Goal: Task Accomplishment & Management: Manage account settings

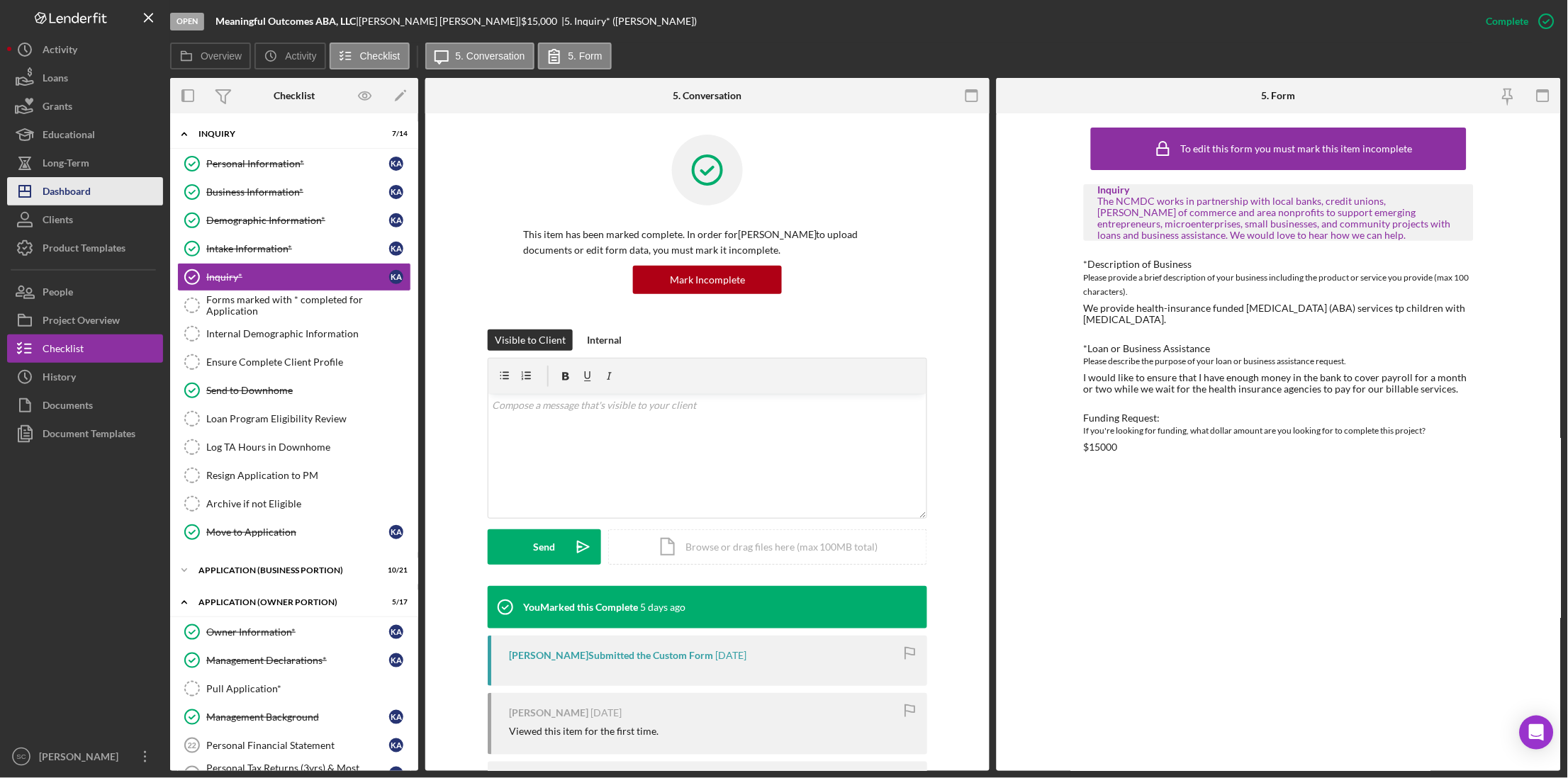
click at [113, 199] on button "Icon/Dashboard Dashboard" at bounding box center [85, 191] width 156 height 28
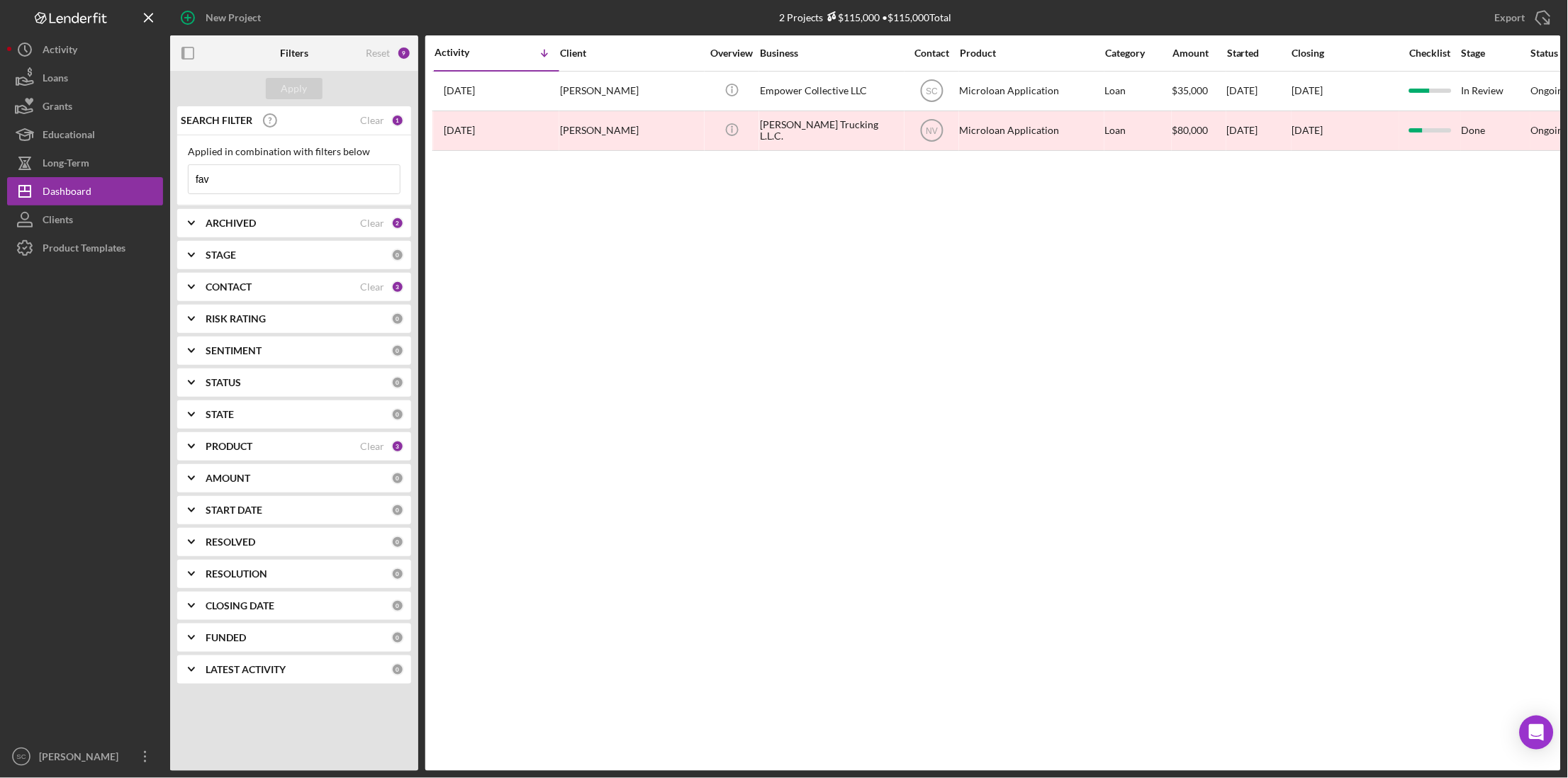
click at [279, 232] on div "ARCHIVED Clear 2" at bounding box center [305, 223] width 198 height 28
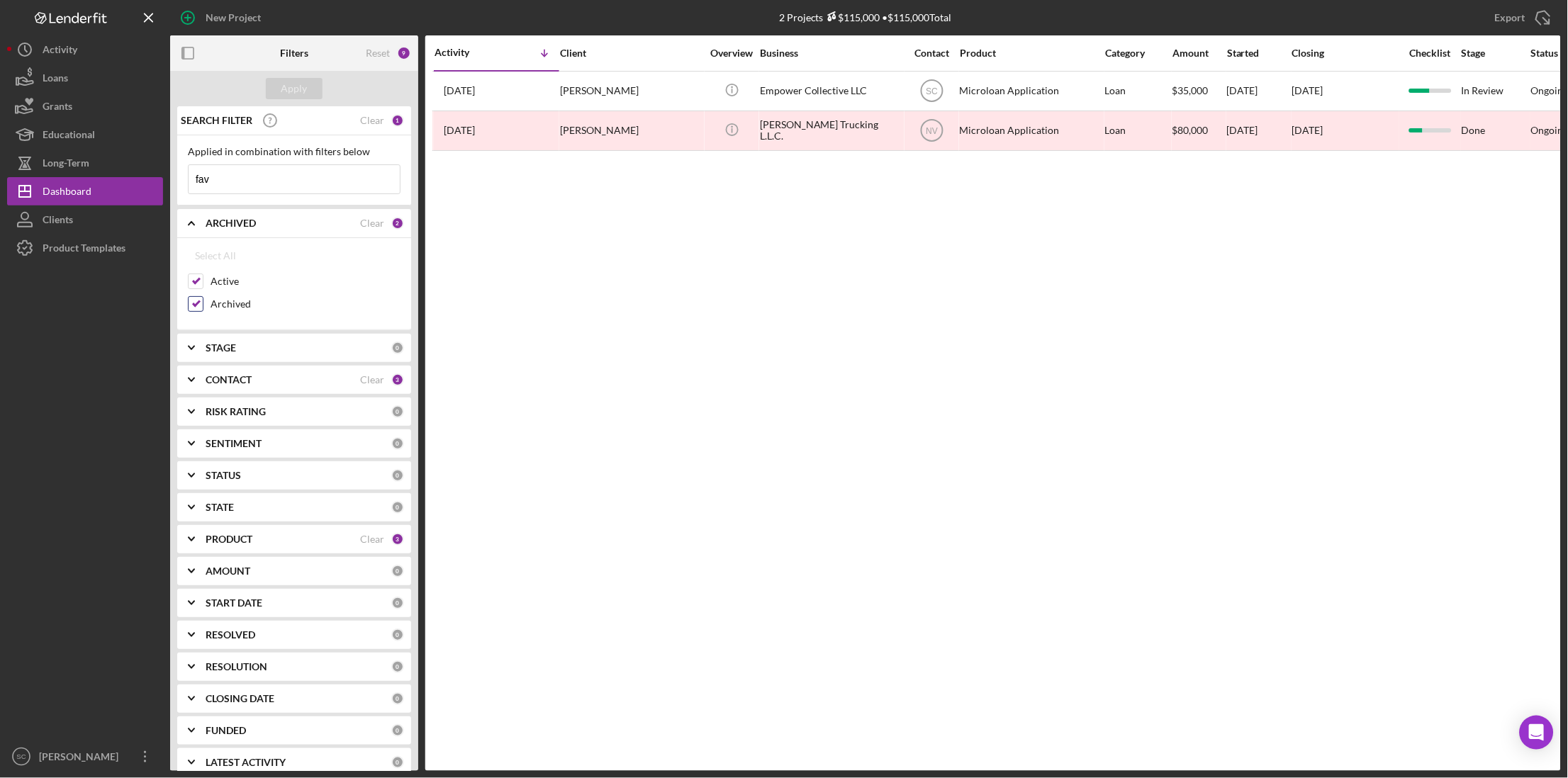
click at [197, 302] on input "Archived" at bounding box center [195, 304] width 14 height 14
checkbox input "false"
click at [300, 83] on div "Apply" at bounding box center [294, 88] width 26 height 21
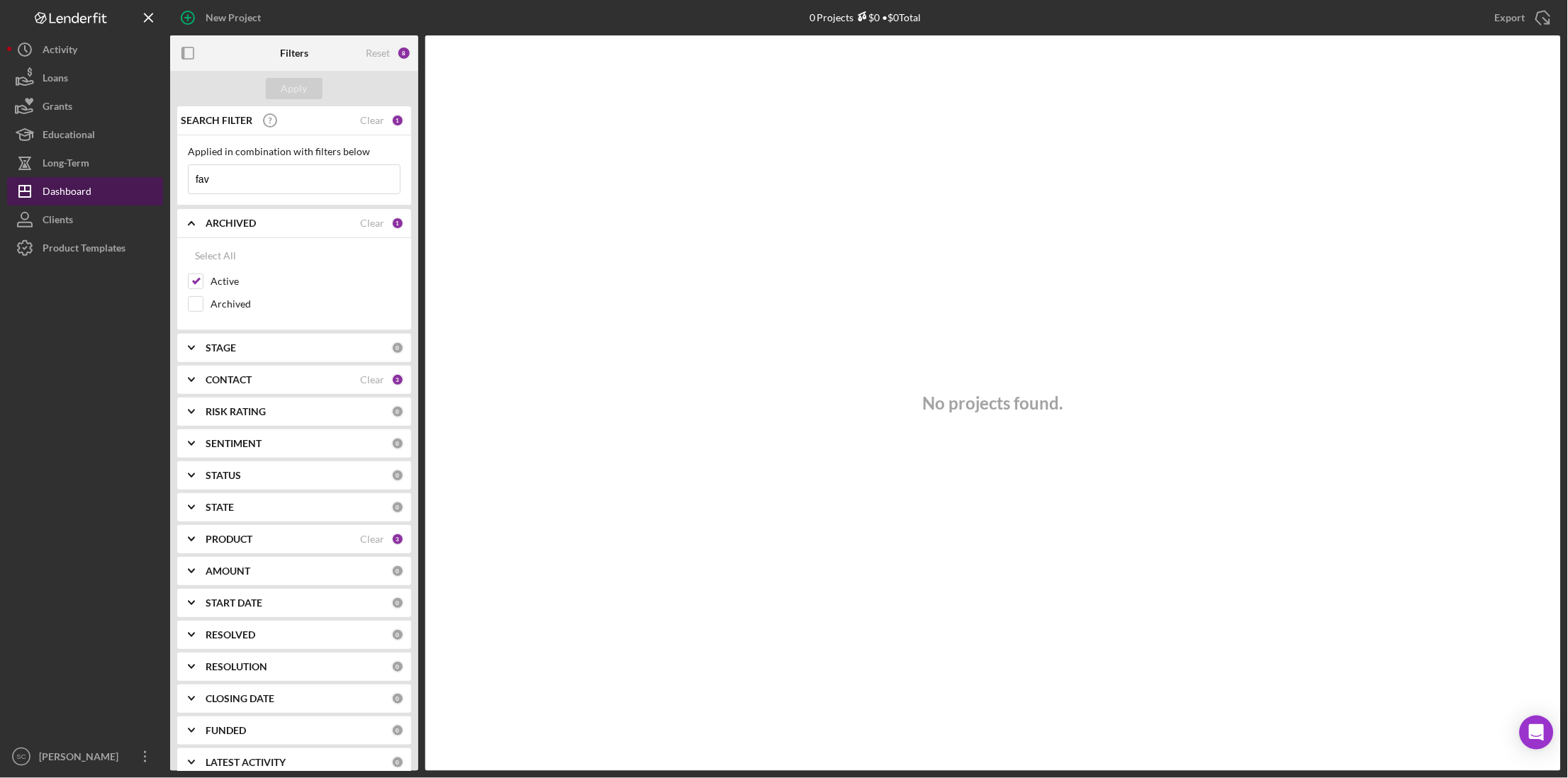
click at [73, 191] on div "Dashboard" at bounding box center [67, 193] width 49 height 32
click at [66, 224] on div "Clients" at bounding box center [58, 221] width 31 height 32
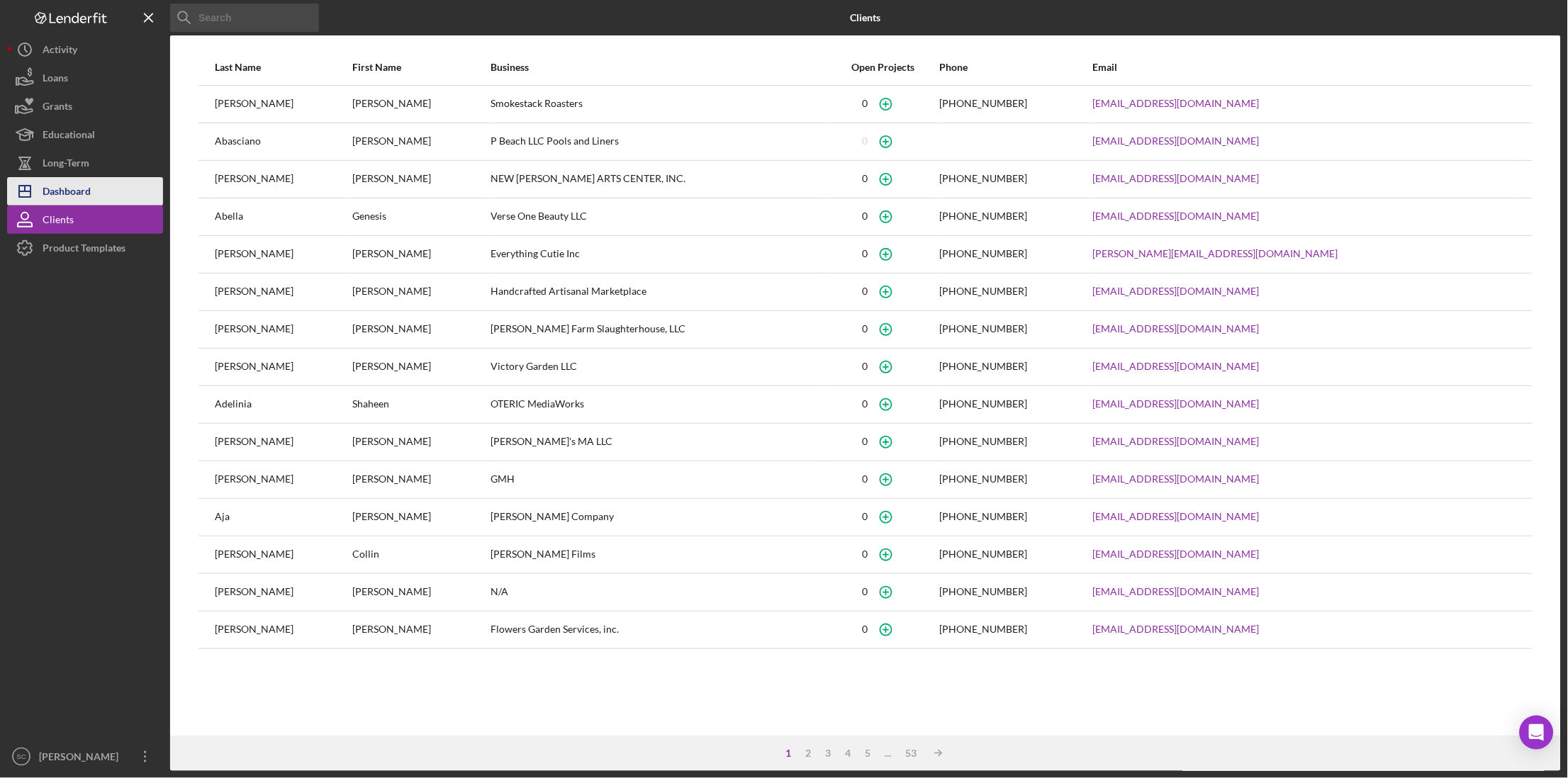
click at [78, 191] on div "Dashboard" at bounding box center [67, 193] width 49 height 32
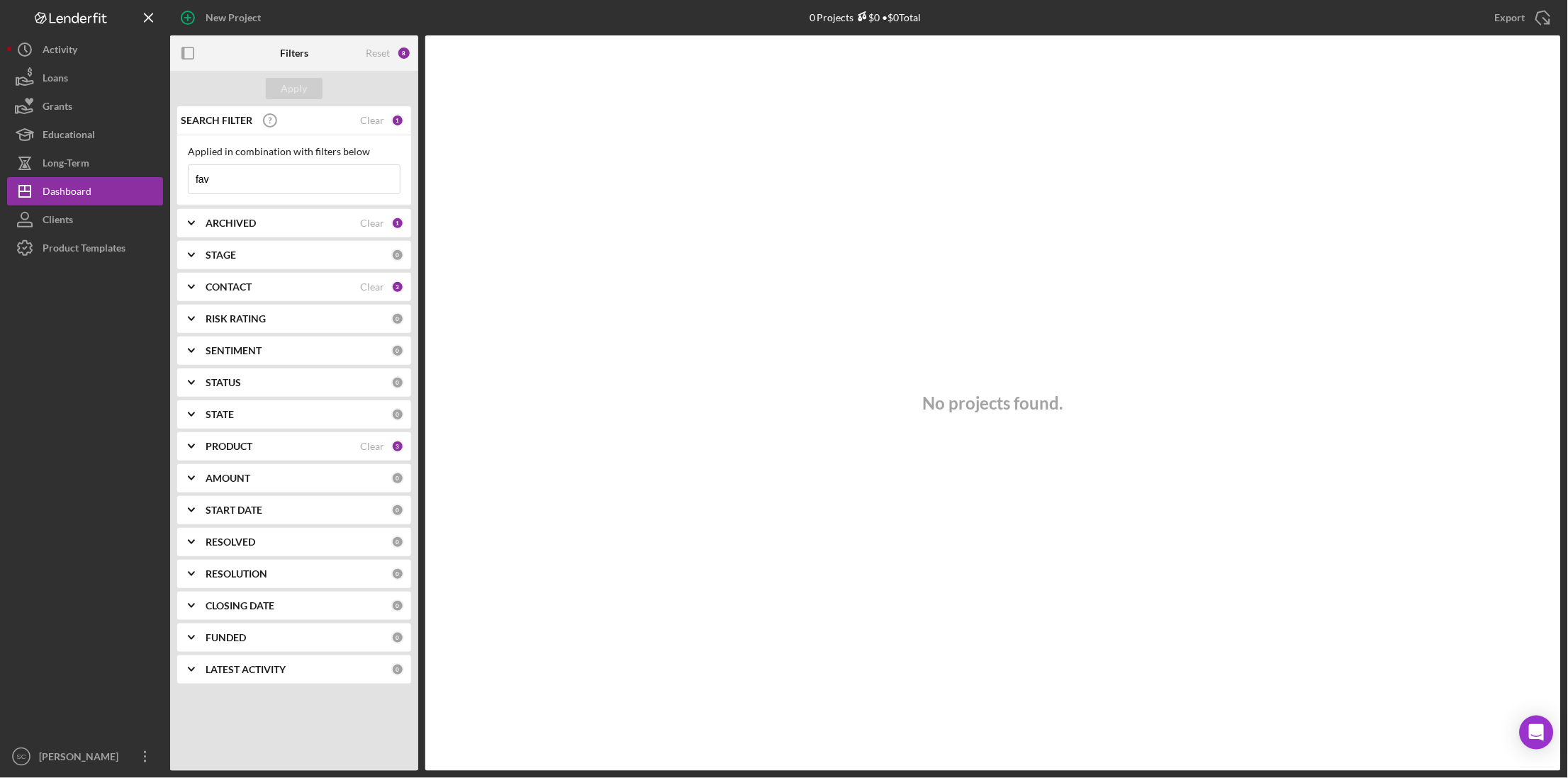
click at [317, 177] on input "fav" at bounding box center [294, 179] width 211 height 28
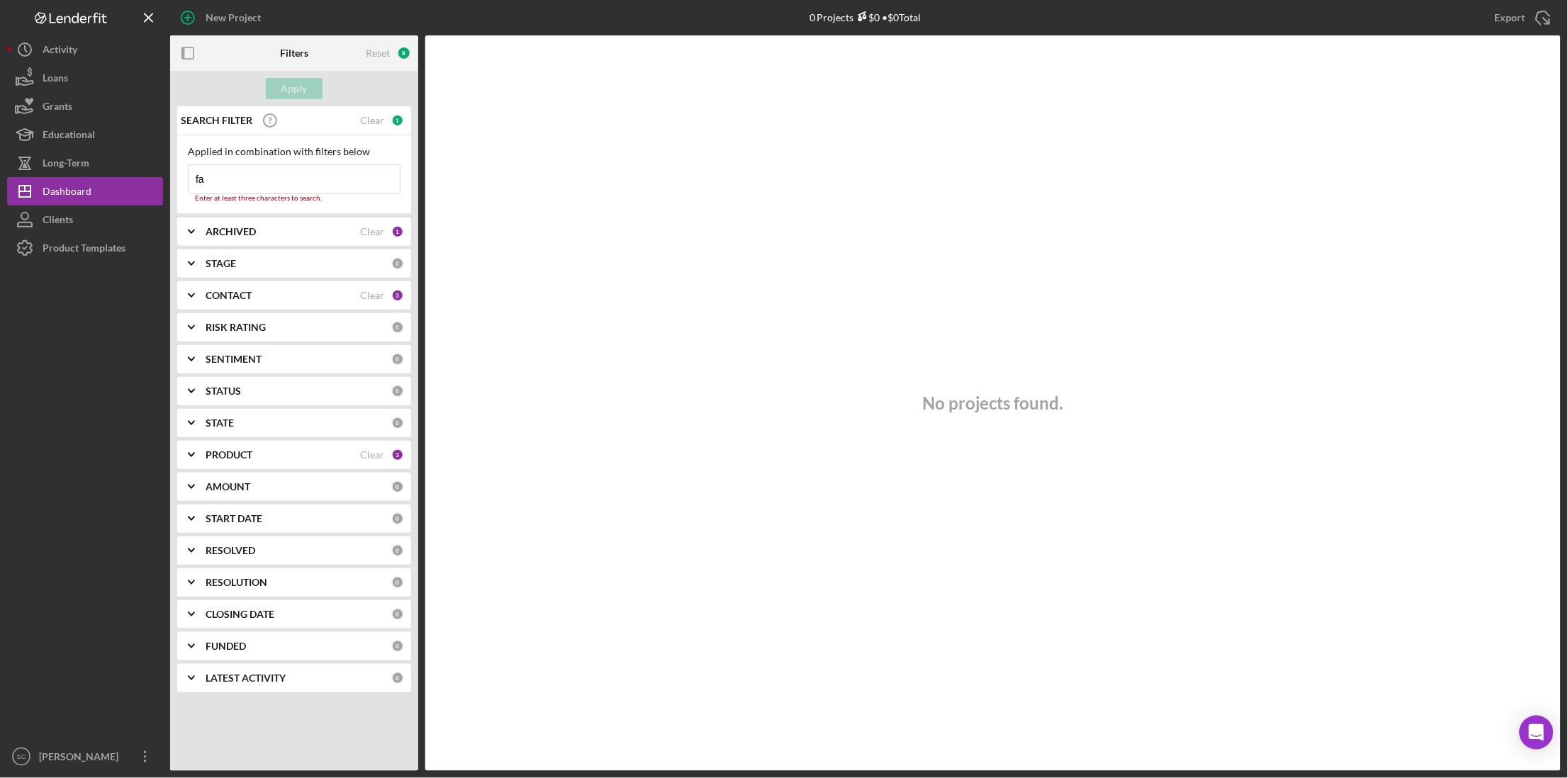
type input "f"
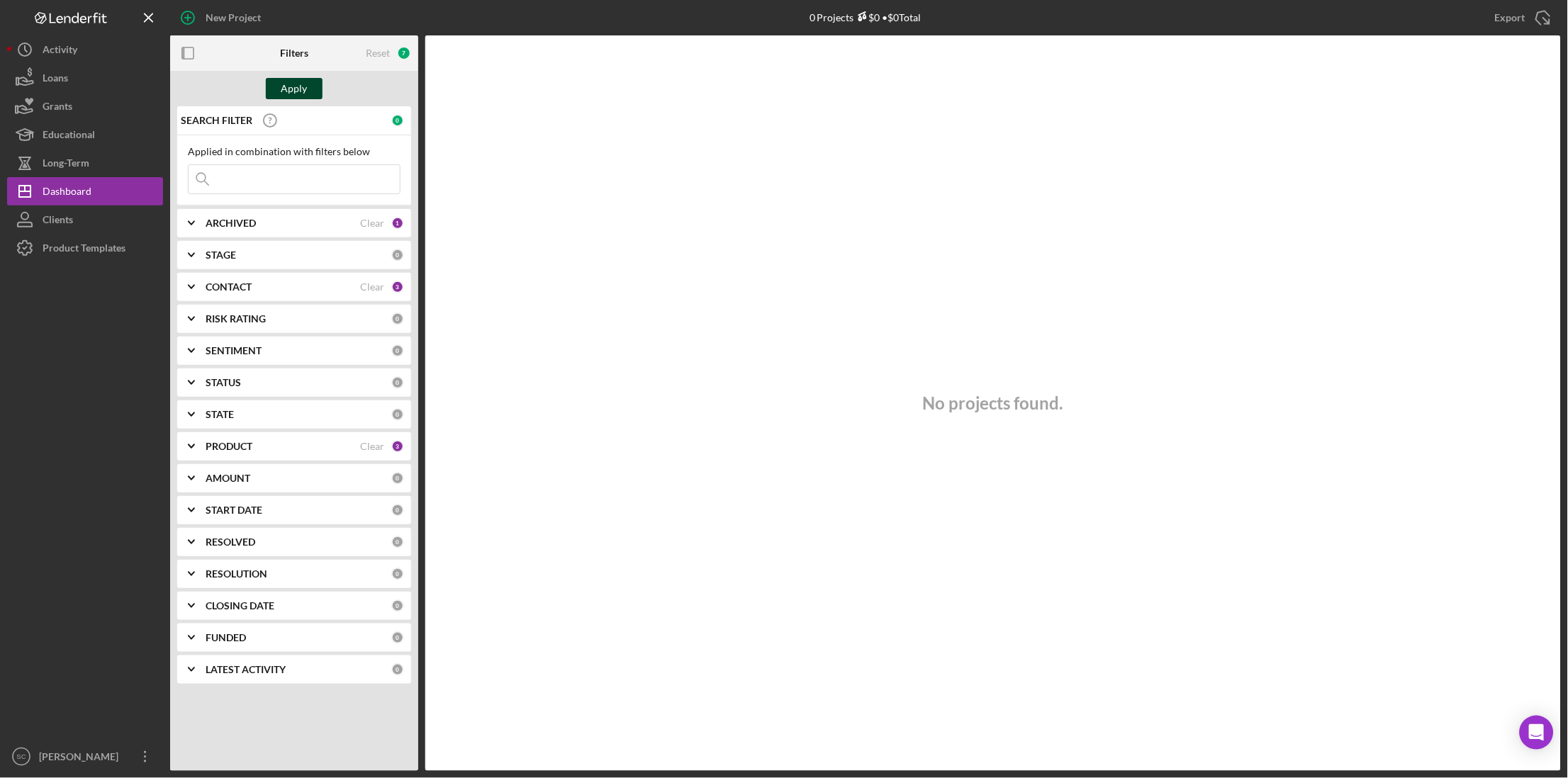
click at [299, 79] on div "Apply" at bounding box center [294, 88] width 26 height 21
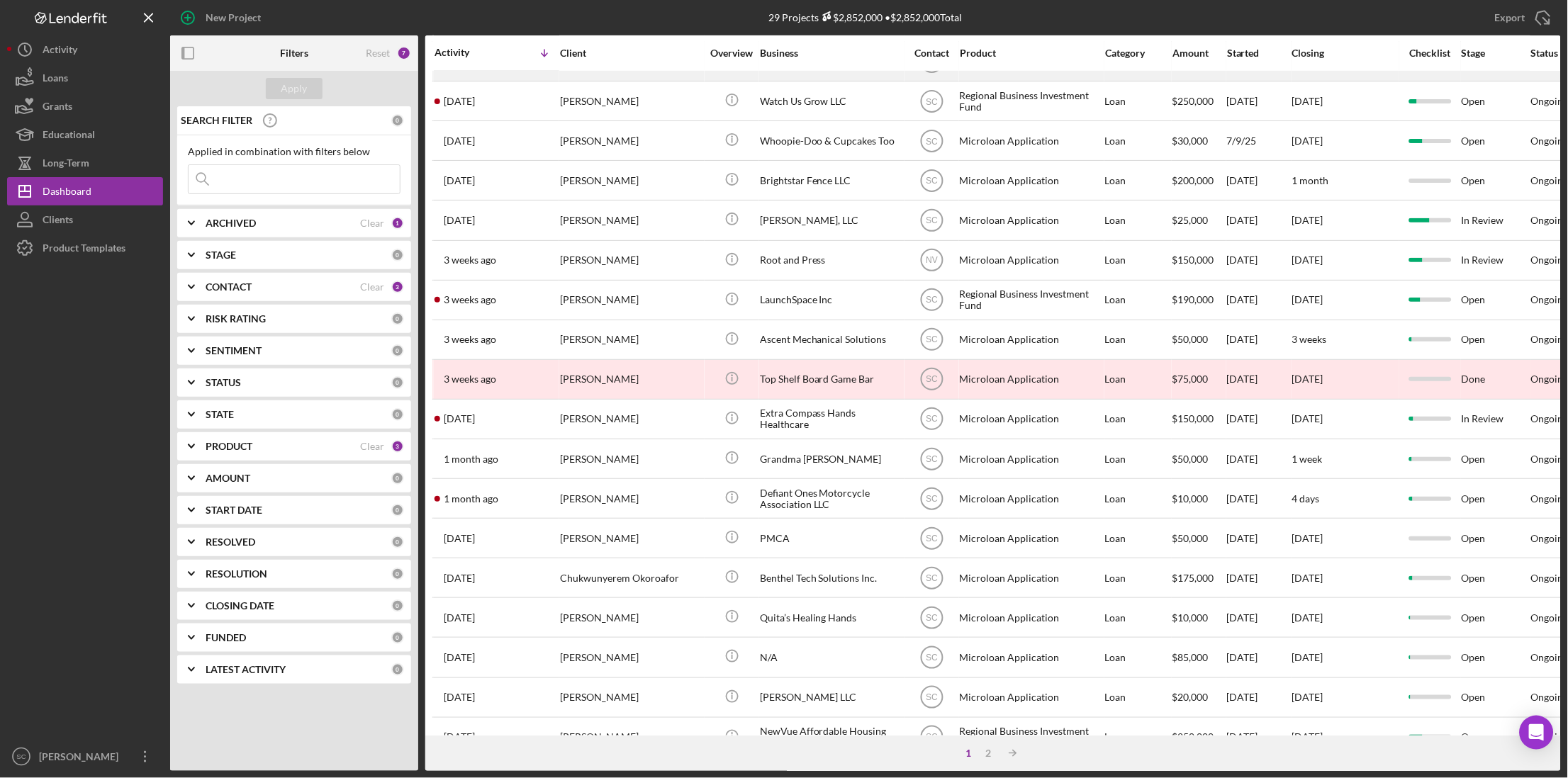
scroll to position [356, 0]
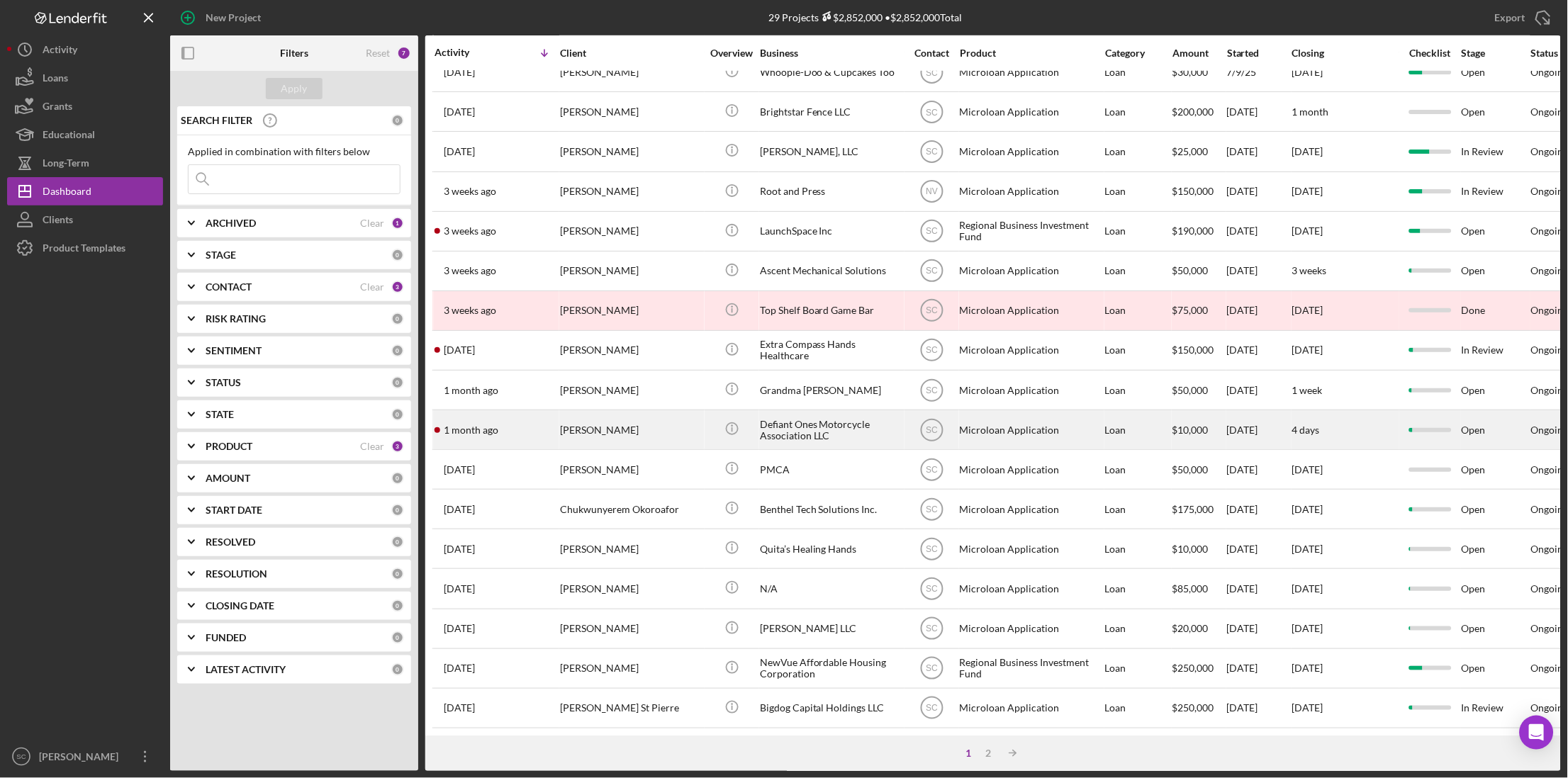
click at [784, 411] on div "Defiant Ones Motorcycle Association LLC" at bounding box center [831, 430] width 142 height 37
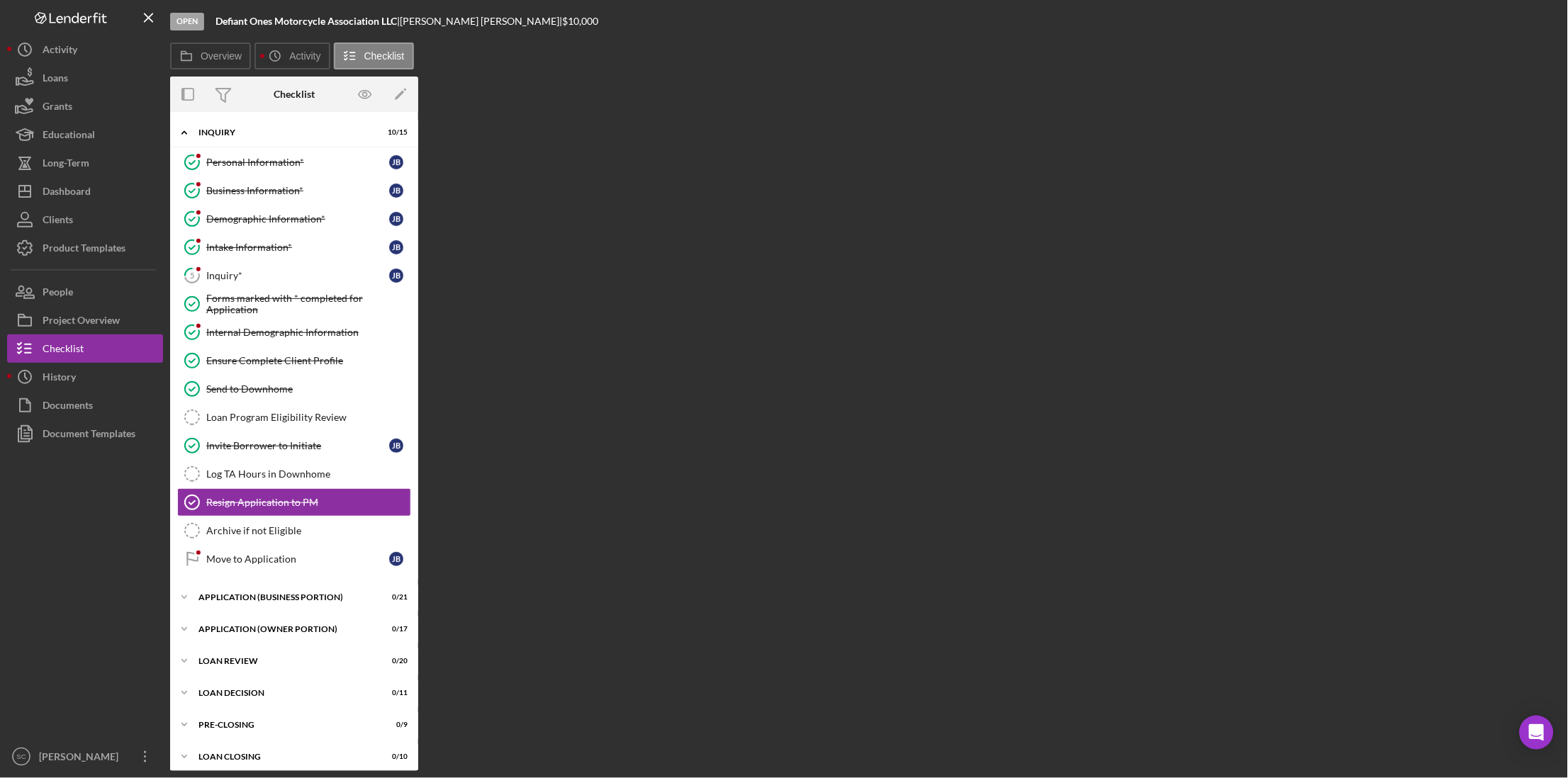
scroll to position [10, 0]
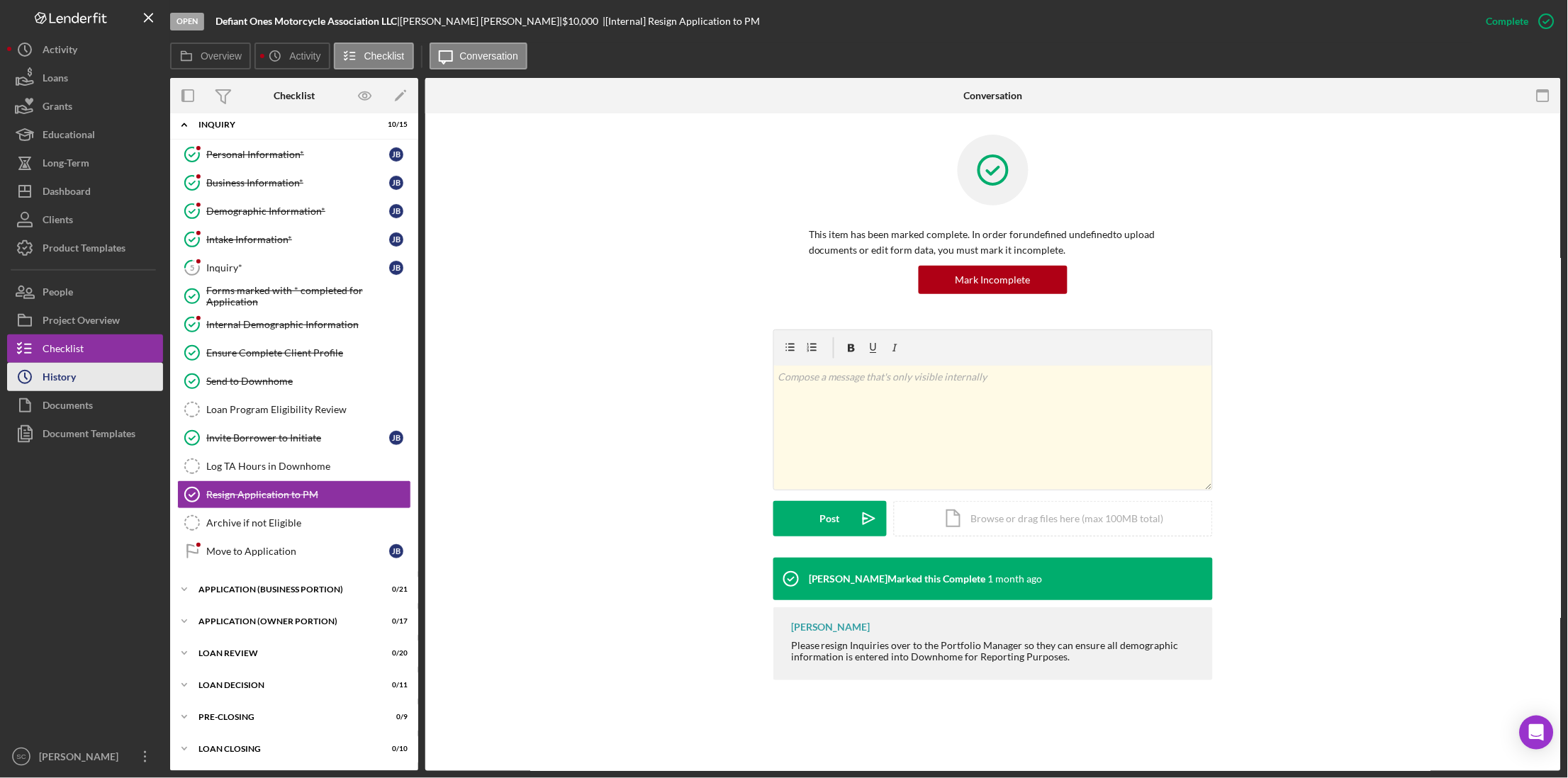
click at [77, 379] on button "Icon/History History" at bounding box center [85, 376] width 156 height 28
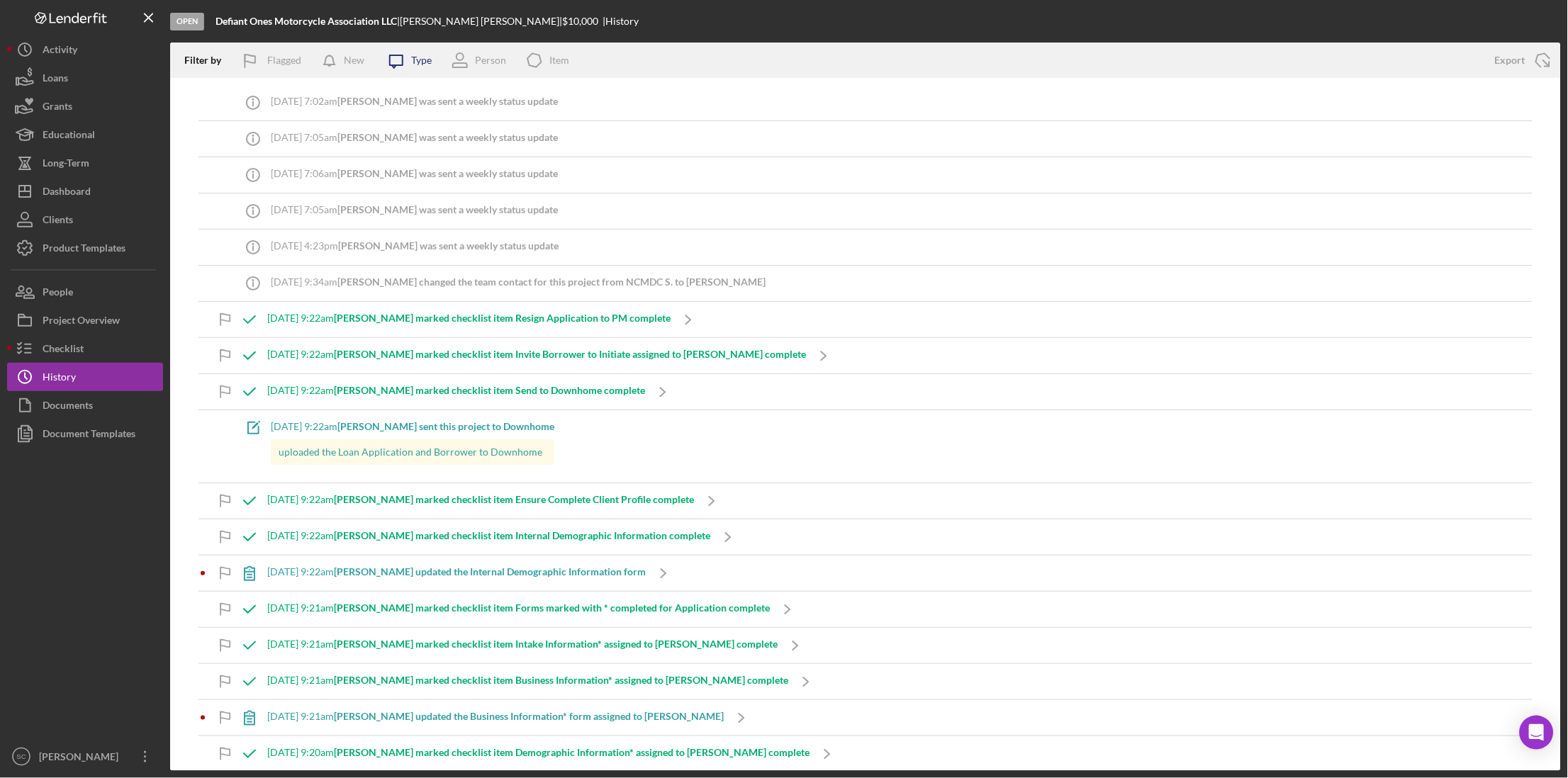
click at [404, 65] on icon "Icon/Message" at bounding box center [396, 61] width 36 height 35
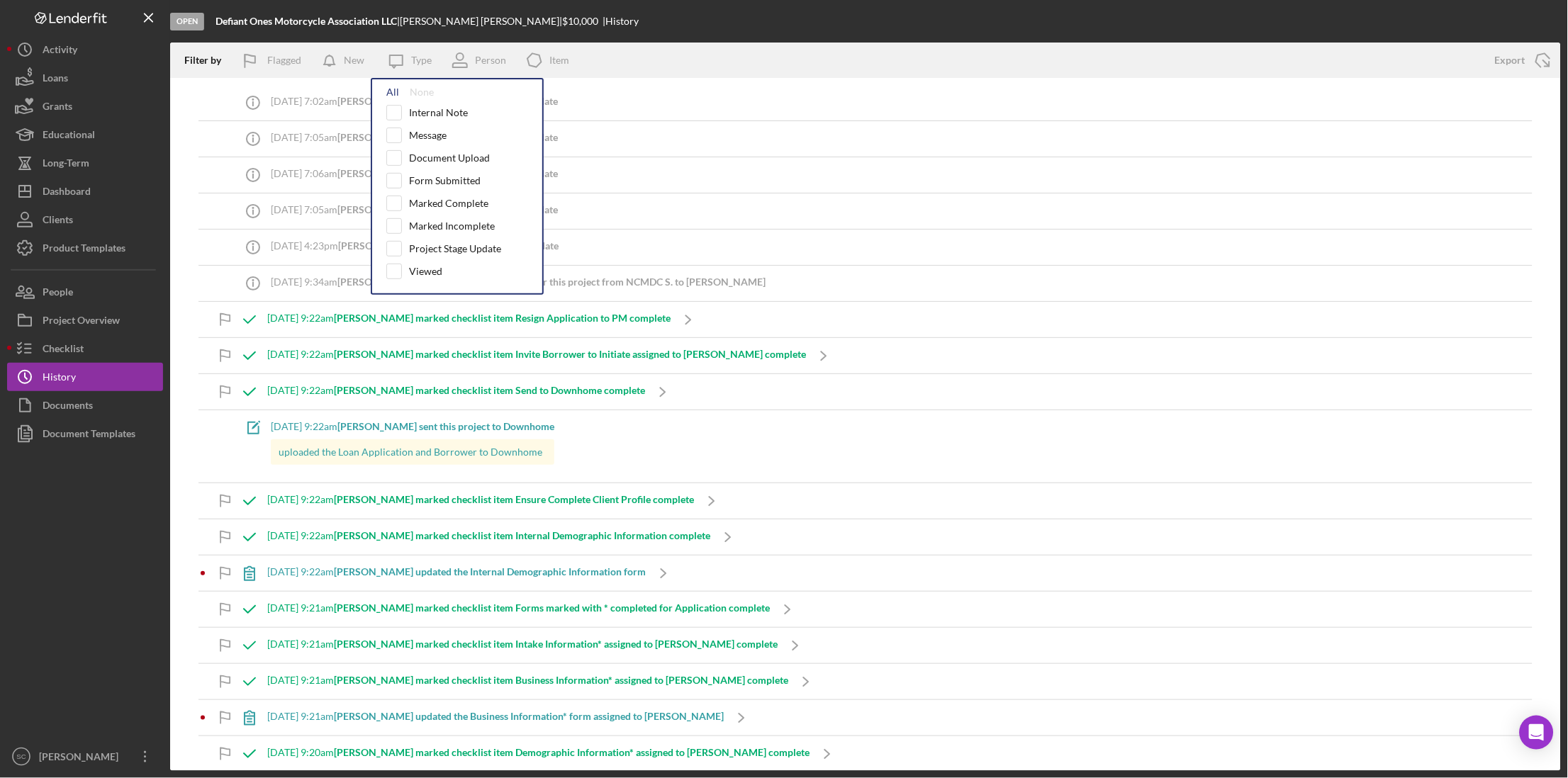
click at [392, 90] on div "All" at bounding box center [392, 92] width 13 height 11
checkbox input "true"
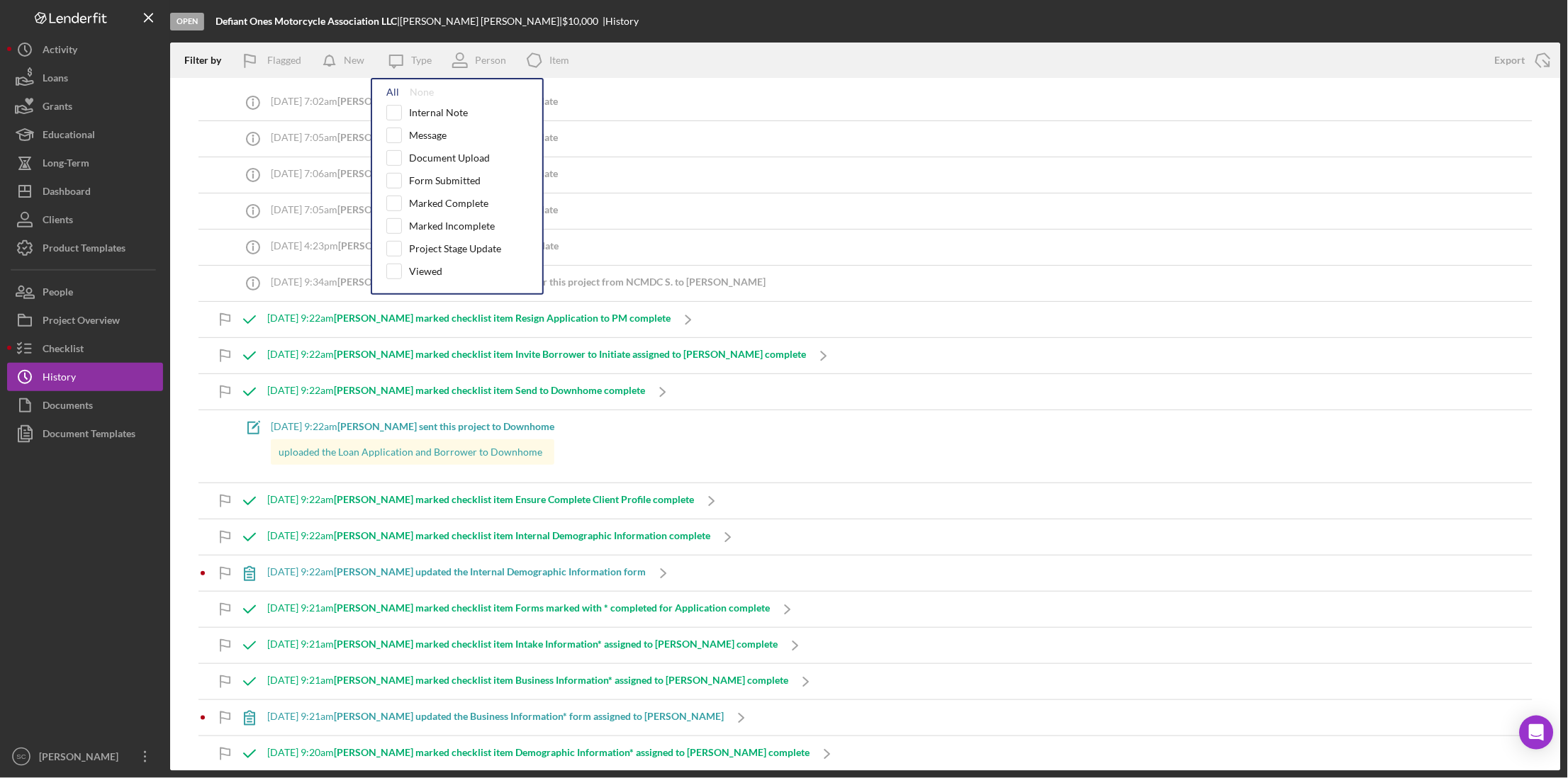
checkbox input "true"
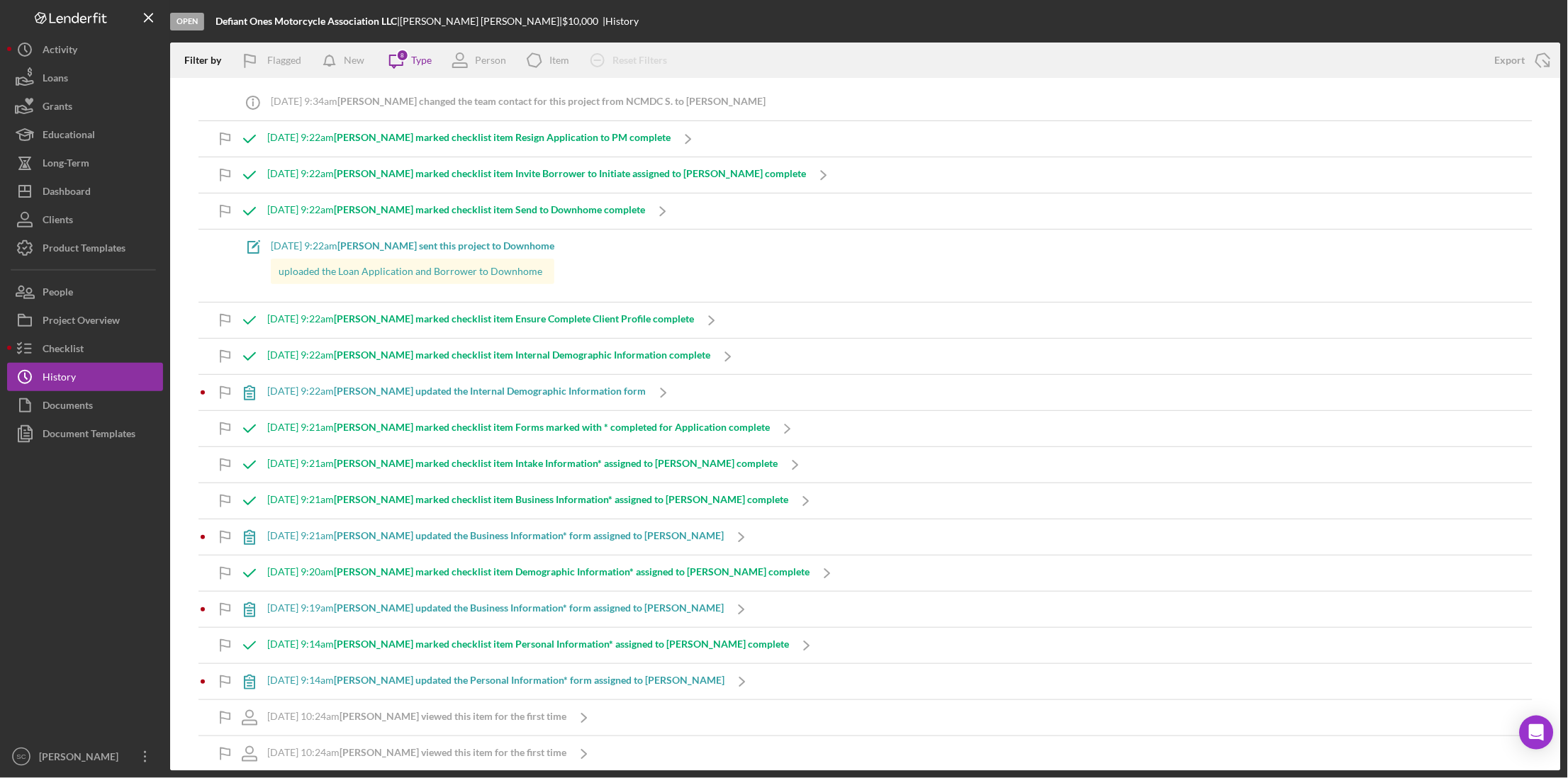
click at [734, 24] on div "Open Defiant Ones Motorcycle Association LLC | [PERSON_NAME] | $10,000 $10,000 …" at bounding box center [865, 21] width 1390 height 43
click at [75, 341] on div "Checklist" at bounding box center [64, 350] width 41 height 32
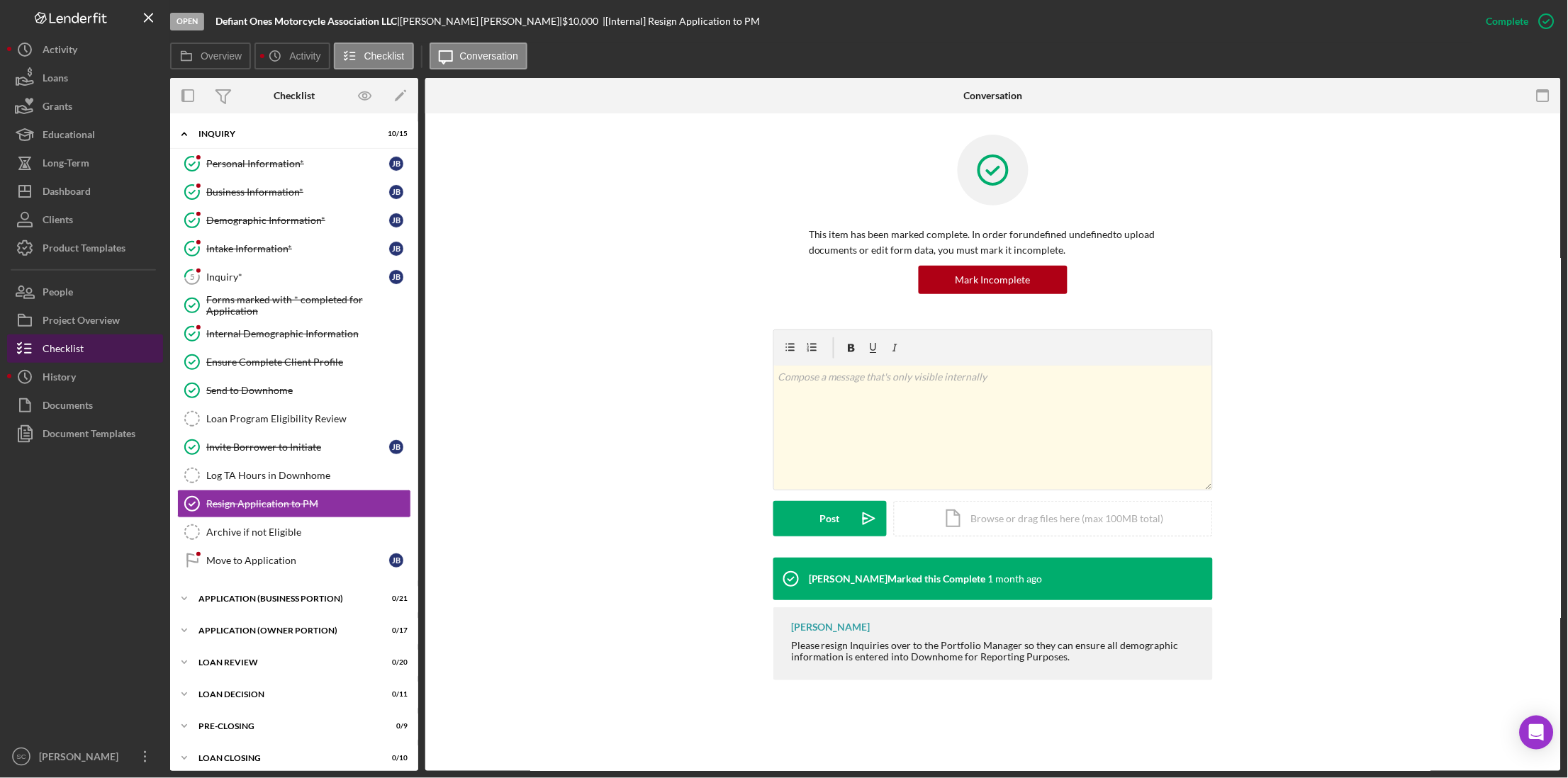
scroll to position [10, 0]
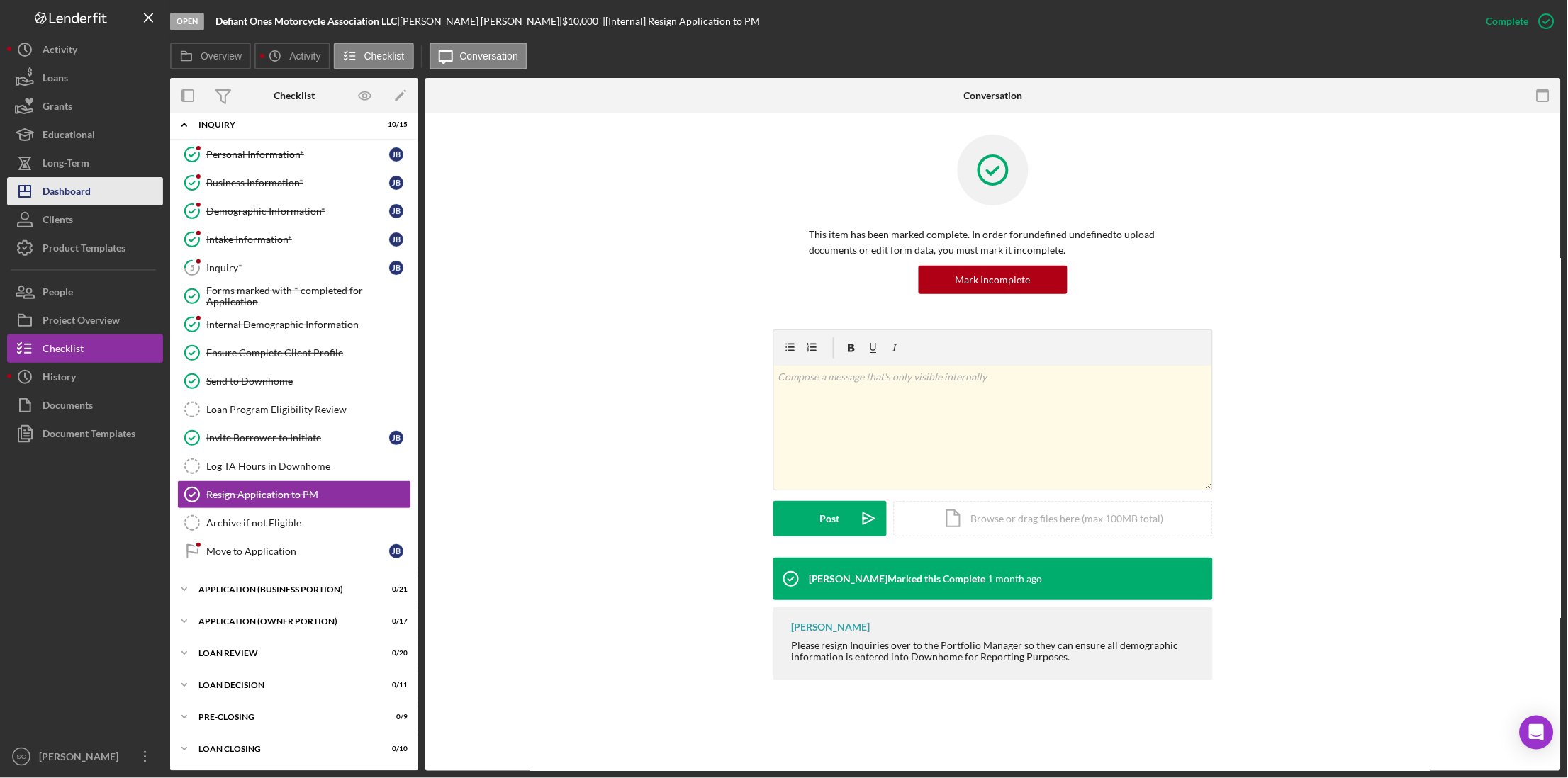
click at [83, 189] on div "Dashboard" at bounding box center [67, 193] width 49 height 32
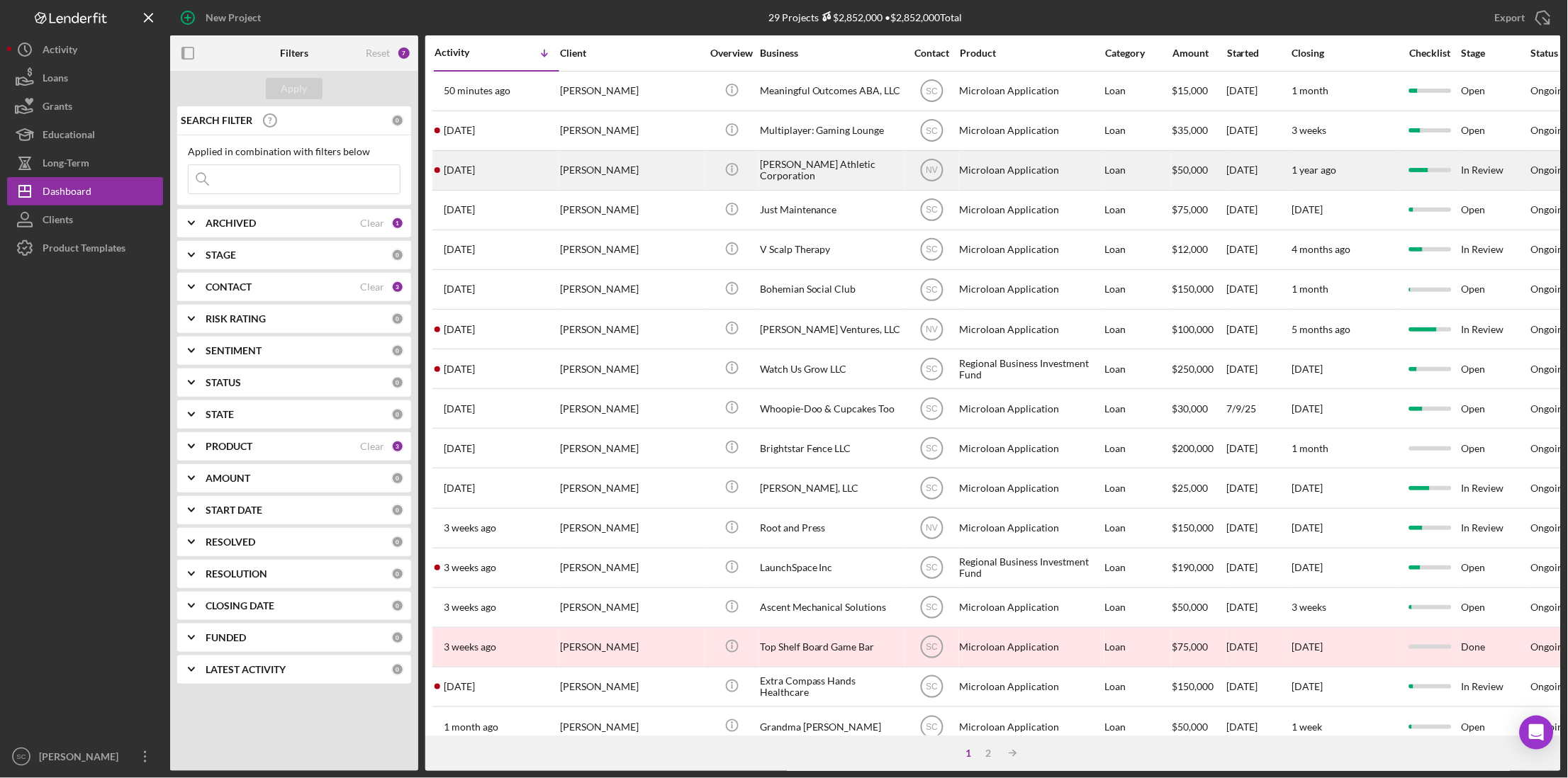
click at [486, 177] on div "[DATE] [PERSON_NAME]" at bounding box center [496, 170] width 124 height 37
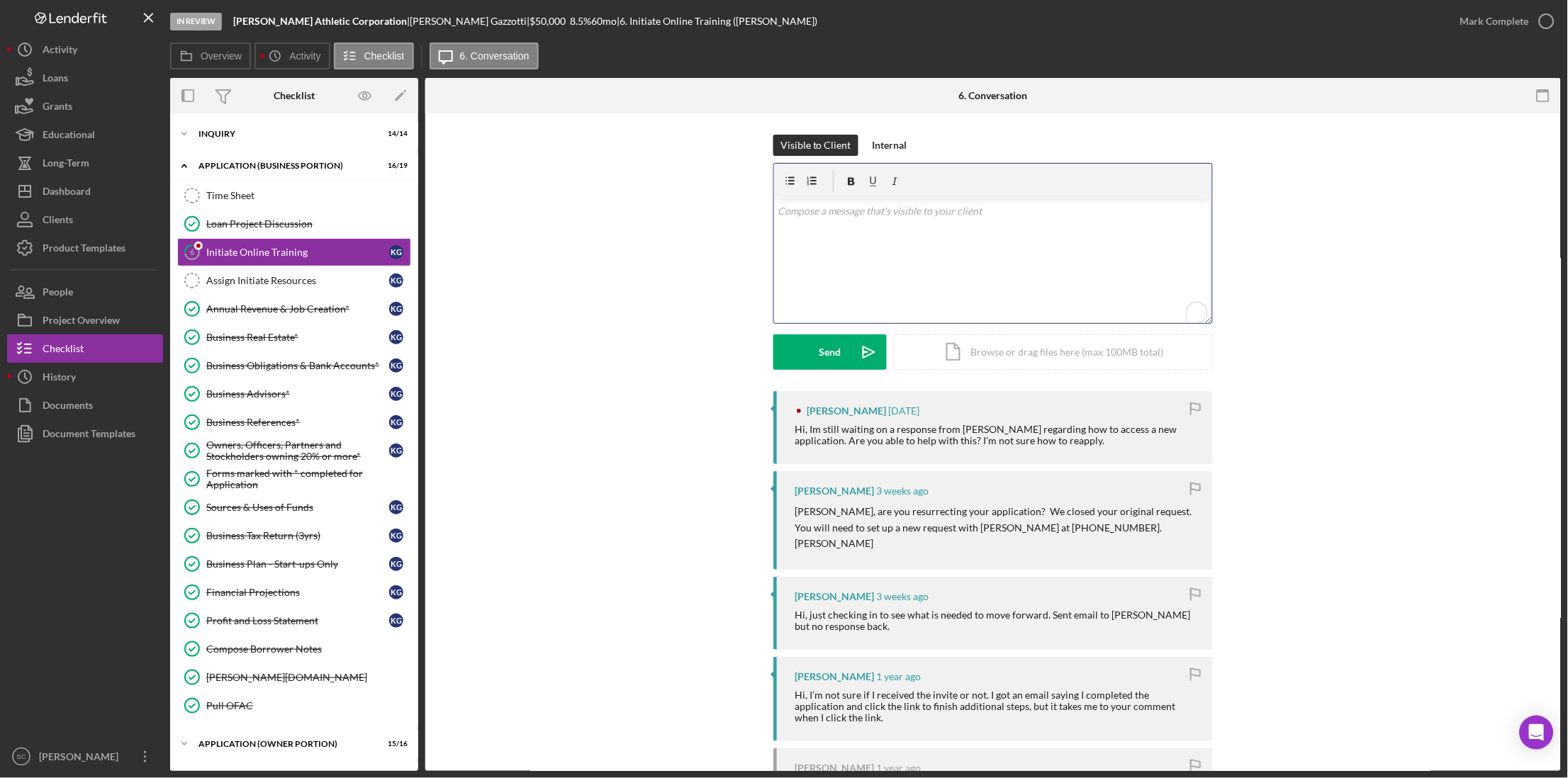
click at [834, 224] on div "v Color teal Color pink Remove color Add row above Add row below Add column bef…" at bounding box center [992, 261] width 438 height 124
click at [845, 350] on button "Send Icon/icon-invite-send" at bounding box center [829, 352] width 113 height 35
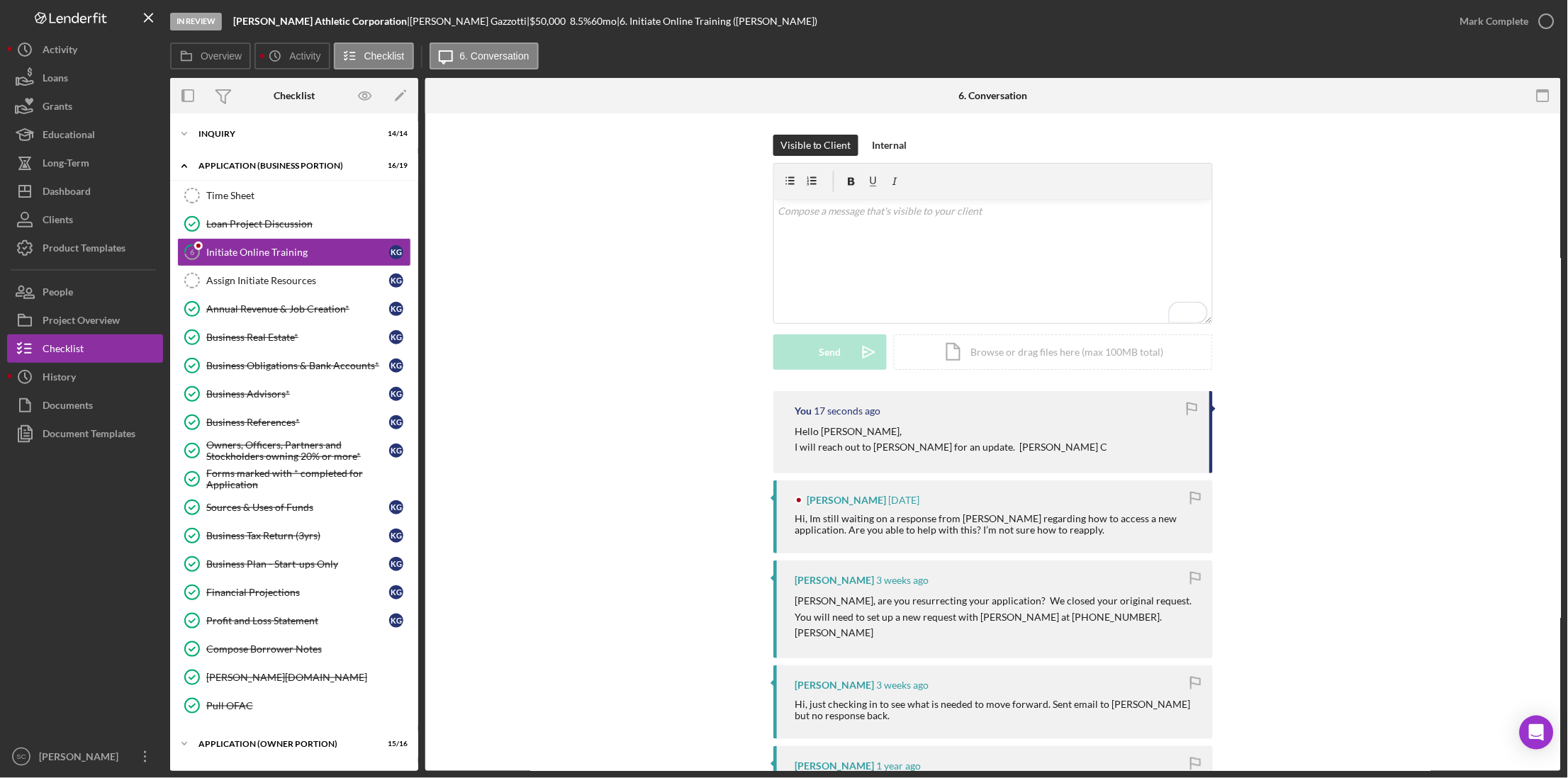
drag, startPoint x: 1032, startPoint y: 626, endPoint x: 940, endPoint y: 638, distance: 92.8
click at [940, 638] on p "[PERSON_NAME]" at bounding box center [996, 632] width 404 height 16
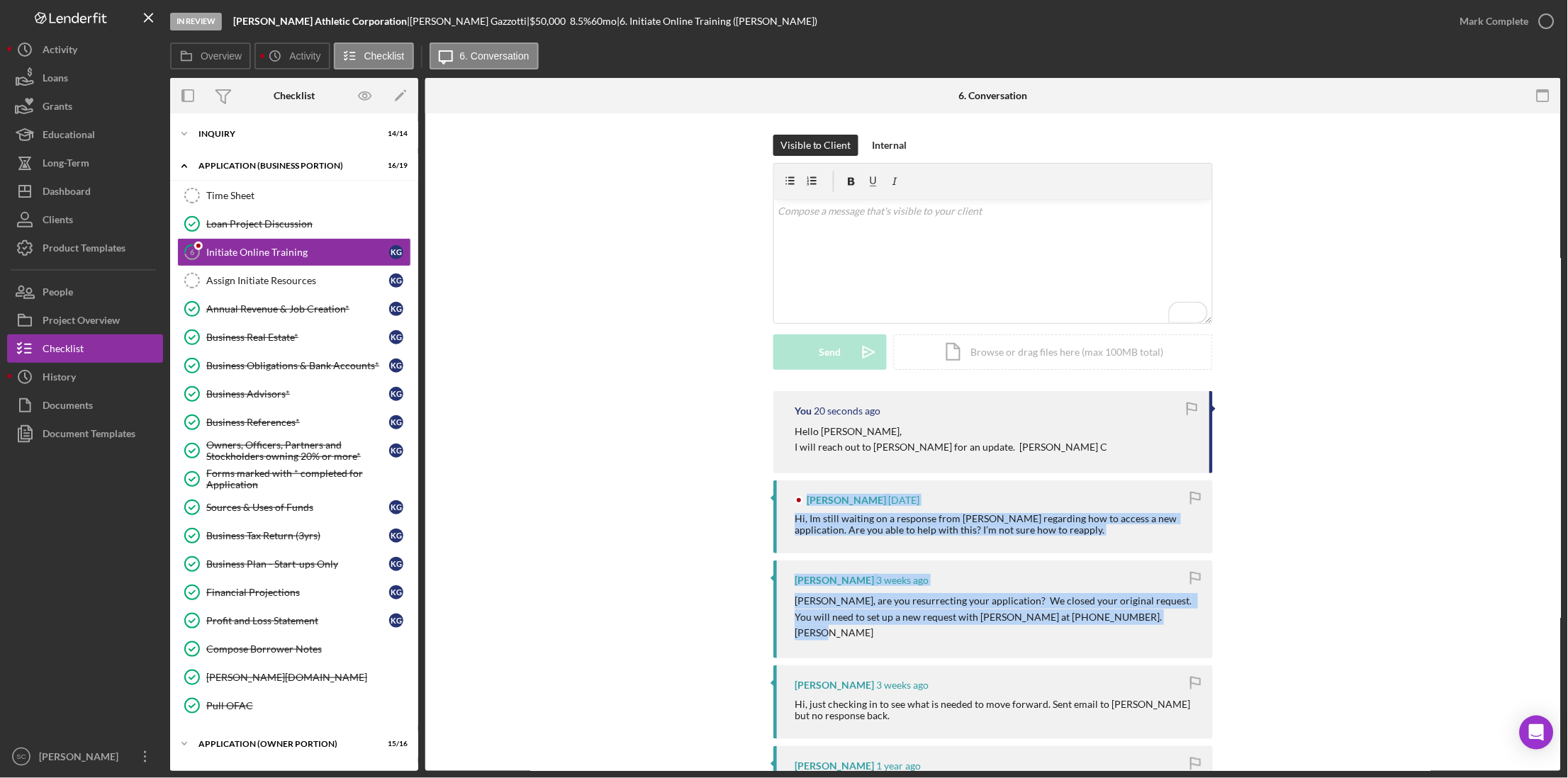
drag, startPoint x: 836, startPoint y: 634, endPoint x: 762, endPoint y: 497, distance: 155.7
click at [762, 497] on div "You 20 seconds ago Hello [PERSON_NAME], I will reach out to [PERSON_NAME] for a…" at bounding box center [992, 712] width 1092 height 641
drag, startPoint x: 762, startPoint y: 497, endPoint x: 847, endPoint y: 518, distance: 87.6
copy div "[PERSON_NAME] [DATE] Hi, [PERSON_NAME] still waiting on a response from [PERSON…"
click at [72, 297] on div "People" at bounding box center [58, 293] width 31 height 32
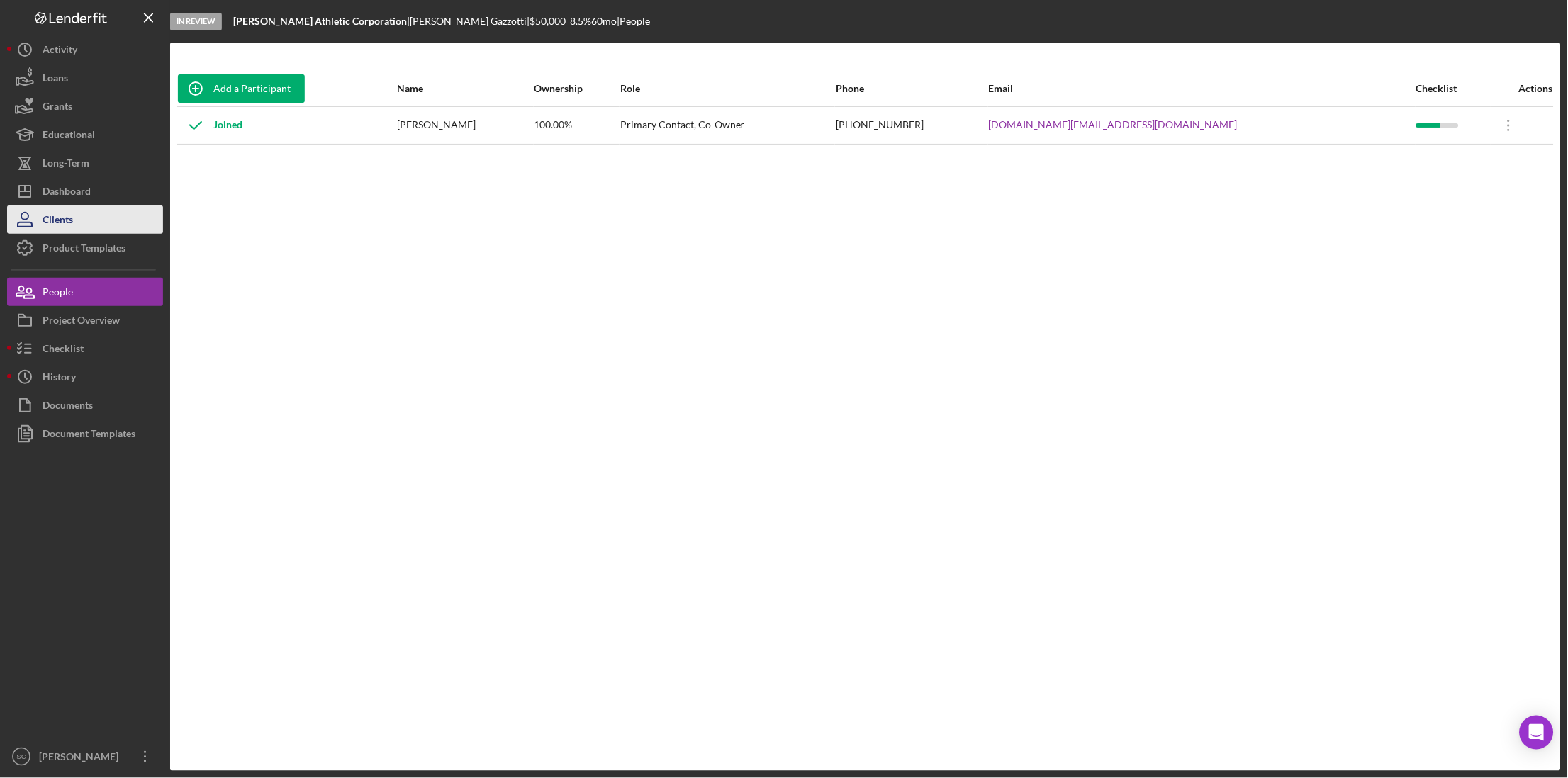
click at [67, 209] on div "Clients" at bounding box center [58, 221] width 31 height 32
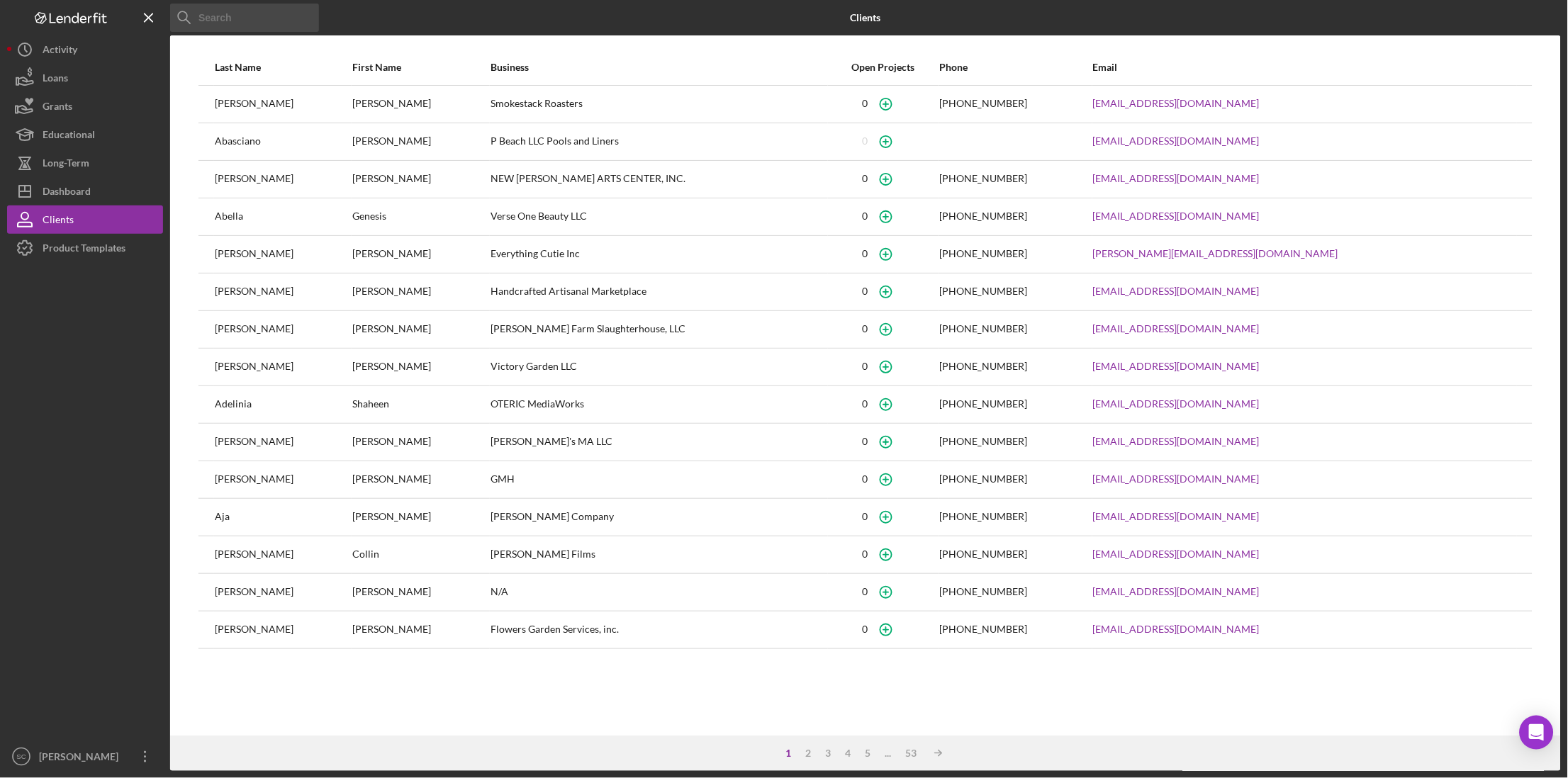
click at [289, 12] on input at bounding box center [244, 18] width 149 height 28
paste input "[DOMAIN_NAME][EMAIL_ADDRESS][DOMAIN_NAME]"
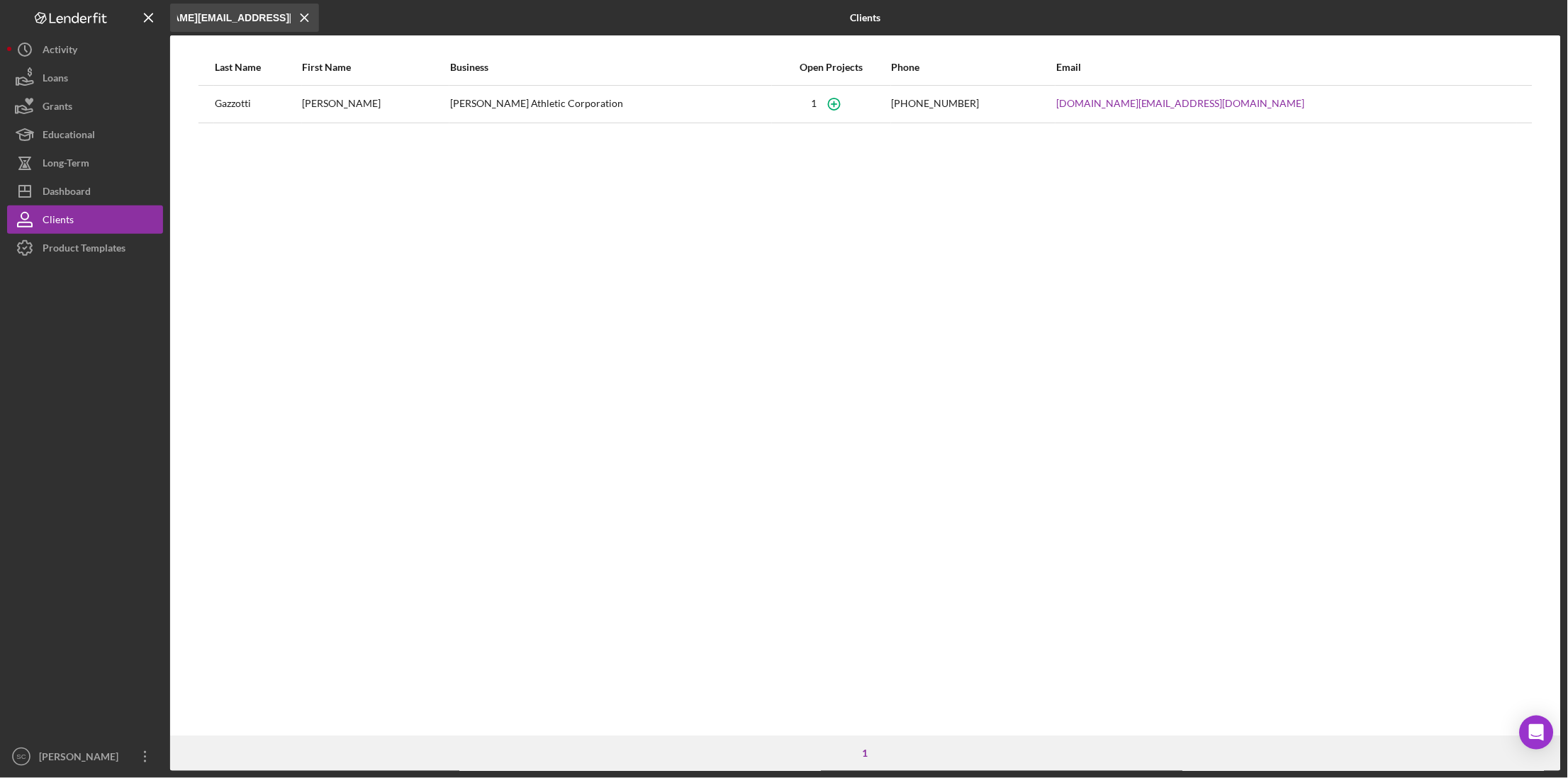
type input "[DOMAIN_NAME][EMAIL_ADDRESS][DOMAIN_NAME]"
click at [493, 102] on div "[PERSON_NAME] Athletic Corporation" at bounding box center [611, 105] width 321 height 35
click at [850, 106] on icon "button" at bounding box center [834, 104] width 32 height 32
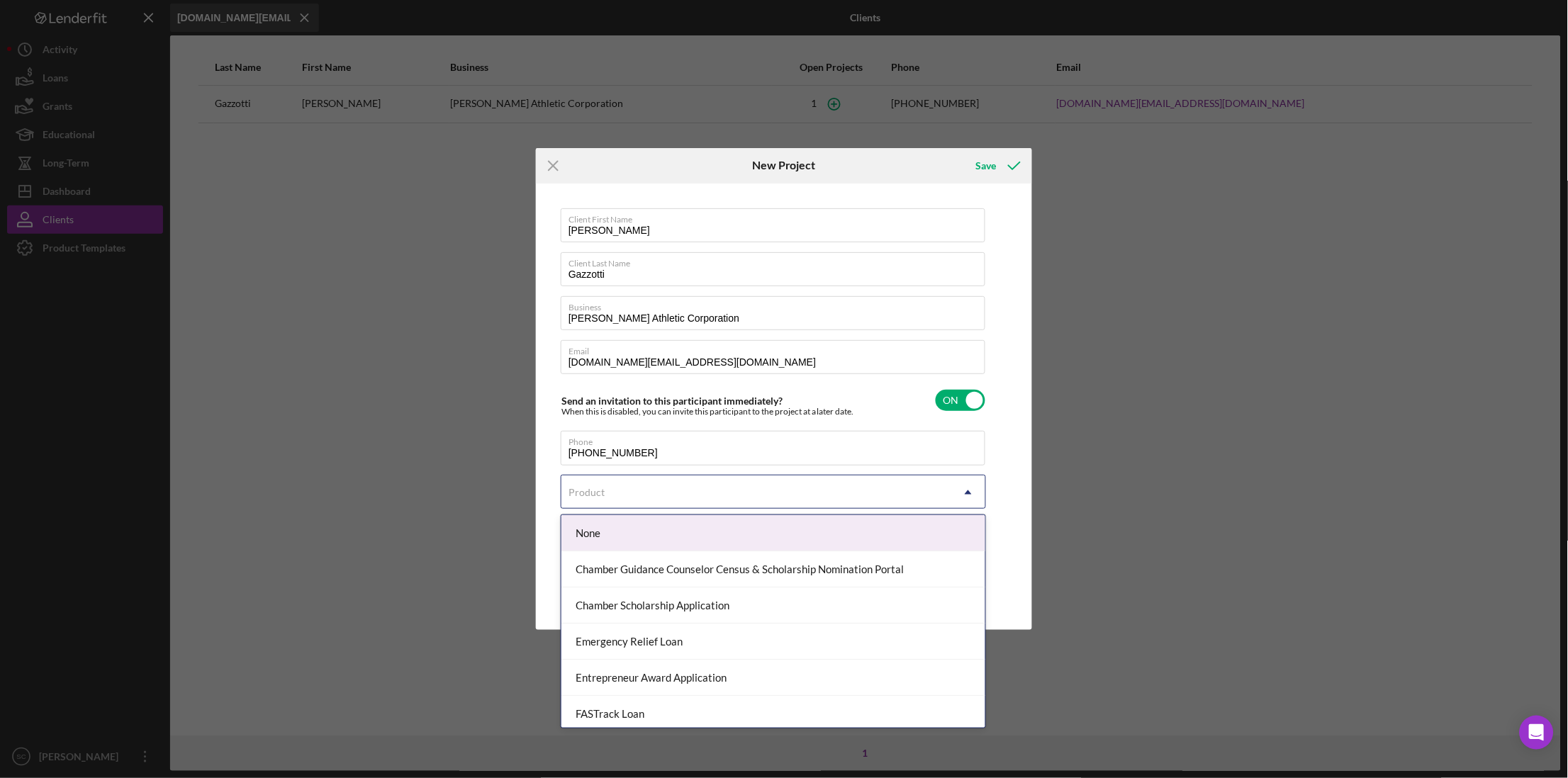
click at [610, 497] on div "Product" at bounding box center [756, 492] width 390 height 33
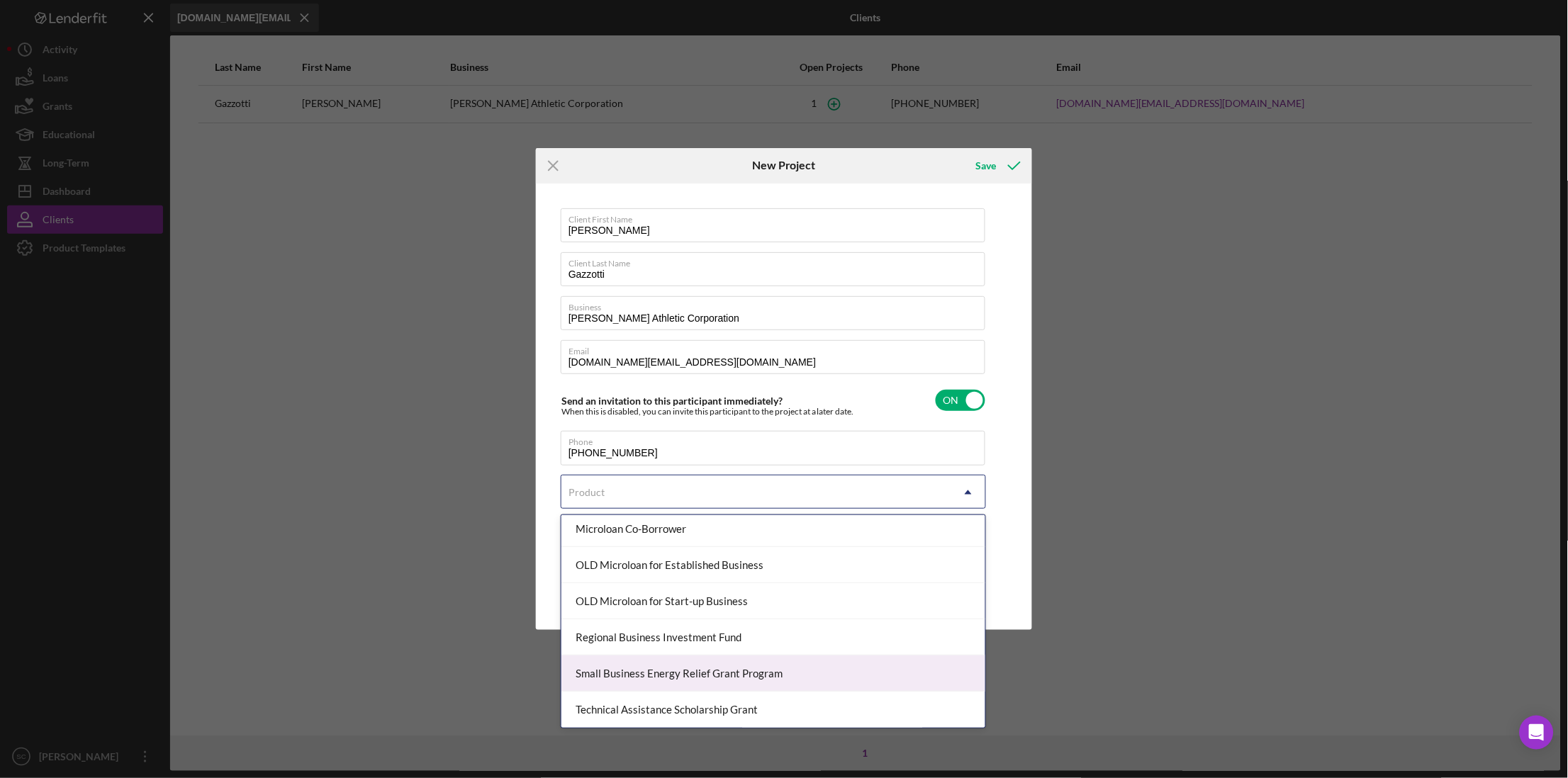
scroll to position [205, 0]
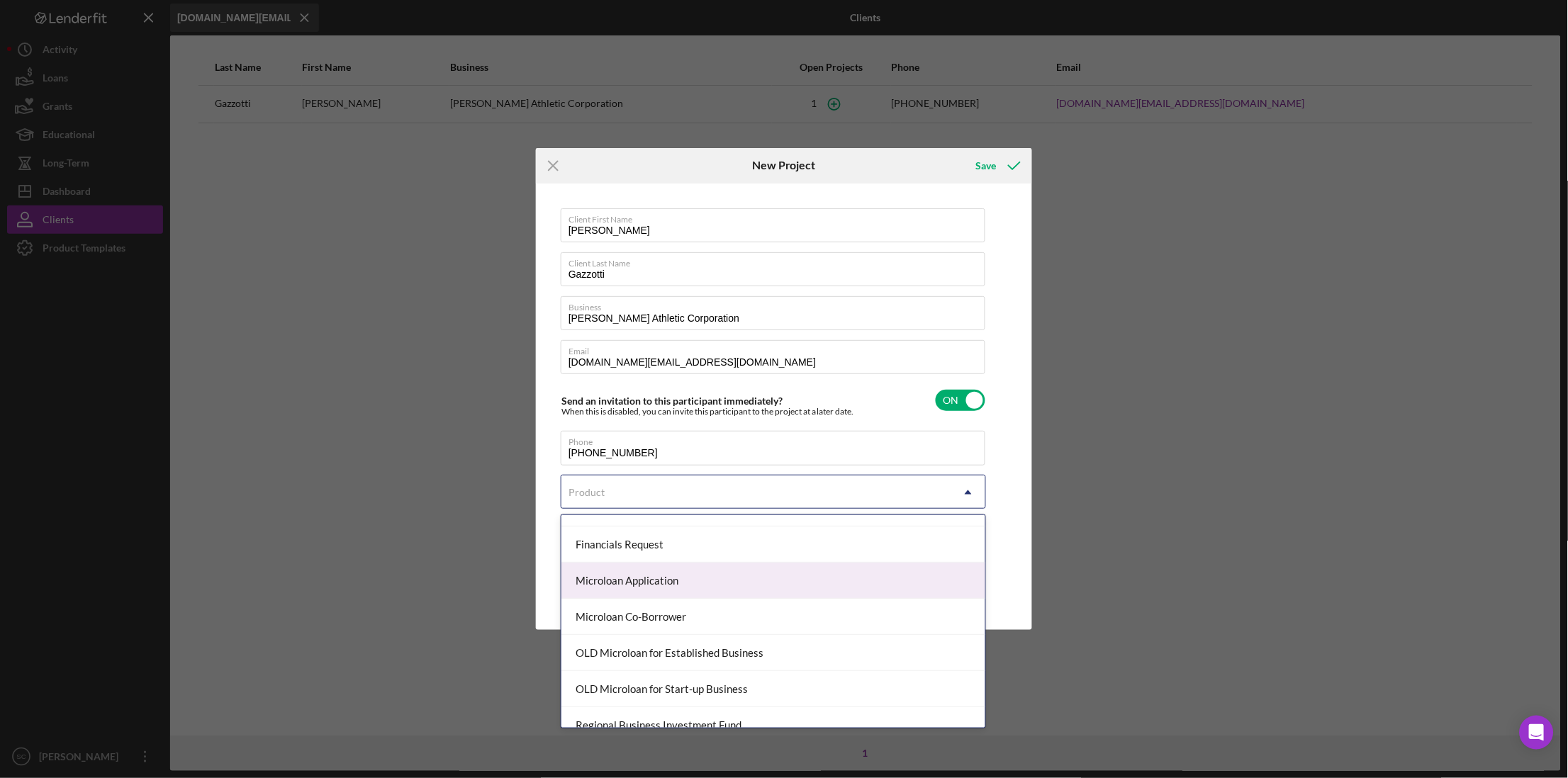
click at [607, 579] on div "Microloan Application" at bounding box center [774, 580] width 424 height 36
checkbox input "true"
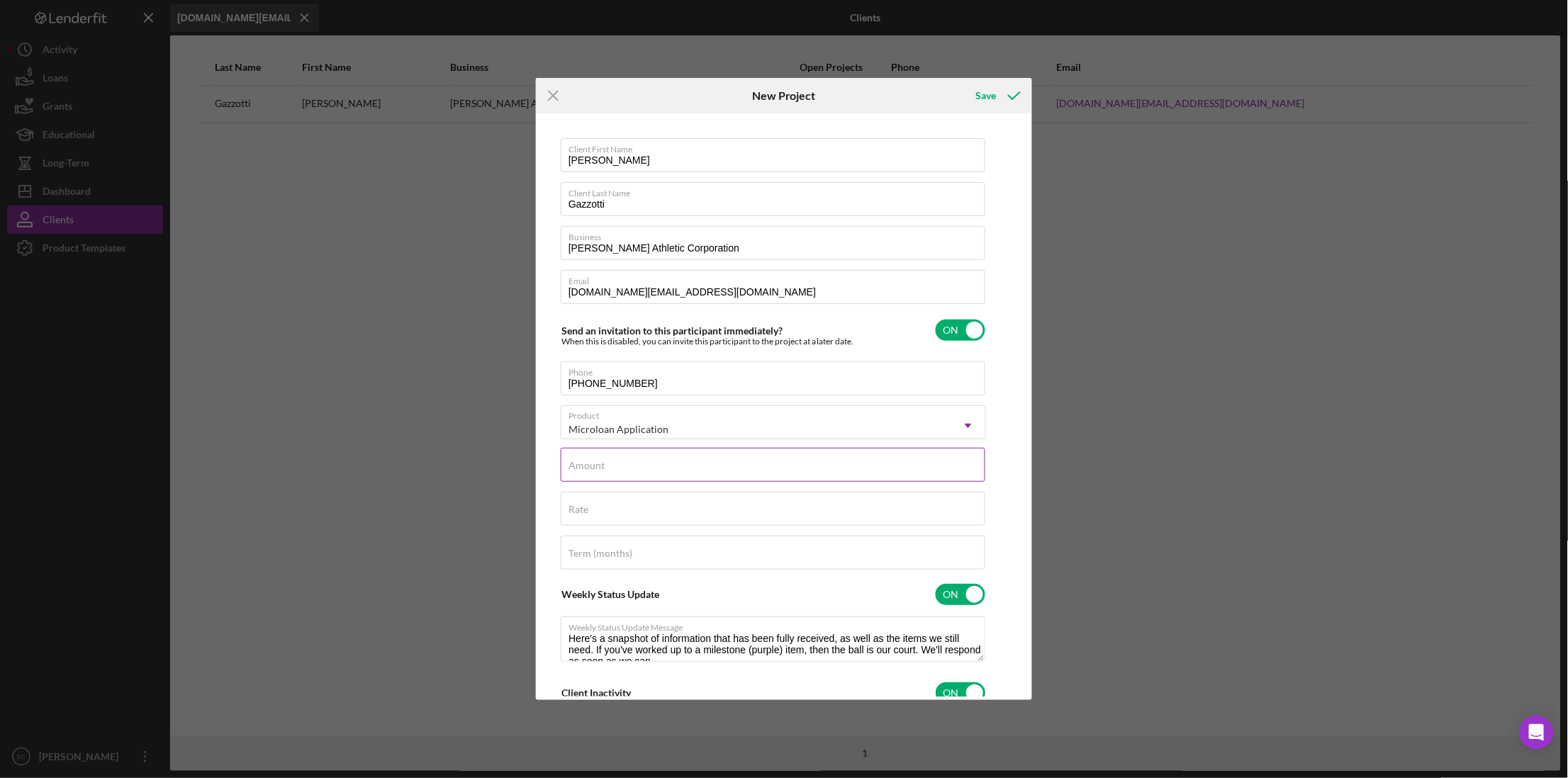
click at [594, 460] on label "Amount" at bounding box center [586, 465] width 36 height 11
click at [594, 459] on input "Amount" at bounding box center [773, 464] width 424 height 34
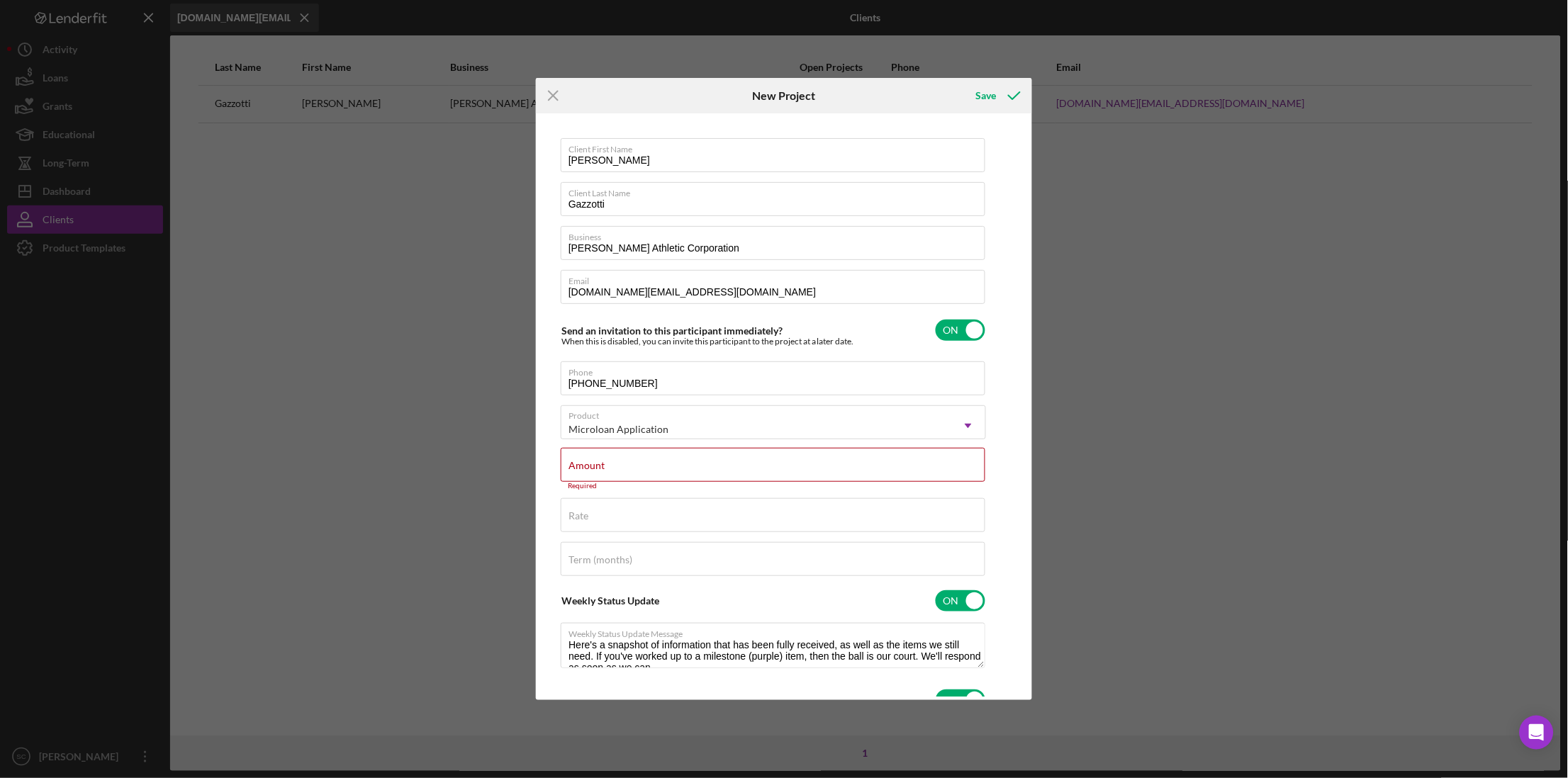
click at [464, 505] on div "Icon/Menu Close New Project Save Client First Name [PERSON_NAME] Client Last Na…" at bounding box center [784, 389] width 1568 height 778
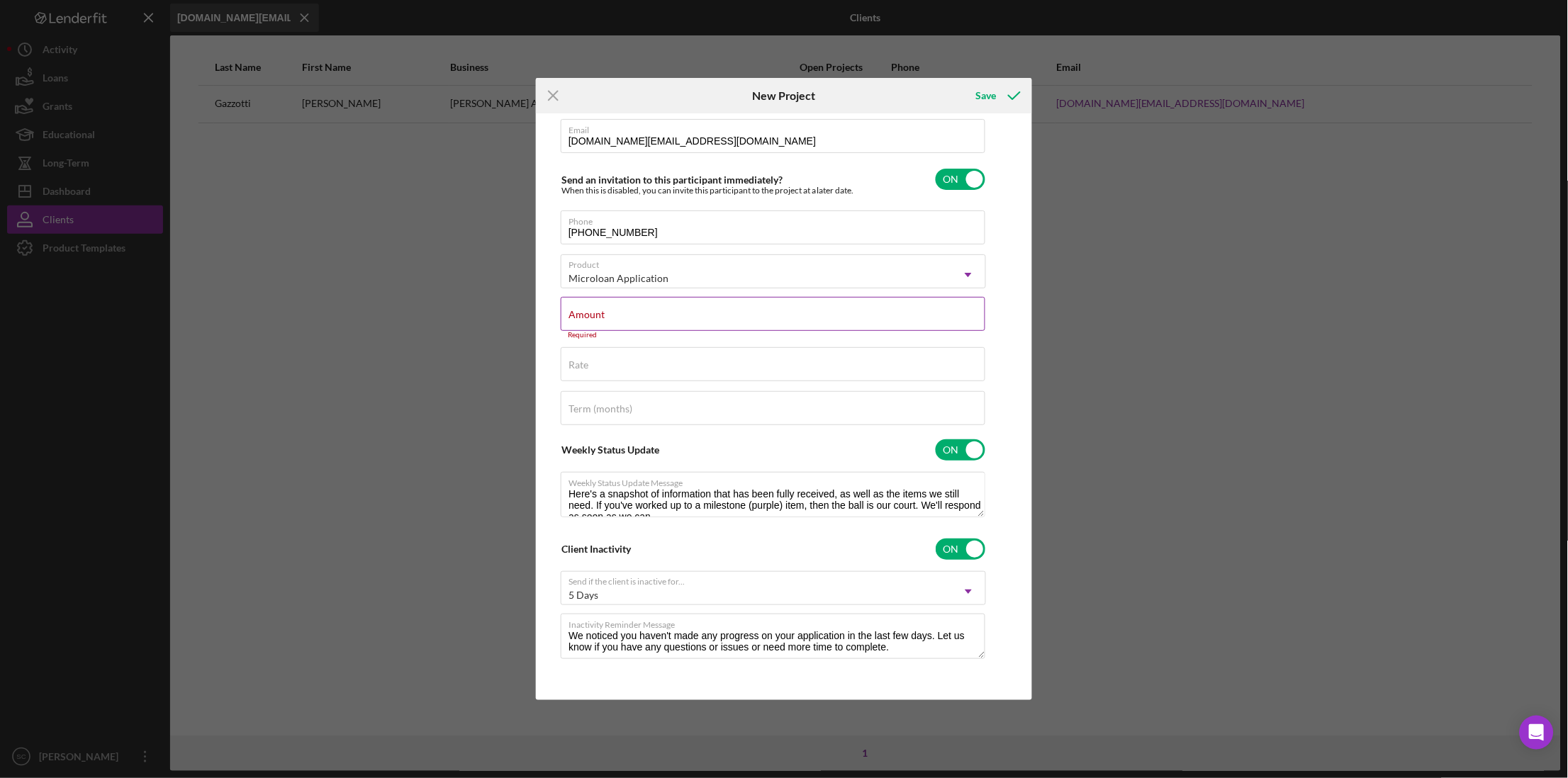
scroll to position [0, 0]
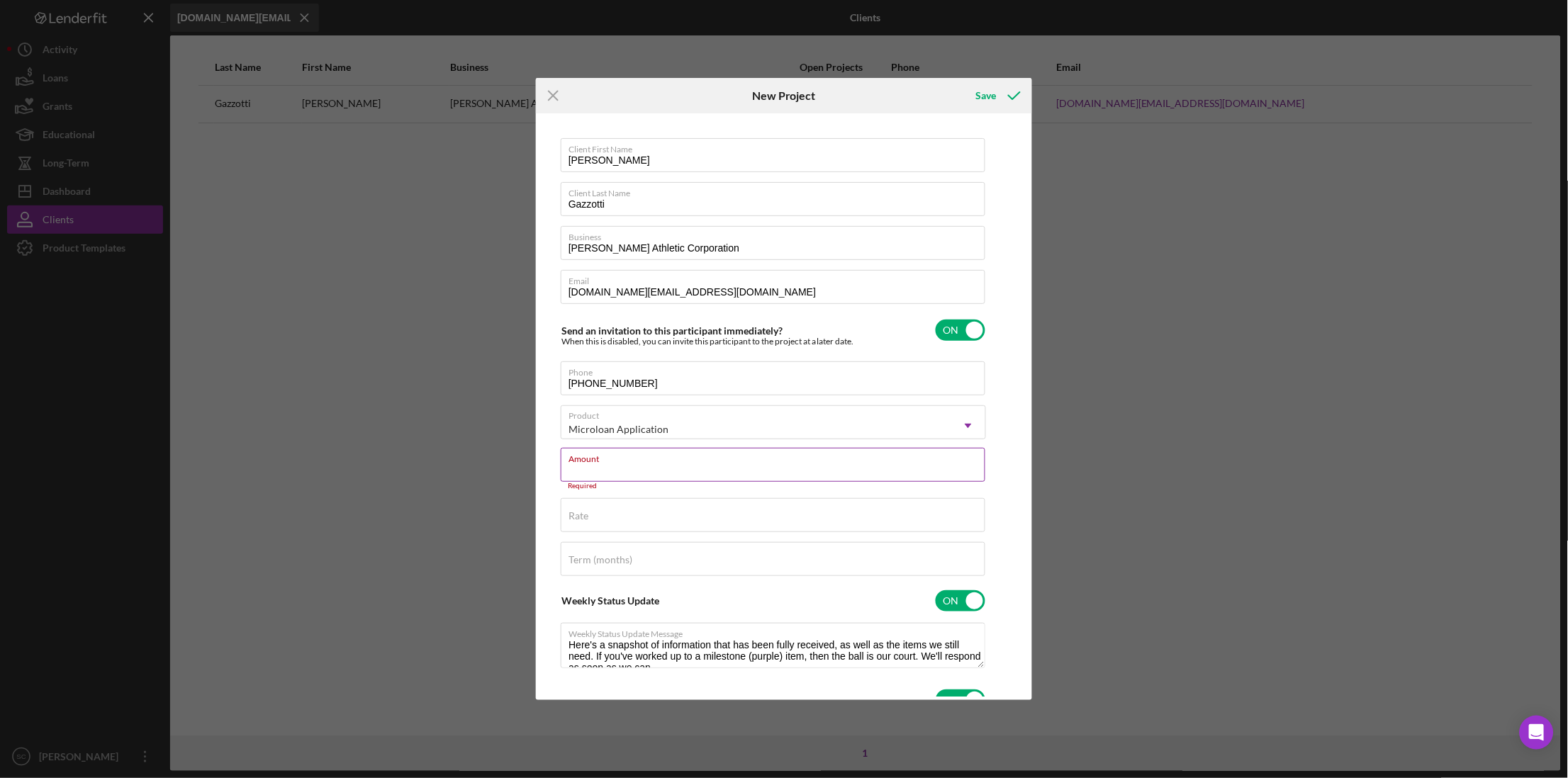
click at [593, 455] on div "Amount Required" at bounding box center [773, 469] width 425 height 43
click at [578, 467] on input "Amount" at bounding box center [773, 464] width 424 height 34
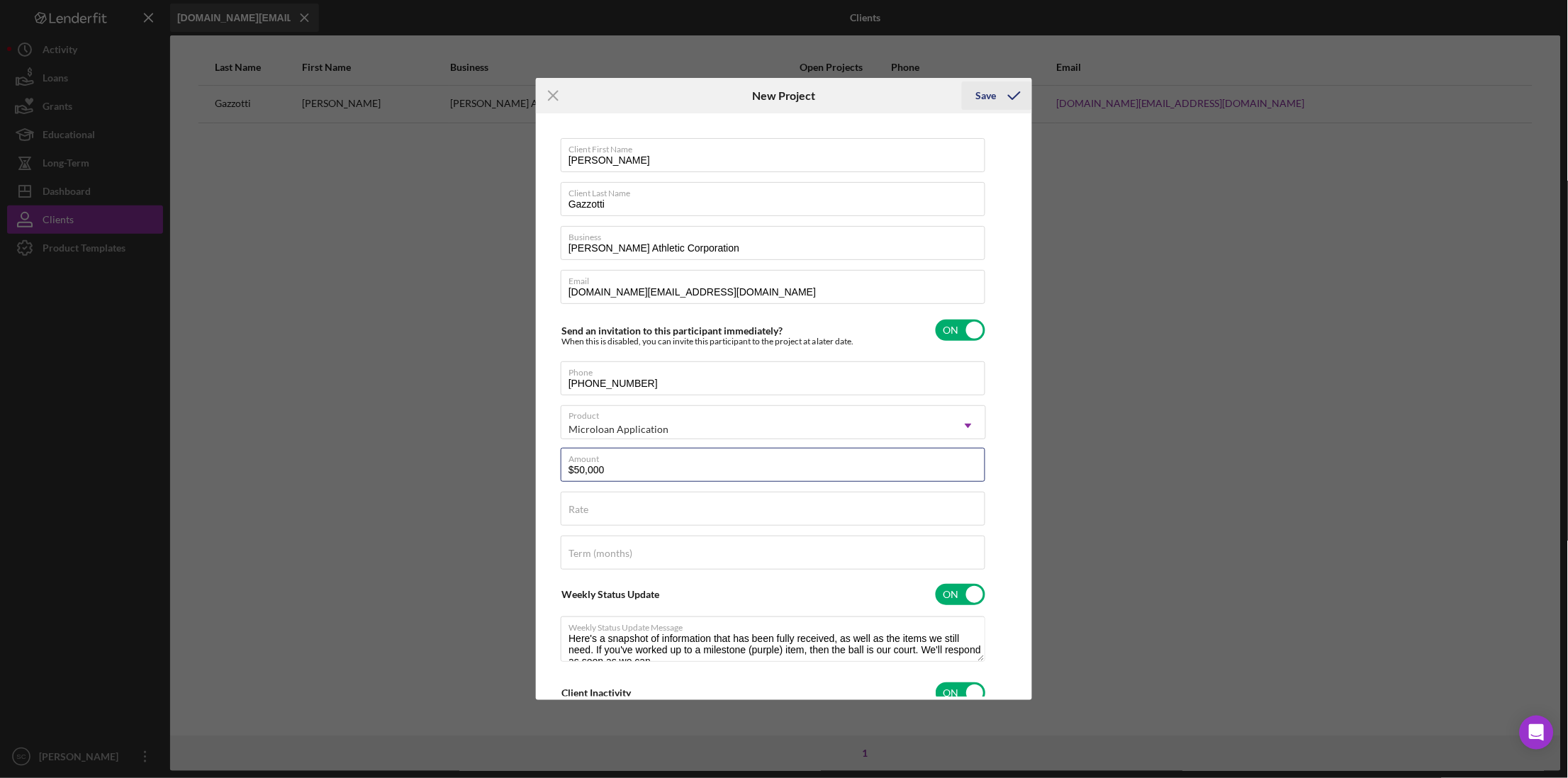
type input "$50,000"
click at [990, 95] on div "Save" at bounding box center [986, 95] width 21 height 28
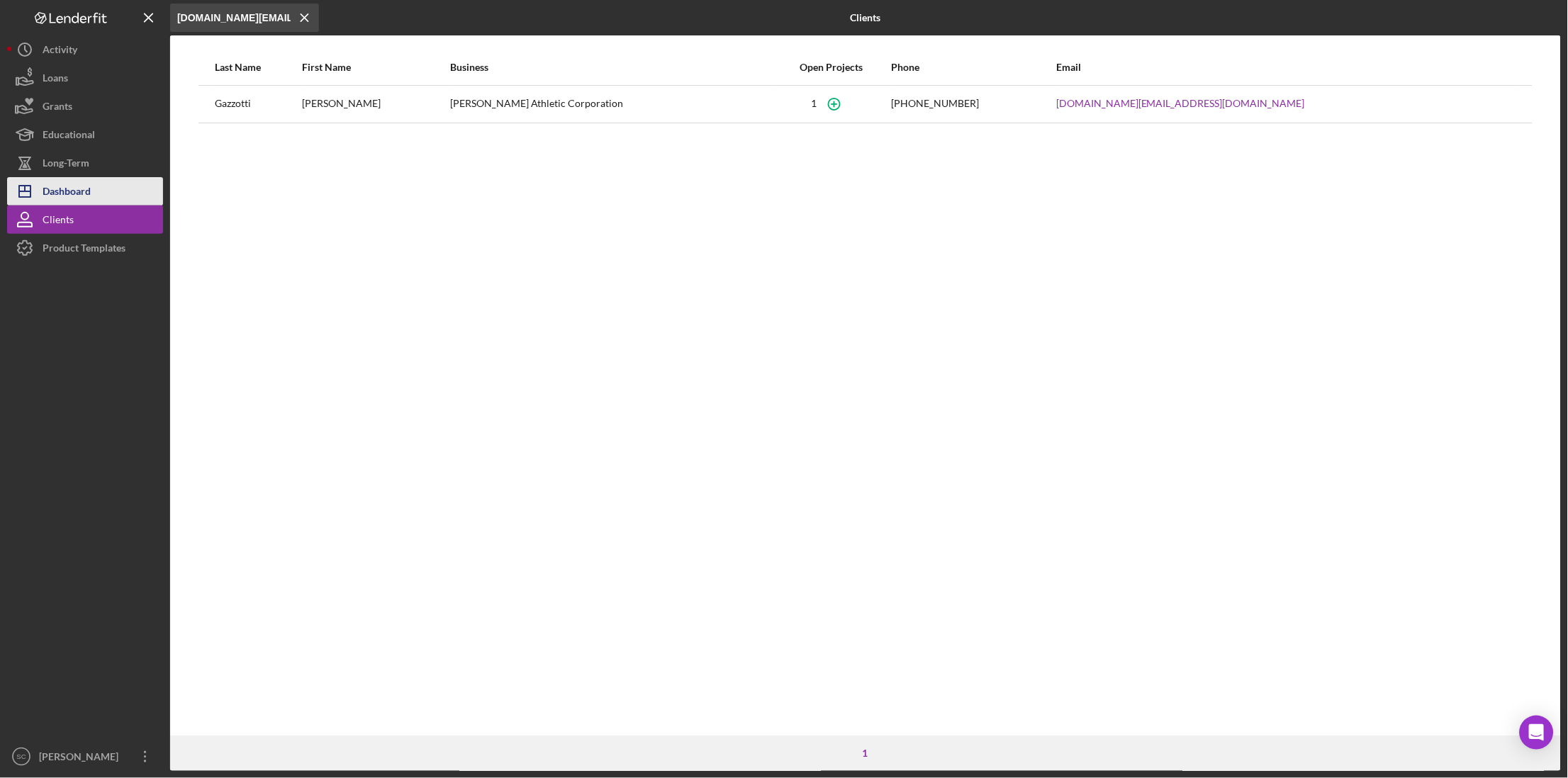
click at [61, 183] on div "Dashboard" at bounding box center [67, 193] width 49 height 32
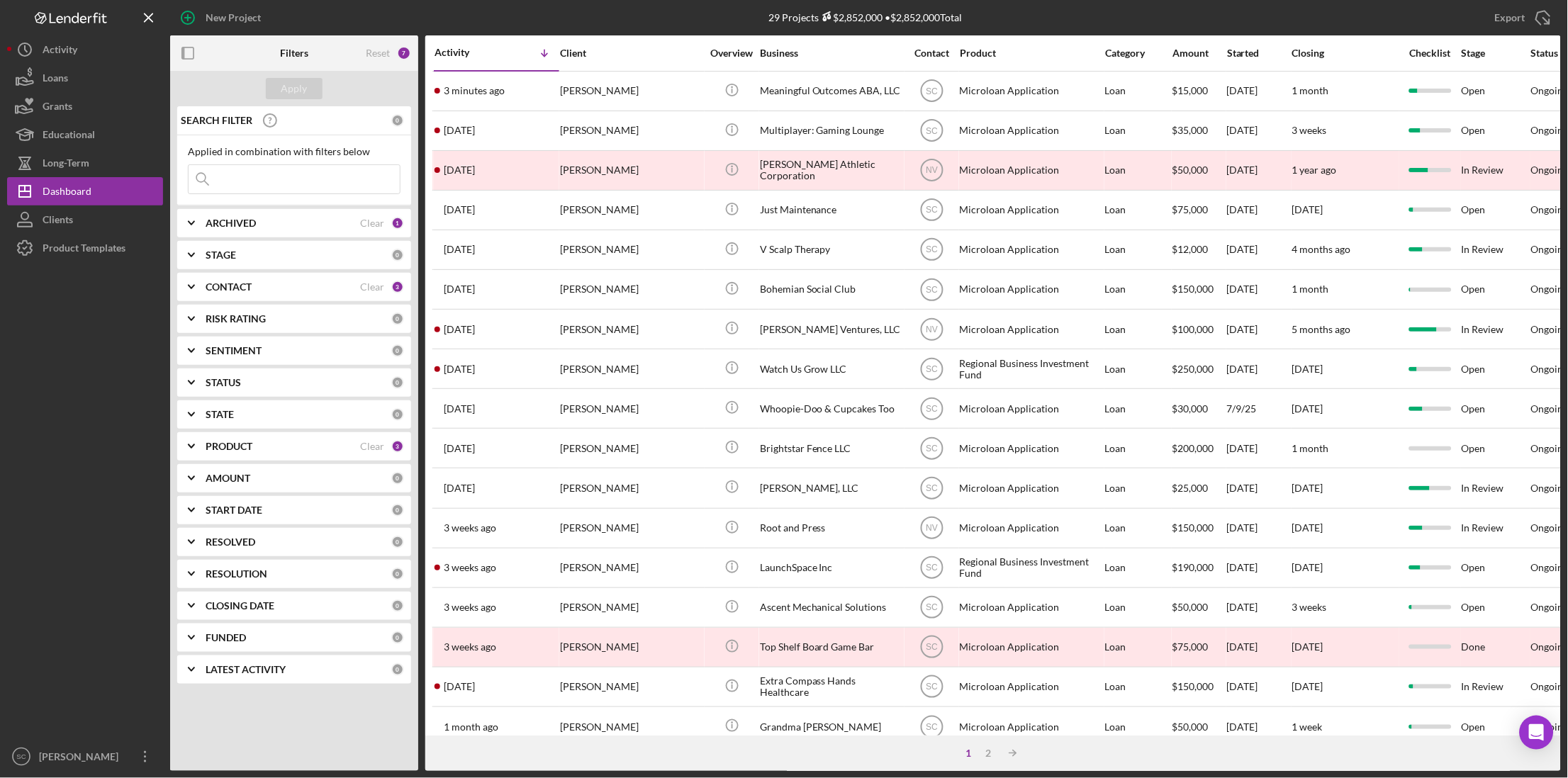
click at [226, 175] on input at bounding box center [294, 179] width 211 height 28
type input "katl"
click at [222, 294] on div "CONTACT Clear 3" at bounding box center [305, 287] width 198 height 28
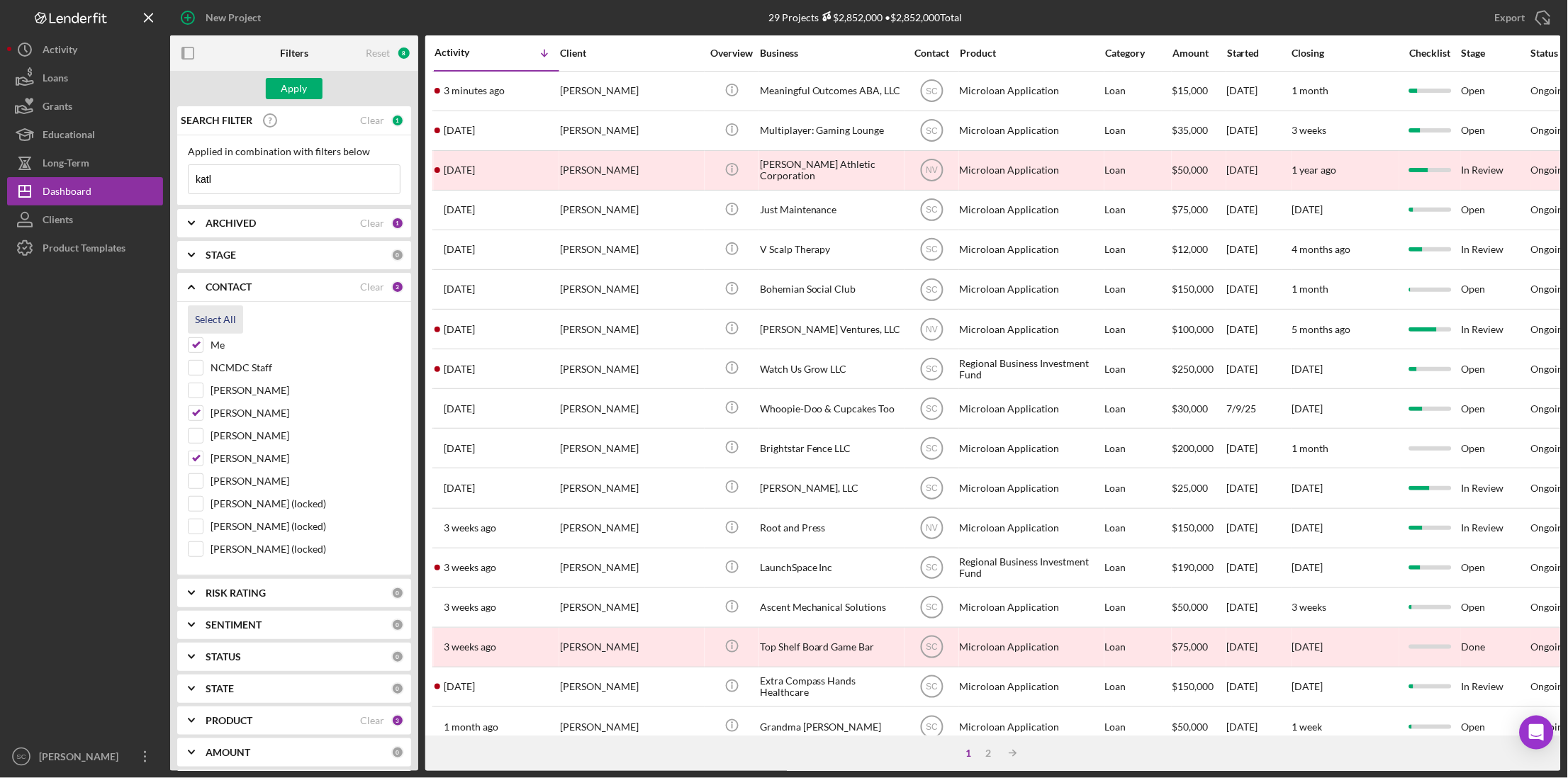
click at [204, 319] on div "Select All" at bounding box center [216, 319] width 41 height 28
checkbox input "true"
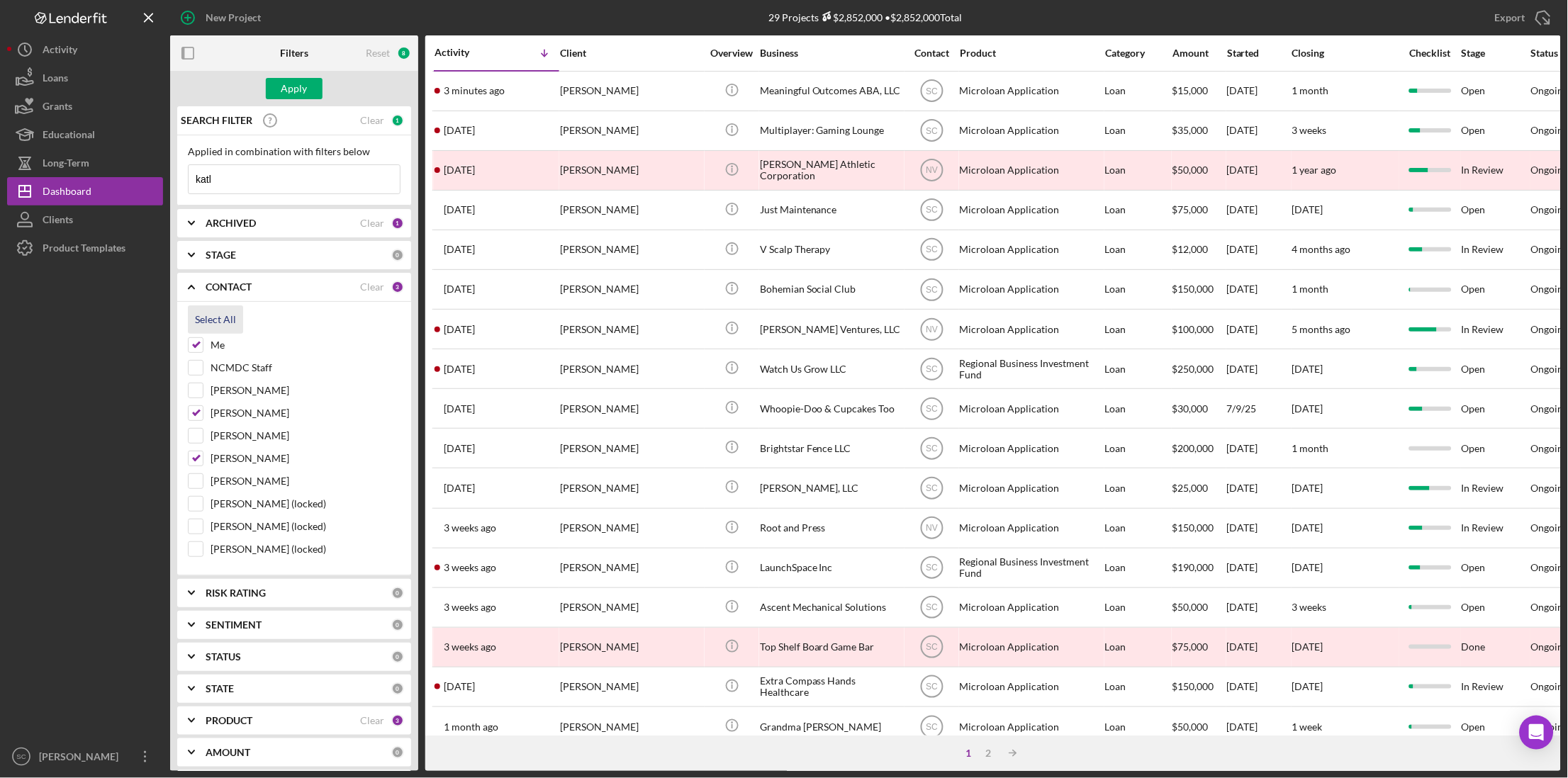
checkbox input "true"
click at [232, 188] on input "katl" at bounding box center [294, 179] width 211 height 28
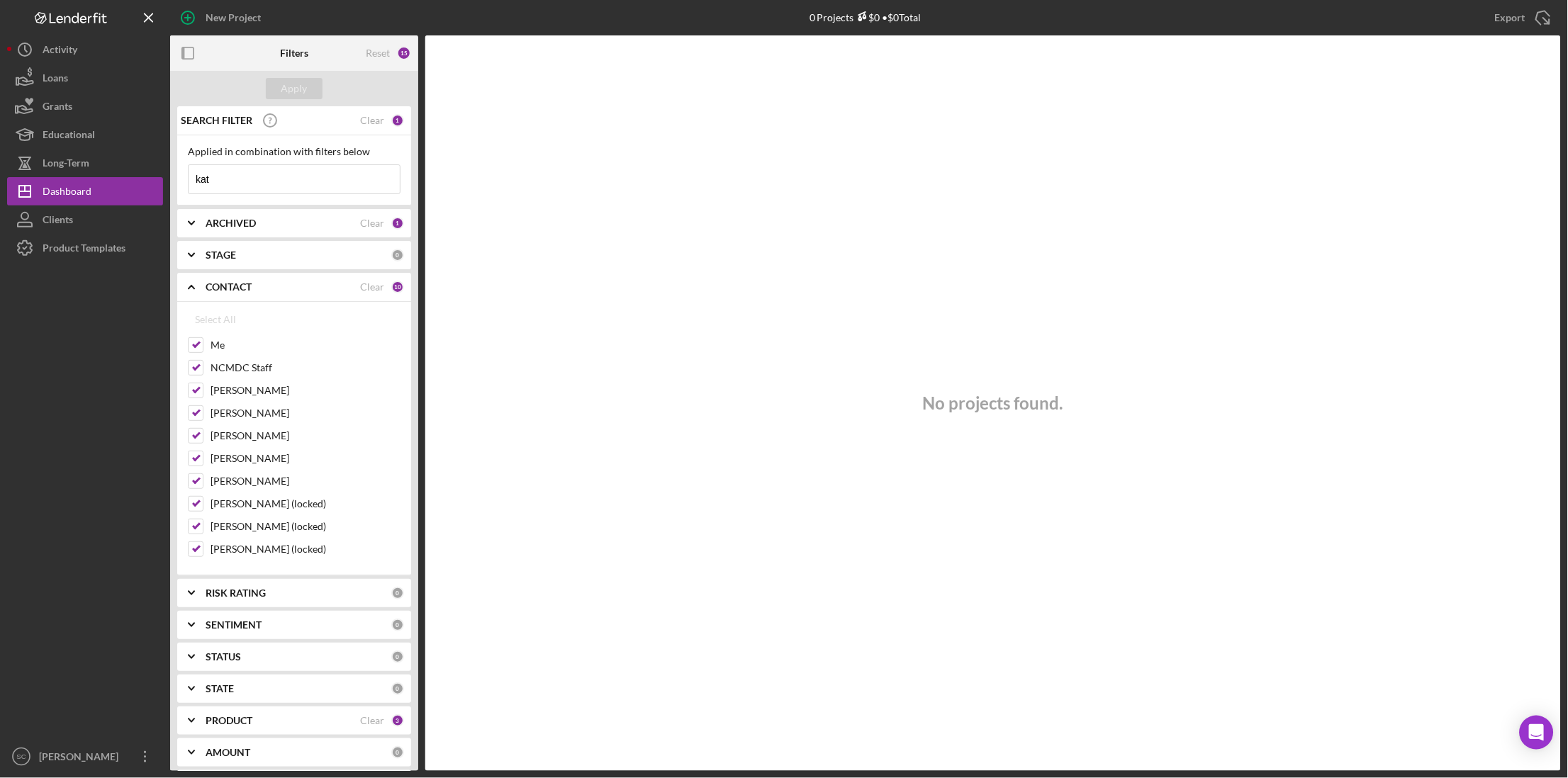
click at [232, 177] on input "kat" at bounding box center [294, 179] width 211 height 28
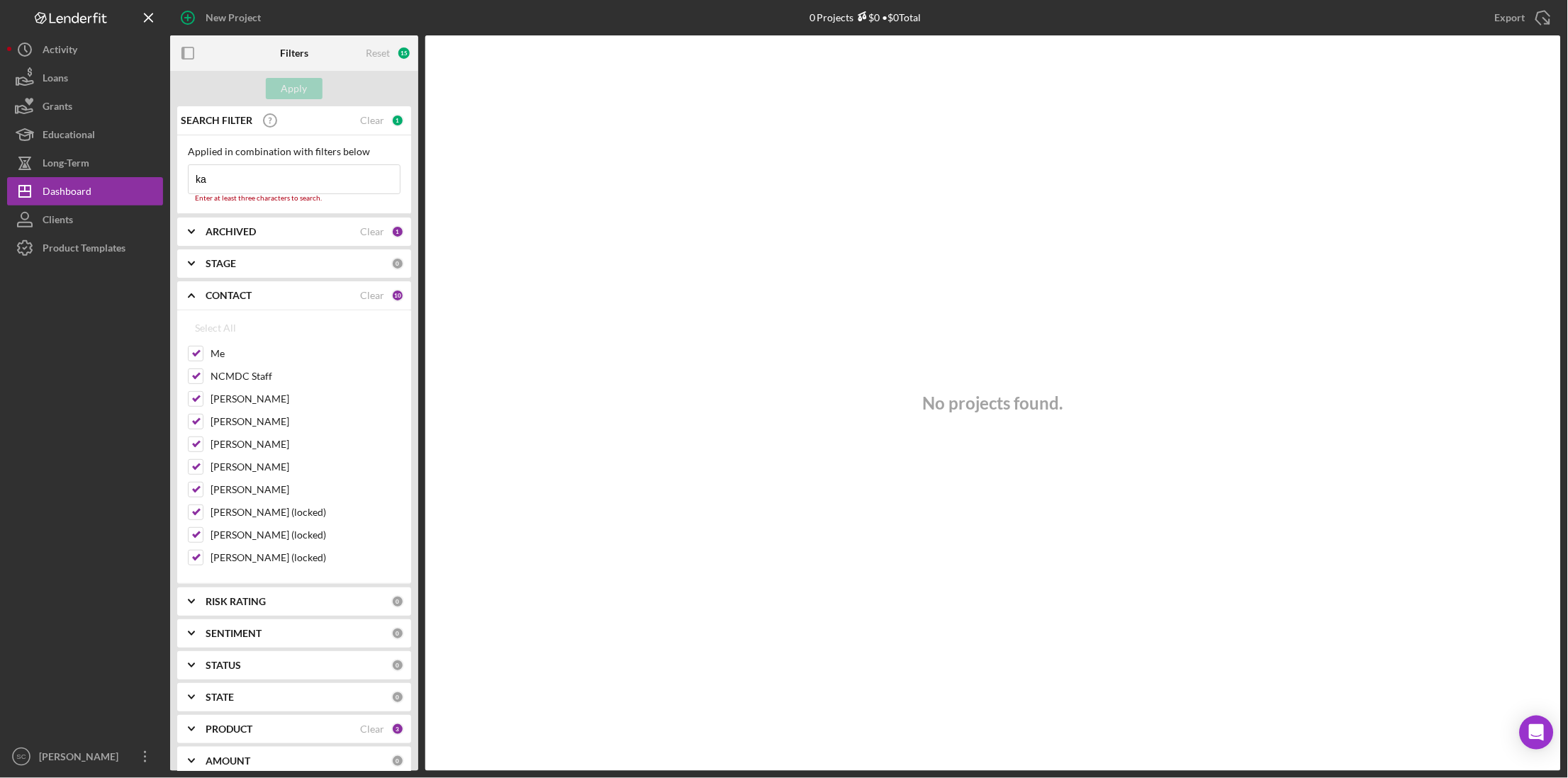
type input "k"
type input "K"
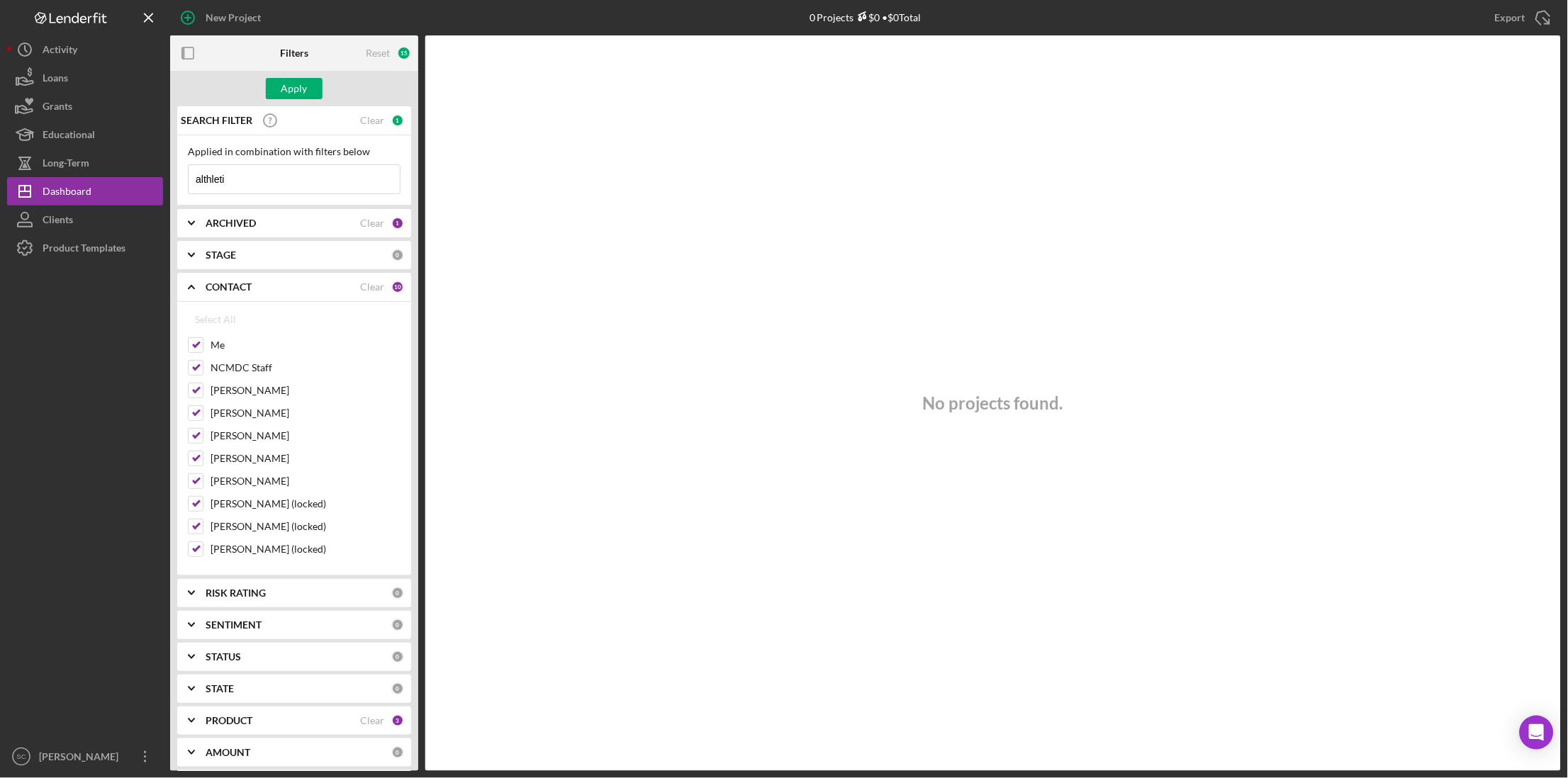
type input "althletic"
drag, startPoint x: 232, startPoint y: 177, endPoint x: 153, endPoint y: 190, distance: 80.1
click at [153, 190] on div "New Project 0 Projects $0 • $0 Total Export Icon/Export Filters Reset 15 Apply …" at bounding box center [784, 385] width 1553 height 771
click at [243, 224] on b "ARCHIVED" at bounding box center [231, 223] width 50 height 11
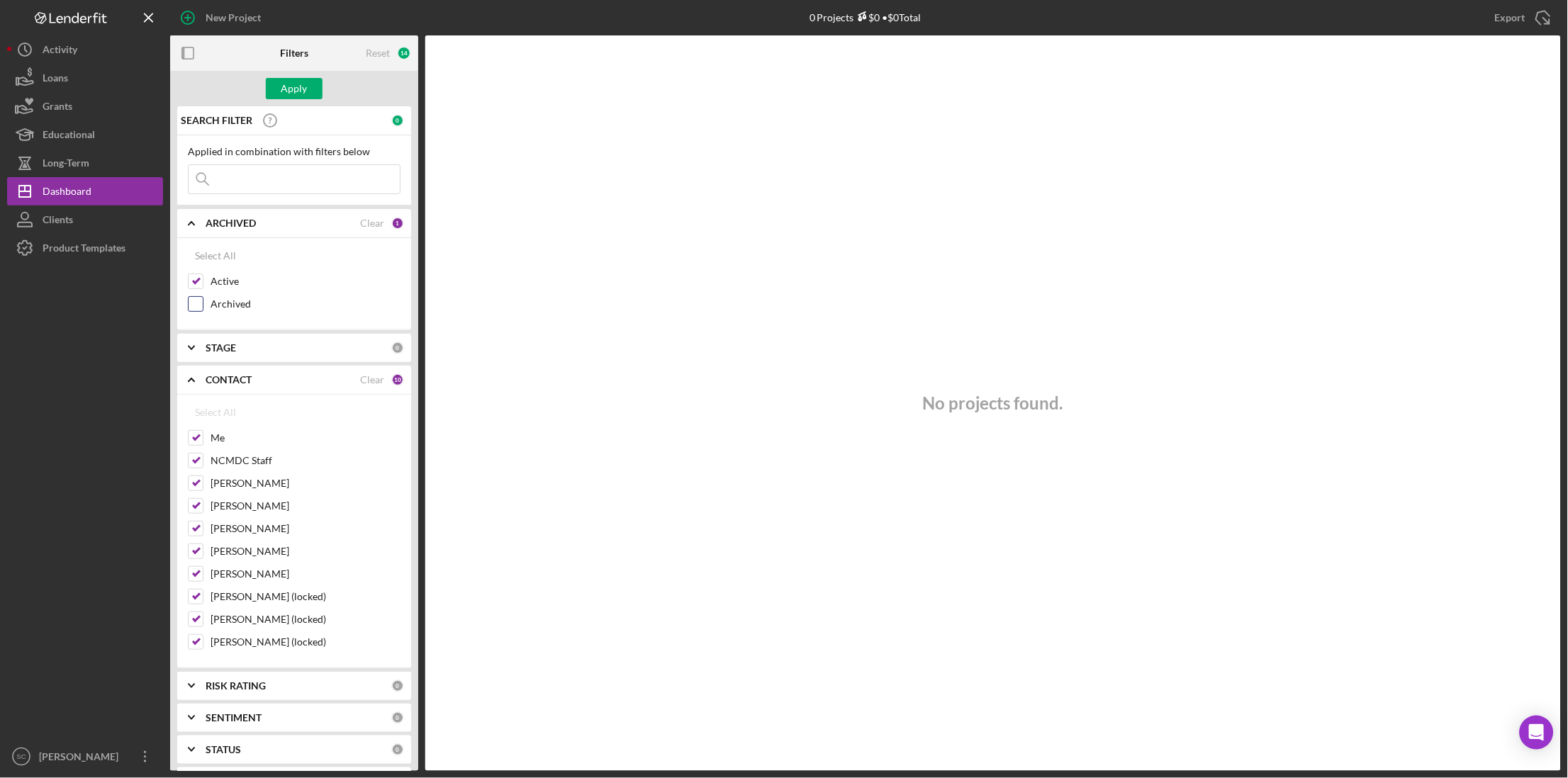
click at [218, 303] on label "Archived" at bounding box center [305, 304] width 190 height 14
click at [203, 303] on input "Archived" at bounding box center [195, 304] width 14 height 14
checkbox input "true"
click at [289, 89] on div "Apply" at bounding box center [294, 88] width 26 height 21
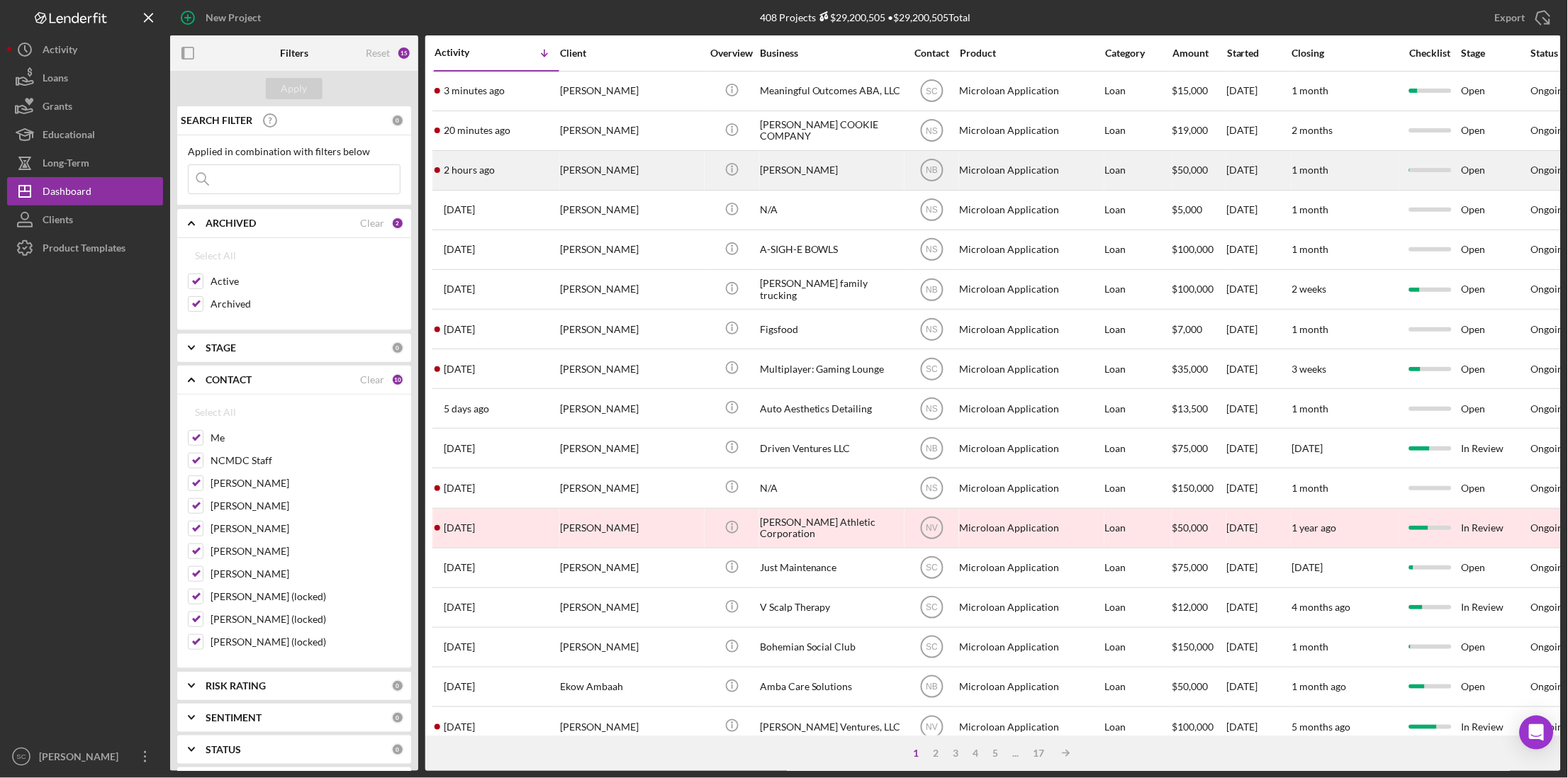
click at [559, 167] on td "[PERSON_NAME]" at bounding box center [631, 170] width 145 height 39
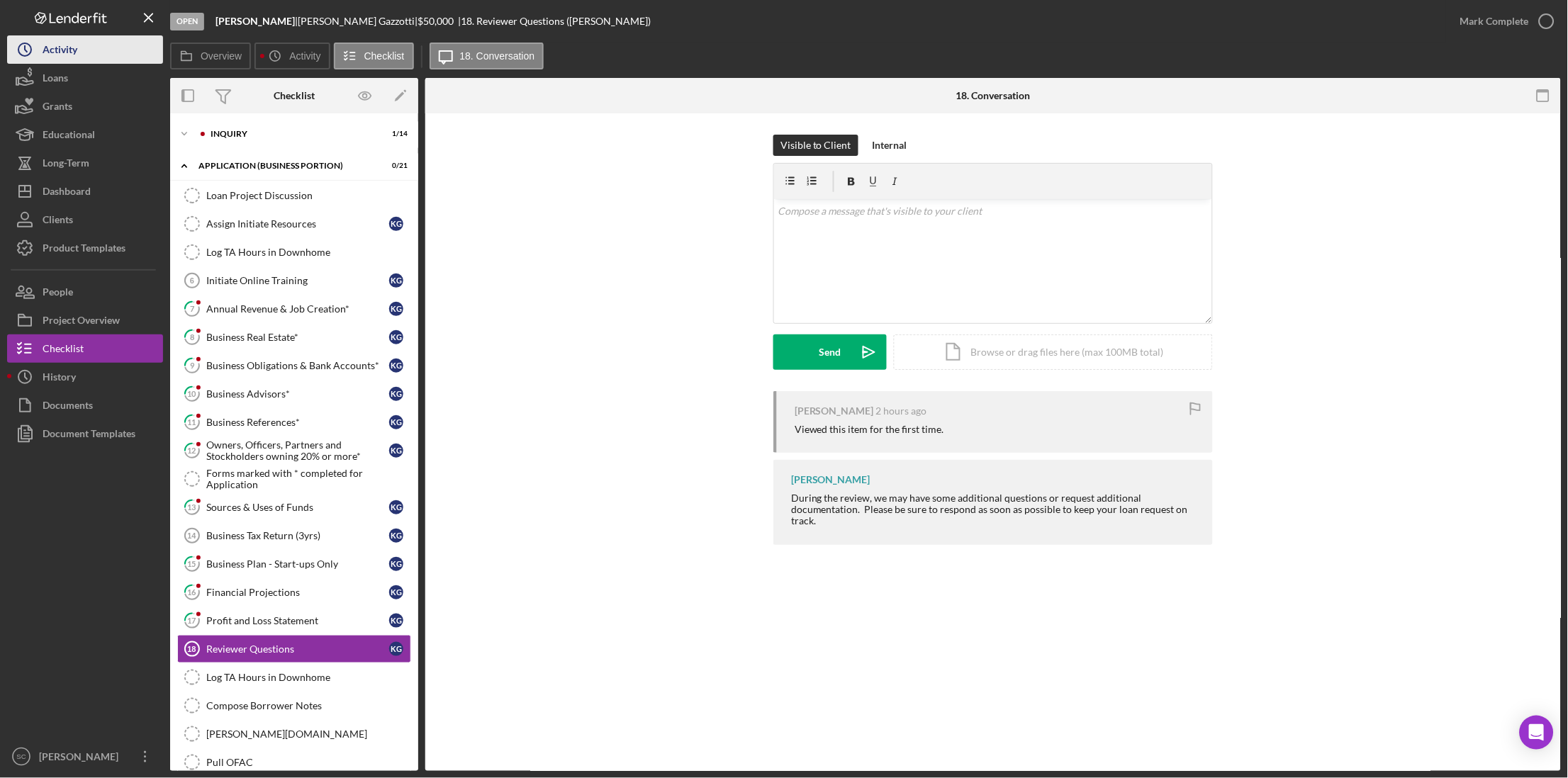
click at [46, 59] on div "Activity" at bounding box center [60, 51] width 35 height 32
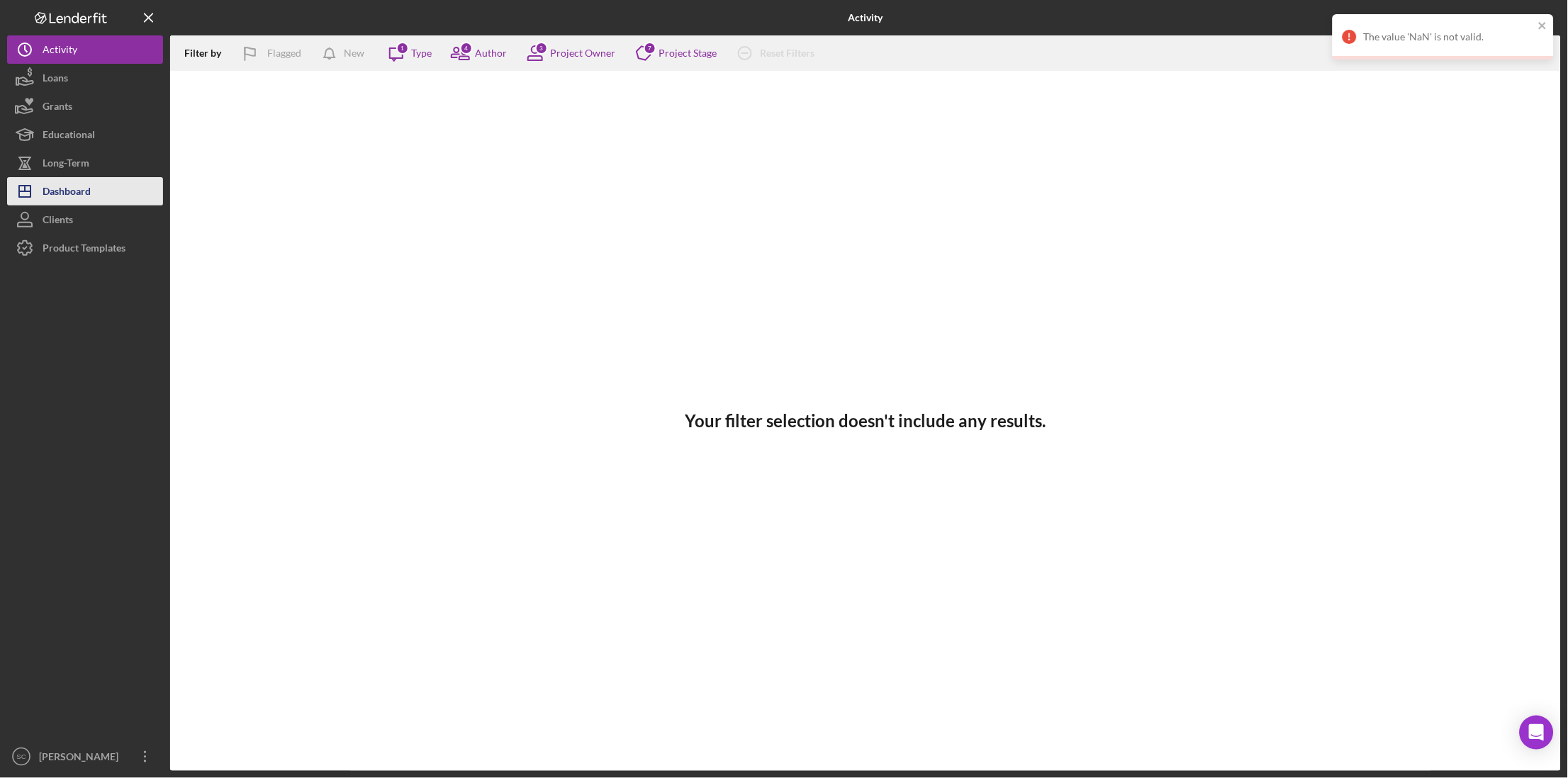
click at [107, 185] on button "Icon/Dashboard Dashboard" at bounding box center [85, 191] width 156 height 28
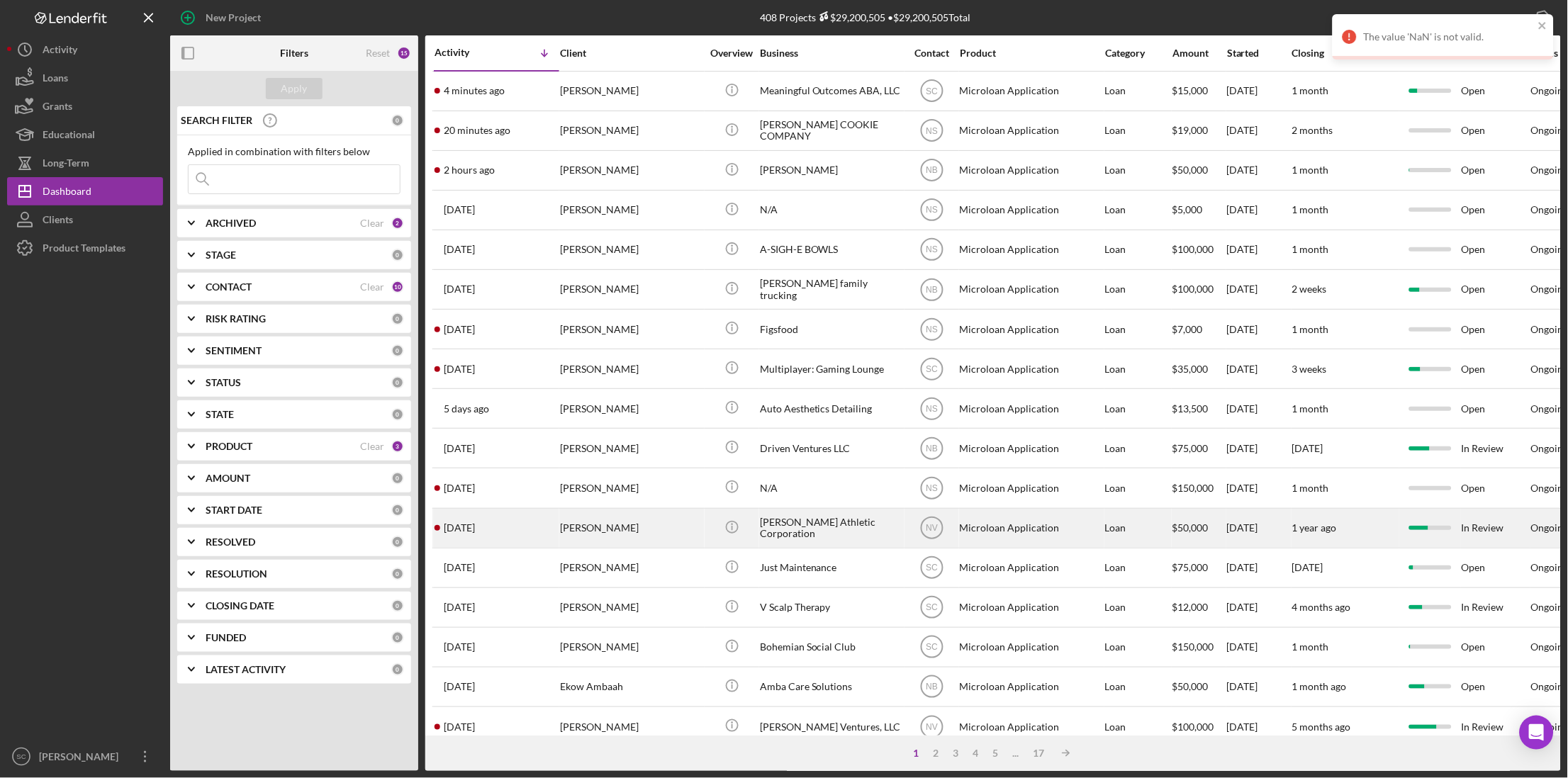
click at [653, 531] on div "[PERSON_NAME]" at bounding box center [631, 528] width 142 height 37
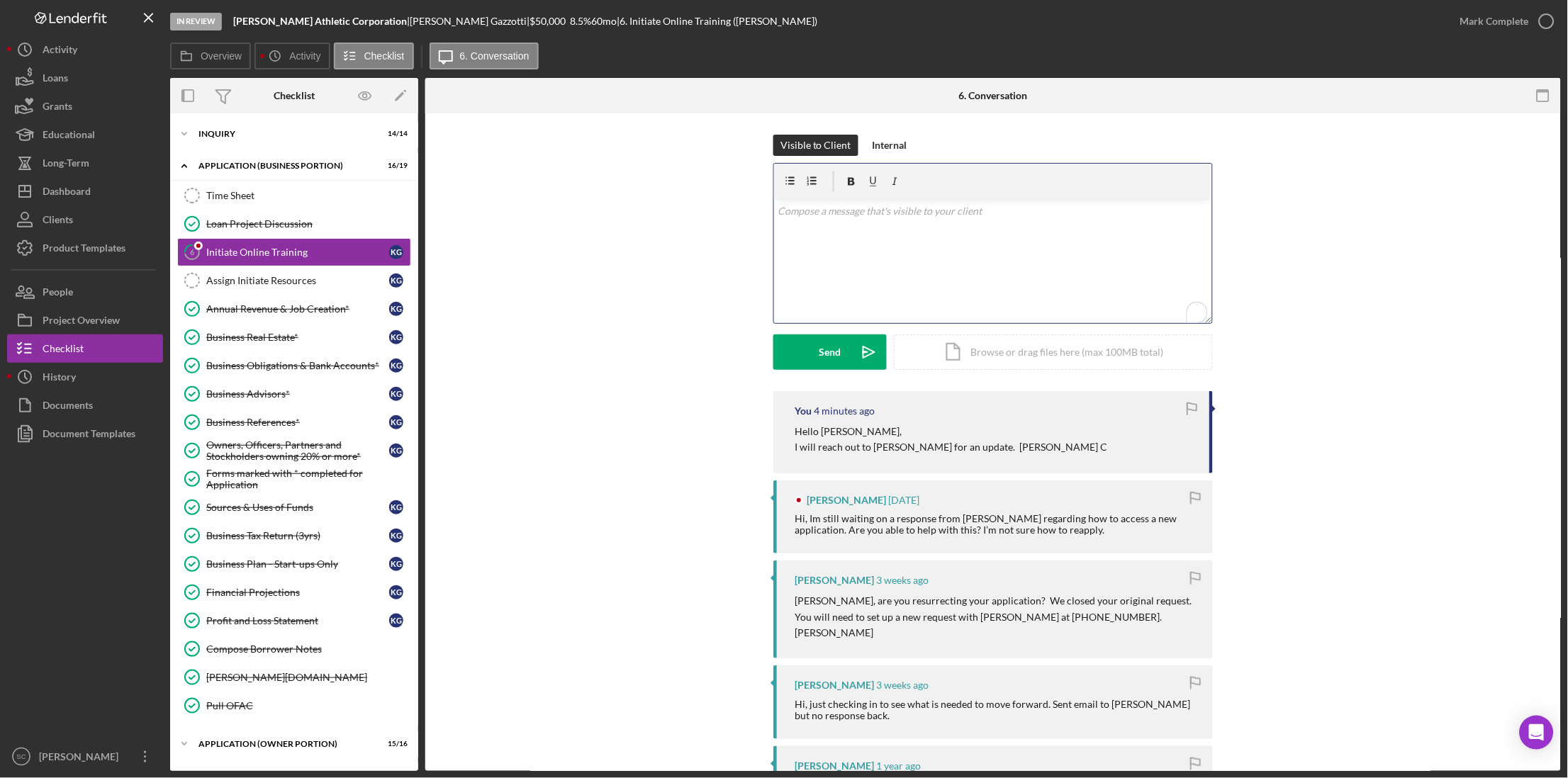
click at [834, 214] on p "To enrich screen reader interactions, please activate Accessibility in Grammarl…" at bounding box center [993, 211] width 430 height 16
click at [1061, 253] on p "It looks like [PERSON_NAME] sent a new link, and that you are all set now." at bounding box center [993, 250] width 430 height 16
click at [796, 353] on button "Send Icon/icon-invite-send" at bounding box center [829, 352] width 113 height 35
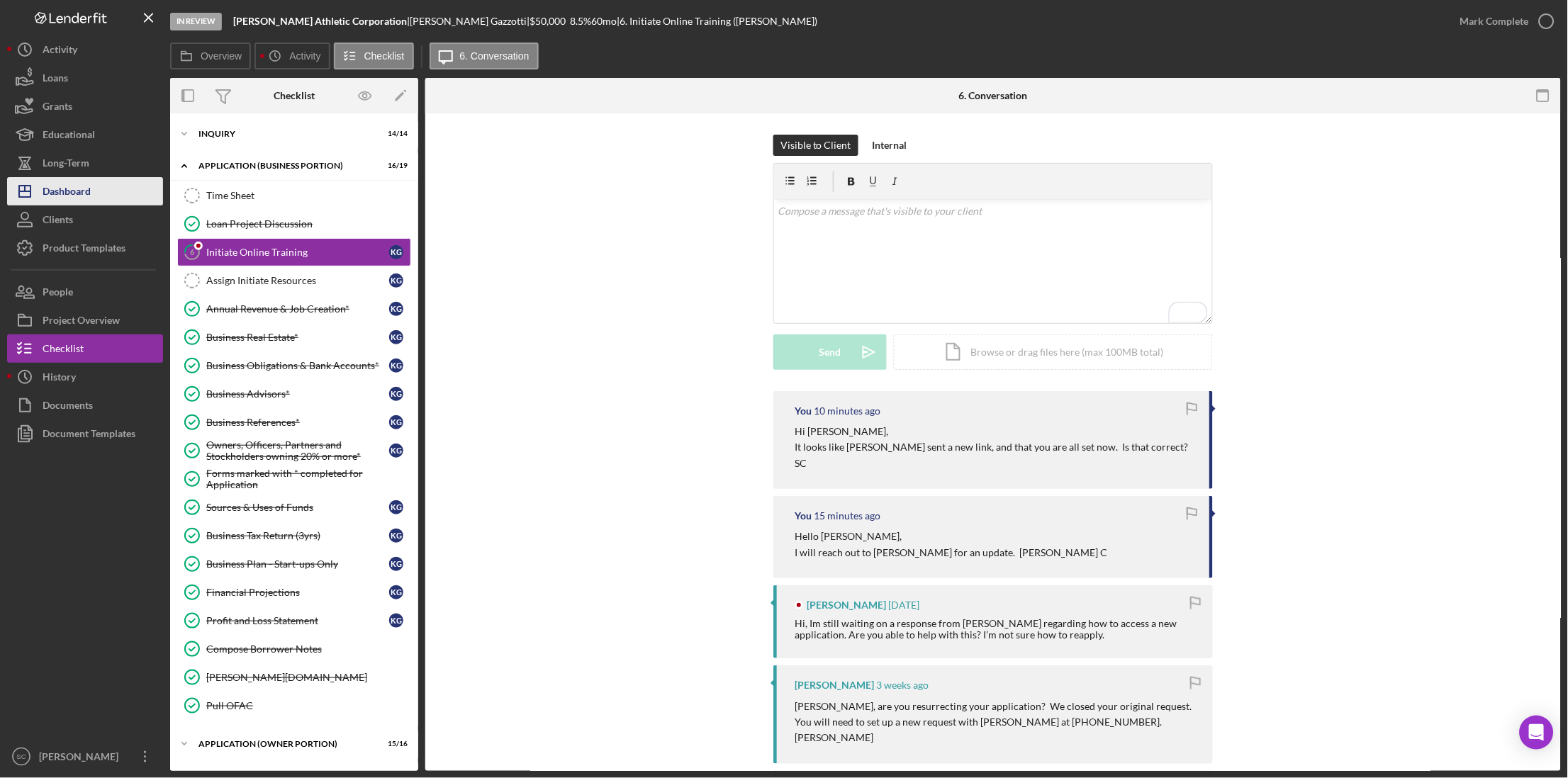
click at [65, 190] on div "Dashboard" at bounding box center [67, 193] width 49 height 32
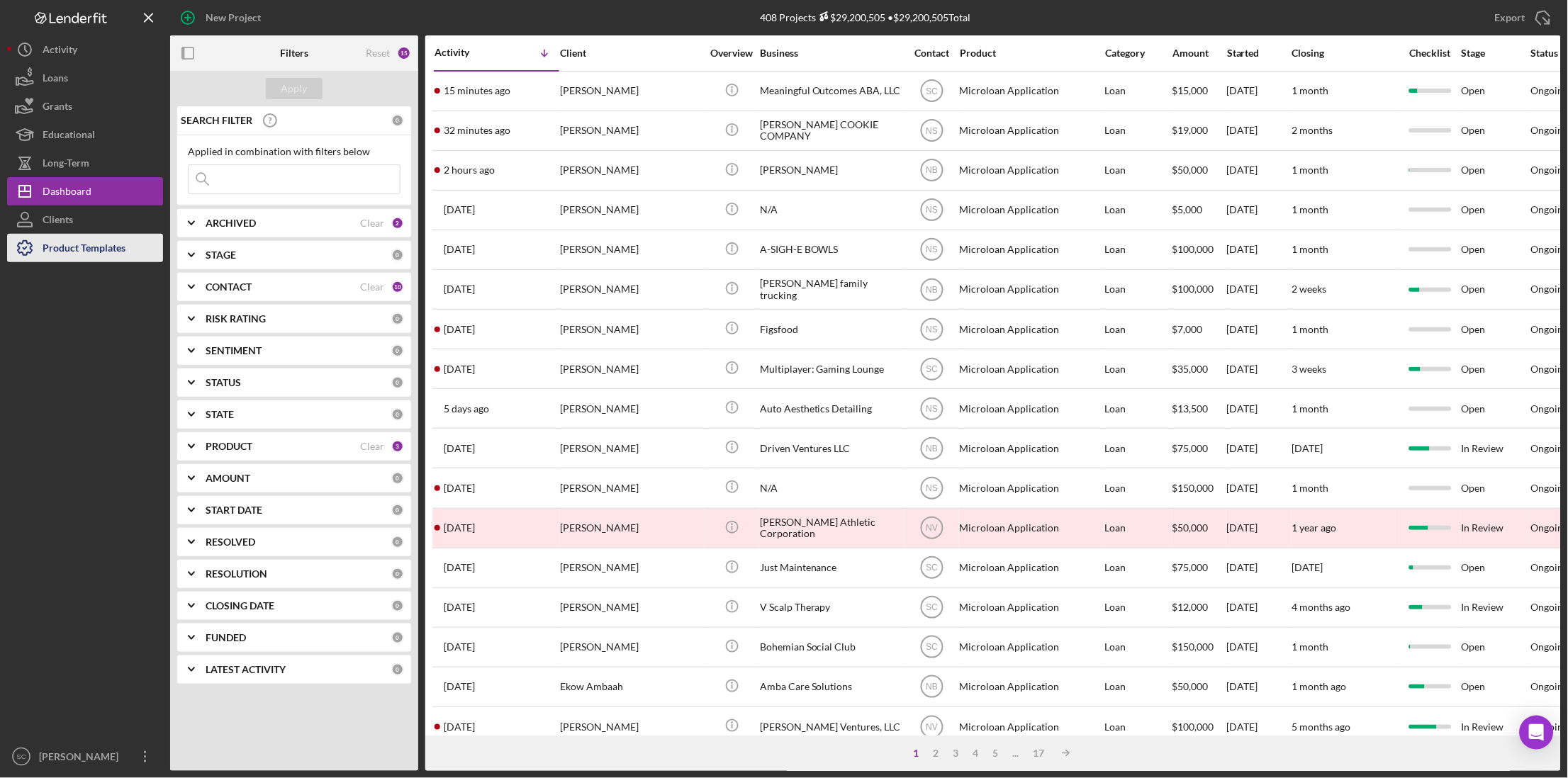
click at [58, 248] on div "Product Templates" at bounding box center [84, 249] width 83 height 32
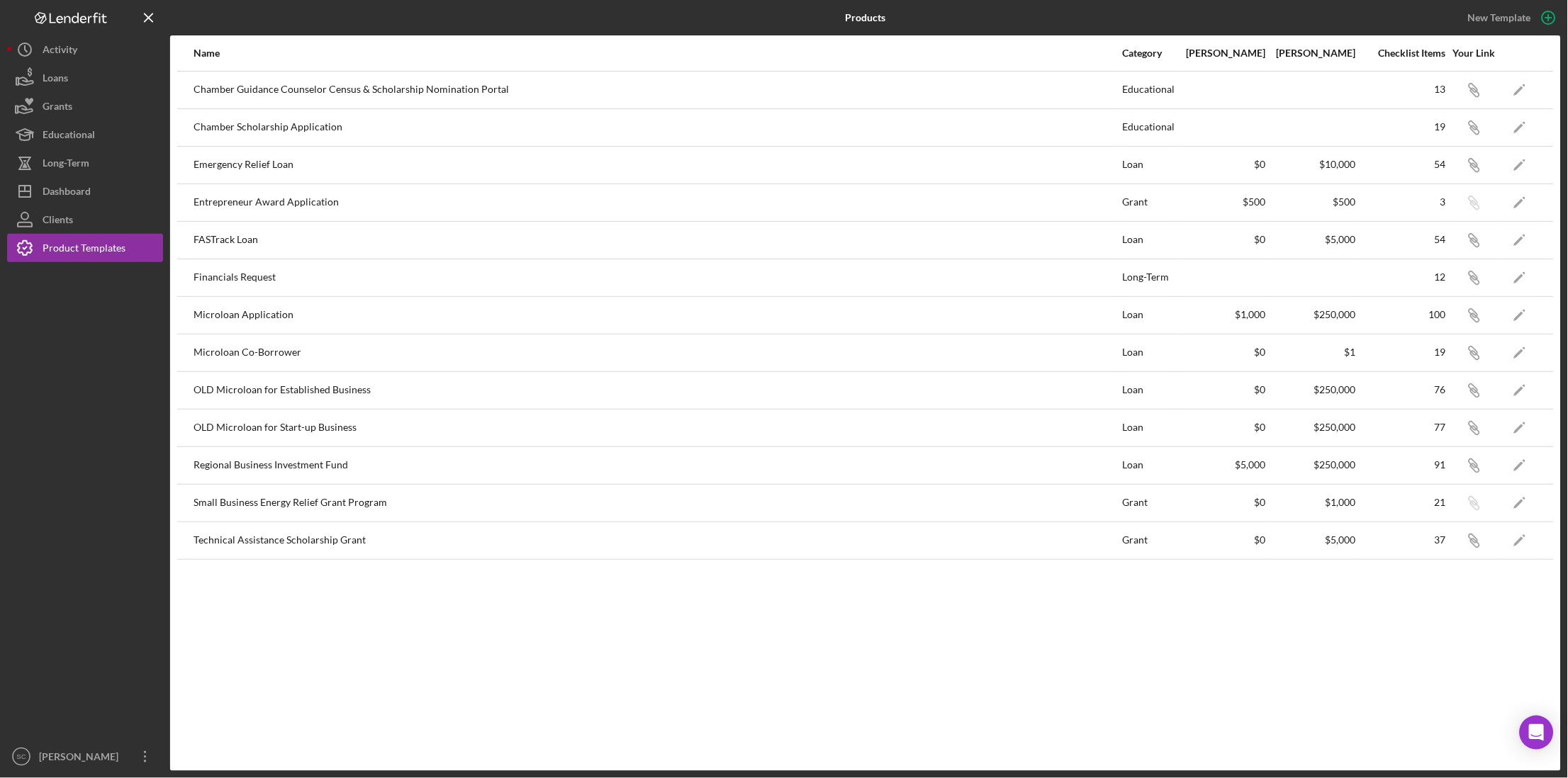
drag, startPoint x: 1479, startPoint y: 315, endPoint x: 854, endPoint y: 326, distance: 625.1
click at [854, 326] on div "Microloan Application" at bounding box center [657, 316] width 928 height 35
drag, startPoint x: 1482, startPoint y: 318, endPoint x: 1473, endPoint y: 309, distance: 12.7
click at [1473, 92] on icon "button" at bounding box center [1472, 87] width 8 height 8
click at [54, 49] on div "Activity" at bounding box center [60, 51] width 35 height 32
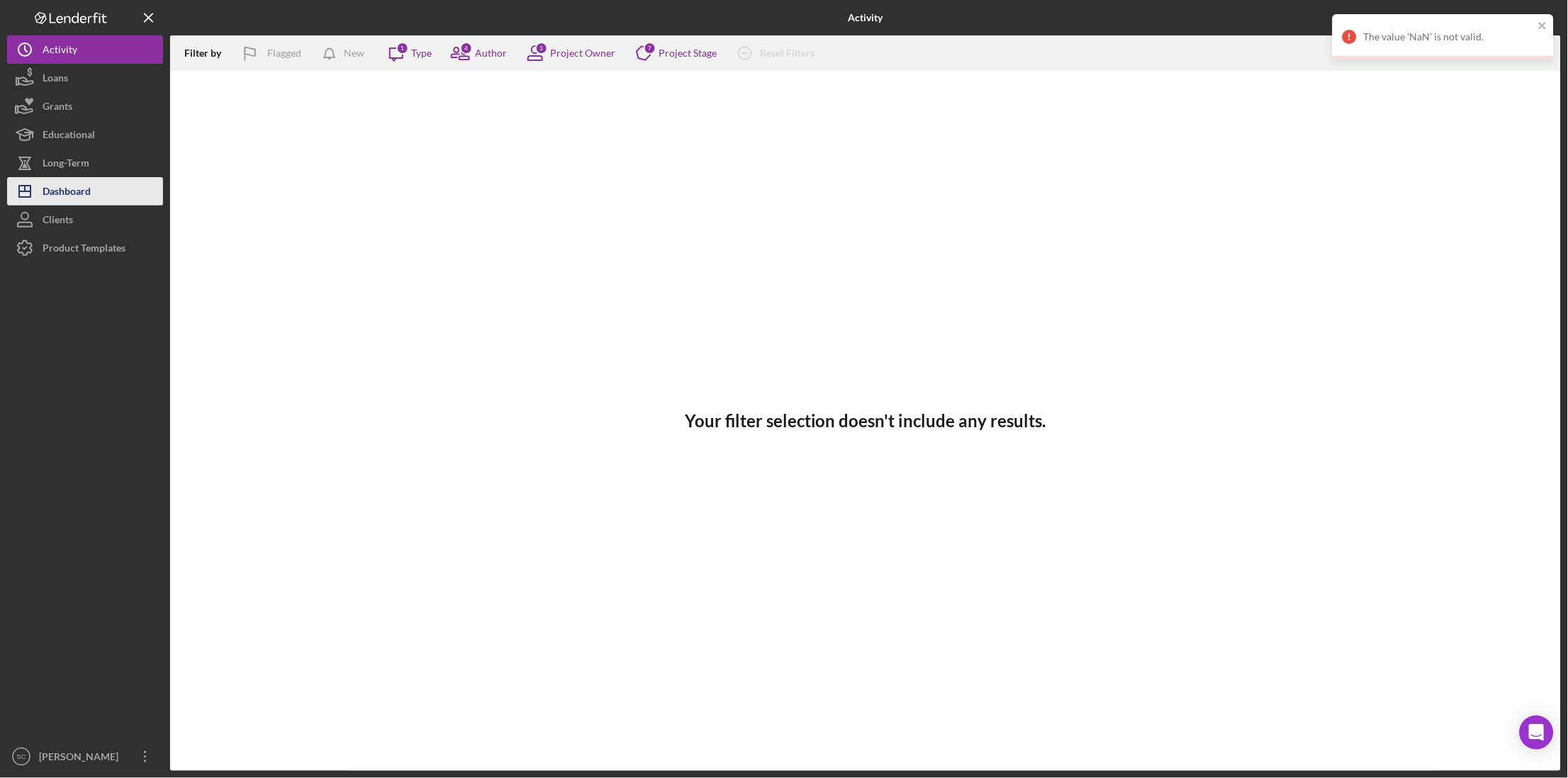
click at [113, 183] on button "Icon/Dashboard Dashboard" at bounding box center [85, 191] width 156 height 28
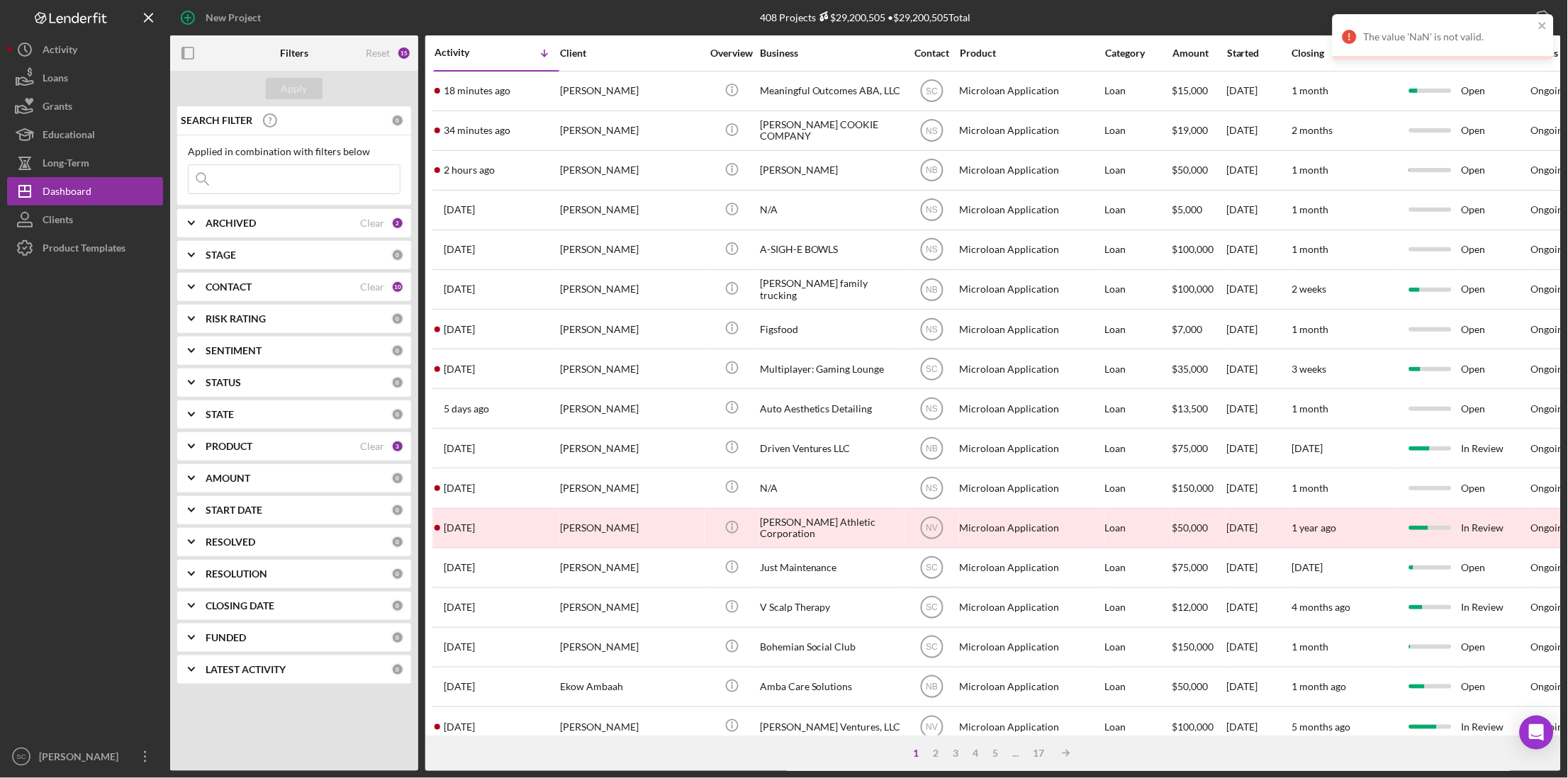
click at [253, 227] on b "ARCHIVED" at bounding box center [231, 223] width 50 height 11
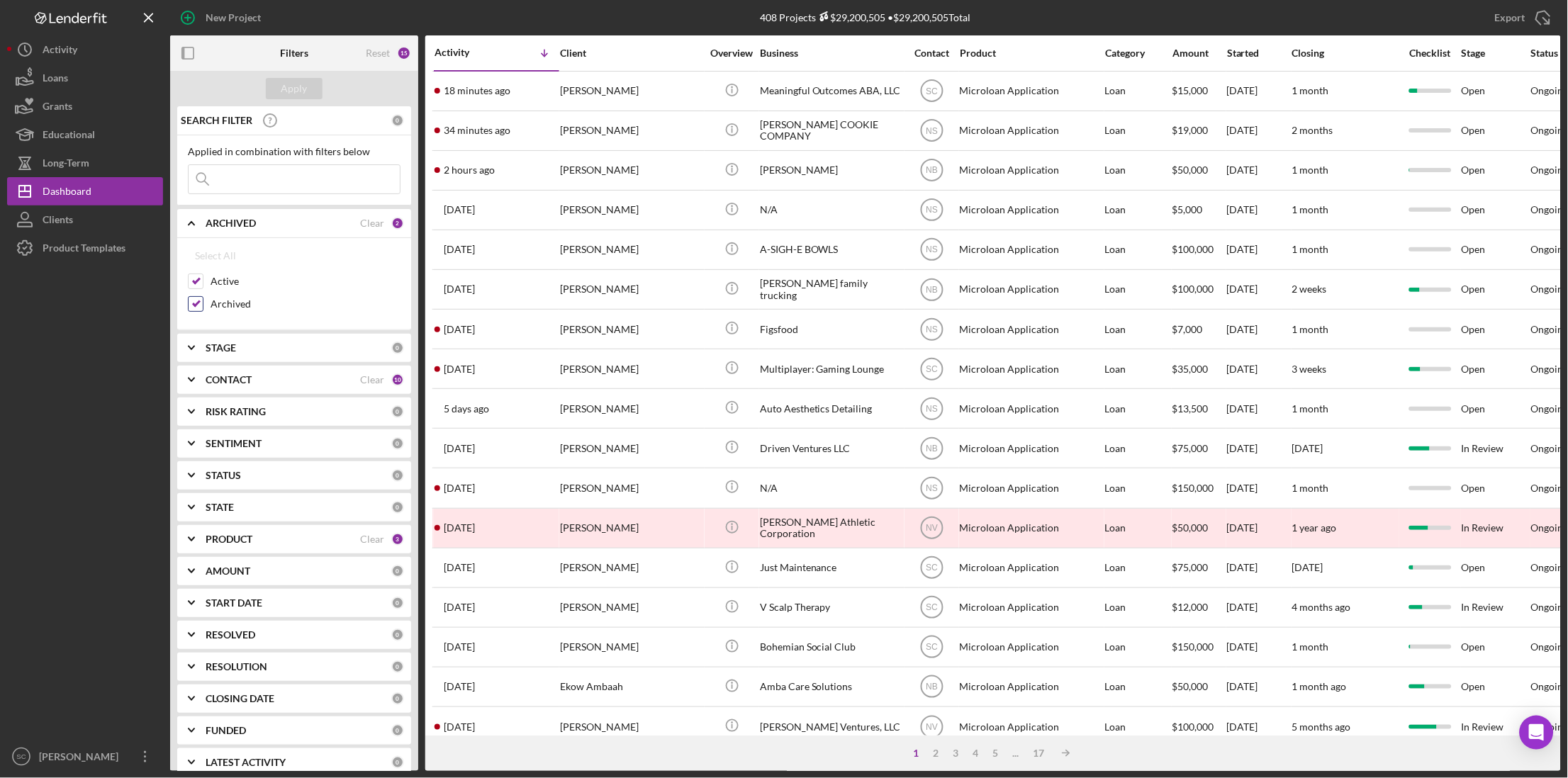
click at [195, 298] on input "Archived" at bounding box center [195, 304] width 14 height 14
checkbox input "false"
click at [298, 85] on div "Apply" at bounding box center [294, 88] width 26 height 21
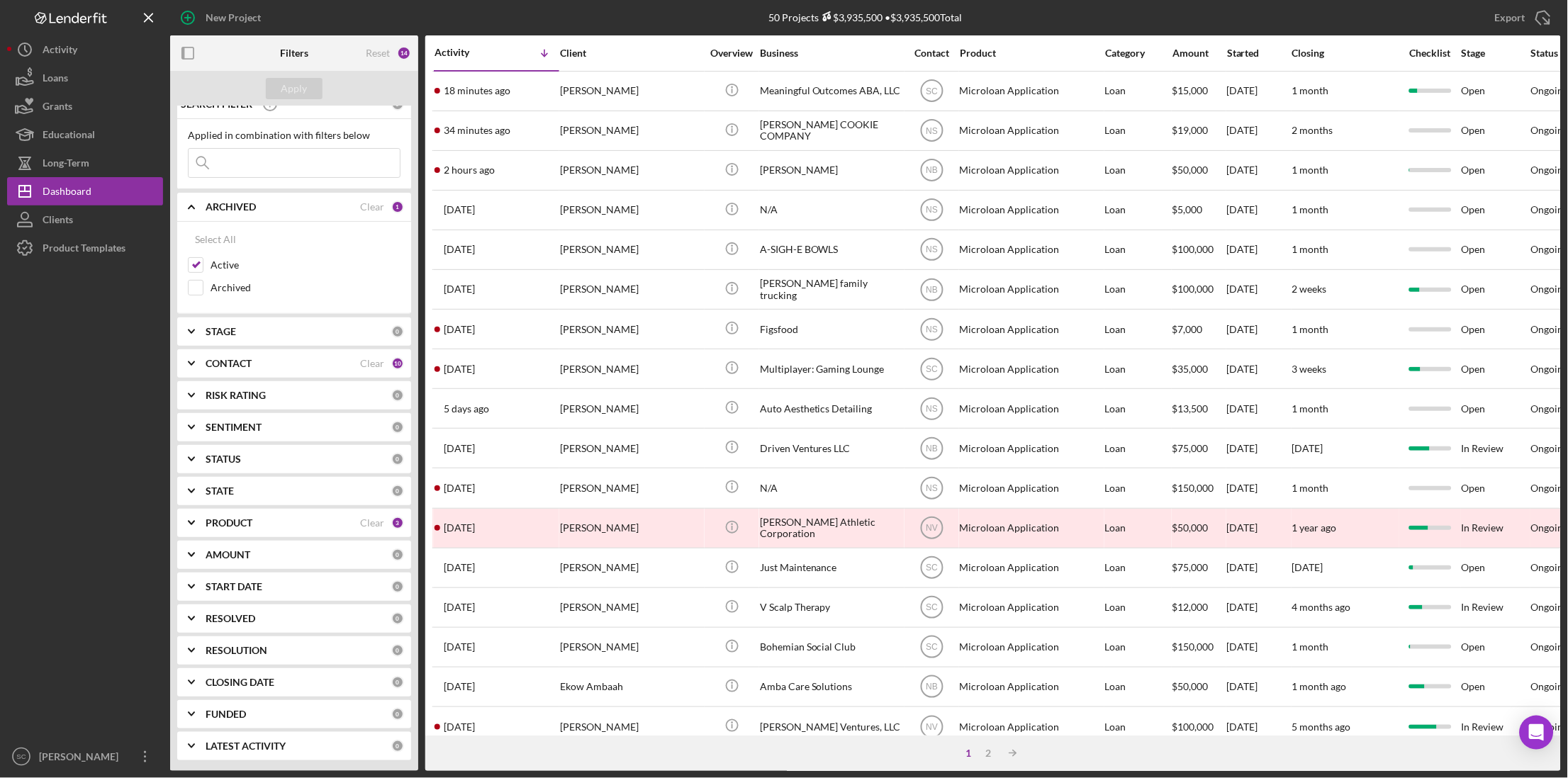
click at [223, 363] on b "CONTACT" at bounding box center [228, 363] width 46 height 11
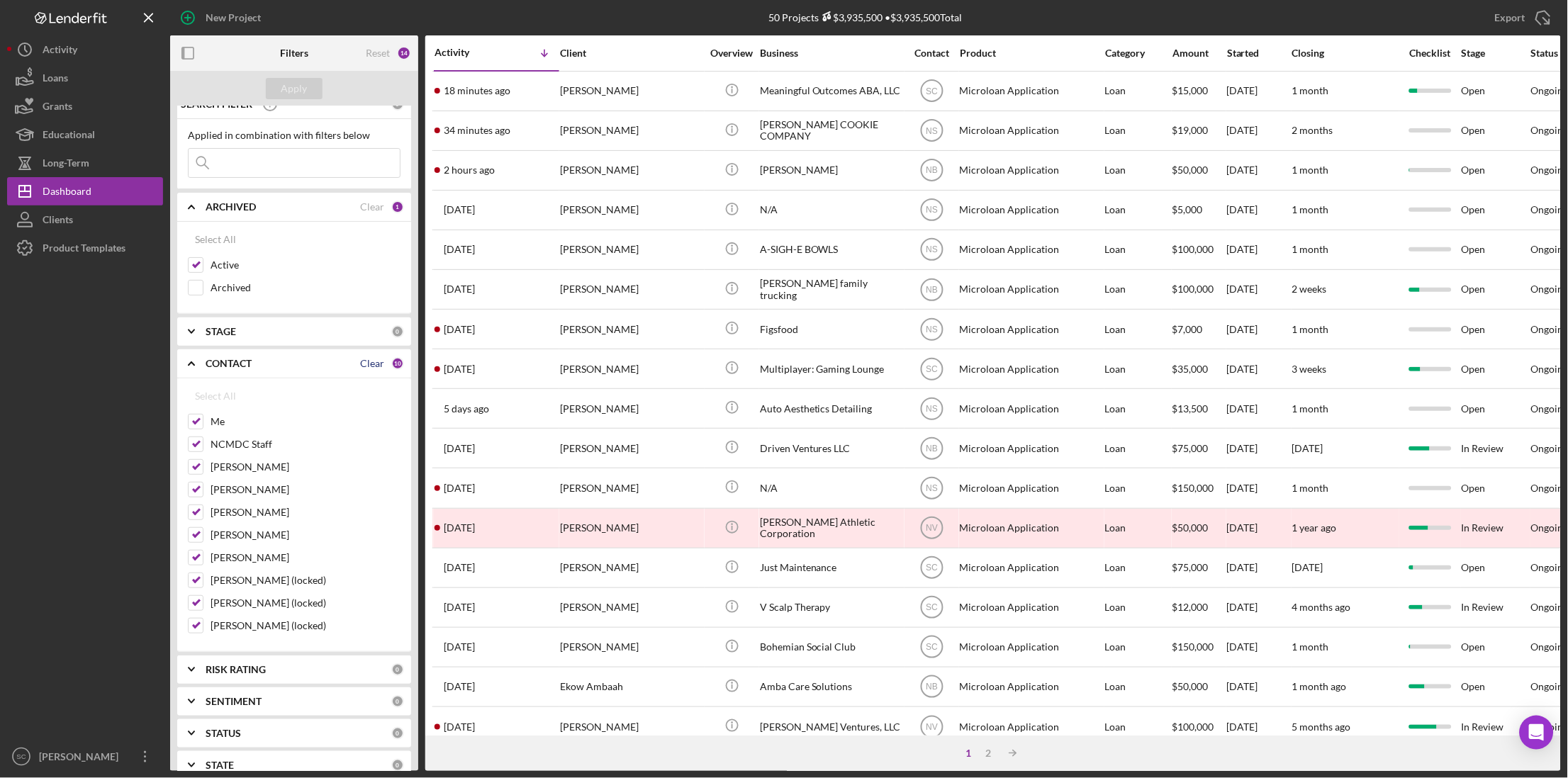
click at [363, 365] on div "Clear" at bounding box center [372, 363] width 24 height 11
checkbox input "false"
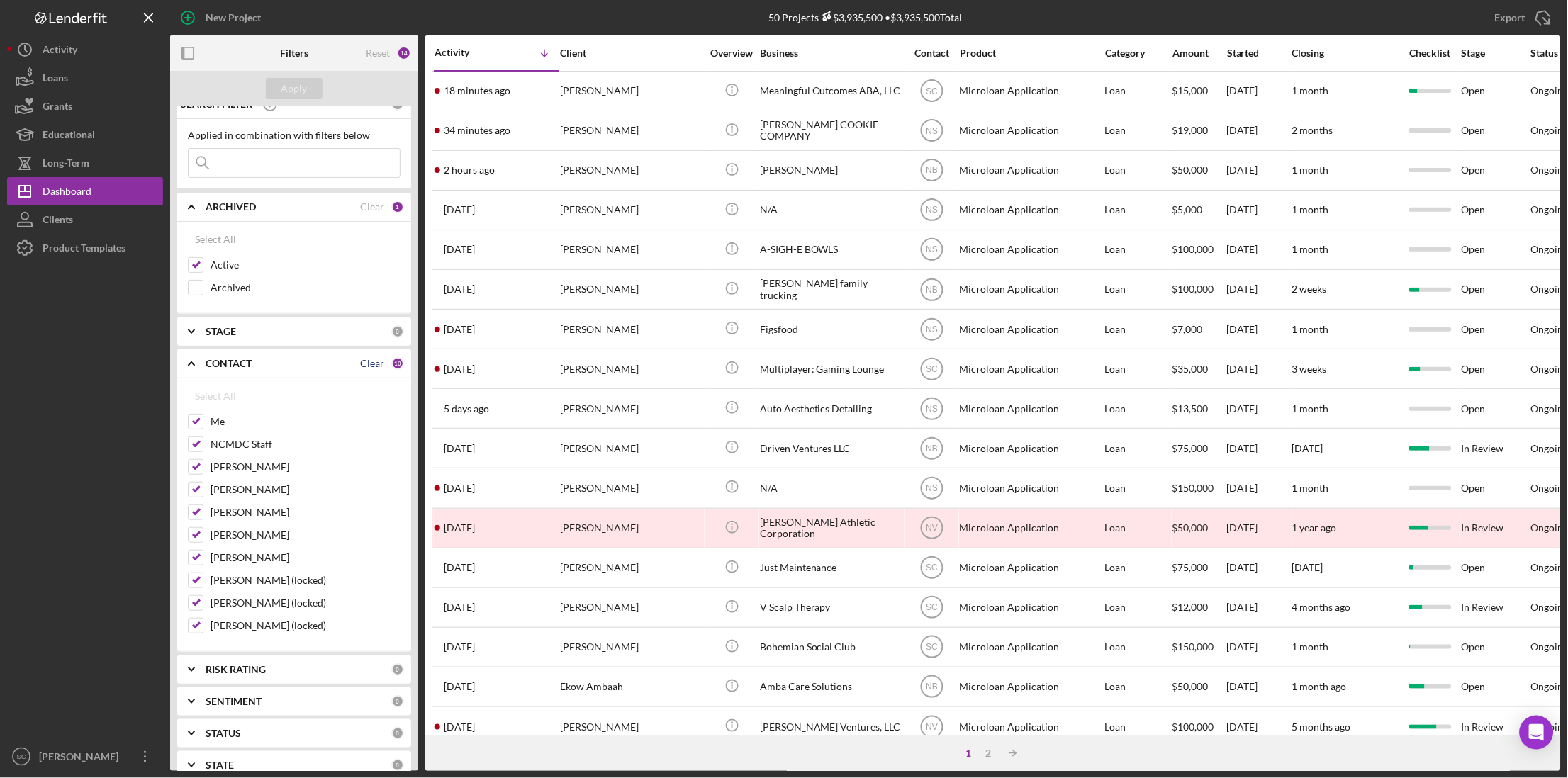
checkbox input "false"
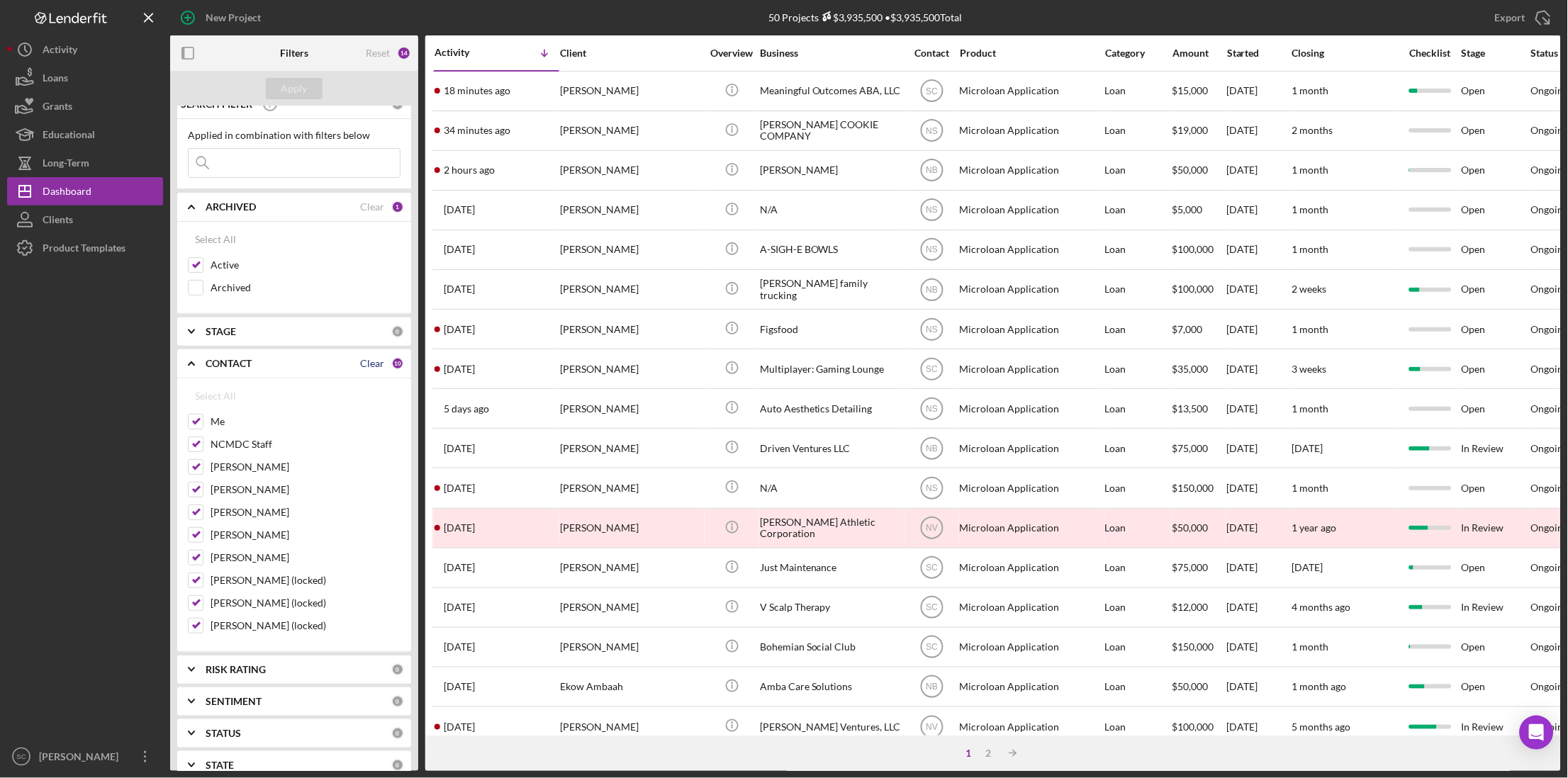
checkbox input "false"
click at [198, 426] on input "Me" at bounding box center [195, 421] width 14 height 14
checkbox input "true"
click at [192, 495] on input "[PERSON_NAME]" at bounding box center [195, 488] width 14 height 14
checkbox input "true"
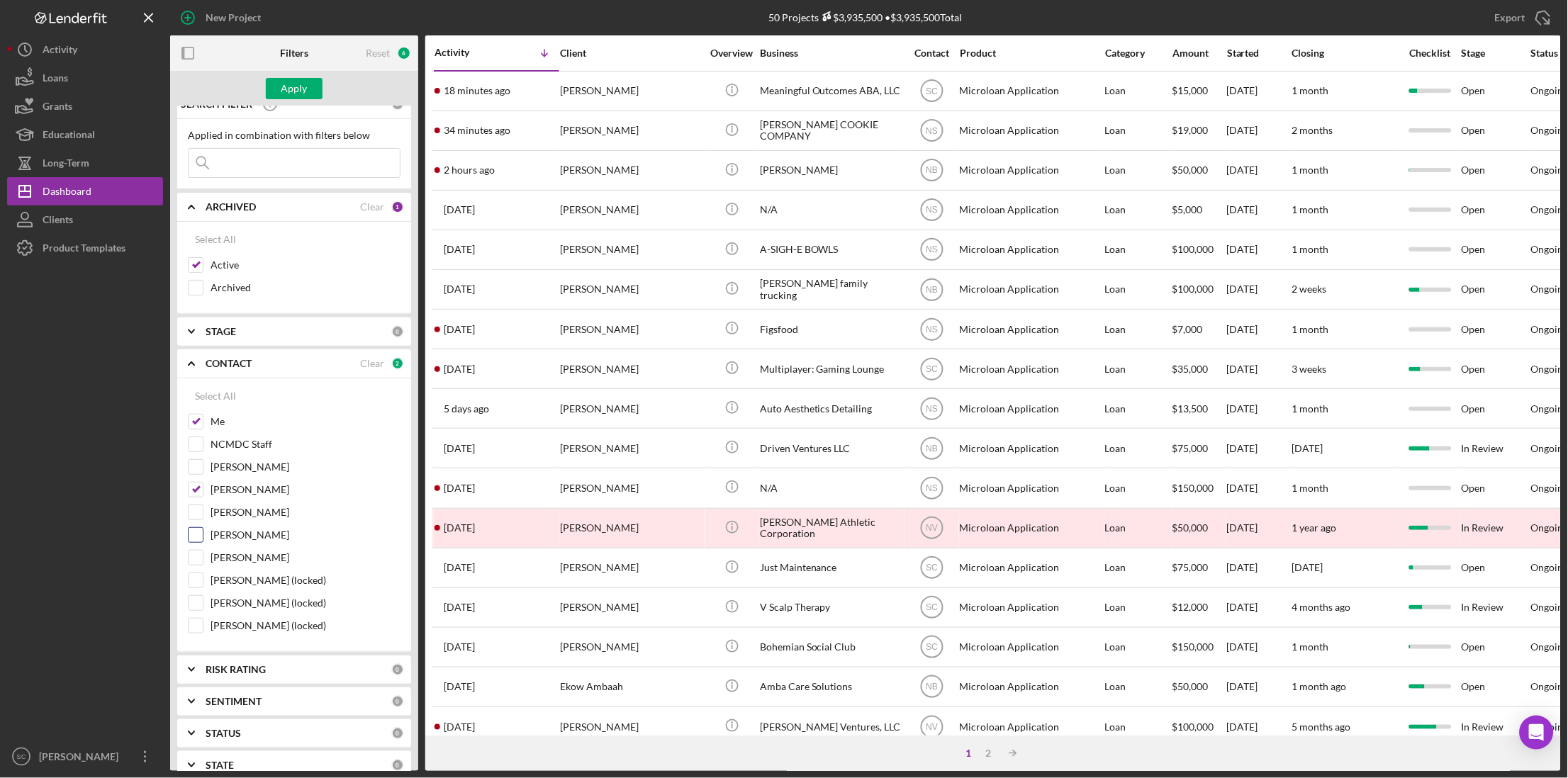
click at [195, 538] on input "[PERSON_NAME]" at bounding box center [195, 534] width 14 height 14
checkbox input "true"
click at [281, 94] on div "Apply" at bounding box center [294, 88] width 26 height 21
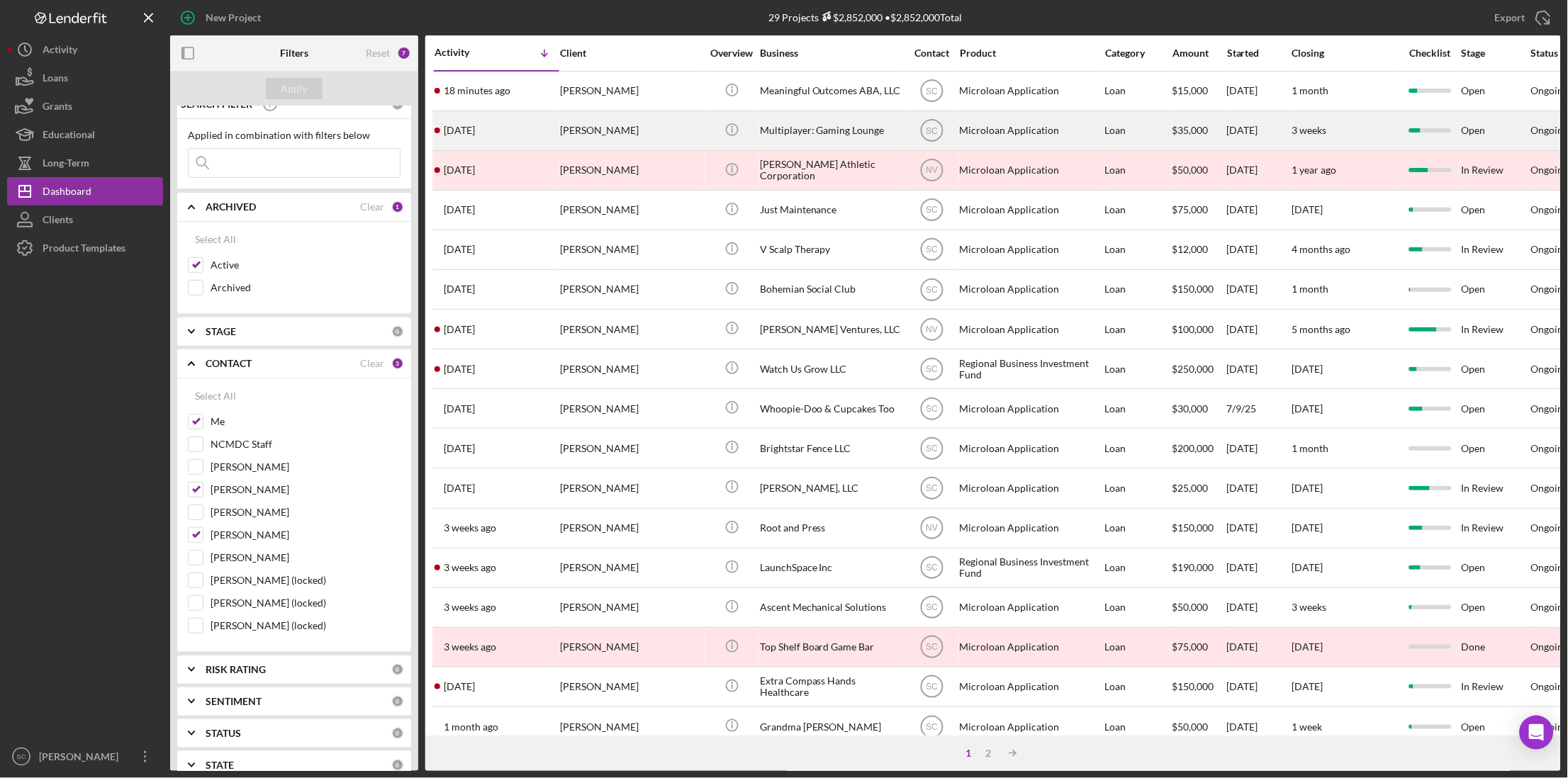
click at [620, 116] on div "[PERSON_NAME]" at bounding box center [631, 131] width 142 height 37
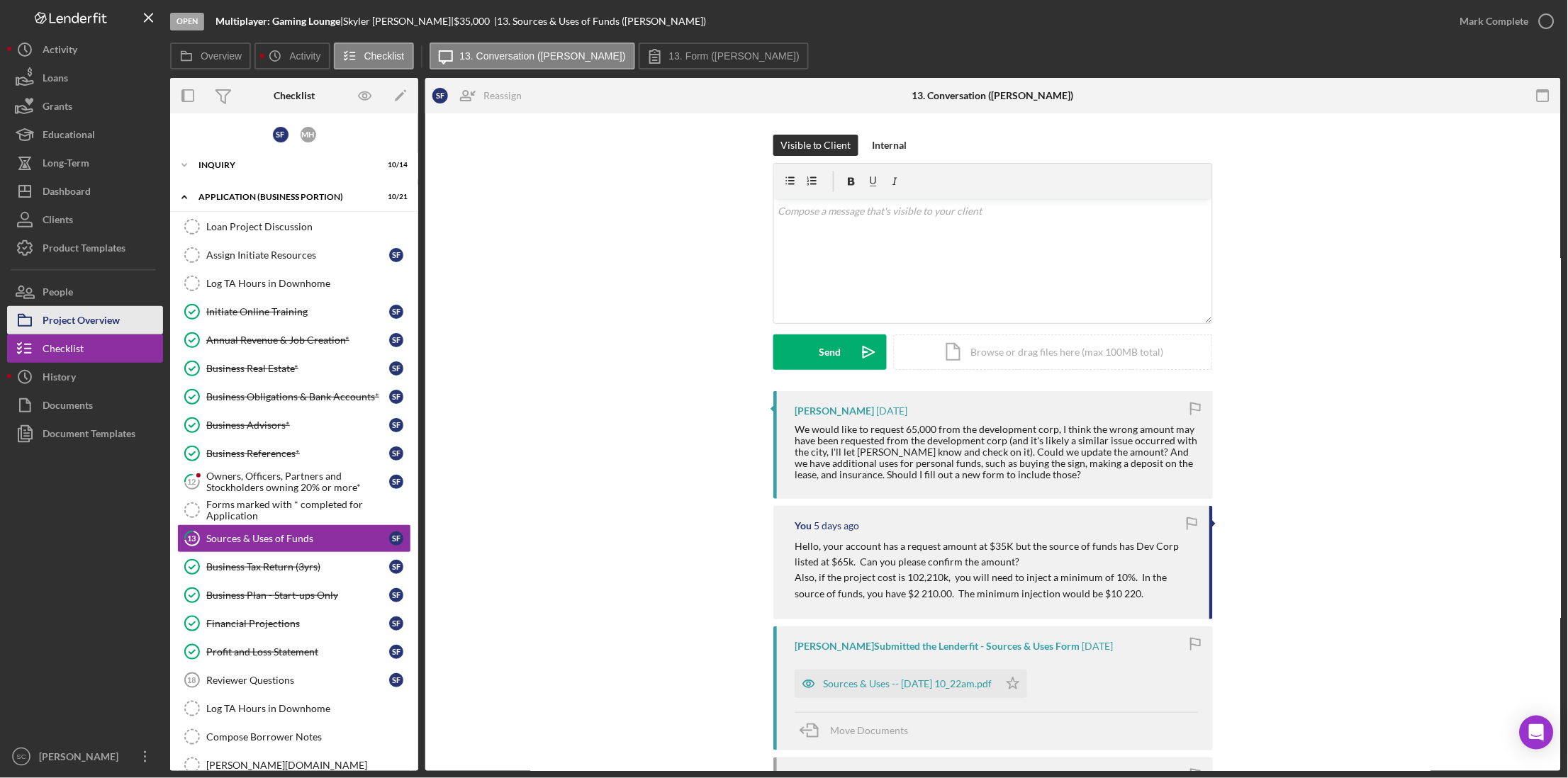
click at [101, 332] on div "Project Overview" at bounding box center [81, 322] width 78 height 32
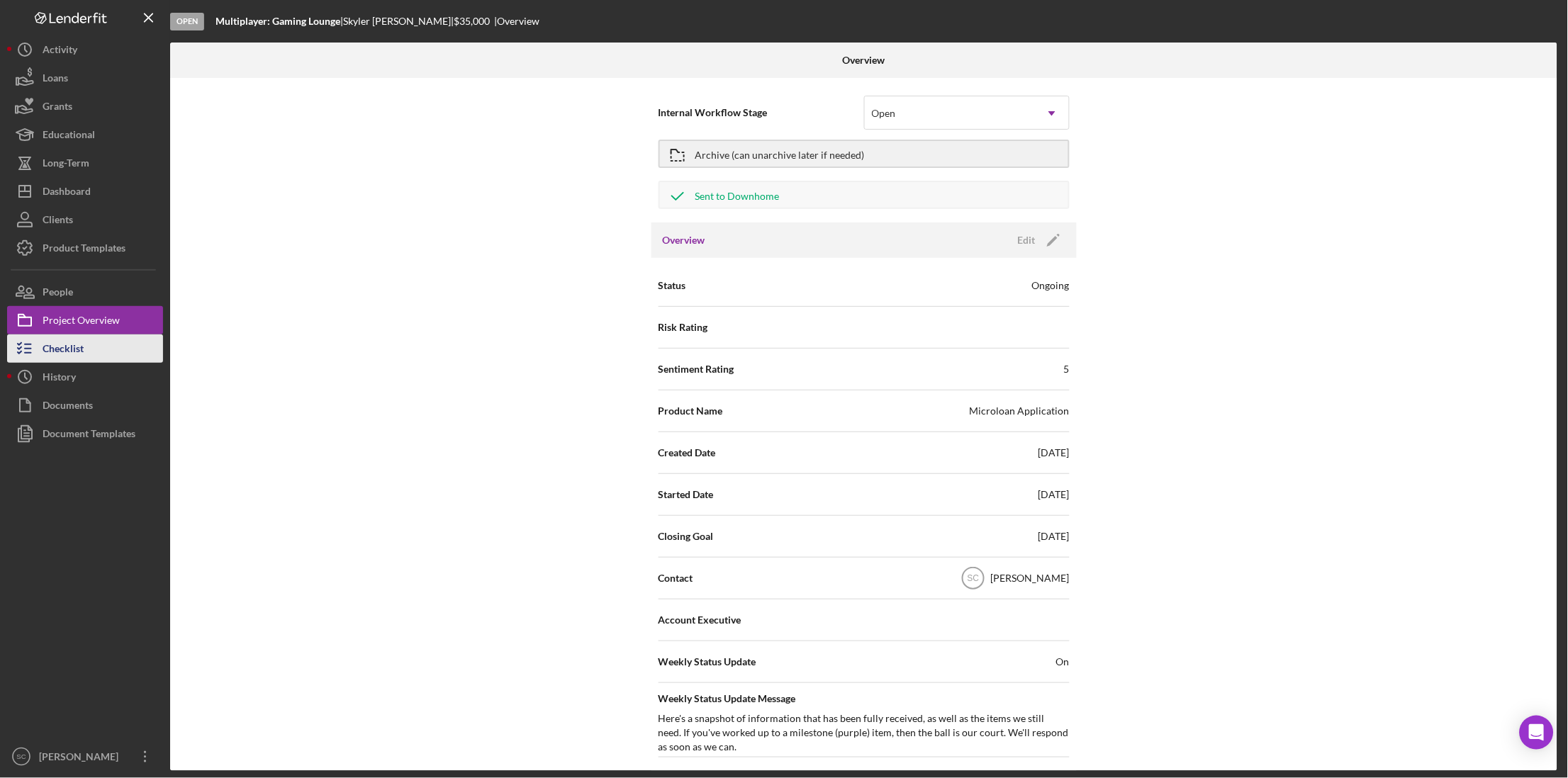
click at [86, 351] on button "Checklist" at bounding box center [85, 348] width 156 height 28
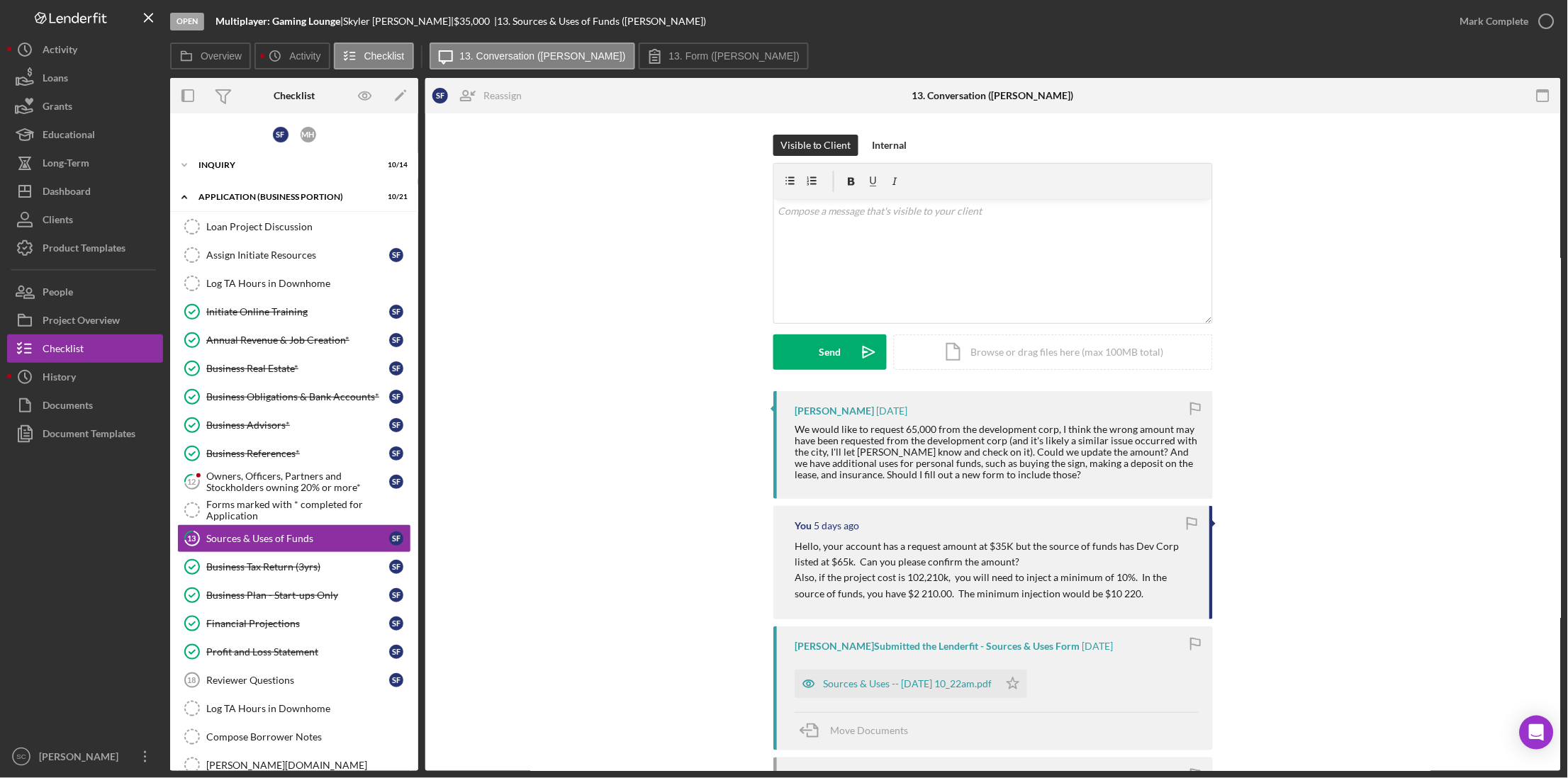
scroll to position [96, 0]
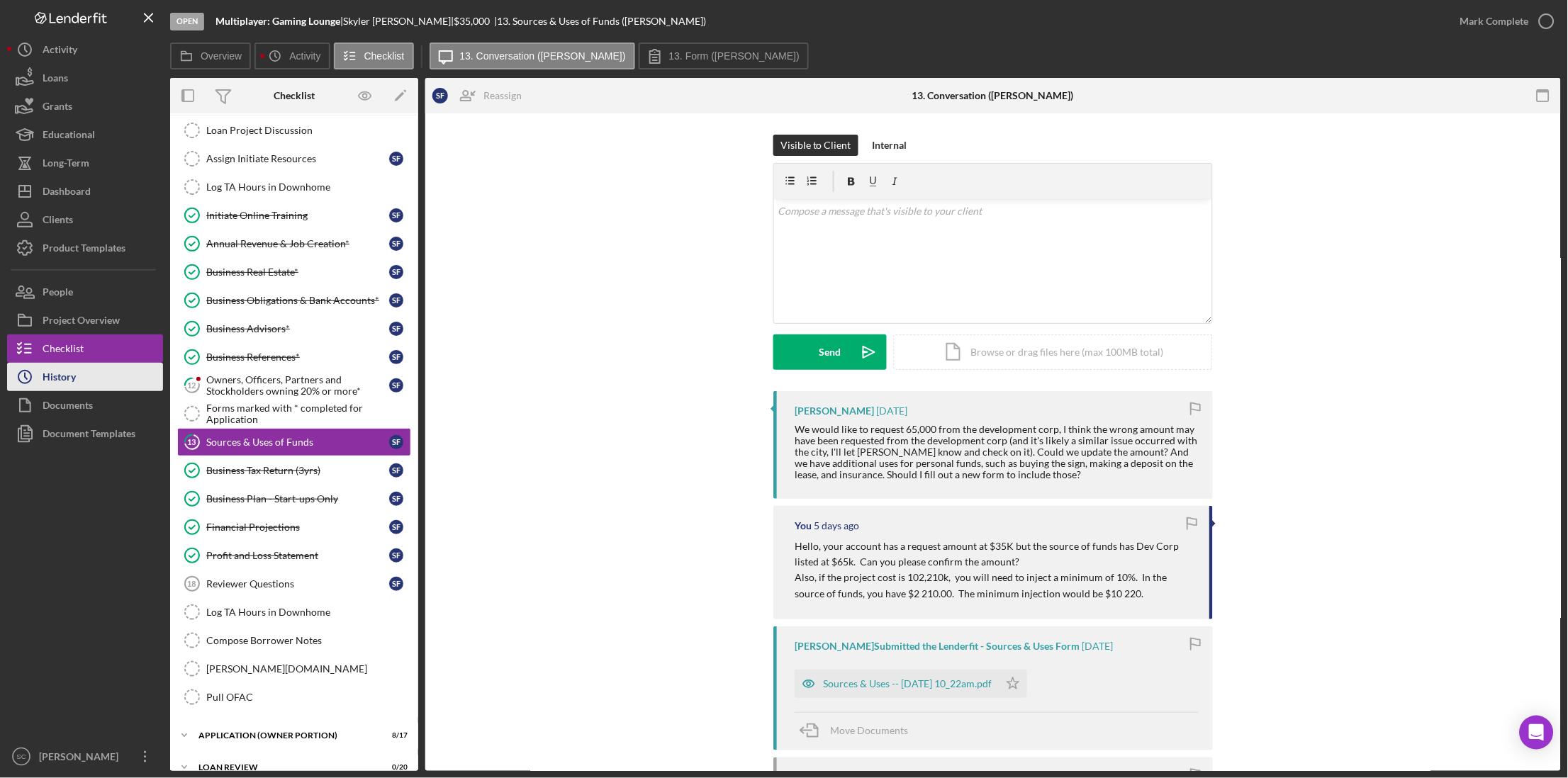
click at [78, 384] on button "Icon/History History" at bounding box center [85, 376] width 156 height 28
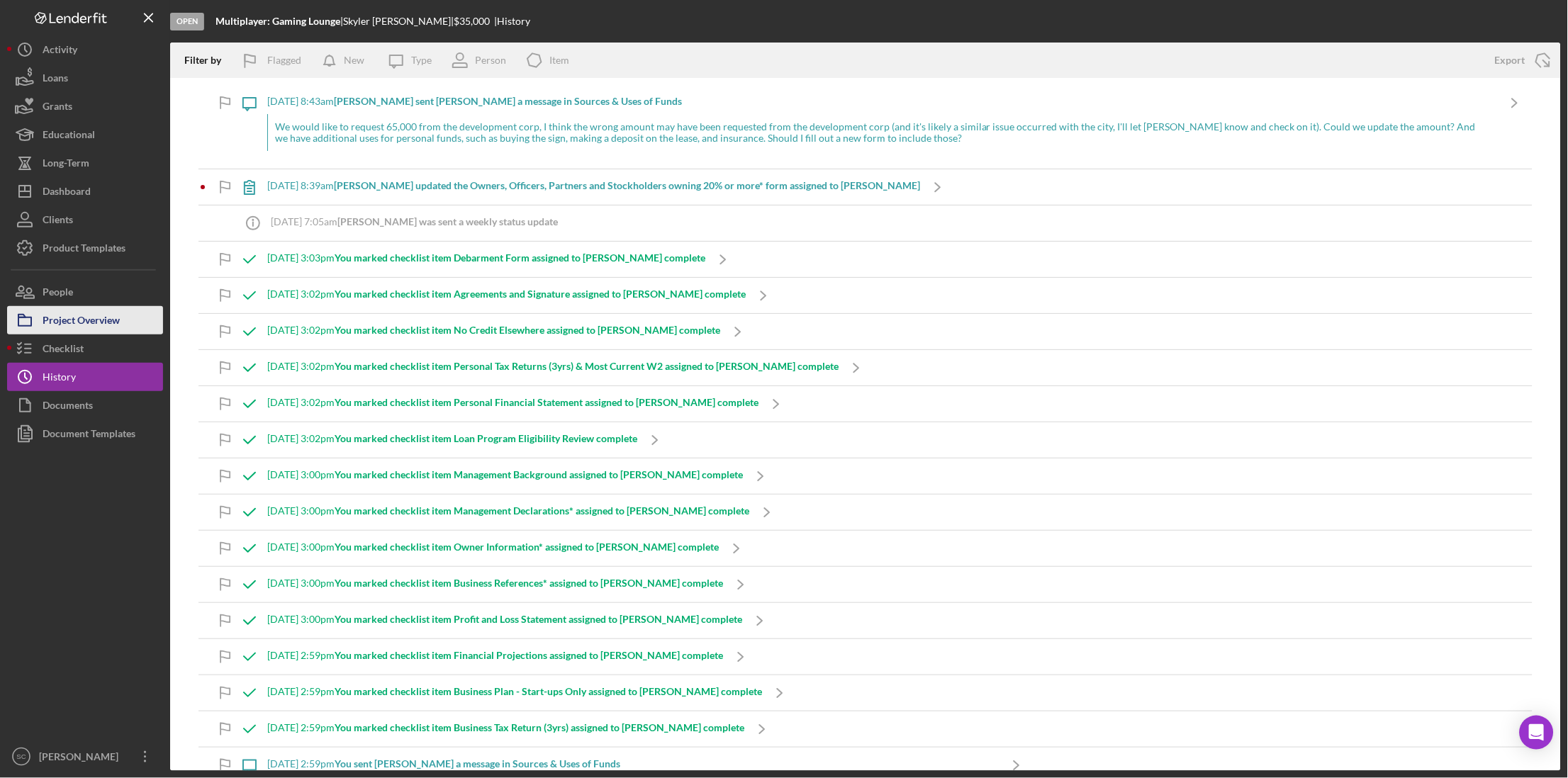
click at [98, 328] on div "Project Overview" at bounding box center [81, 322] width 78 height 32
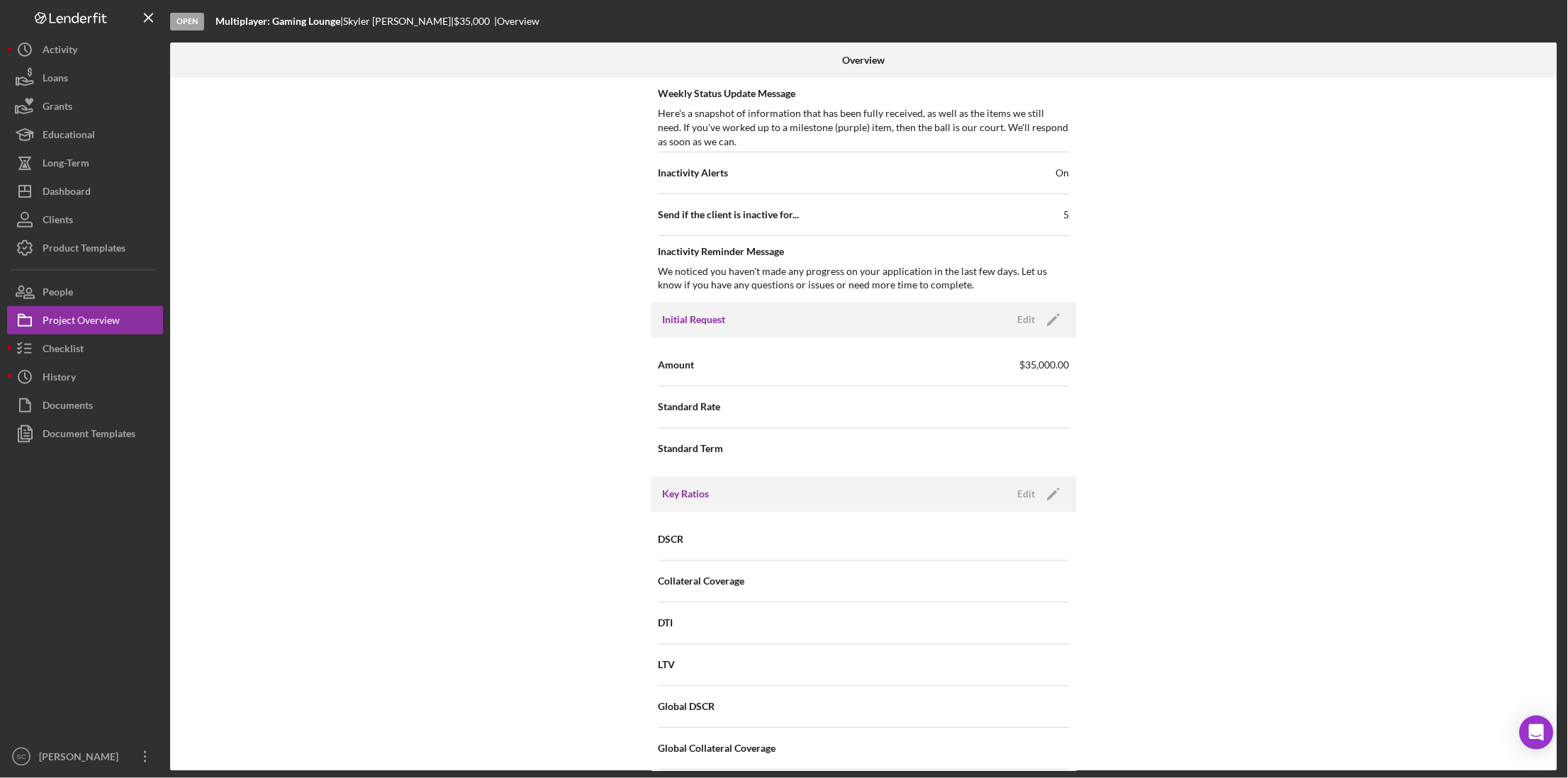
scroll to position [620, 0]
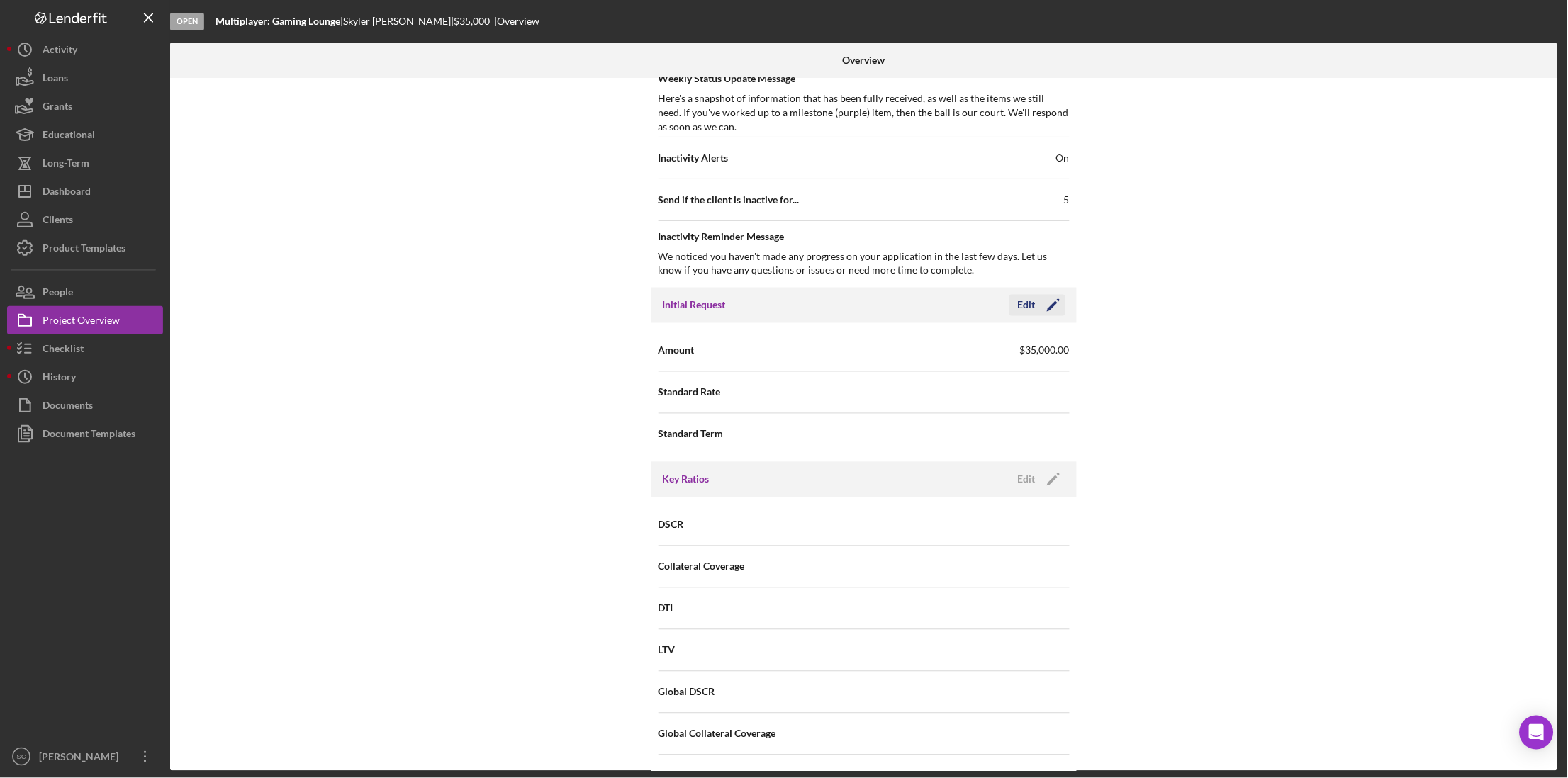
click at [1049, 304] on icon "Icon/Edit" at bounding box center [1053, 305] width 36 height 35
drag, startPoint x: 999, startPoint y: 345, endPoint x: 840, endPoint y: 346, distance: 159.0
click at [840, 346] on div "Amount $35,000" at bounding box center [864, 350] width 411 height 35
type input "$65,000"
click at [1027, 302] on icon "button" at bounding box center [1014, 305] width 36 height 35
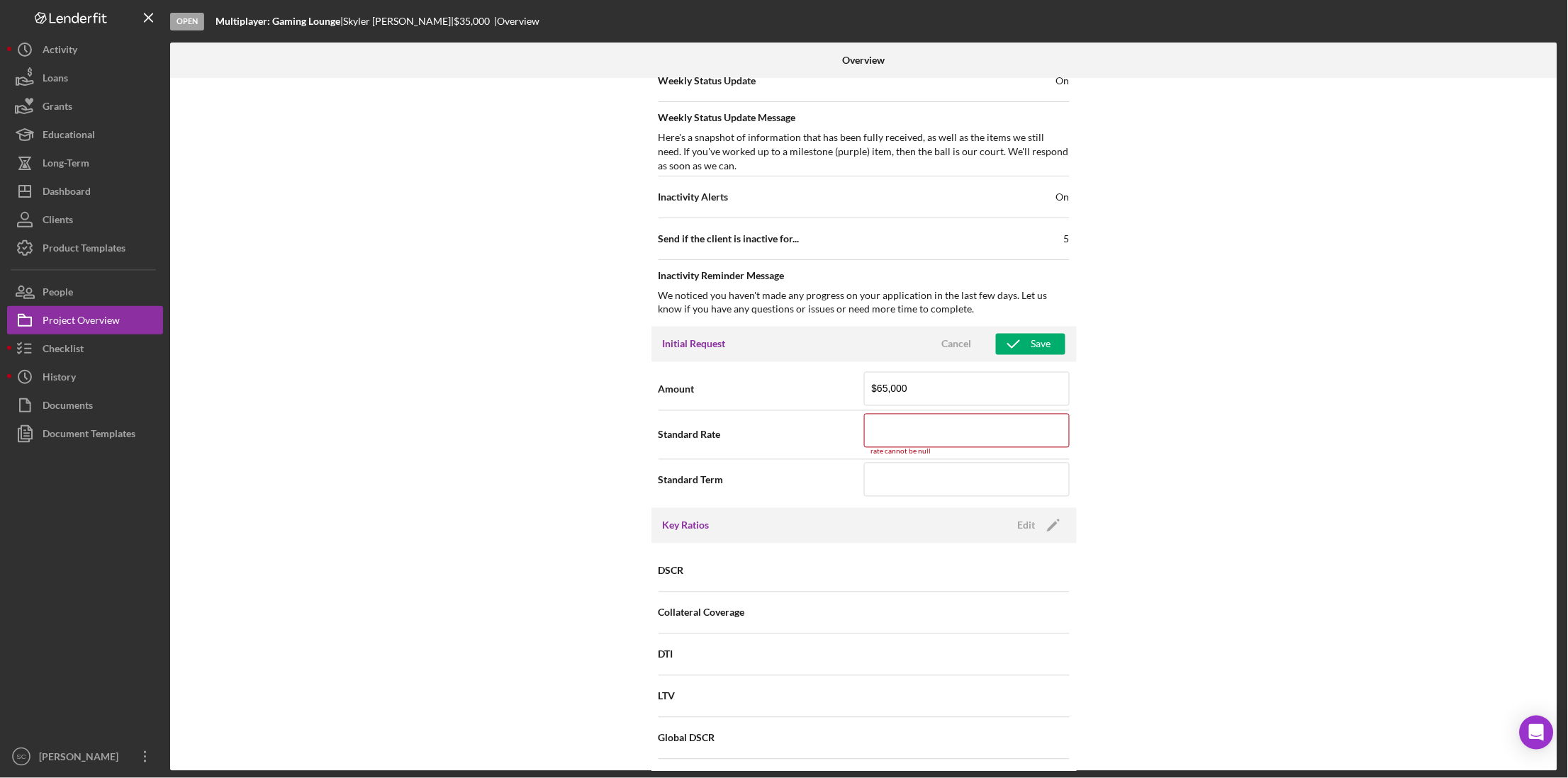
scroll to position [563, 0]
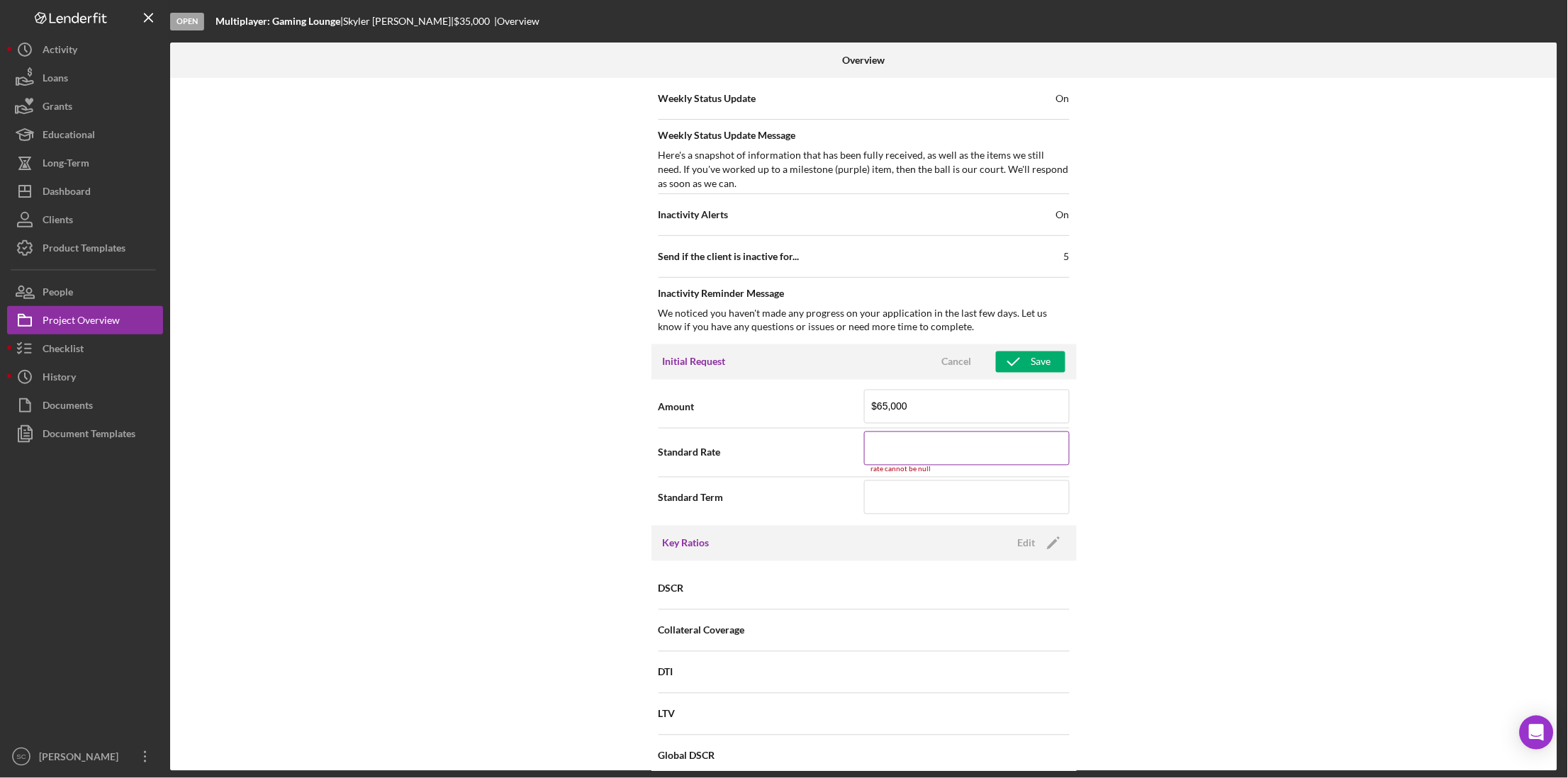
click at [886, 455] on input at bounding box center [967, 448] width 206 height 34
type input "0.000%"
click at [1161, 440] on div "Internal Workflow Stage Open Icon/Dropdown Arrow Archive (can unarchive later i…" at bounding box center [863, 424] width 1387 height 693
click at [1020, 354] on icon "button" at bounding box center [1014, 362] width 36 height 35
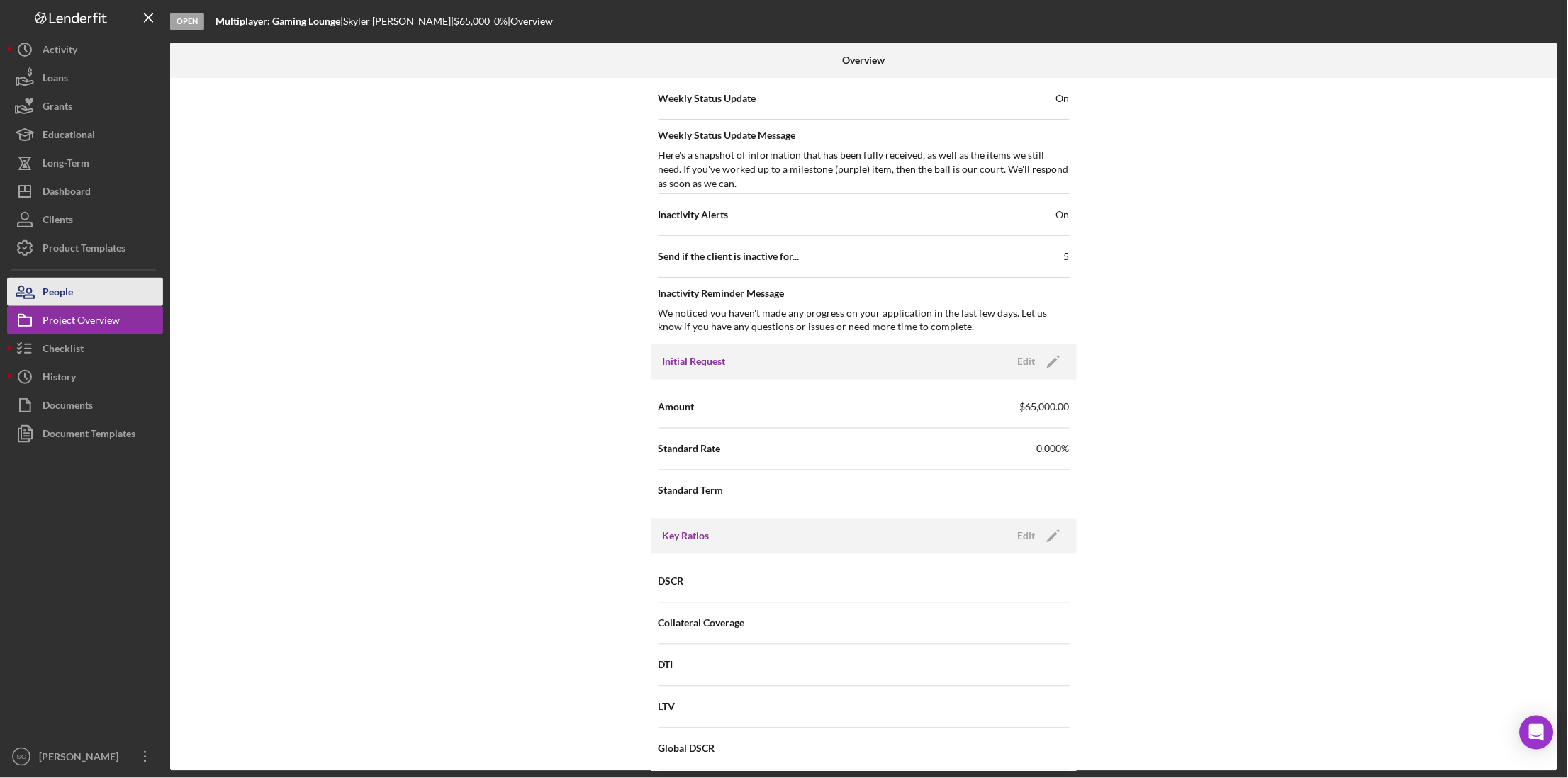
click at [74, 297] on button "People" at bounding box center [85, 291] width 156 height 28
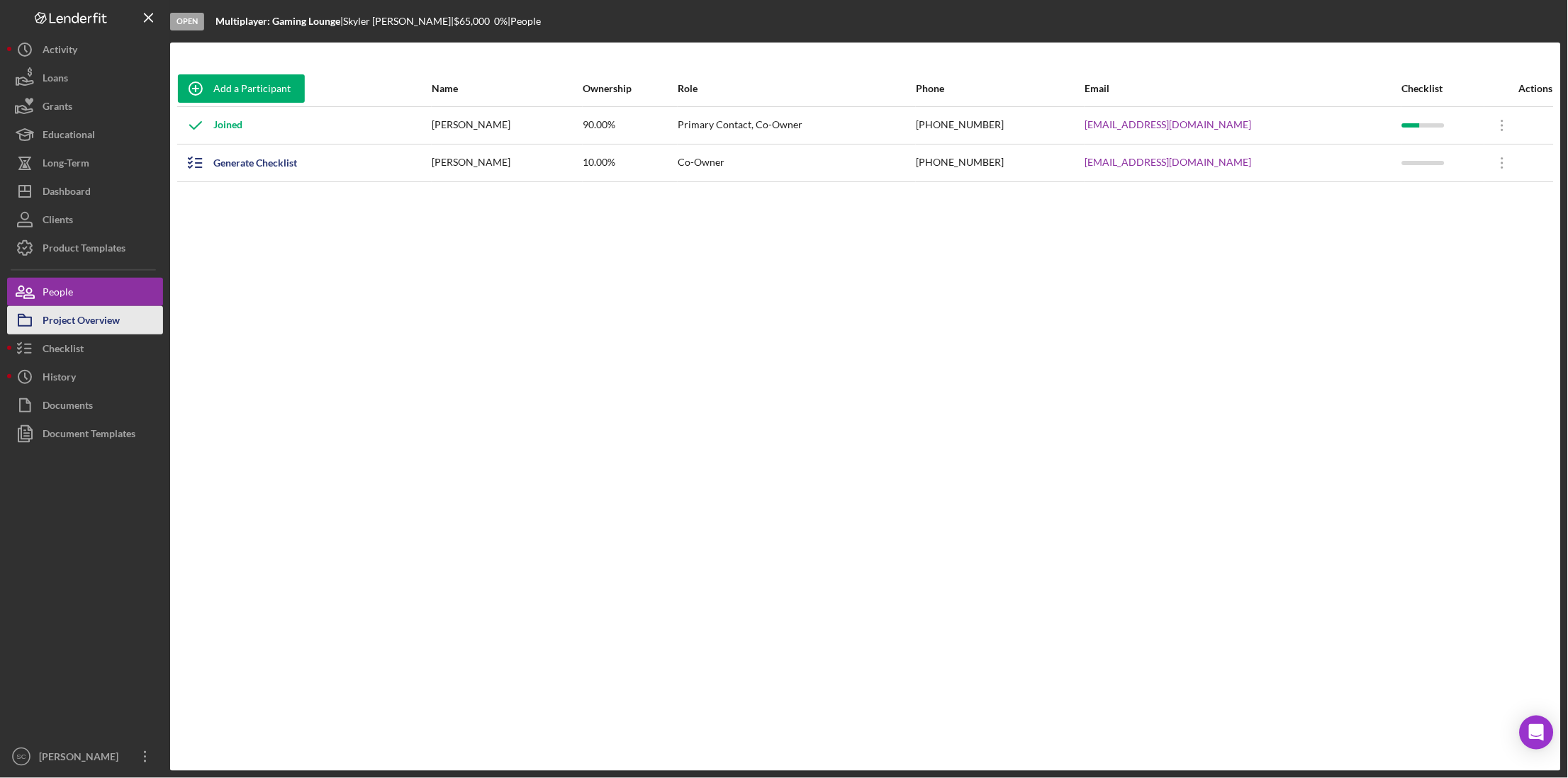
click at [73, 313] on div "Project Overview" at bounding box center [81, 322] width 78 height 32
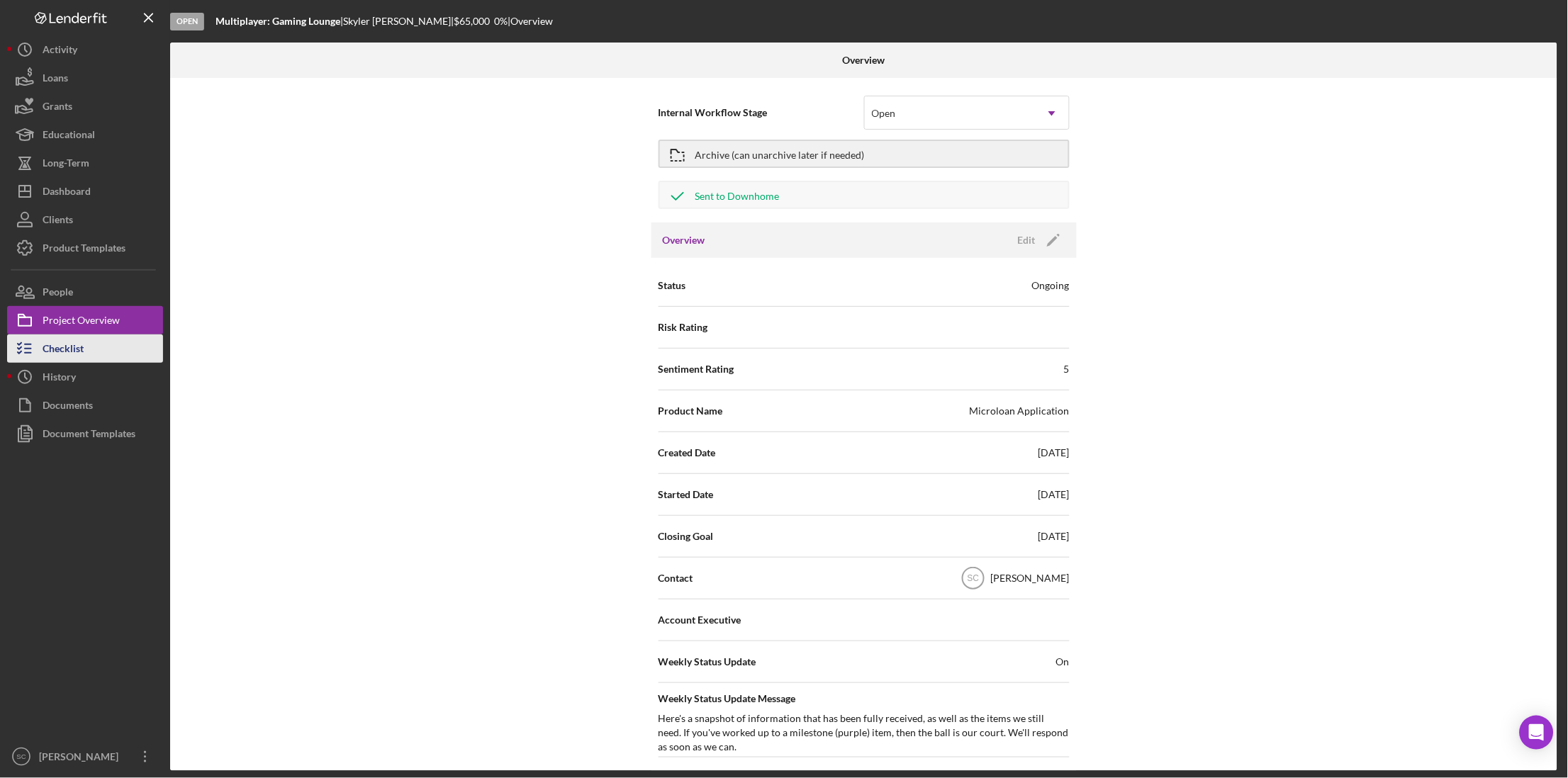
drag, startPoint x: 63, startPoint y: 345, endPoint x: 93, endPoint y: 352, distance: 30.8
click at [63, 346] on div "Checklist" at bounding box center [64, 350] width 41 height 32
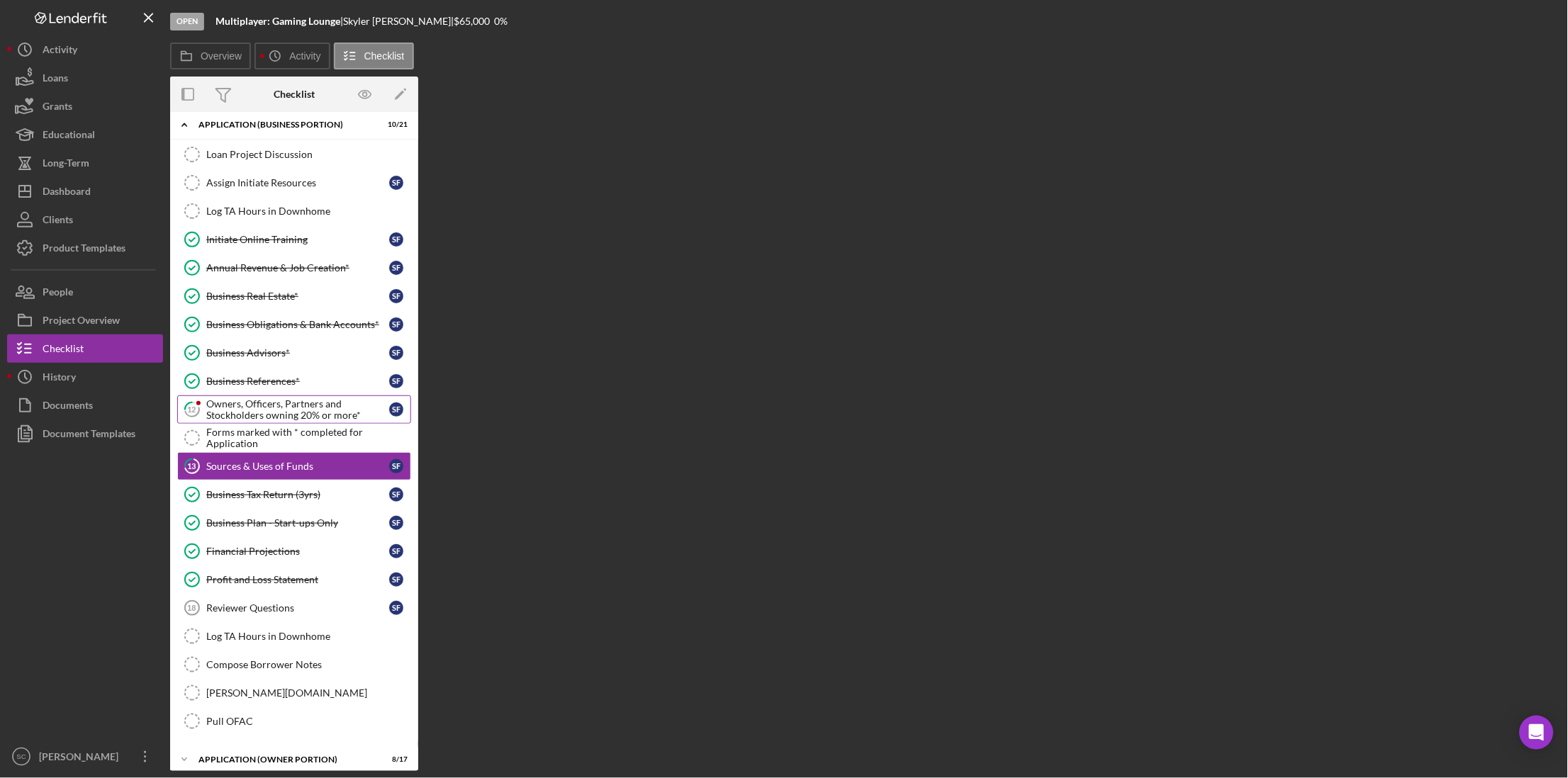
scroll to position [96, 0]
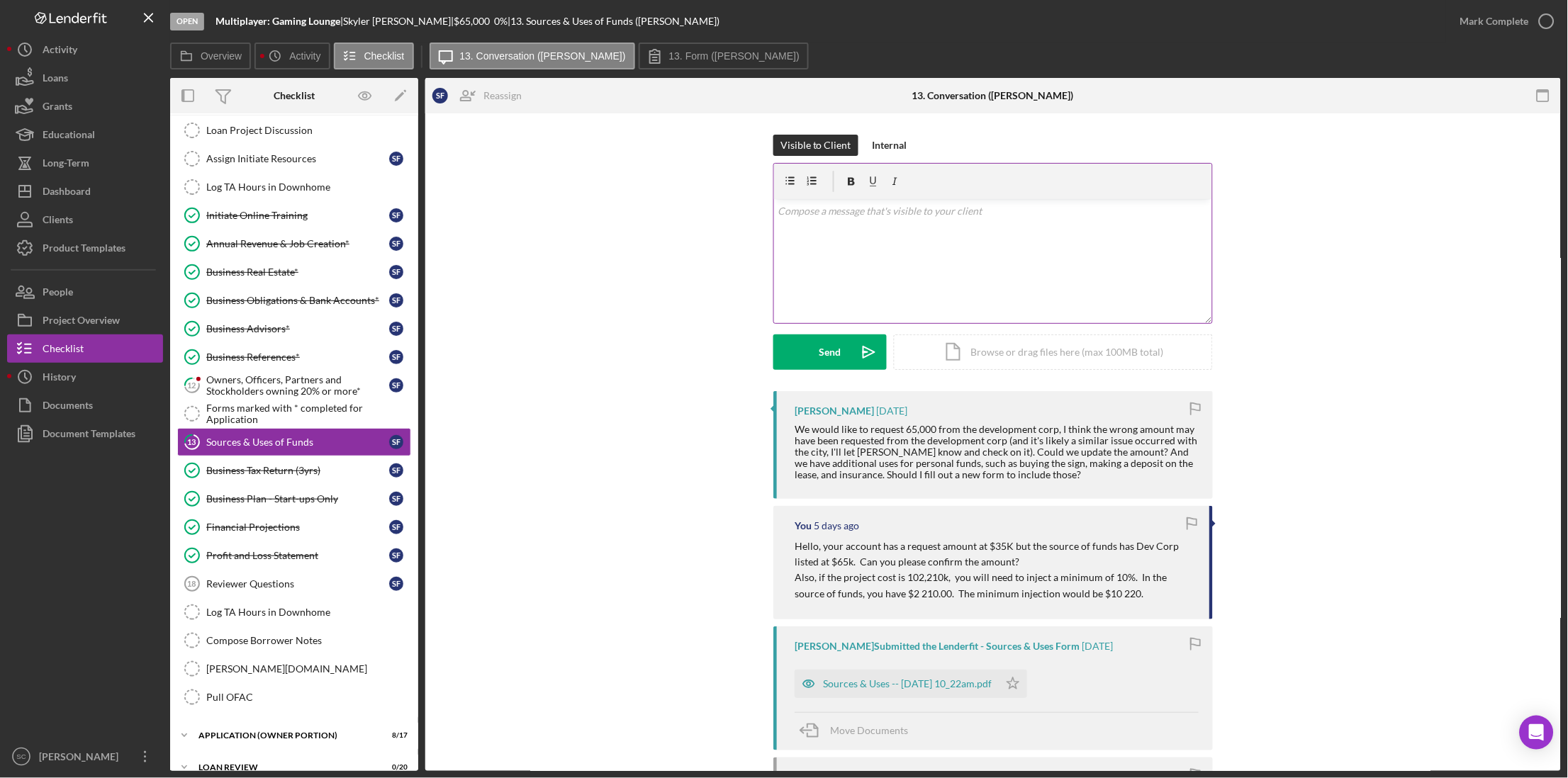
click at [864, 226] on div "v Color teal Color pink Remove color Add row above Add row below Add column bef…" at bounding box center [992, 261] width 438 height 124
click at [791, 210] on p "okay, I've updated this from $35k to $65k." at bounding box center [993, 211] width 430 height 16
click at [982, 211] on p "okay, I've updated this from $35k to $65k." at bounding box center [993, 211] width 430 height 16
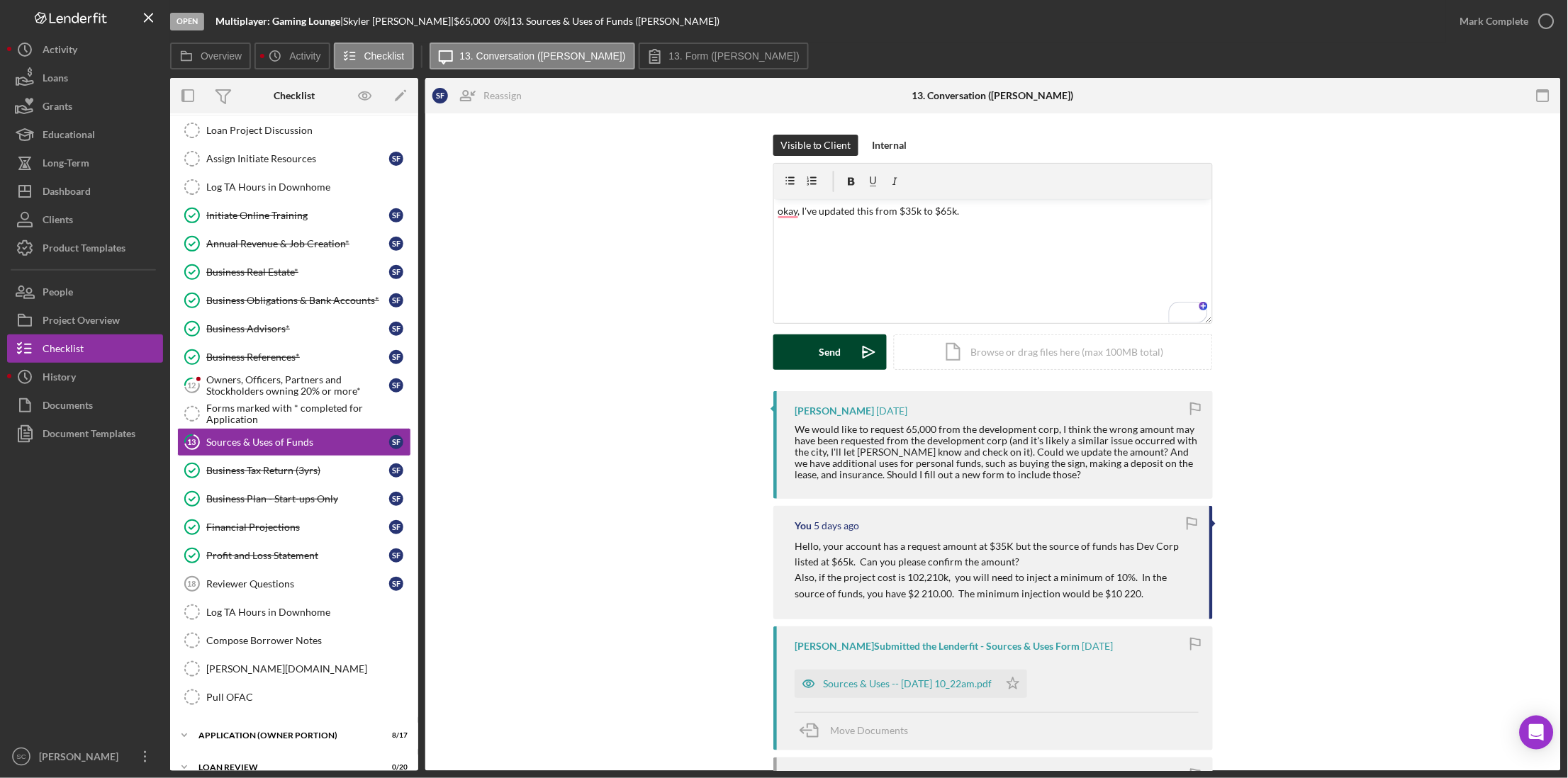
click at [834, 347] on div "Send" at bounding box center [831, 352] width 22 height 35
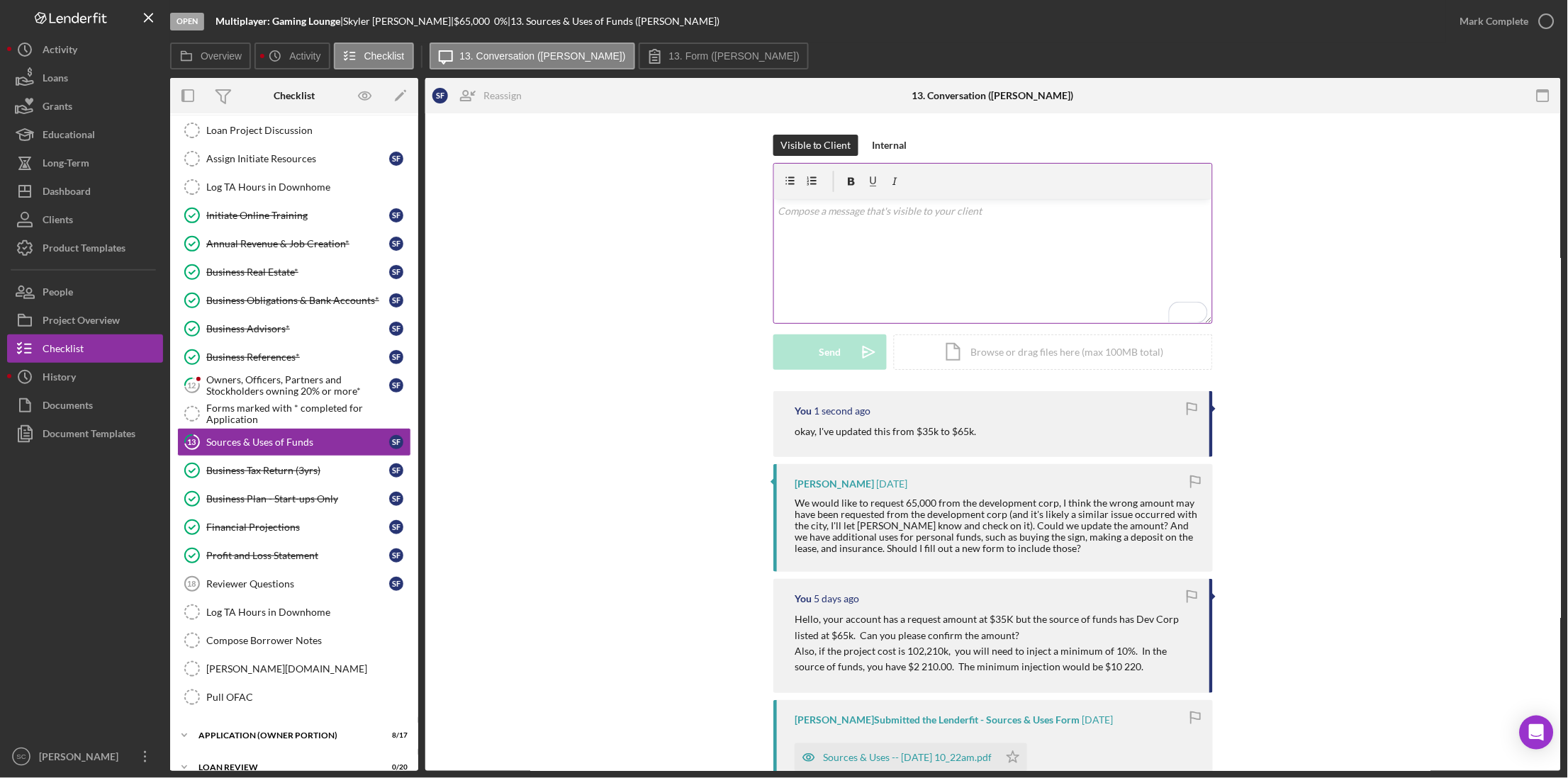
click at [836, 219] on div "v Color teal Color pink Remove color Add row above Add row below Add column bef…" at bounding box center [992, 261] width 438 height 124
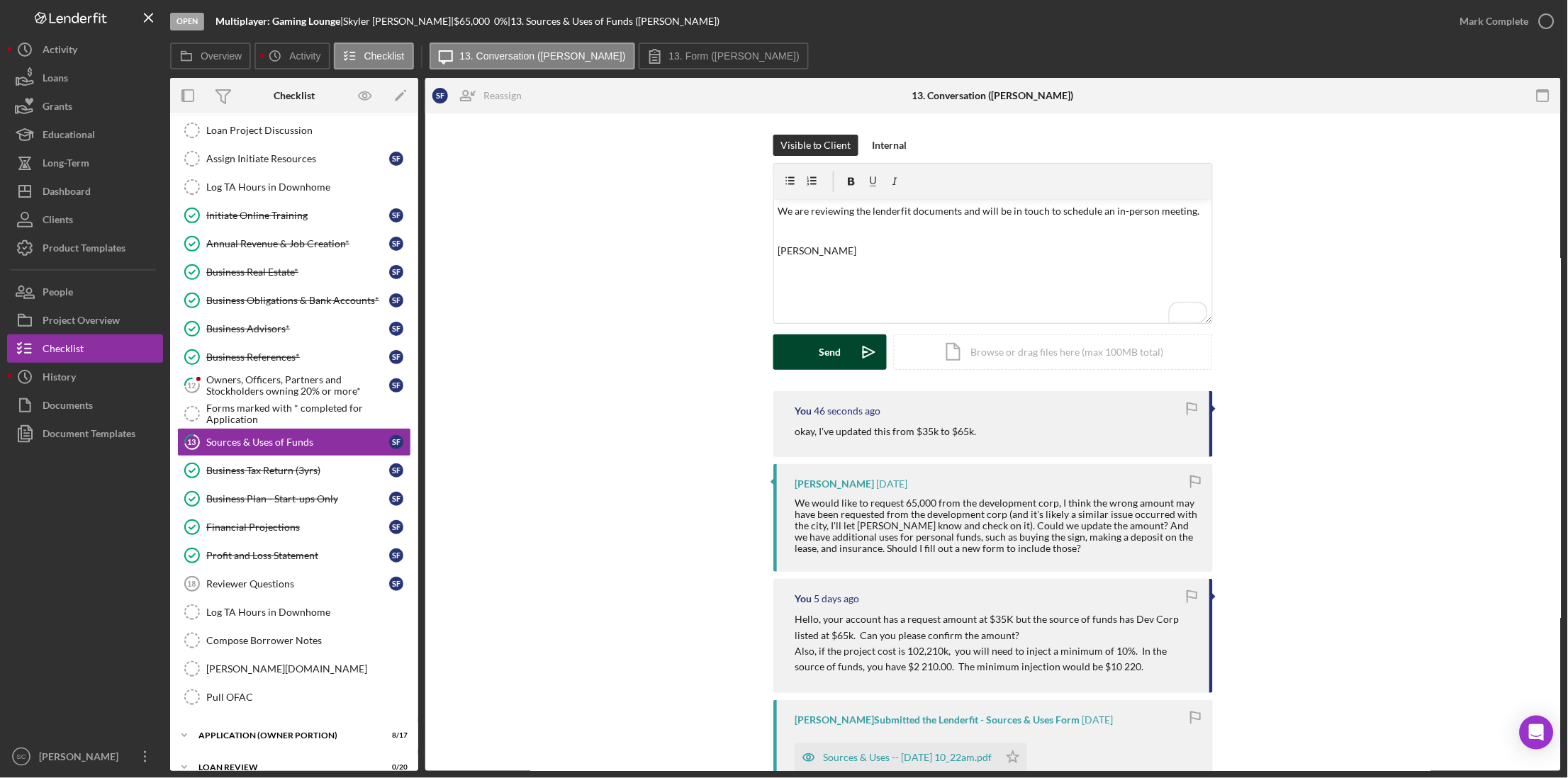
click at [826, 347] on div "Send" at bounding box center [831, 352] width 22 height 35
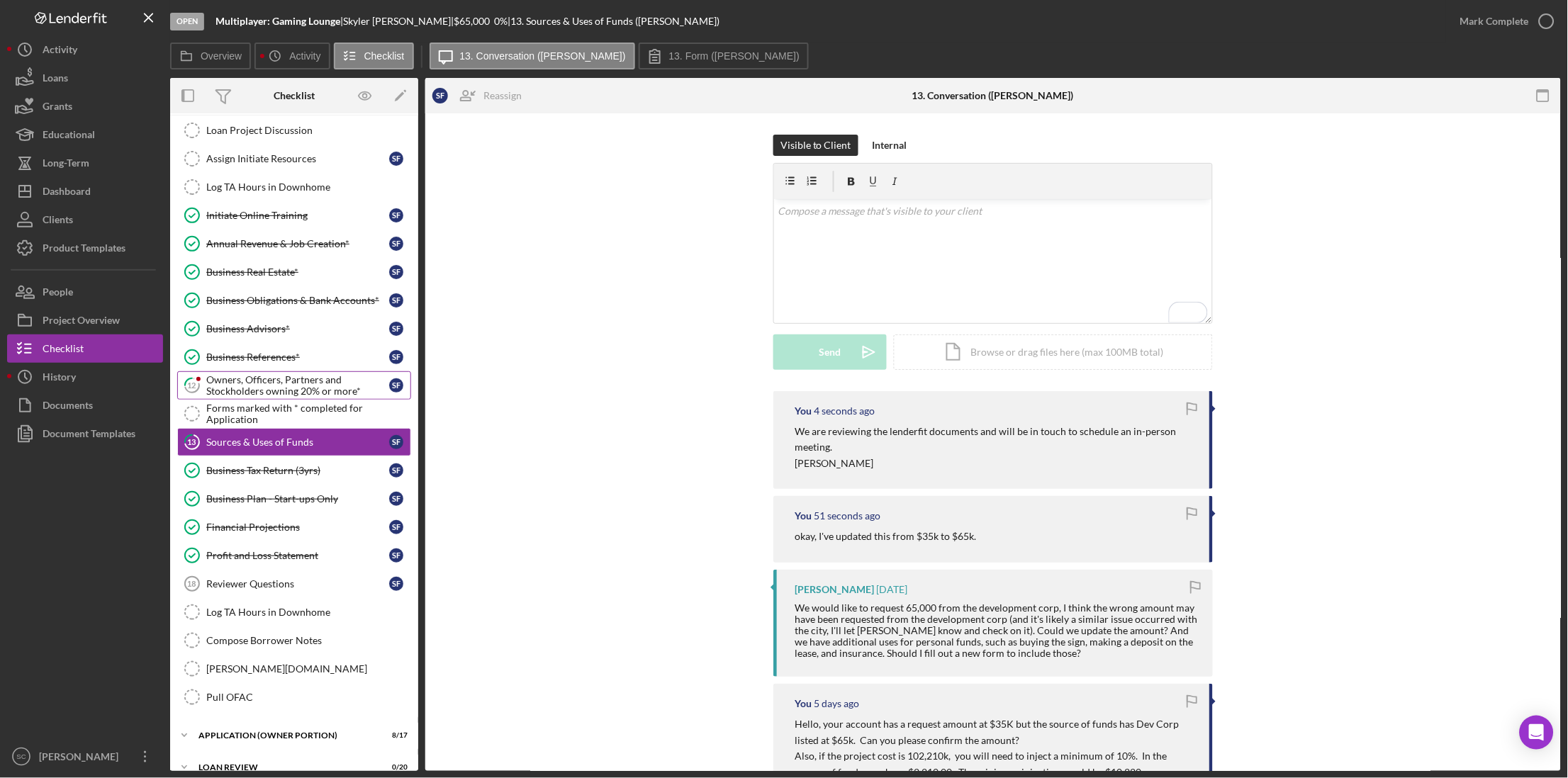
click at [227, 379] on div "Owners, Officers, Partners and Stockholders owning 20% or more*" at bounding box center [298, 385] width 183 height 22
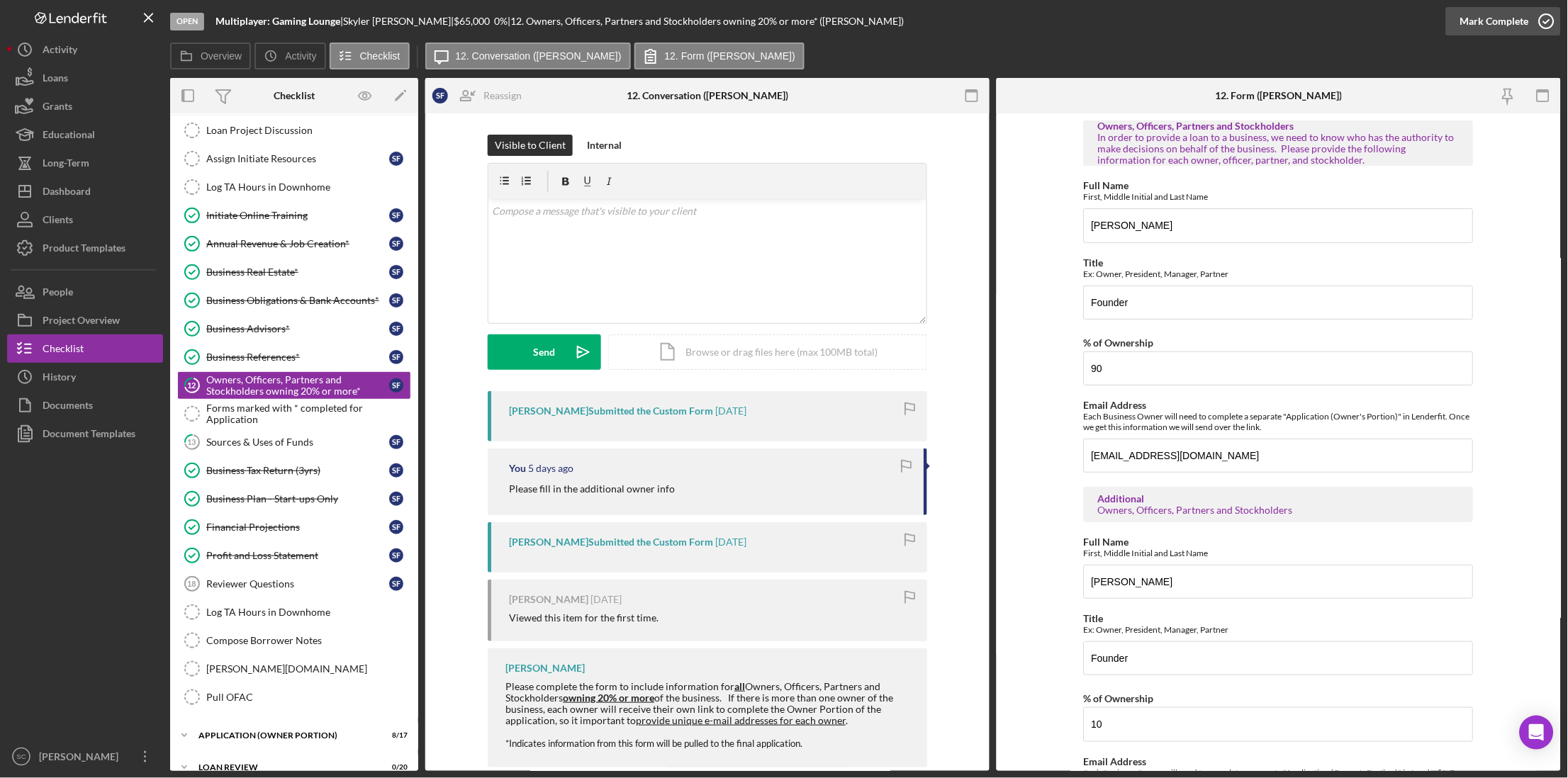
click at [1462, 29] on div "Mark Complete" at bounding box center [1494, 21] width 69 height 28
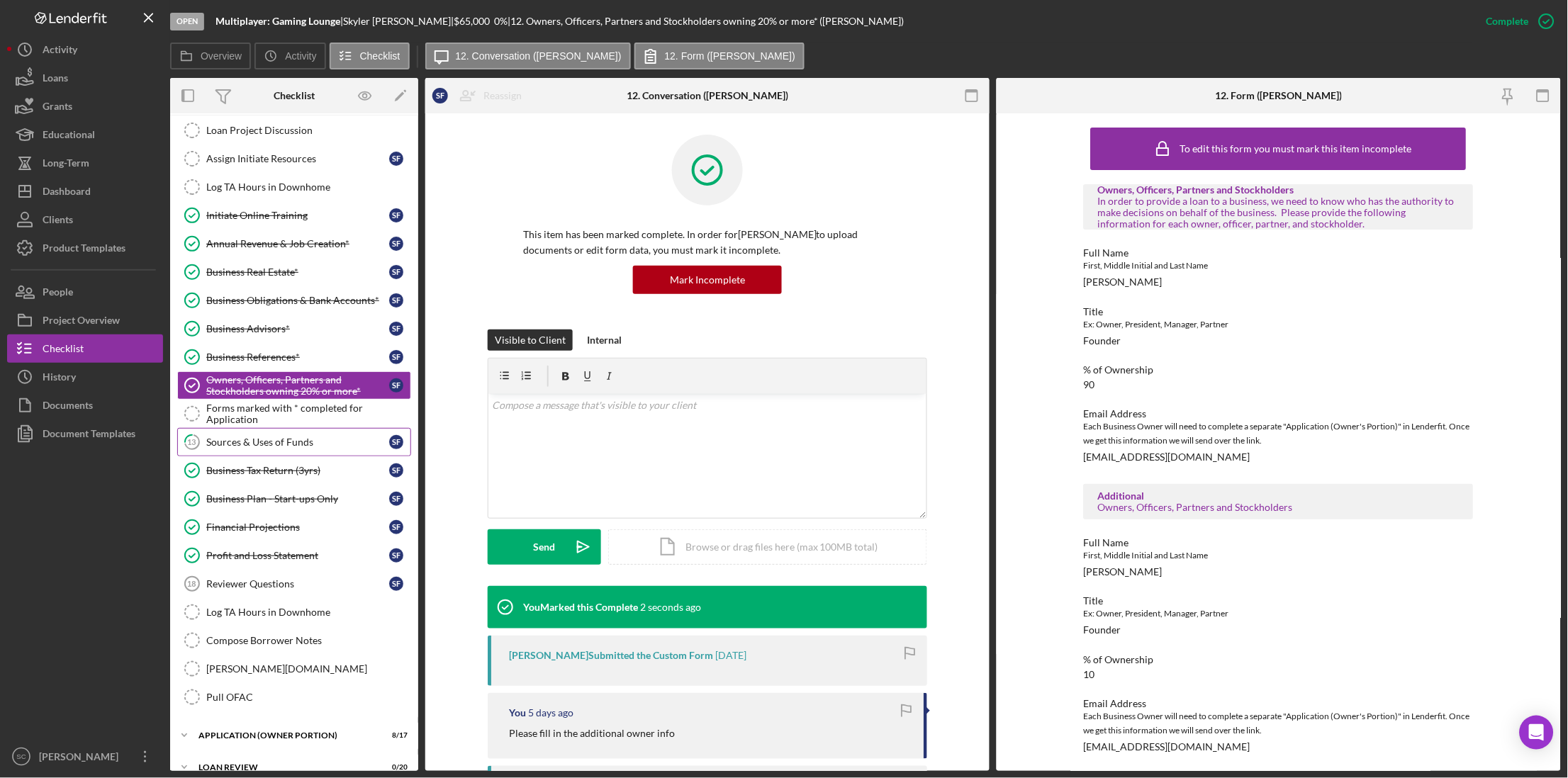
click at [259, 455] on link "13 Sources & Uses of Funds S F" at bounding box center [294, 442] width 234 height 28
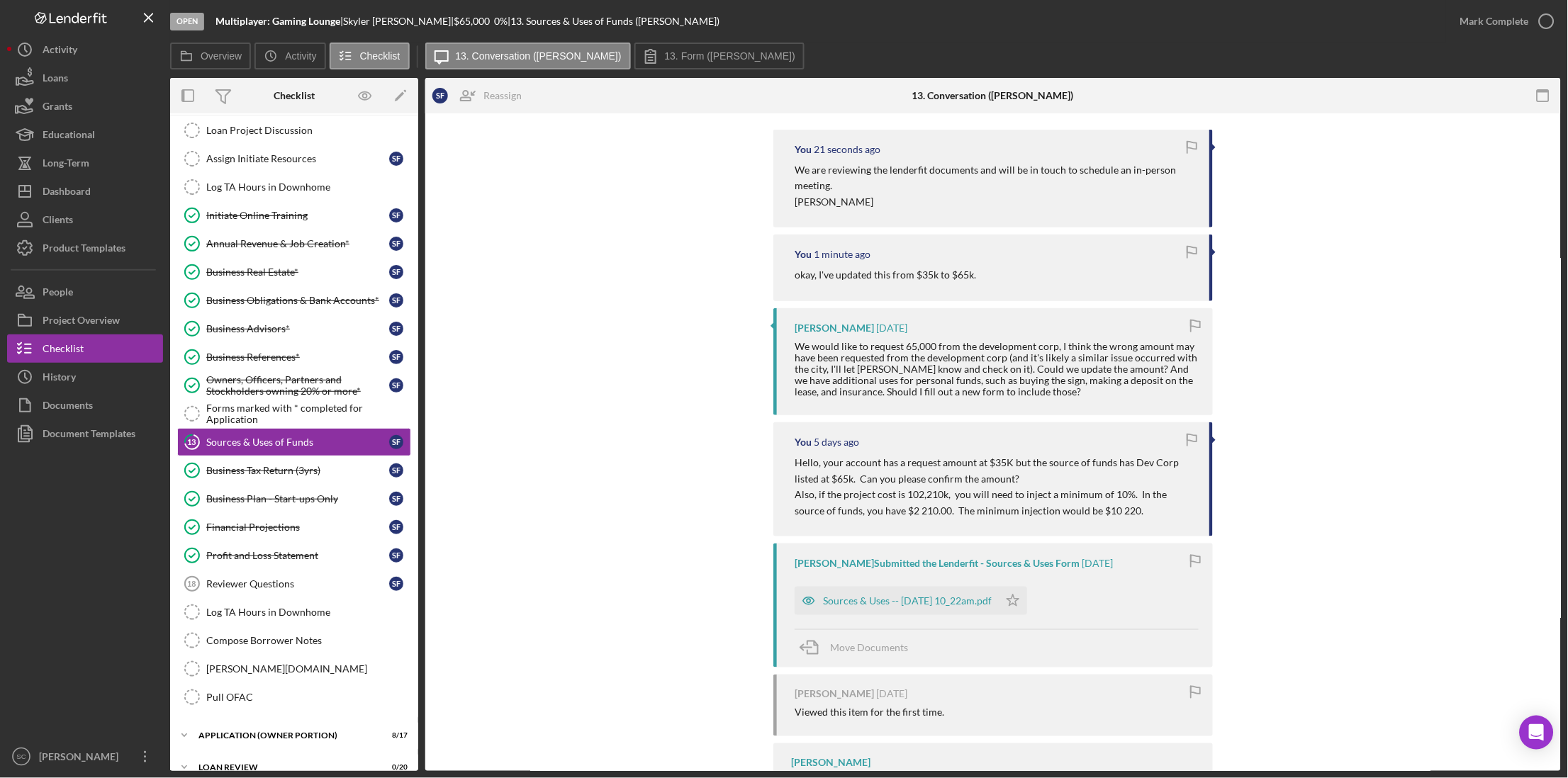
scroll to position [265, 0]
click at [224, 467] on div "Business Tax Return (3yrs)" at bounding box center [298, 471] width 183 height 11
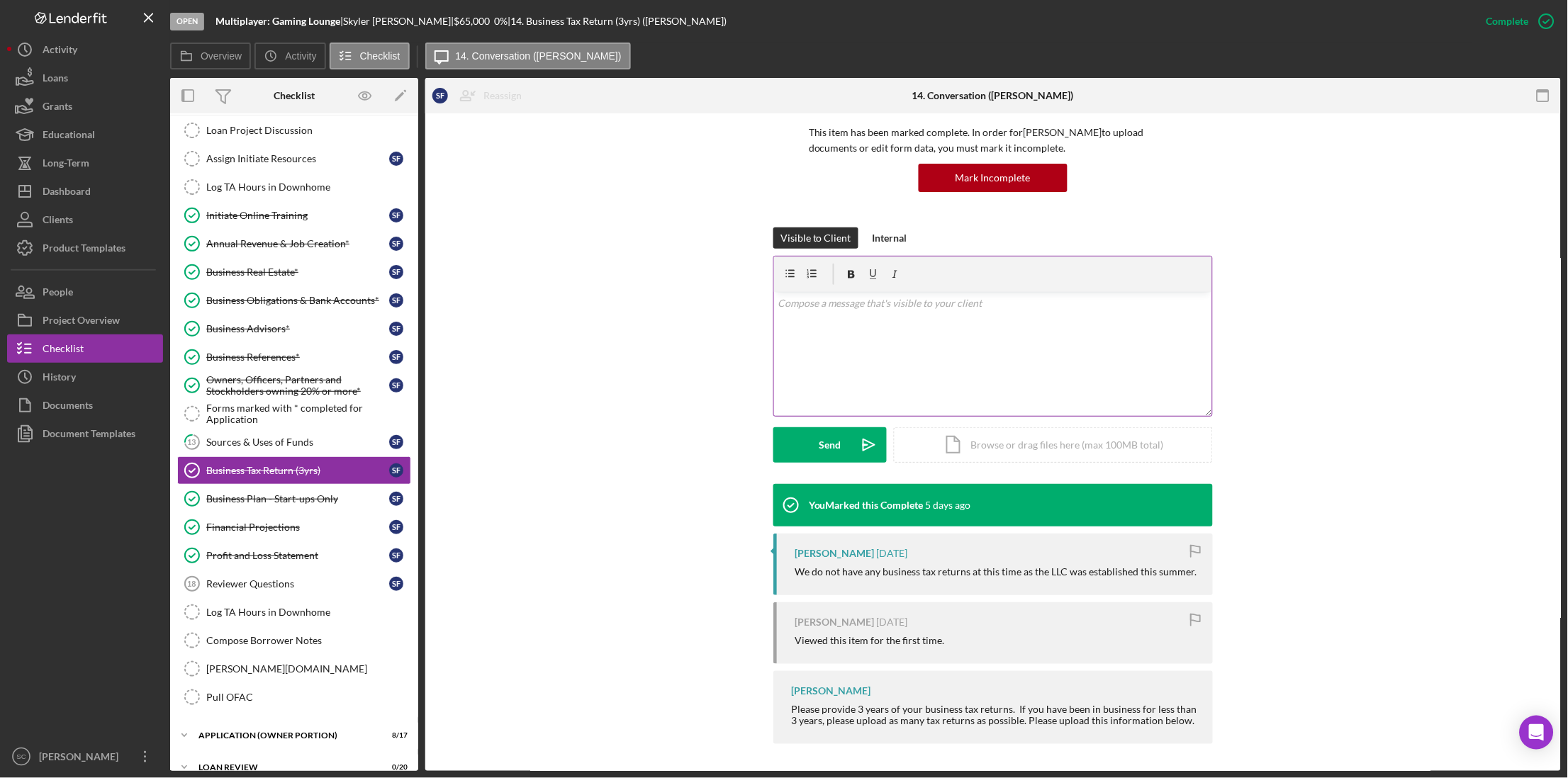
scroll to position [103, 0]
click at [250, 499] on div "Business Plan - Start-ups Only" at bounding box center [298, 499] width 183 height 11
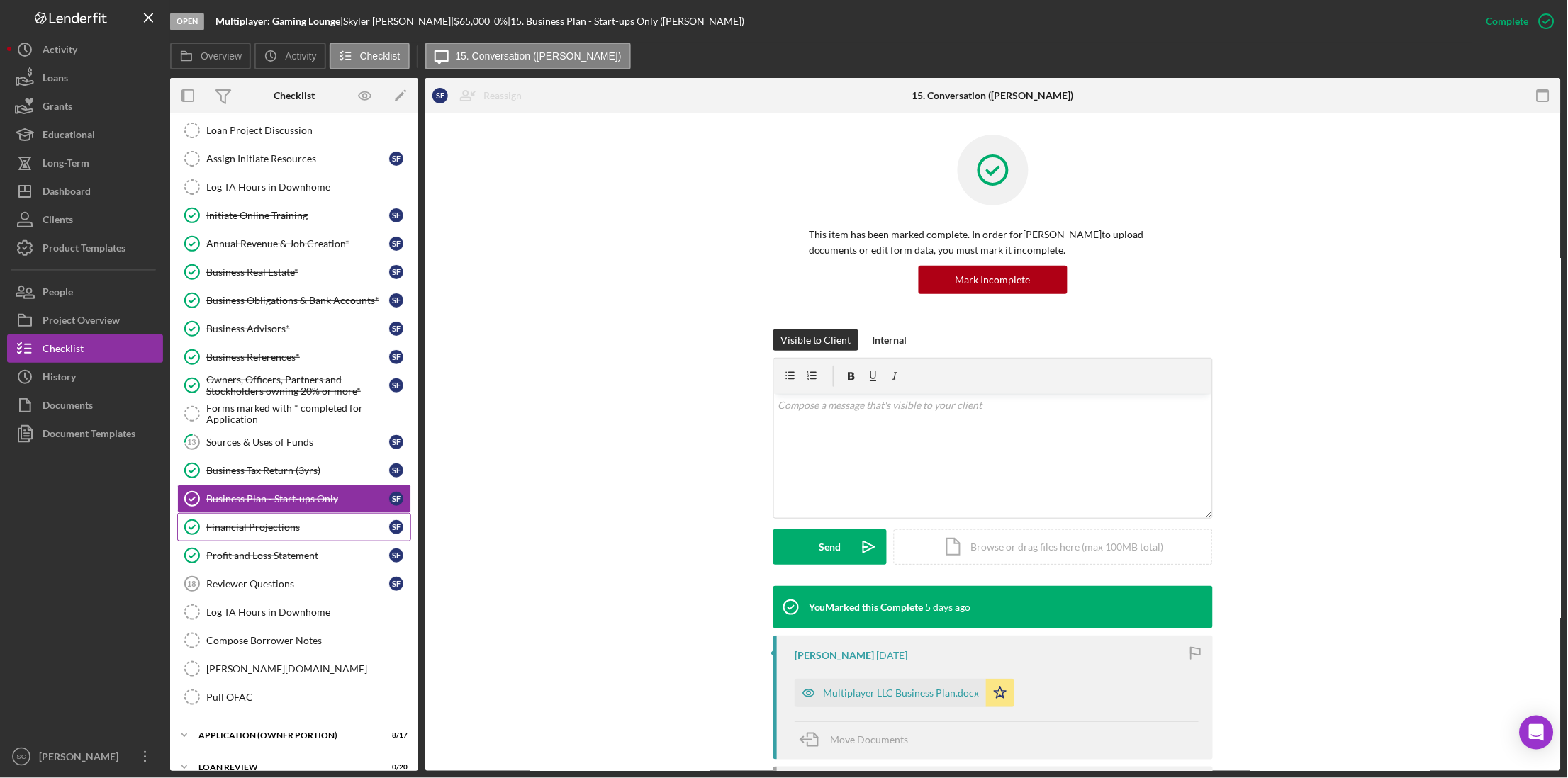
click at [243, 531] on div "Financial Projections" at bounding box center [298, 527] width 183 height 11
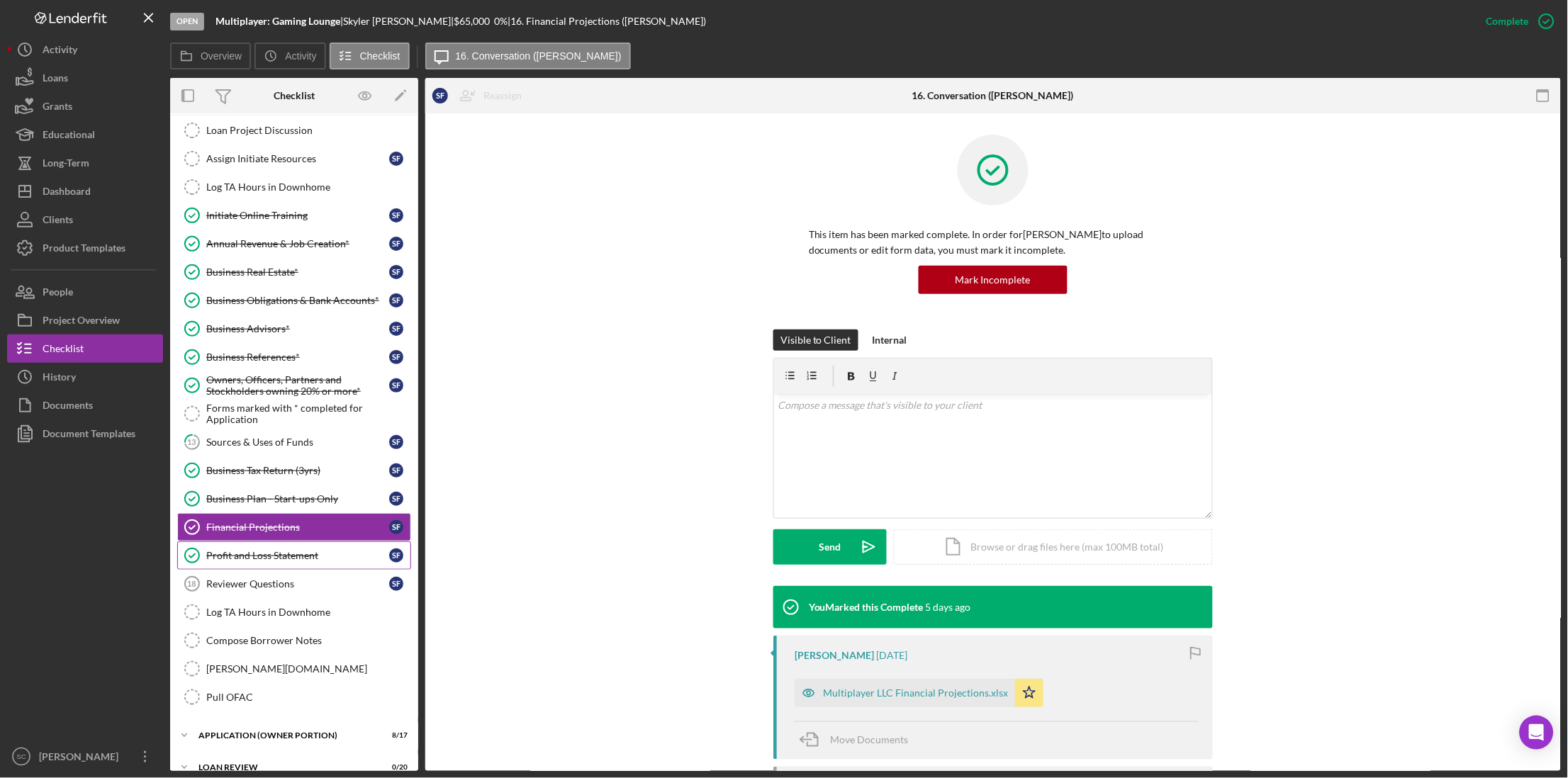
click at [239, 560] on div "Profit and Loss Statement" at bounding box center [298, 556] width 183 height 11
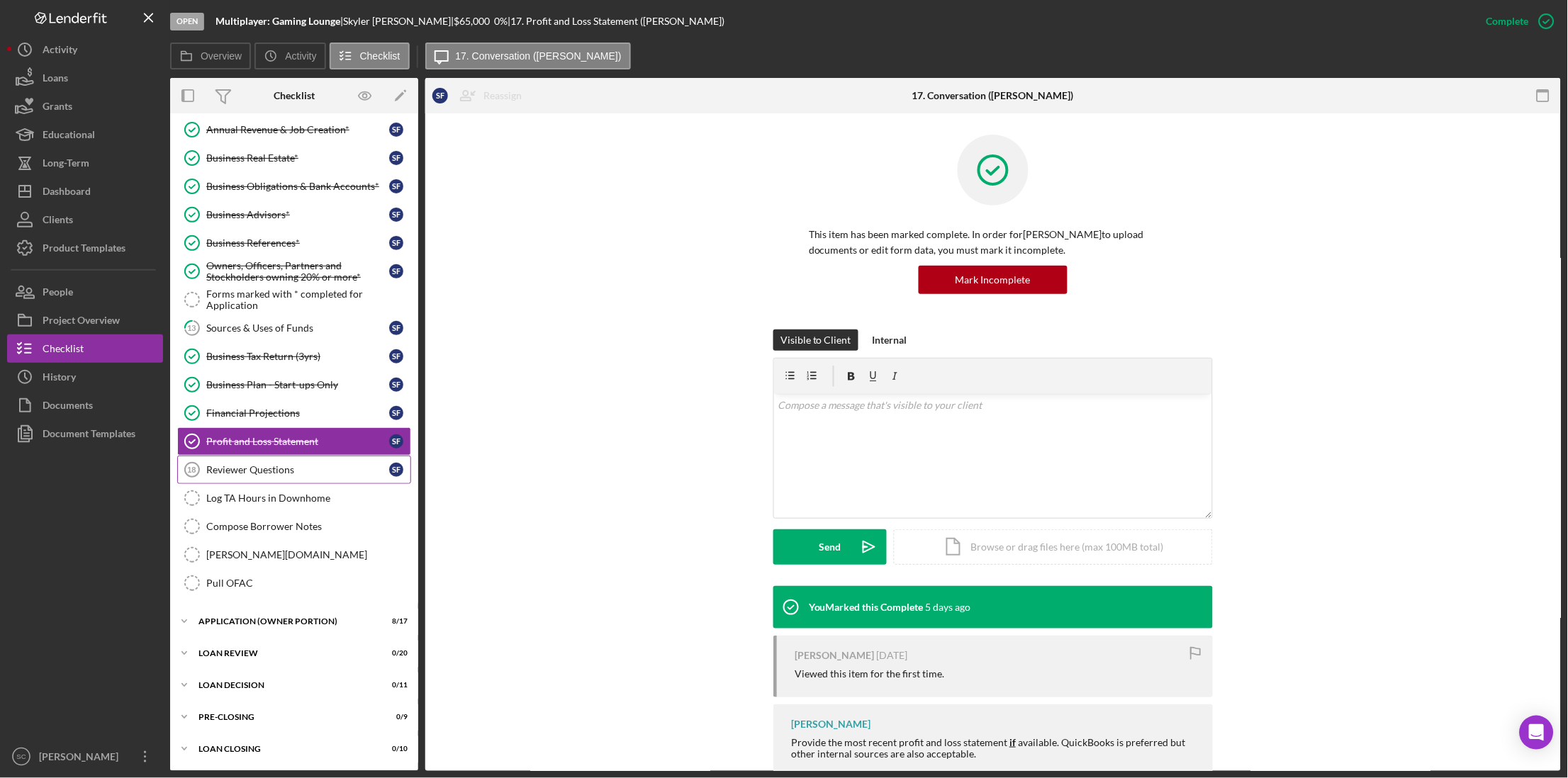
scroll to position [214, 0]
click at [249, 628] on div "Icon/Expander APPLICATION (OWNER PORTION) 8 / 17" at bounding box center [293, 621] width 248 height 28
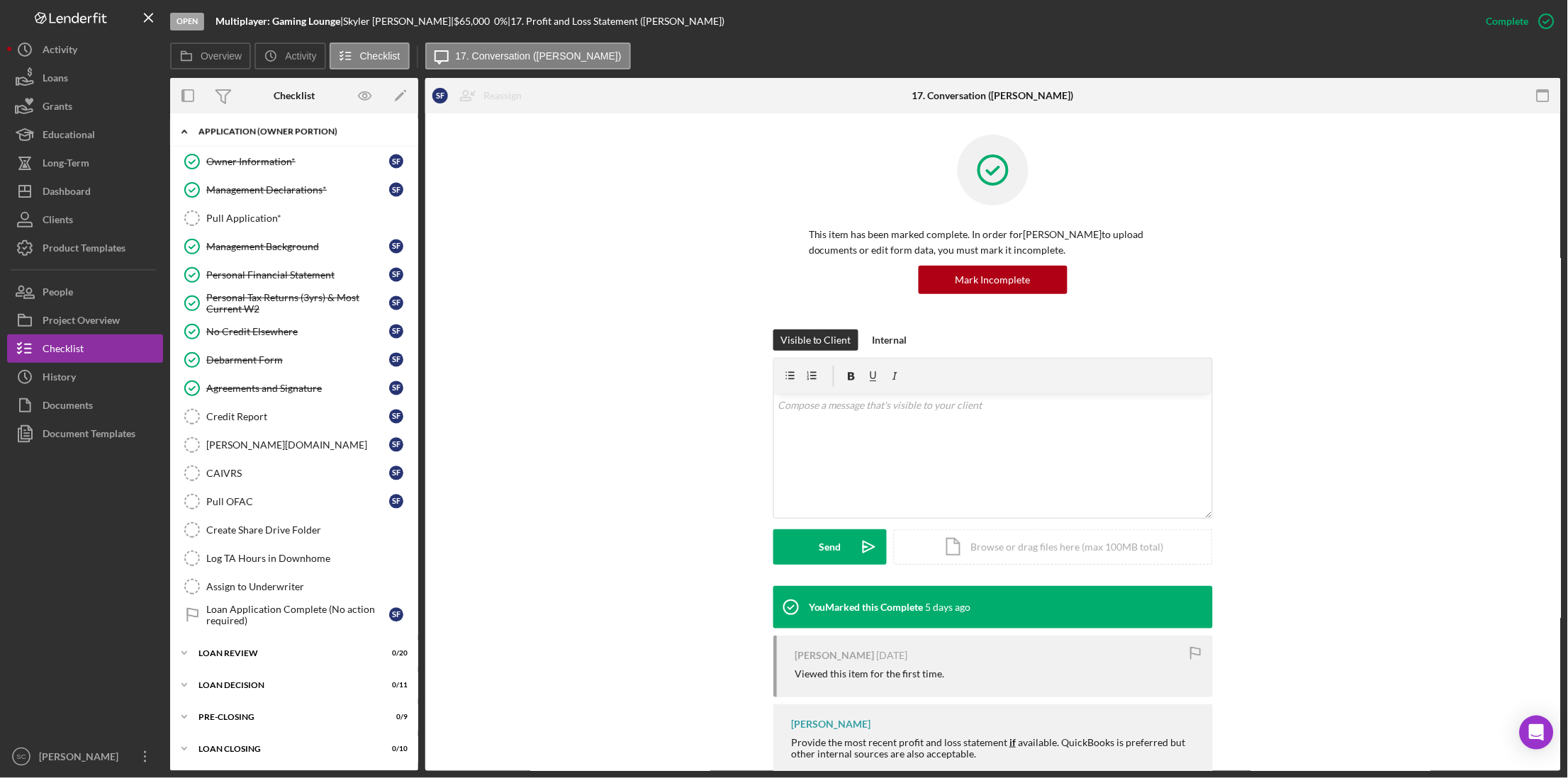
scroll to position [0, 0]
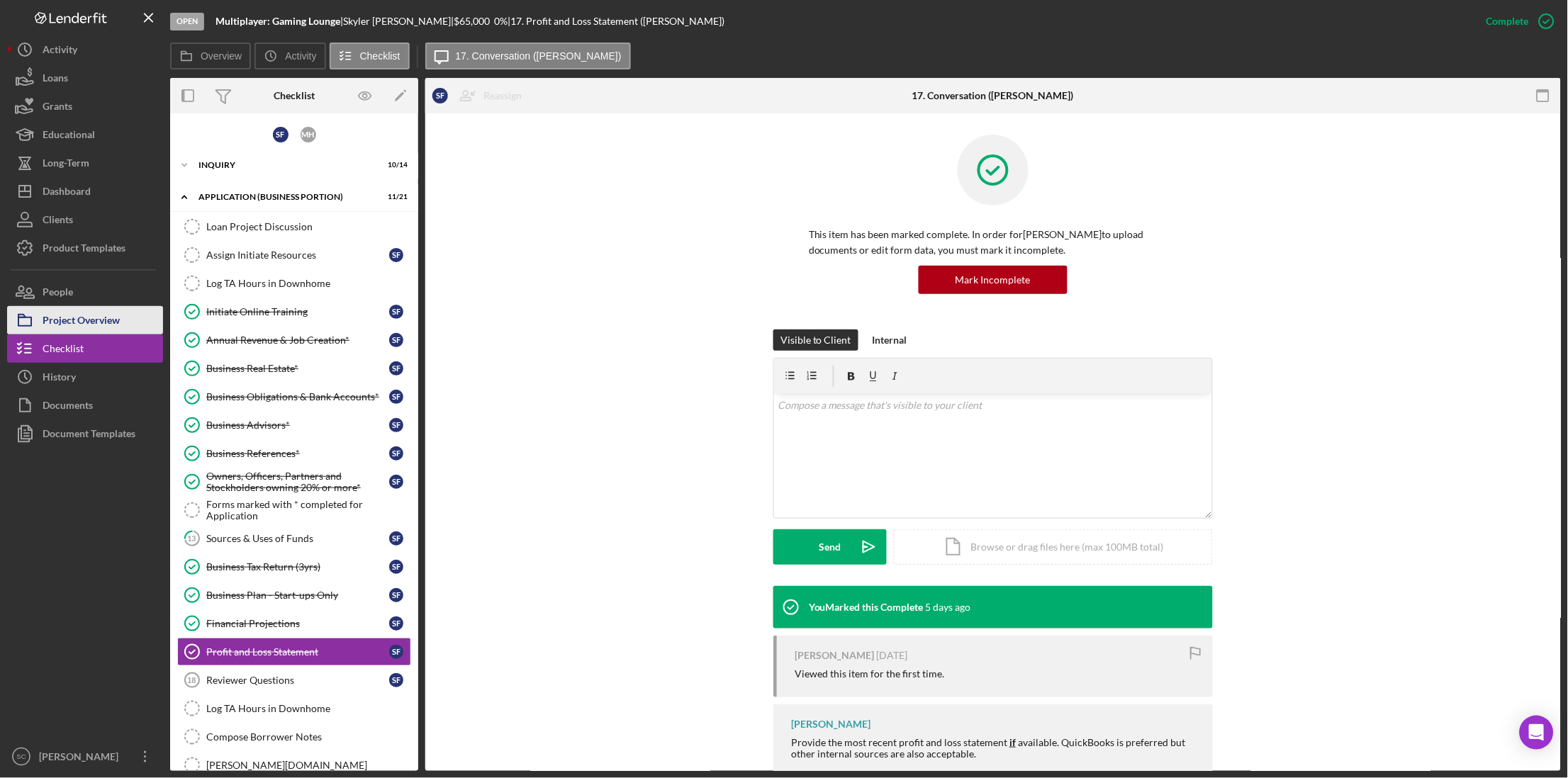
click at [95, 310] on div "Project Overview" at bounding box center [81, 322] width 78 height 32
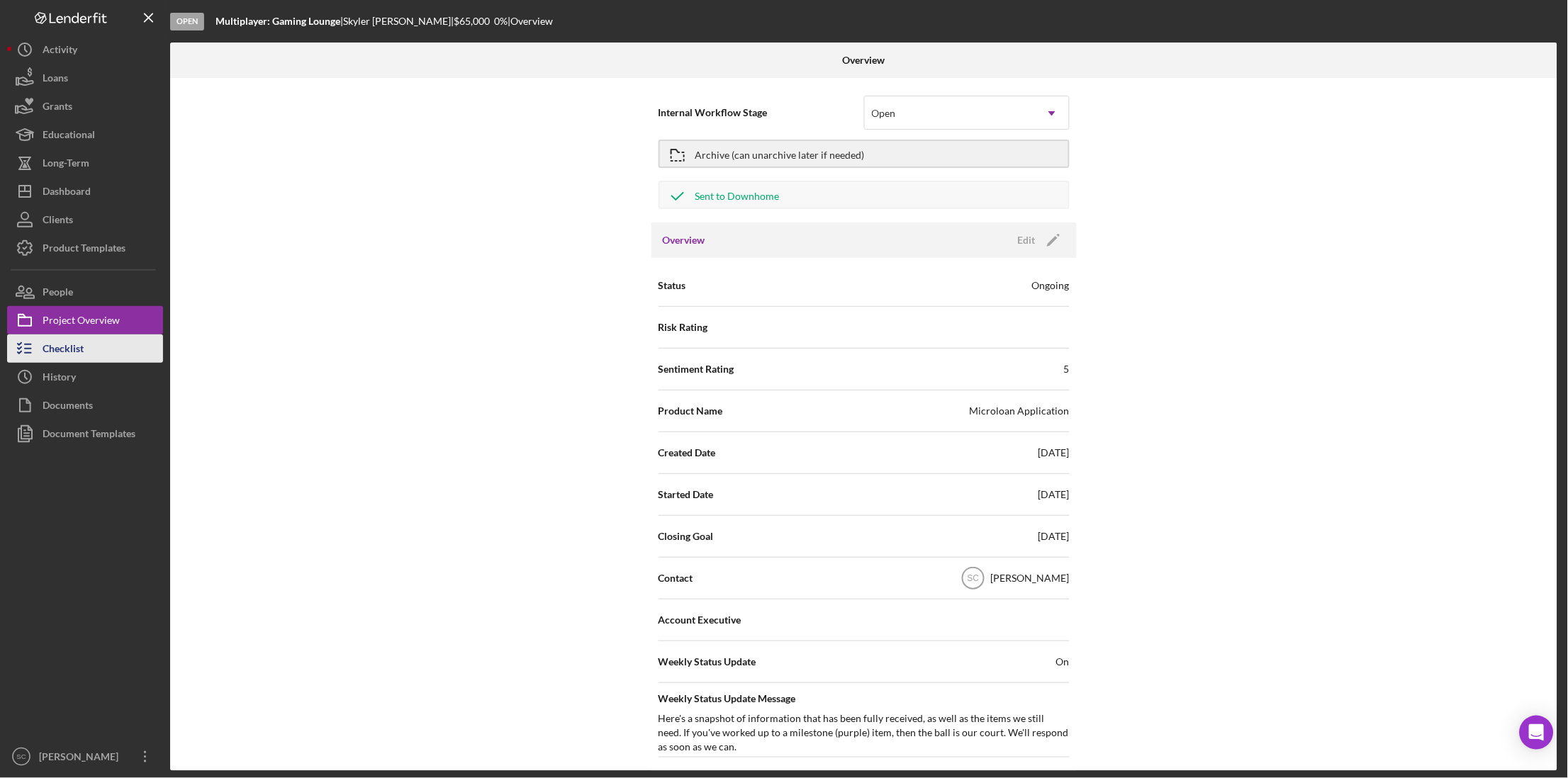
click at [85, 342] on button "Checklist" at bounding box center [85, 348] width 156 height 28
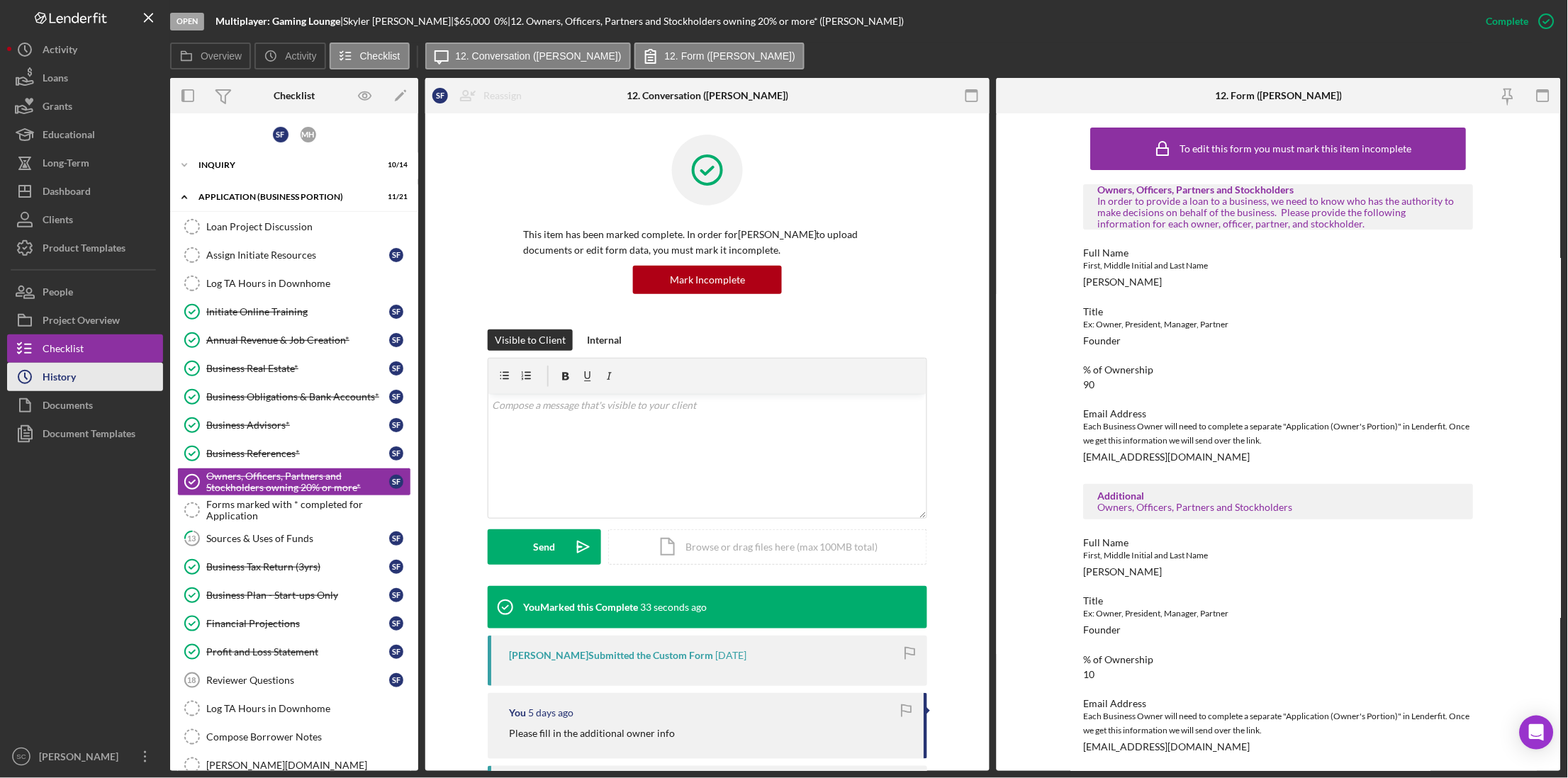
scroll to position [39, 0]
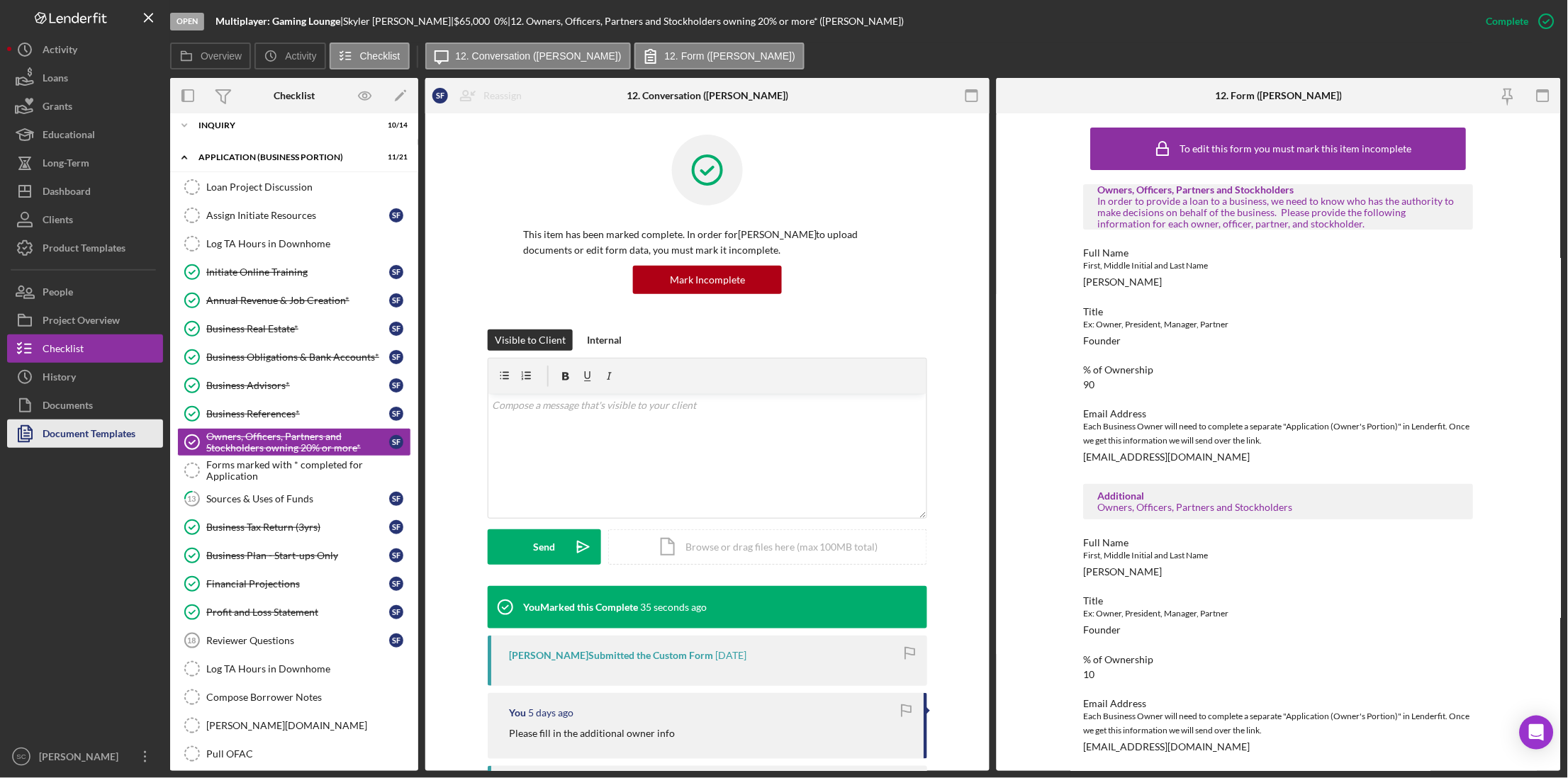
click at [78, 423] on div "Document Templates" at bounding box center [89, 435] width 93 height 32
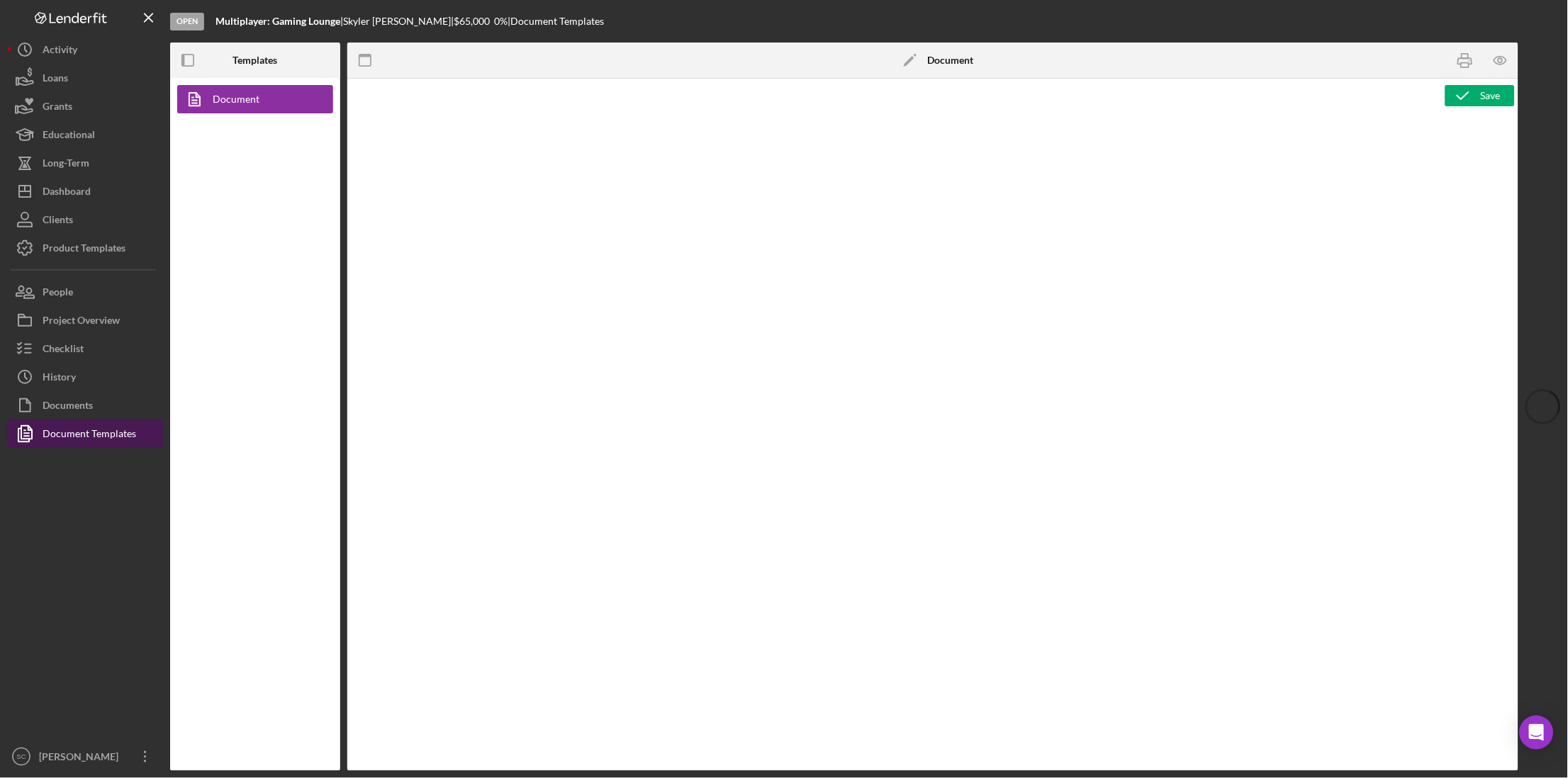
type textarea "<p style="text-align: center; line-height: normal; margin: 0 0 8pt; font-size: …"
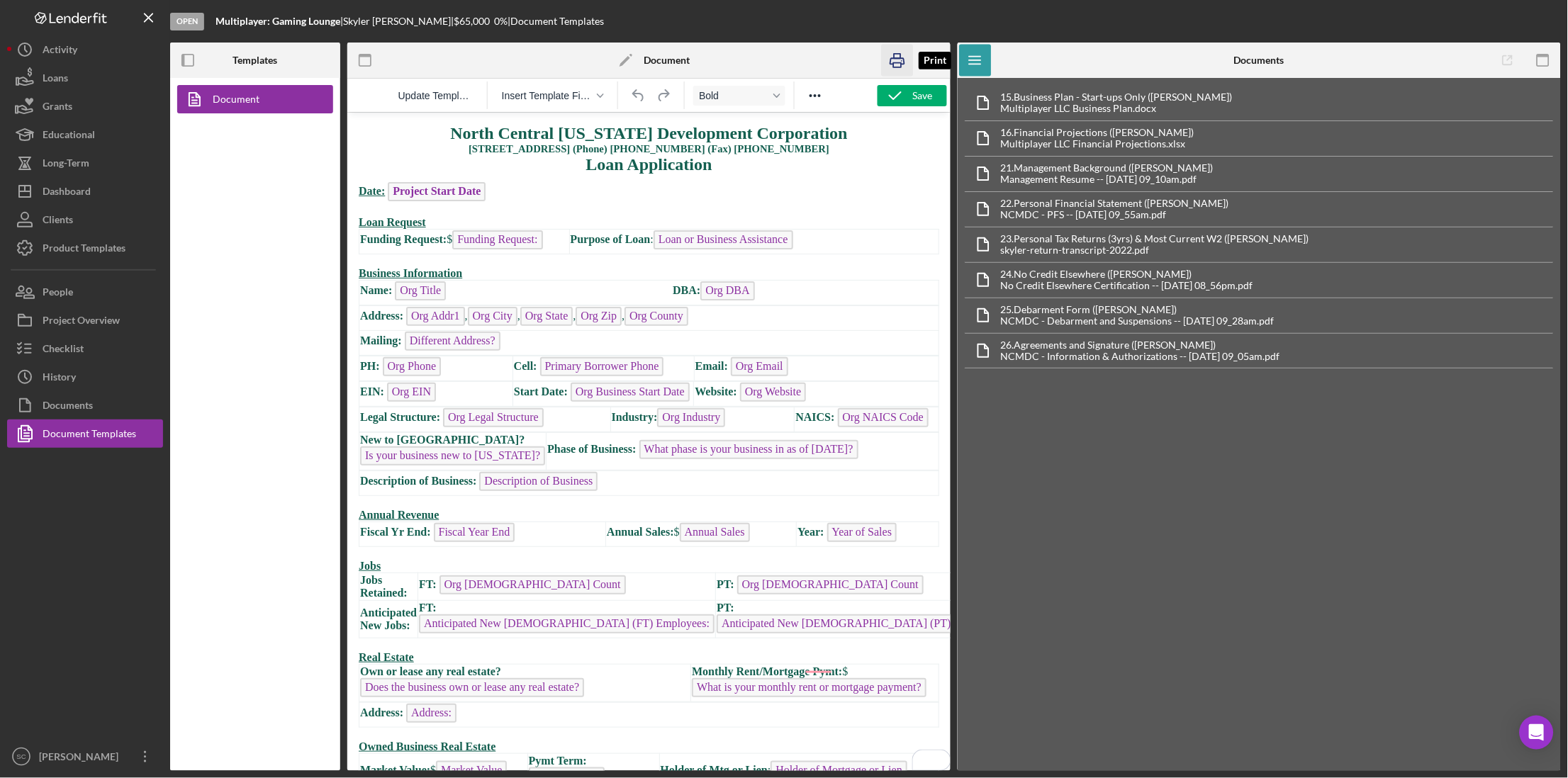
click at [900, 58] on icon "button" at bounding box center [897, 61] width 14 height 6
click at [93, 410] on div "Documents" at bounding box center [68, 407] width 50 height 32
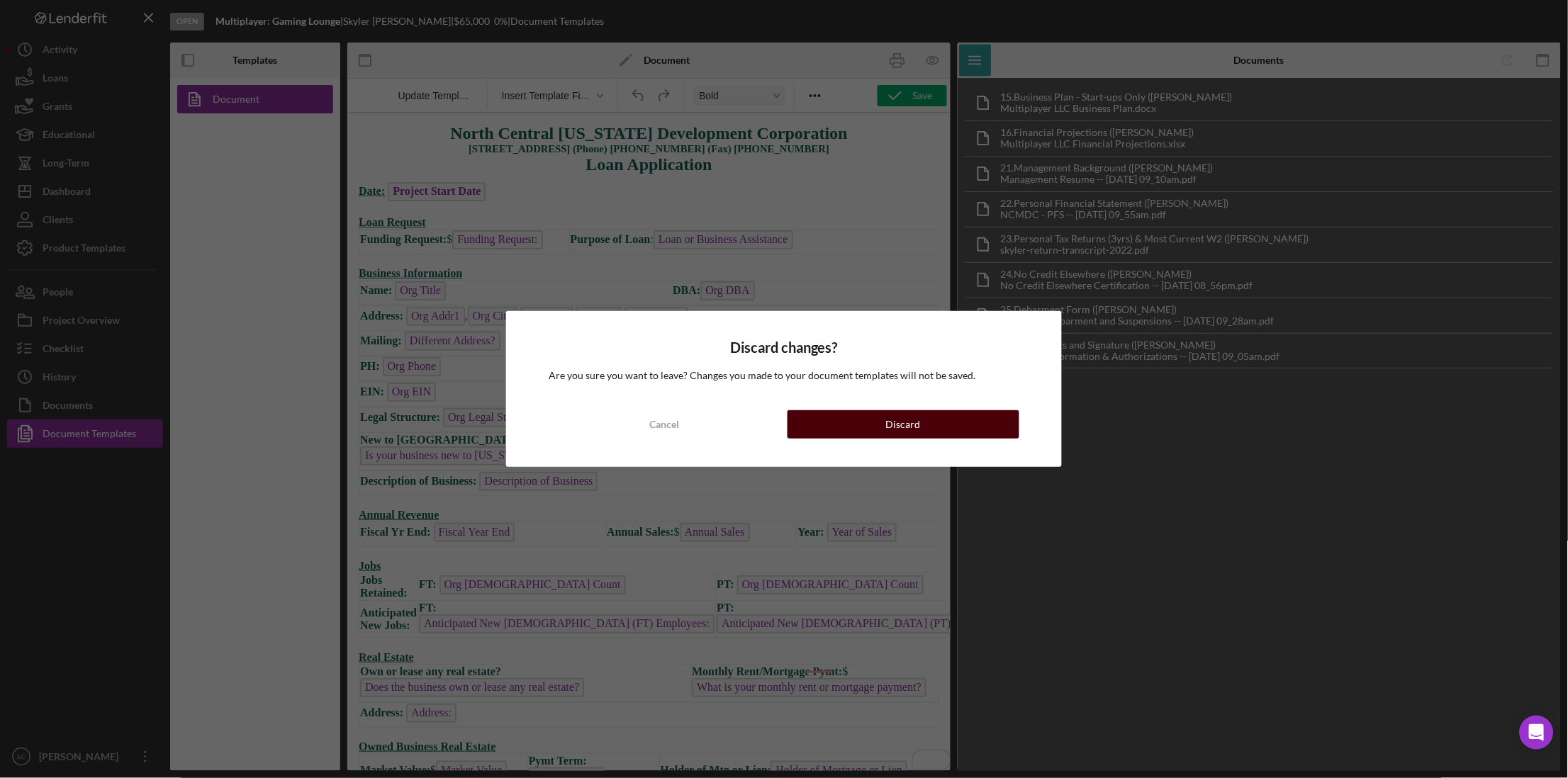
click at [844, 413] on button "Discard" at bounding box center [904, 424] width 232 height 28
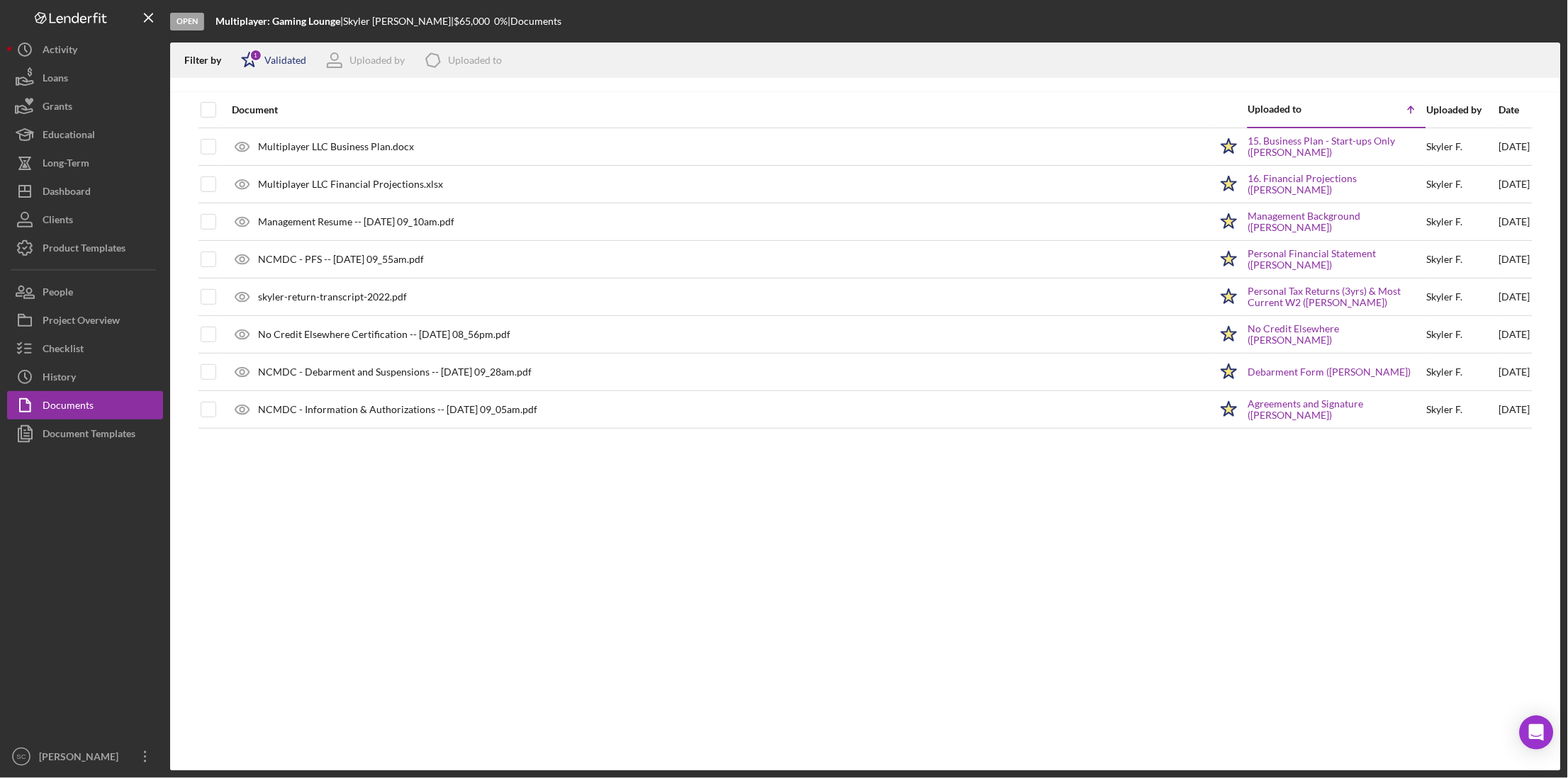
click at [276, 54] on div "Validated" at bounding box center [285, 60] width 42 height 11
click at [250, 133] on input "checkbox" at bounding box center [248, 134] width 14 height 14
checkbox input "true"
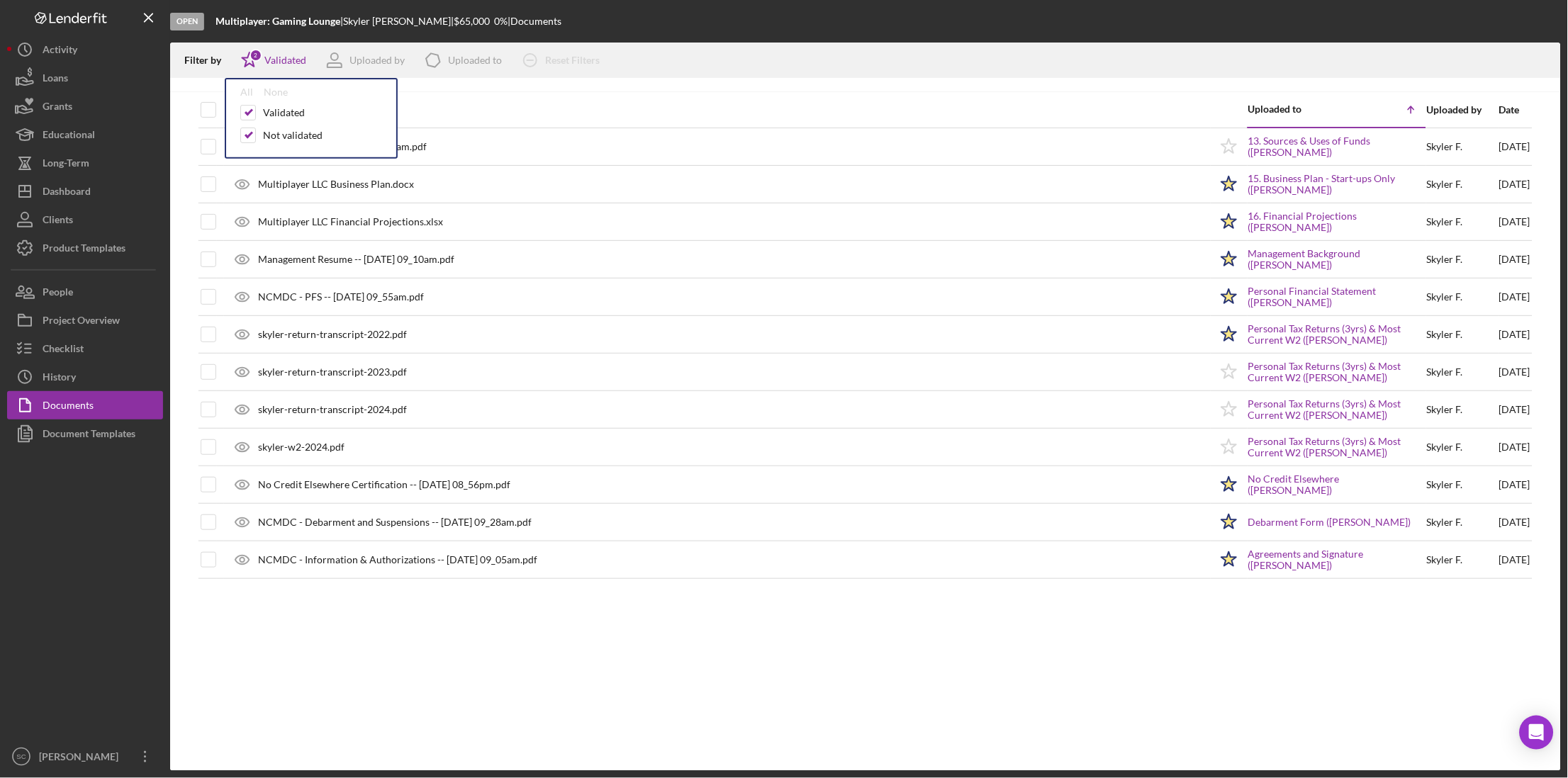
click at [594, 14] on div "Open Multiplayer: Gaming Lounge | [PERSON_NAME] | $65,000 $65,000 0 % | Documen…" at bounding box center [865, 21] width 1390 height 43
click at [208, 110] on input "checkbox" at bounding box center [207, 109] width 14 height 14
checkbox input "true"
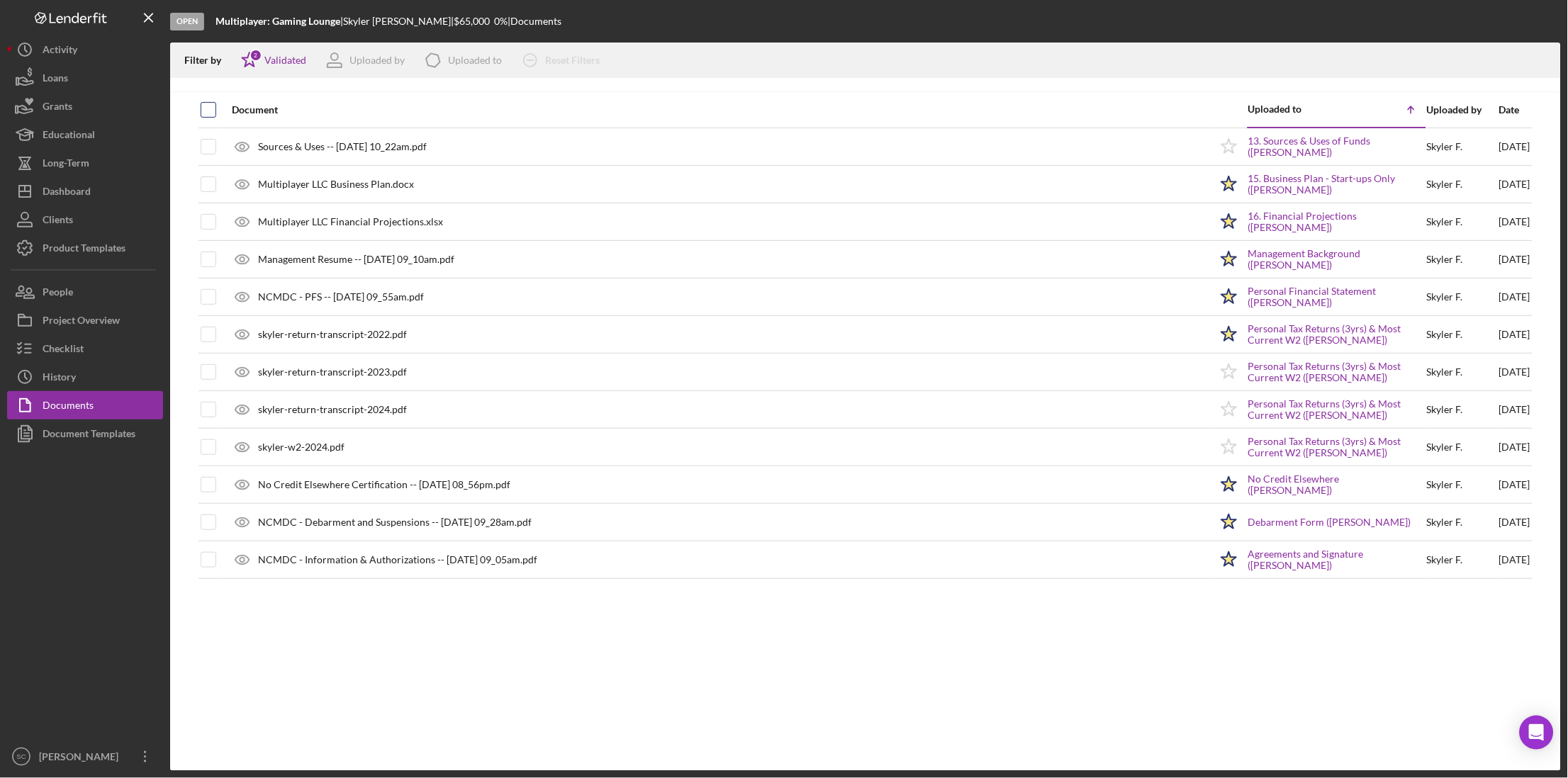
checkbox input "true"
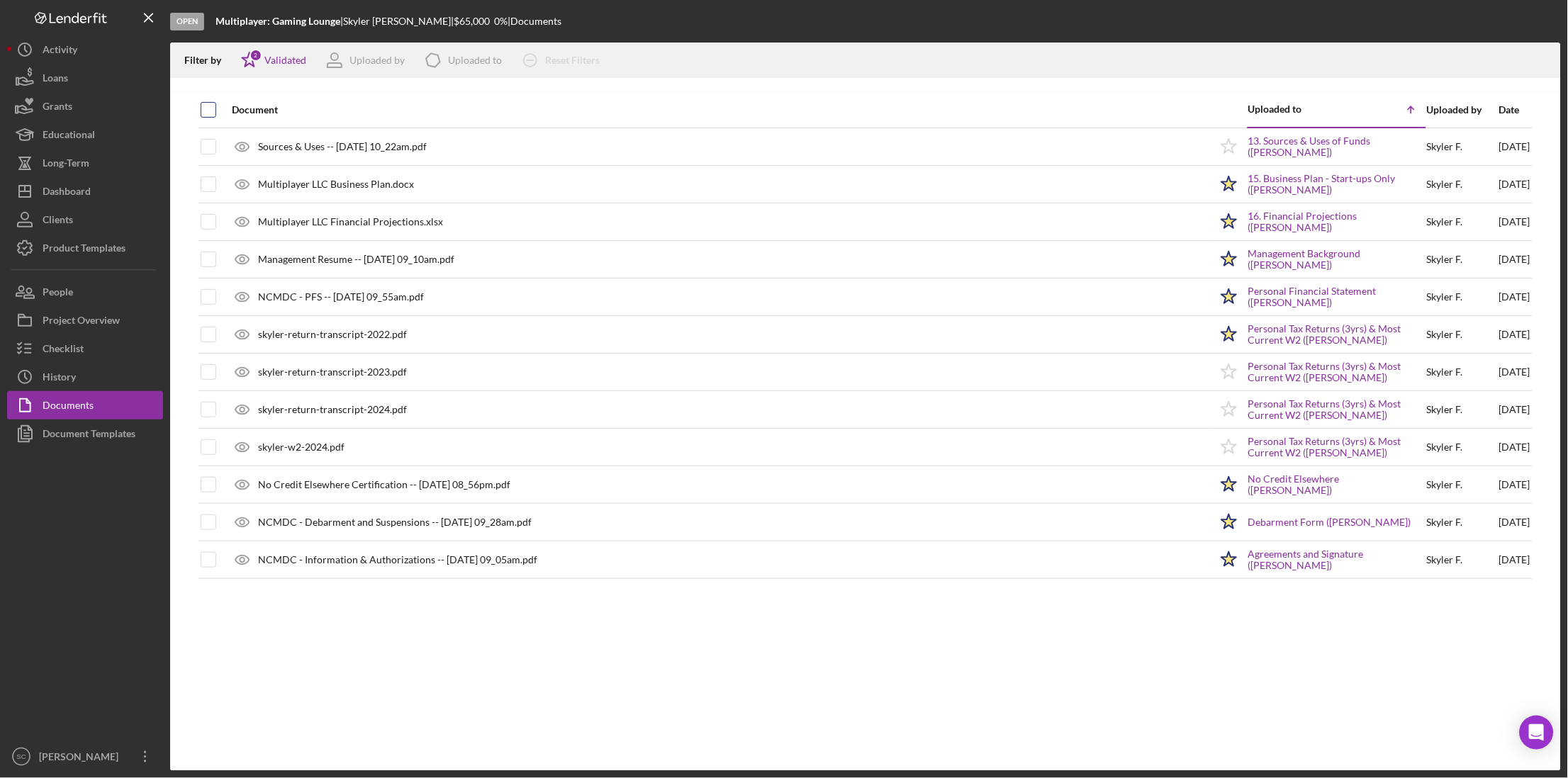
checkbox input "true"
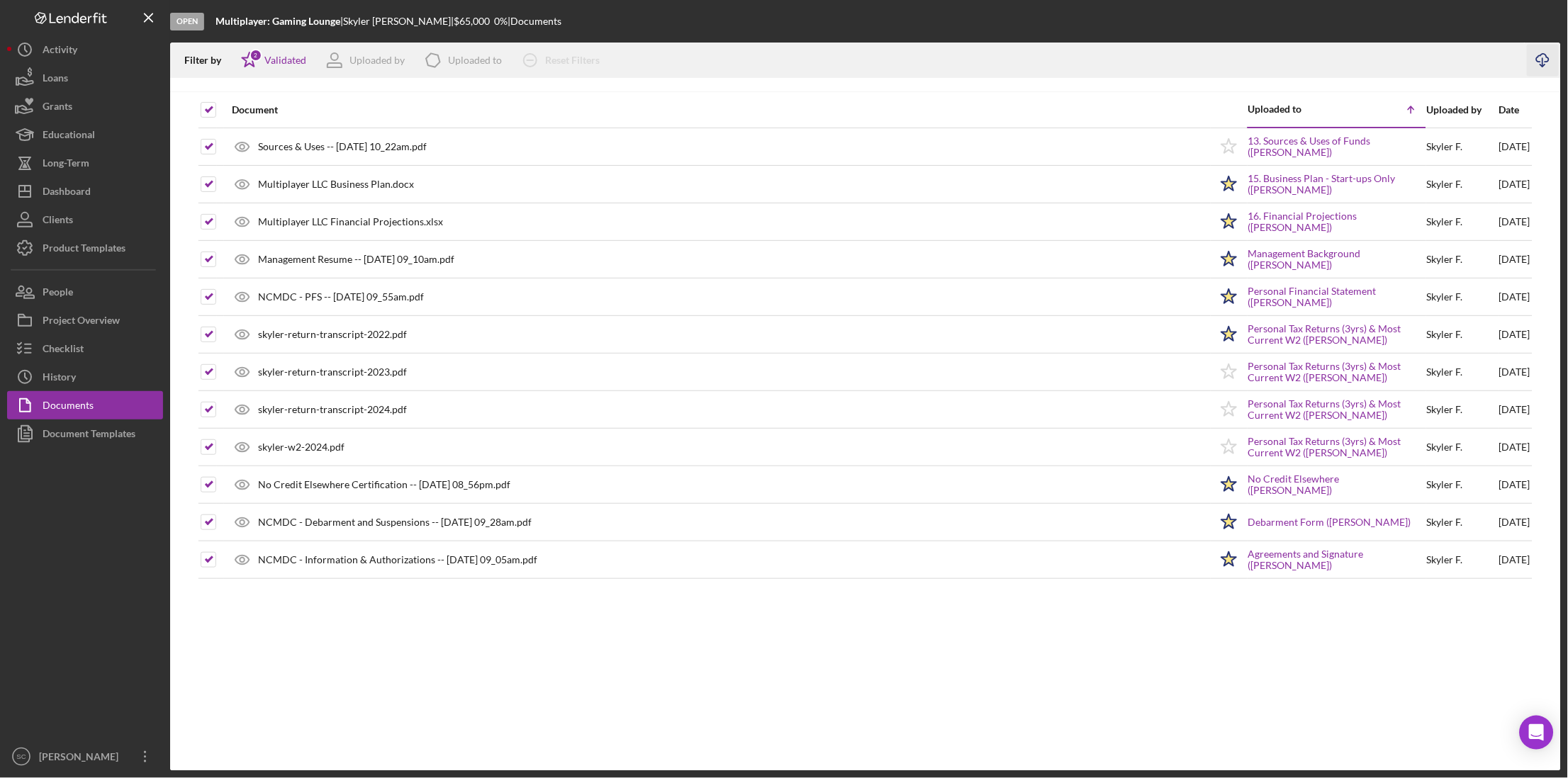
click at [1543, 64] on line "button" at bounding box center [1543, 62] width 0 height 7
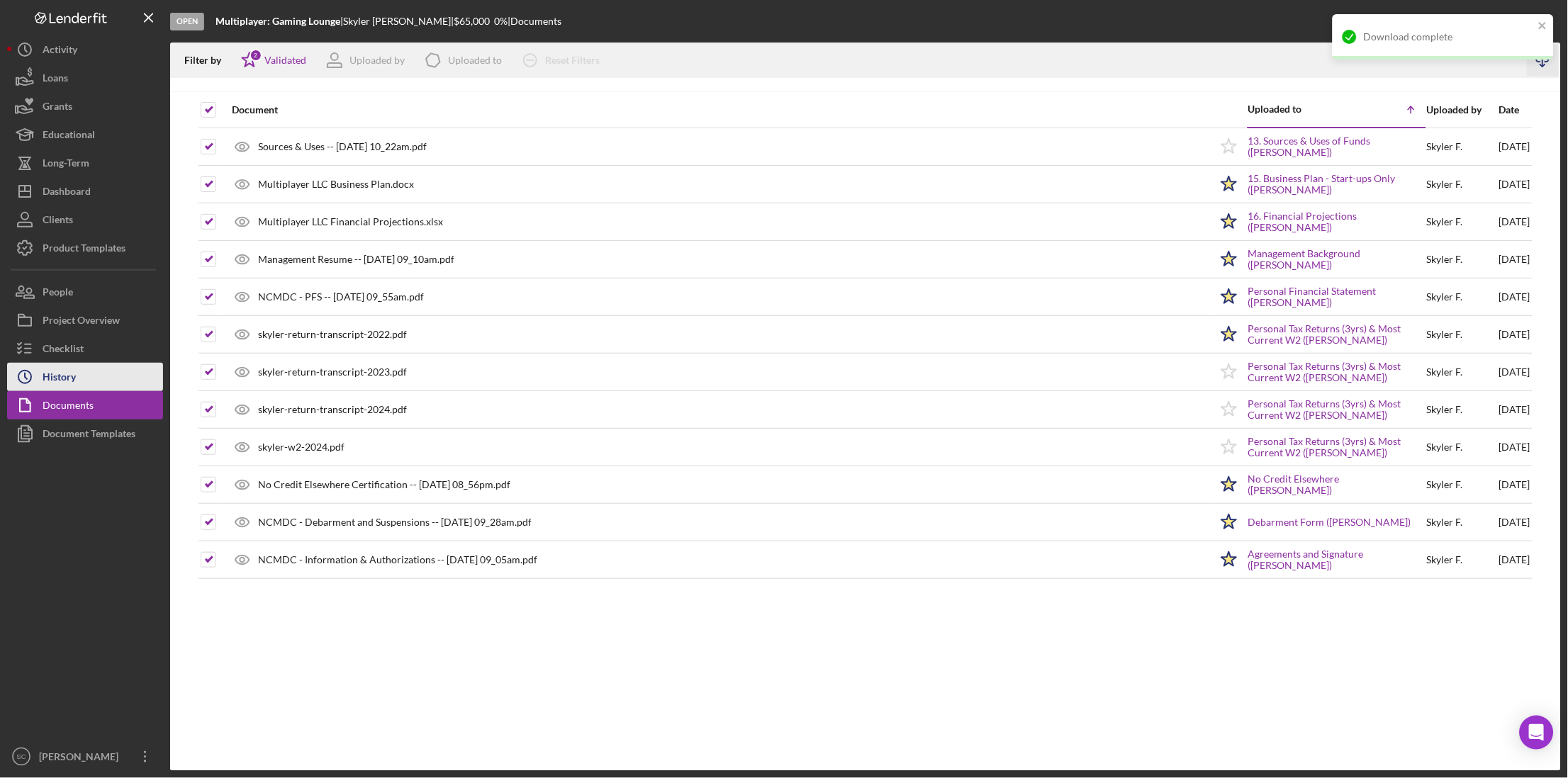
click at [83, 373] on button "Icon/History History" at bounding box center [85, 376] width 156 height 28
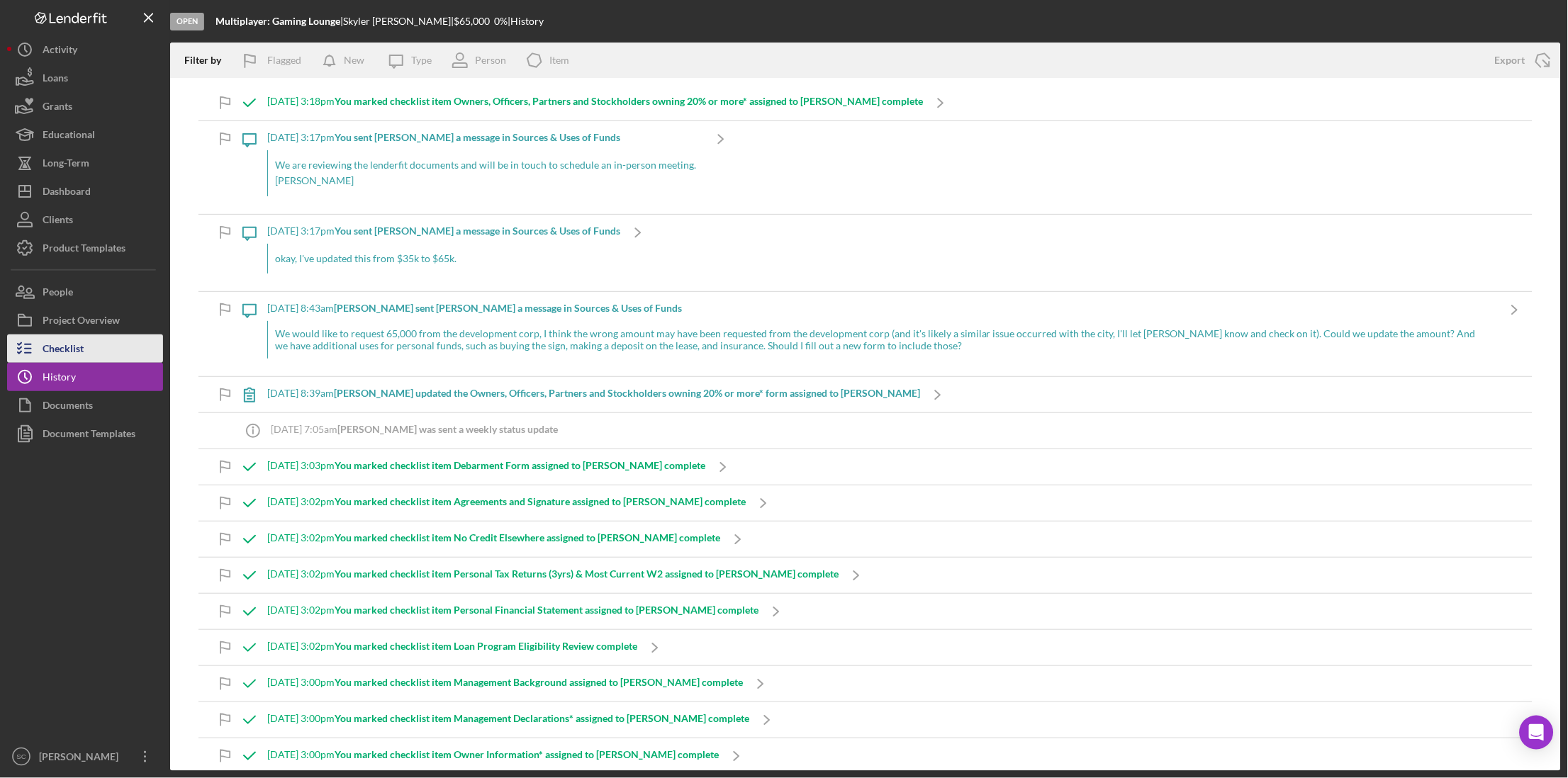
click at [93, 347] on button "Checklist" at bounding box center [85, 348] width 156 height 28
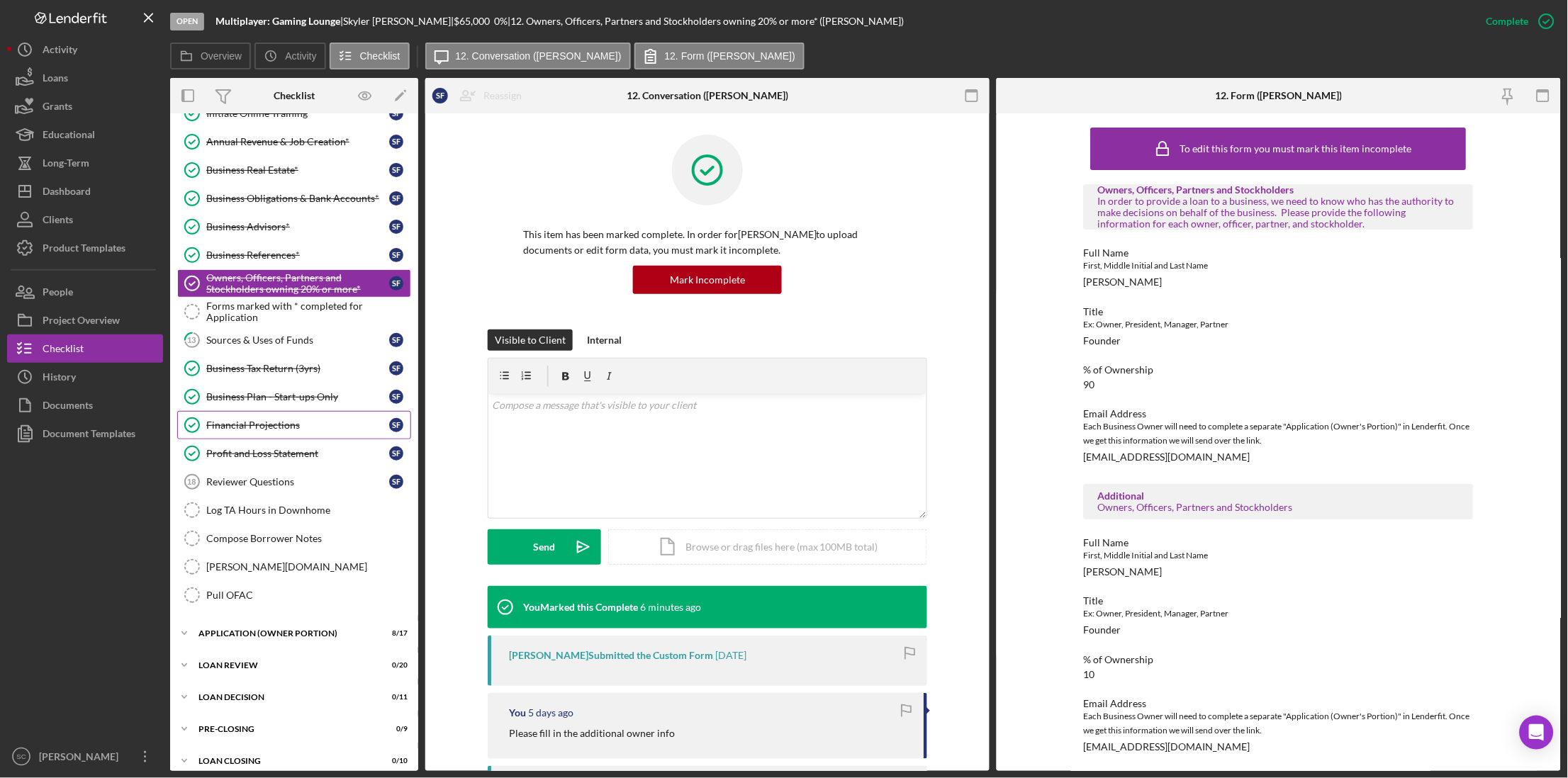
scroll to position [214, 0]
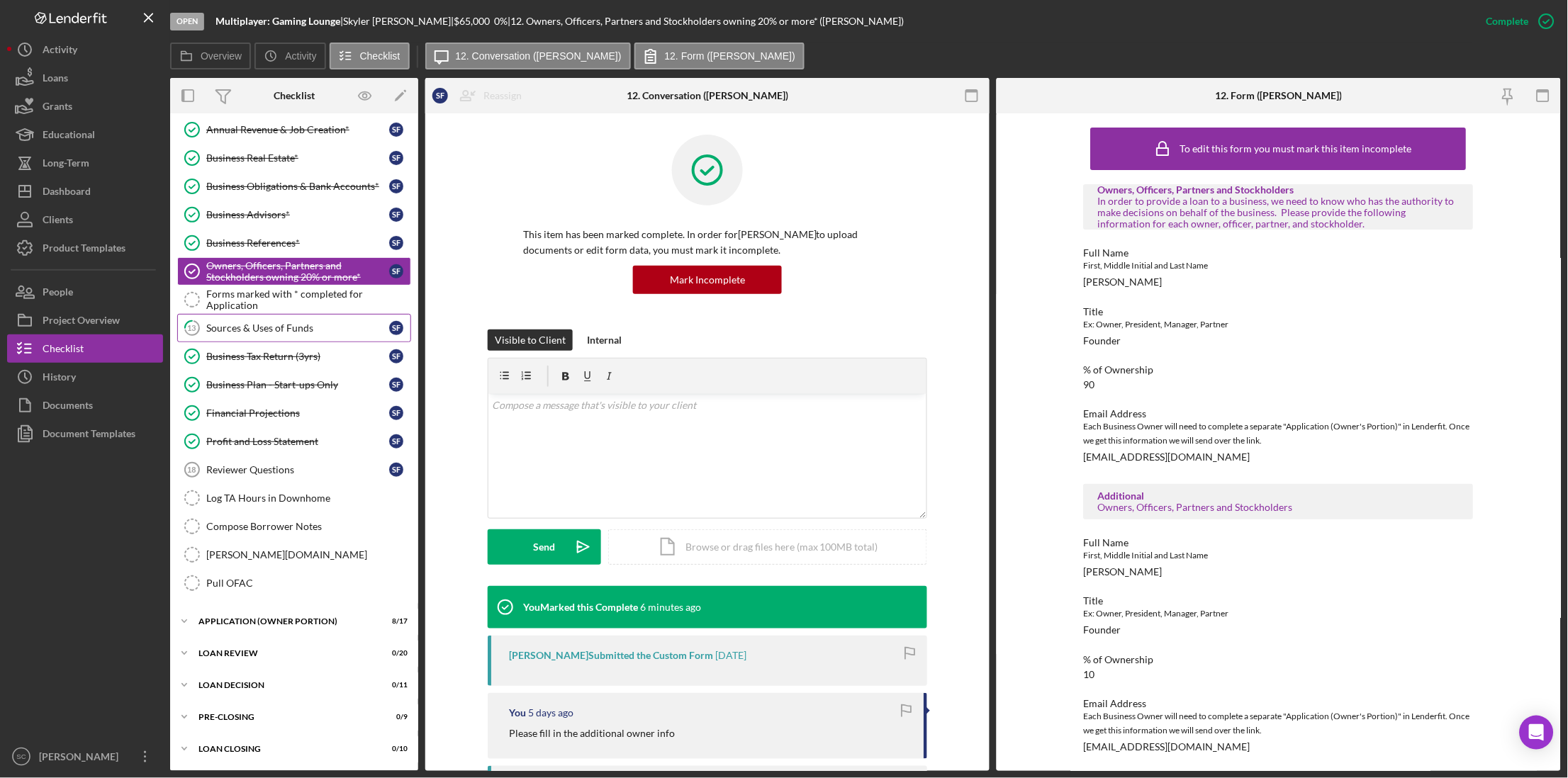
click at [271, 318] on link "13 Sources & Uses of Funds S F" at bounding box center [294, 328] width 234 height 28
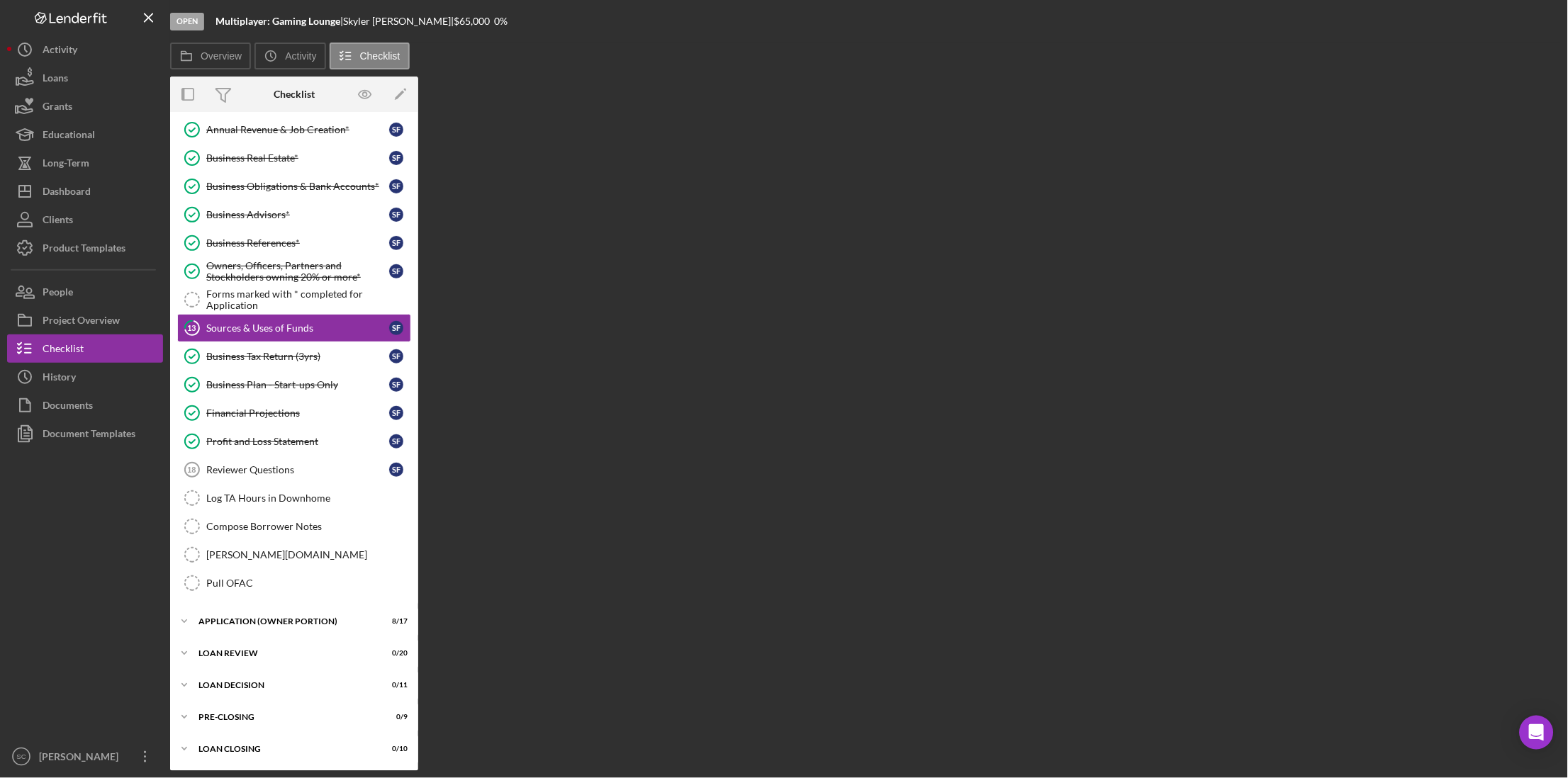
scroll to position [214, 0]
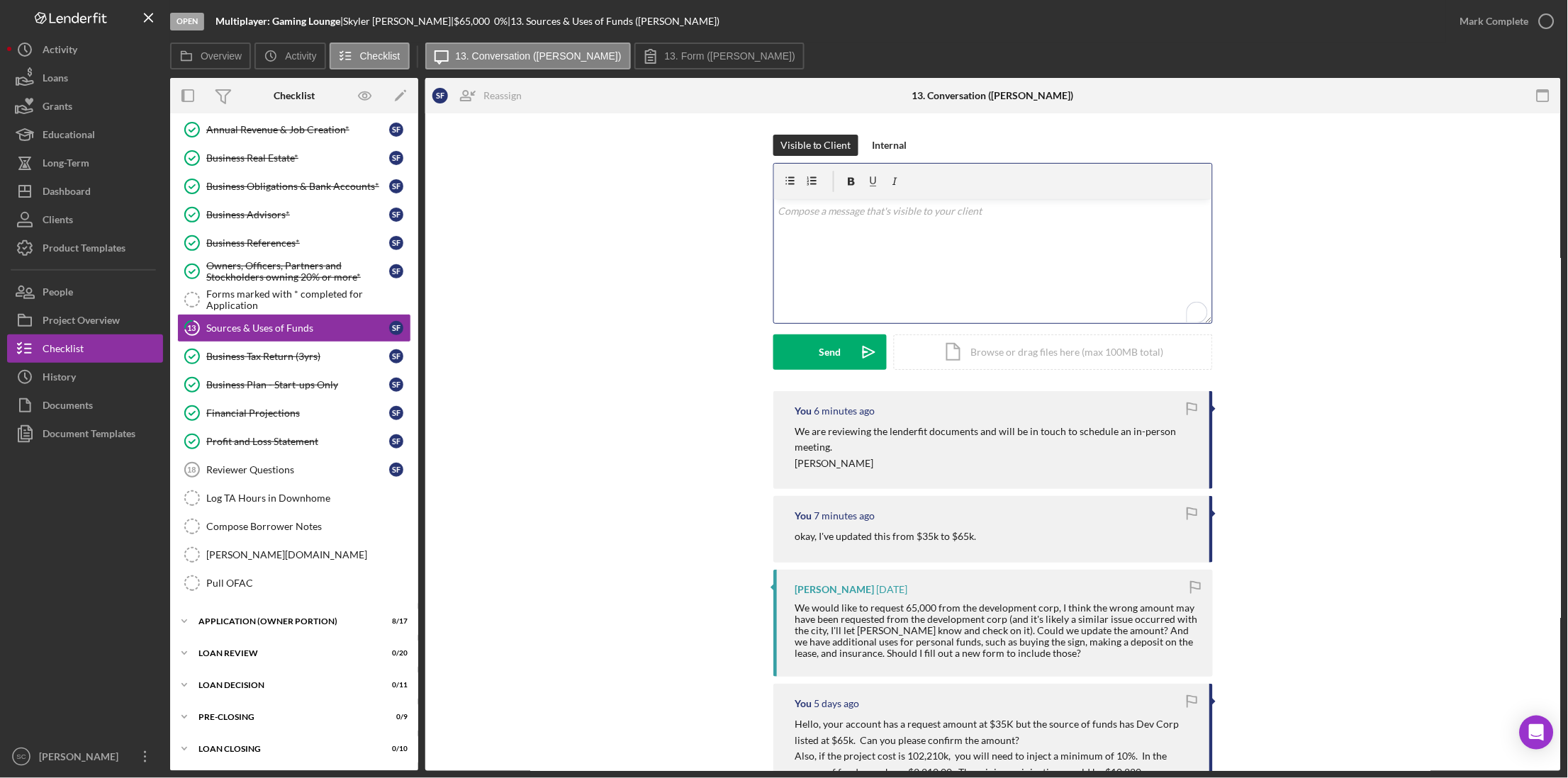
click at [868, 221] on div "v Color teal Color pink Remove color Add row above Add row below Add column bef…" at bounding box center [992, 261] width 438 height 124
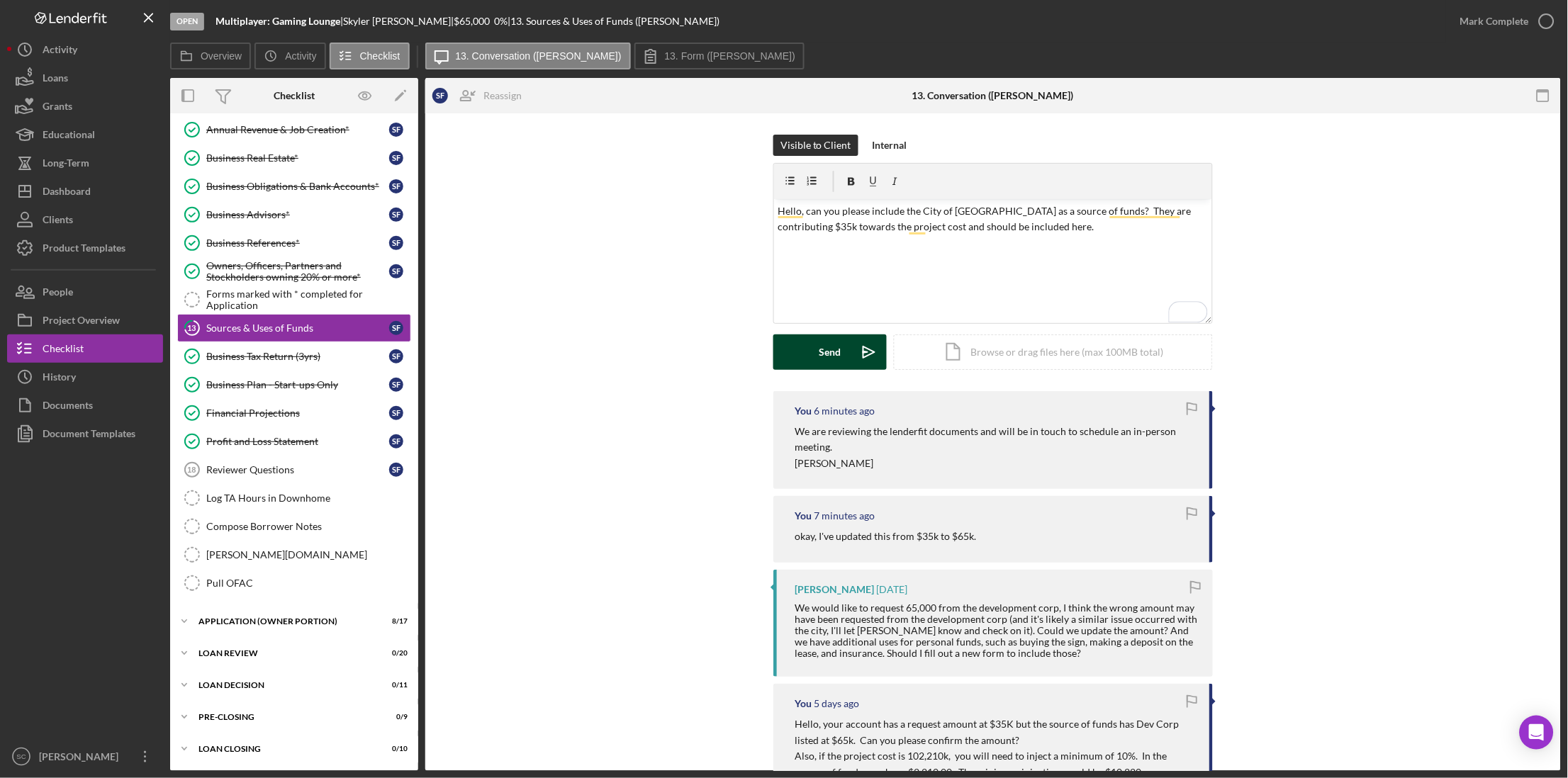
click at [808, 356] on button "Send Icon/icon-invite-send" at bounding box center [829, 352] width 113 height 35
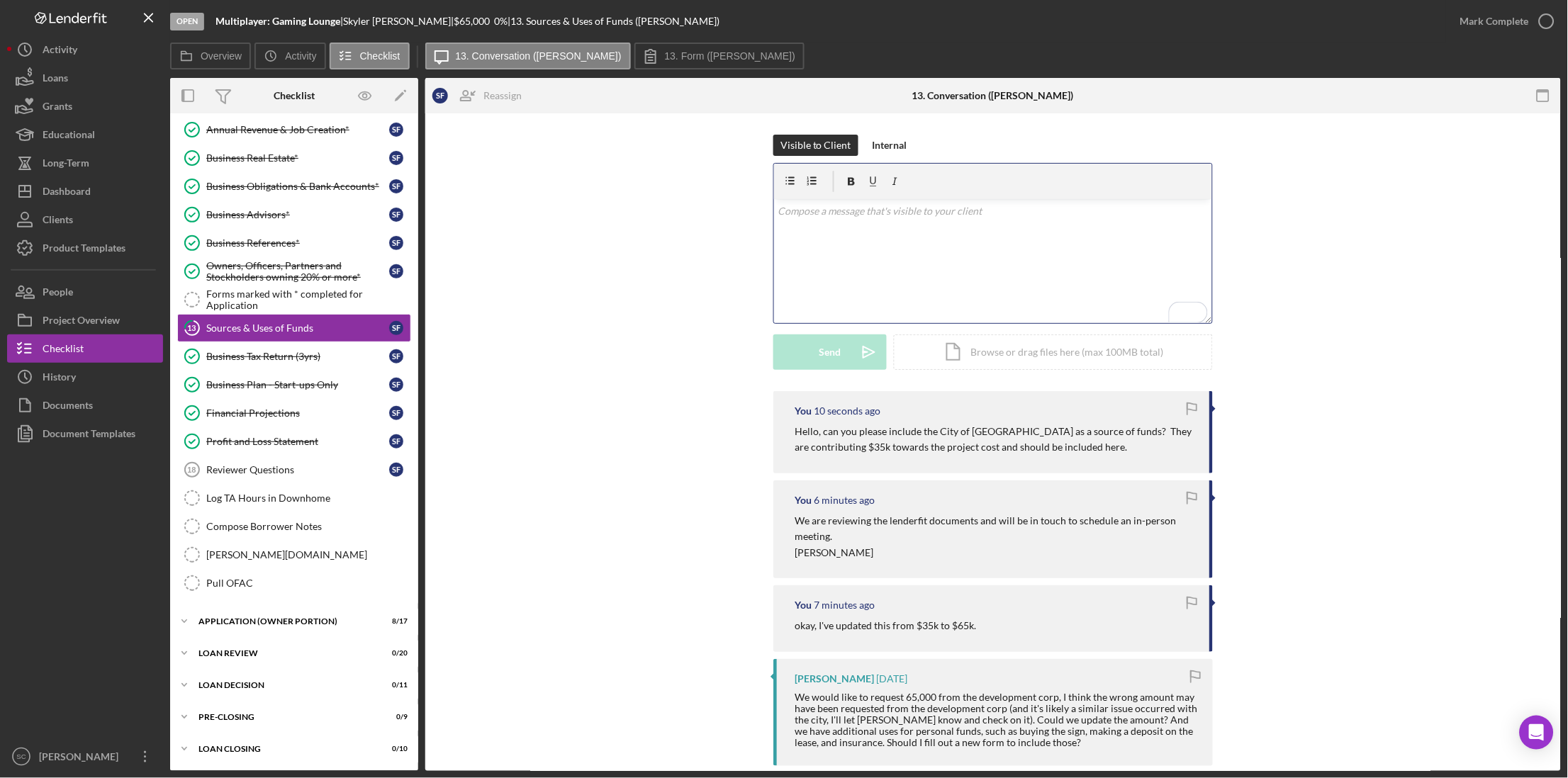
click at [847, 218] on p "To enrich screen reader interactions, please activate Accessibility in Grammarl…" at bounding box center [993, 211] width 430 height 16
drag, startPoint x: 876, startPoint y: 145, endPoint x: 831, endPoint y: 227, distance: 93.5
click at [876, 145] on div "Internal" at bounding box center [890, 145] width 35 height 21
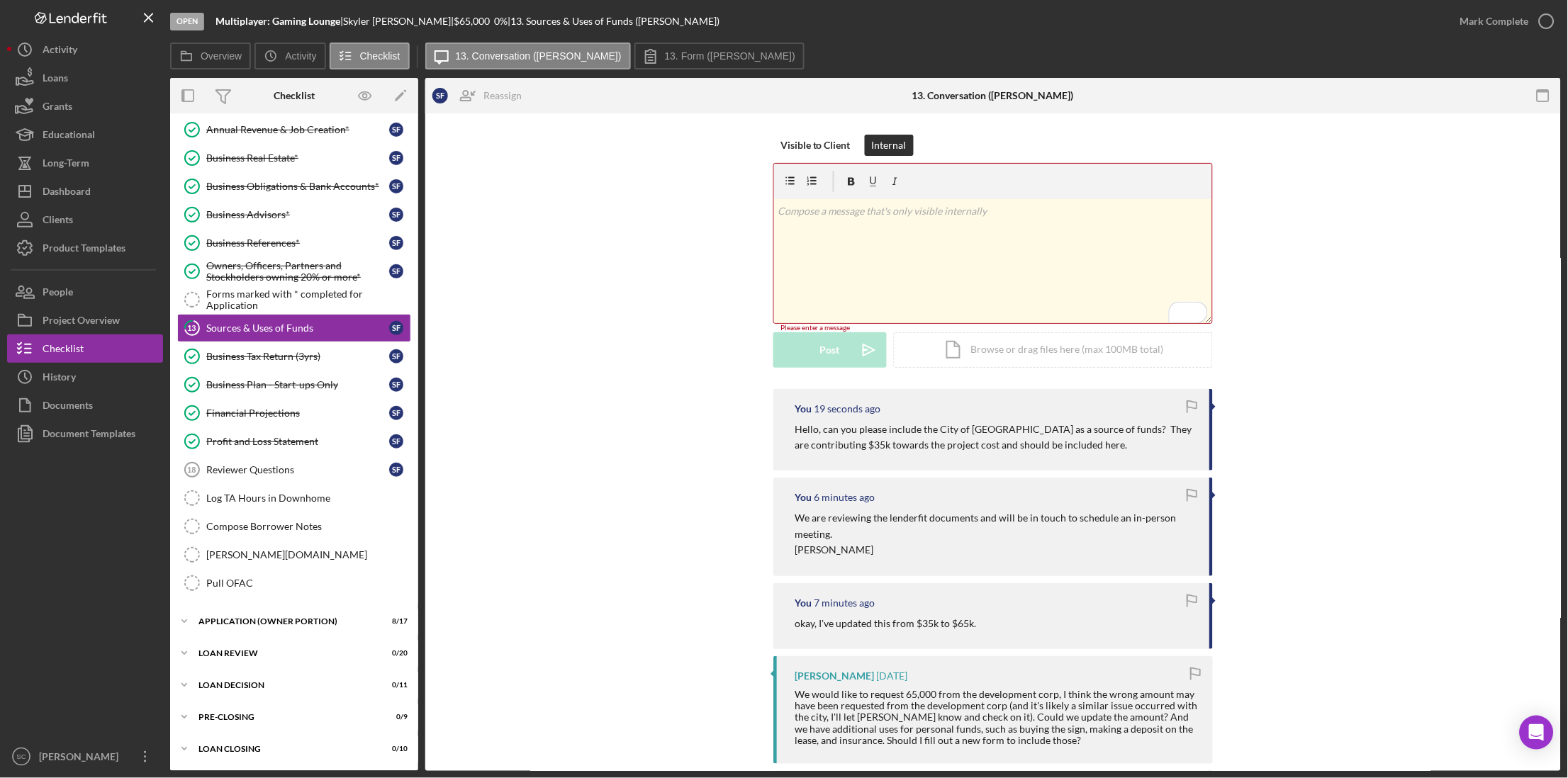
click at [807, 216] on p "To enrich screen reader interactions, please activate Accessibility in Grammarl…" at bounding box center [993, 211] width 430 height 16
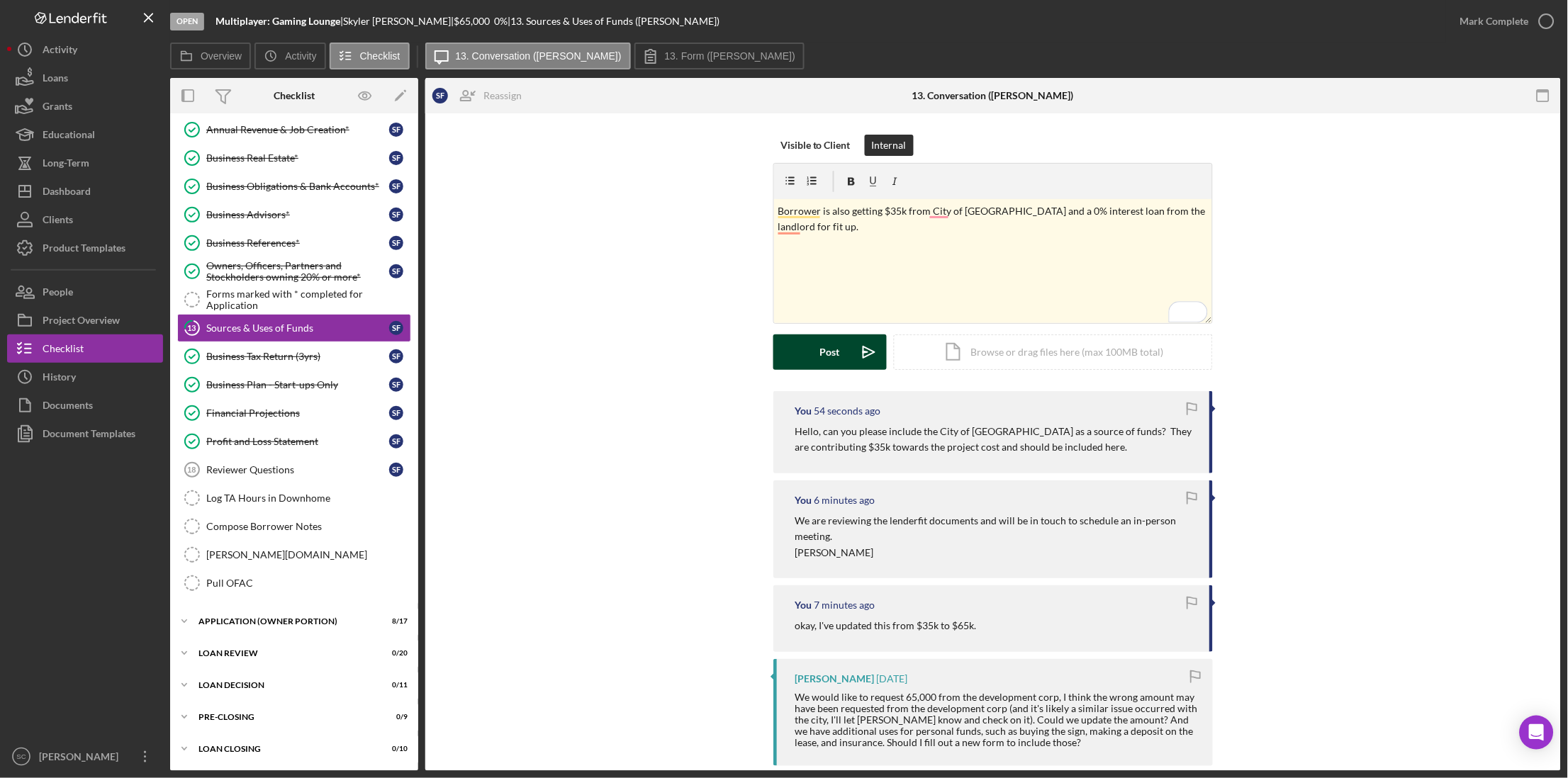
click at [808, 347] on button "Post Icon/icon-invite-send" at bounding box center [829, 352] width 113 height 35
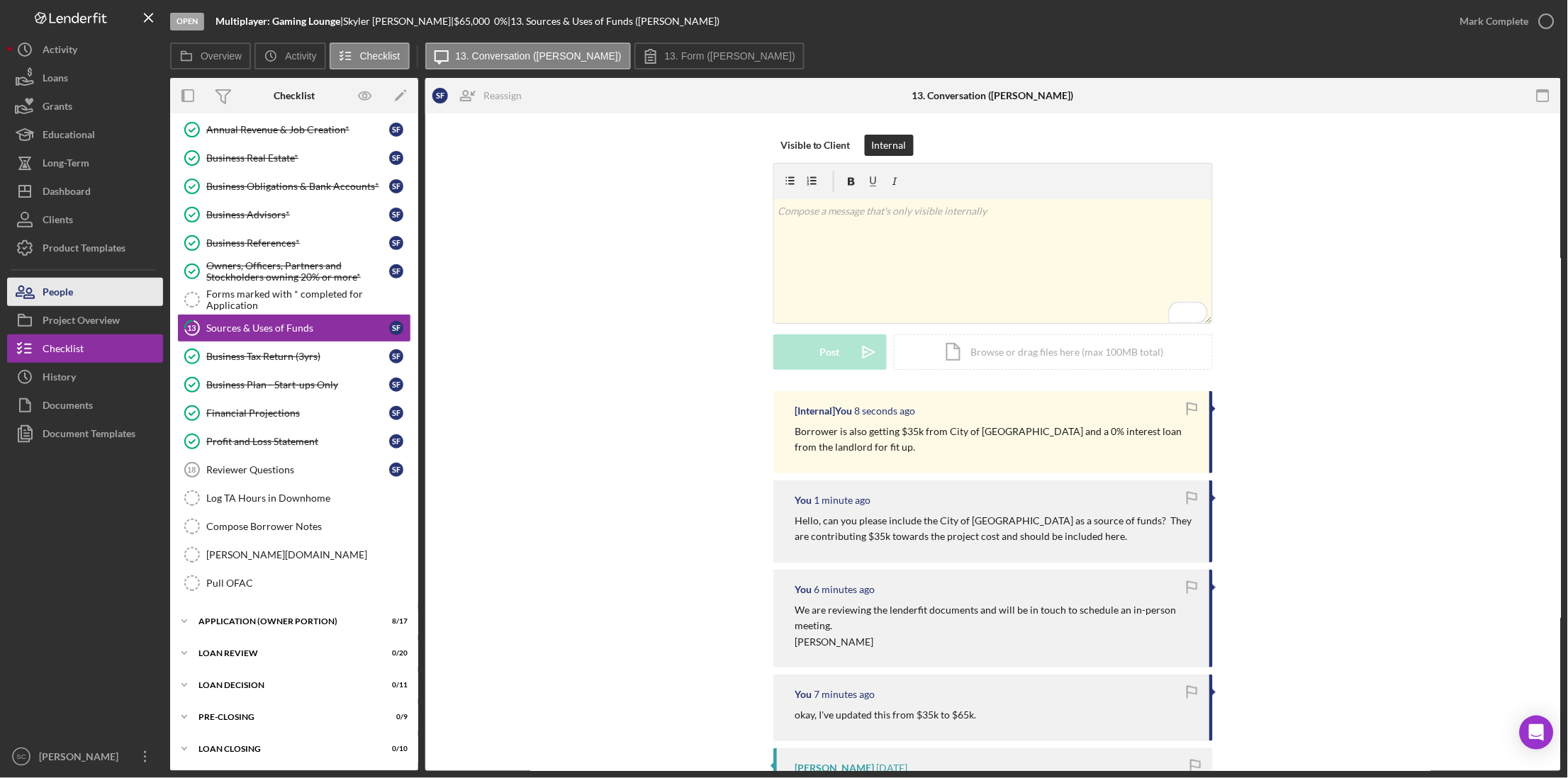
drag, startPoint x: 85, startPoint y: 316, endPoint x: 81, endPoint y: 304, distance: 12.6
click at [85, 316] on div "Project Overview" at bounding box center [81, 322] width 78 height 32
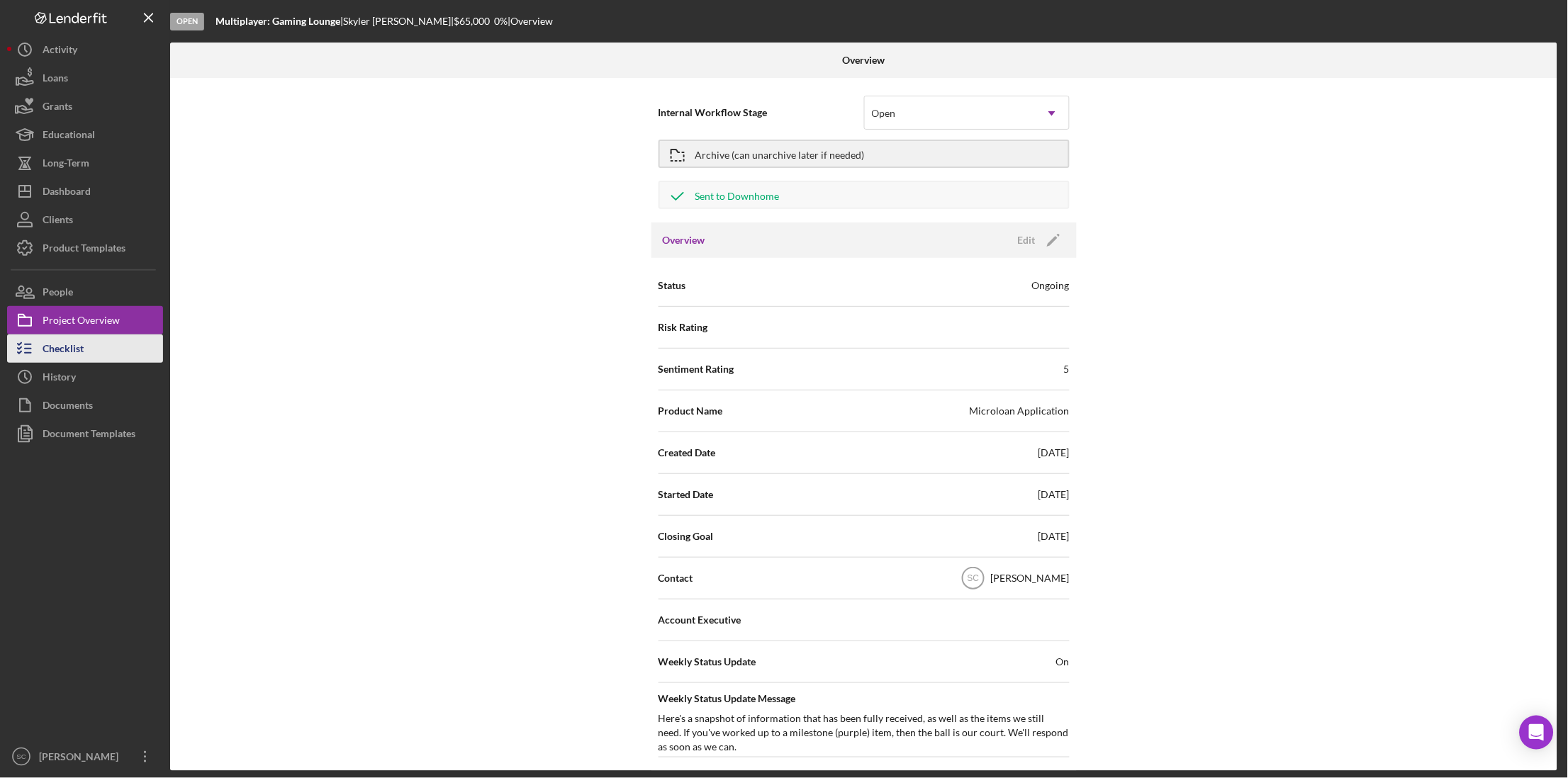
click at [72, 353] on div "Checklist" at bounding box center [64, 350] width 41 height 32
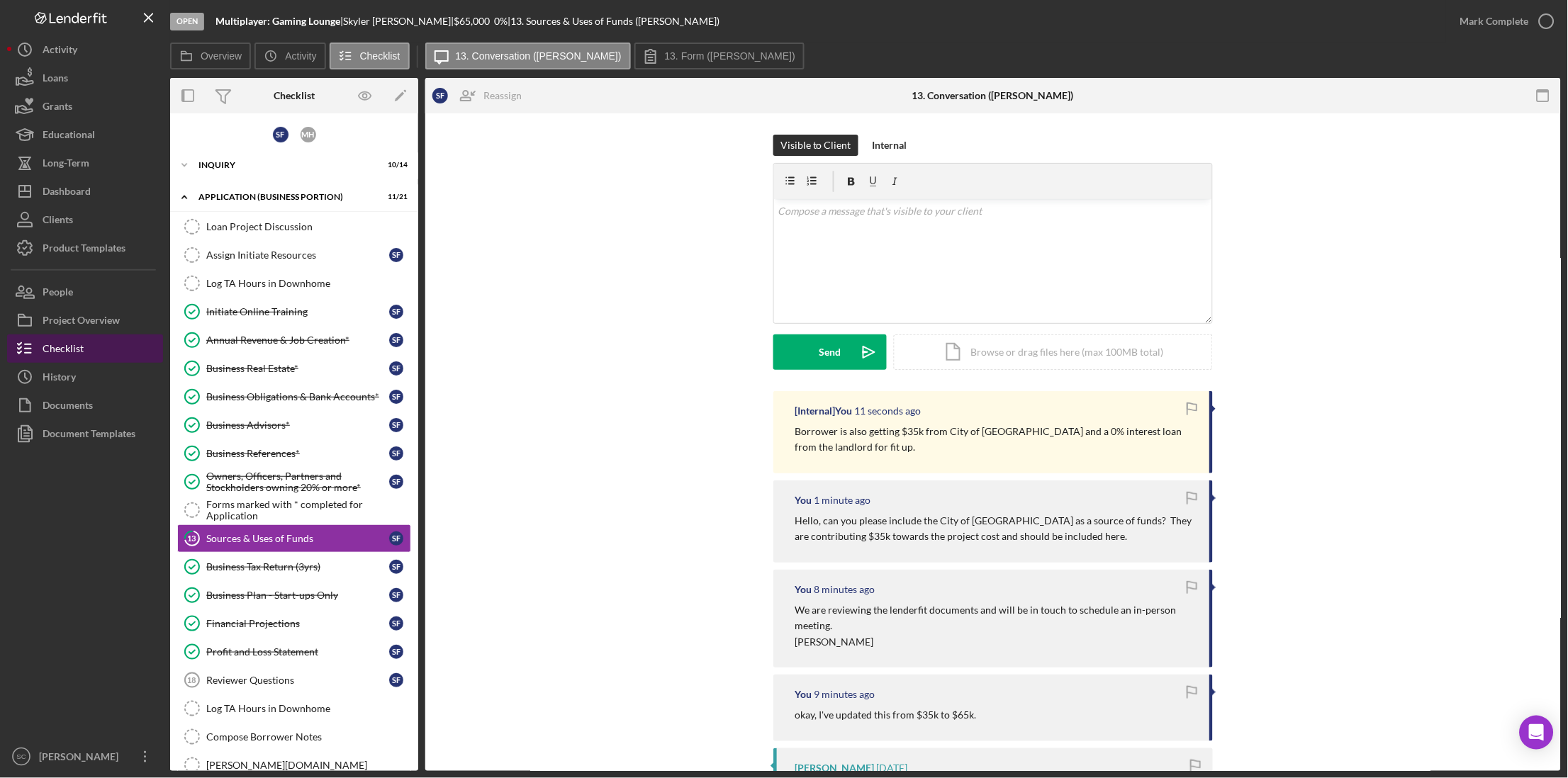
scroll to position [96, 0]
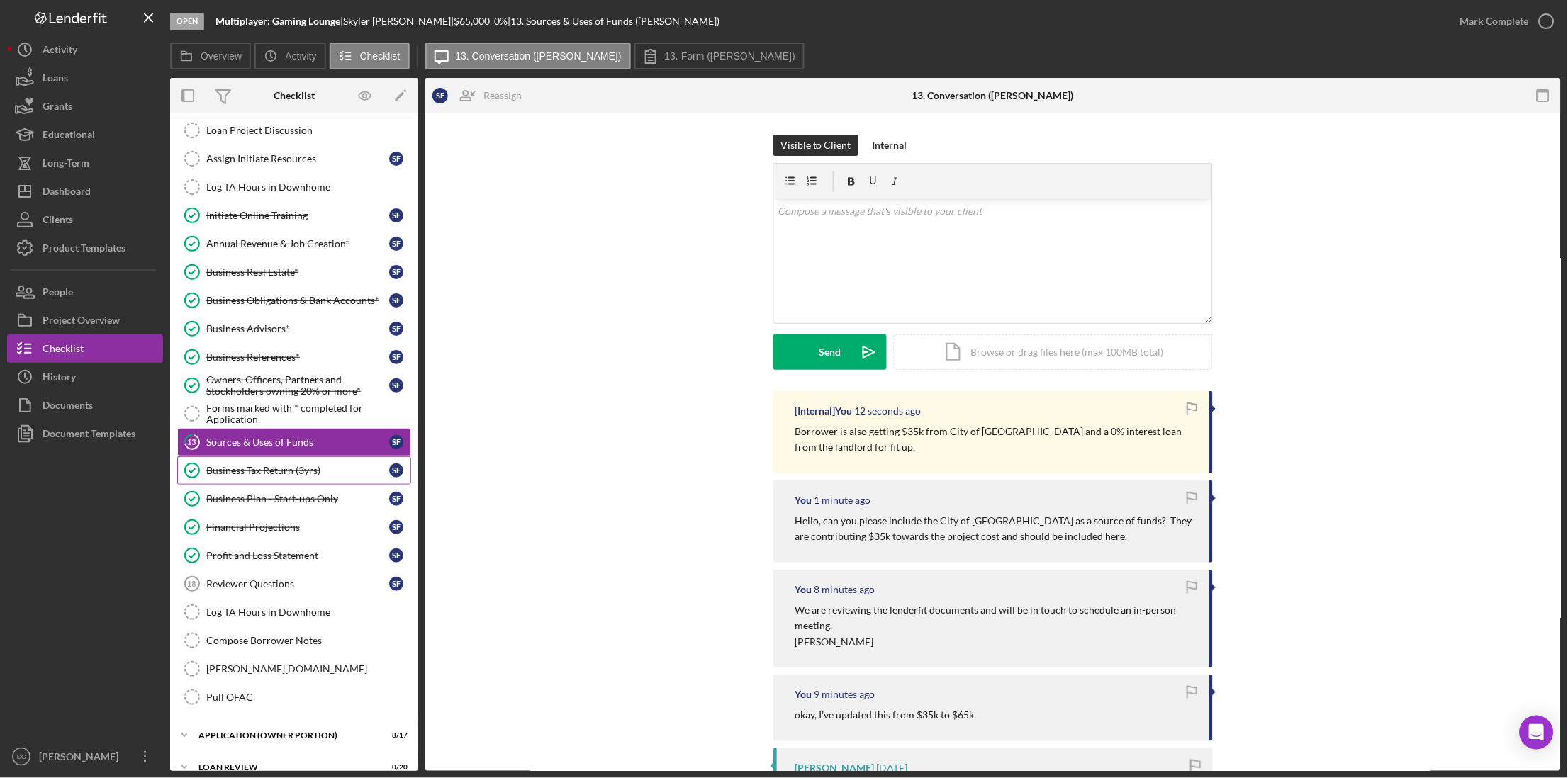
click at [287, 480] on link "Business Tax Return (3yrs) Business Tax Return (3yrs) S F" at bounding box center [294, 470] width 234 height 28
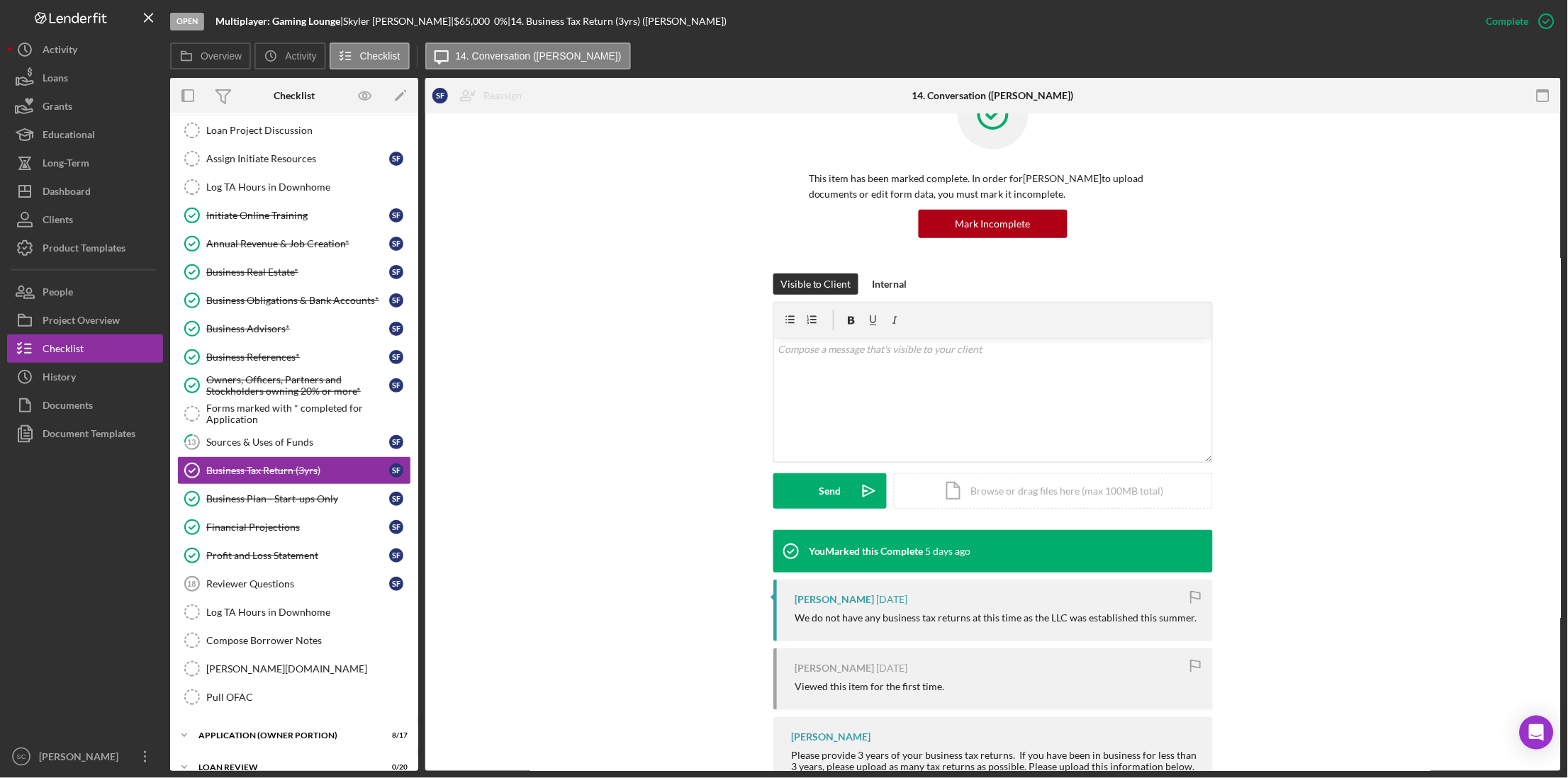
scroll to position [89, 0]
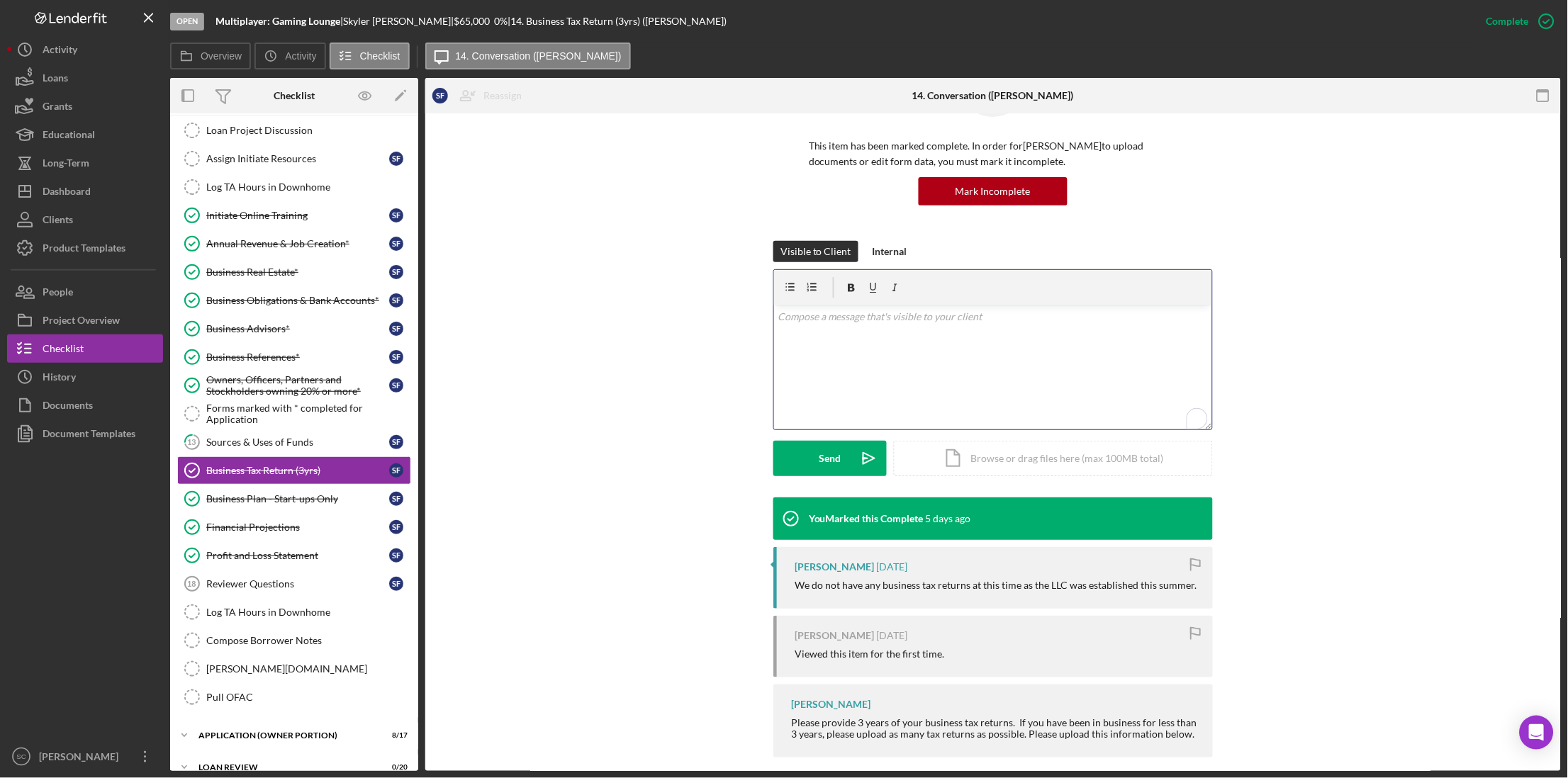
click at [823, 318] on p "To enrich screen reader interactions, please activate Accessibility in Grammarl…" at bounding box center [993, 317] width 430 height 16
click at [826, 459] on div "Send" at bounding box center [831, 459] width 22 height 35
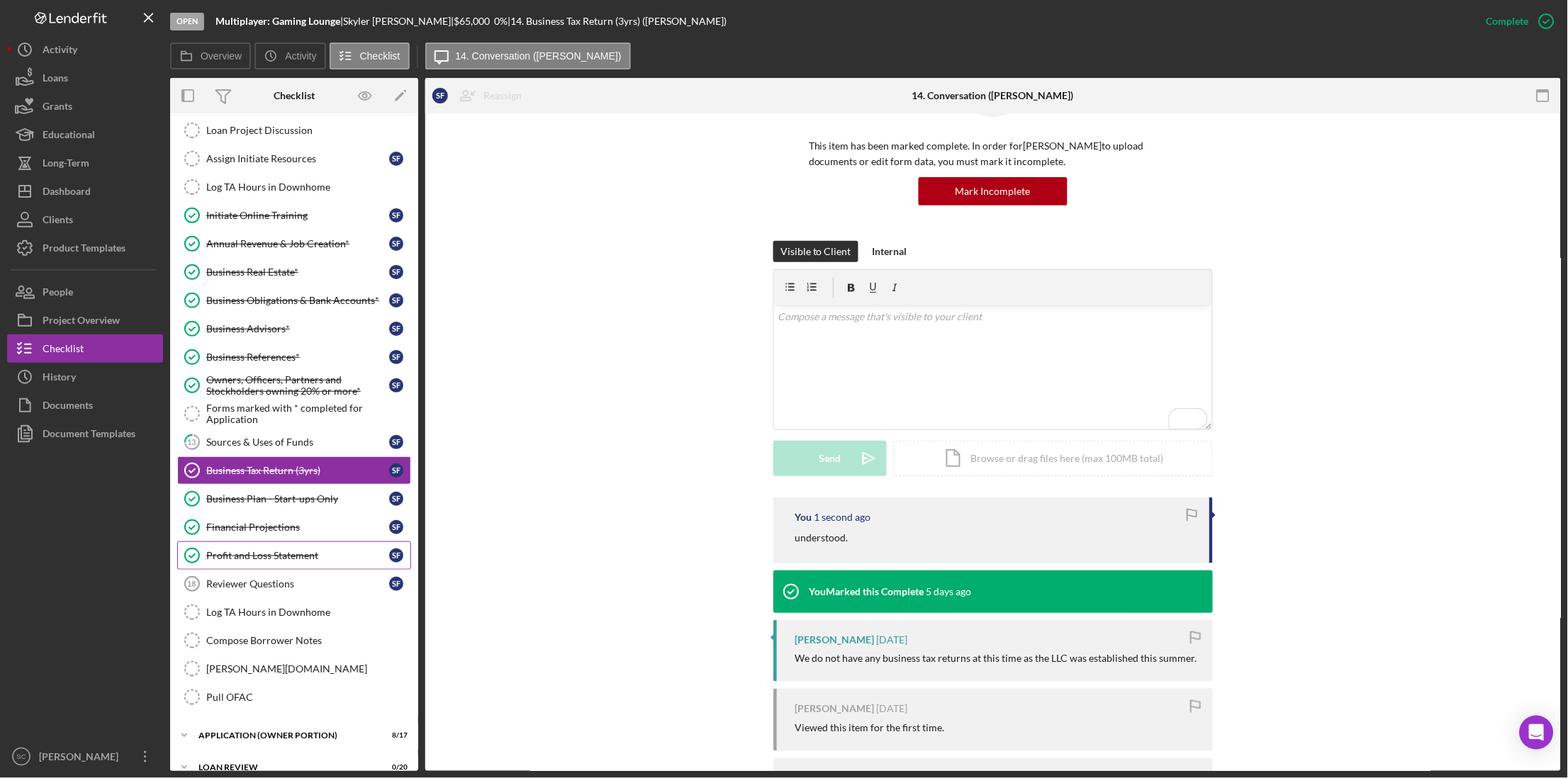
click at [286, 550] on link "Profit and Loss Statement Profit and Loss Statement S F" at bounding box center [294, 555] width 234 height 28
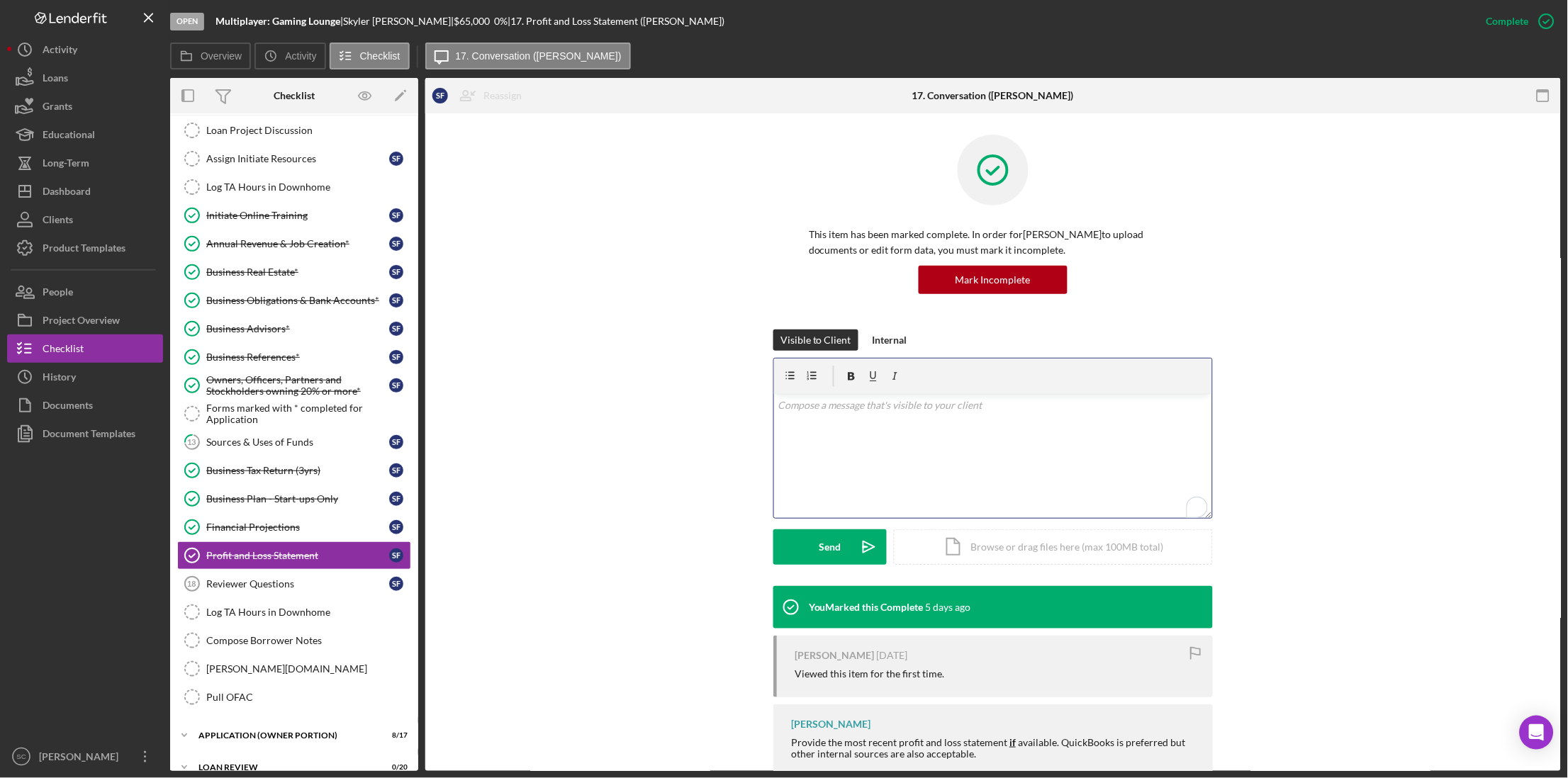
click at [876, 397] on p "To enrich screen reader interactions, please activate Accessibility in Grammarl…" at bounding box center [993, 404] width 430 height 16
click at [260, 604] on link "Log TA Hours in Downhome Log TA Hours in [GEOGRAPHIC_DATA]" at bounding box center [294, 612] width 234 height 28
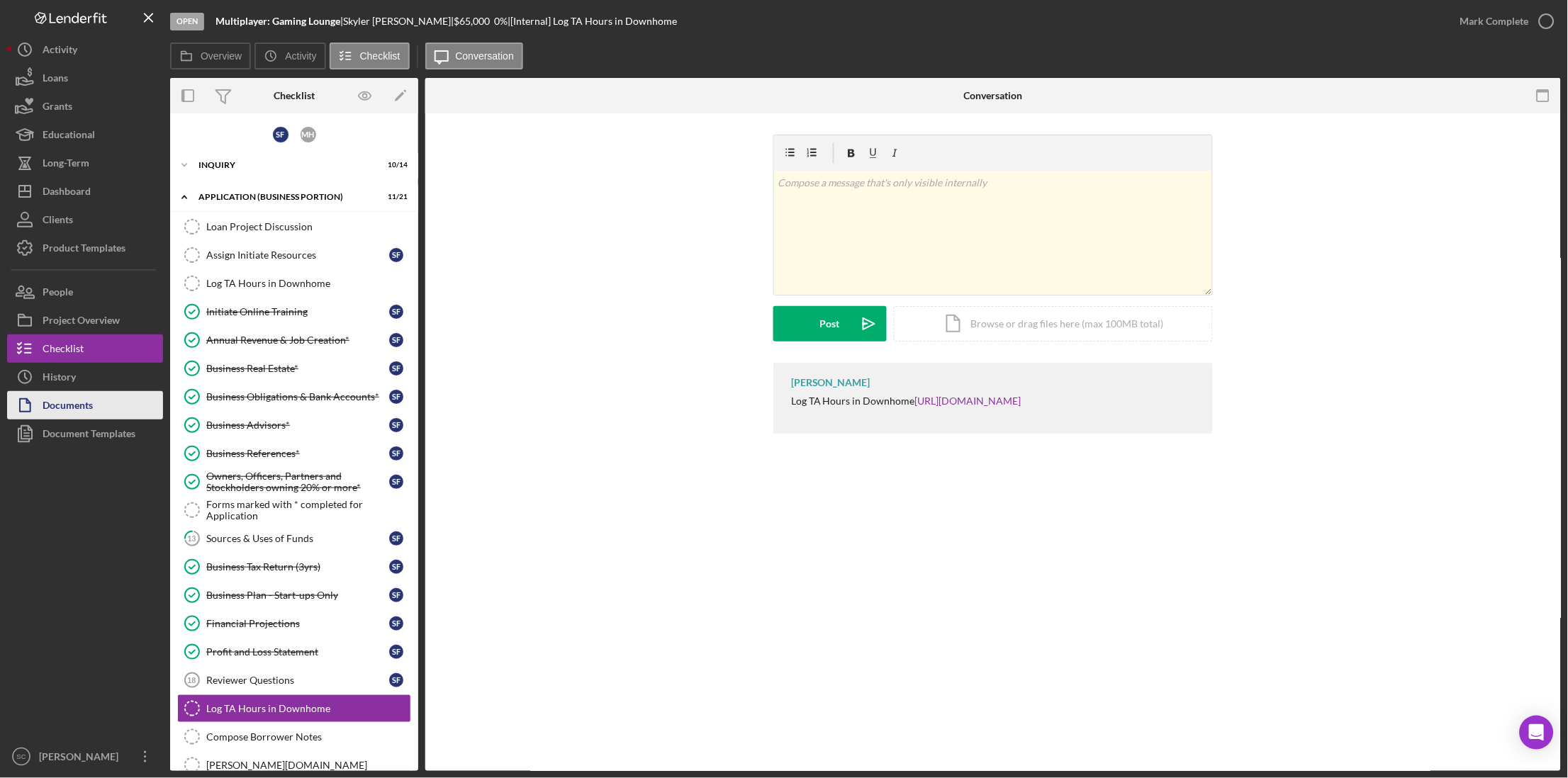
click at [72, 399] on div "Documents" at bounding box center [68, 407] width 50 height 32
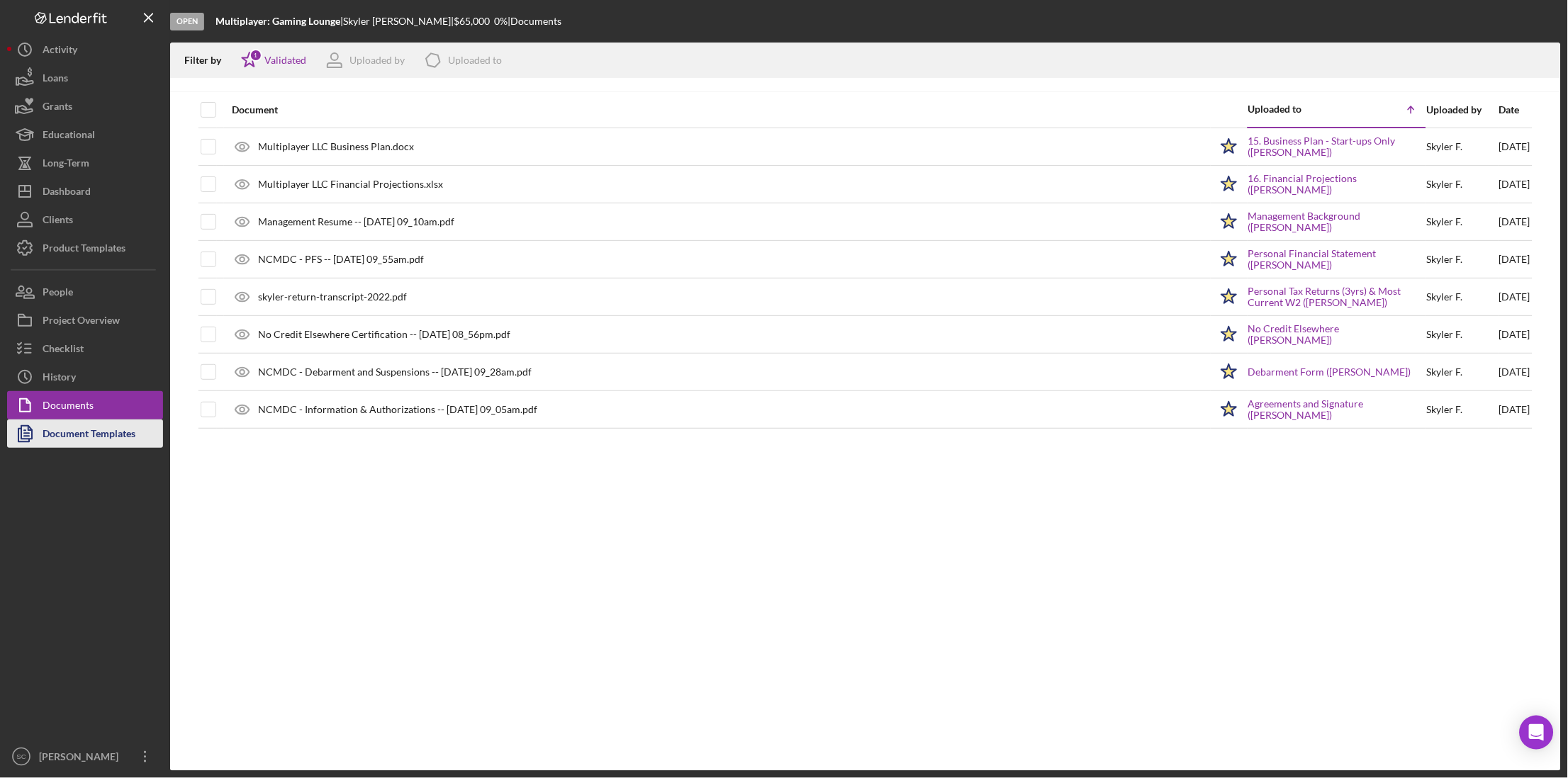
click at [73, 428] on div "Document Templates" at bounding box center [89, 435] width 93 height 32
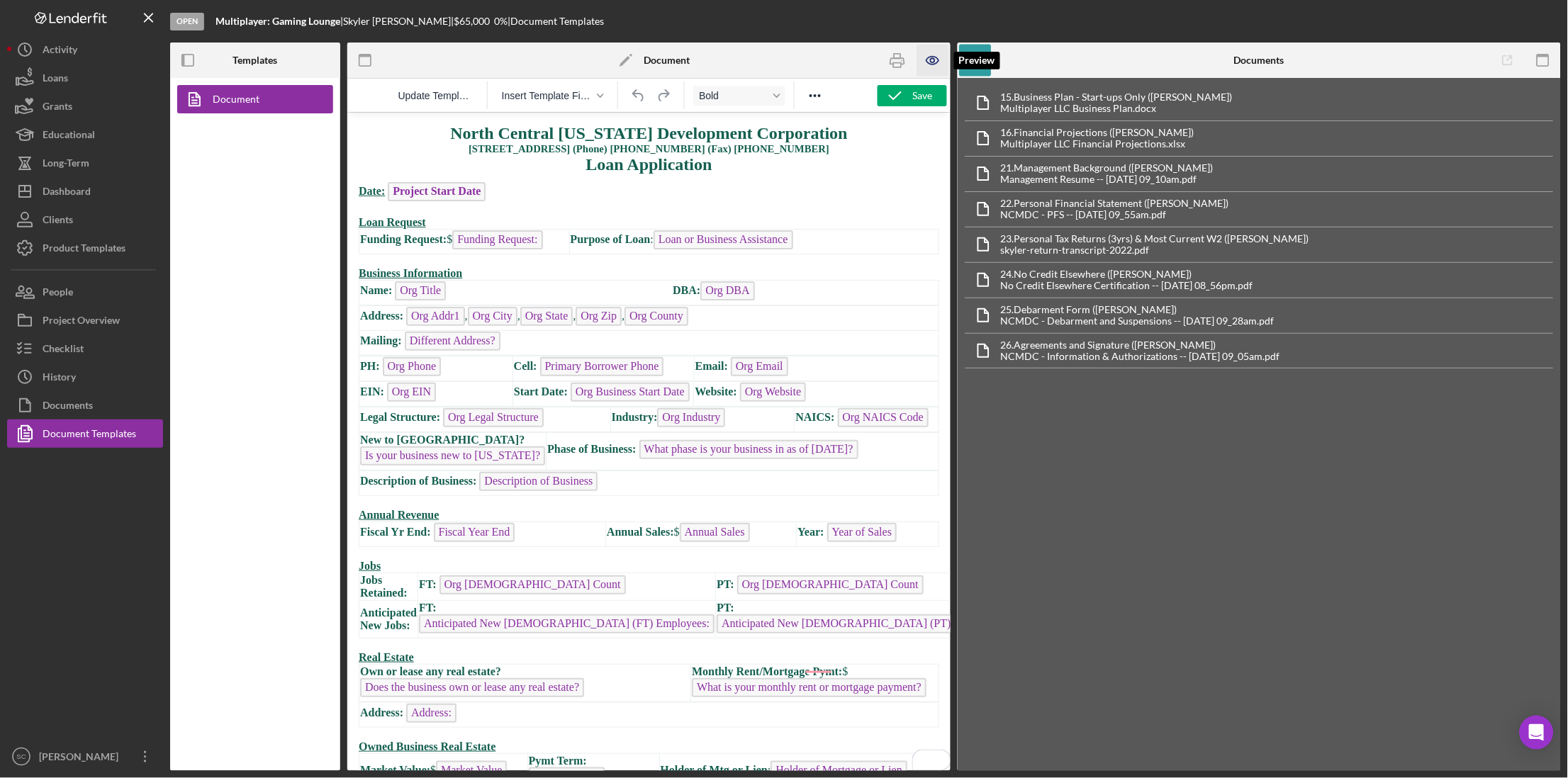
click at [940, 51] on icon "button" at bounding box center [933, 61] width 32 height 32
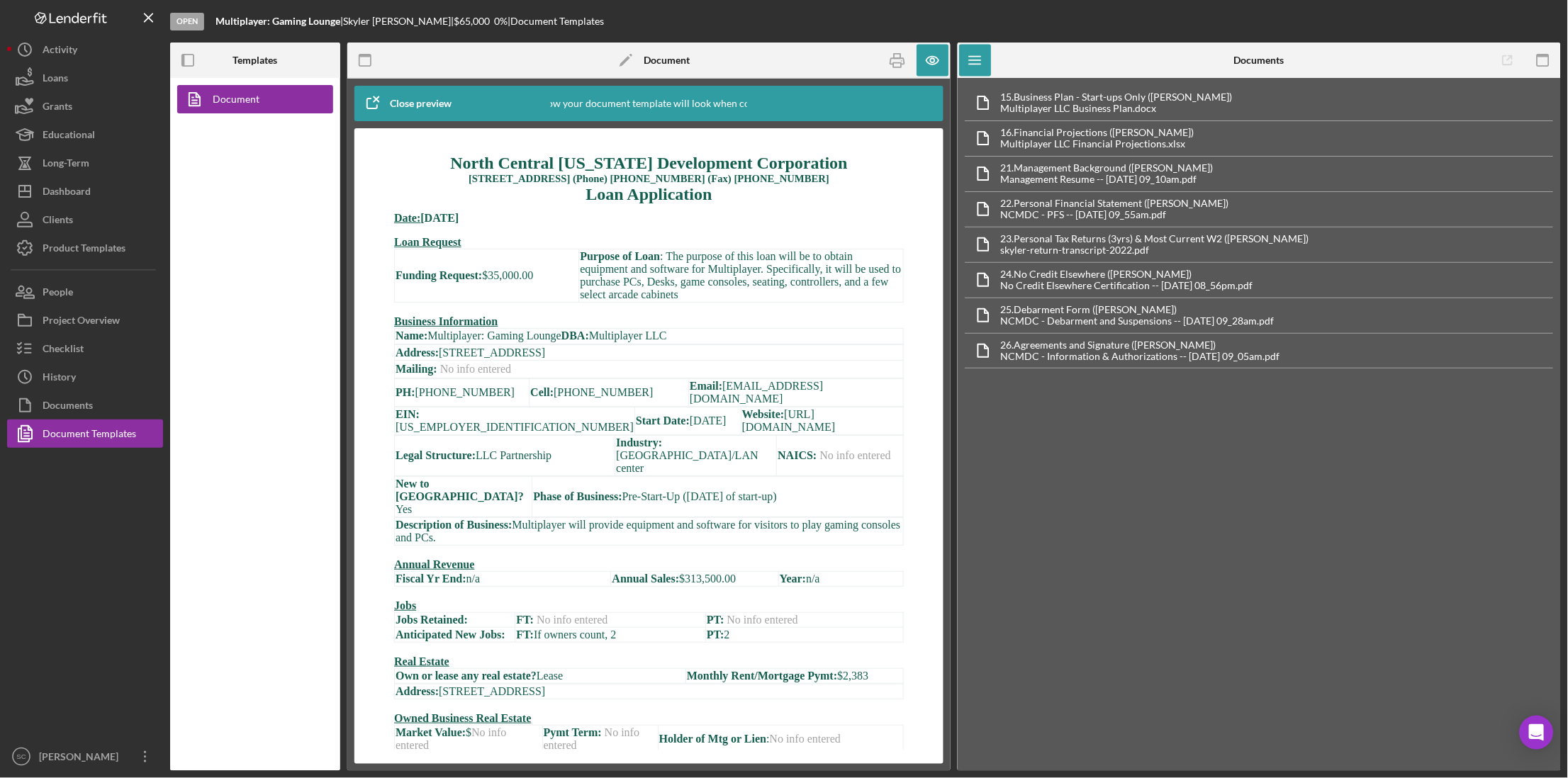
click at [489, 281] on div "Funding Request: $35,000.00" at bounding box center [485, 275] width 182 height 13
click at [63, 191] on div "Dashboard" at bounding box center [67, 193] width 49 height 32
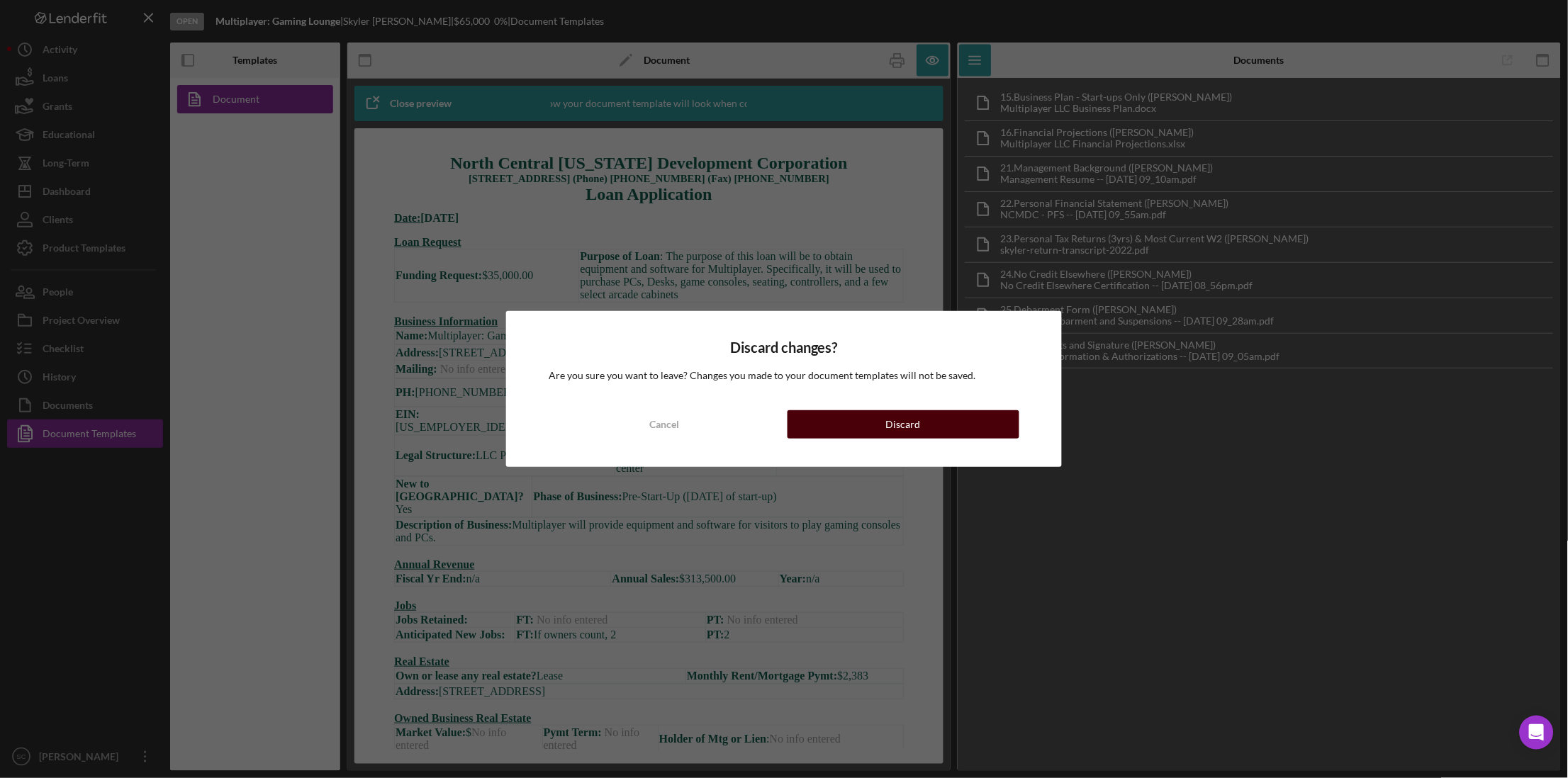
click at [905, 417] on div "Discard" at bounding box center [903, 424] width 35 height 28
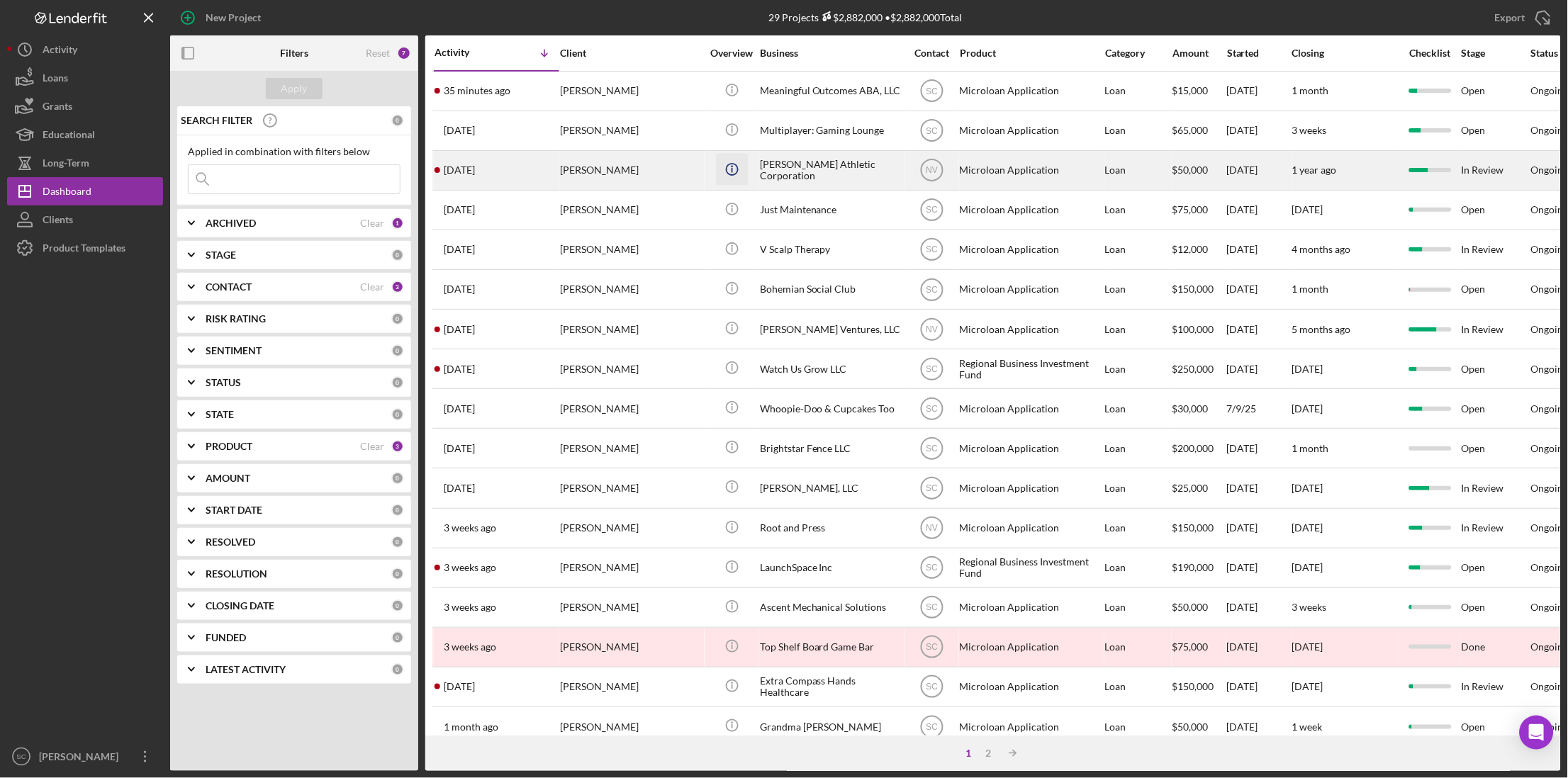
click at [725, 174] on icon "Icon/Info" at bounding box center [732, 169] width 32 height 32
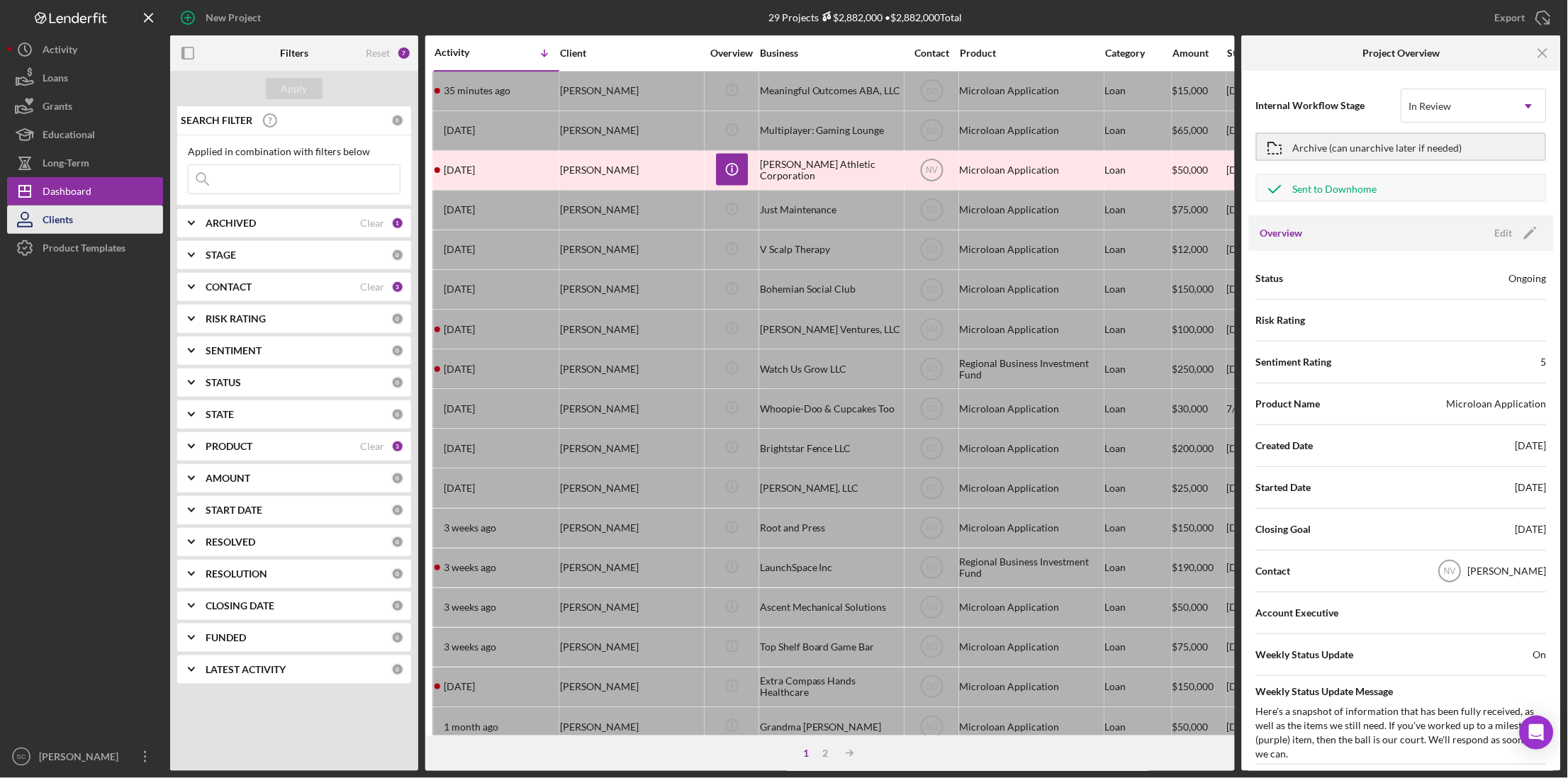
click at [108, 224] on button "Clients" at bounding box center [85, 219] width 156 height 28
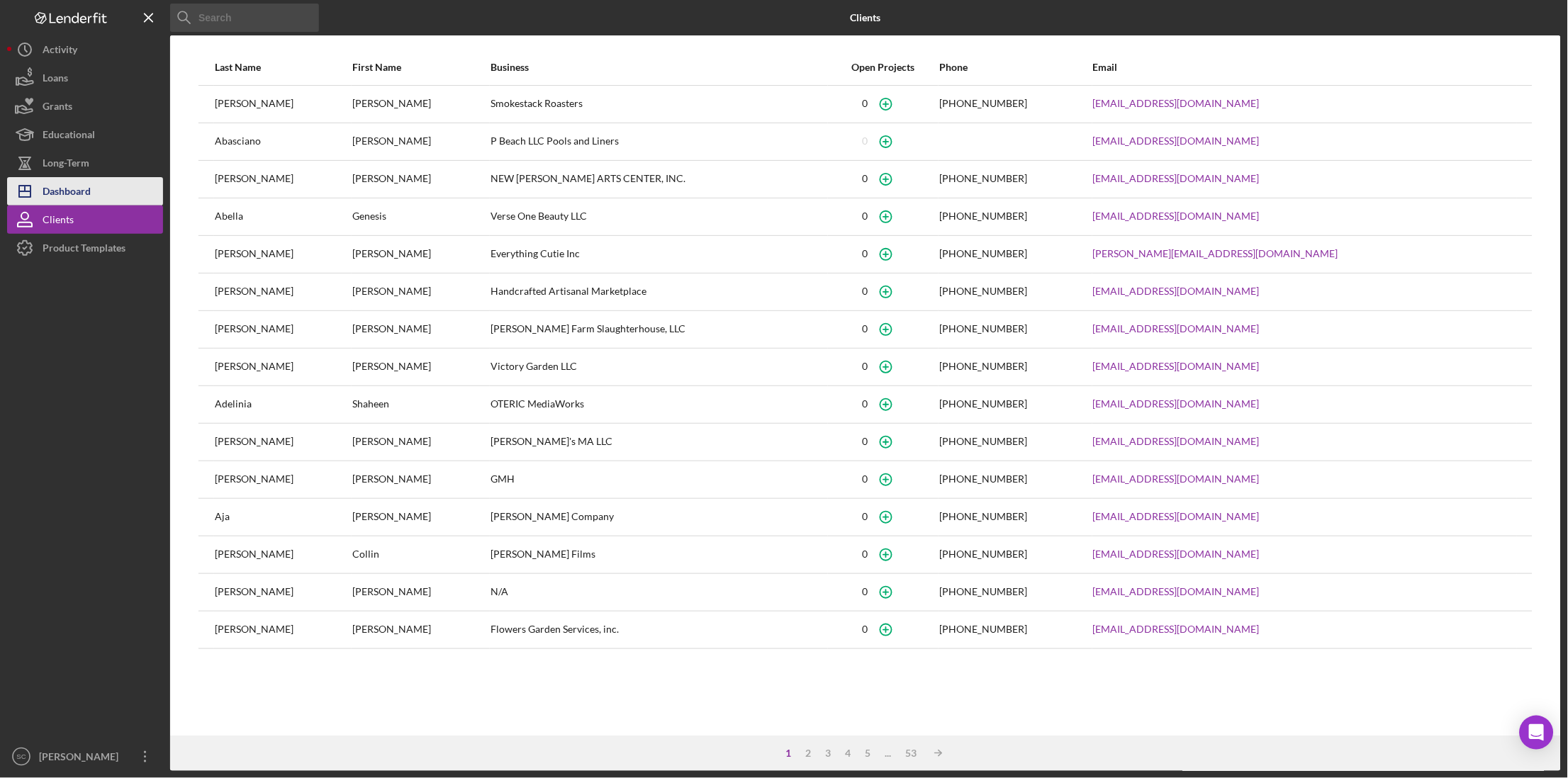
click at [107, 201] on button "Icon/Dashboard Dashboard" at bounding box center [85, 191] width 156 height 28
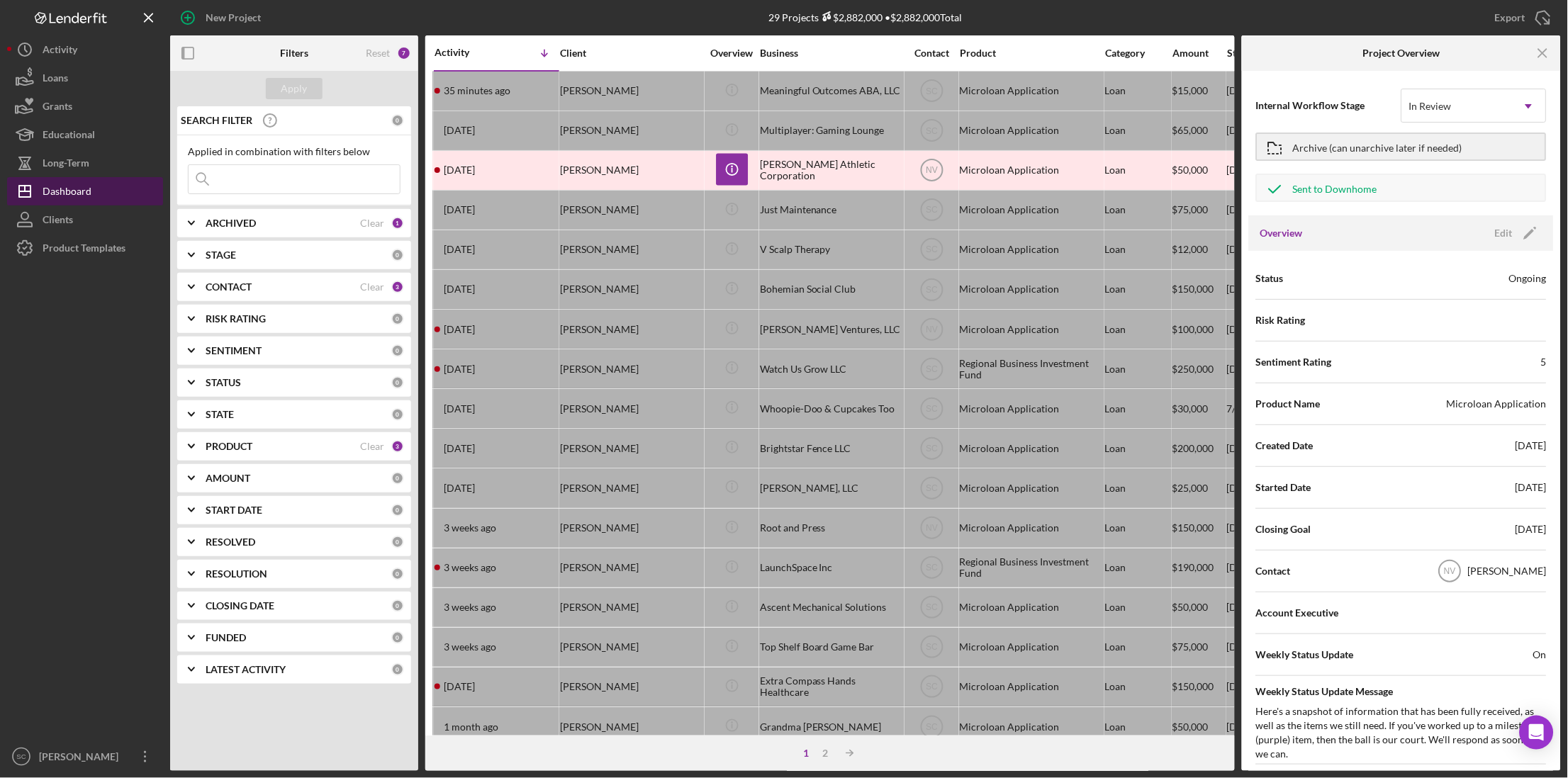
click at [83, 189] on div "Dashboard" at bounding box center [67, 193] width 49 height 32
click at [236, 284] on b "CONTACT" at bounding box center [228, 287] width 46 height 11
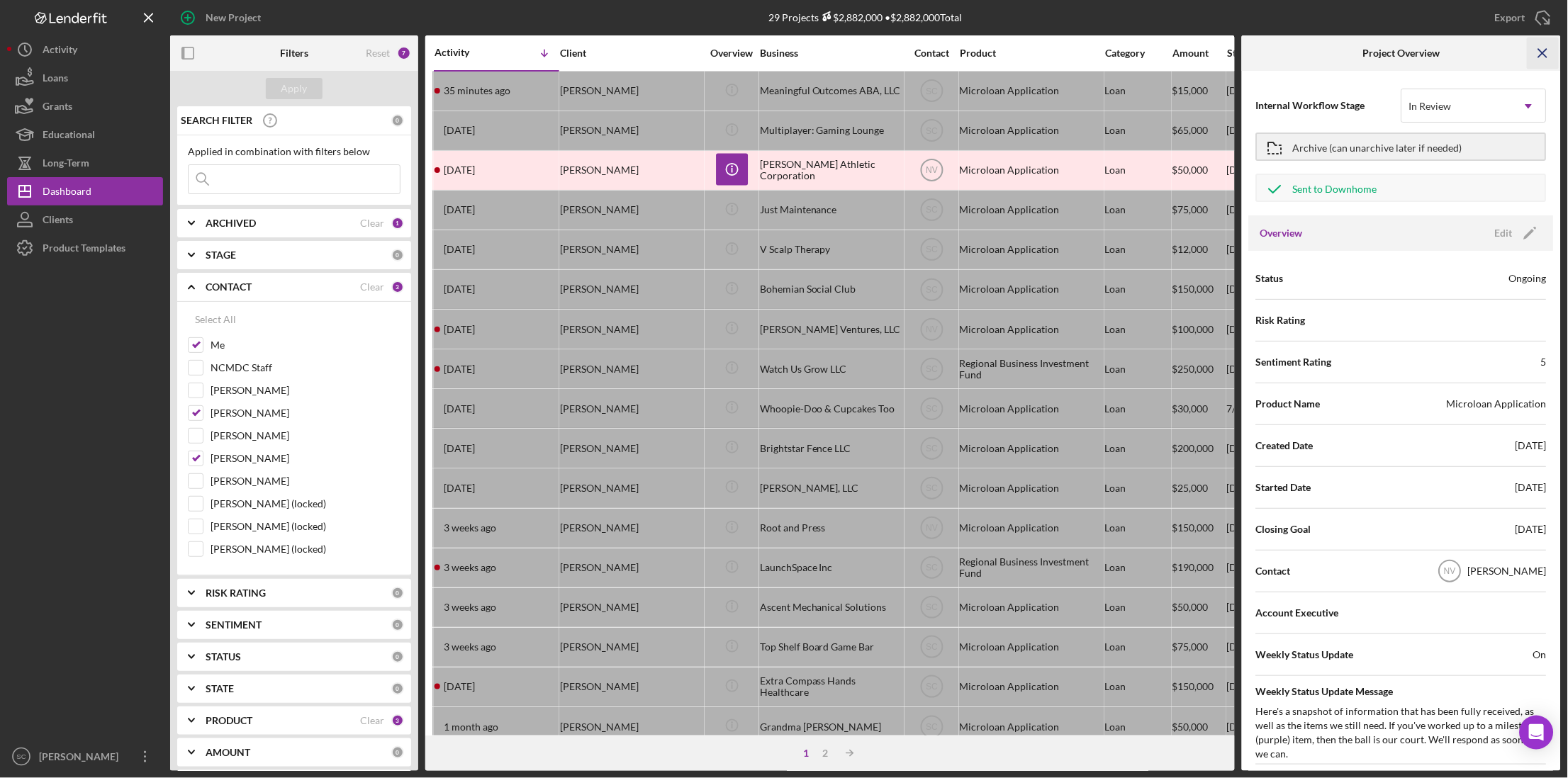
click at [1550, 48] on icon "Icon/Menu Close" at bounding box center [1543, 53] width 32 height 32
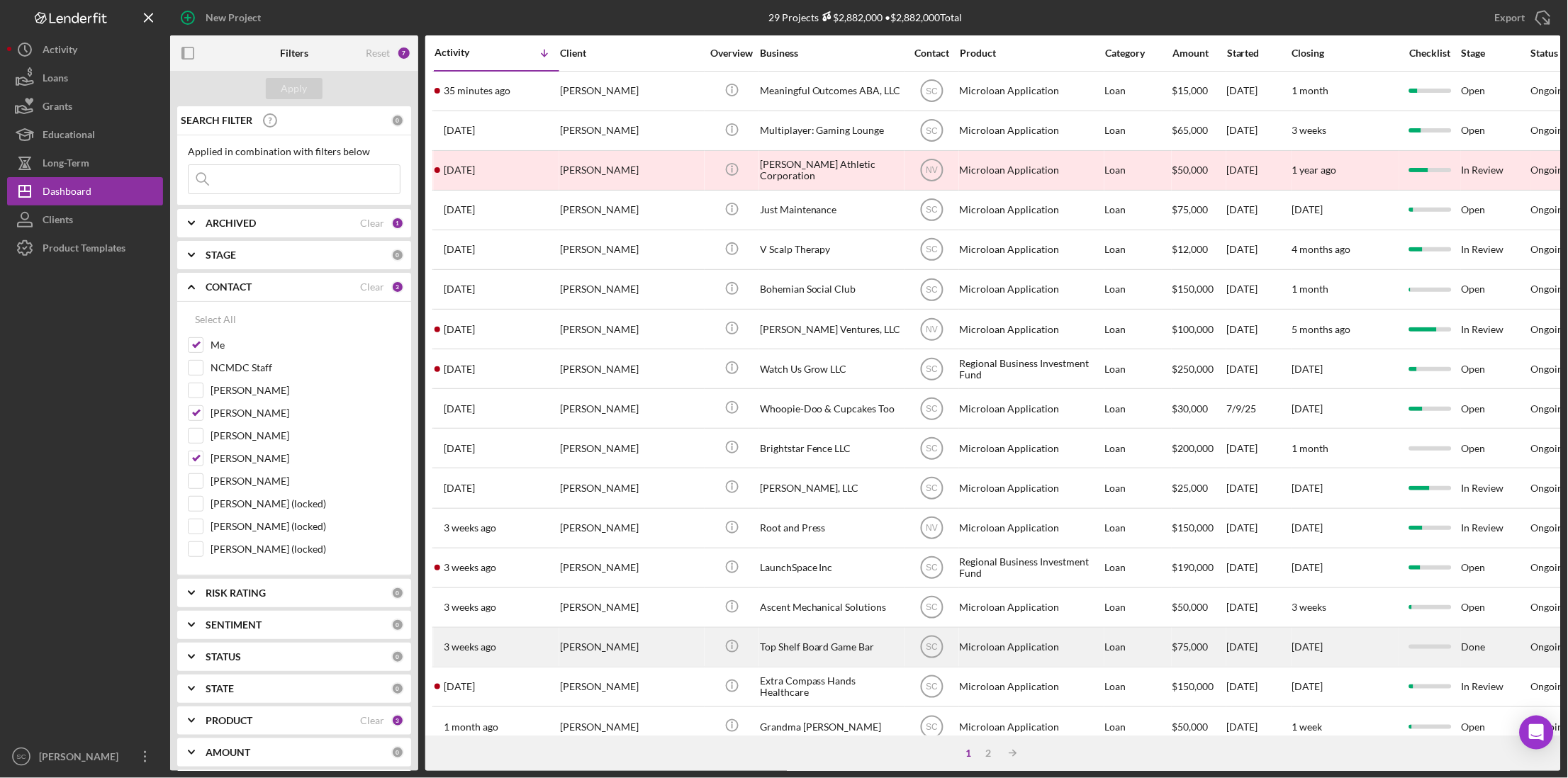
click at [577, 649] on div "[PERSON_NAME]" at bounding box center [631, 647] width 142 height 37
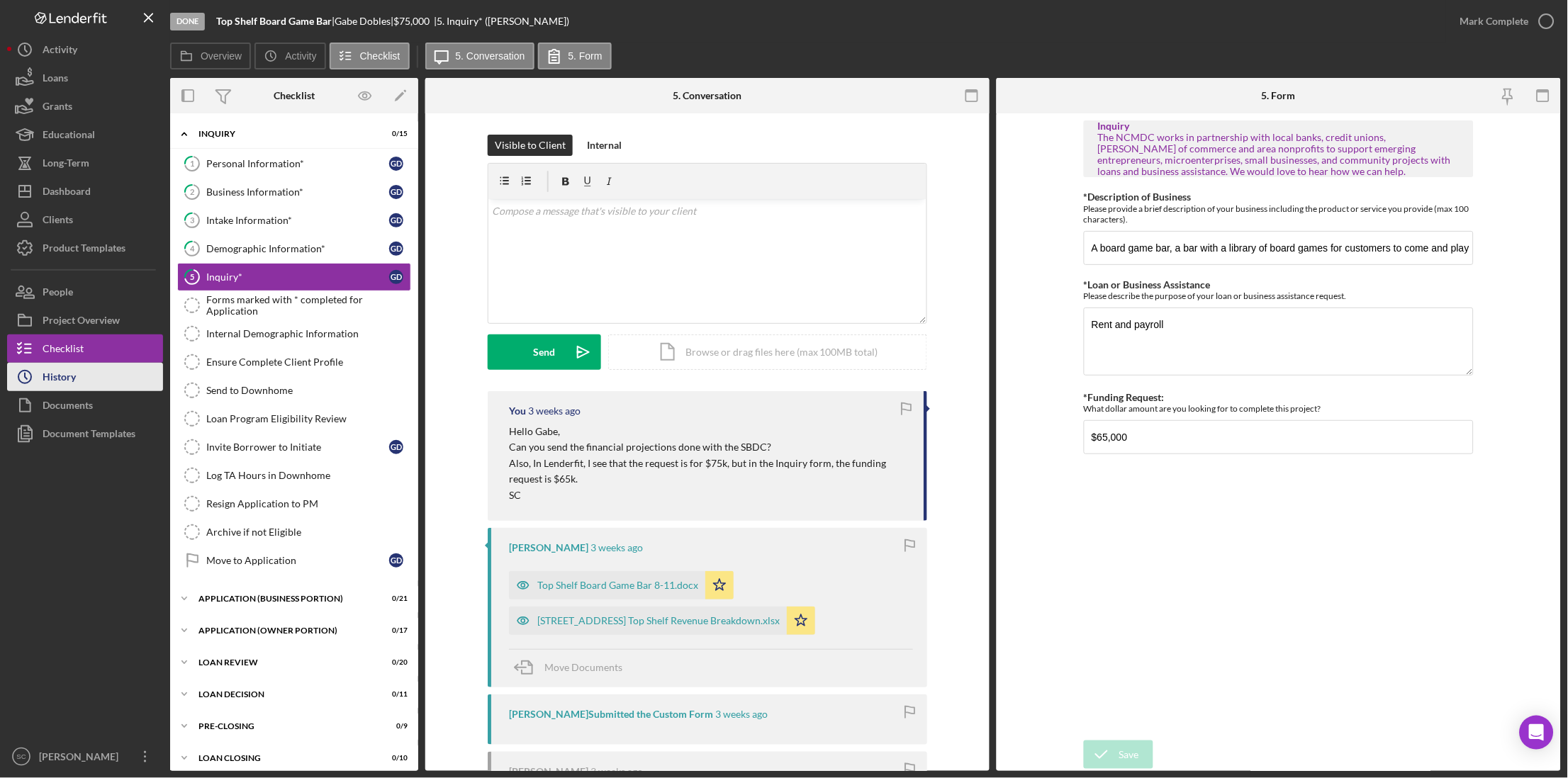
click at [83, 380] on button "Icon/History History" at bounding box center [85, 376] width 156 height 28
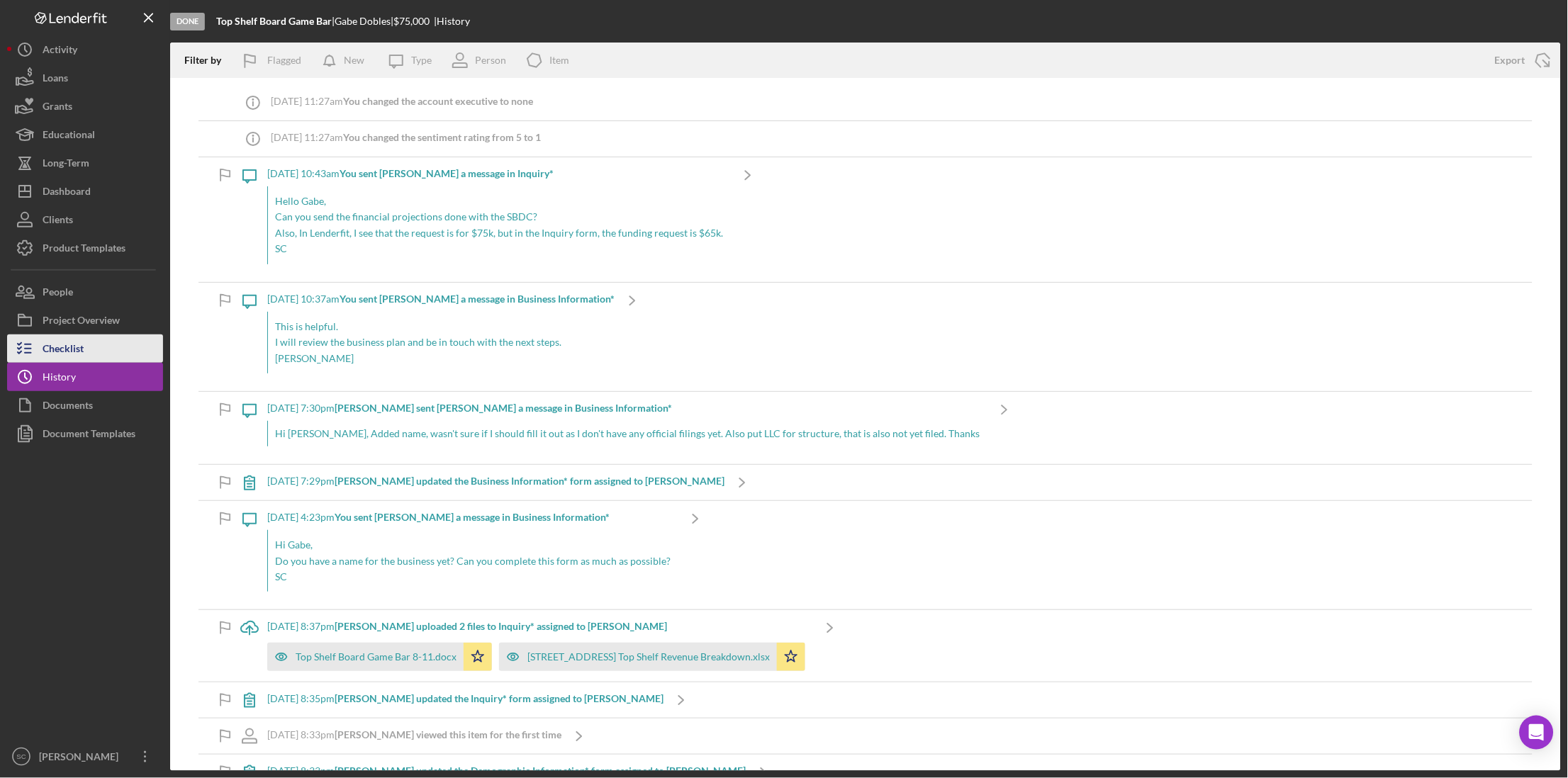
click at [123, 355] on button "Checklist" at bounding box center [85, 348] width 156 height 28
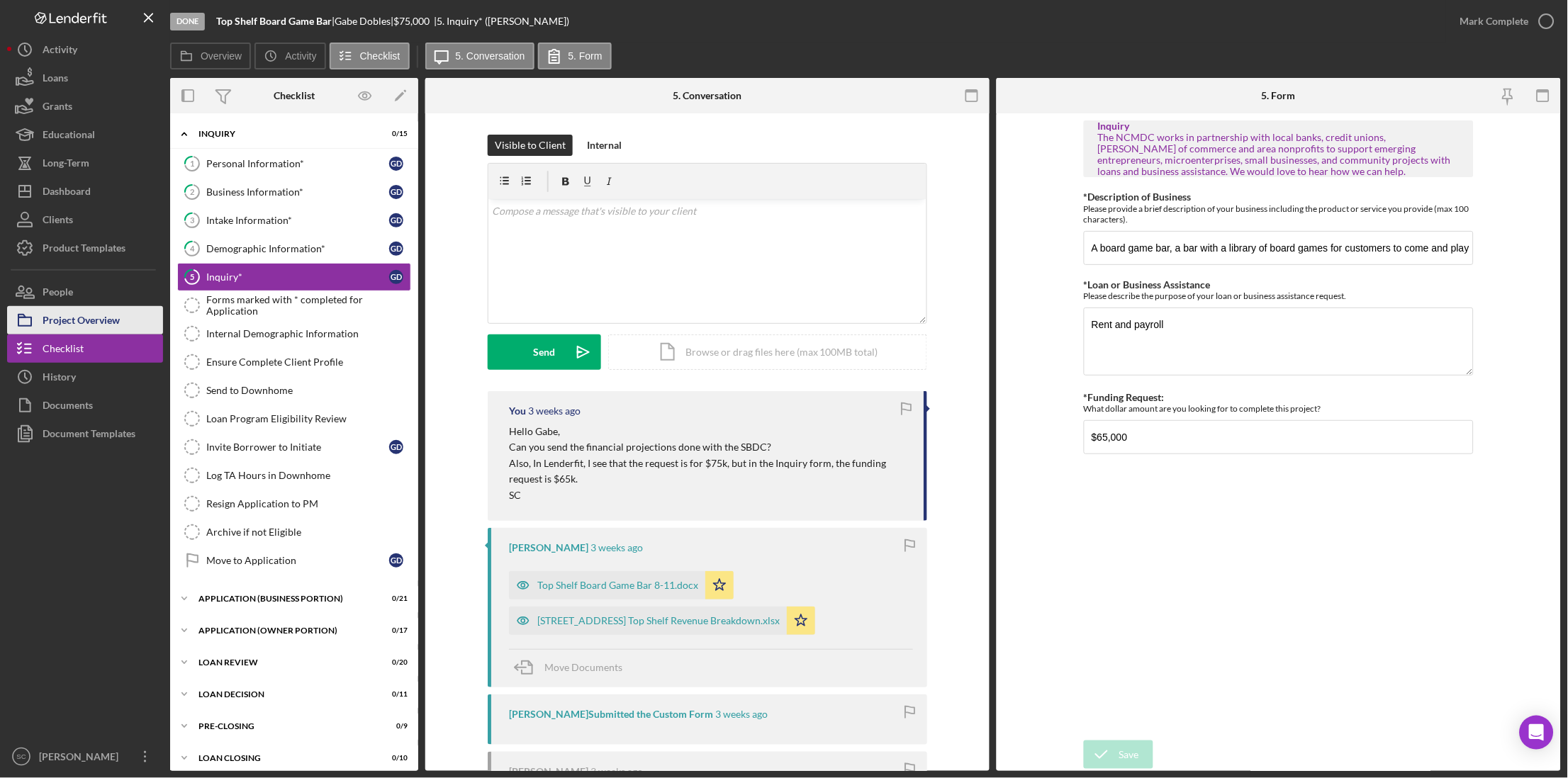
click at [89, 306] on div "Project Overview" at bounding box center [81, 322] width 78 height 32
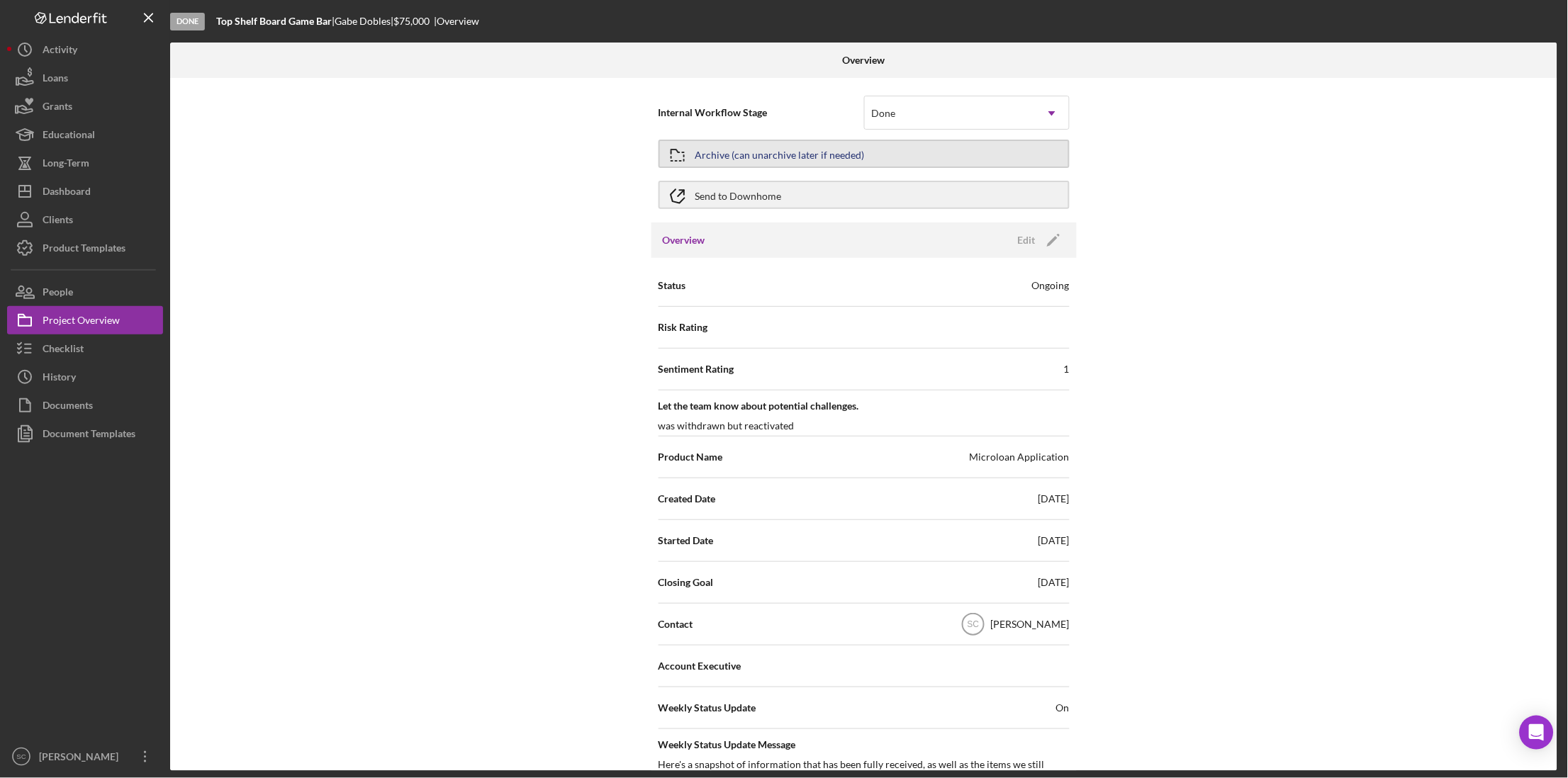
click at [820, 154] on div "Archive (can unarchive later if needed)" at bounding box center [779, 153] width 169 height 25
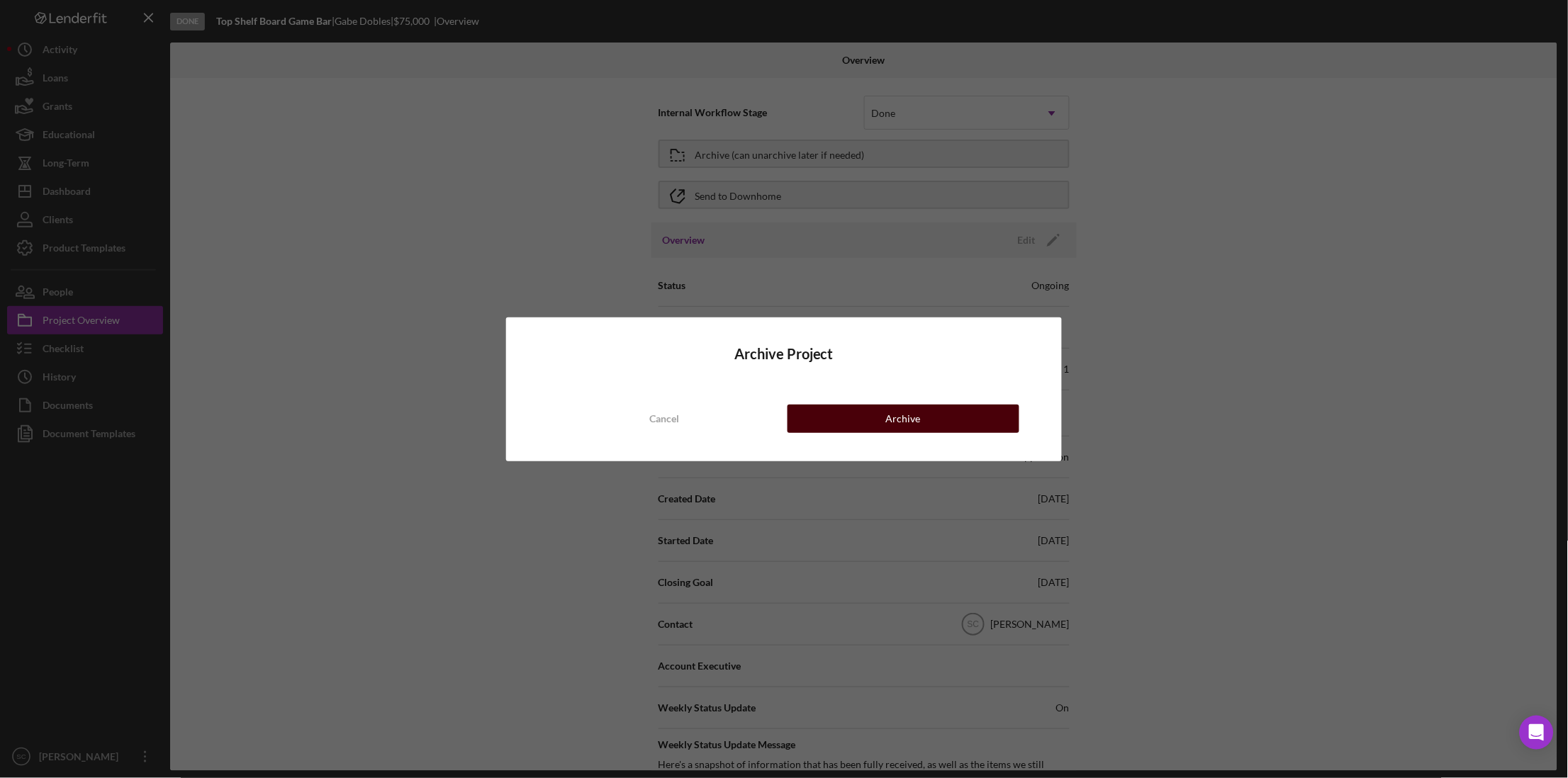
click at [934, 417] on button "Archive" at bounding box center [904, 418] width 232 height 28
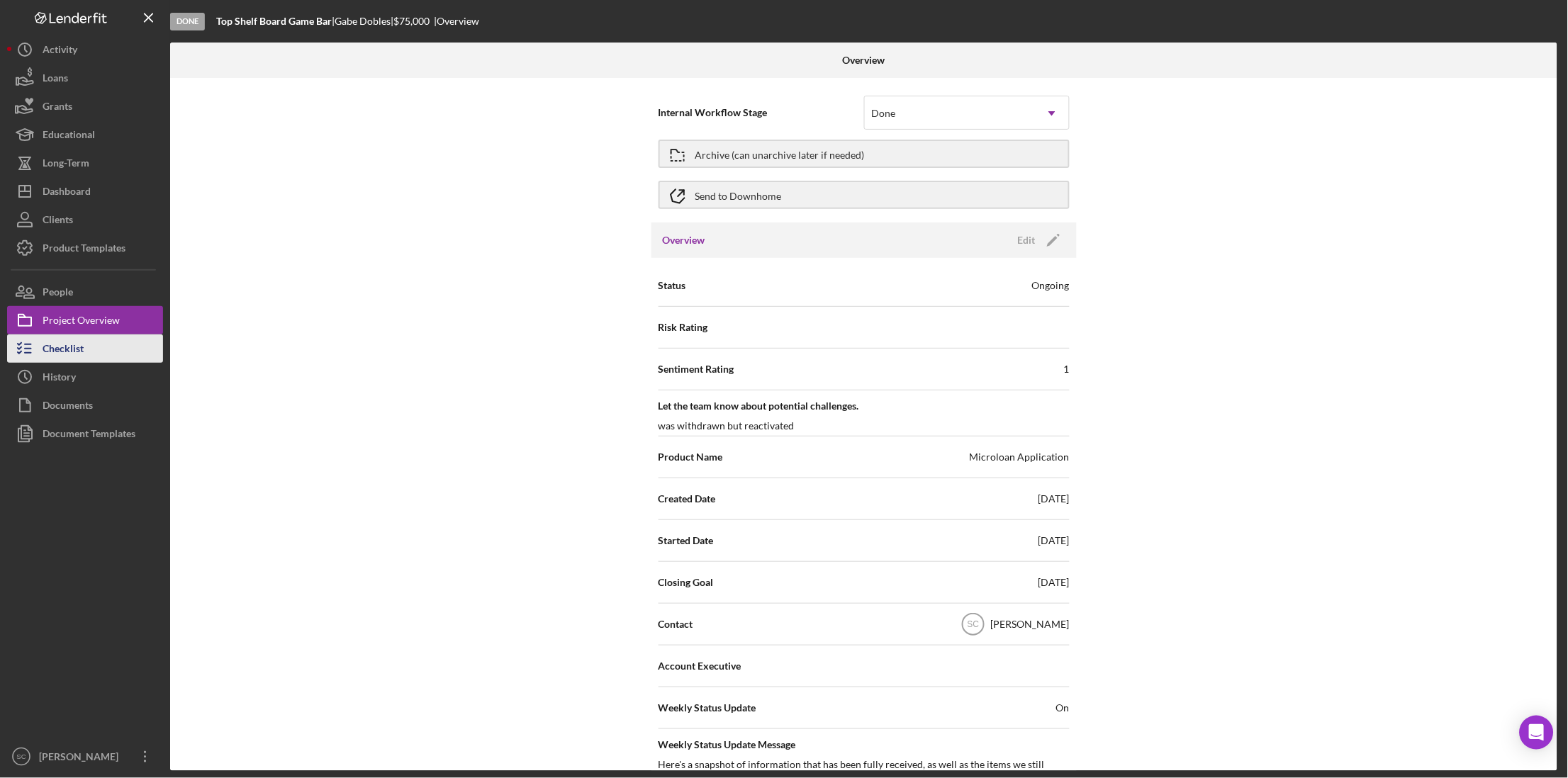
click at [54, 357] on div "Checklist" at bounding box center [64, 350] width 41 height 32
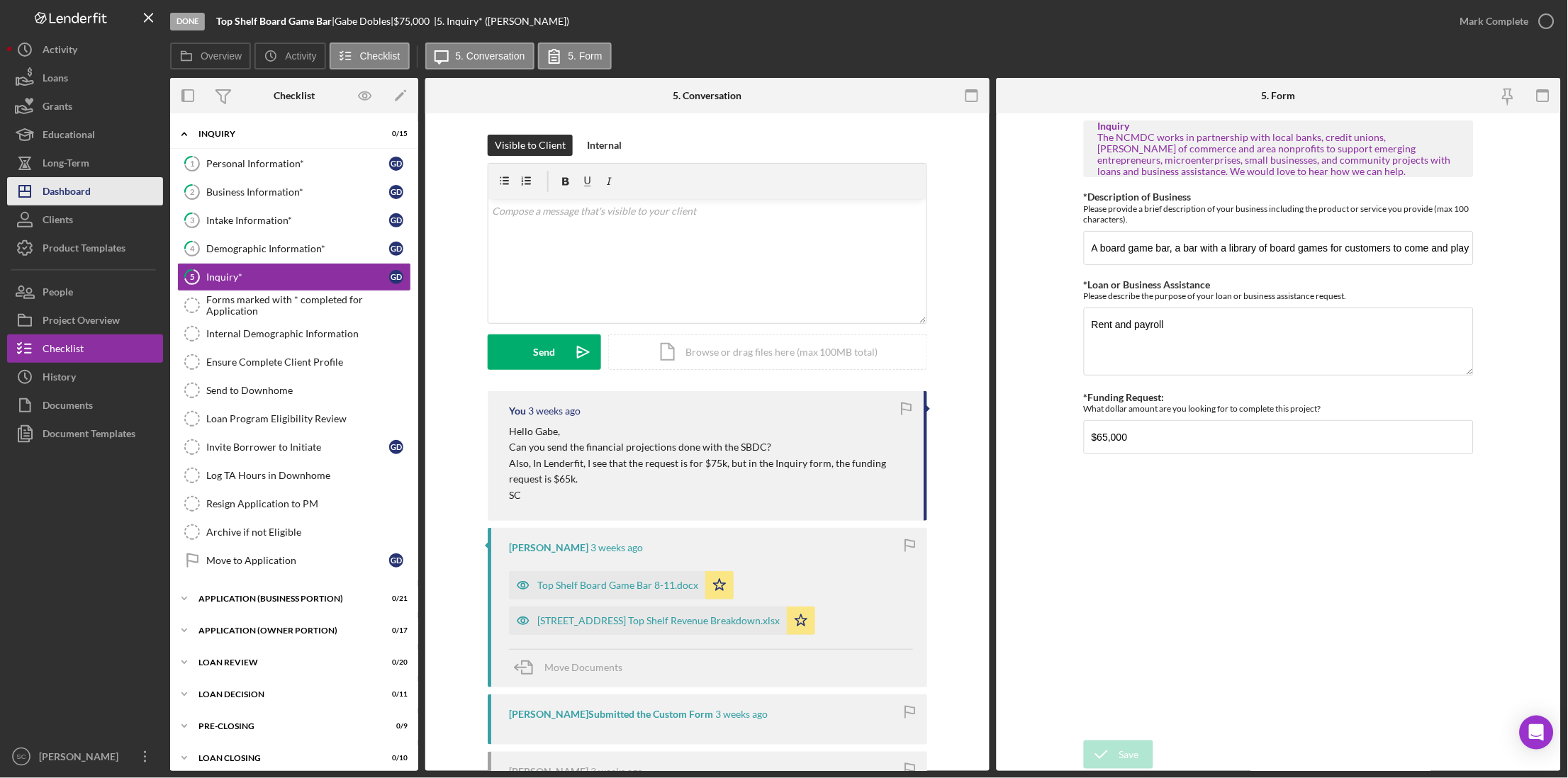
click at [67, 195] on div "Dashboard" at bounding box center [67, 193] width 49 height 32
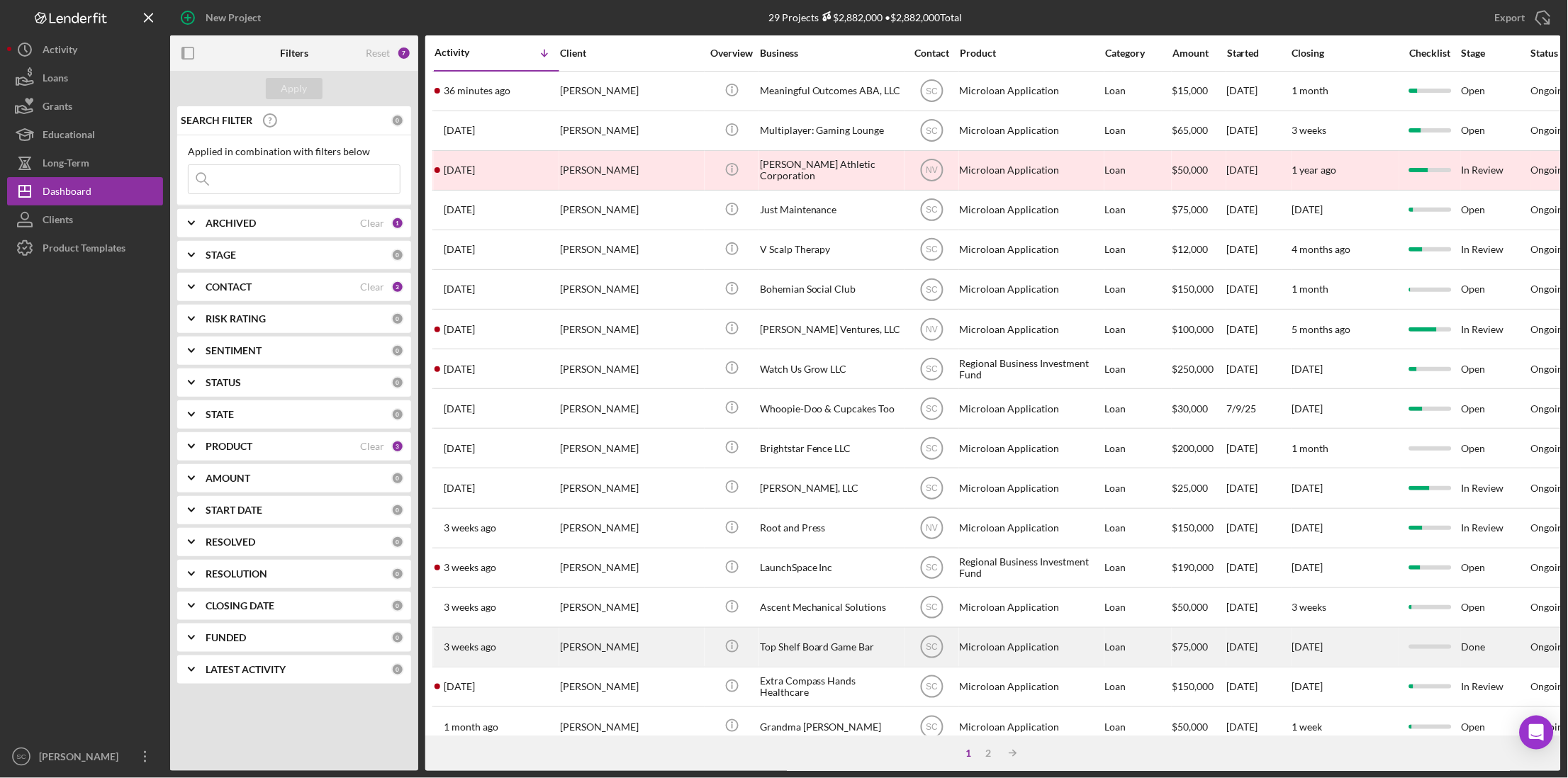
click at [682, 651] on div "[PERSON_NAME]" at bounding box center [631, 647] width 142 height 37
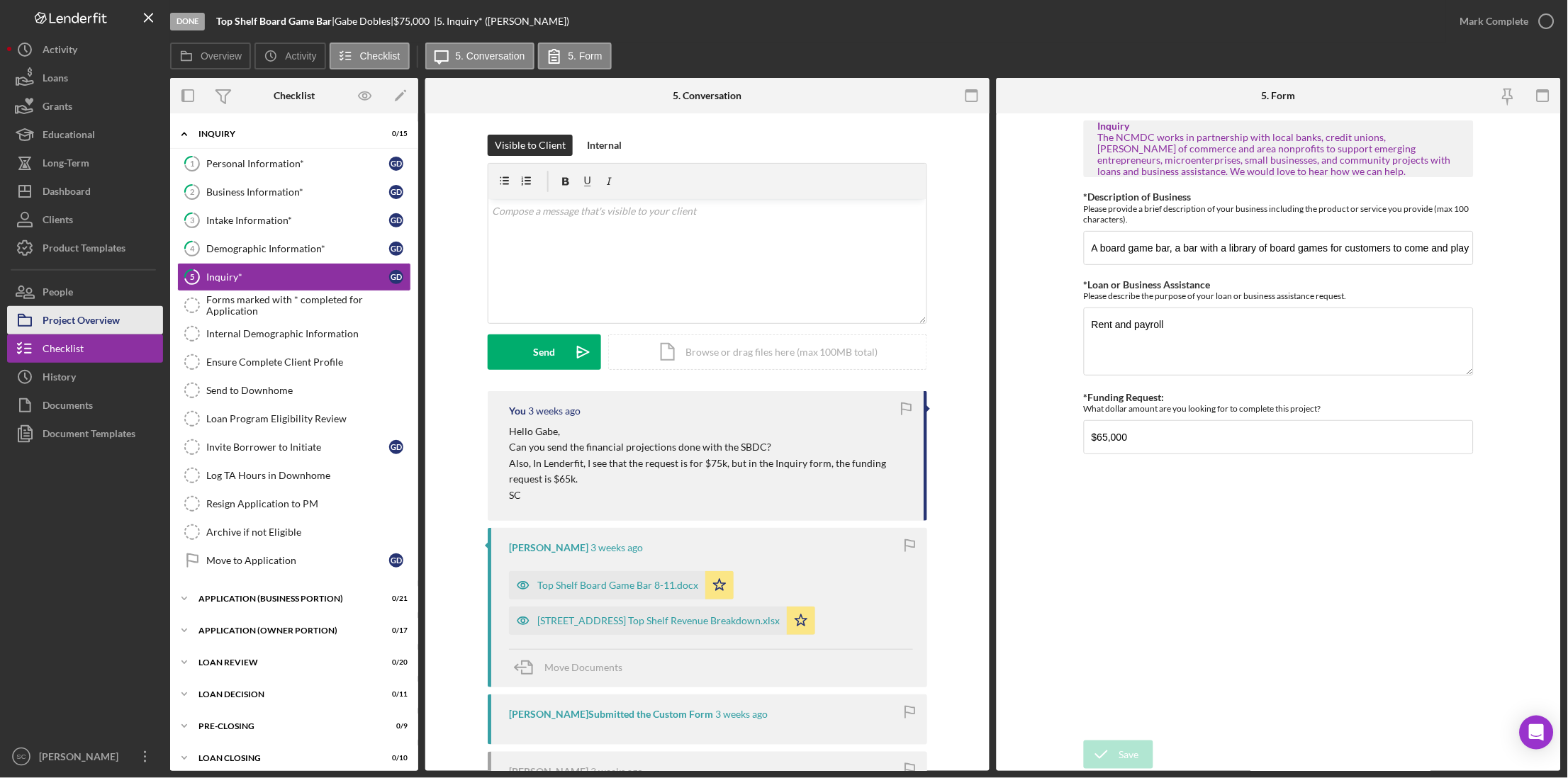
click at [128, 325] on button "Project Overview" at bounding box center [85, 320] width 156 height 28
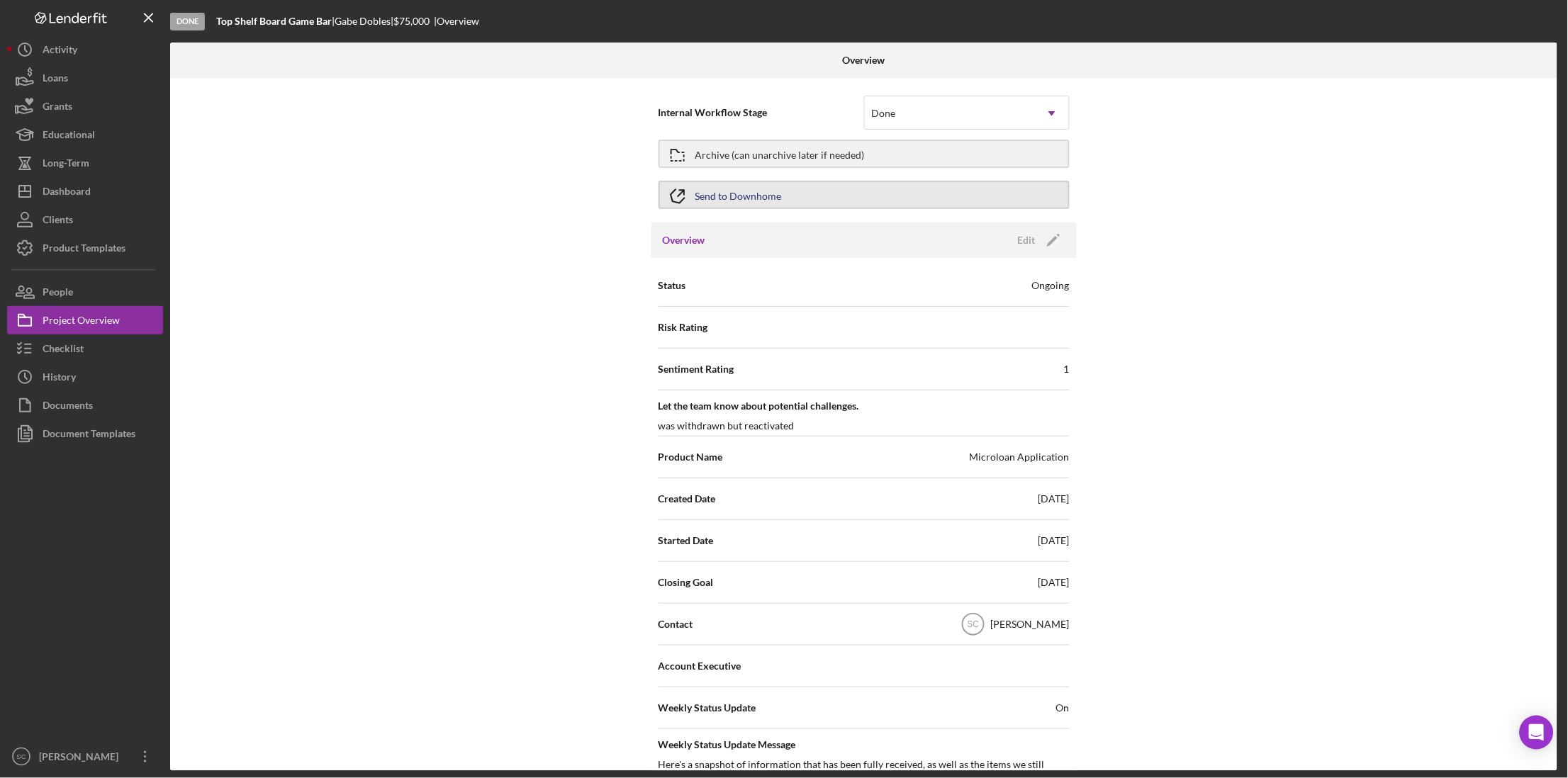
click at [744, 201] on div "Send to Downhome" at bounding box center [738, 194] width 87 height 25
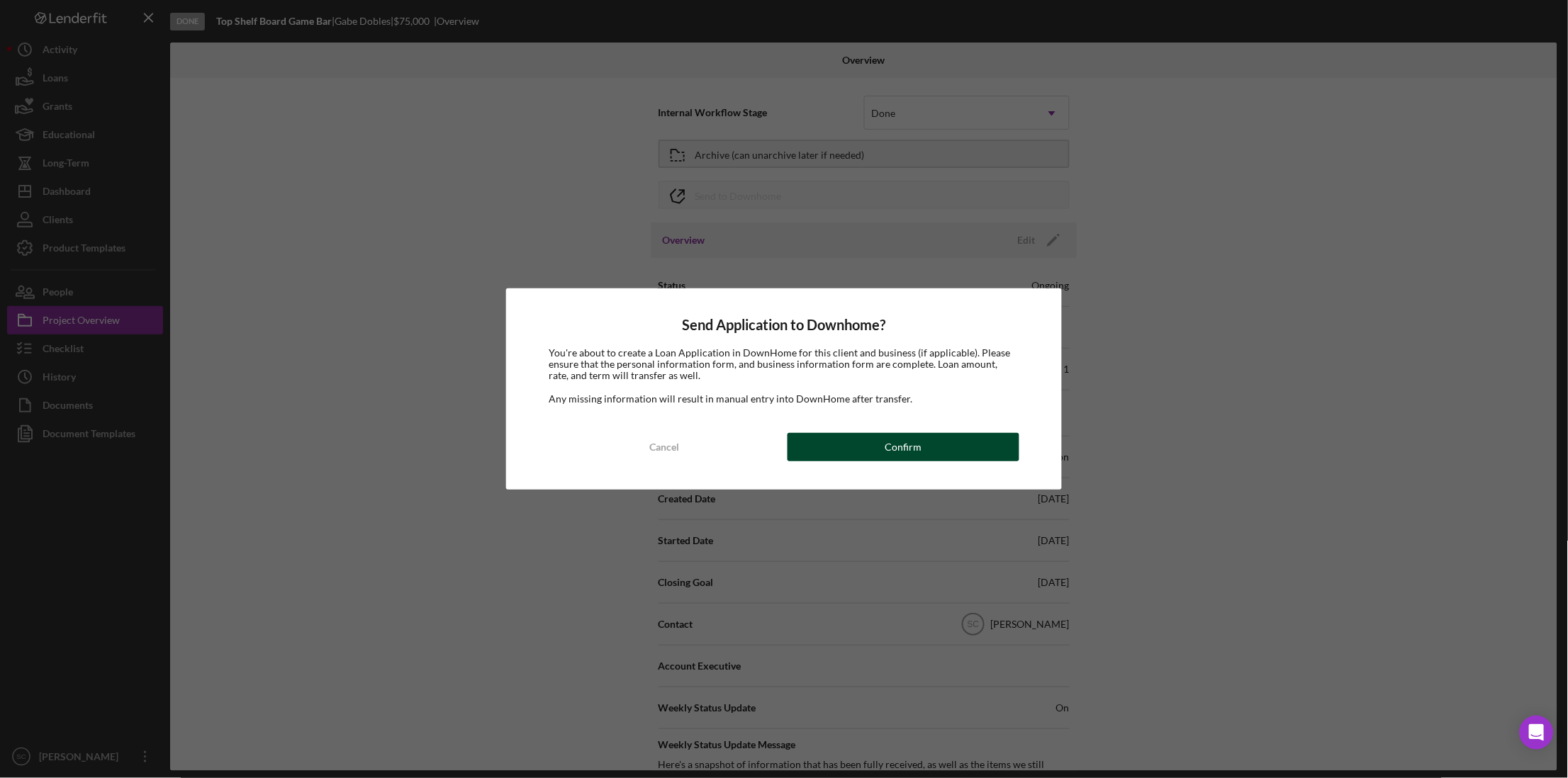
click at [812, 441] on button "Confirm" at bounding box center [904, 446] width 232 height 28
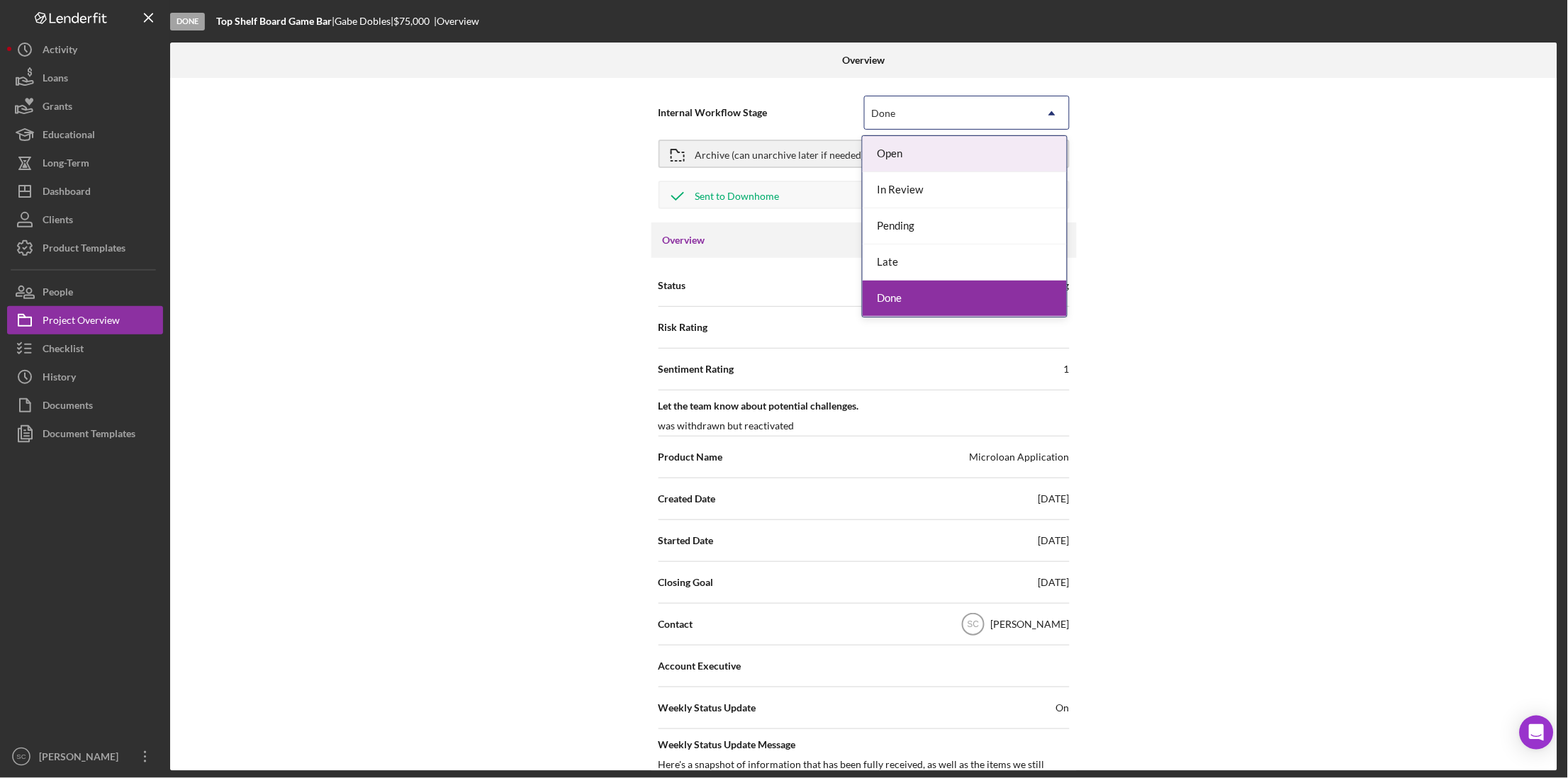
click at [912, 121] on div "Done" at bounding box center [949, 113] width 170 height 33
click at [904, 304] on div "Done" at bounding box center [964, 298] width 204 height 36
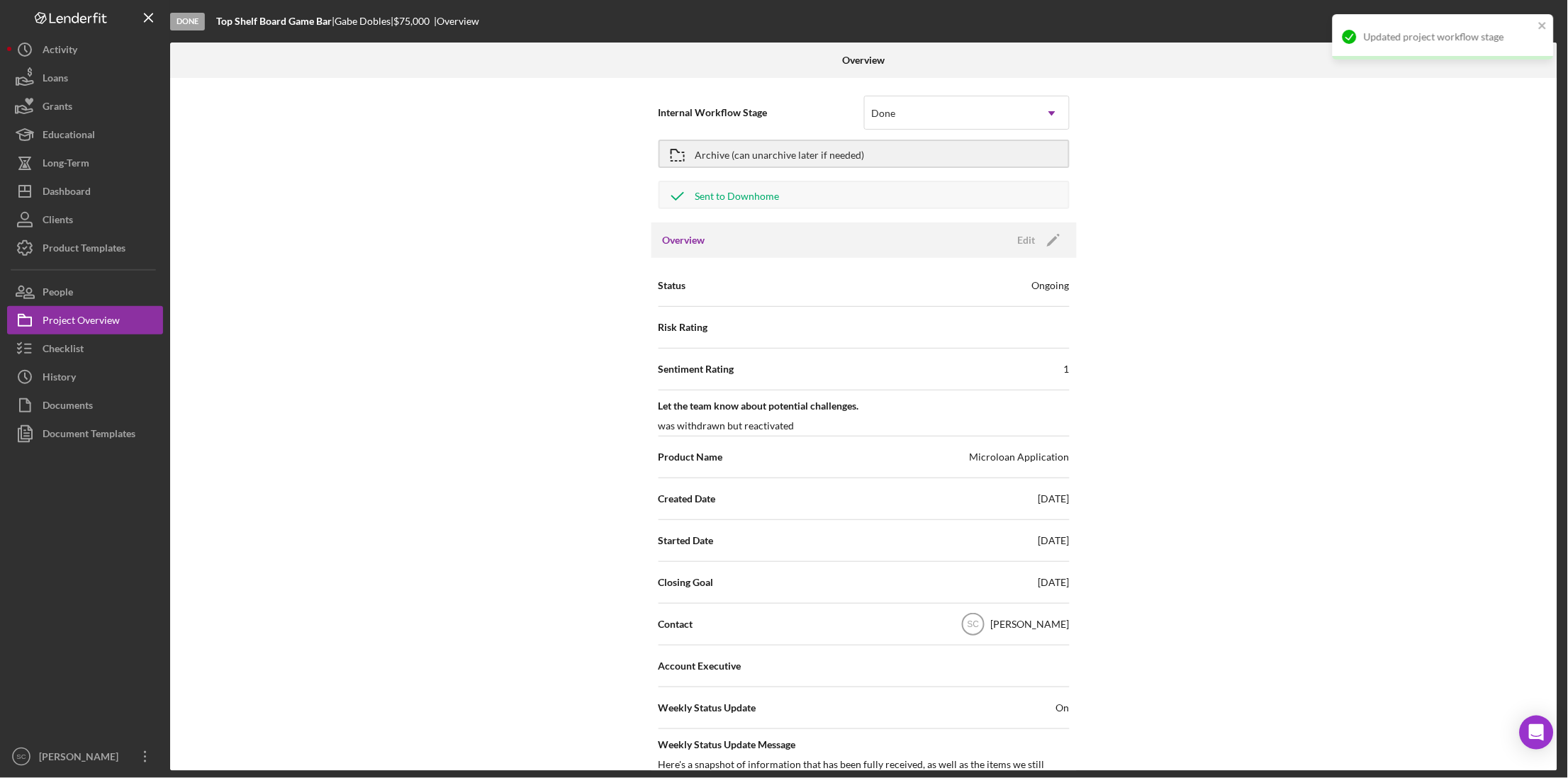
click at [1255, 256] on div "Internal Workflow Stage Done Icon/Dropdown Arrow Archive (can unarchive later i…" at bounding box center [863, 424] width 1387 height 693
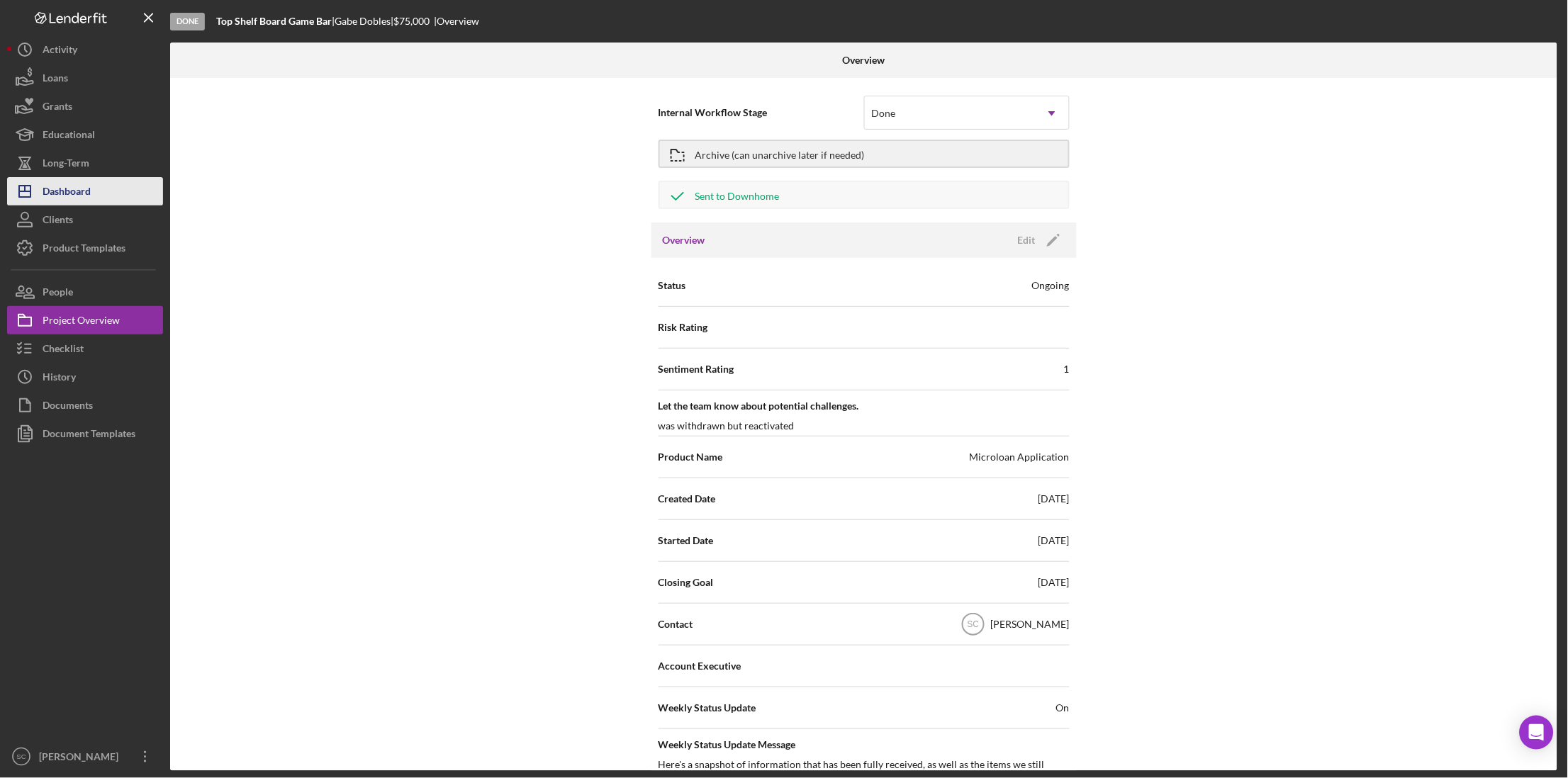
click at [54, 200] on div "Dashboard" at bounding box center [67, 193] width 49 height 32
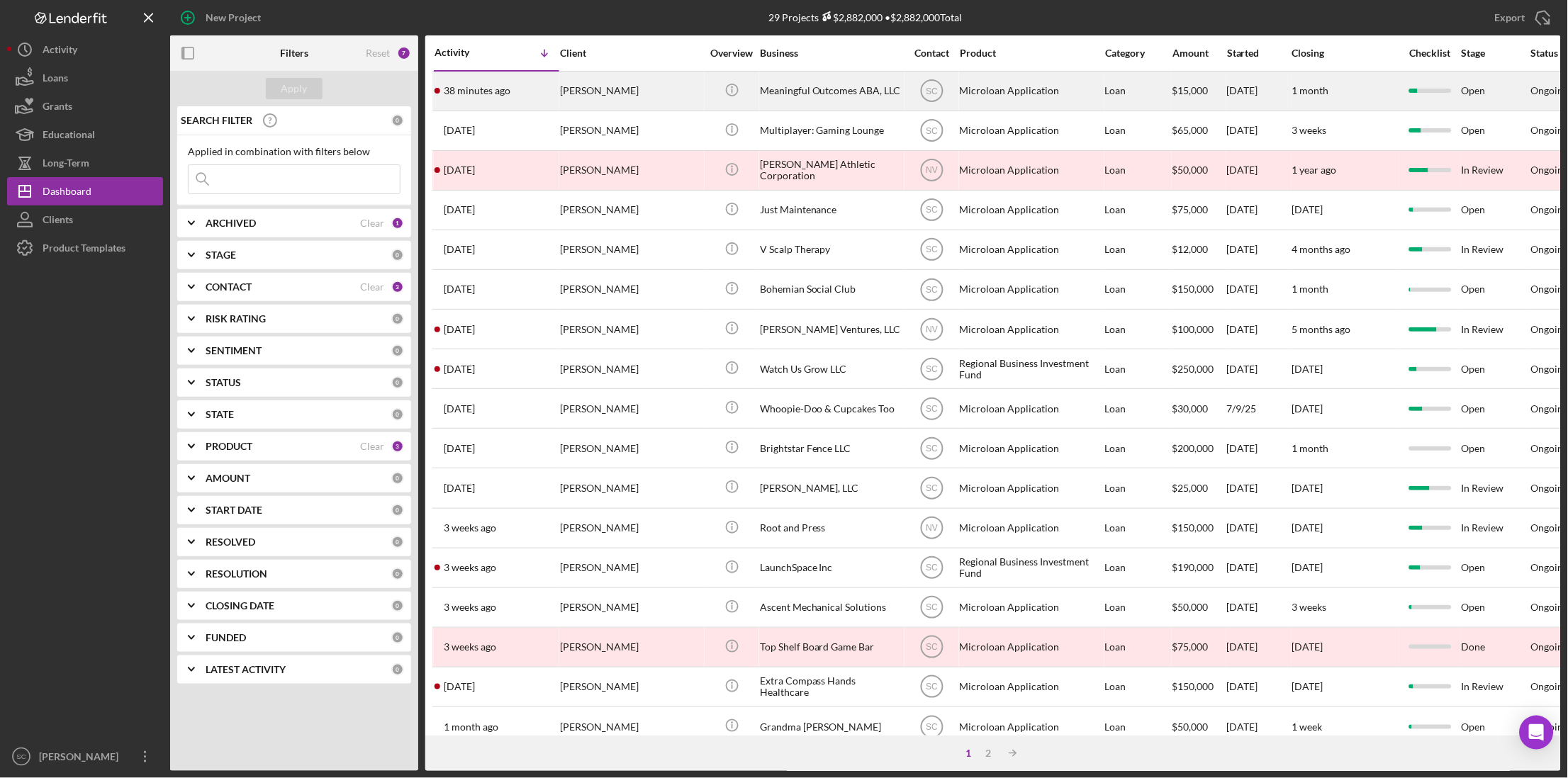
click at [597, 91] on div "[PERSON_NAME]" at bounding box center [631, 91] width 142 height 37
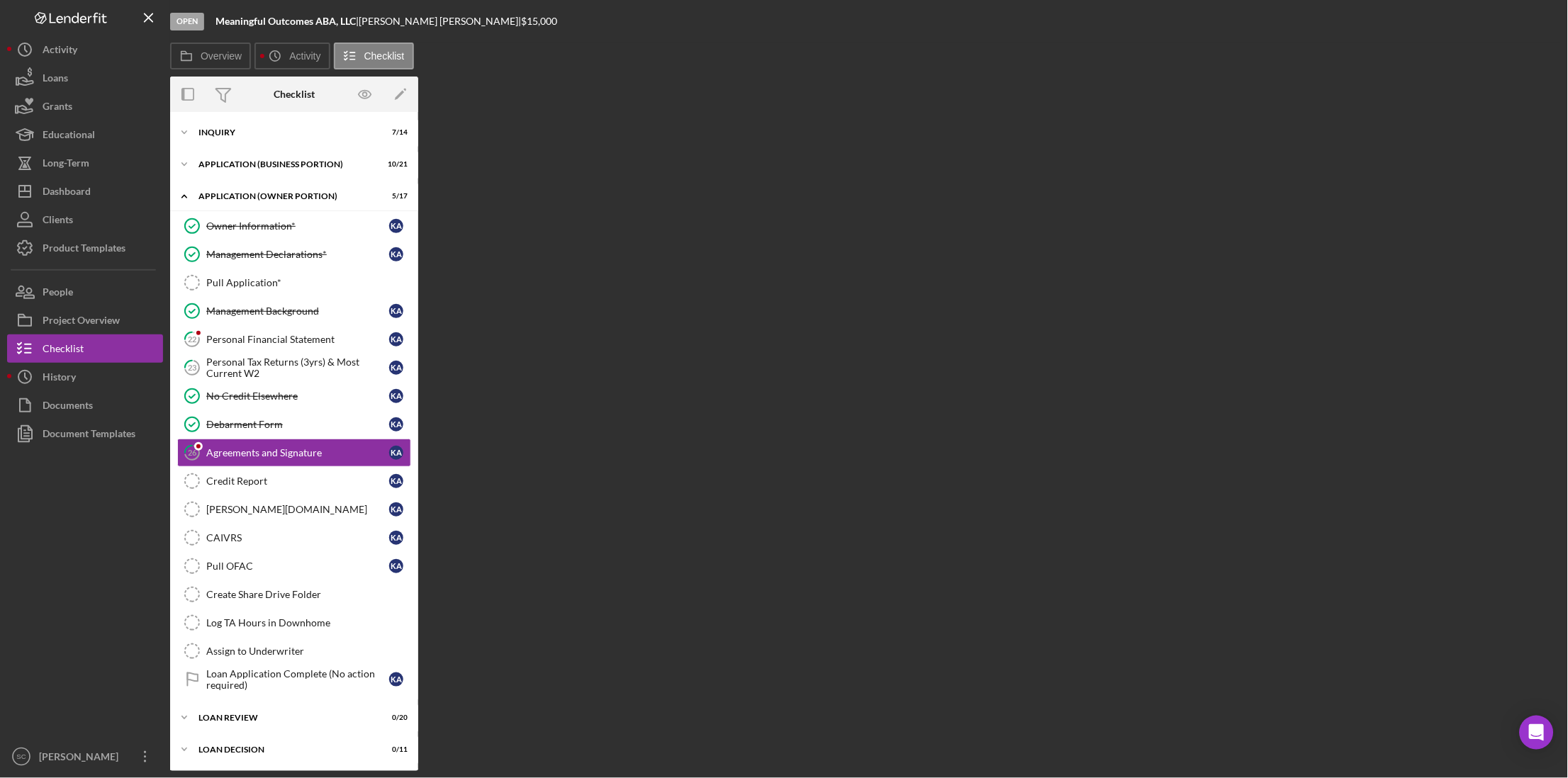
scroll to position [13, 0]
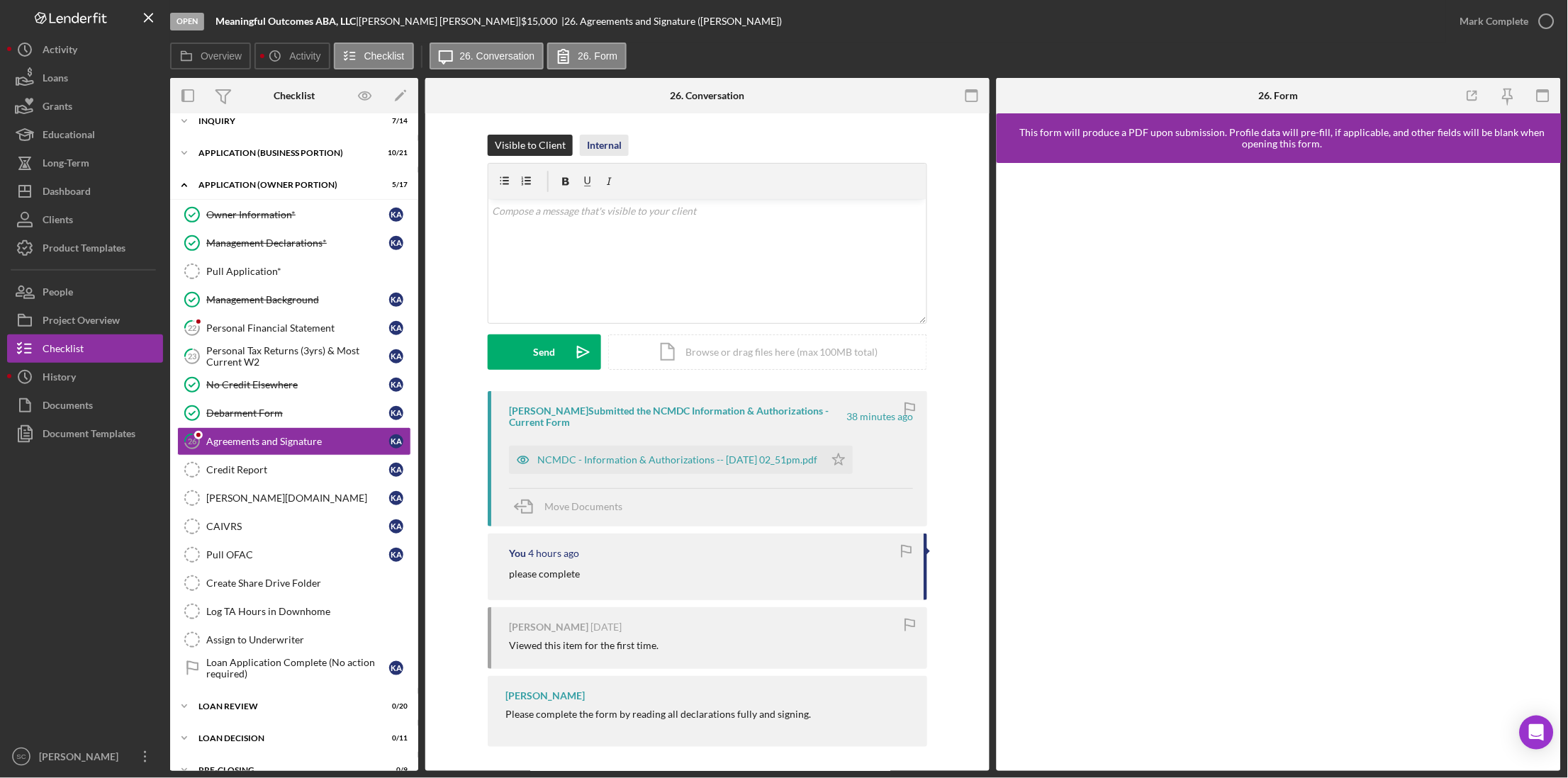
click at [623, 143] on button "Internal" at bounding box center [604, 145] width 49 height 21
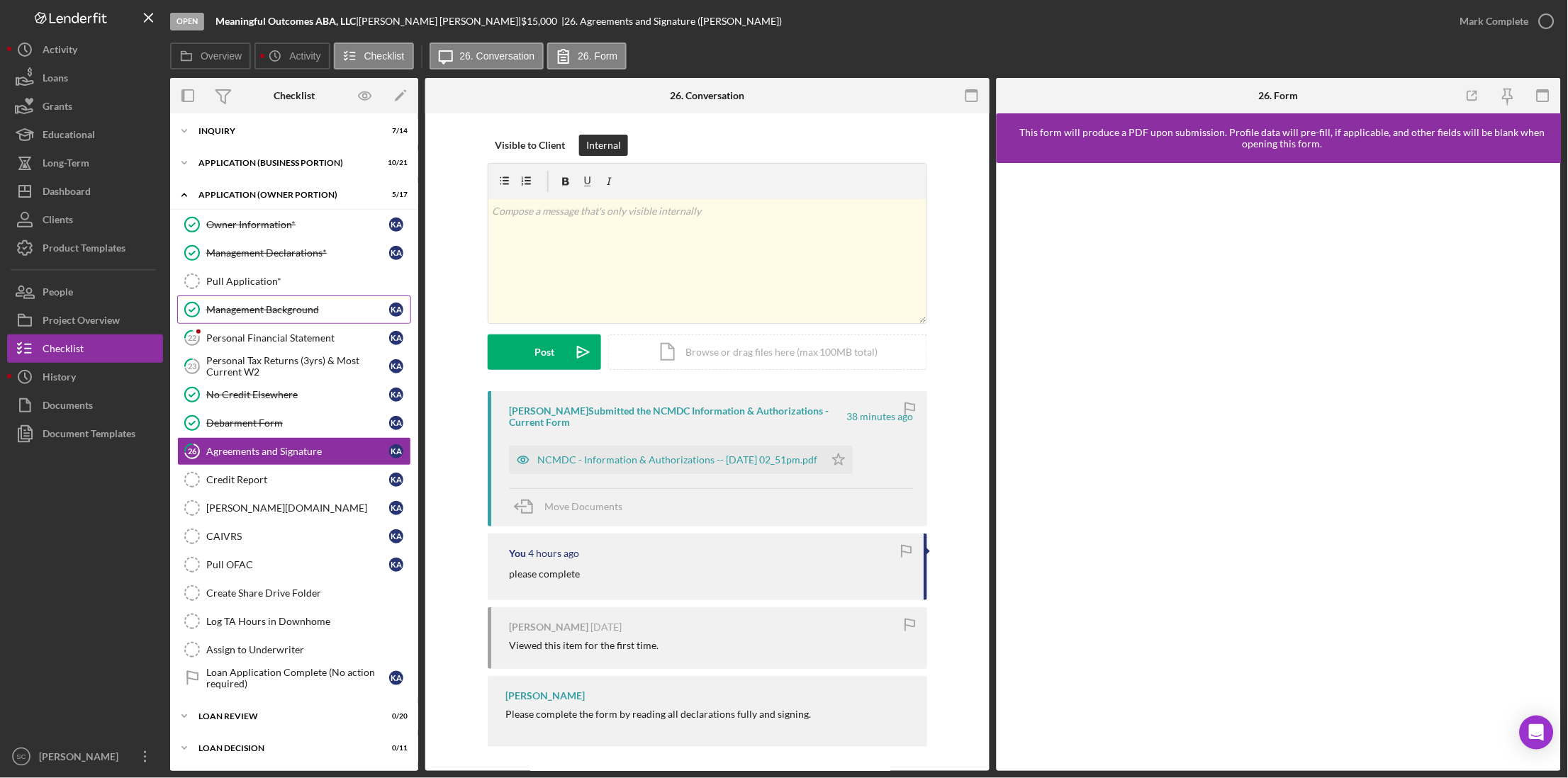
scroll to position [0, 0]
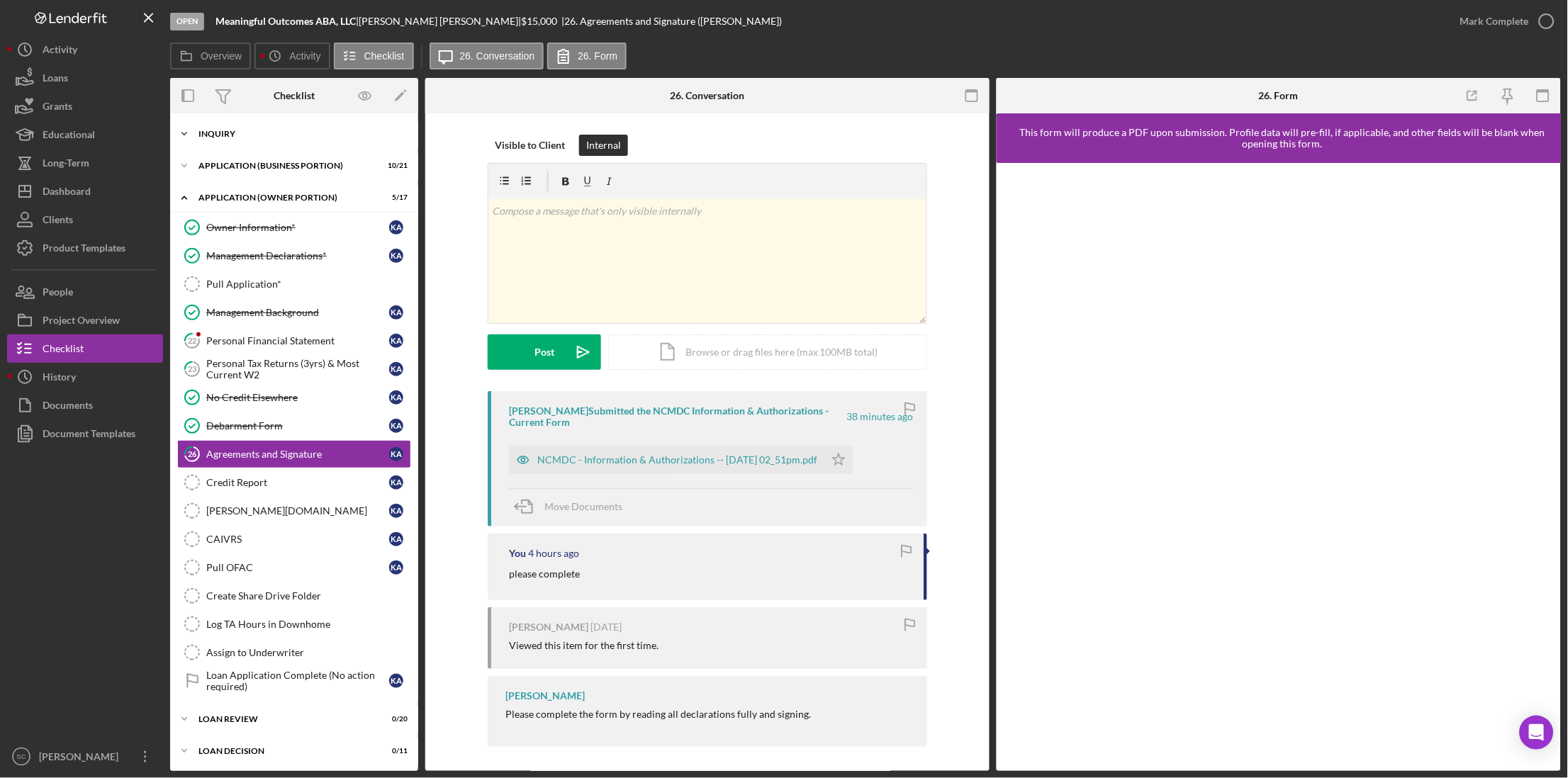
click at [263, 138] on div "Icon/Expander INQUIRY 7 / 14" at bounding box center [293, 134] width 248 height 28
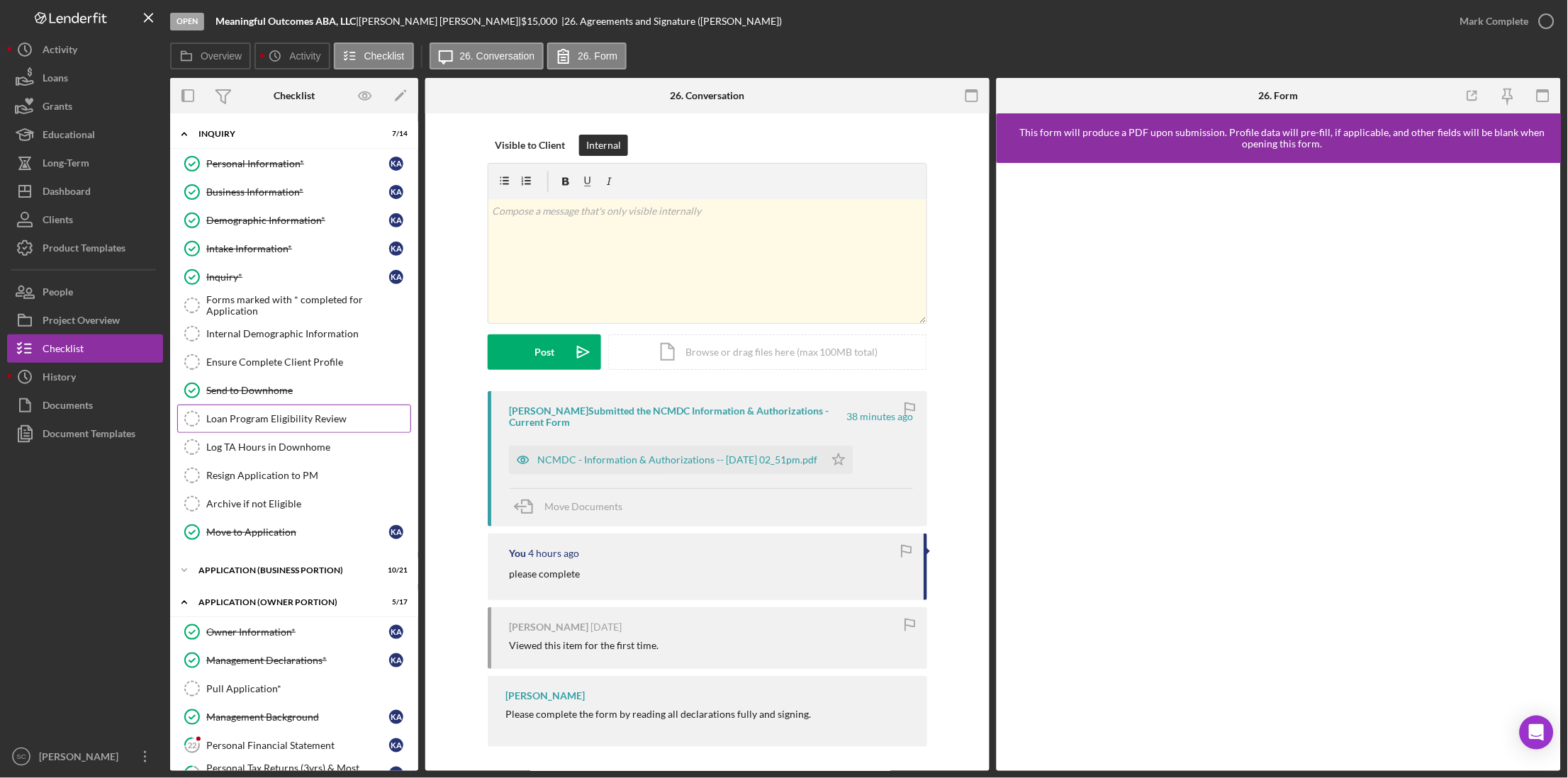
click at [287, 424] on div "Loan Program Eligibility Review" at bounding box center [308, 418] width 204 height 11
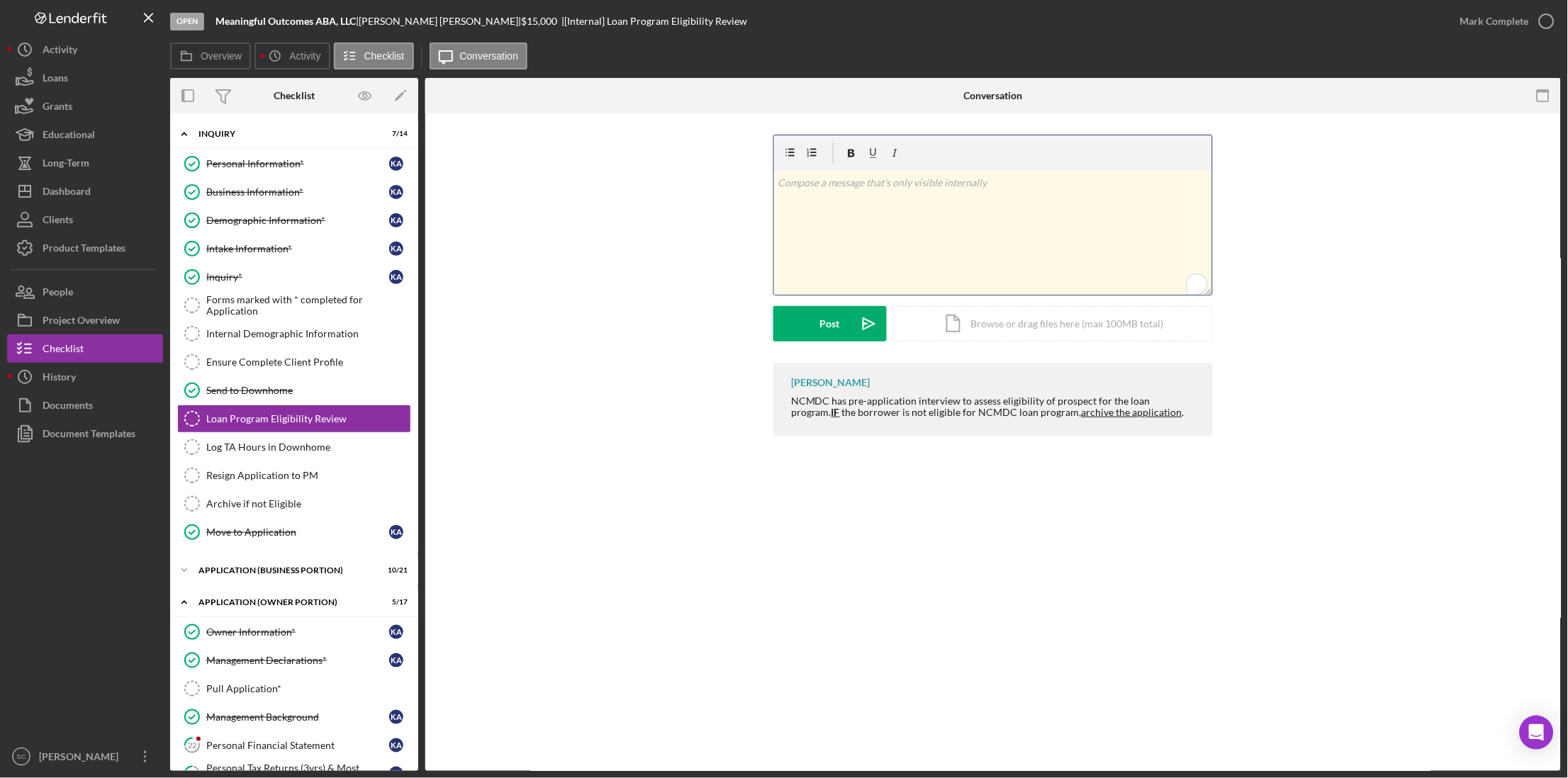
click at [952, 198] on div "v Color teal Color pink Remove color Add row above Add row below Add column bef…" at bounding box center [992, 233] width 438 height 124
click at [802, 328] on button "Post Icon/icon-invite-send" at bounding box center [829, 324] width 113 height 35
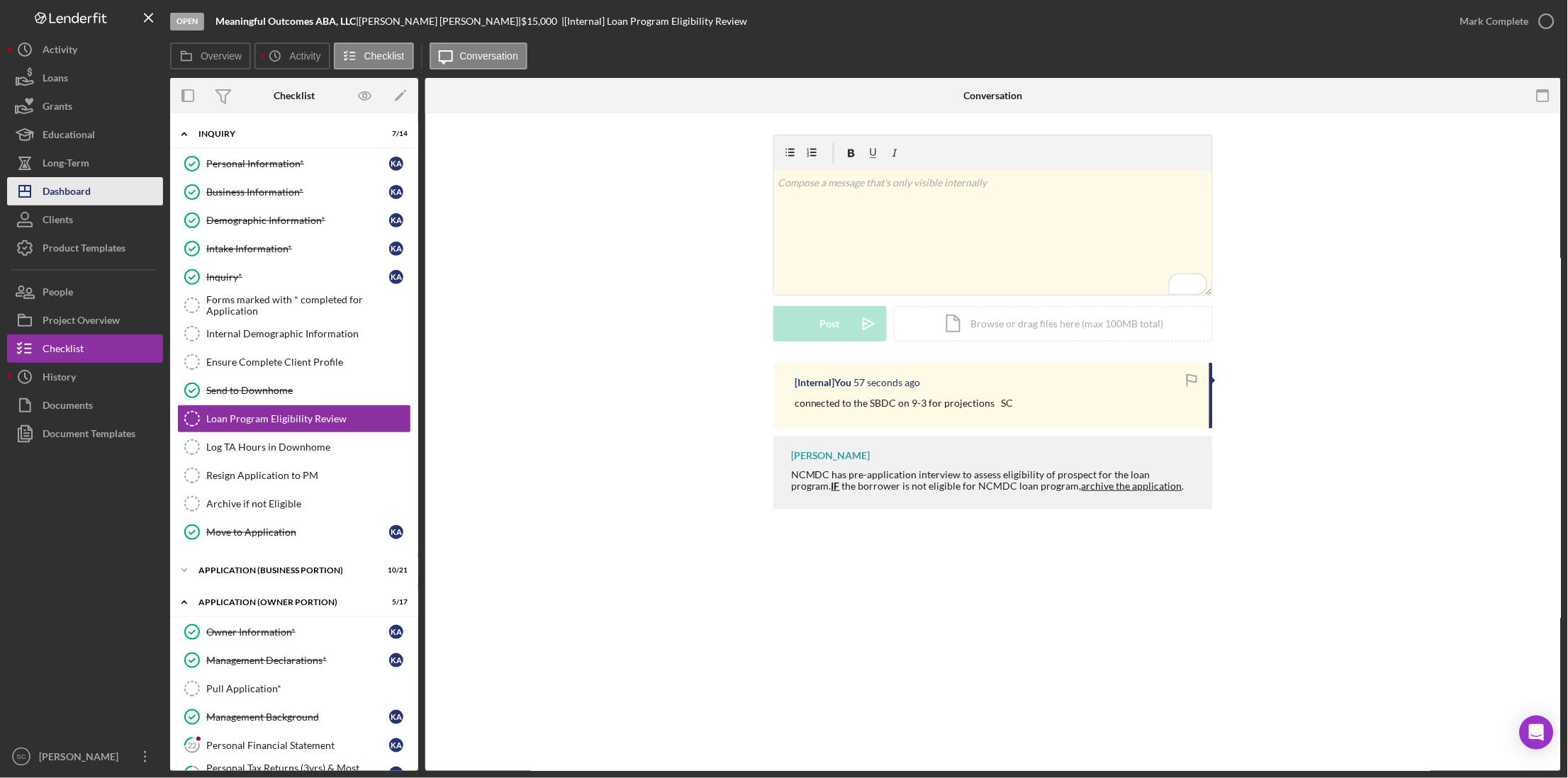
click at [83, 189] on div "Dashboard" at bounding box center [67, 193] width 49 height 32
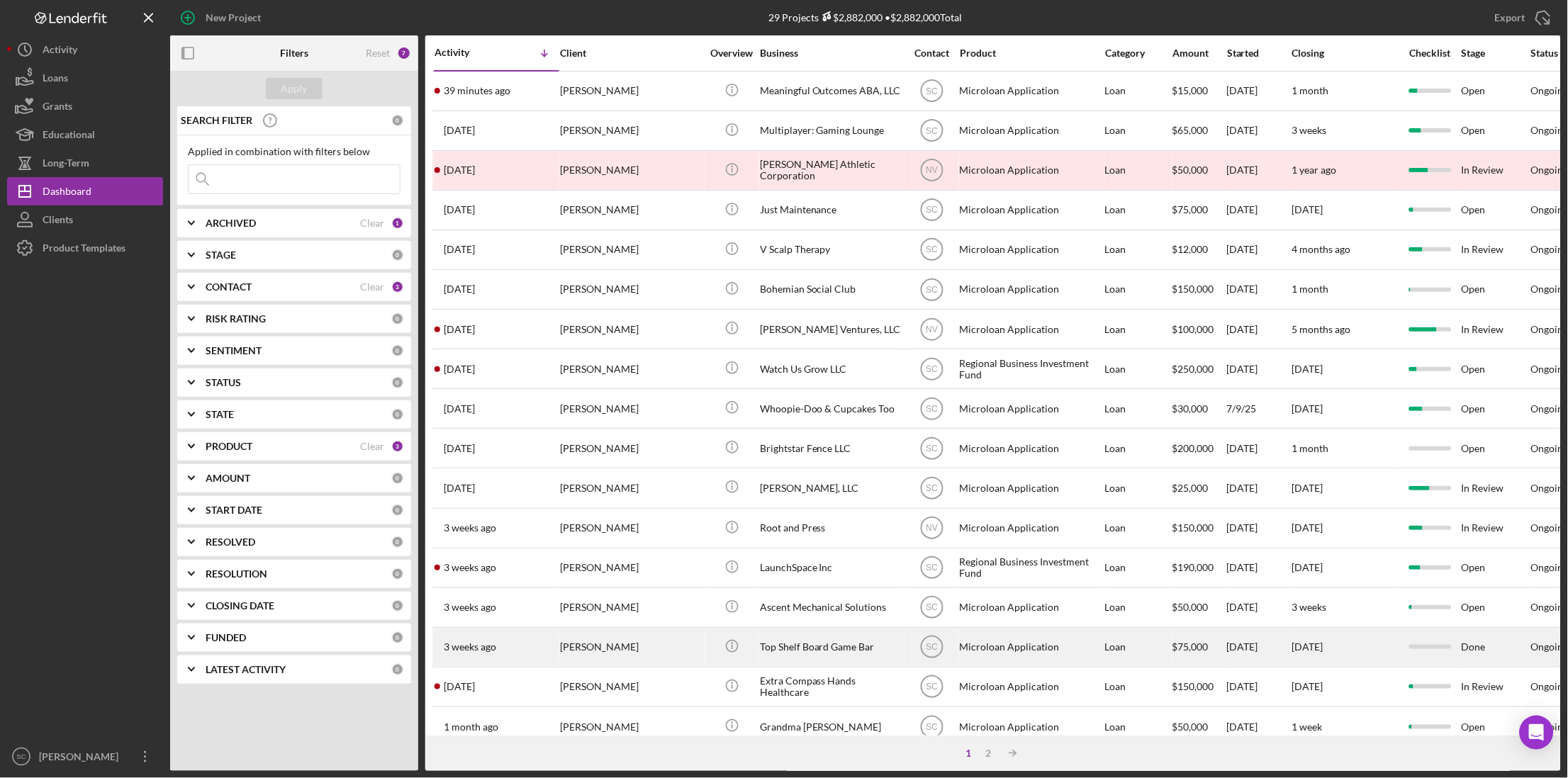
click at [592, 649] on div "[PERSON_NAME]" at bounding box center [631, 647] width 142 height 37
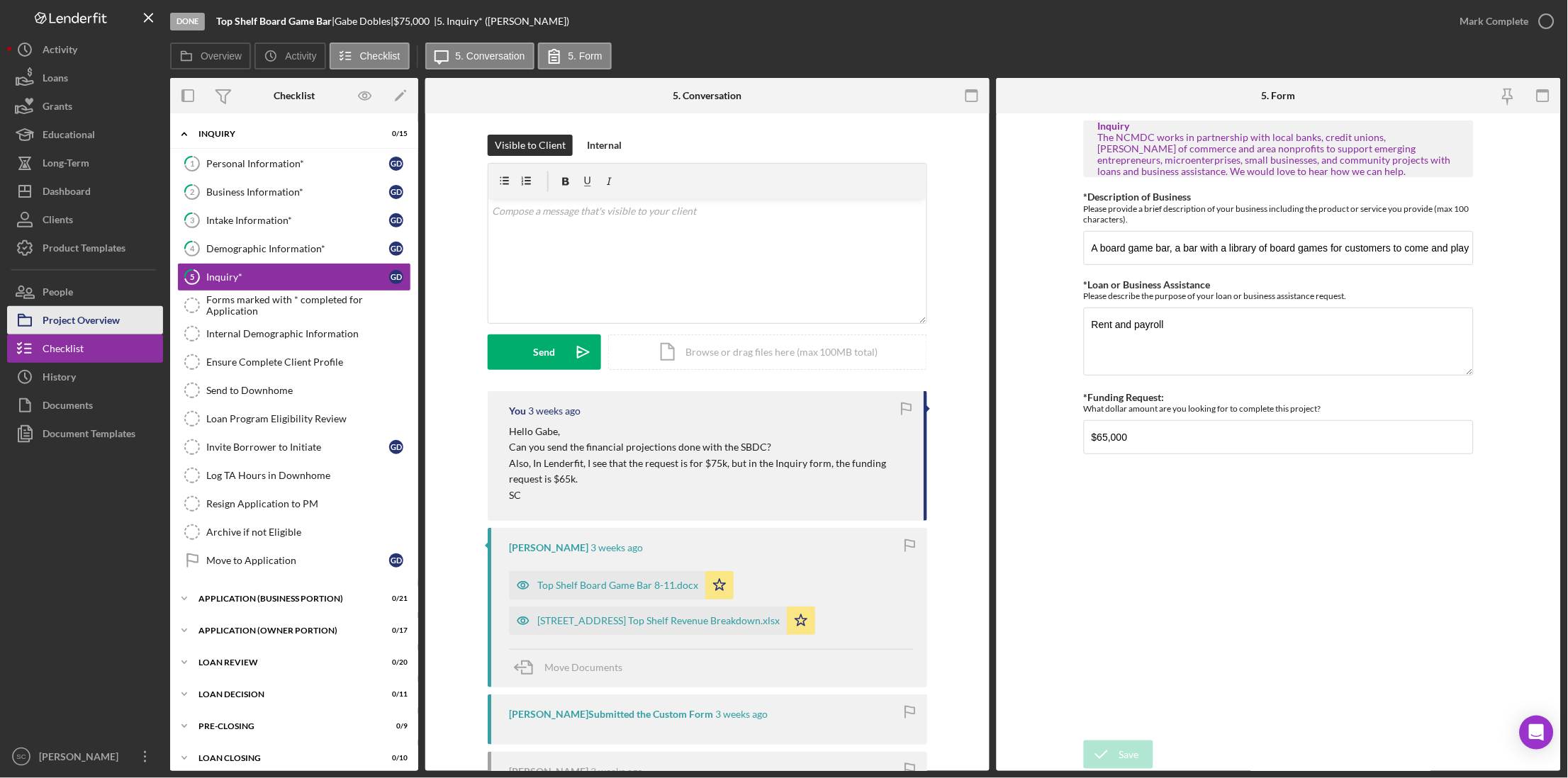
click at [61, 332] on div "Project Overview" at bounding box center [81, 322] width 78 height 32
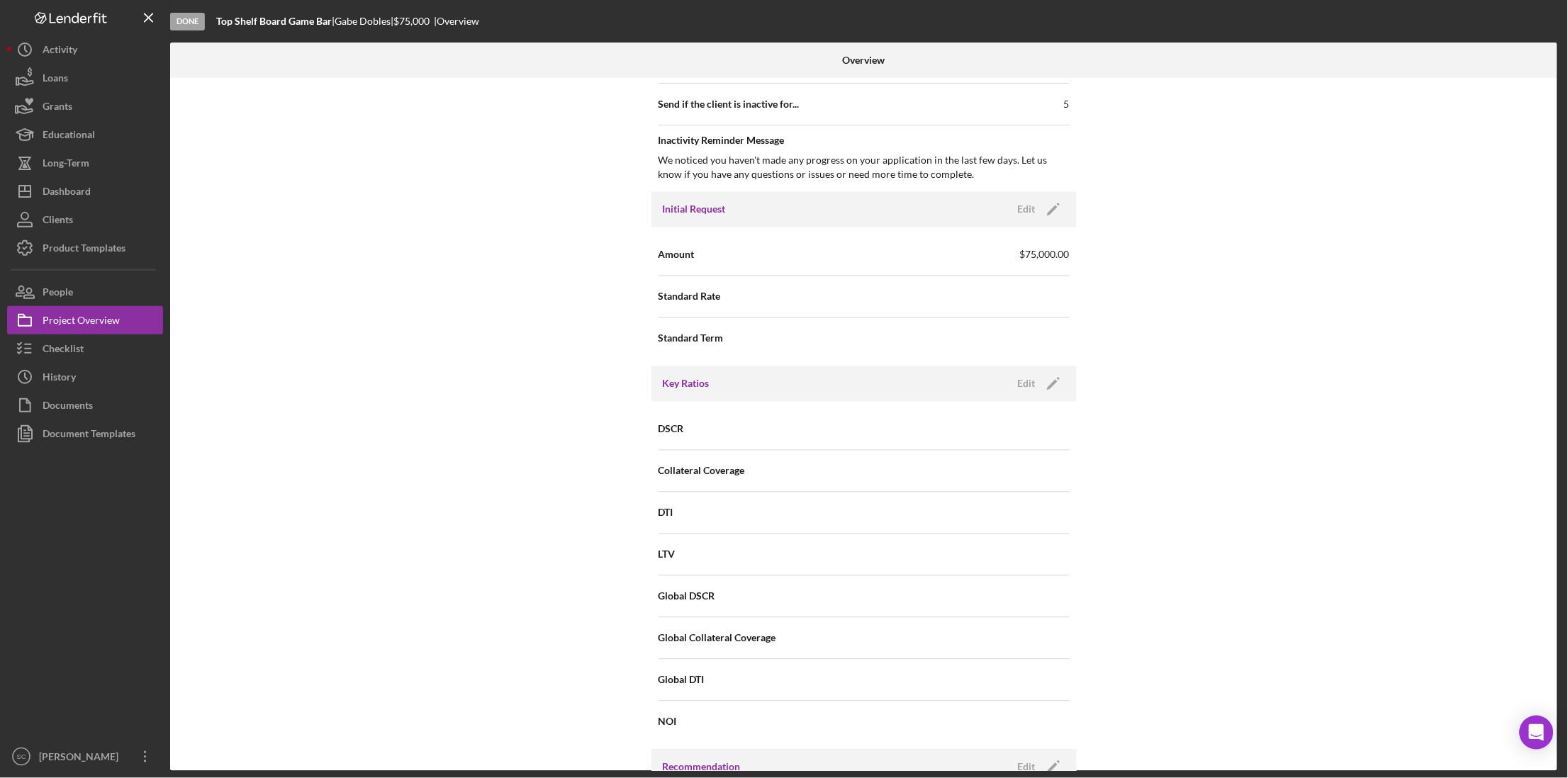
scroll to position [1558, 0]
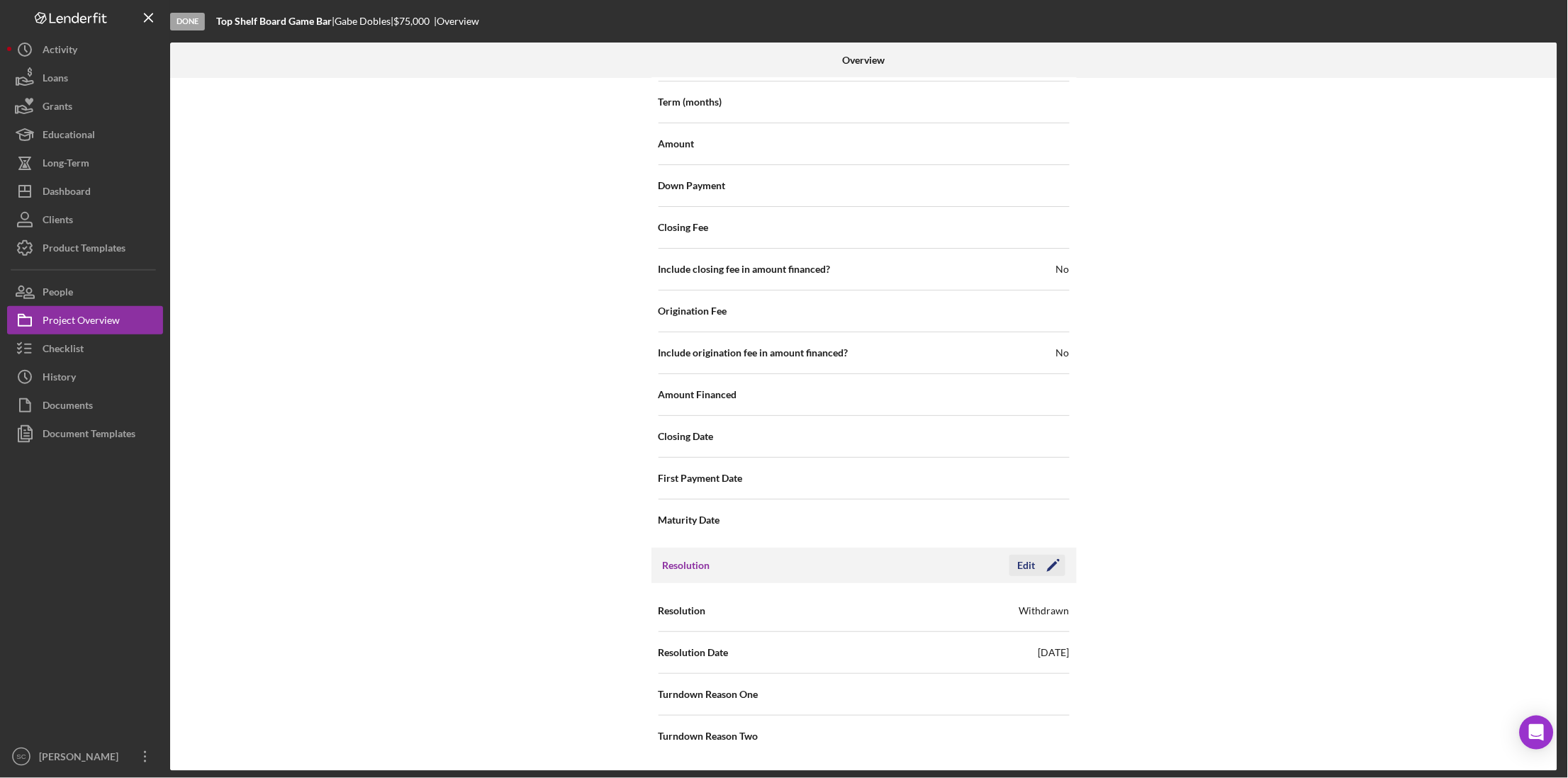
click at [1055, 564] on icon "Icon/Edit" at bounding box center [1053, 565] width 36 height 35
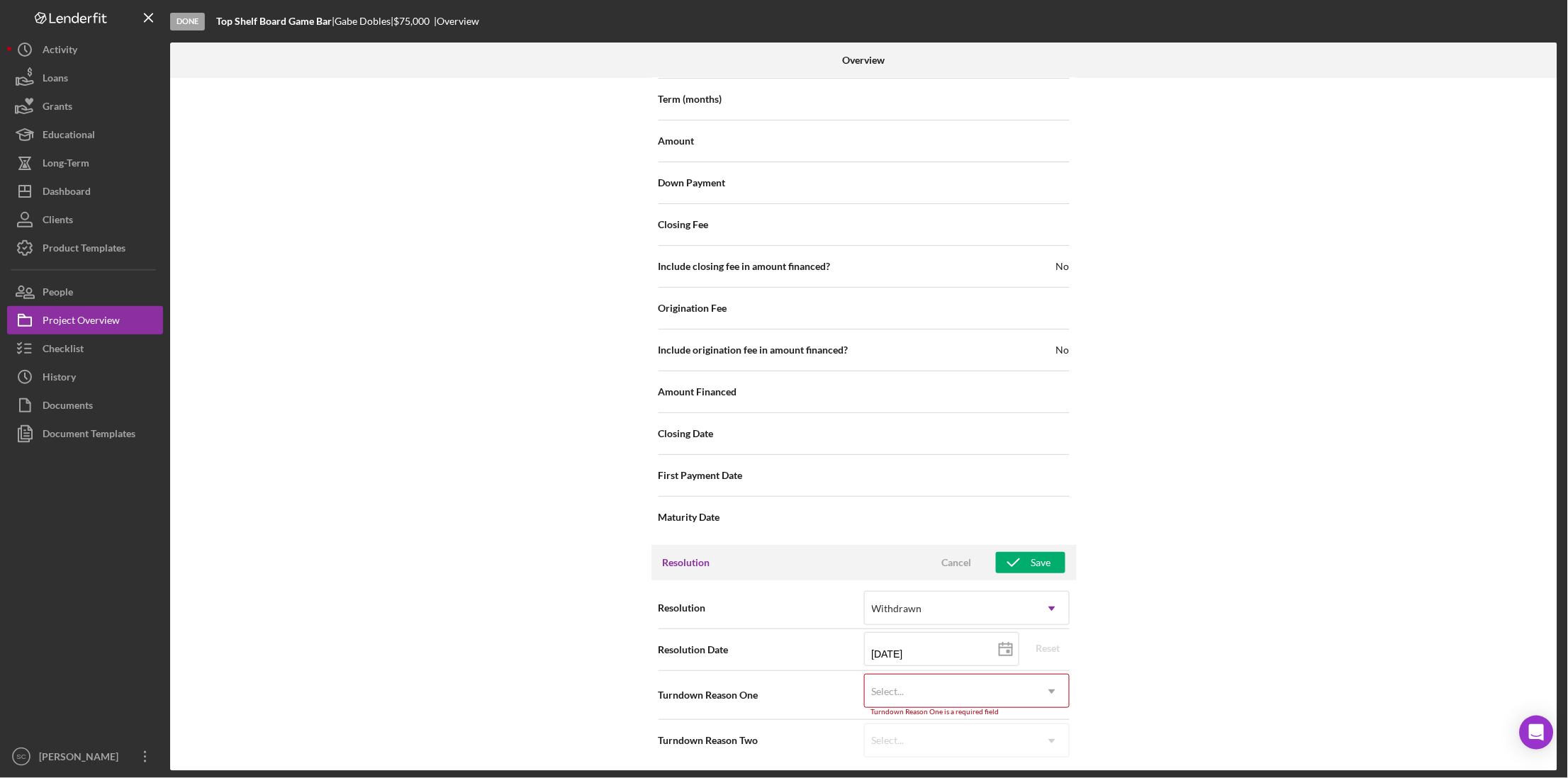
click at [1206, 594] on div "Internal Workflow Stage Done Icon/Dropdown Arrow Archive (can unarchive later i…" at bounding box center [863, 424] width 1387 height 693
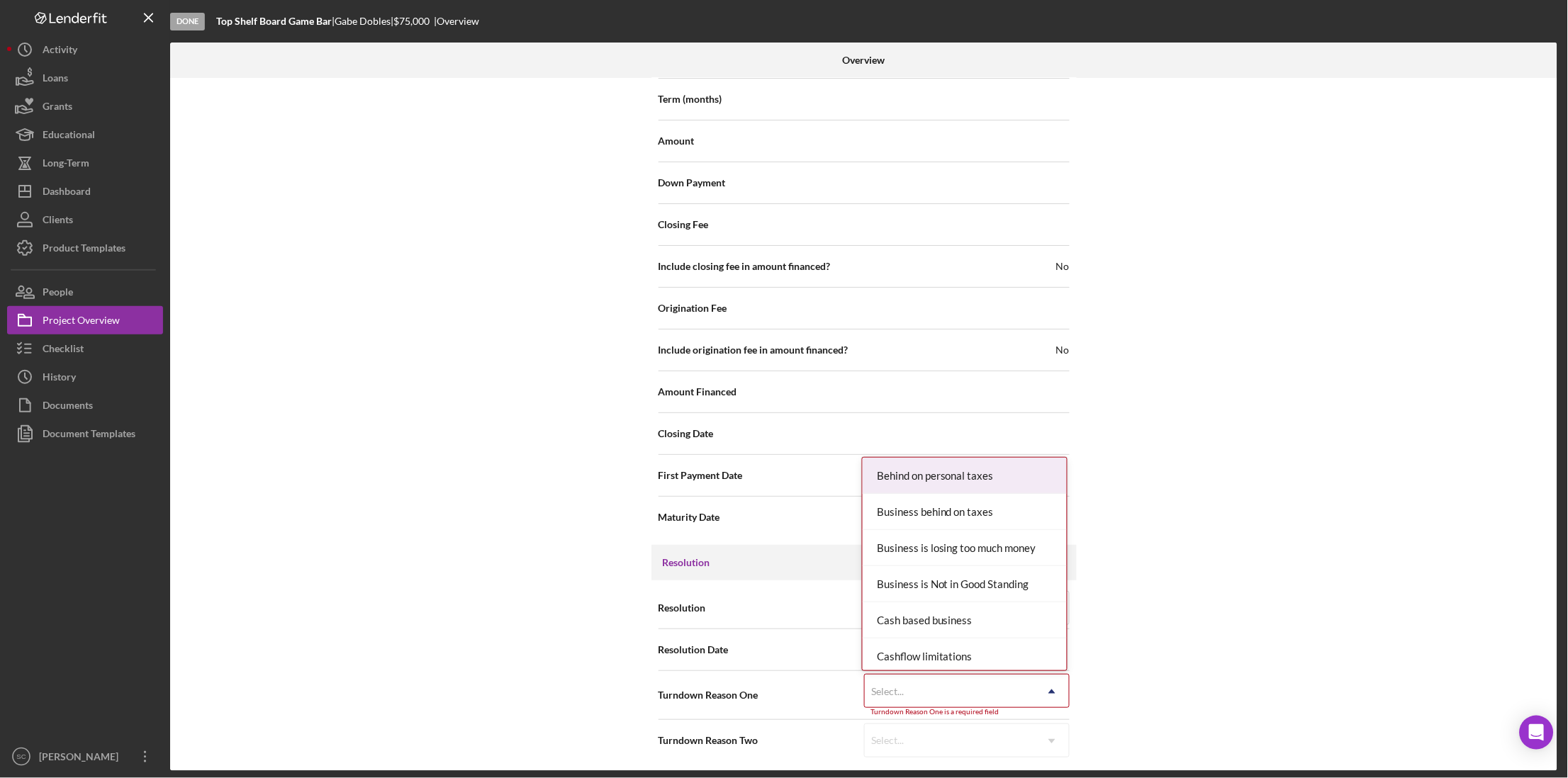
click at [920, 697] on div "Select..." at bounding box center [949, 691] width 170 height 33
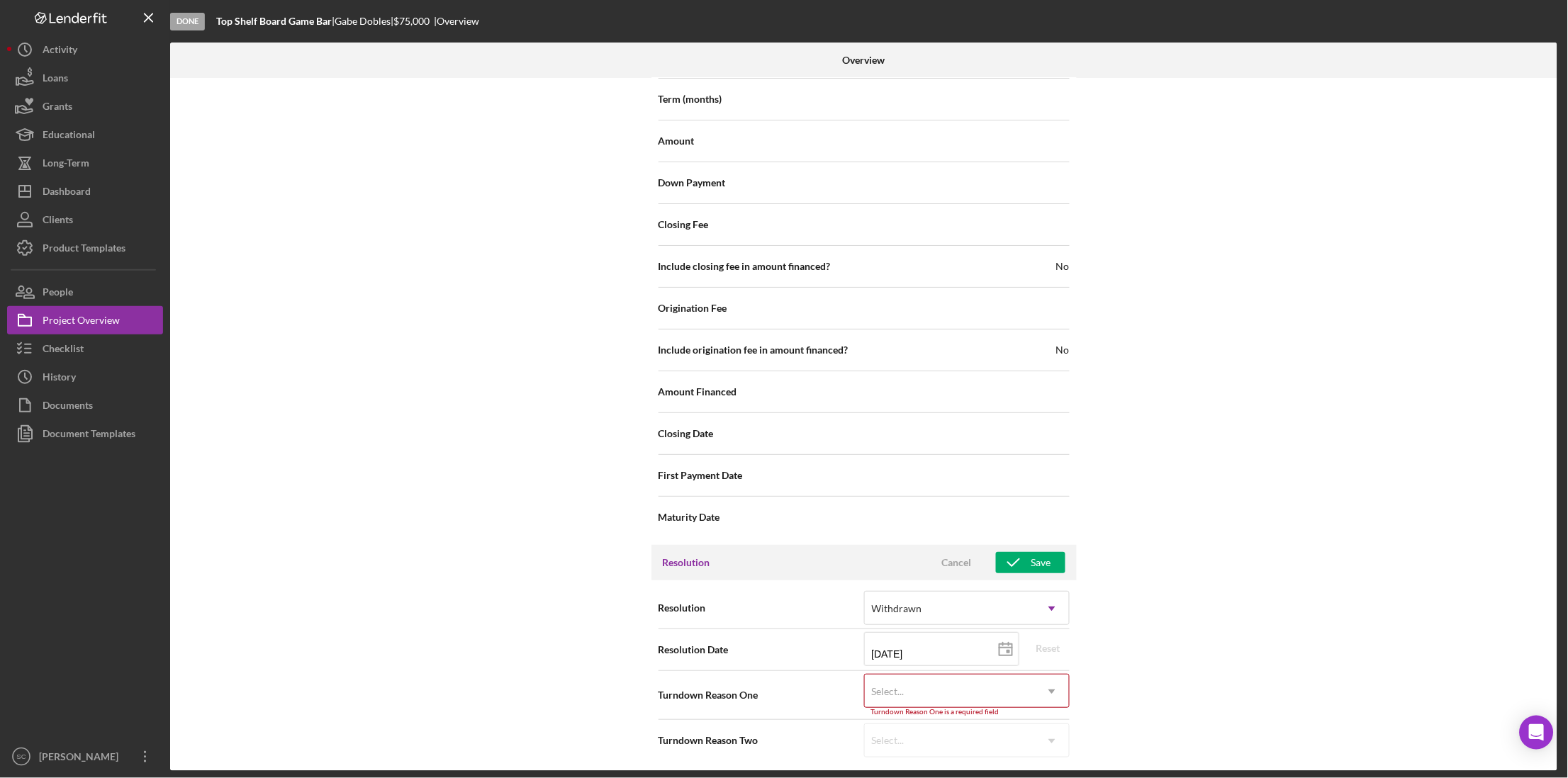
click at [1248, 620] on div "Internal Workflow Stage Done Icon/Dropdown Arrow Archive (can unarchive later i…" at bounding box center [863, 424] width 1387 height 693
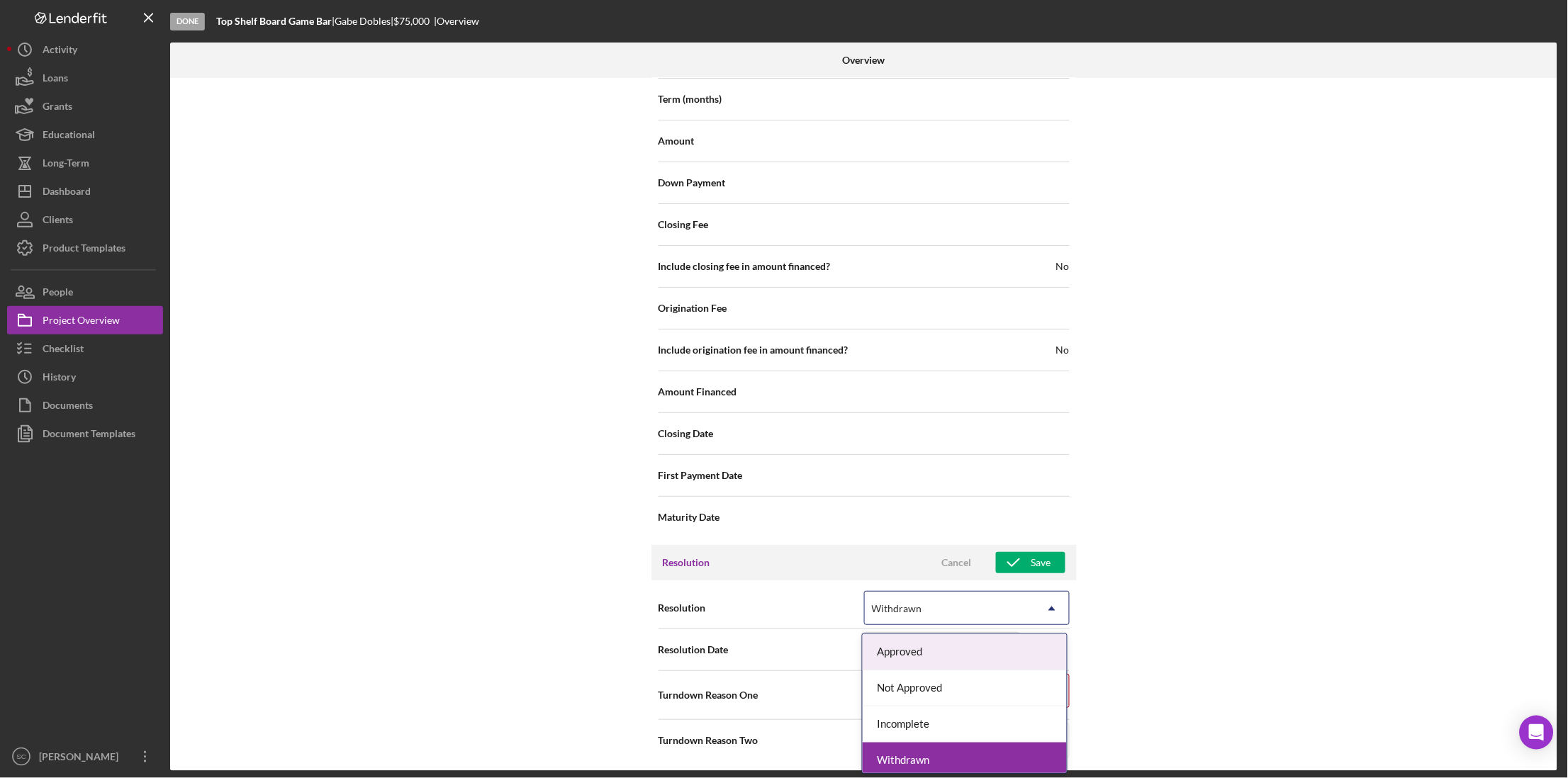
click at [990, 617] on div "Withdrawn" at bounding box center [949, 608] width 170 height 33
click at [971, 711] on div "Incomplete" at bounding box center [964, 724] width 204 height 36
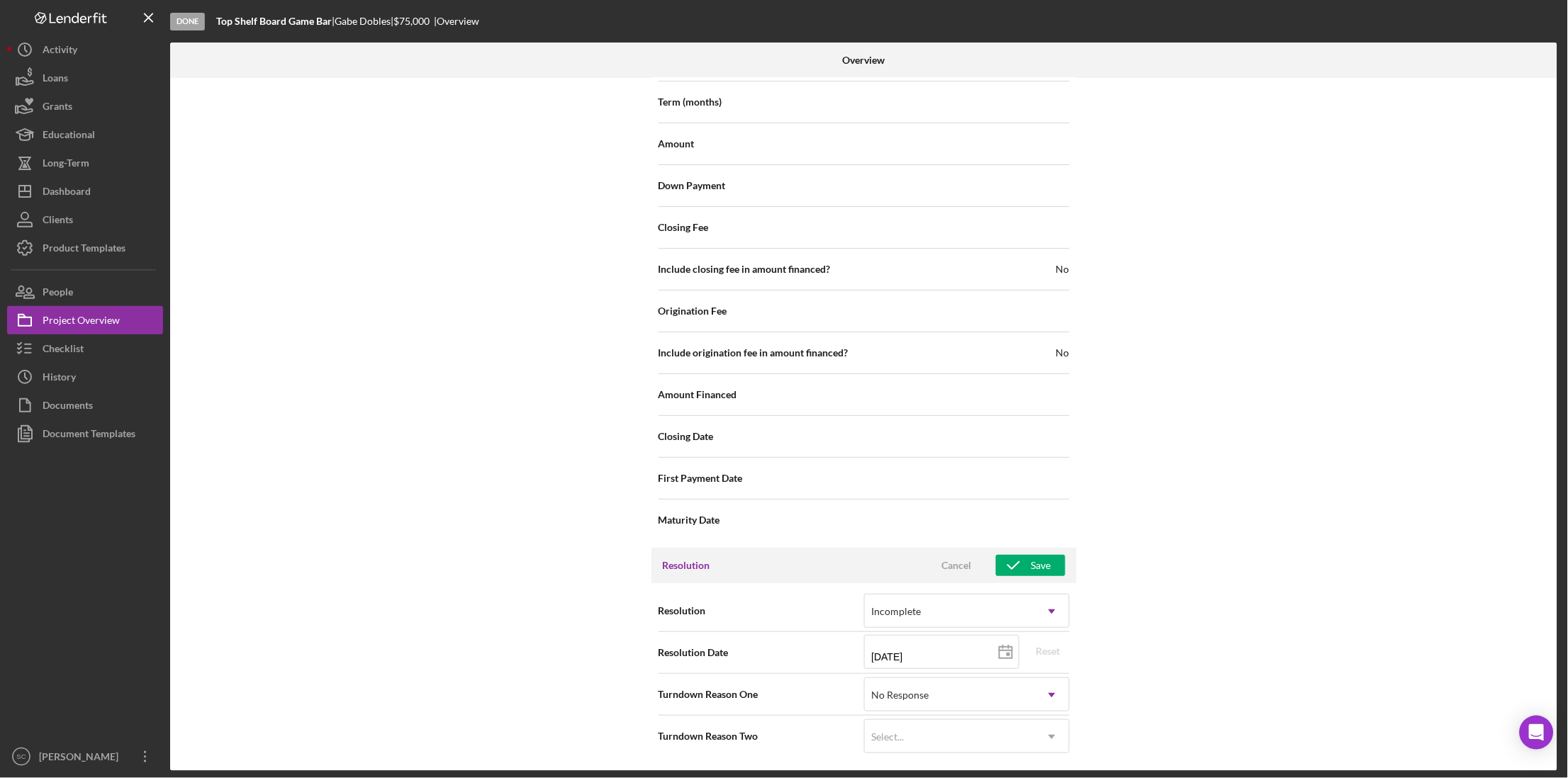
click at [1228, 705] on div "Internal Workflow Stage Done Icon/Dropdown Arrow Archive (can unarchive later i…" at bounding box center [863, 424] width 1387 height 693
click at [1046, 564] on div "Save" at bounding box center [1040, 565] width 20 height 21
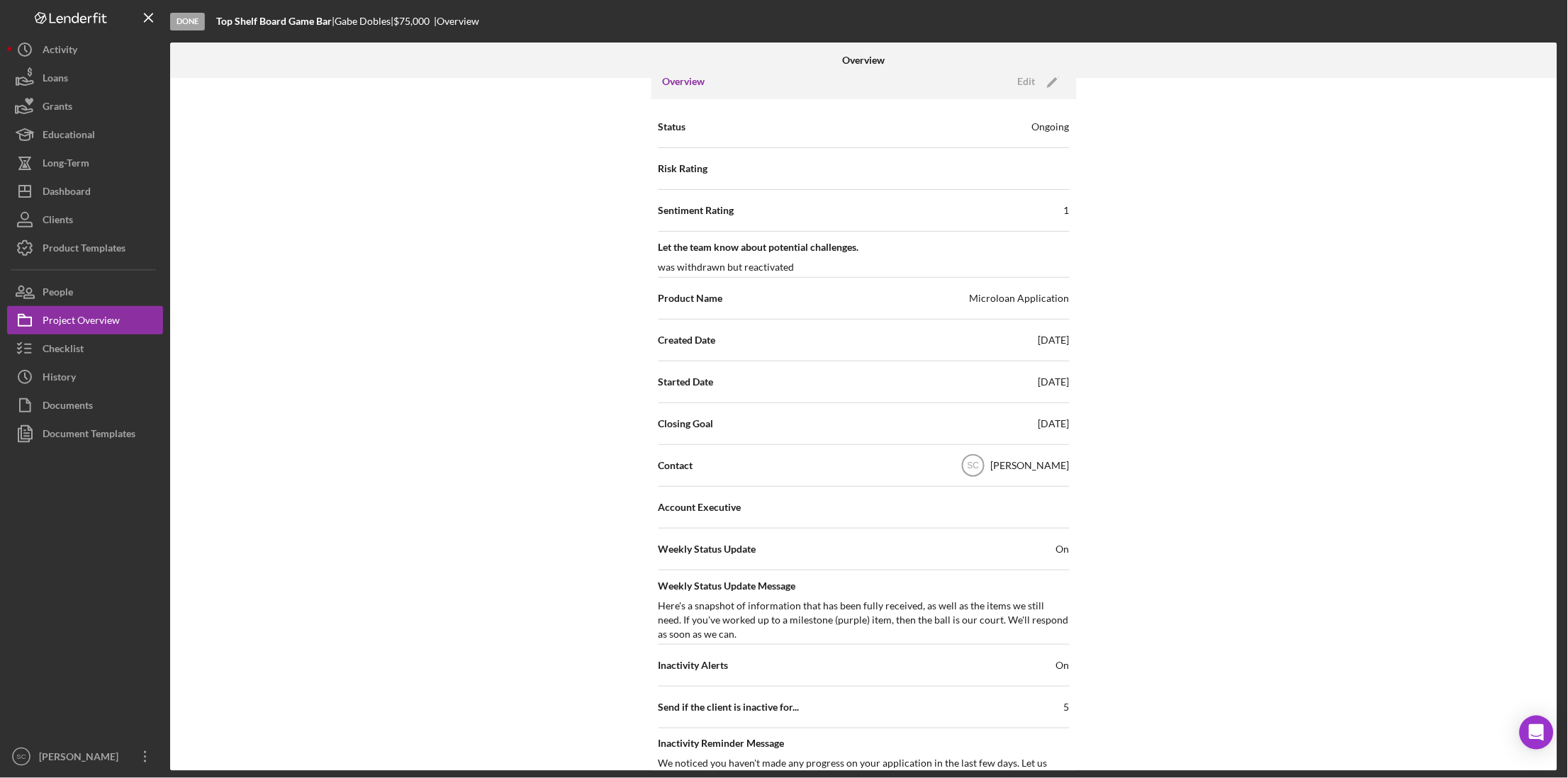
scroll to position [0, 0]
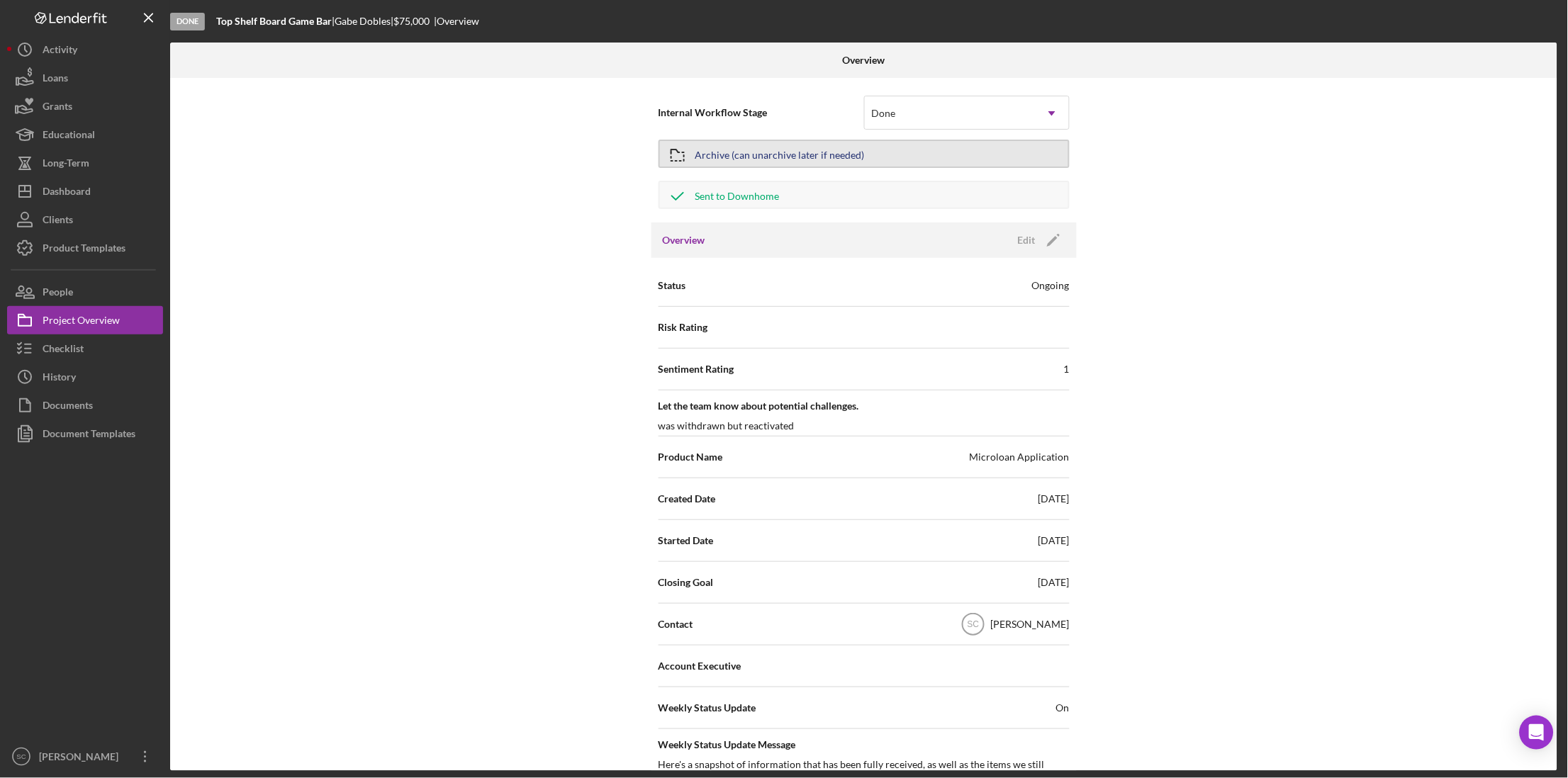
click at [808, 163] on div "Archive (can unarchive later if needed)" at bounding box center [779, 153] width 169 height 25
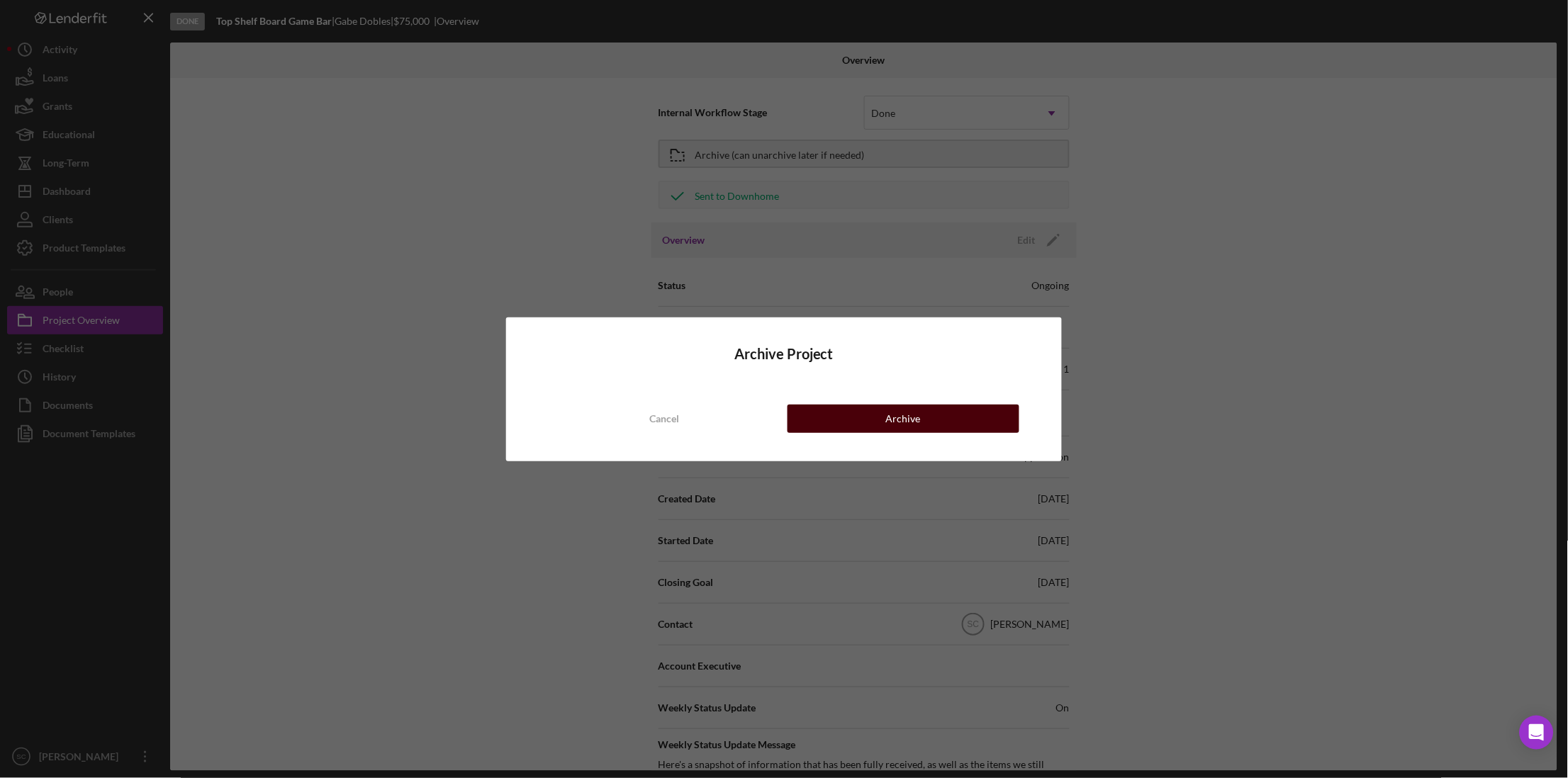
click at [859, 424] on button "Archive" at bounding box center [904, 418] width 232 height 28
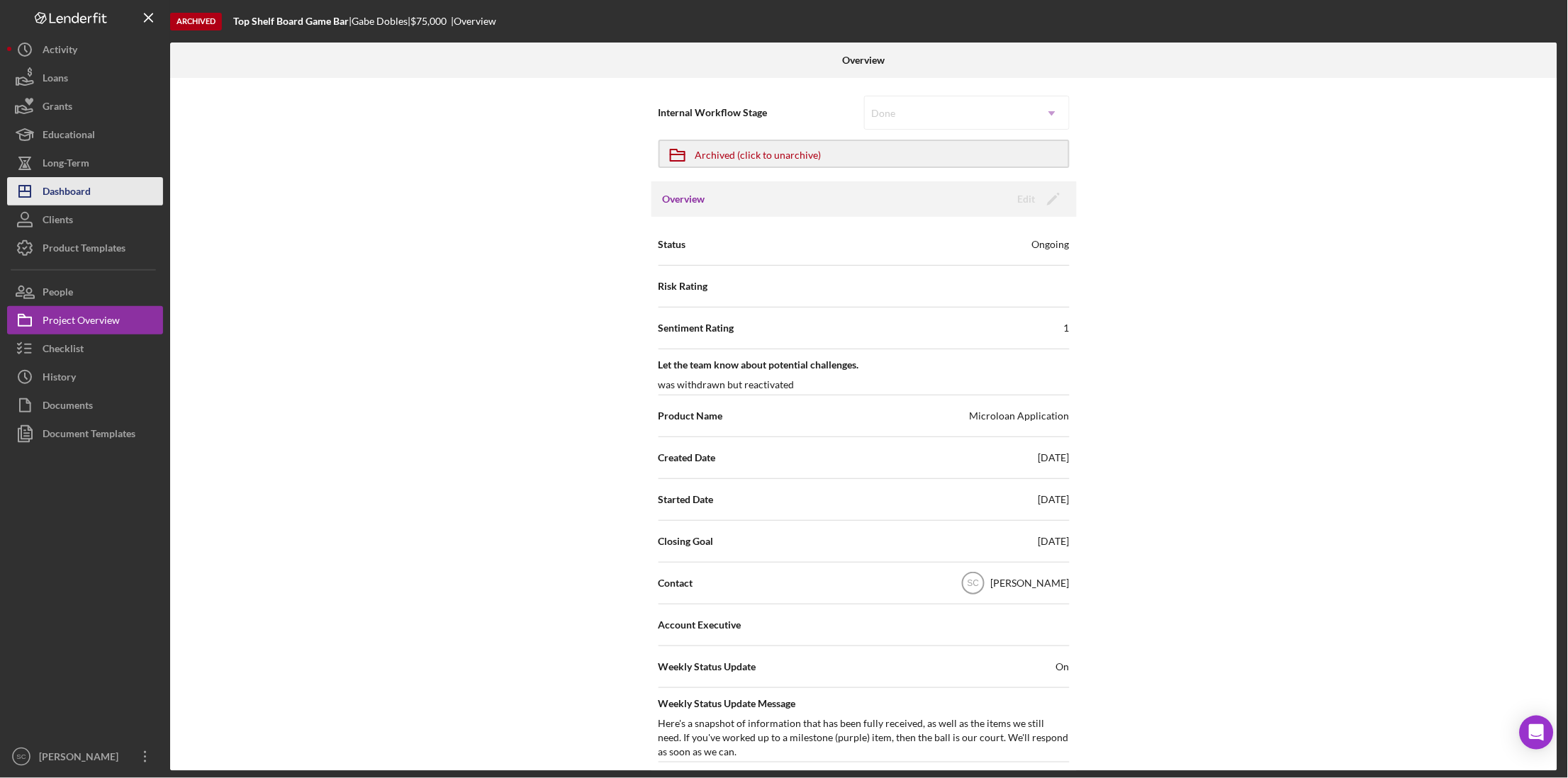
click at [87, 195] on div "Dashboard" at bounding box center [67, 193] width 49 height 32
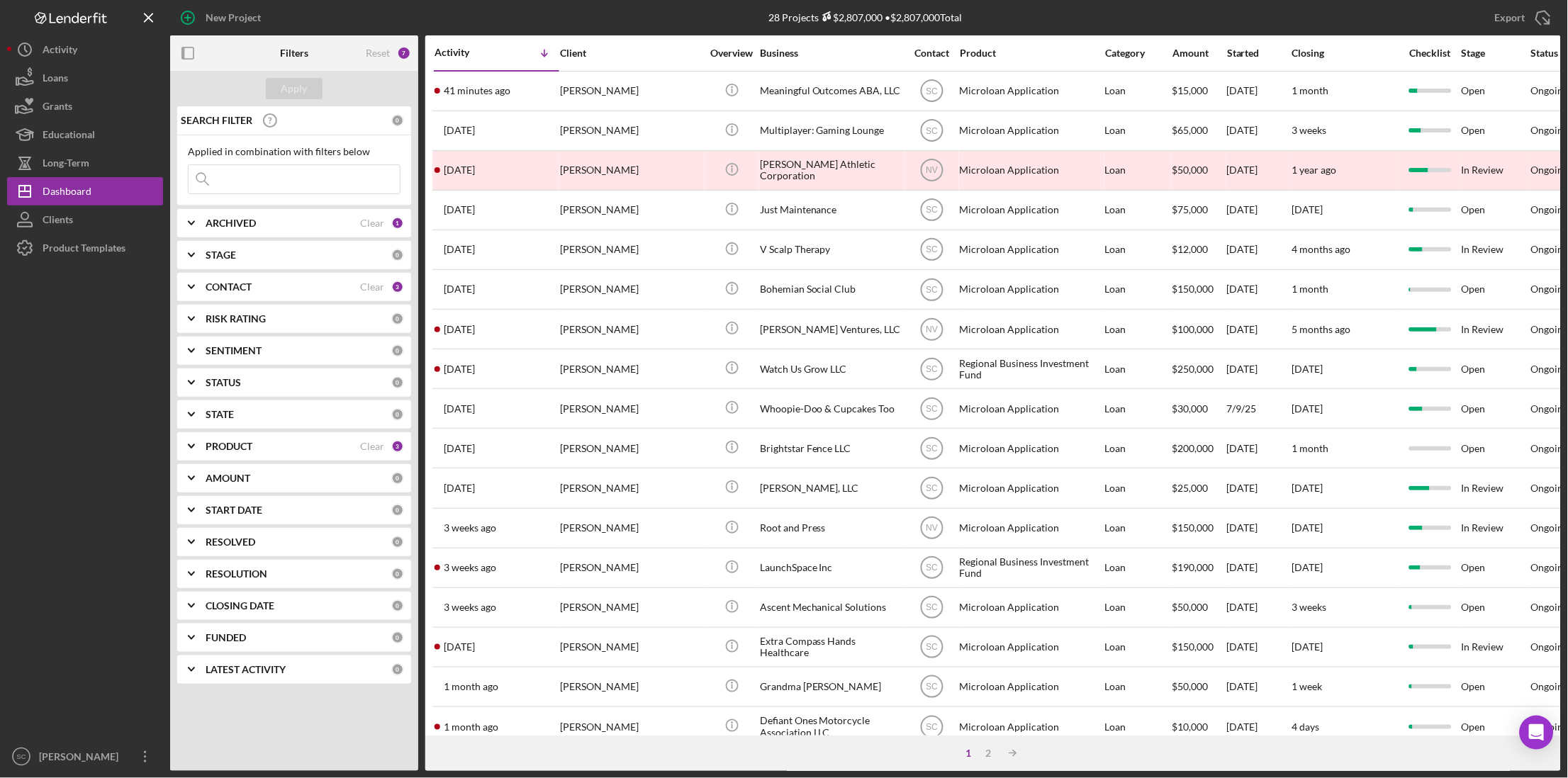
click at [934, 50] on div "Contact" at bounding box center [931, 53] width 53 height 11
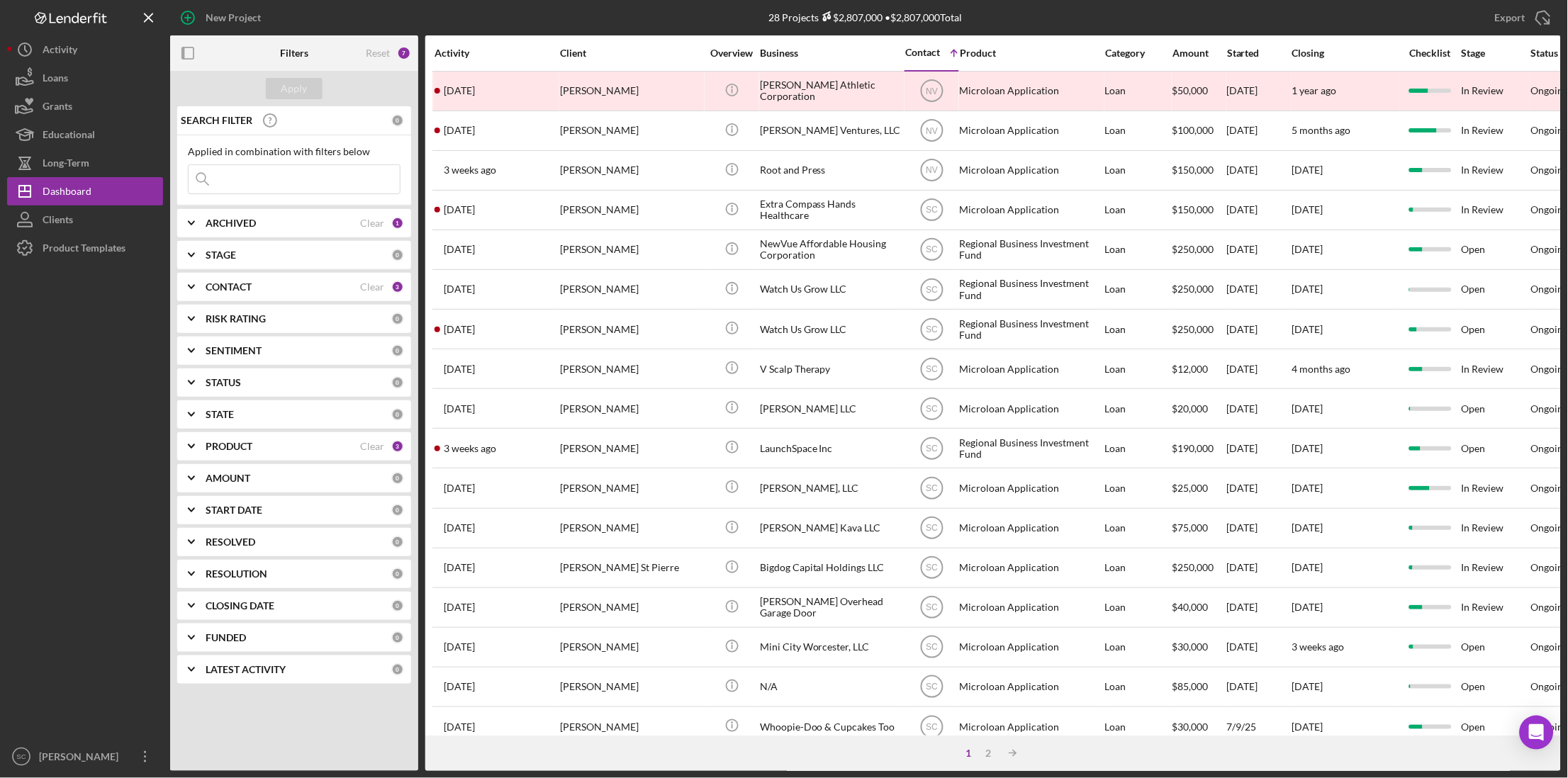
click at [936, 52] on div "Contact" at bounding box center [921, 52] width 35 height 11
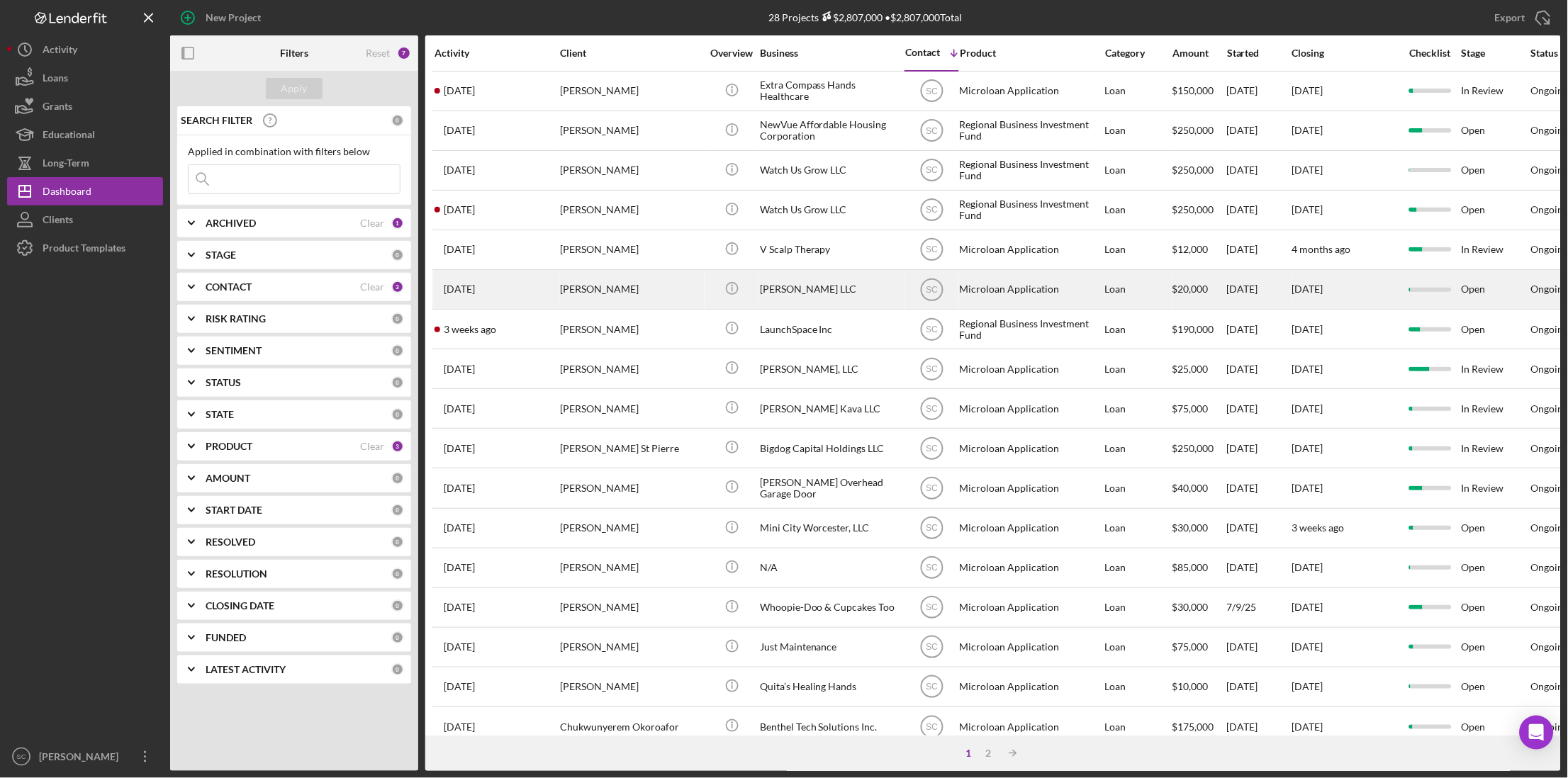
click at [806, 295] on div "[PERSON_NAME] LLC" at bounding box center [831, 290] width 142 height 37
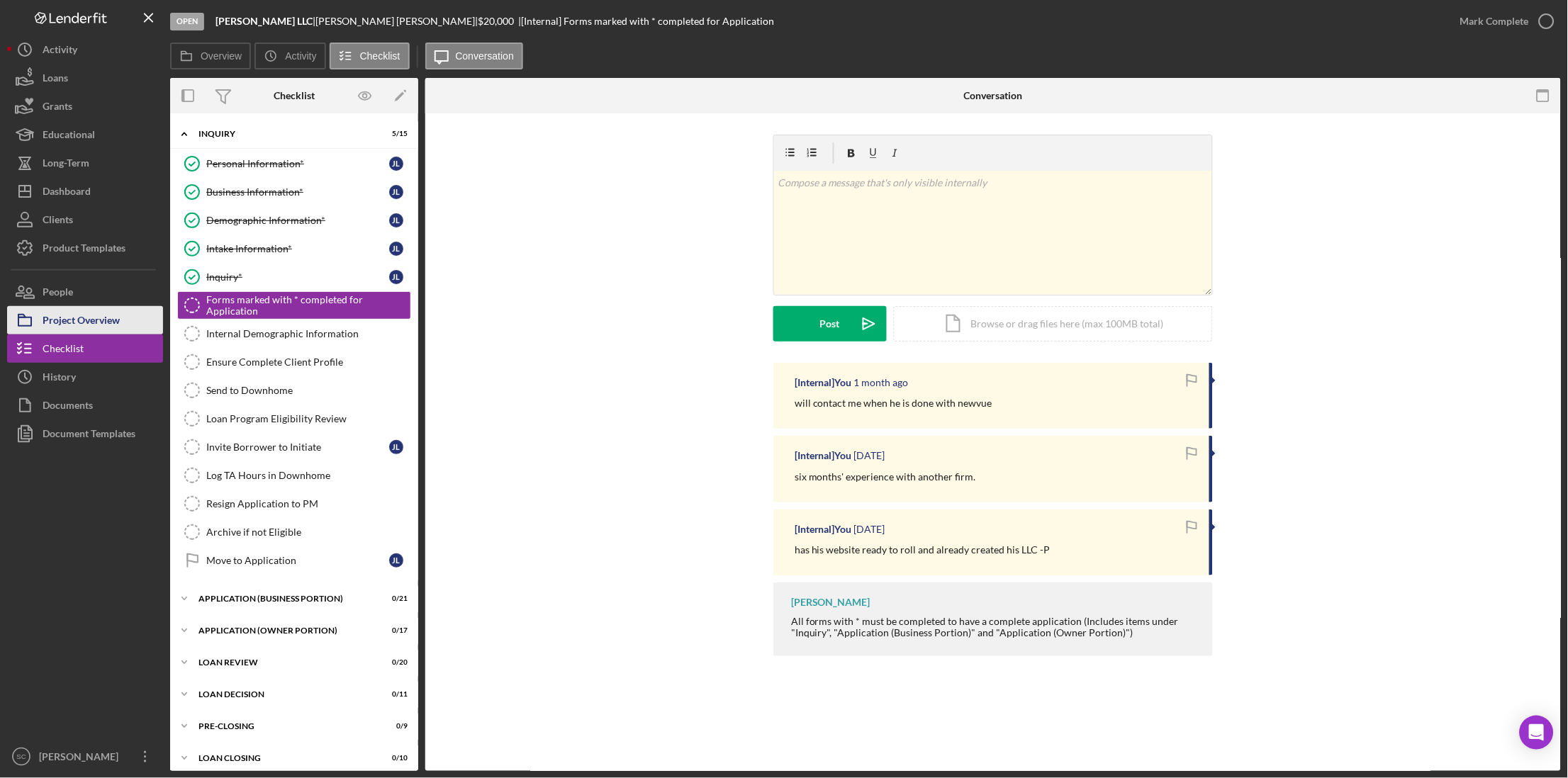
click at [80, 319] on div "Project Overview" at bounding box center [81, 322] width 78 height 32
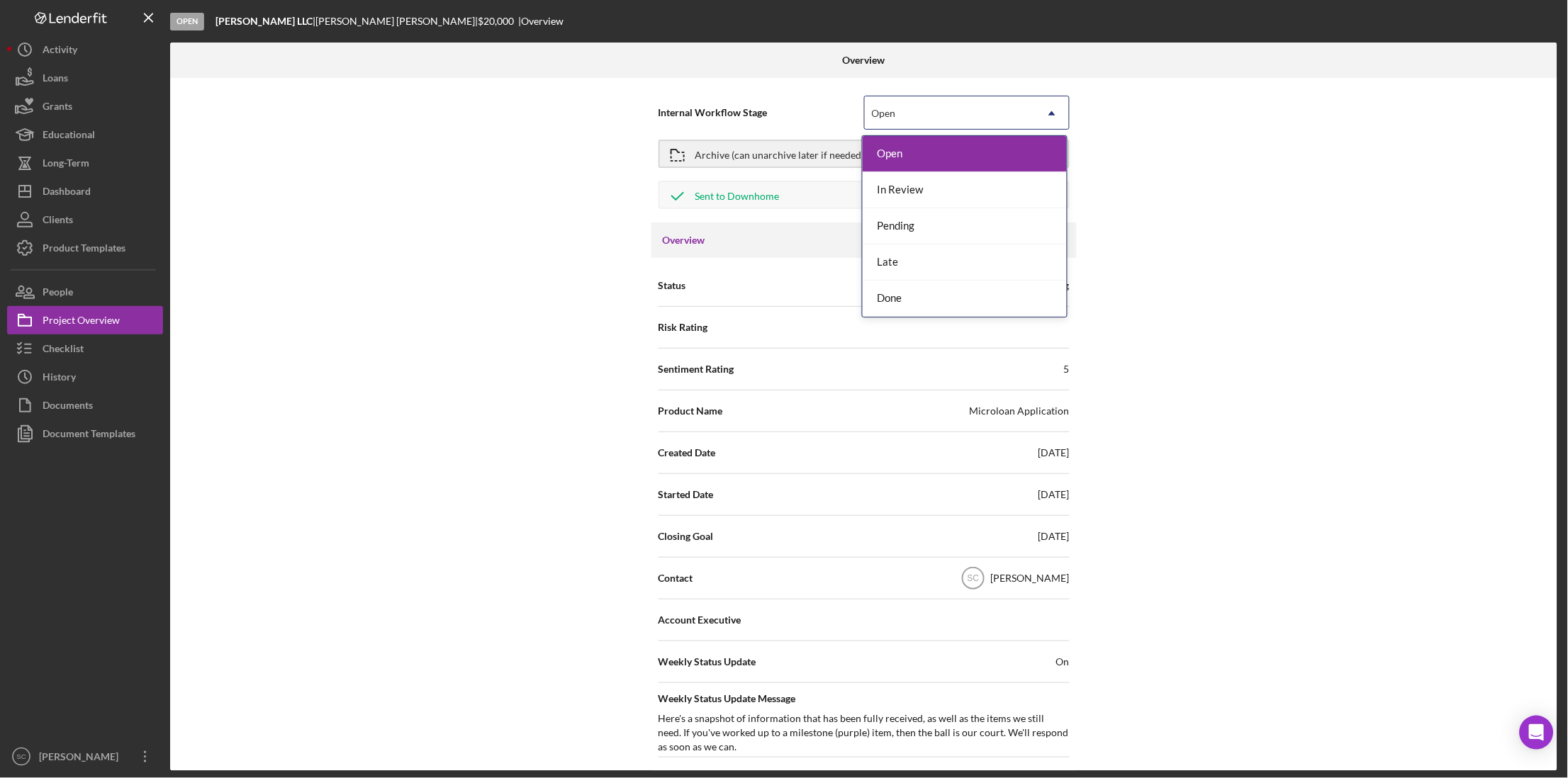
click at [902, 106] on div "Open" at bounding box center [949, 113] width 170 height 33
click at [921, 304] on div "Done" at bounding box center [964, 298] width 204 height 36
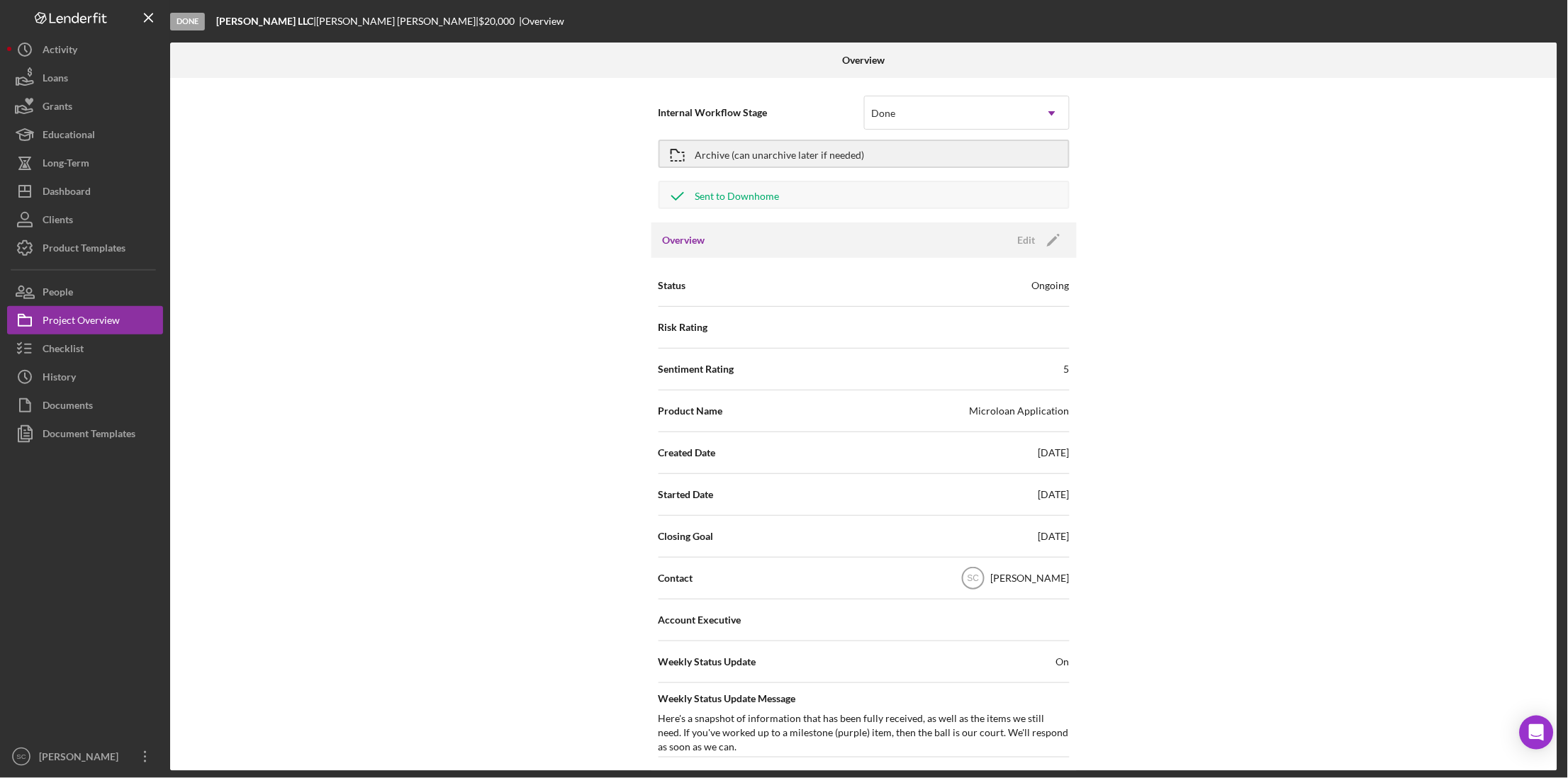
click at [697, 236] on h3 "Overview" at bounding box center [684, 240] width 43 height 14
click at [729, 153] on div "Archive (can unarchive later if needed)" at bounding box center [779, 153] width 169 height 25
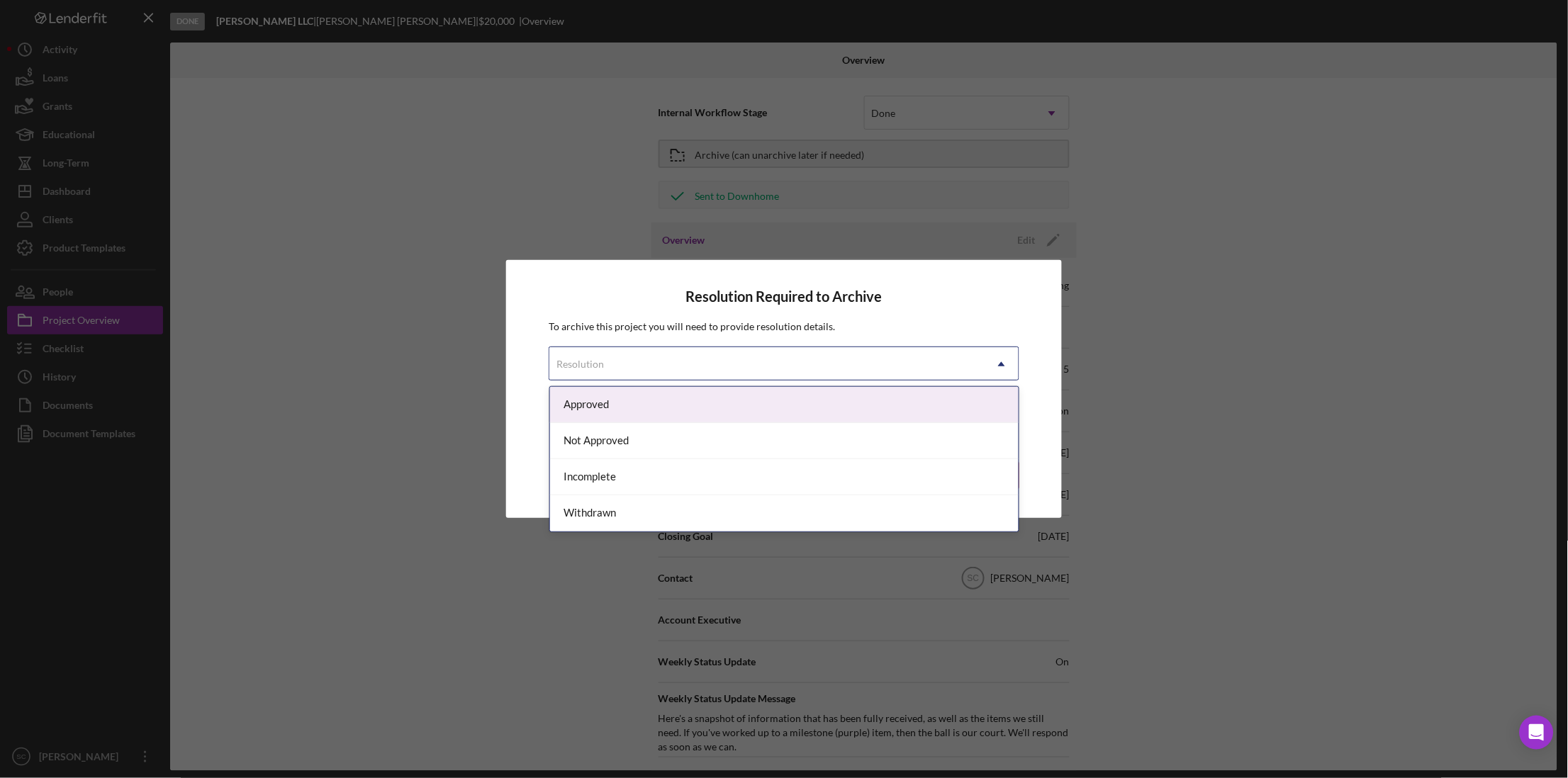
click at [660, 363] on div "Resolution" at bounding box center [767, 363] width 435 height 33
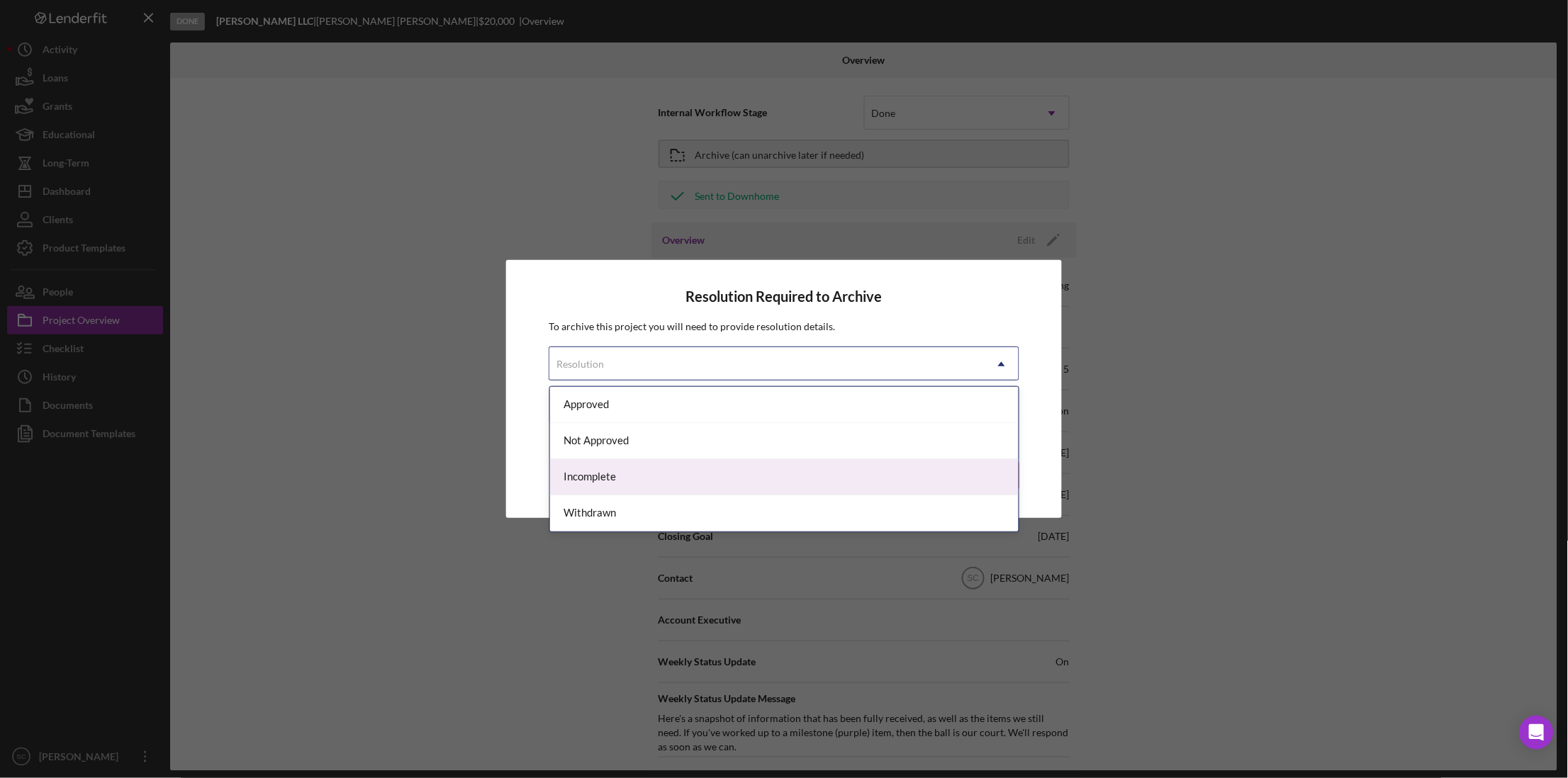
click at [620, 476] on div "Incomplete" at bounding box center [785, 476] width 469 height 36
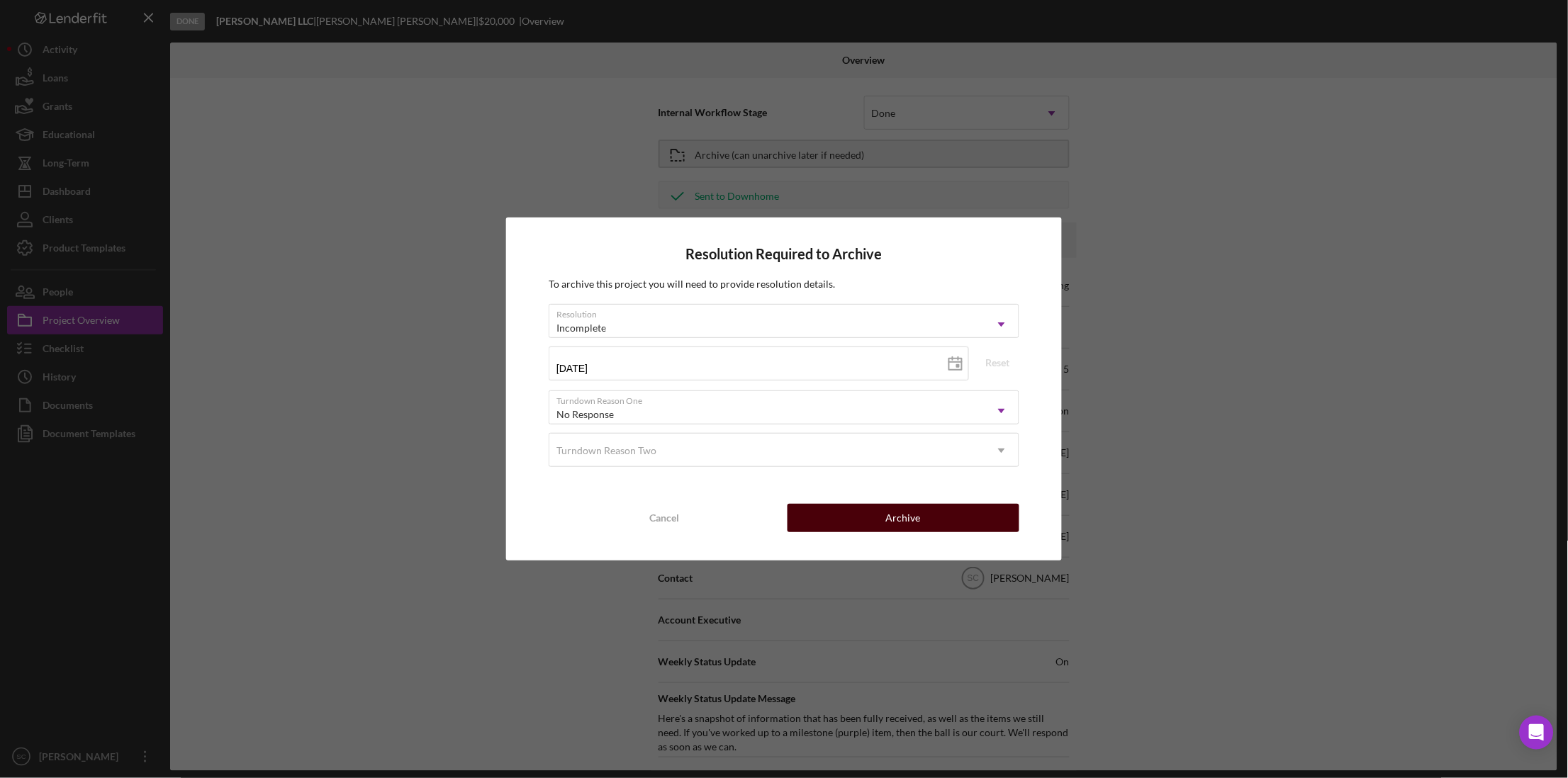
click at [902, 522] on div "Archive" at bounding box center [903, 517] width 35 height 28
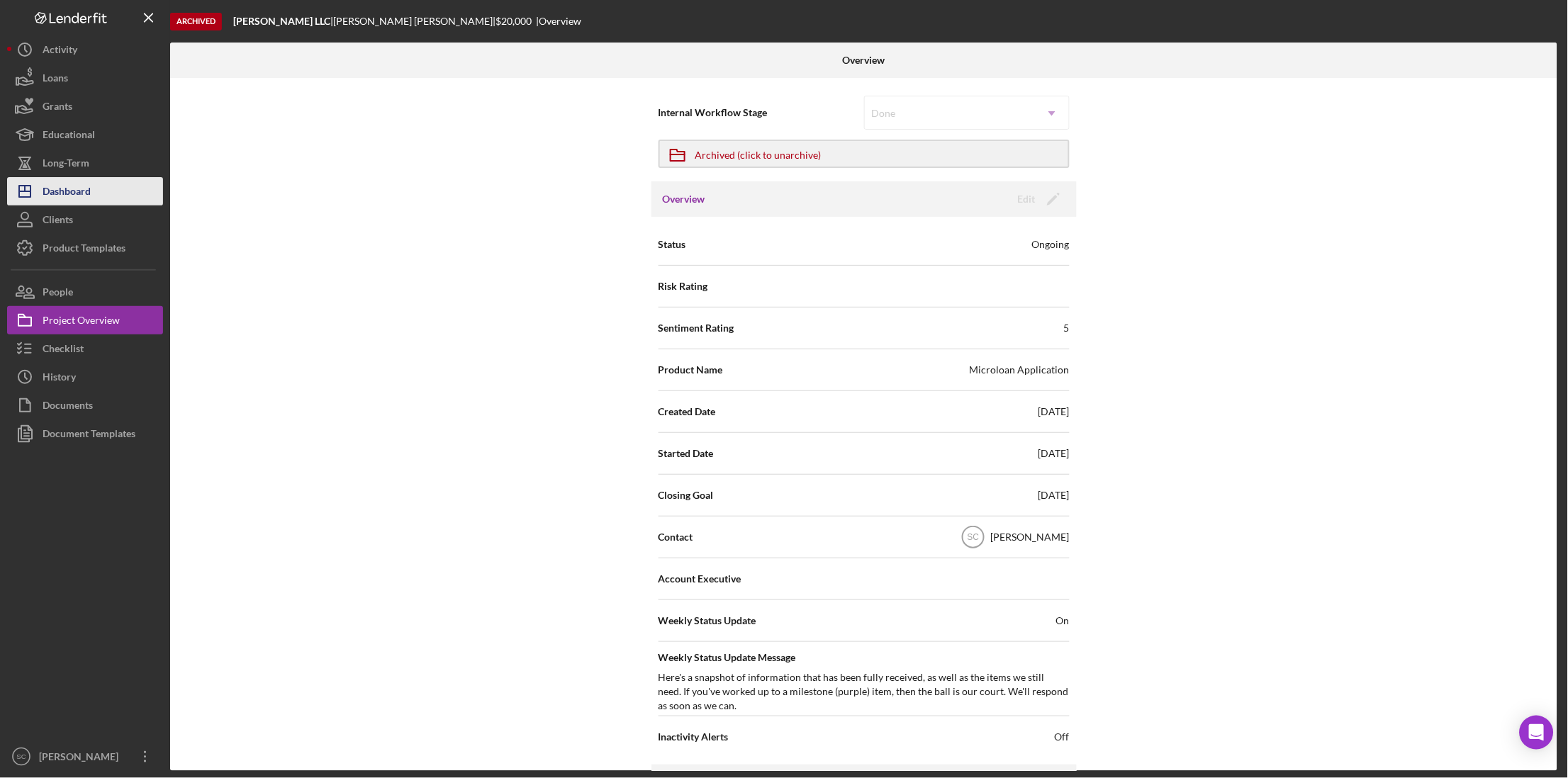
click at [15, 195] on icon "Icon/Dashboard" at bounding box center [25, 191] width 36 height 35
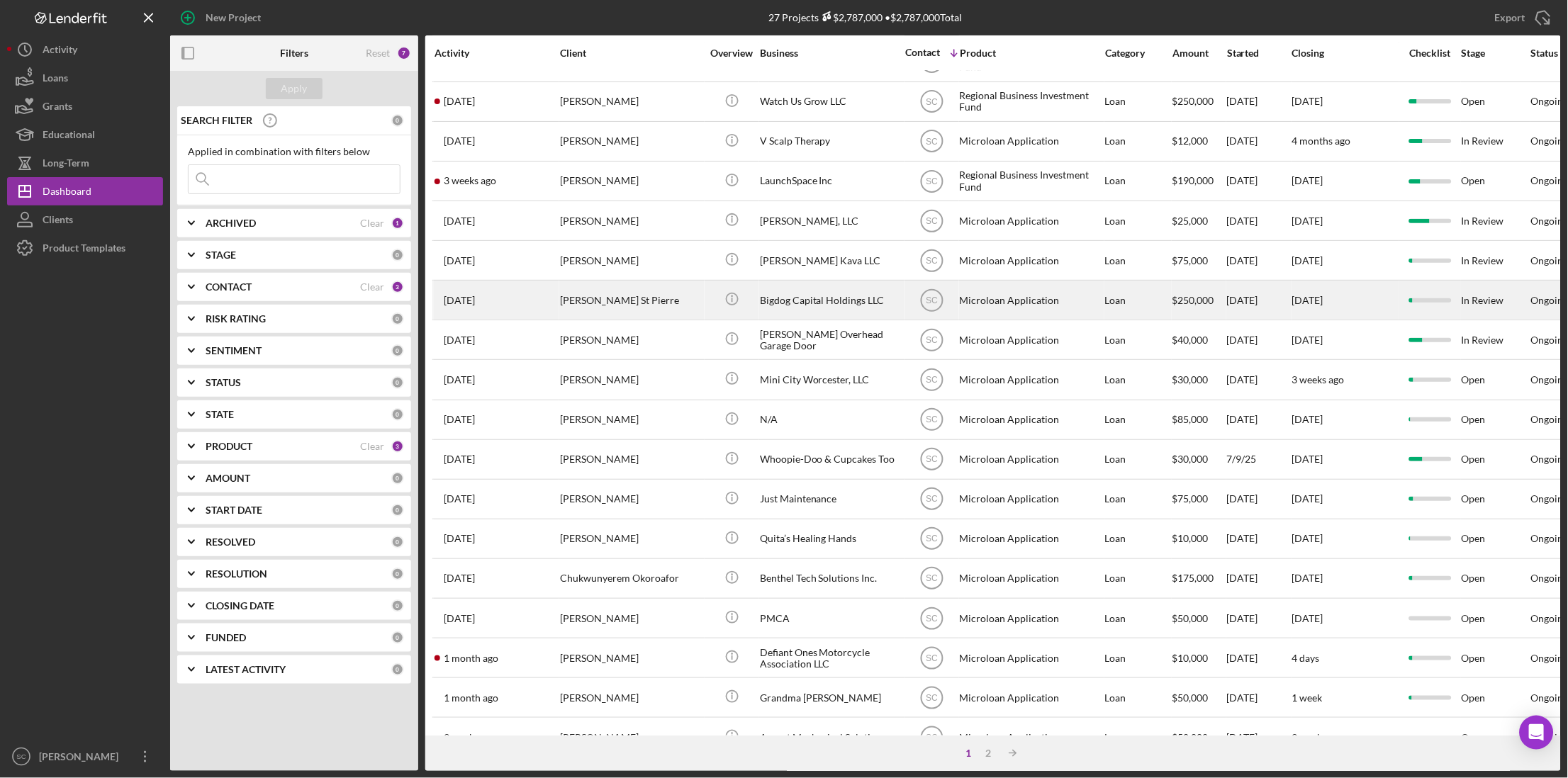
scroll to position [177, 0]
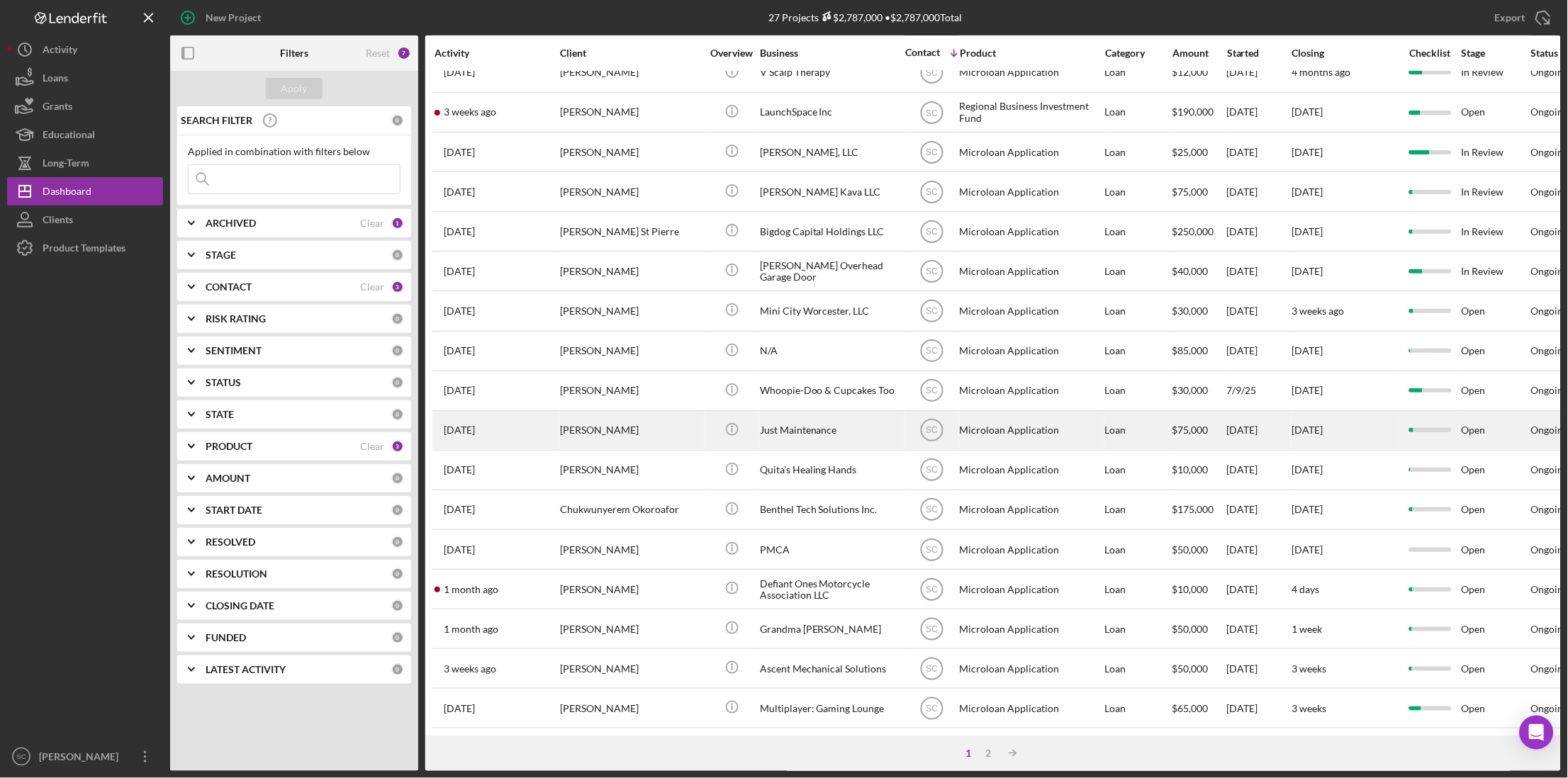
click at [598, 424] on div "[PERSON_NAME]" at bounding box center [631, 431] width 142 height 37
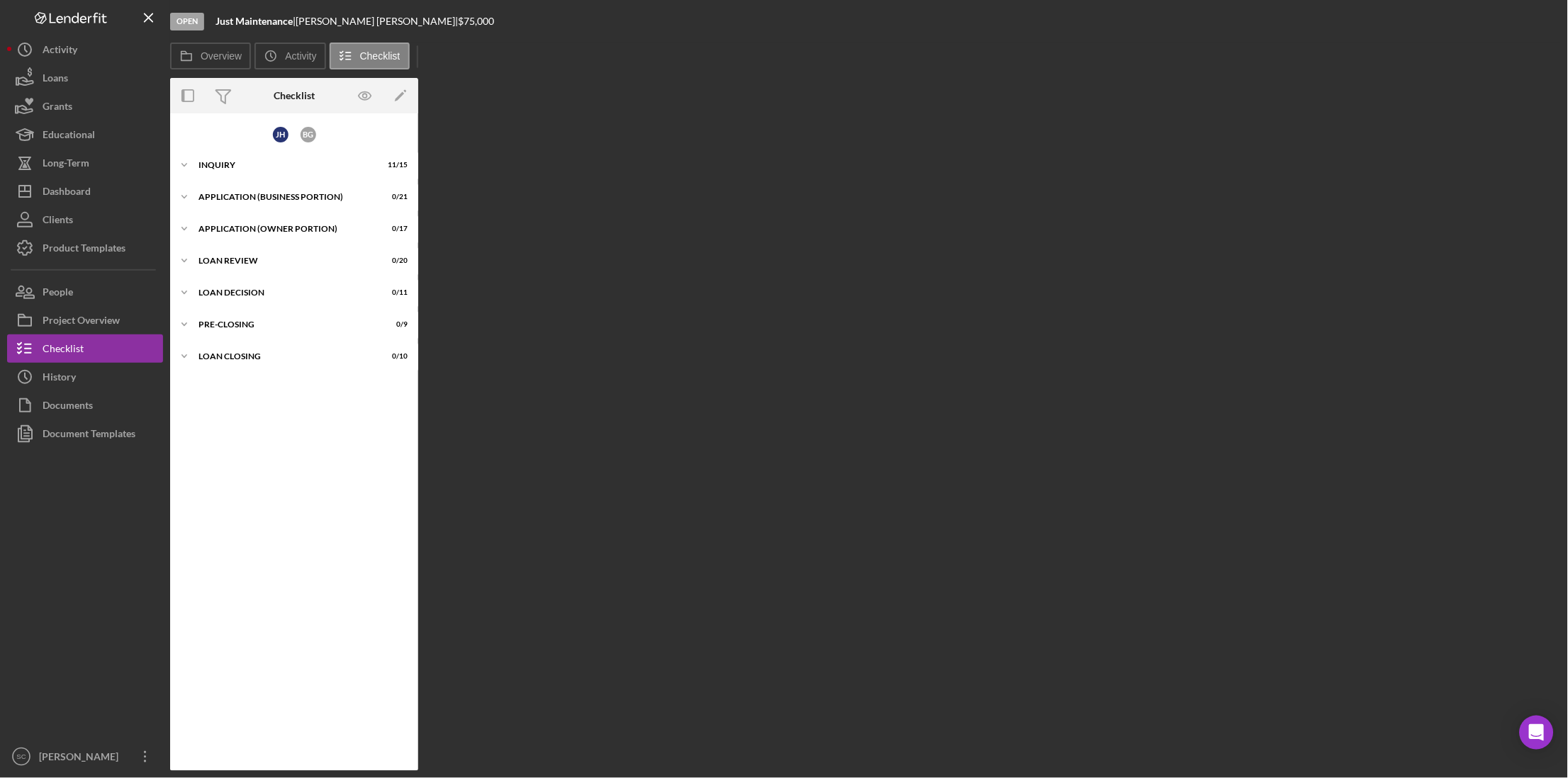
scroll to position [40, 0]
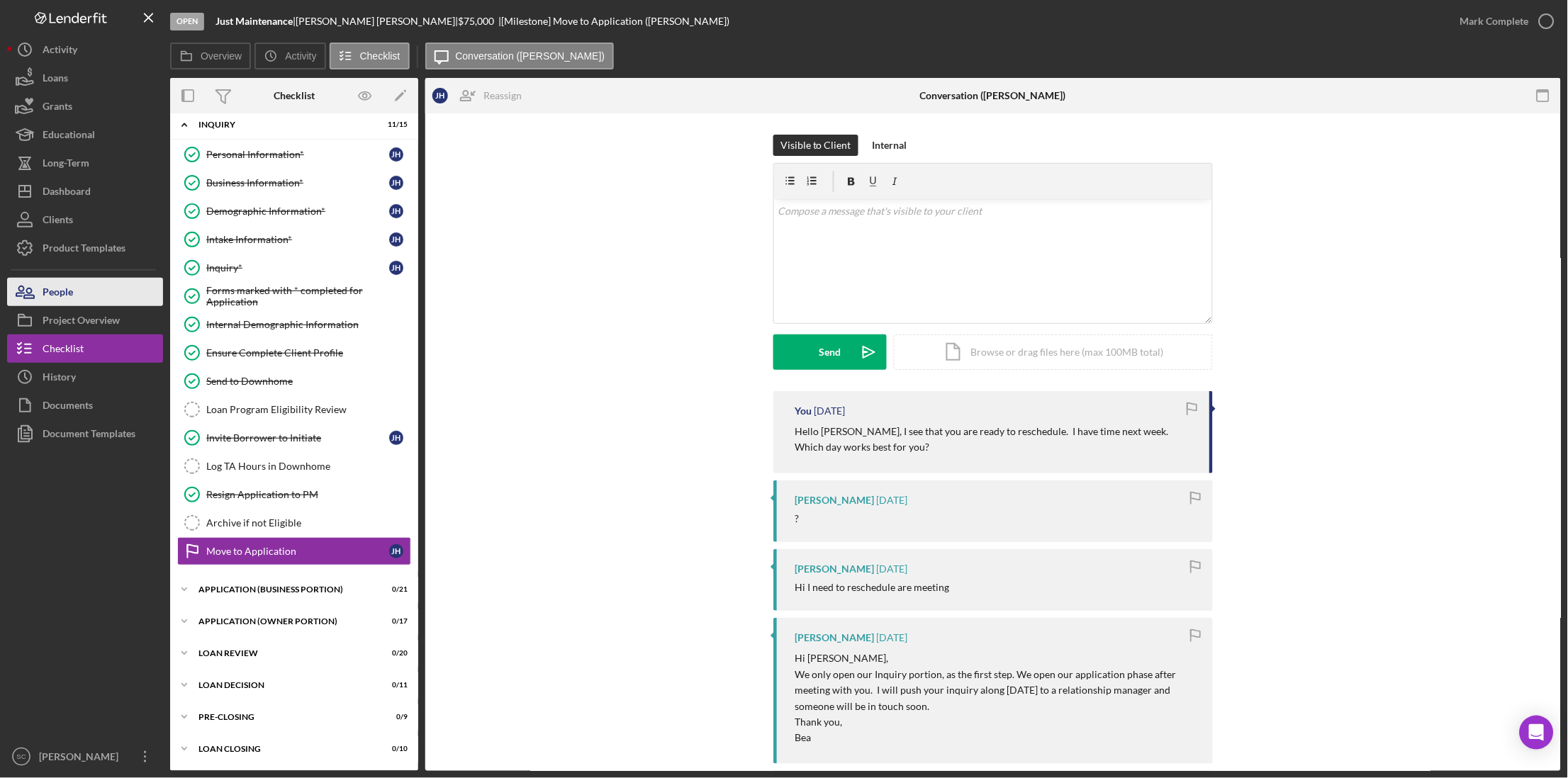
click at [78, 292] on button "People" at bounding box center [85, 291] width 156 height 28
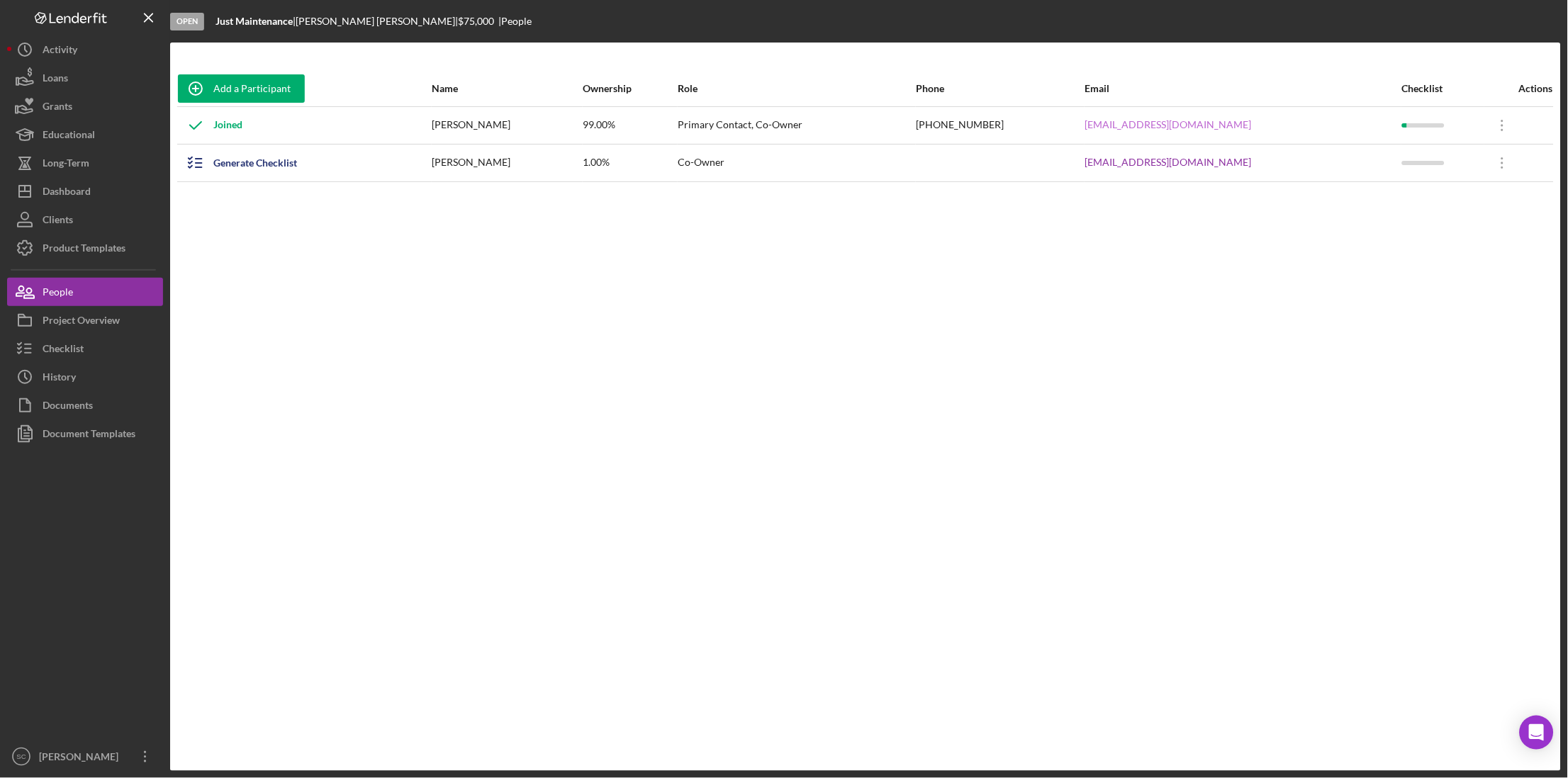
click at [1172, 126] on link "[EMAIL_ADDRESS][DOMAIN_NAME]" at bounding box center [1168, 124] width 166 height 11
click at [1040, 232] on div "Add a Participant Name Ownership Role Phone Email Checklist Actions Joined [PER…" at bounding box center [865, 406] width 1390 height 672
click at [93, 324] on div "Project Overview" at bounding box center [81, 322] width 78 height 32
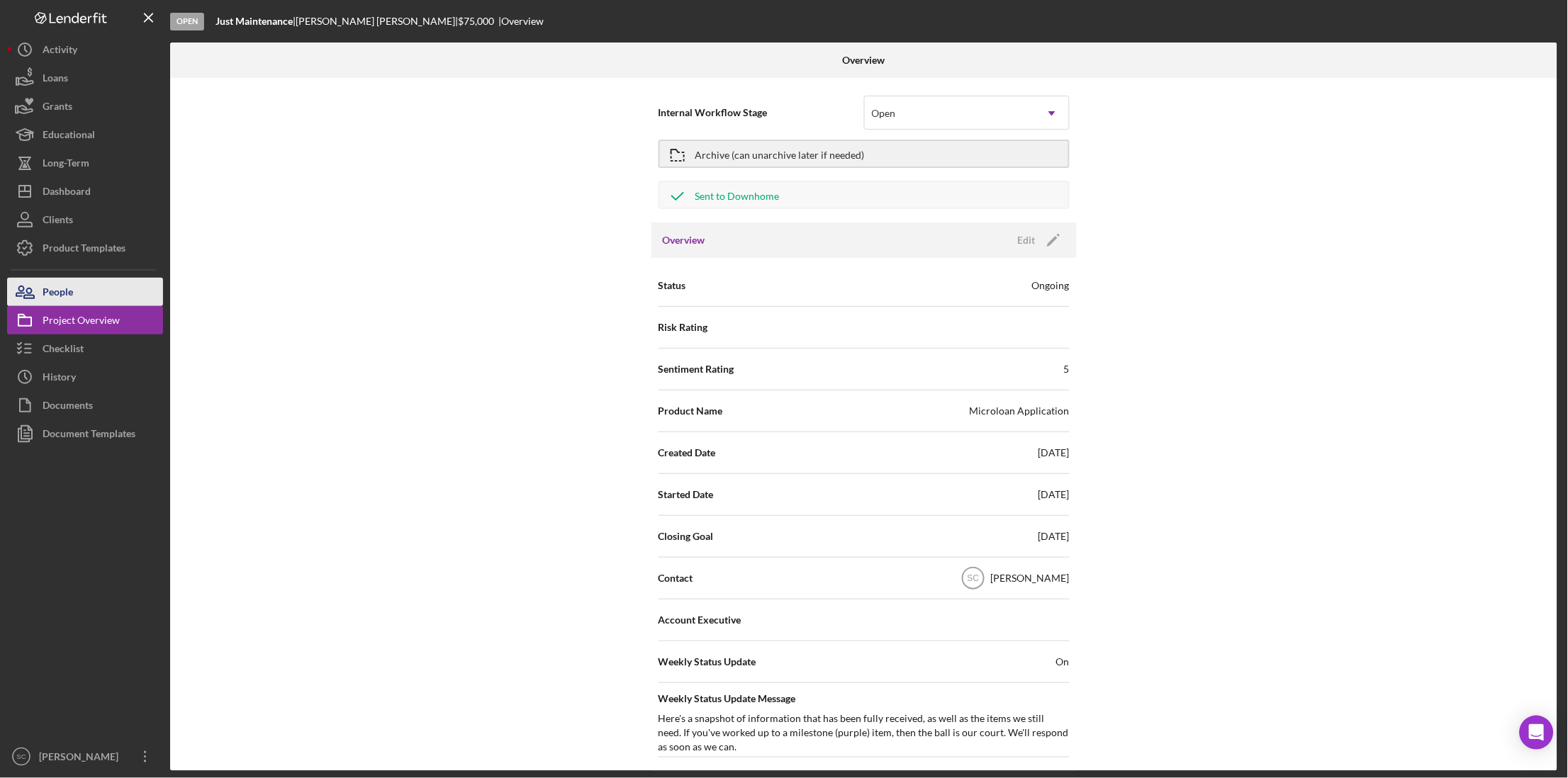
click at [88, 297] on button "People" at bounding box center [85, 291] width 156 height 28
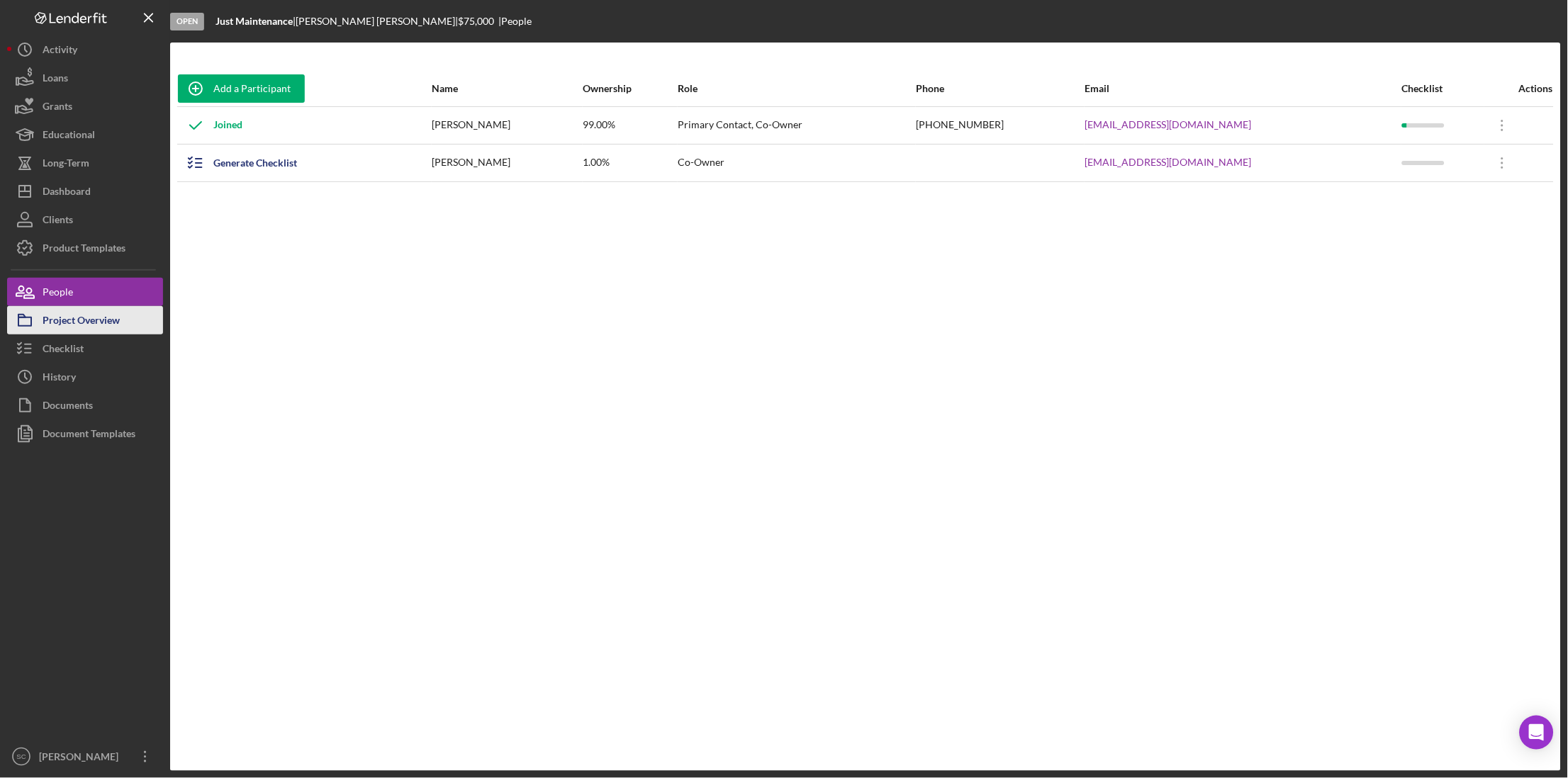
click at [60, 330] on div "Project Overview" at bounding box center [81, 322] width 78 height 32
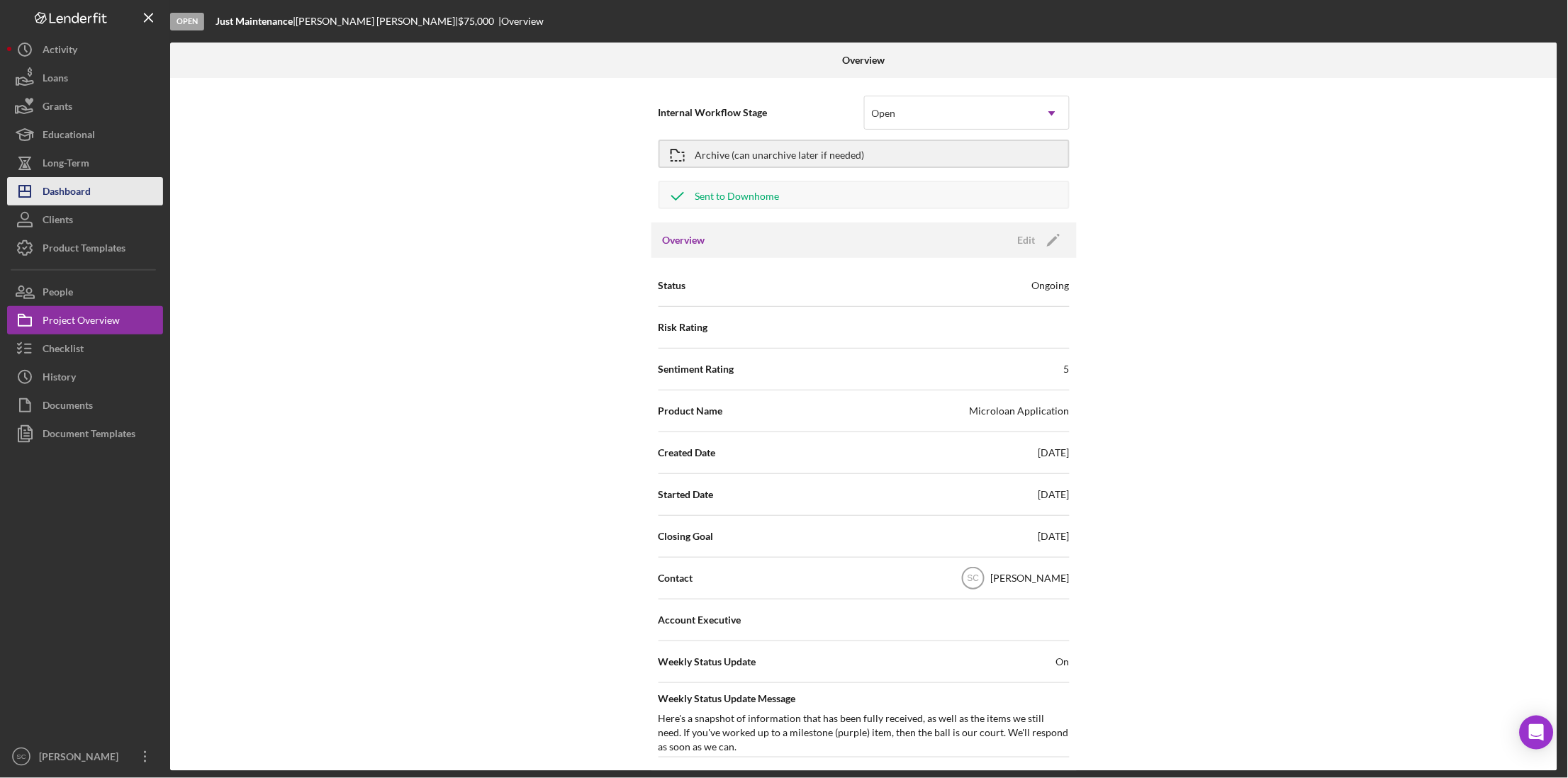
click at [78, 191] on div "Dashboard" at bounding box center [67, 193] width 49 height 32
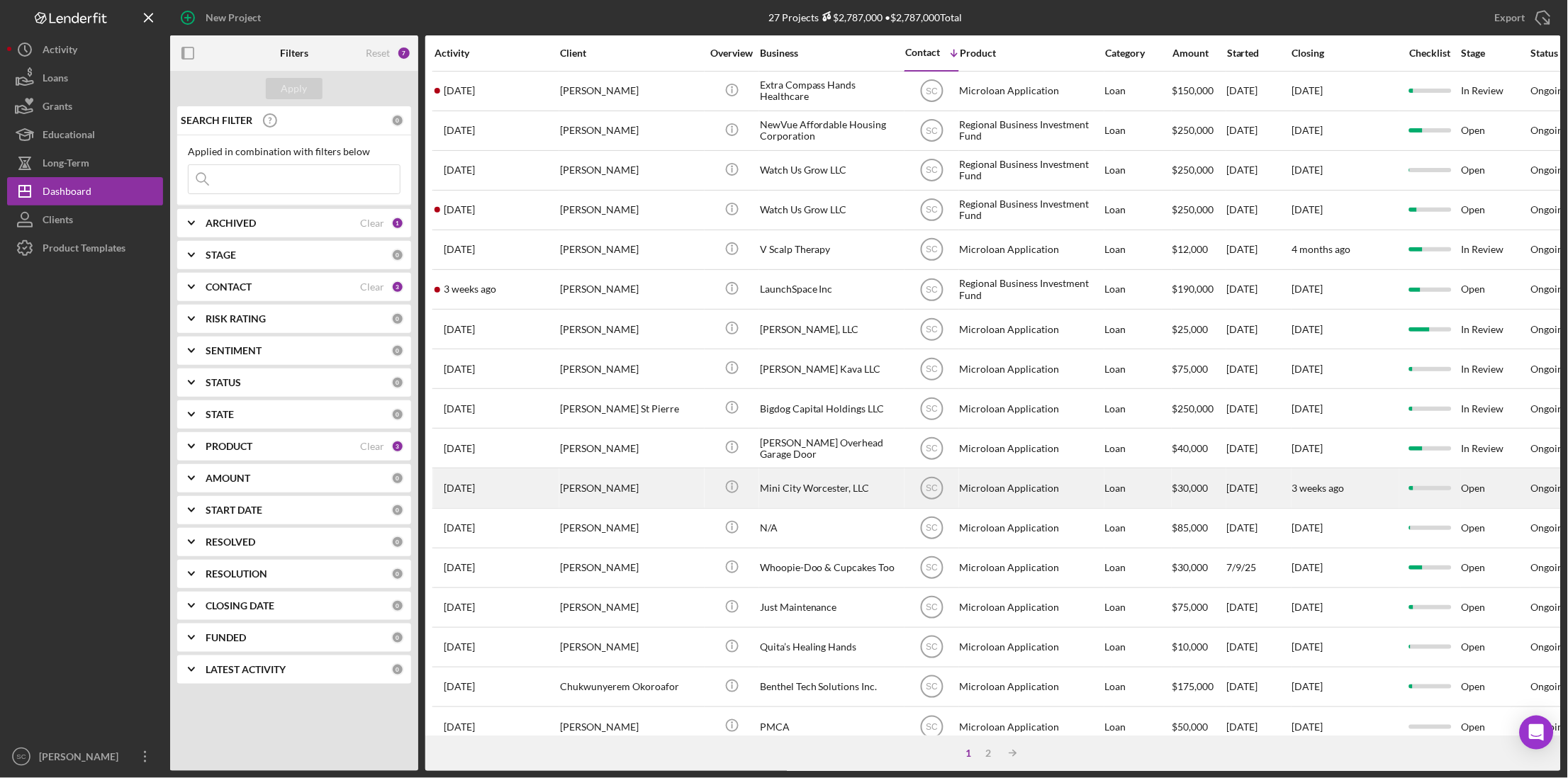
click at [520, 482] on div "[DATE] [PERSON_NAME]" at bounding box center [496, 488] width 124 height 37
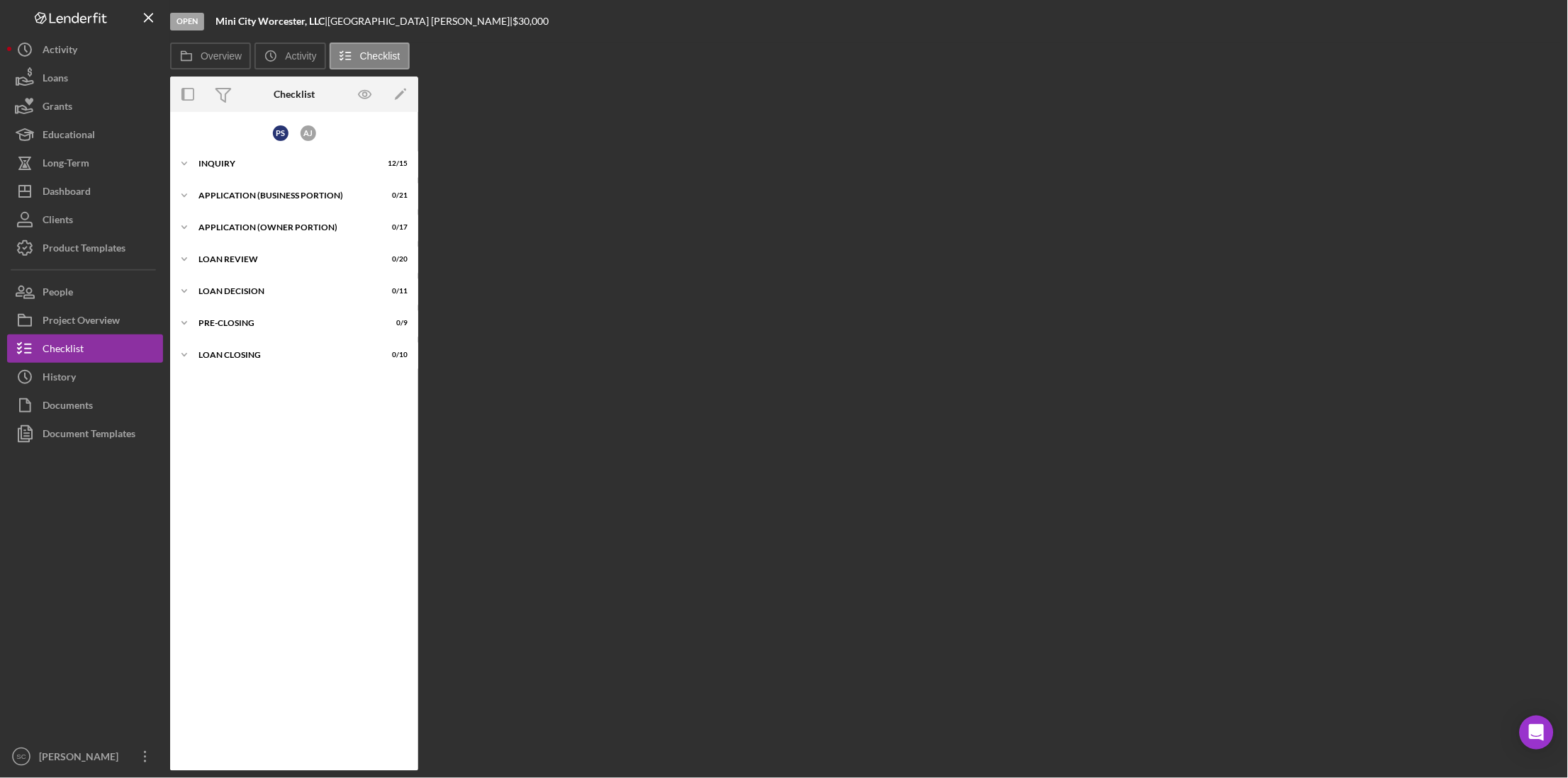
scroll to position [7, 0]
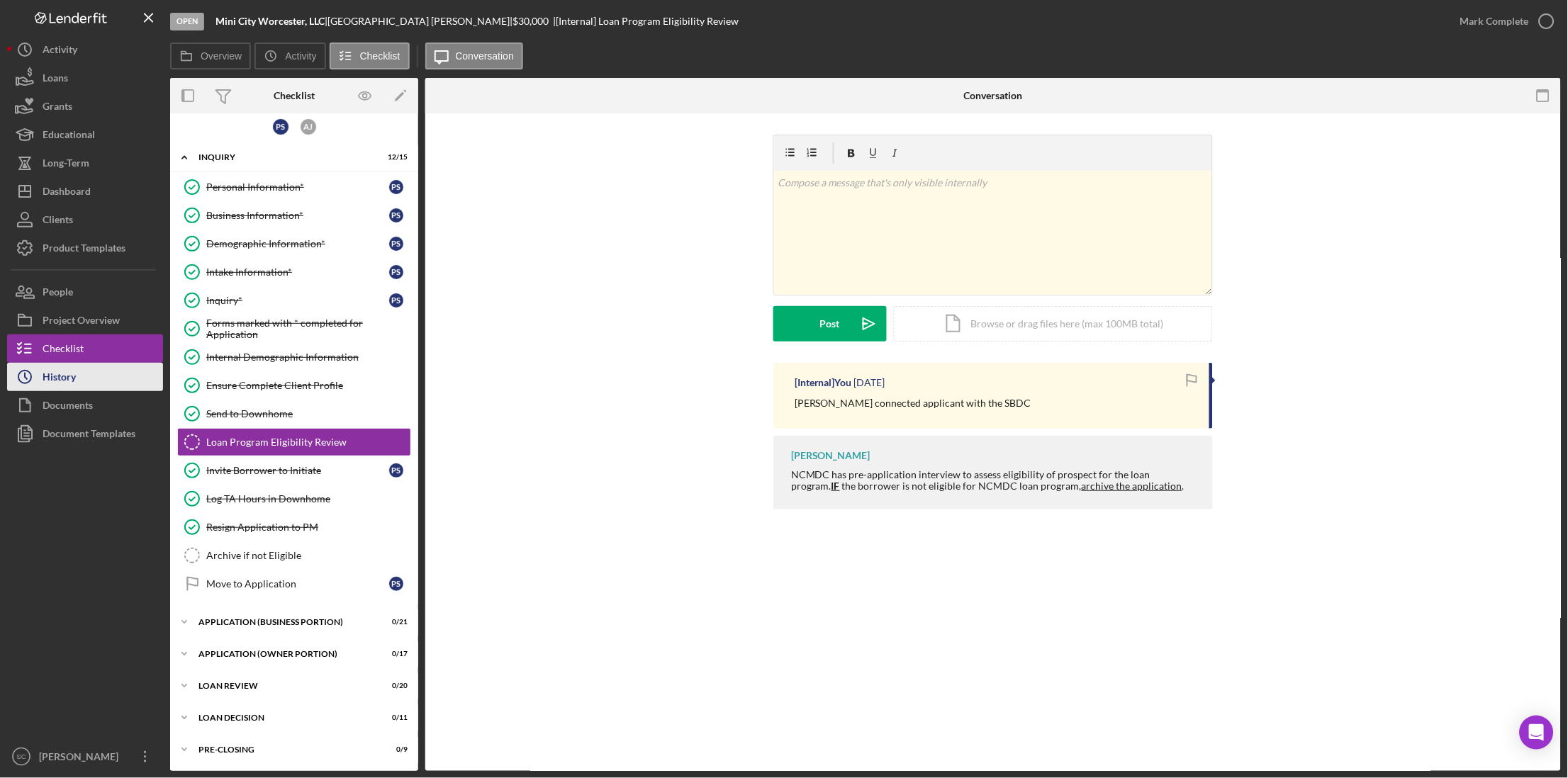
click at [38, 383] on icon "Icon/History" at bounding box center [25, 377] width 36 height 35
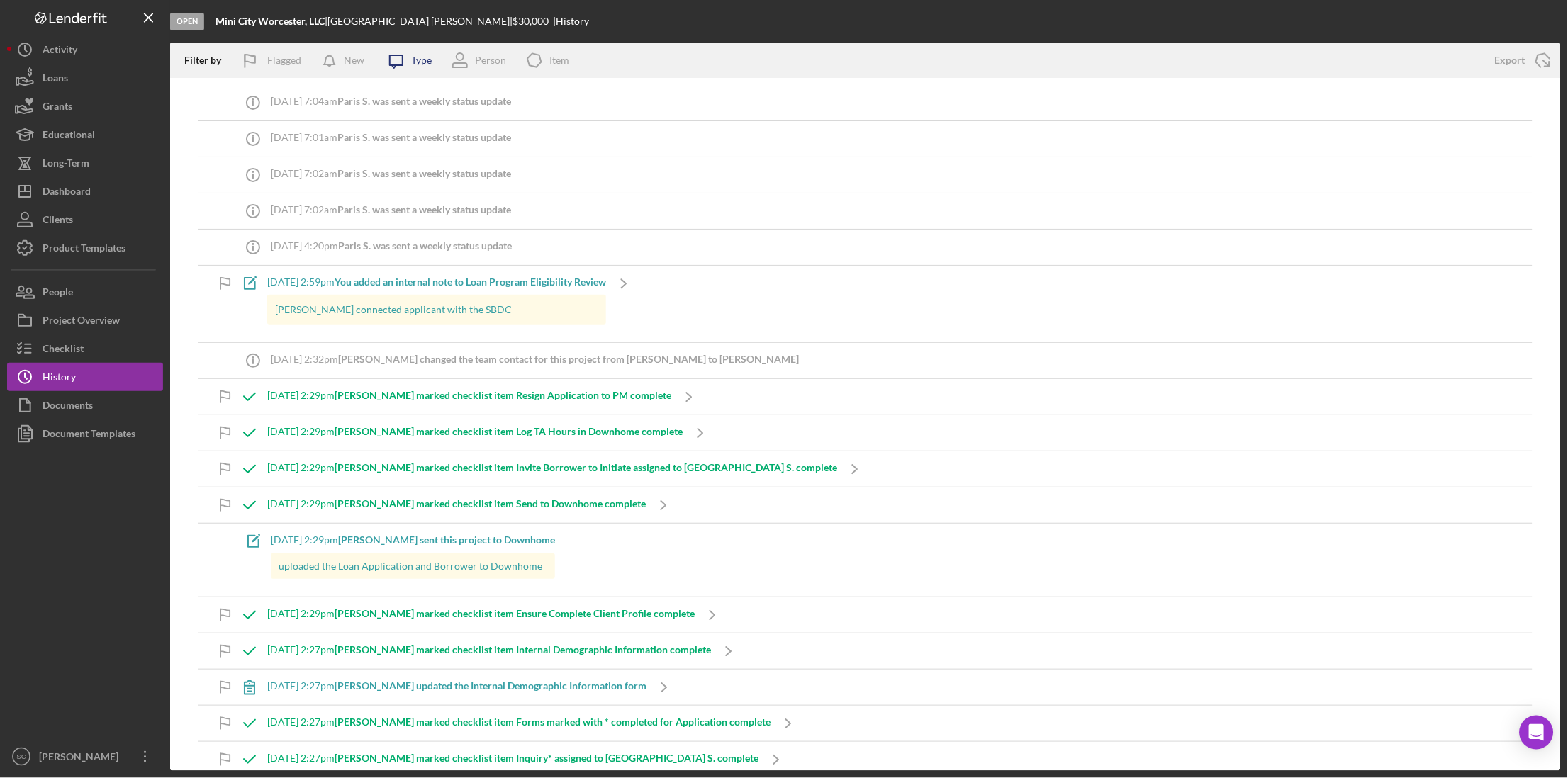
click at [411, 67] on icon "Icon/Message" at bounding box center [396, 61] width 36 height 35
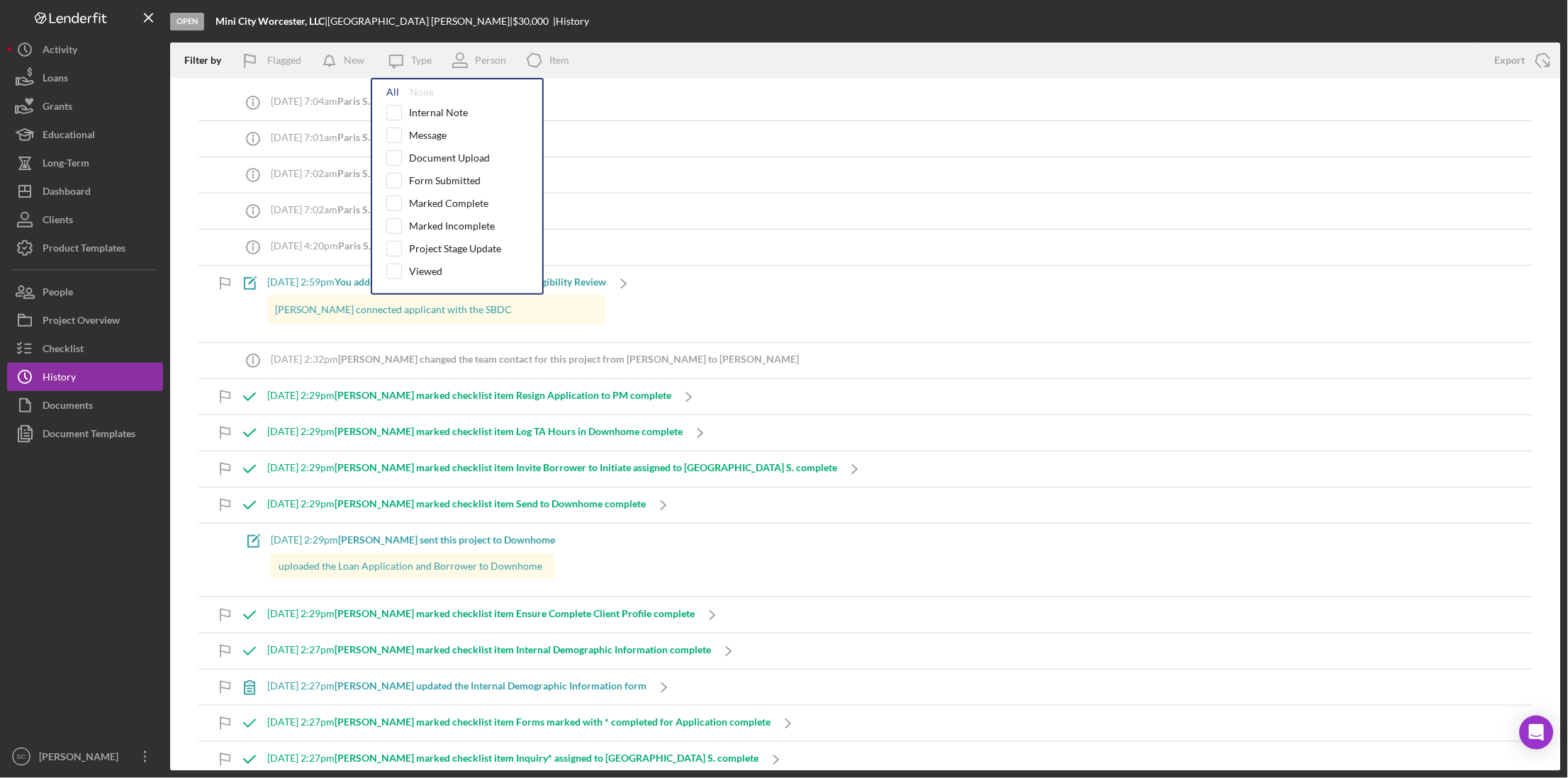
click at [392, 93] on div "All" at bounding box center [392, 92] width 13 height 11
checkbox input "true"
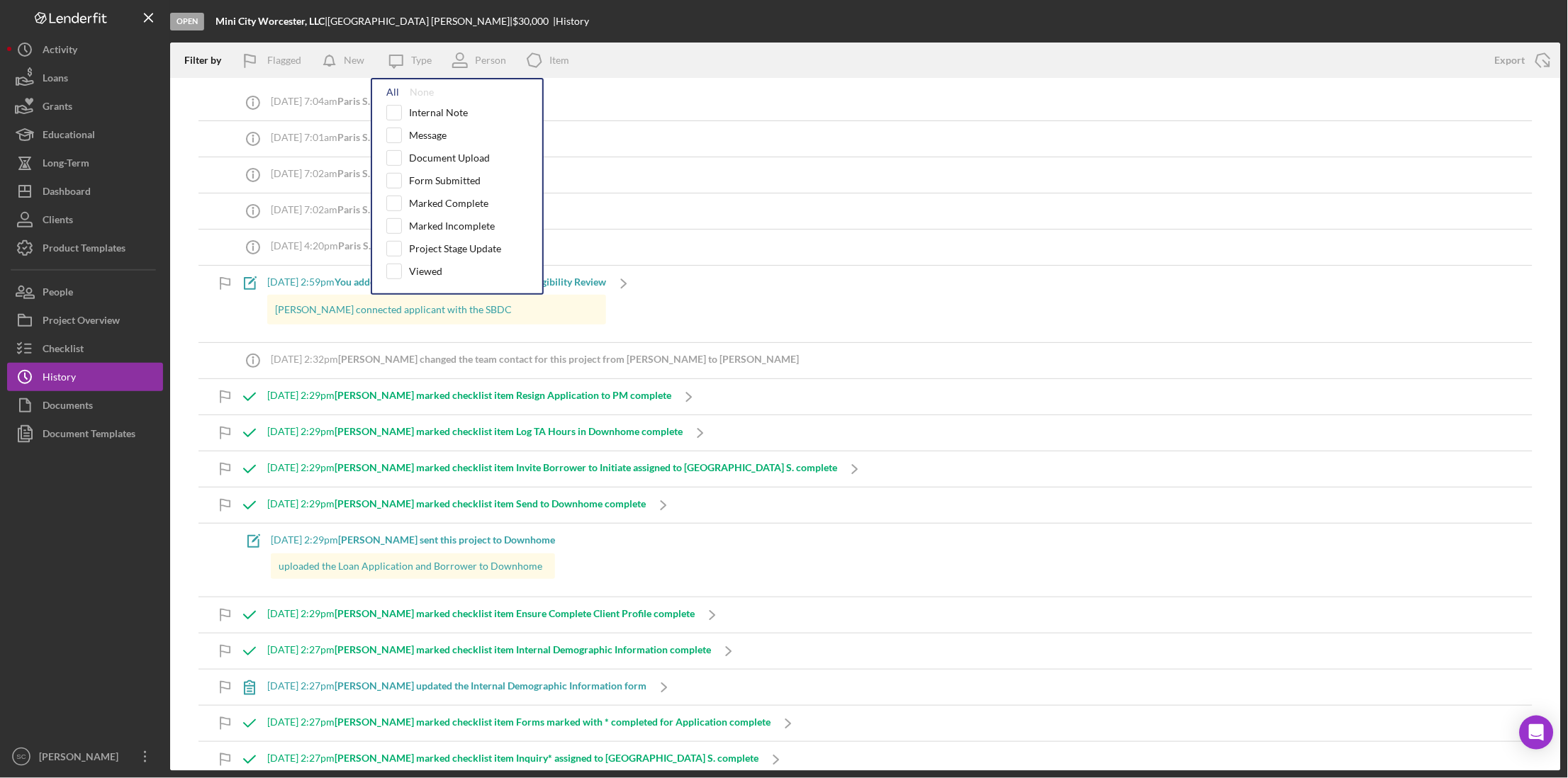
checkbox input "true"
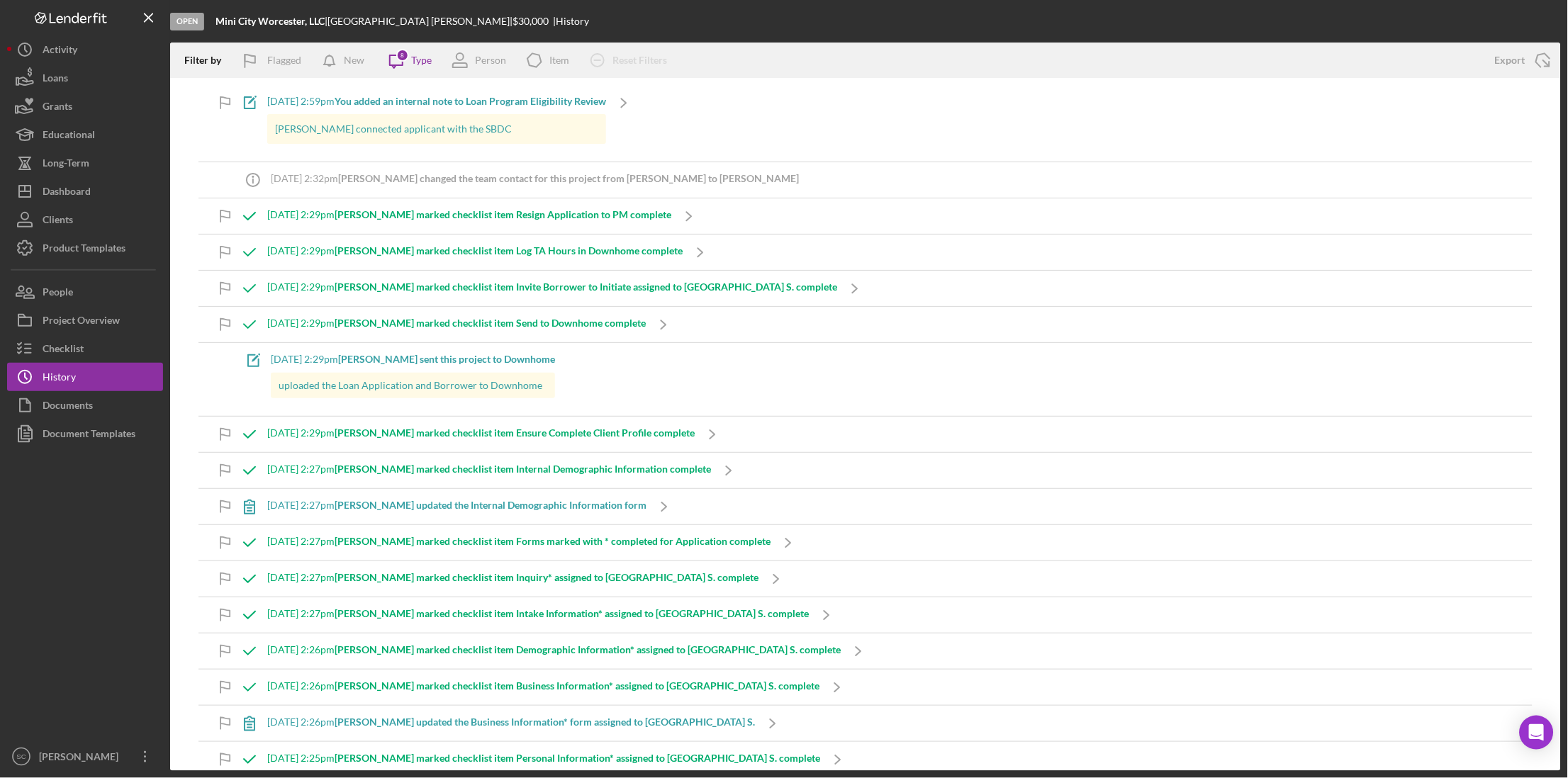
click at [751, 56] on div "Filter by Flagged New Icon/Message 8 Type Person Icon/Product Item Icon/Clear A…" at bounding box center [825, 61] width 1310 height 35
click at [46, 328] on div "Project Overview" at bounding box center [81, 322] width 78 height 32
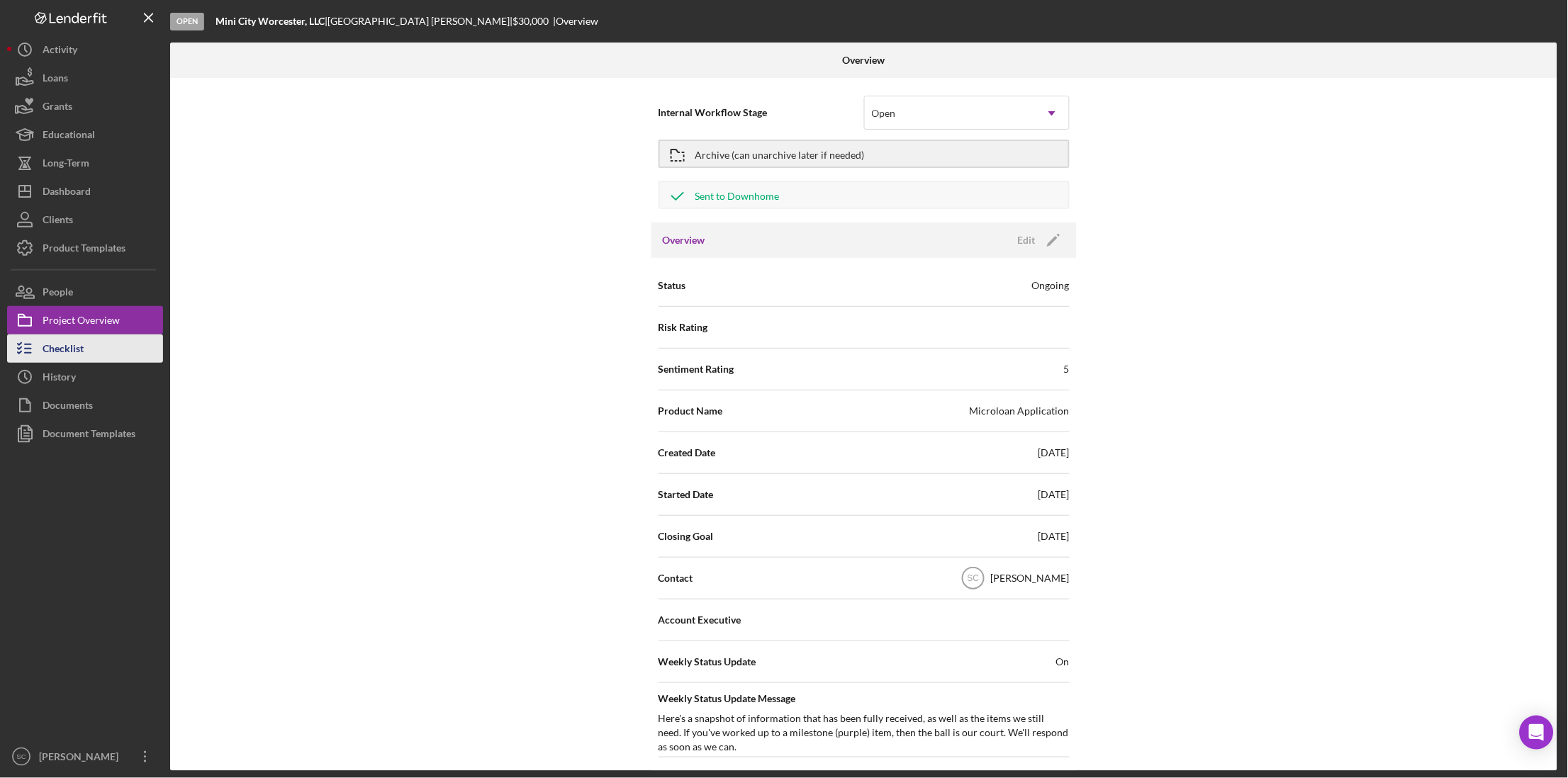
click at [45, 354] on div "Checklist" at bounding box center [64, 350] width 41 height 32
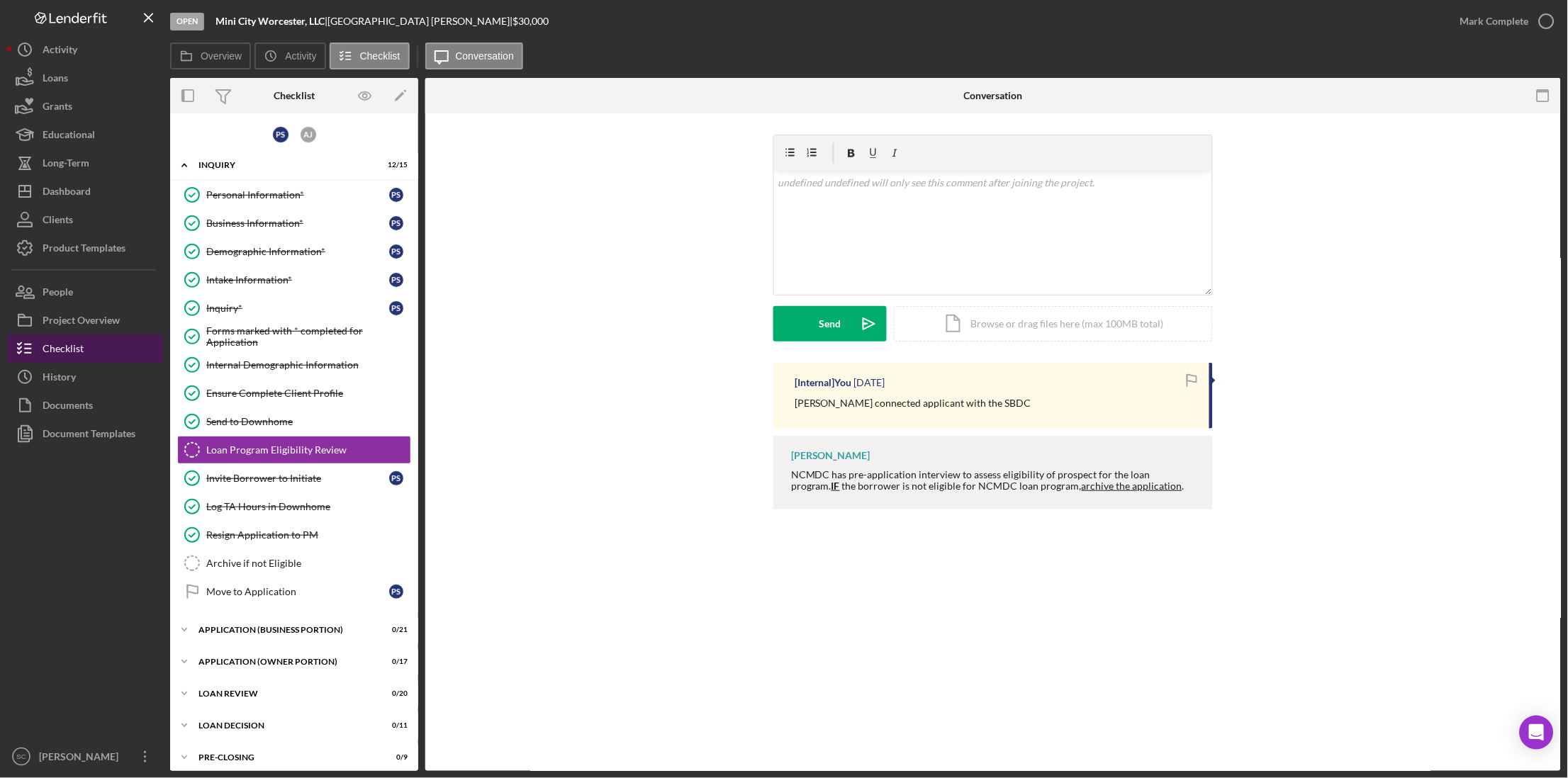
scroll to position [7, 0]
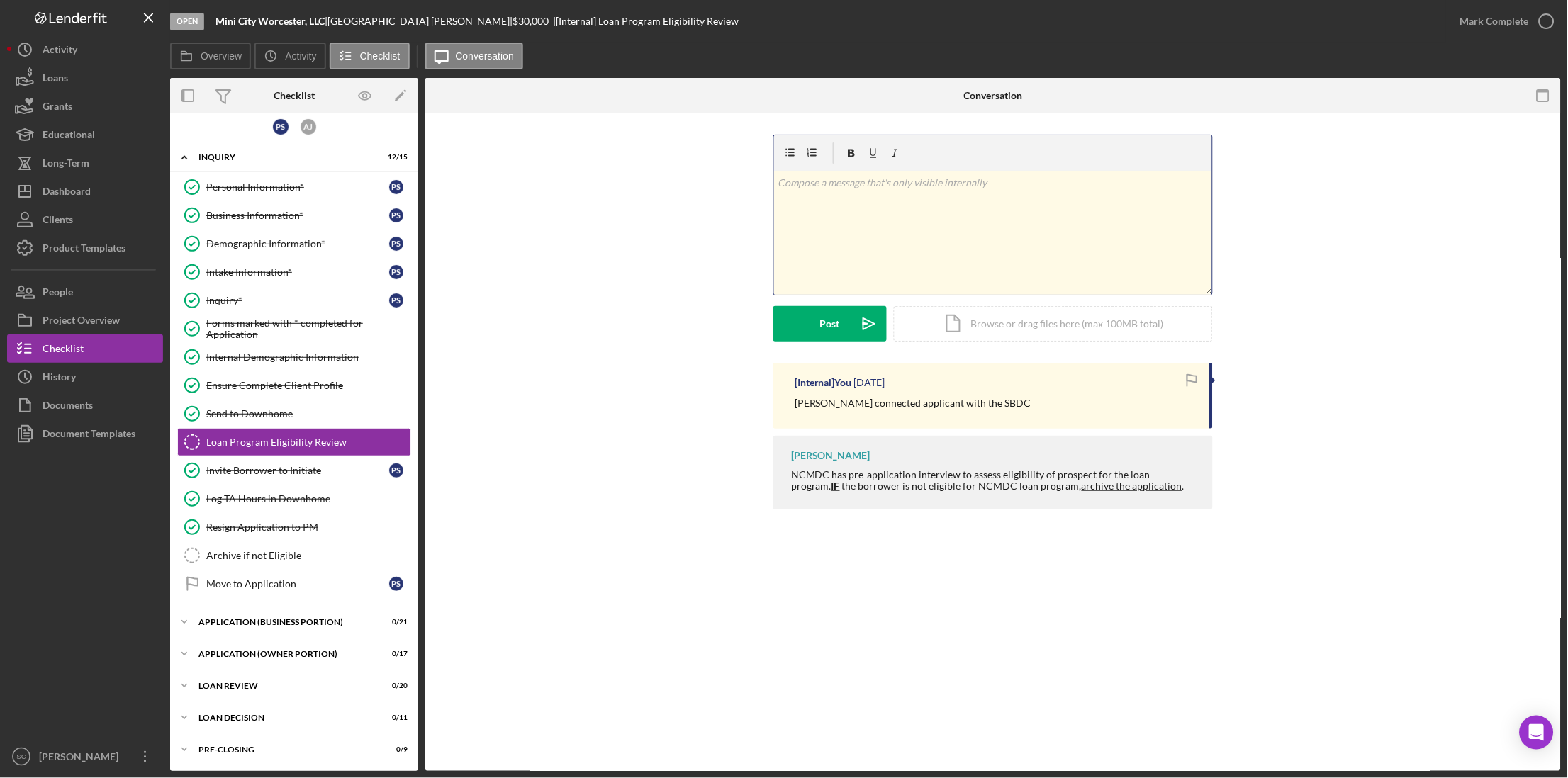
drag, startPoint x: 857, startPoint y: 192, endPoint x: 901, endPoint y: 126, distance: 79.3
click at [865, 178] on div "v Color teal Color pink Remove color Add row above Add row below Add column bef…" at bounding box center [992, 233] width 438 height 124
click at [829, 331] on div "Post" at bounding box center [829, 324] width 20 height 35
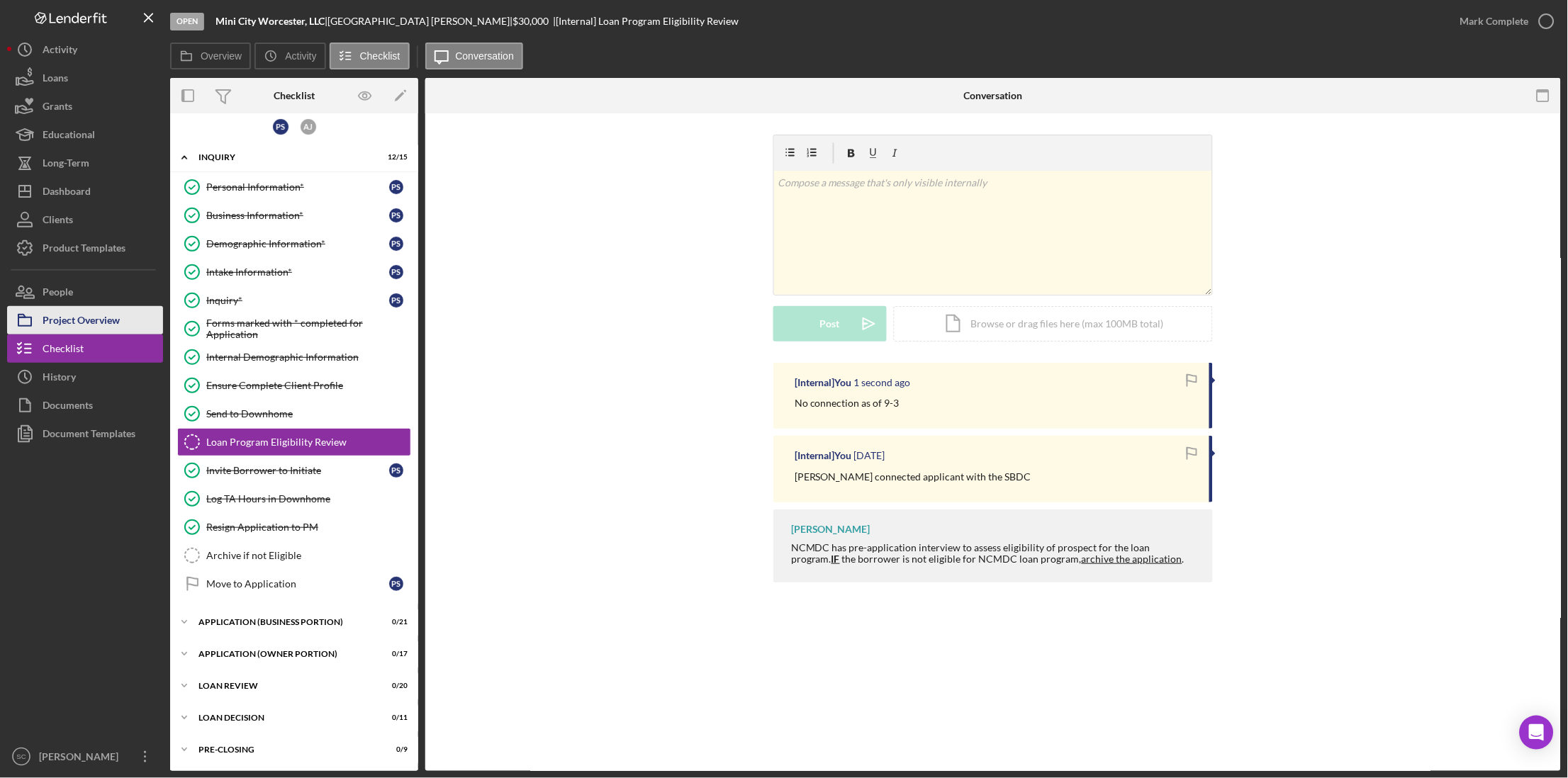
click at [93, 309] on div "Project Overview" at bounding box center [81, 322] width 78 height 32
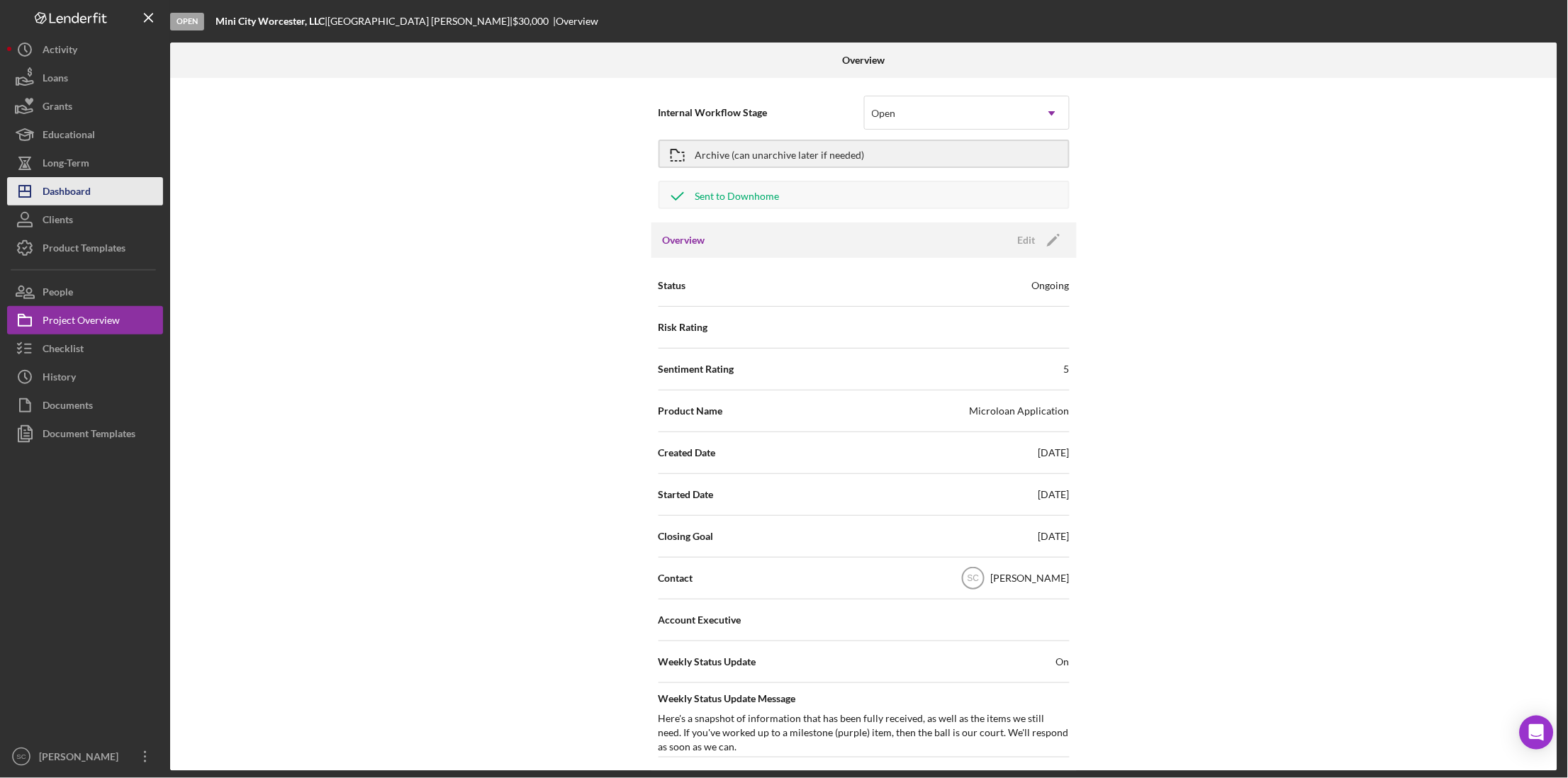
click at [101, 202] on button "Icon/Dashboard Dashboard" at bounding box center [85, 191] width 156 height 28
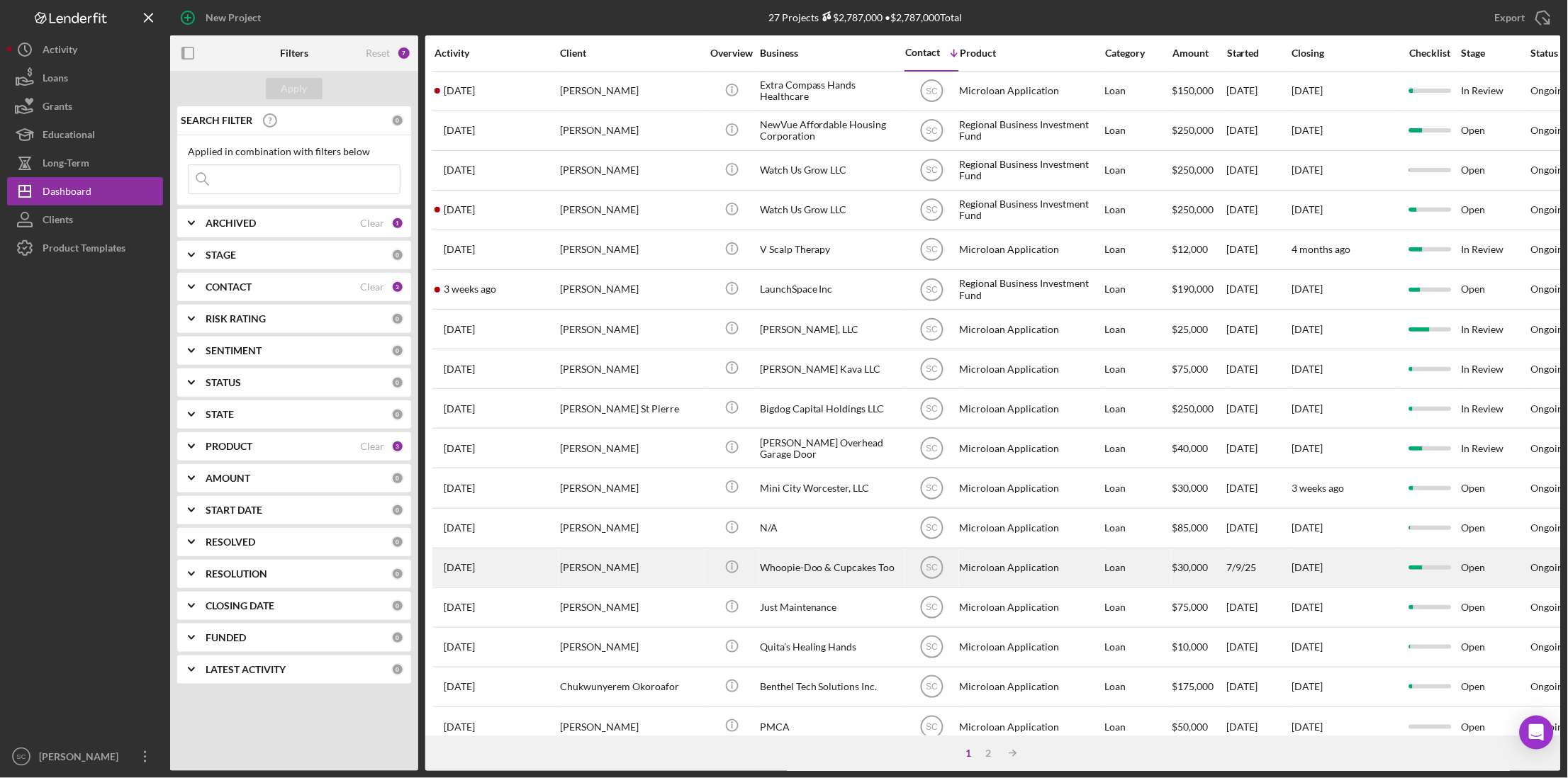
click at [785, 568] on div "Whoopie-Doo & Cupcakes Too" at bounding box center [831, 568] width 142 height 37
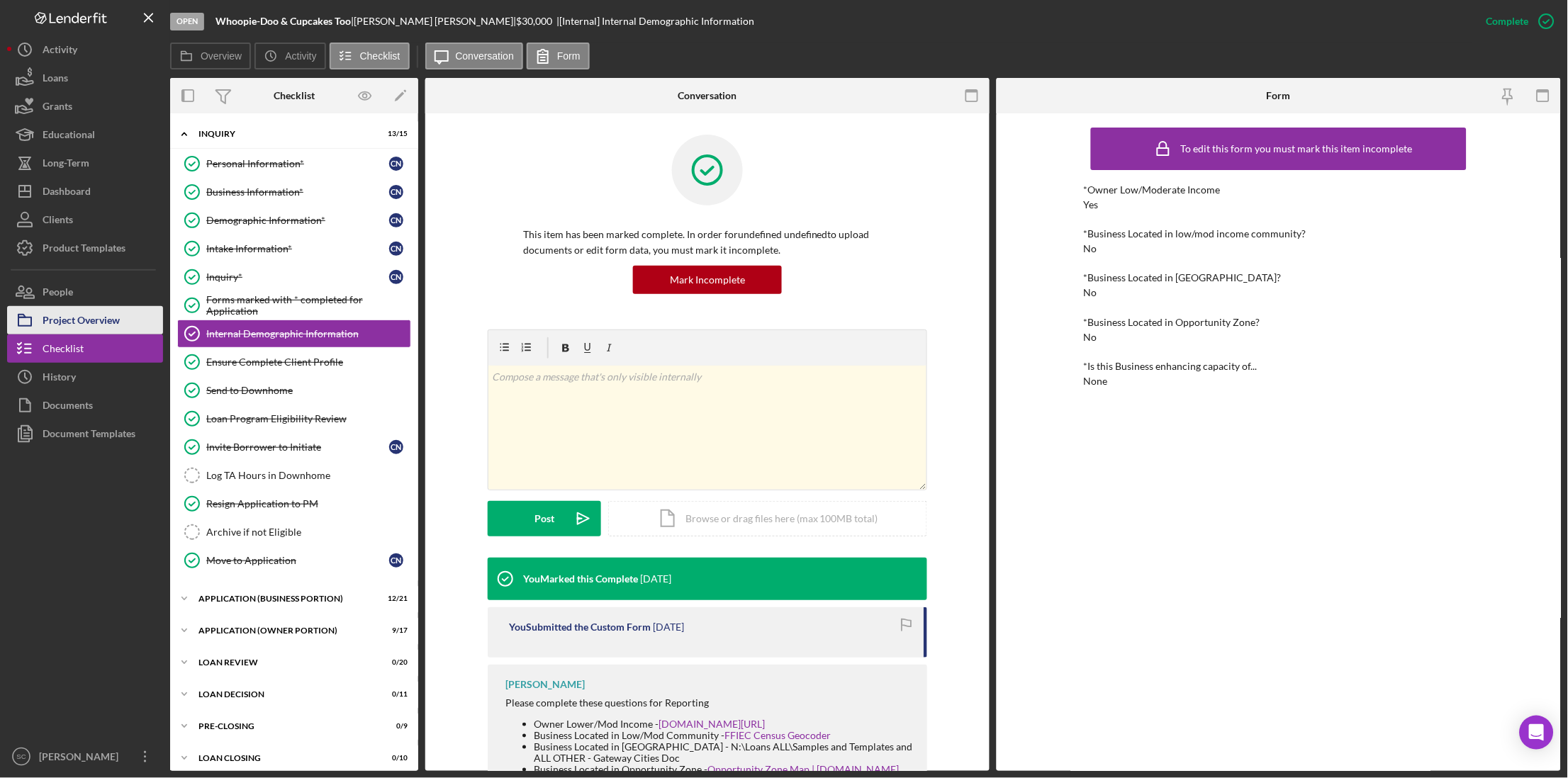
click at [102, 309] on div "Project Overview" at bounding box center [81, 322] width 78 height 32
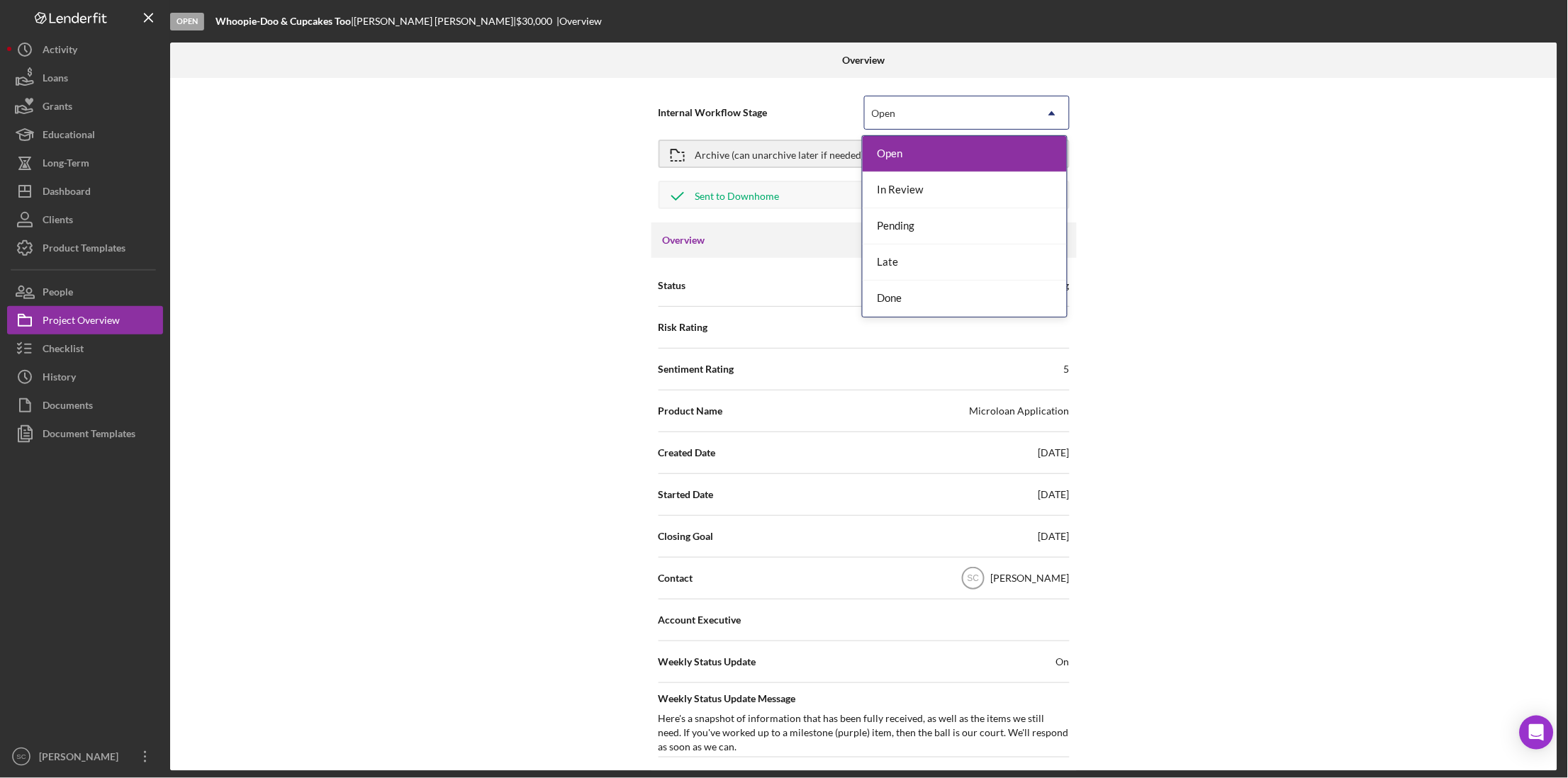
click at [911, 111] on div "Open" at bounding box center [949, 113] width 170 height 33
click at [900, 298] on div "Done" at bounding box center [964, 298] width 204 height 36
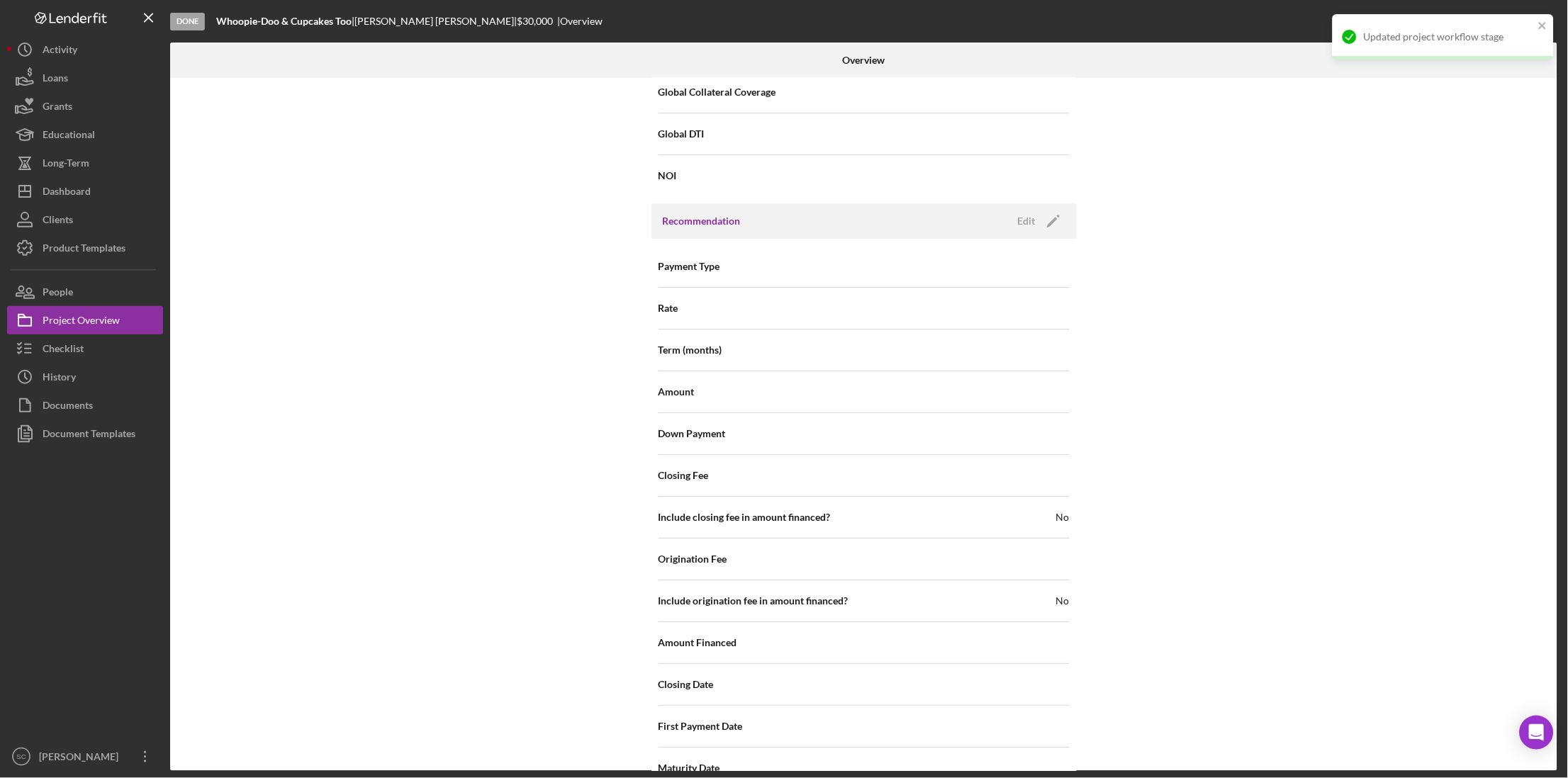
scroll to position [1429, 0]
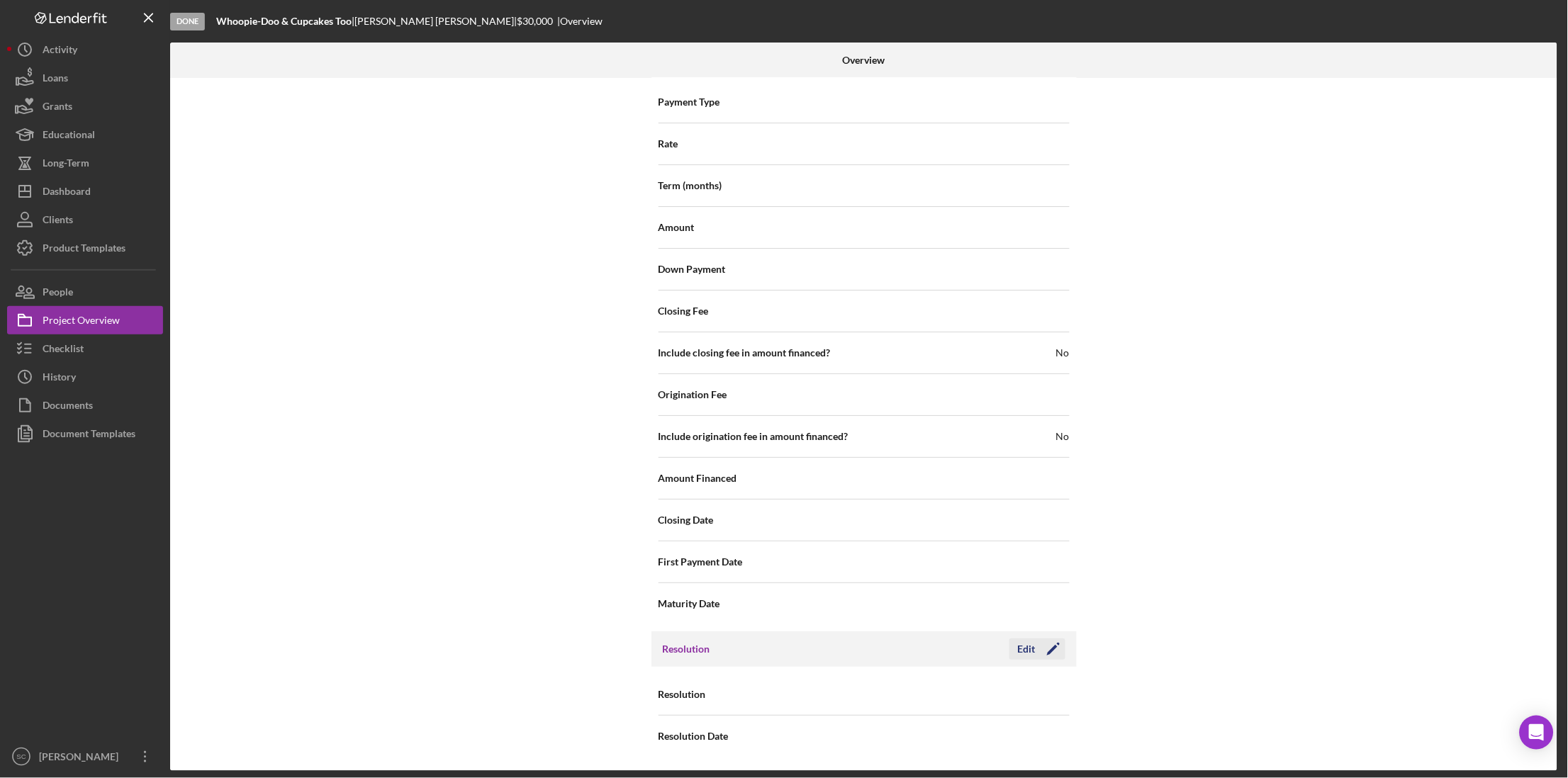
click at [1058, 653] on icon "Icon/Edit" at bounding box center [1053, 649] width 36 height 35
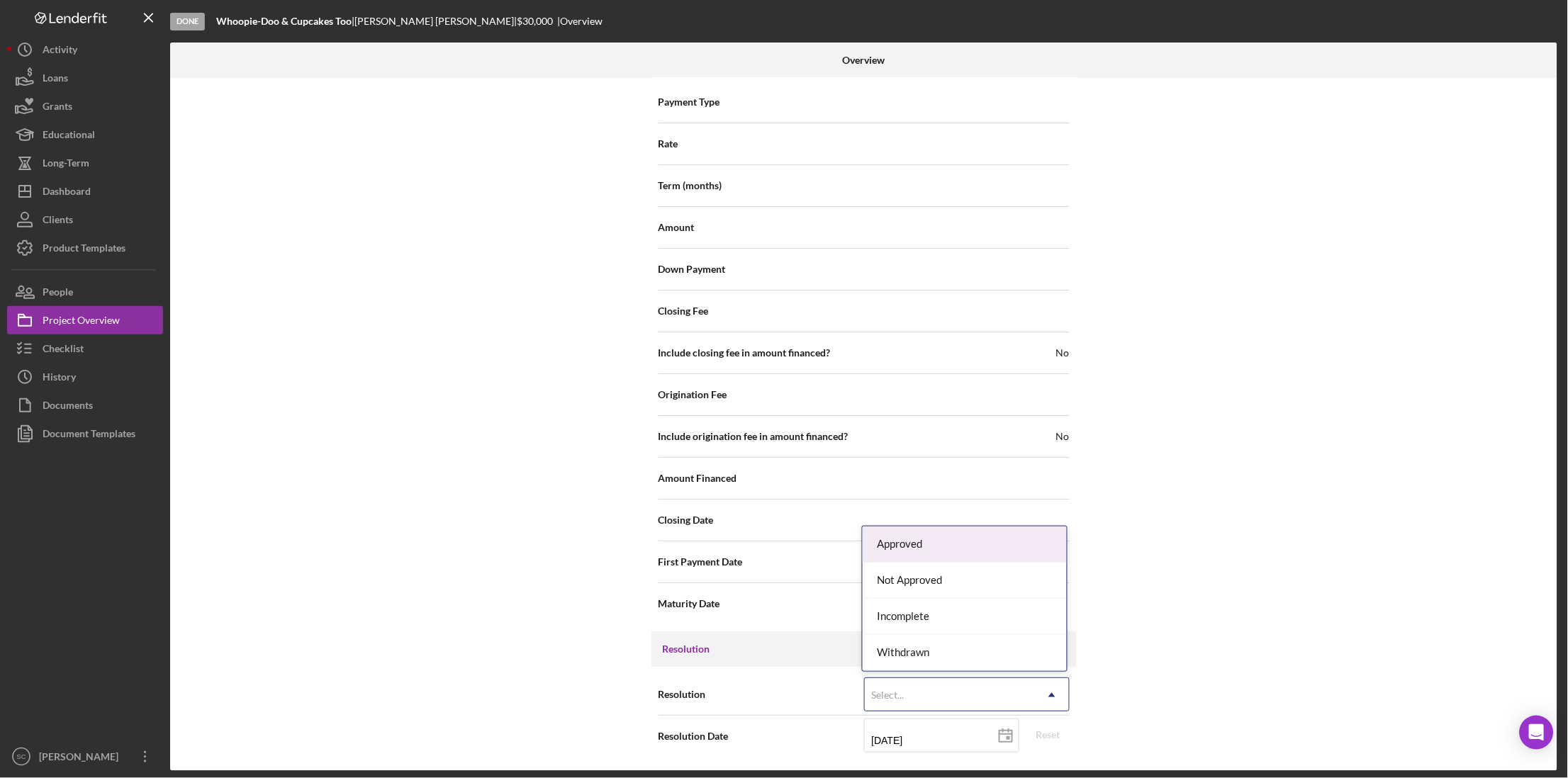
click at [955, 698] on div "Select..." at bounding box center [949, 695] width 170 height 33
click at [912, 544] on div "Approved" at bounding box center [964, 544] width 204 height 36
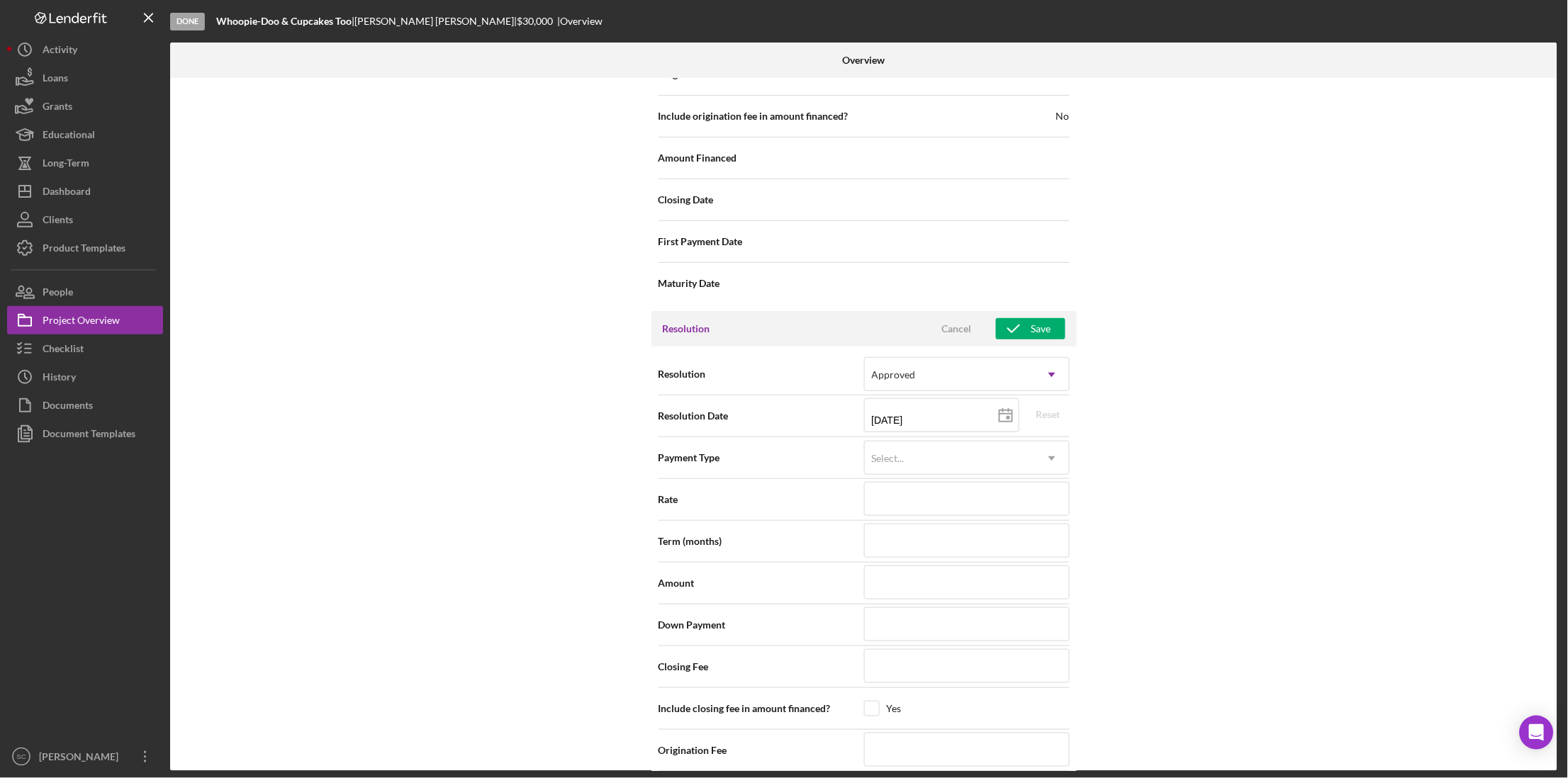
scroll to position [1872, 0]
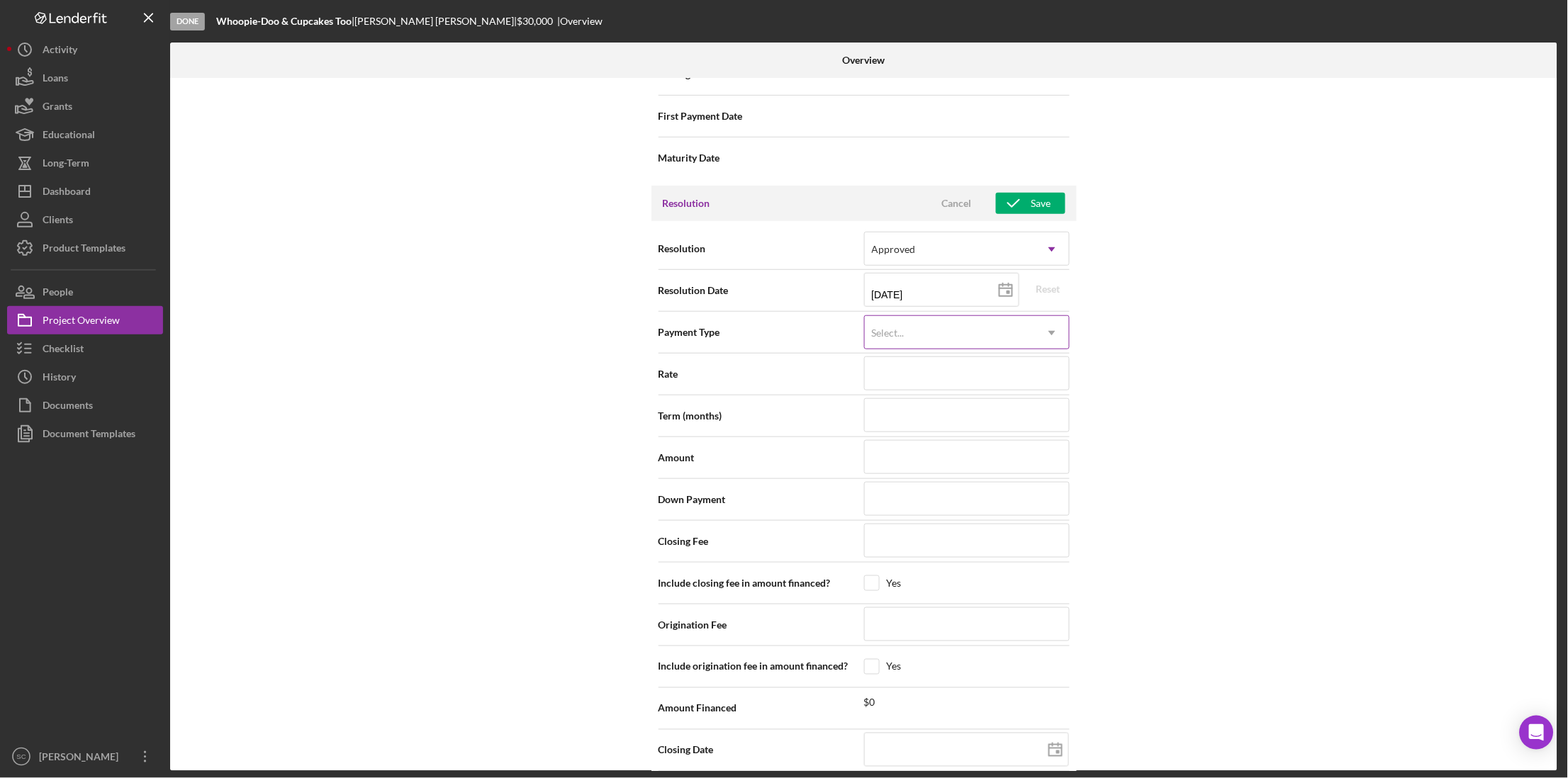
click at [899, 330] on div "Select..." at bounding box center [888, 332] width 33 height 11
click at [1253, 432] on div "Internal Workflow Stage Done Icon/Dropdown Arrow Archive (can unarchive later i…" at bounding box center [863, 424] width 1387 height 693
click at [952, 450] on input at bounding box center [967, 457] width 206 height 34
type input "$2"
type input "$27"
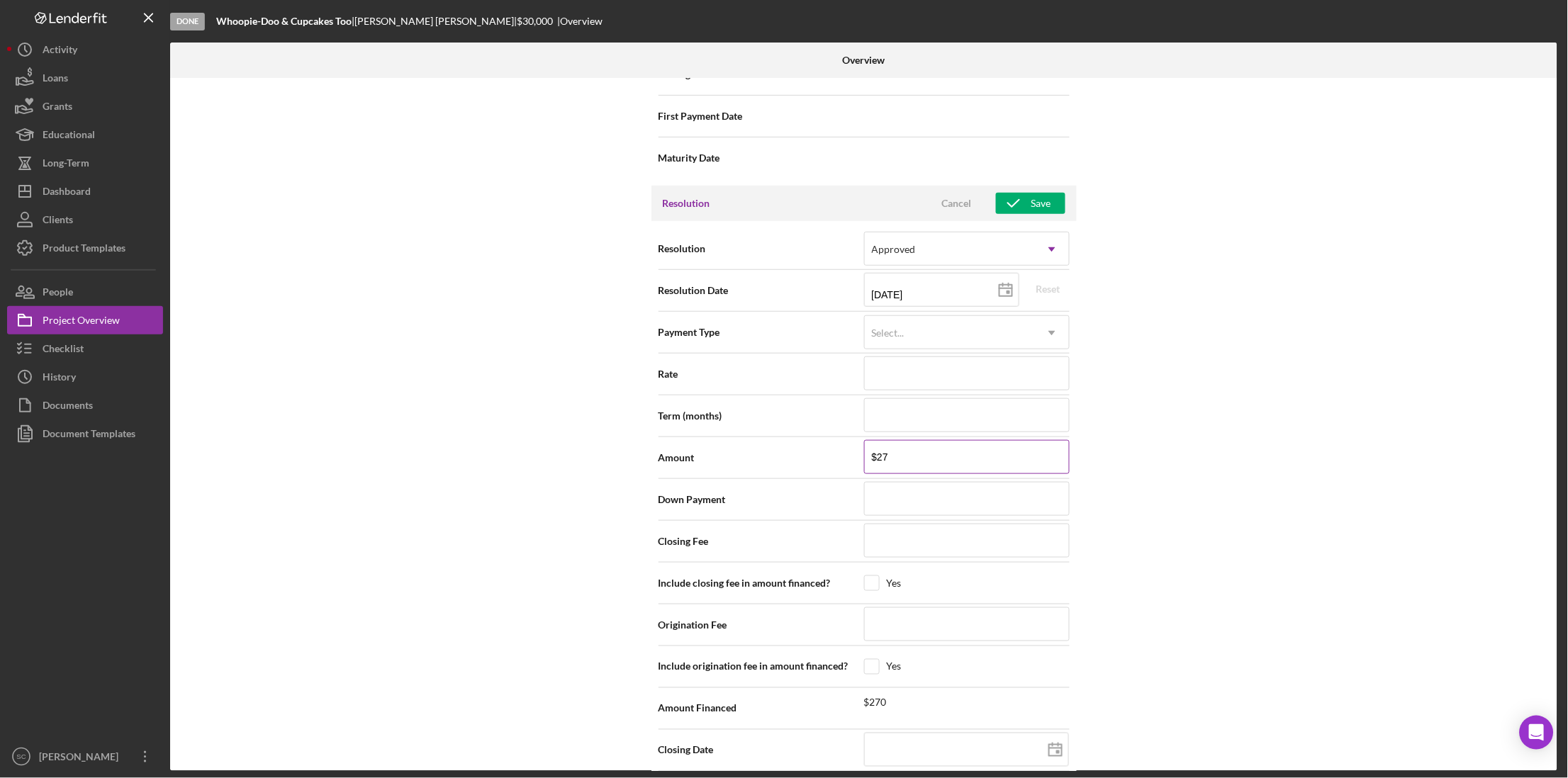
type input "$270"
type input "$2,700"
type input "$27,000"
click at [1166, 286] on div "Internal Workflow Stage Done Icon/Dropdown Arrow Archive (can unarchive later i…" at bounding box center [863, 424] width 1387 height 693
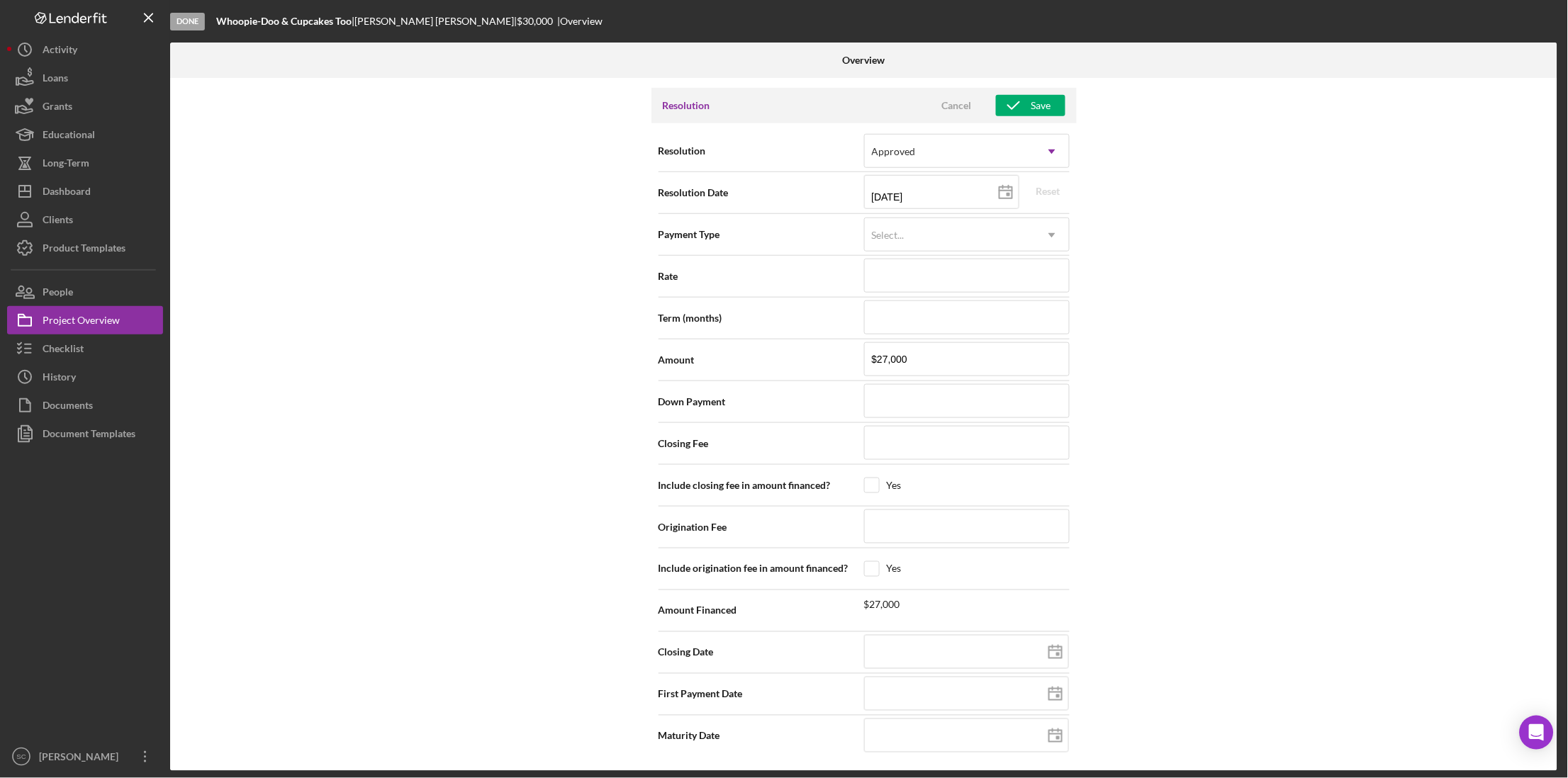
scroll to position [1707, 0]
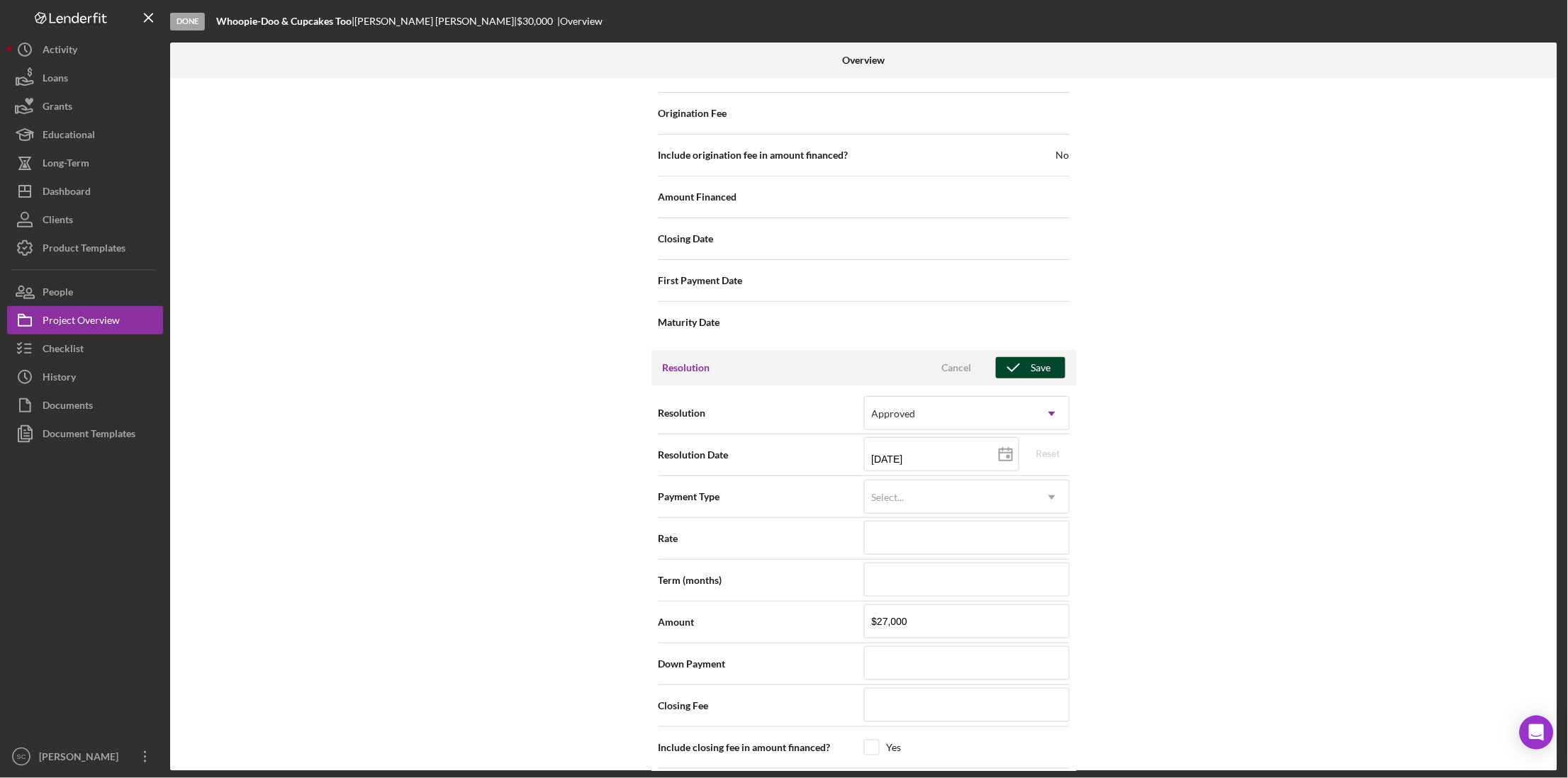
click at [1027, 368] on icon "button" at bounding box center [1014, 368] width 36 height 35
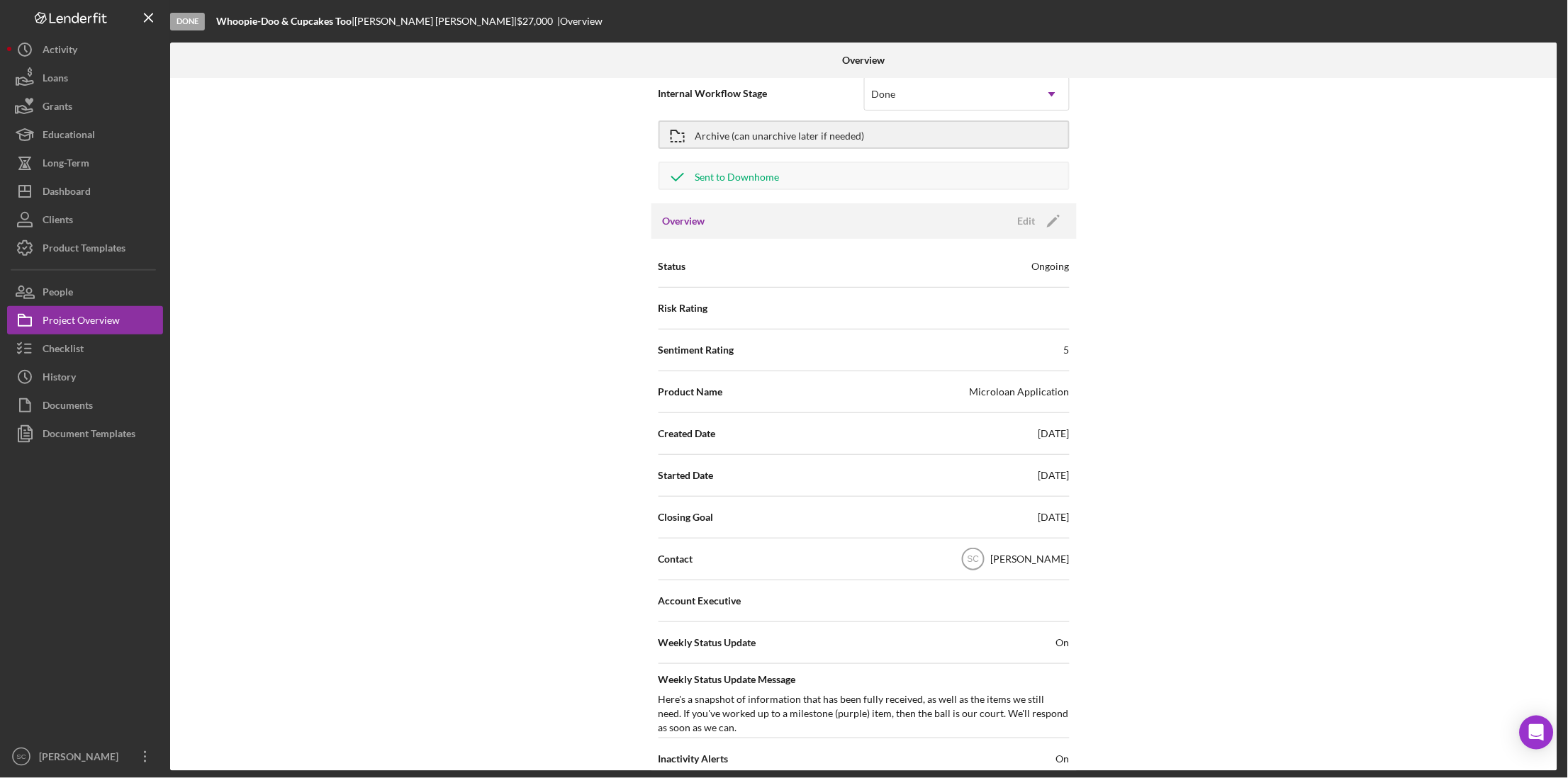
scroll to position [0, 0]
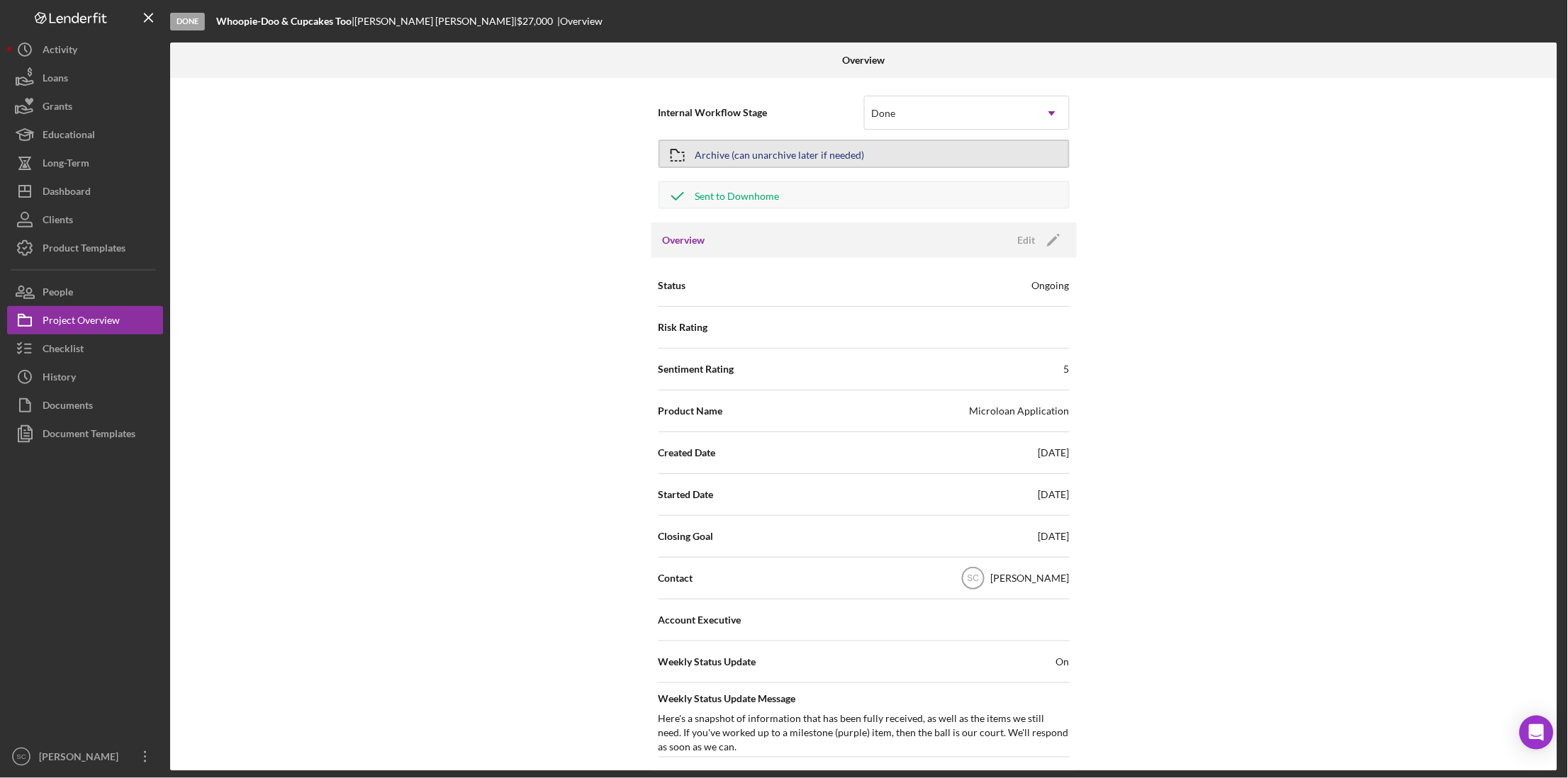
click at [761, 160] on div "Archive (can unarchive later if needed)" at bounding box center [779, 153] width 169 height 25
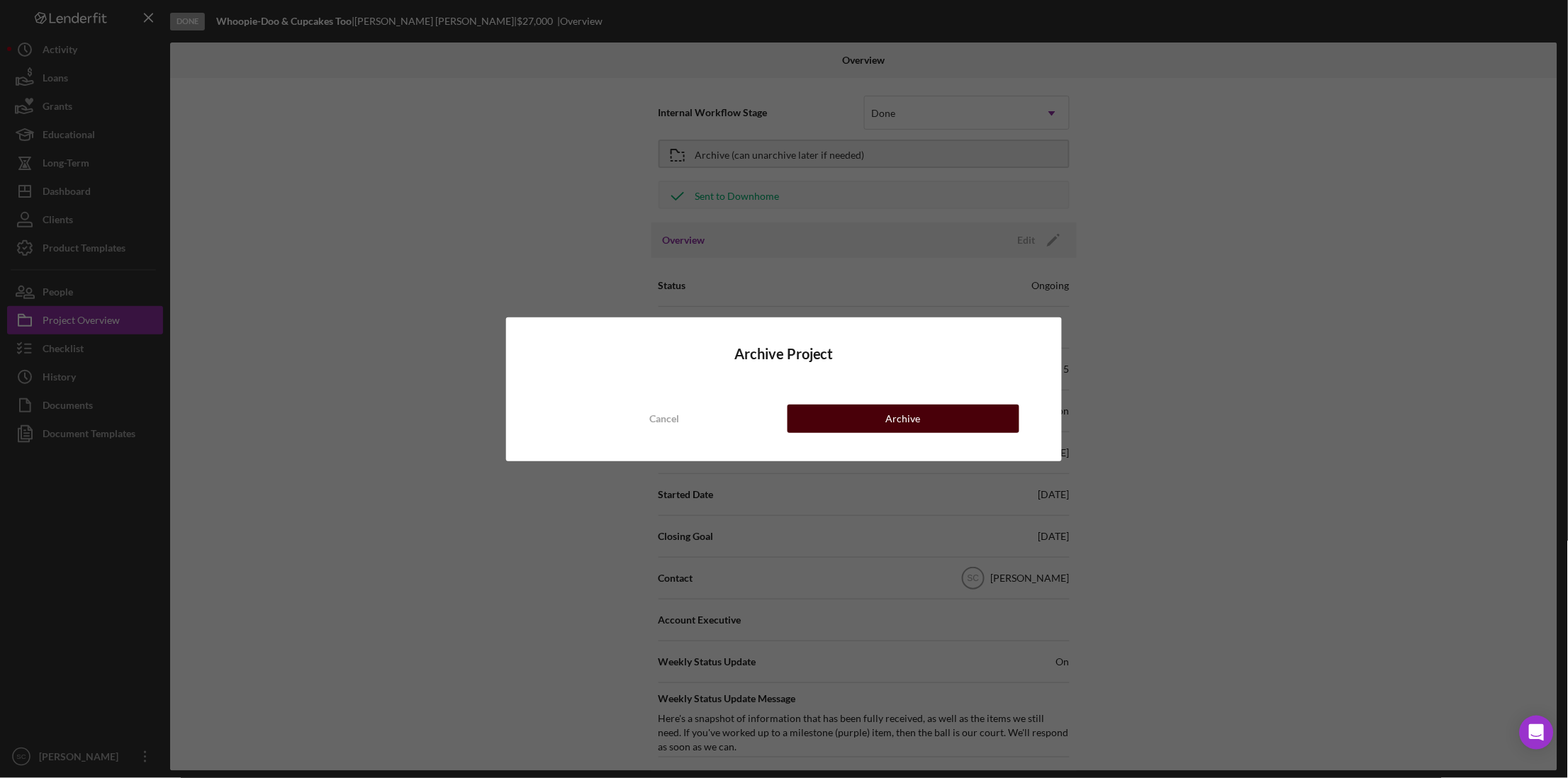
click at [820, 421] on button "Archive" at bounding box center [904, 418] width 232 height 28
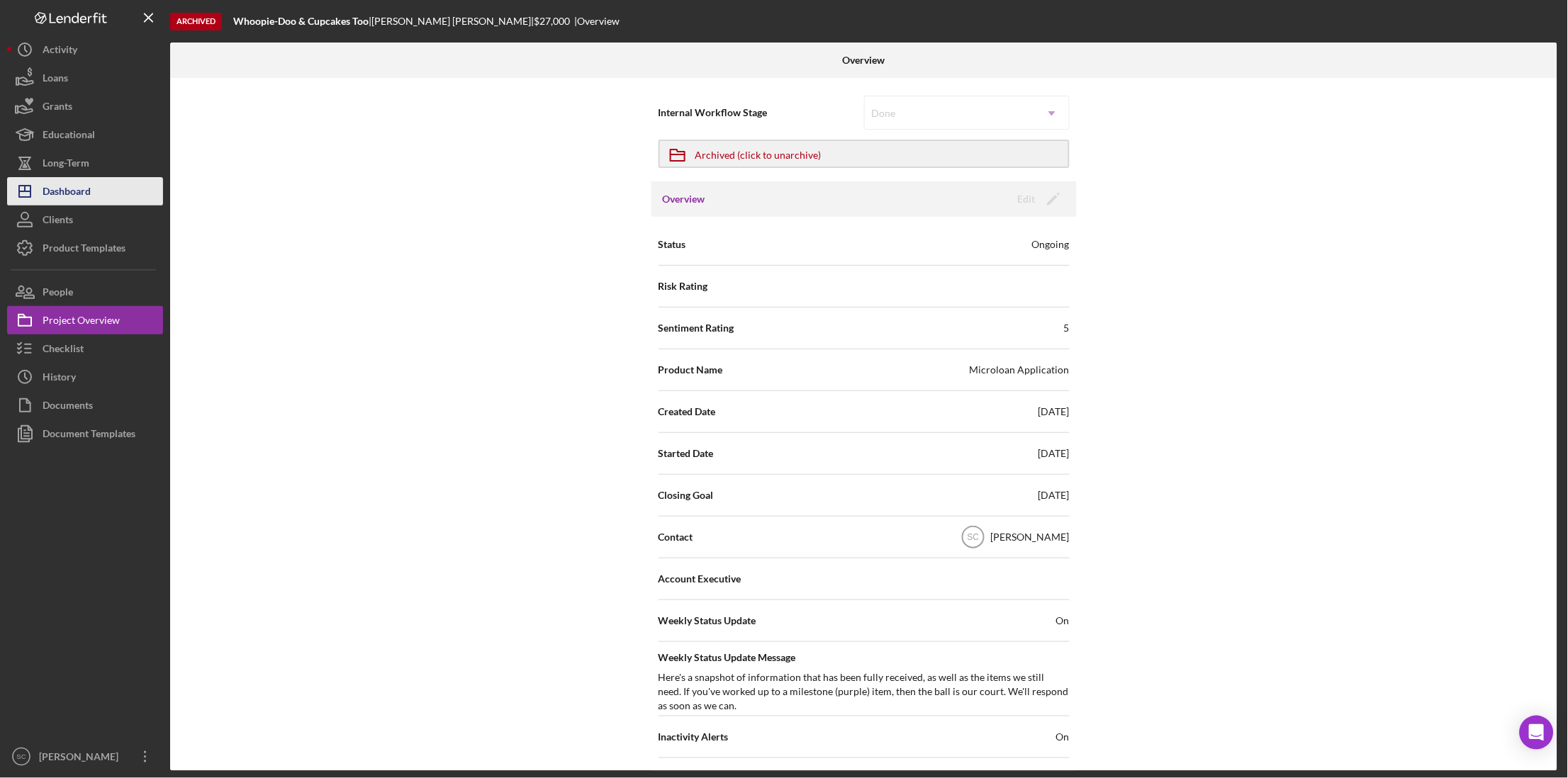
click at [77, 189] on div "Dashboard" at bounding box center [67, 193] width 49 height 32
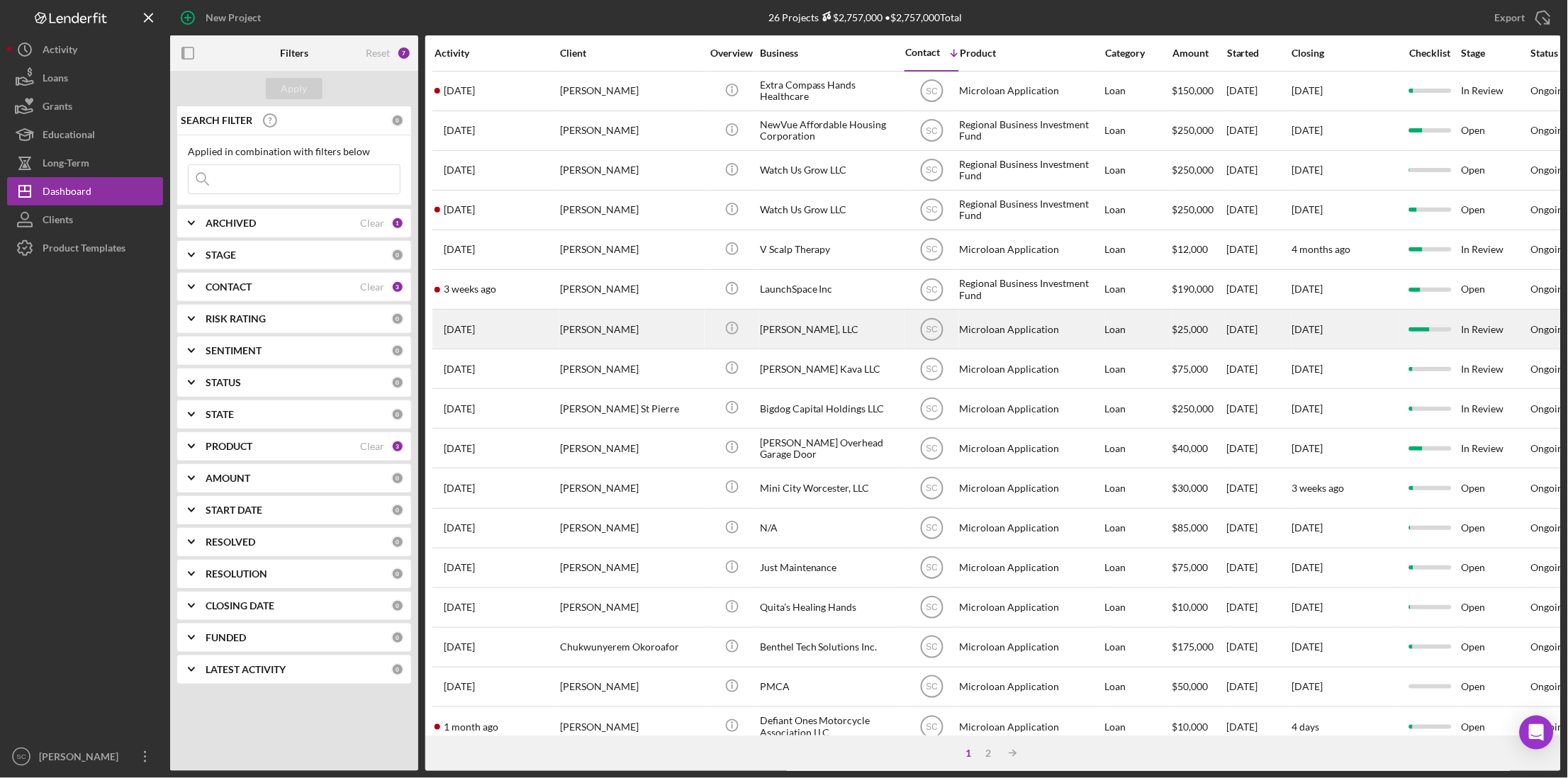
click at [603, 332] on div "[PERSON_NAME]" at bounding box center [631, 329] width 142 height 37
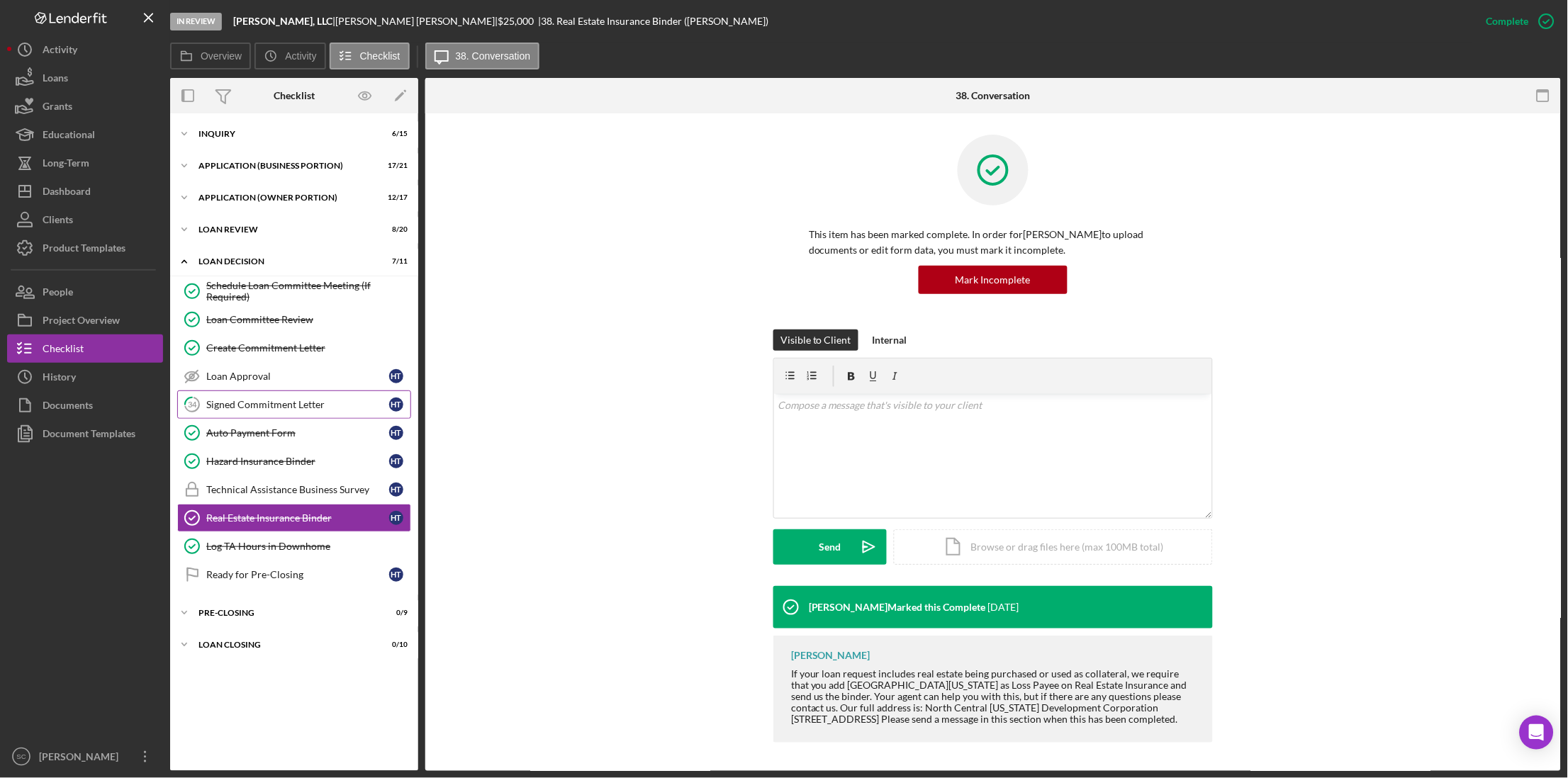
click at [261, 403] on div "Signed Commitment Letter" at bounding box center [298, 404] width 183 height 11
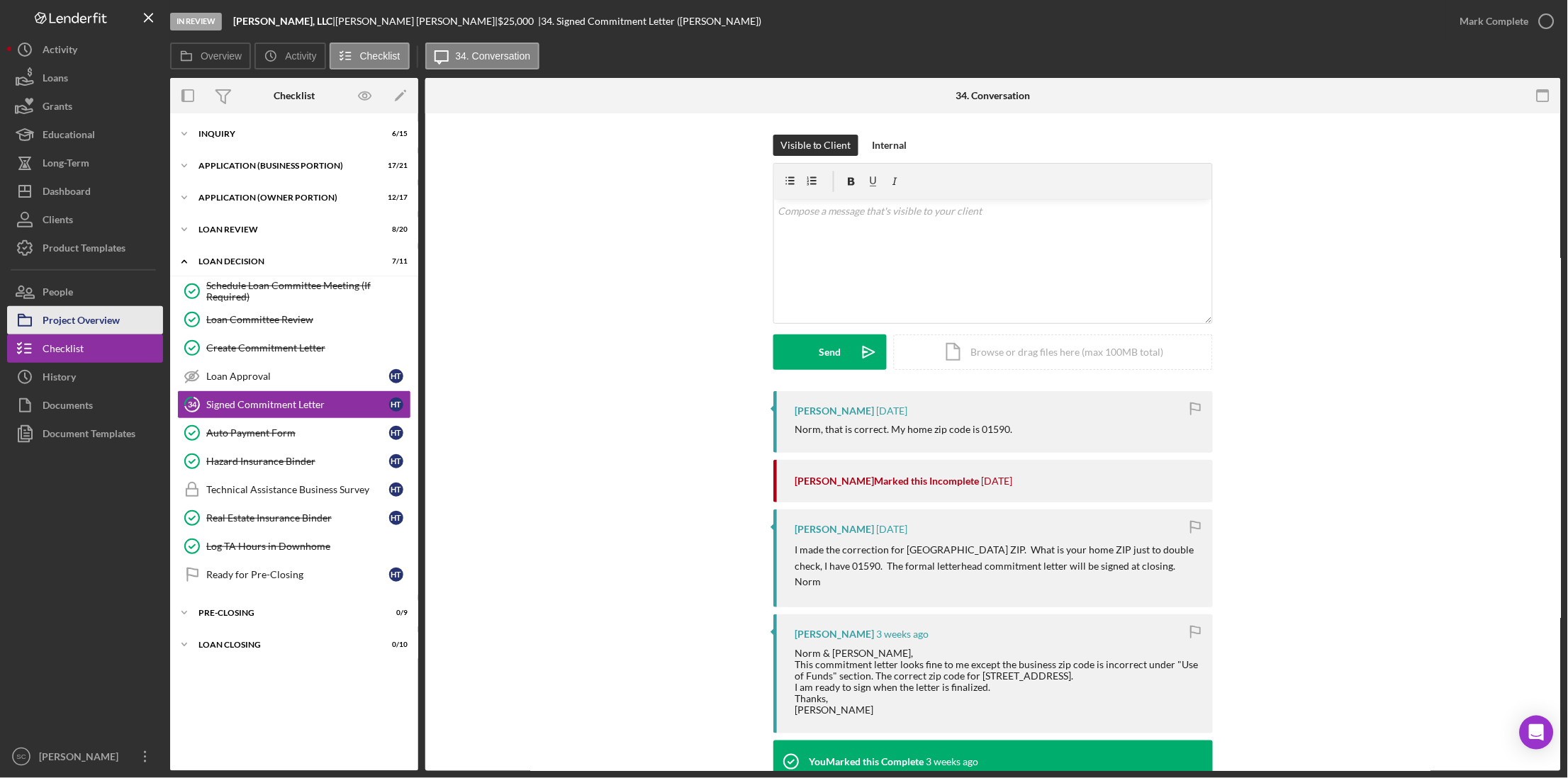
click at [104, 318] on div "Project Overview" at bounding box center [81, 322] width 78 height 32
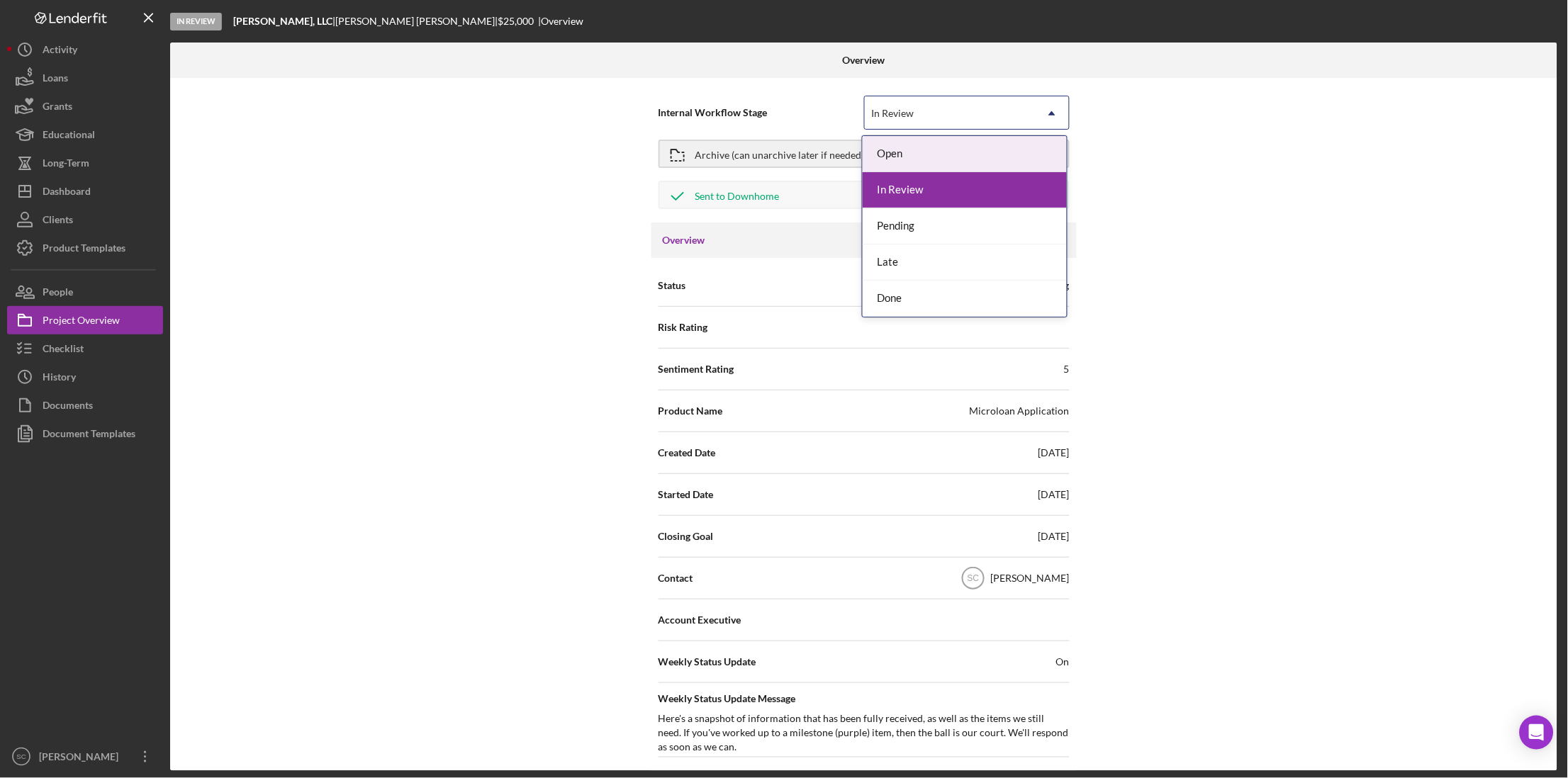
click at [896, 119] on div "In Review" at bounding box center [893, 113] width 43 height 11
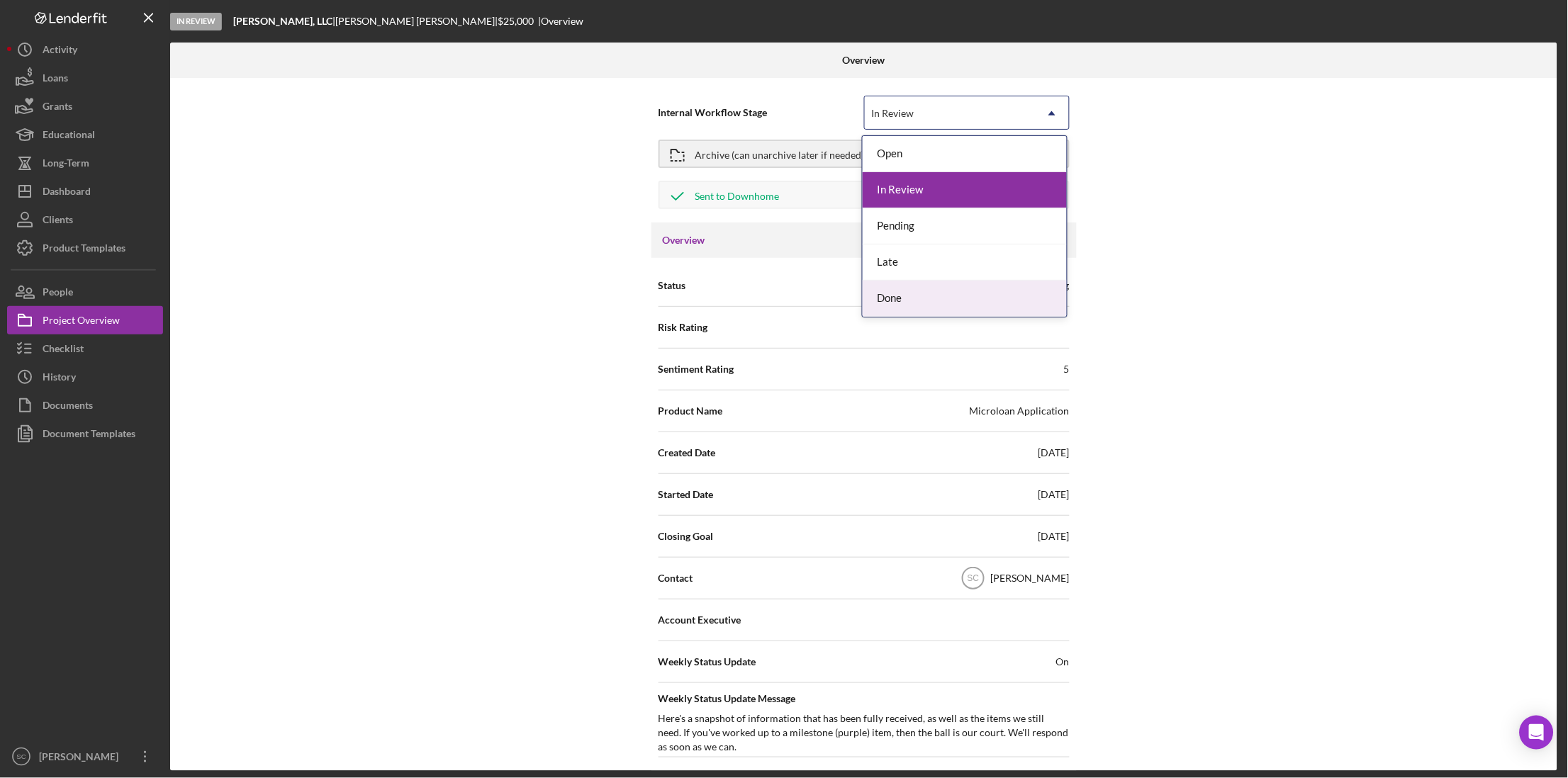
click at [891, 290] on div "Done" at bounding box center [964, 298] width 204 height 36
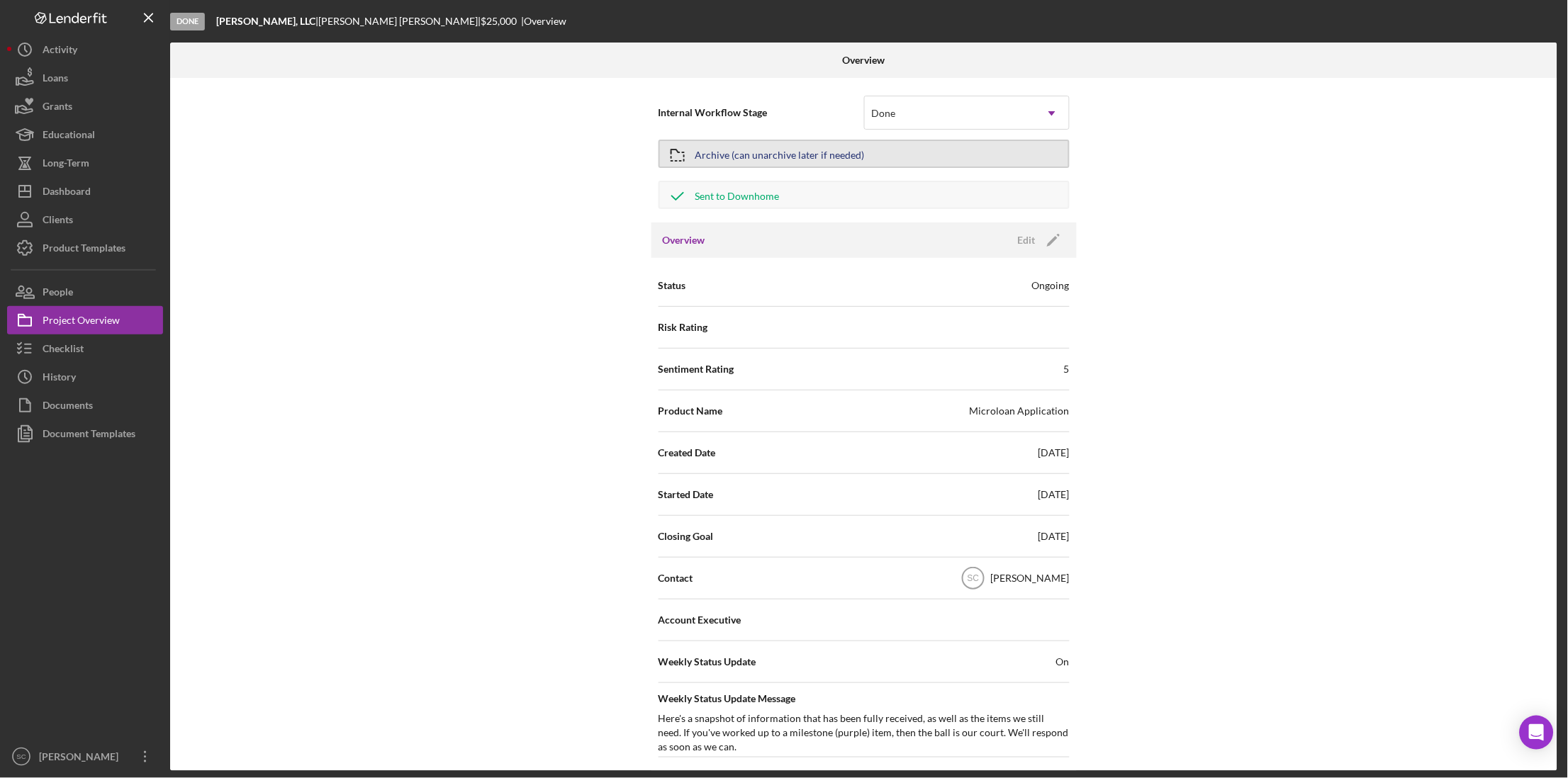
click at [766, 149] on div "Archive (can unarchive later if needed)" at bounding box center [779, 153] width 169 height 25
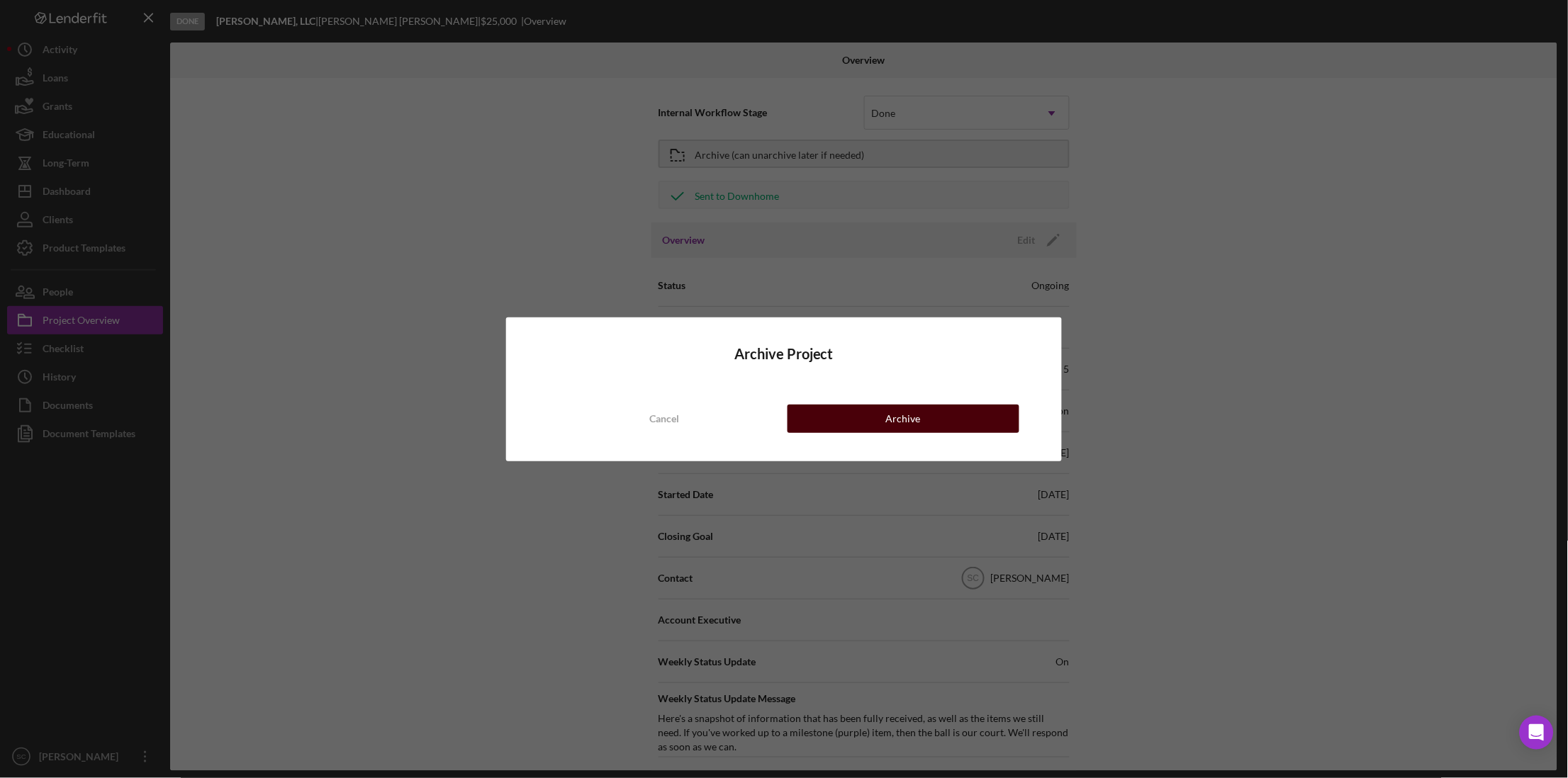
click at [845, 414] on button "Archive" at bounding box center [904, 418] width 232 height 28
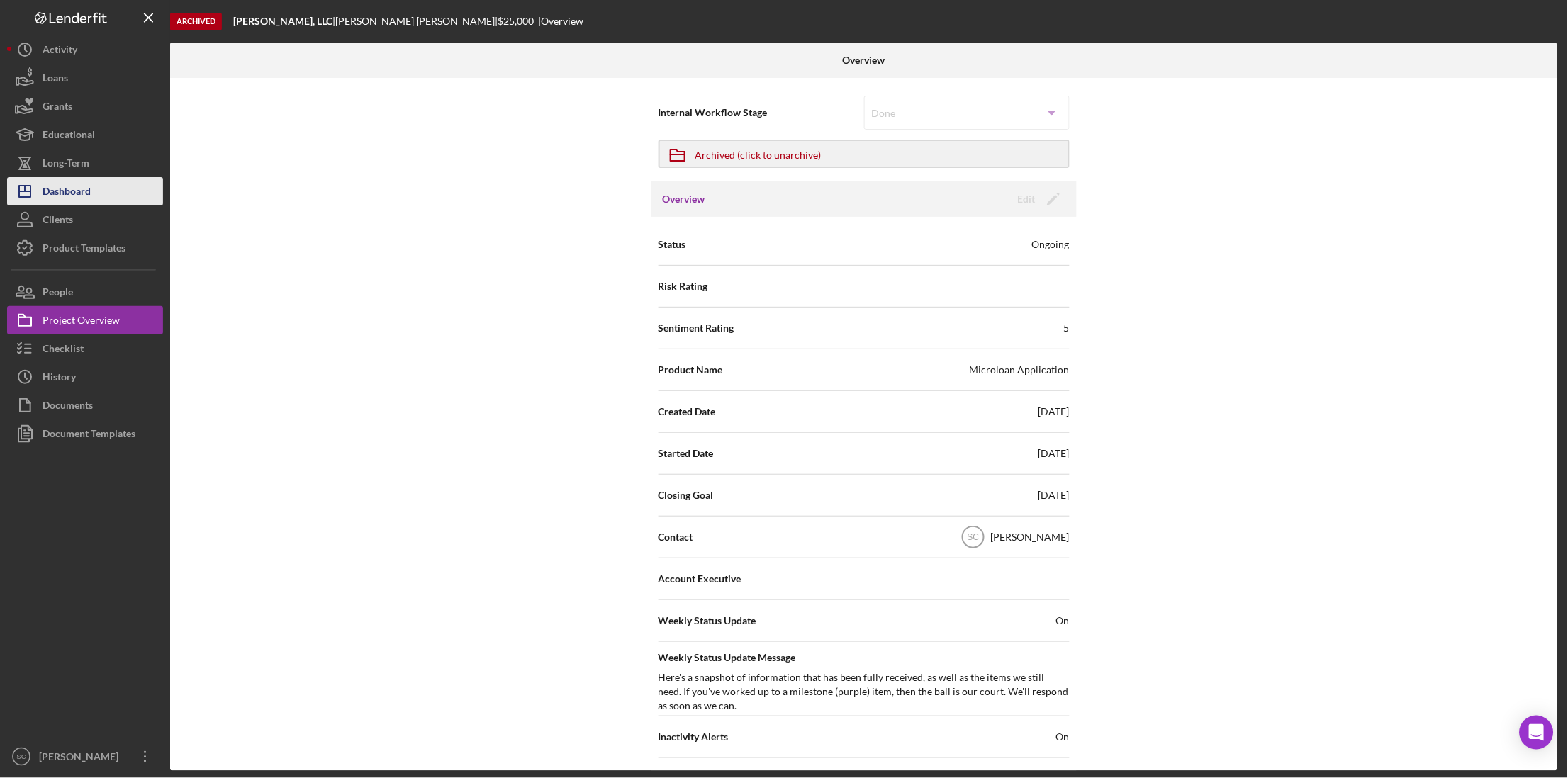
click at [93, 193] on button "Icon/Dashboard Dashboard" at bounding box center [85, 191] width 156 height 28
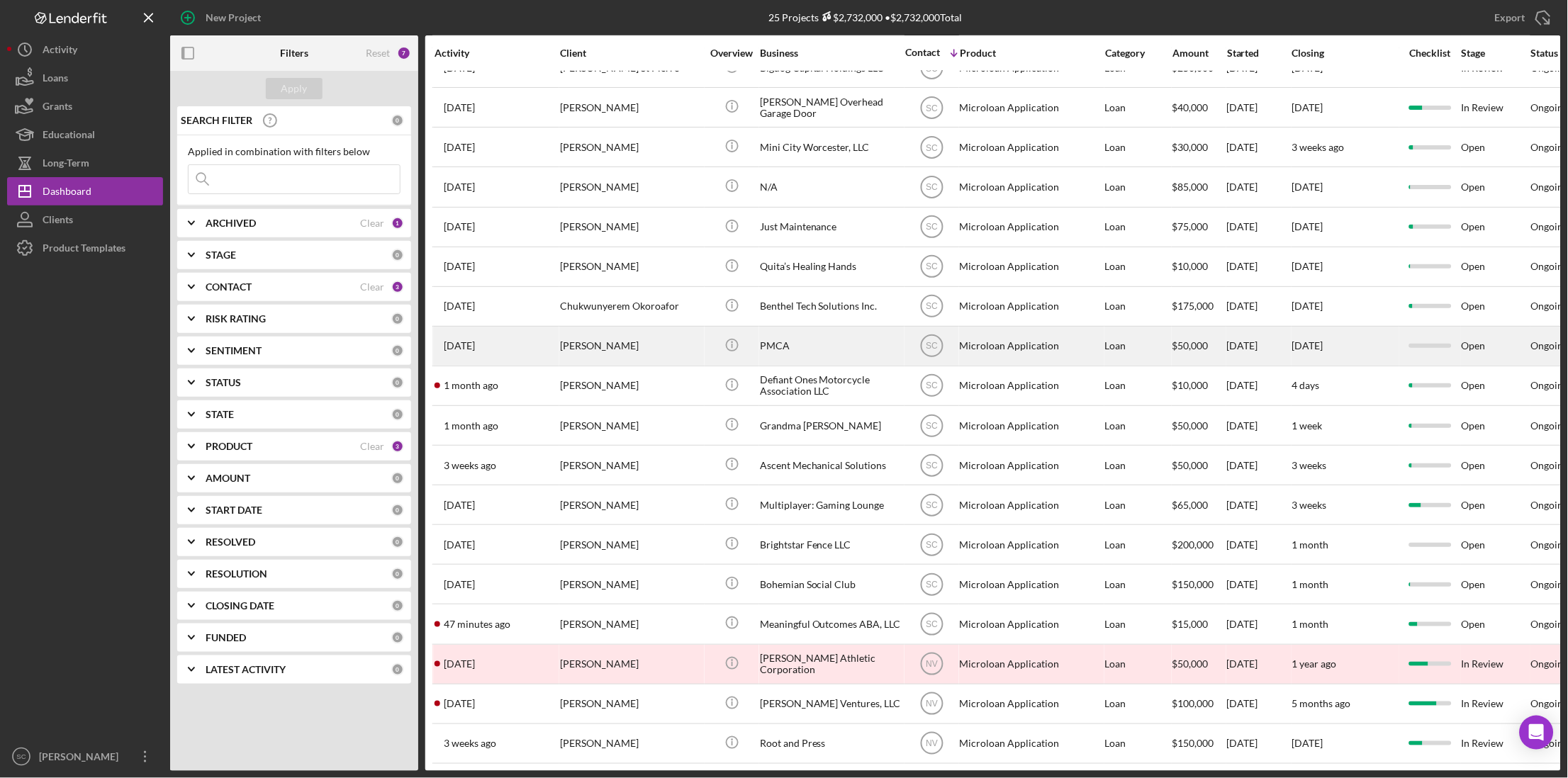
scroll to position [321, 0]
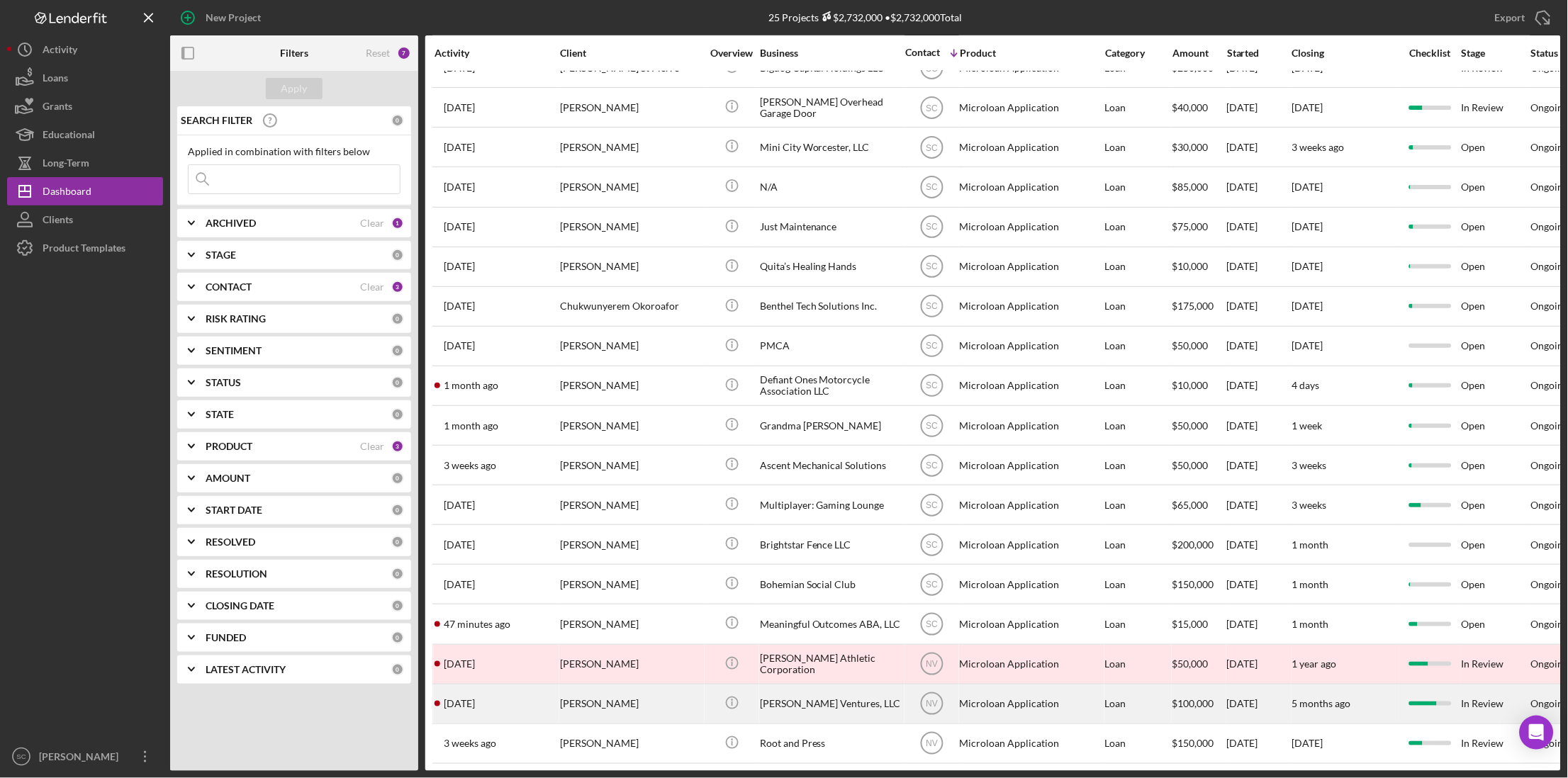
click at [808, 690] on div "[PERSON_NAME] Ventures, LLC" at bounding box center [831, 703] width 142 height 37
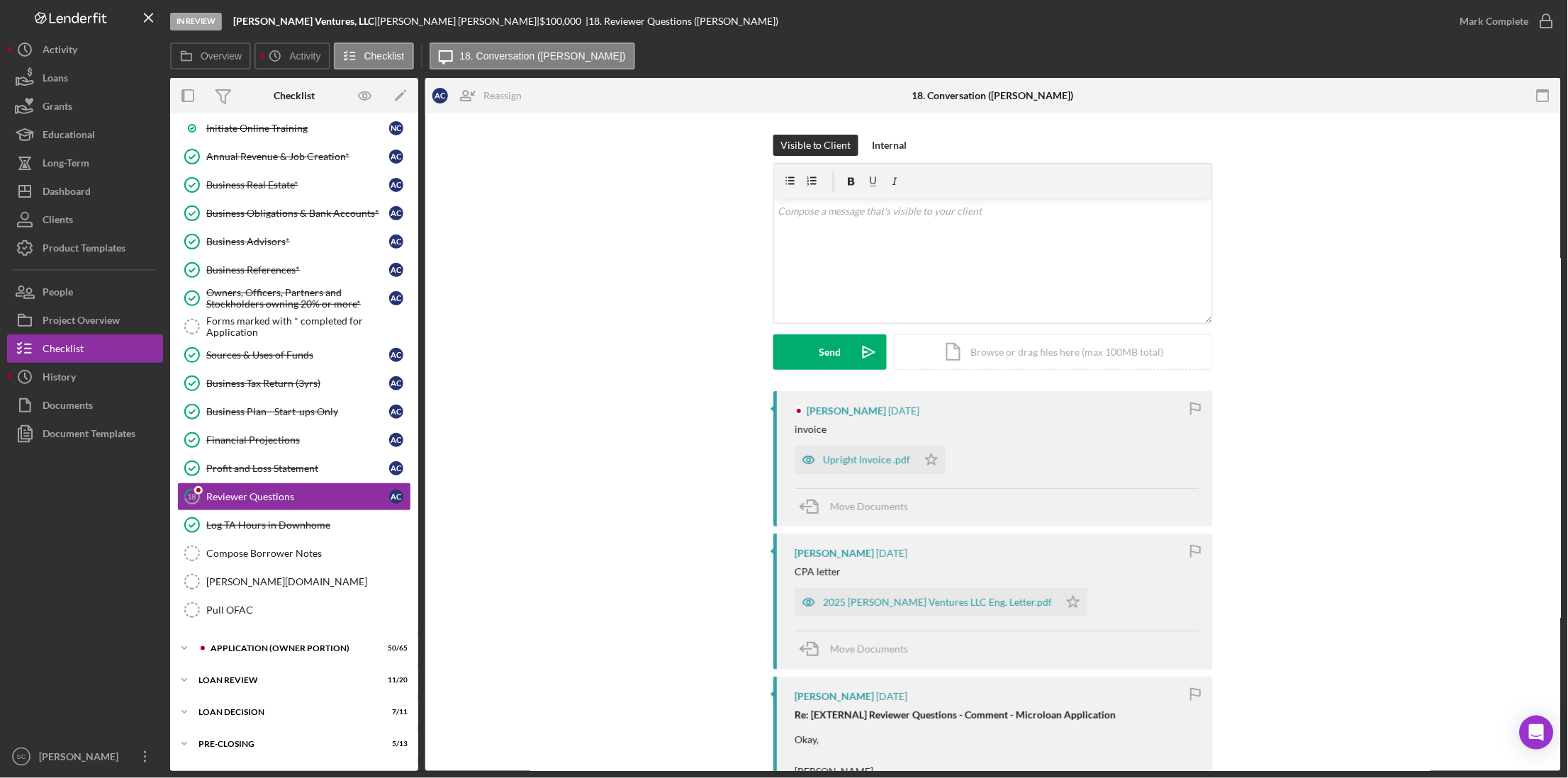
scroll to position [440, 0]
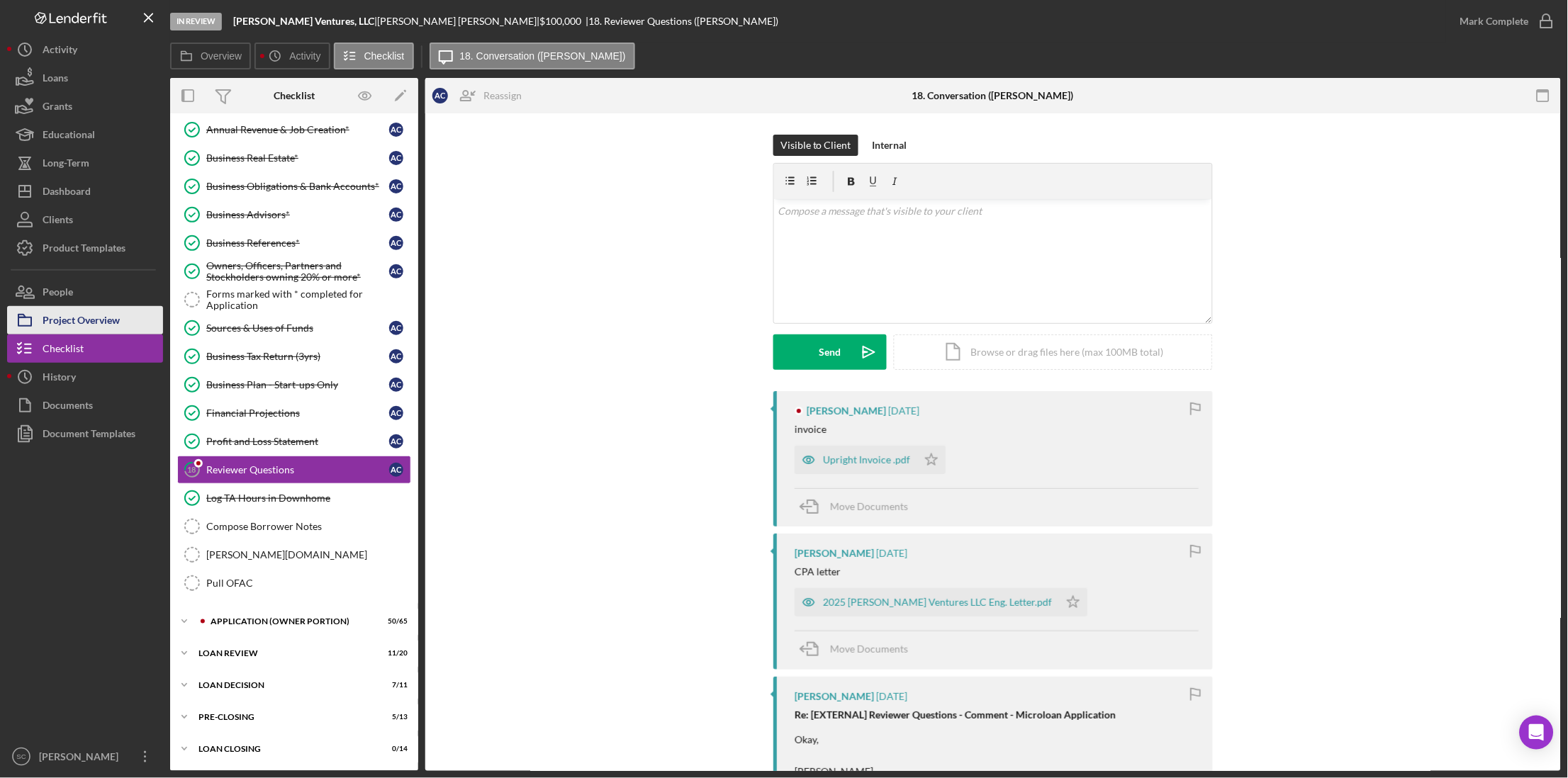
click at [103, 314] on div "Project Overview" at bounding box center [81, 322] width 78 height 32
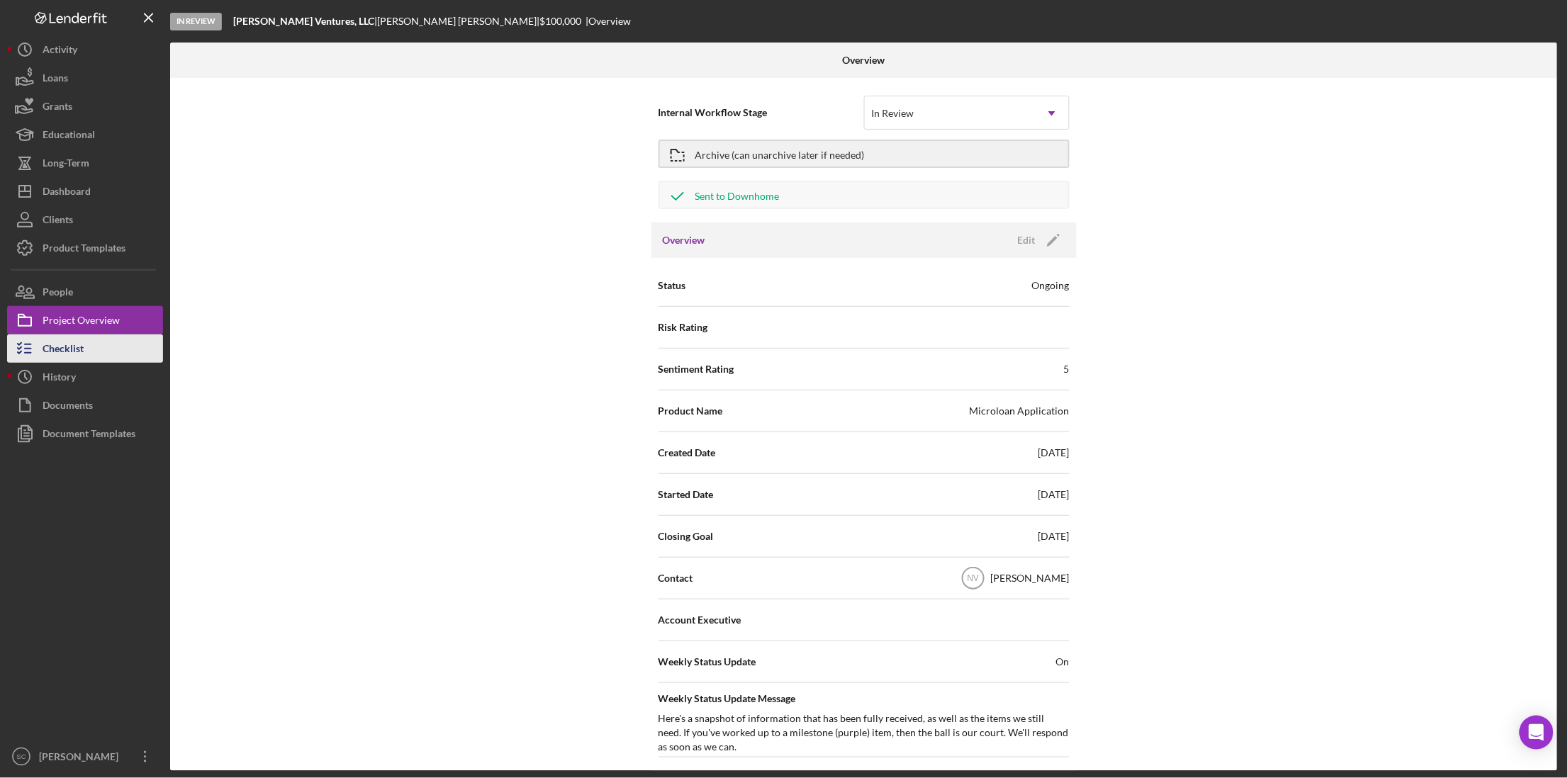
click at [89, 341] on button "Checklist" at bounding box center [85, 348] width 156 height 28
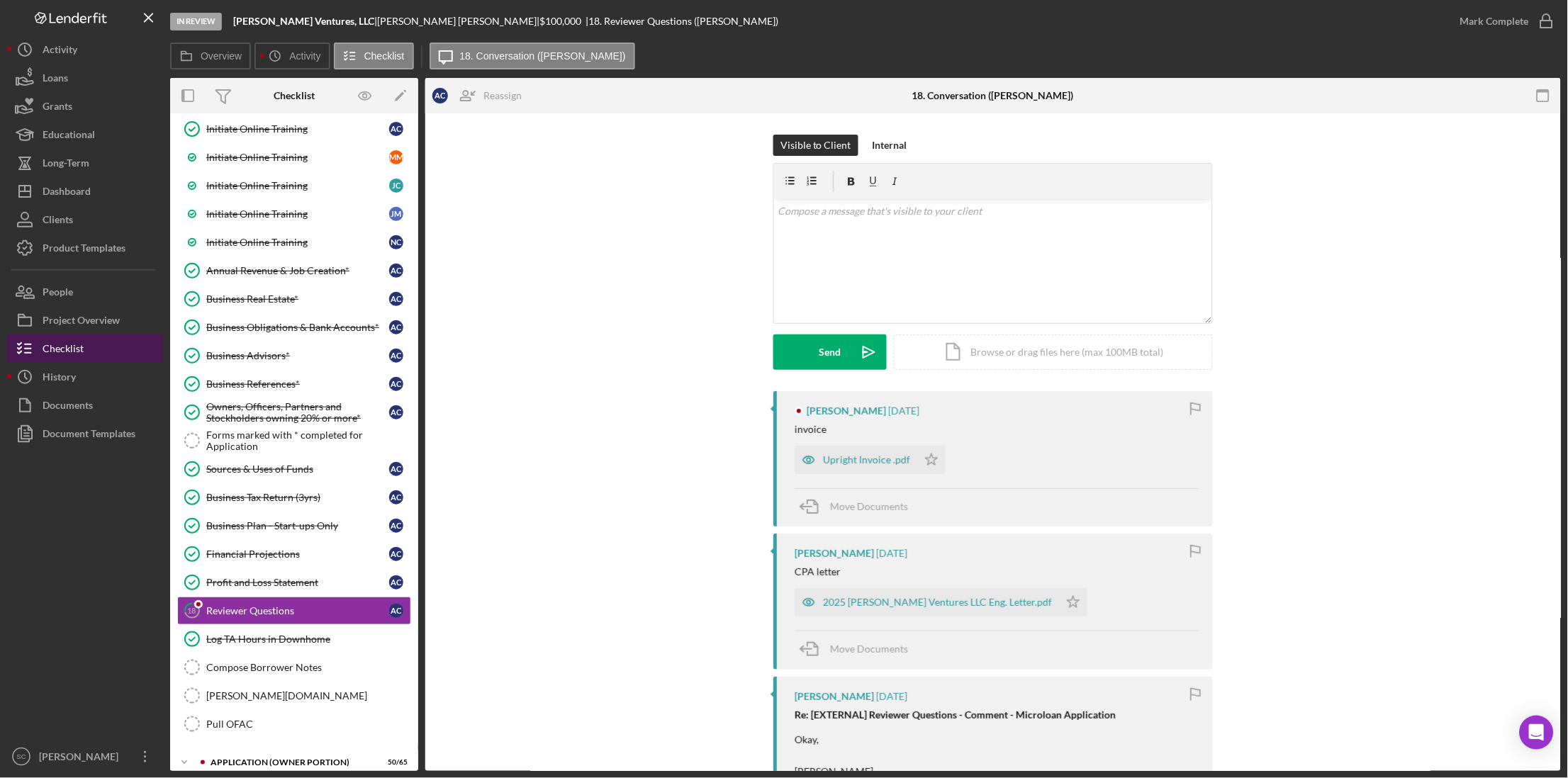
scroll to position [440, 0]
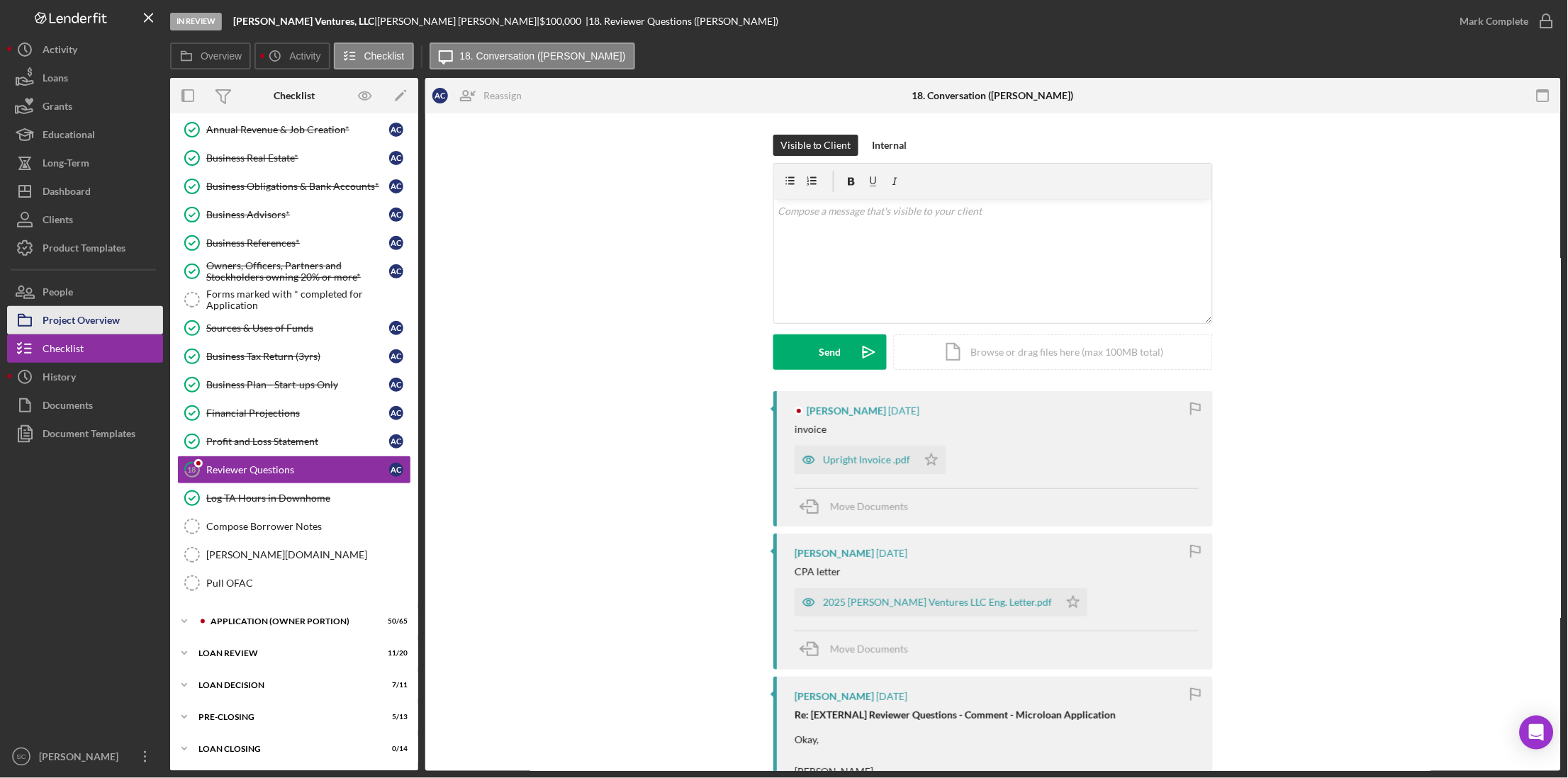
click at [94, 323] on div "Project Overview" at bounding box center [81, 322] width 78 height 32
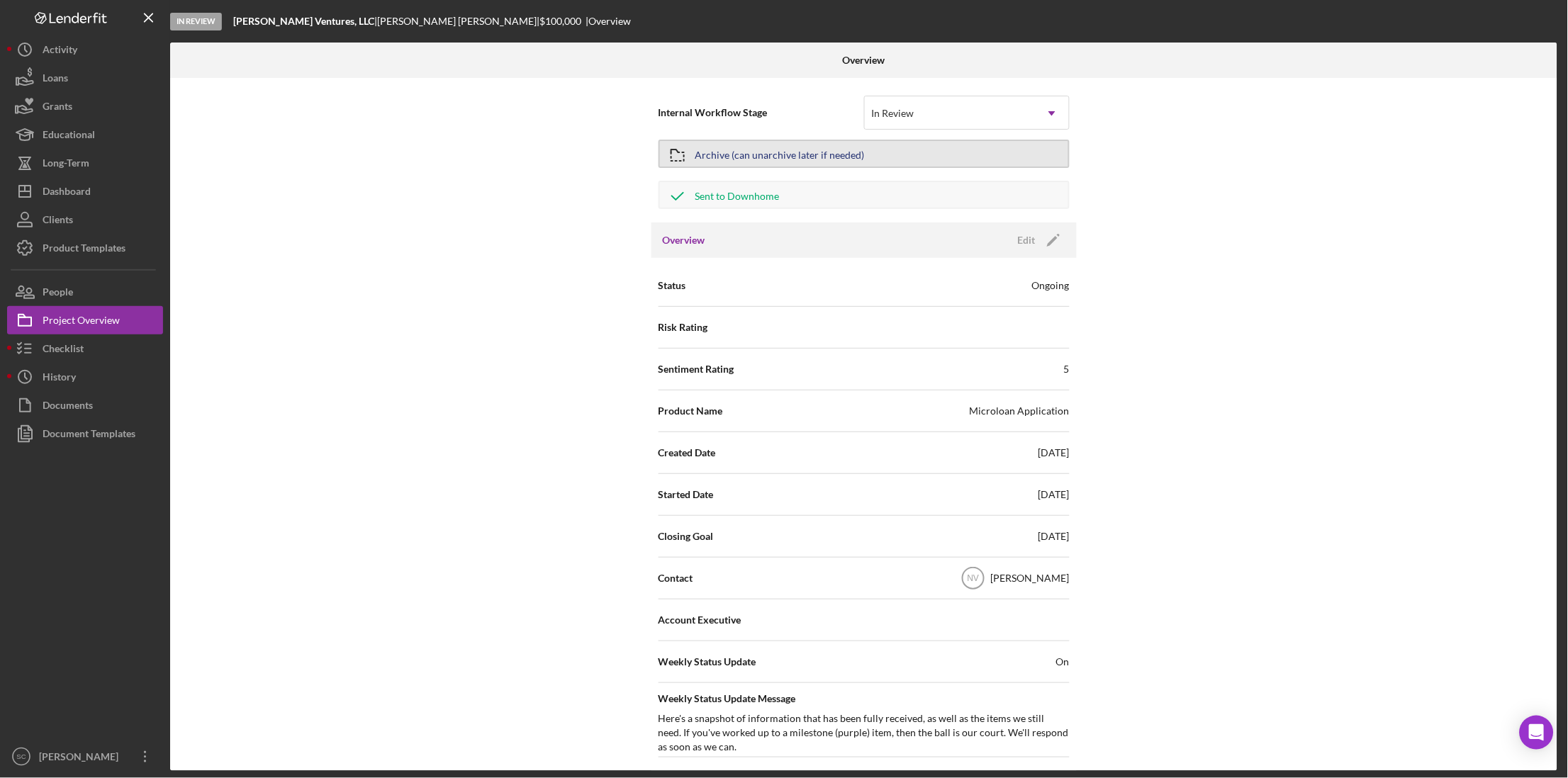
click at [743, 151] on div "Archive (can unarchive later if needed)" at bounding box center [779, 153] width 169 height 25
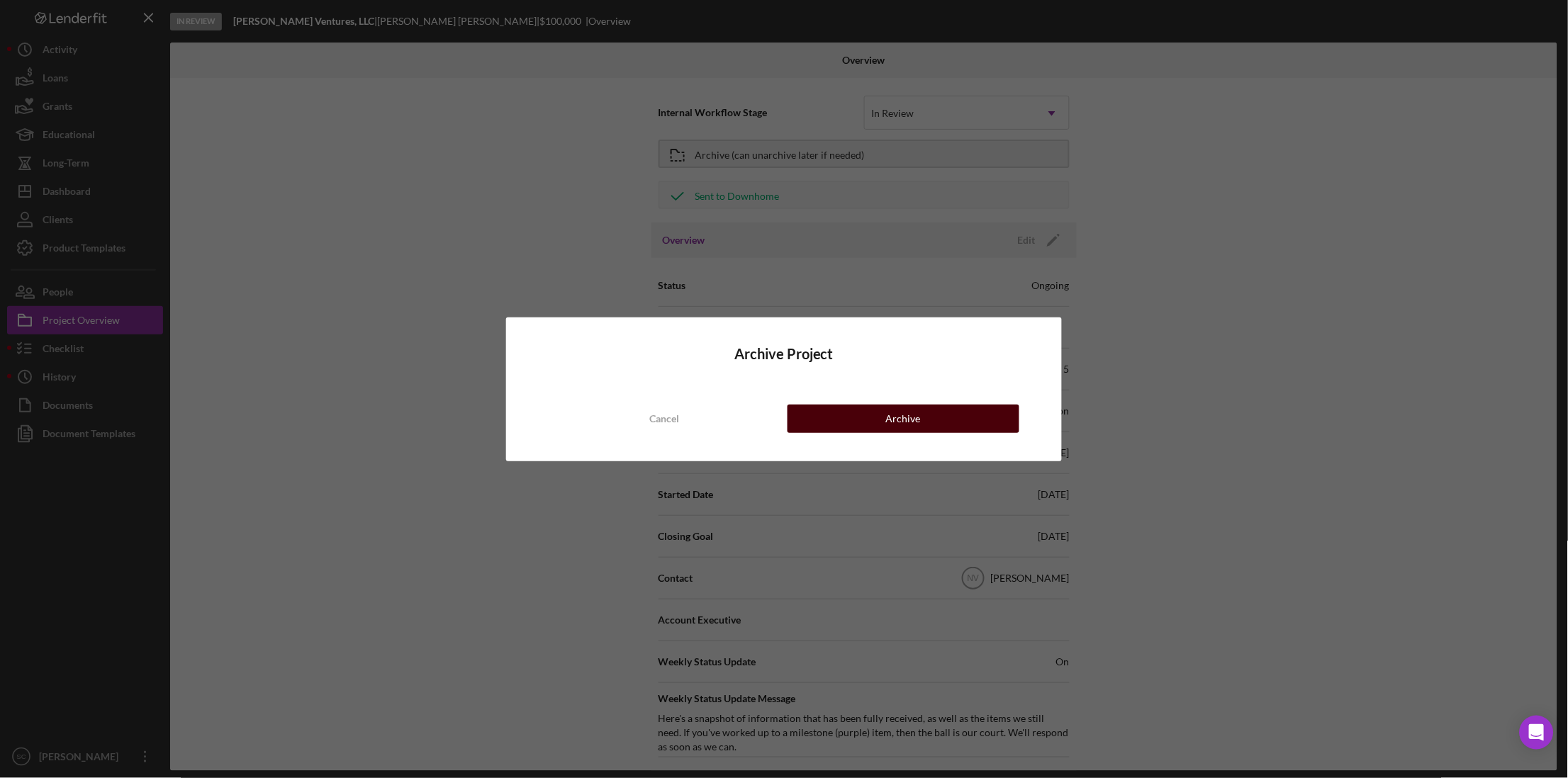
click at [833, 417] on button "Archive" at bounding box center [904, 418] width 232 height 28
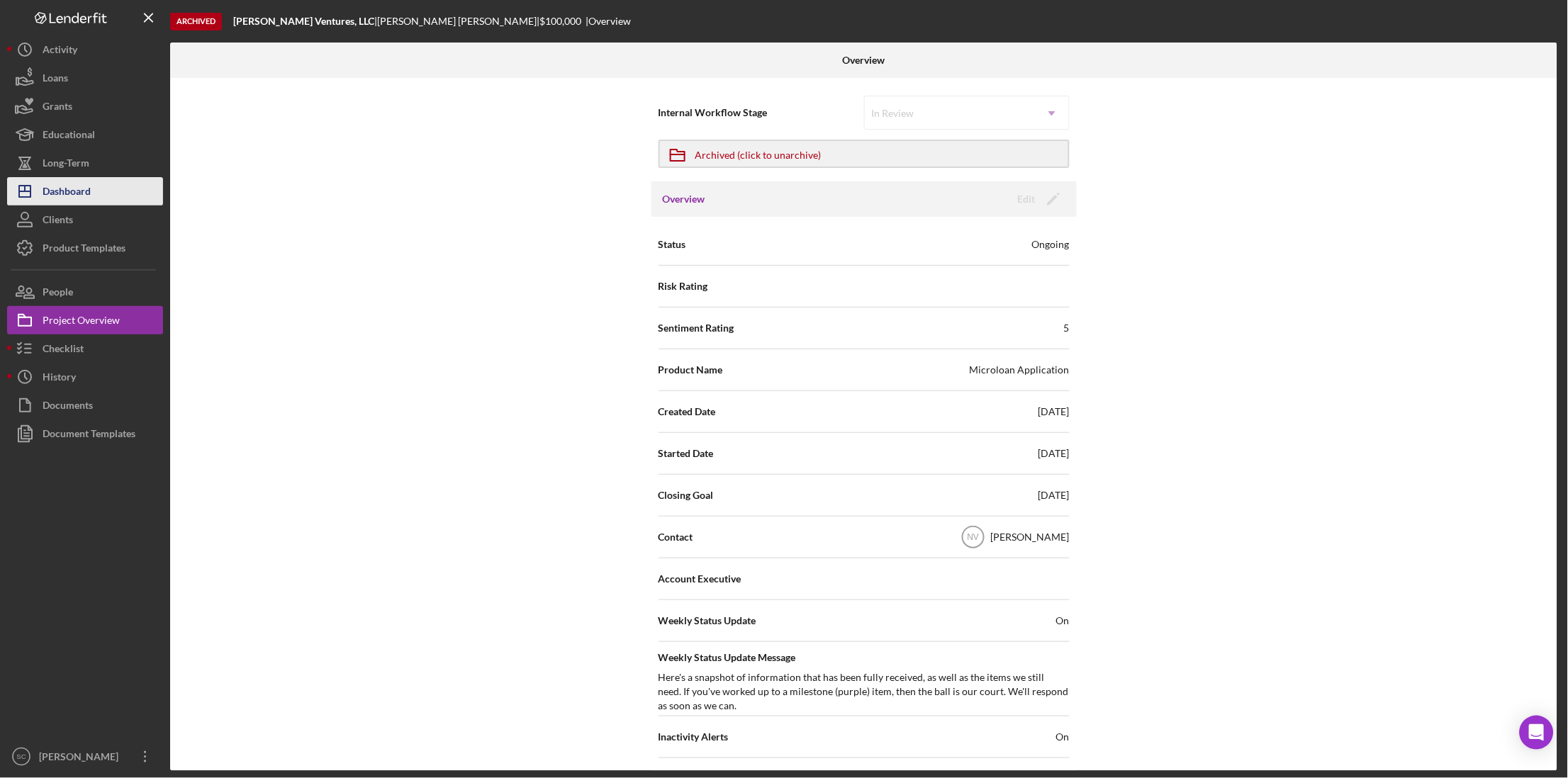
click at [83, 200] on div "Dashboard" at bounding box center [67, 193] width 49 height 32
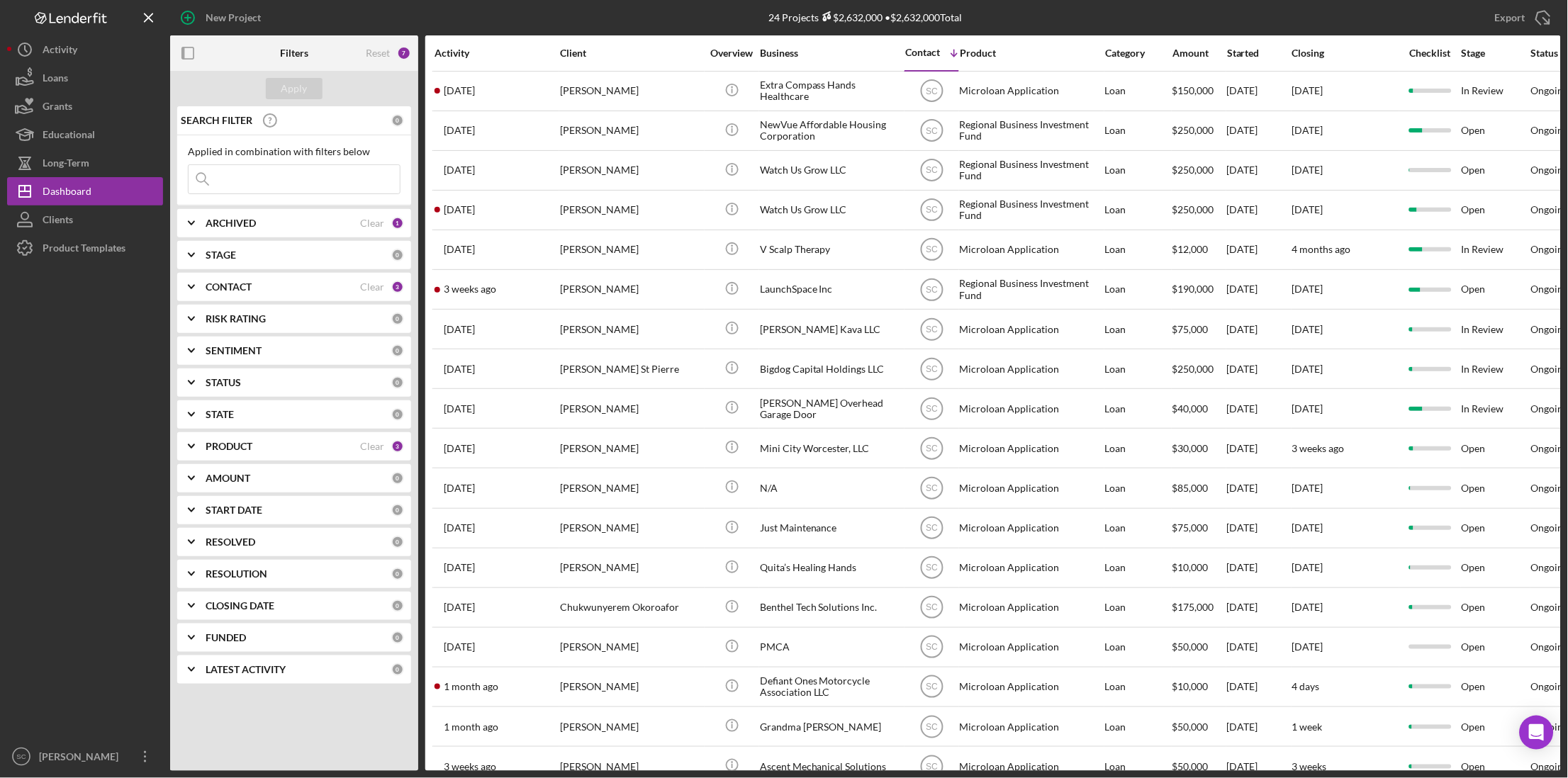
click at [927, 52] on div "Contact" at bounding box center [921, 52] width 35 height 11
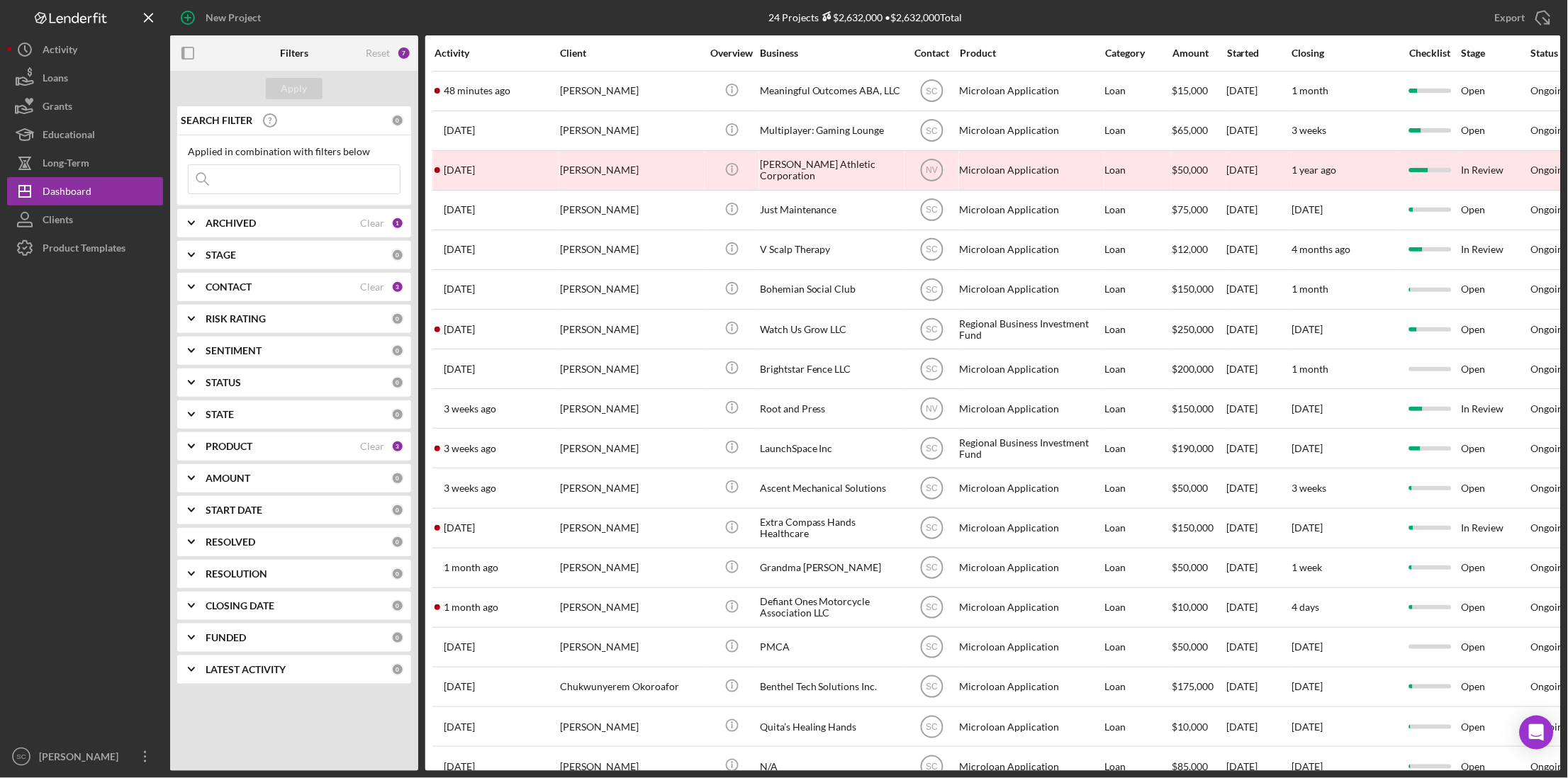
click at [927, 52] on div "Contact" at bounding box center [931, 53] width 53 height 11
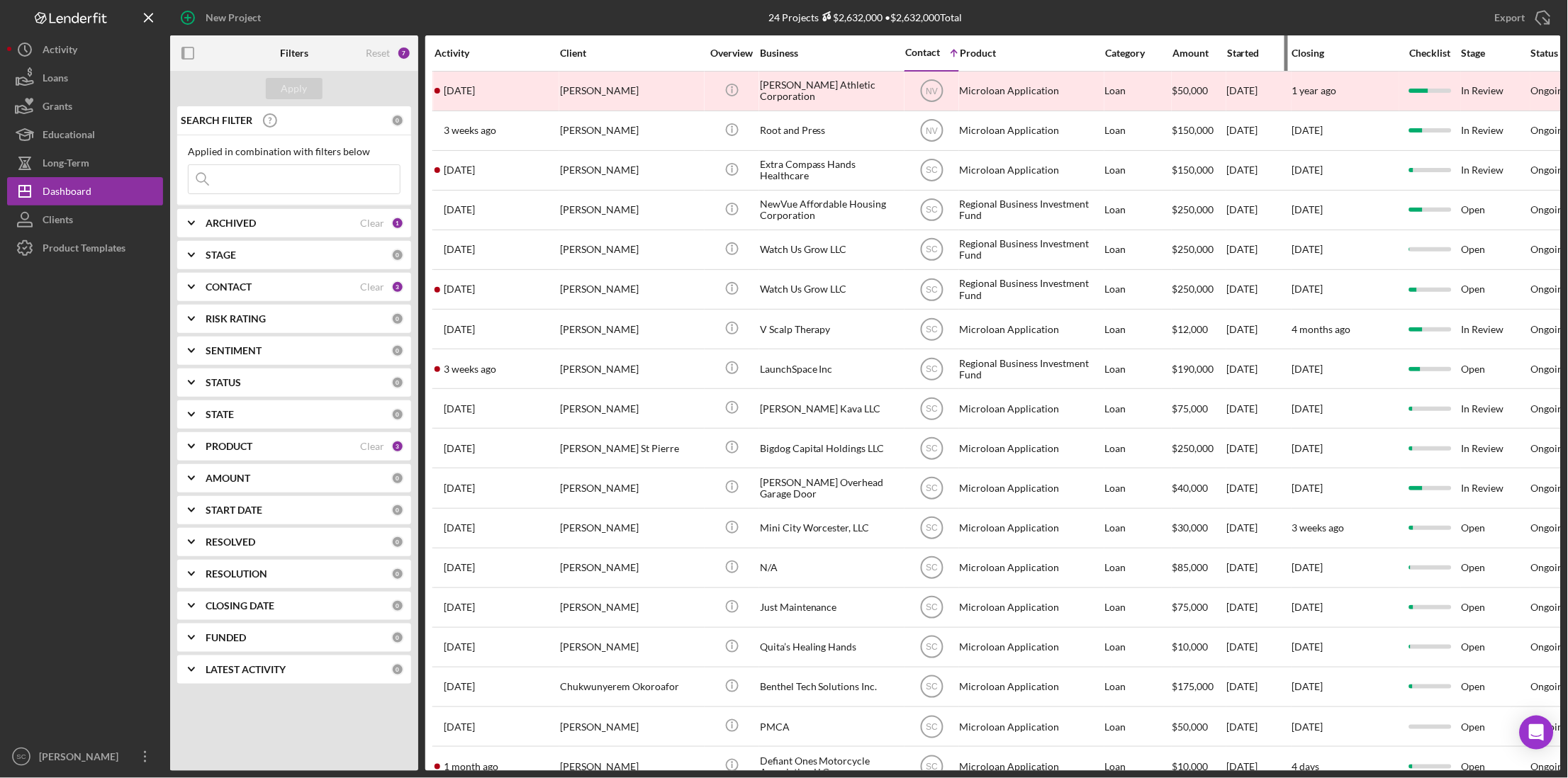
click at [1251, 49] on div "Started" at bounding box center [1259, 53] width 64 height 11
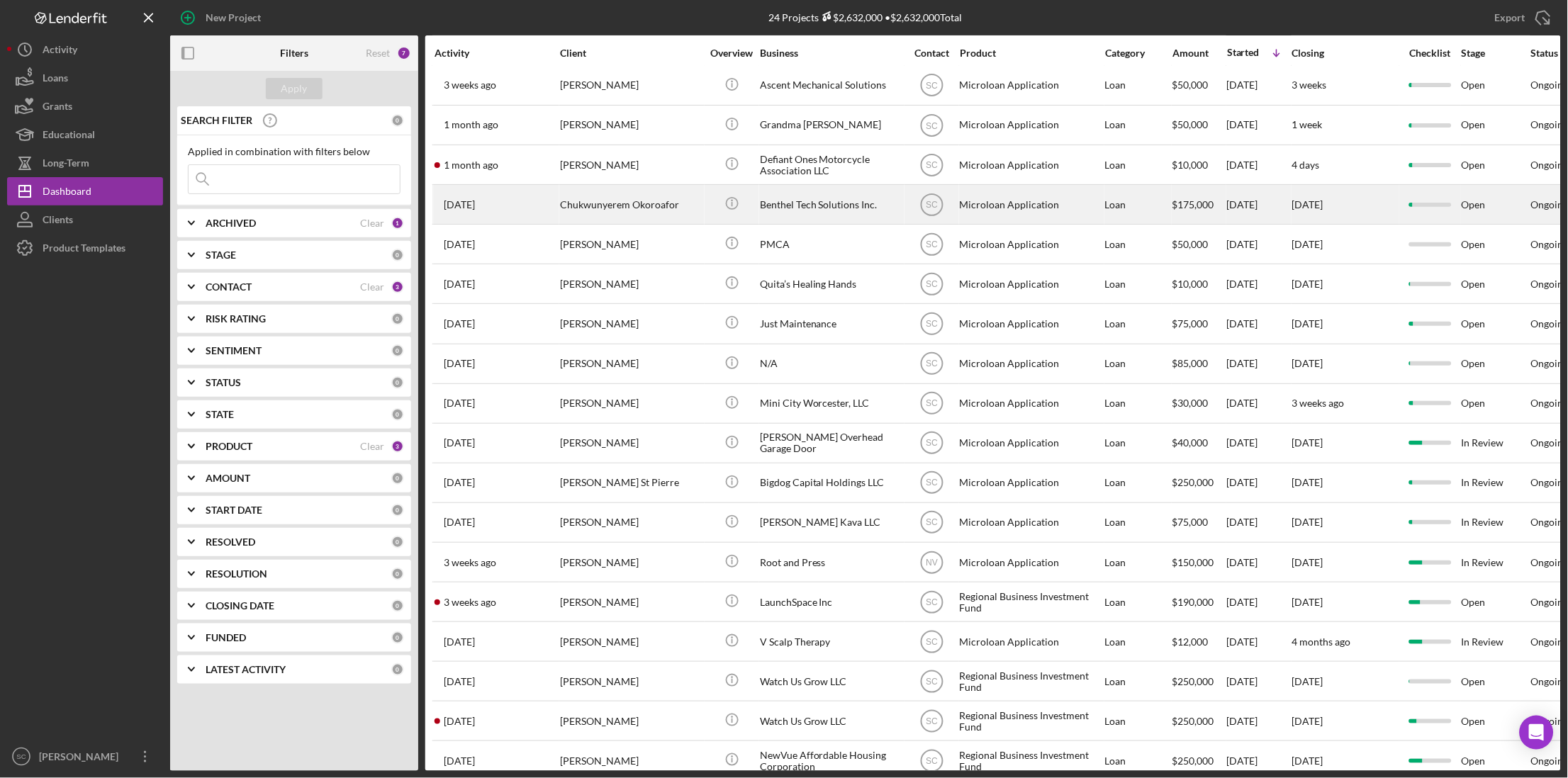
scroll to position [280, 0]
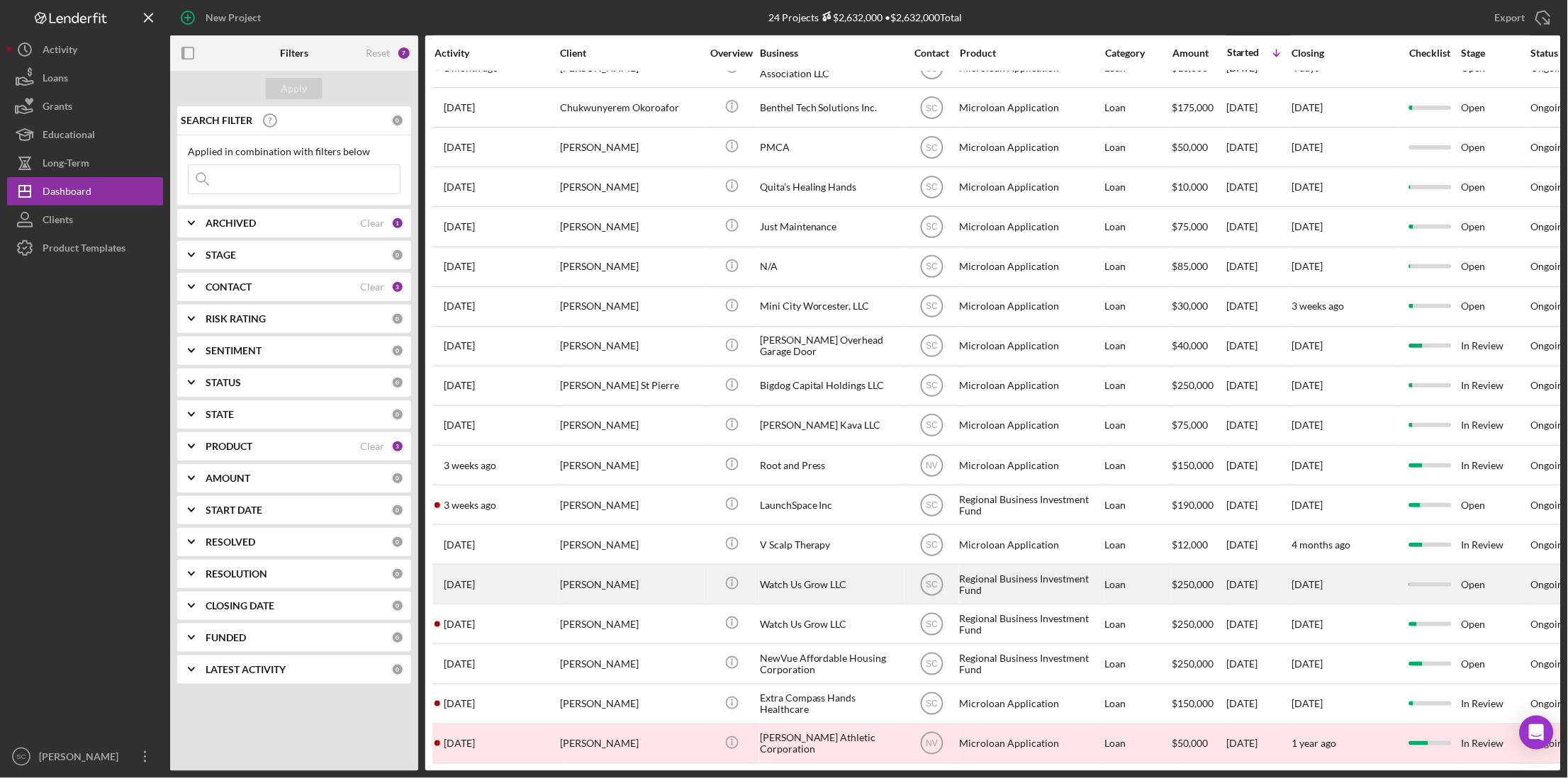
click at [593, 569] on div "[PERSON_NAME]" at bounding box center [631, 584] width 142 height 37
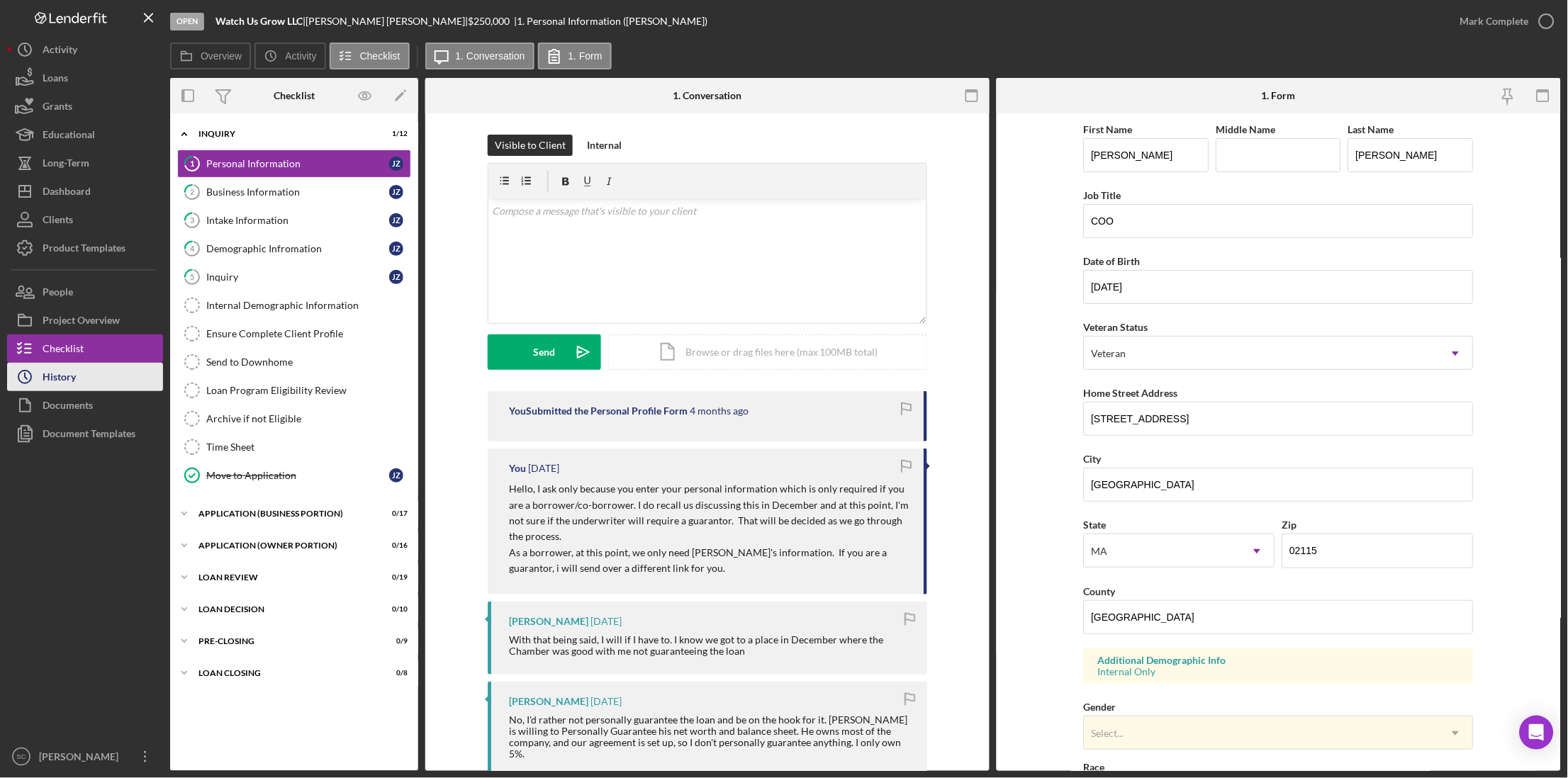
click at [111, 367] on button "Icon/History History" at bounding box center [85, 376] width 156 height 28
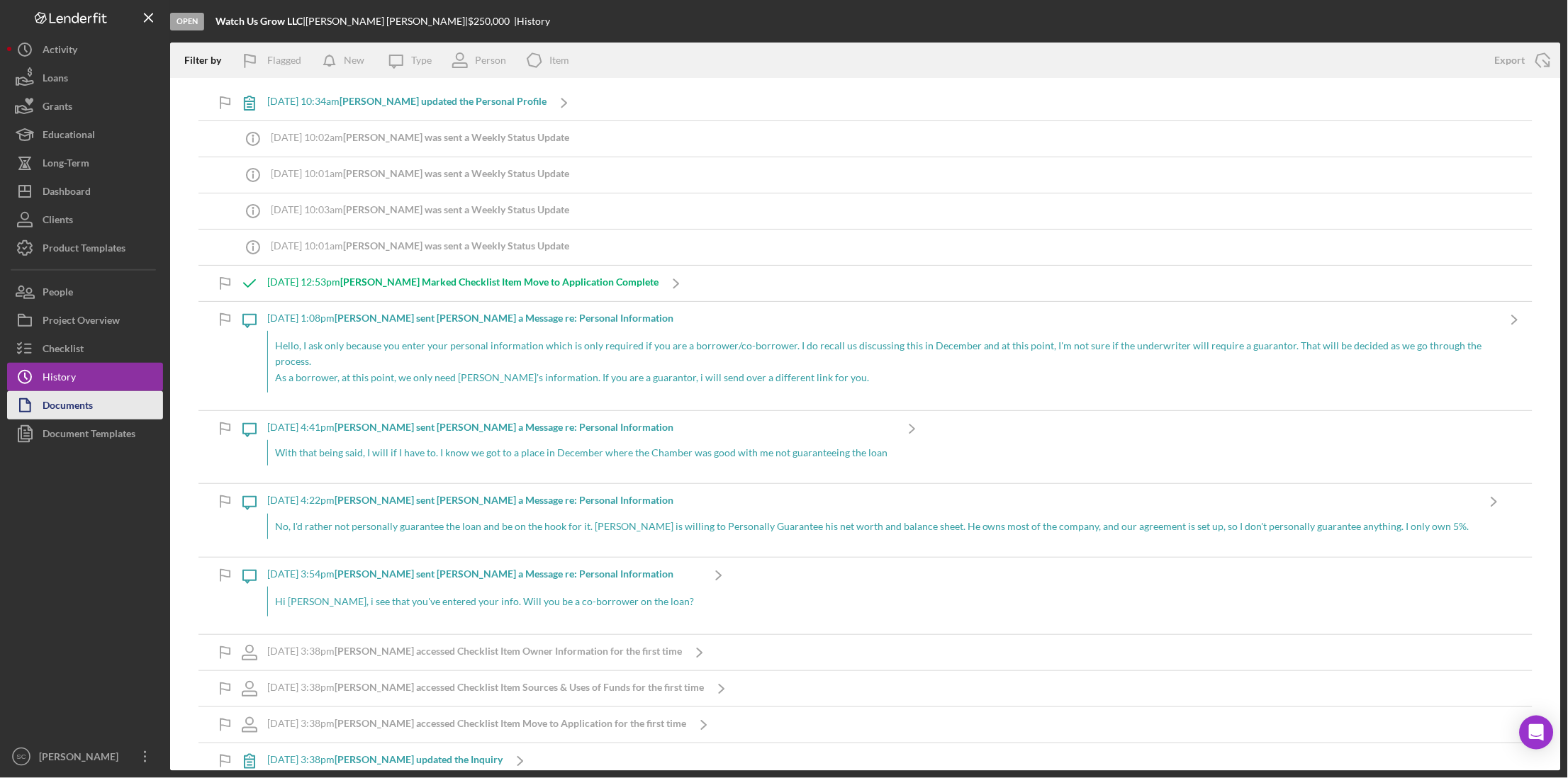
click at [94, 406] on button "Documents" at bounding box center [85, 405] width 156 height 28
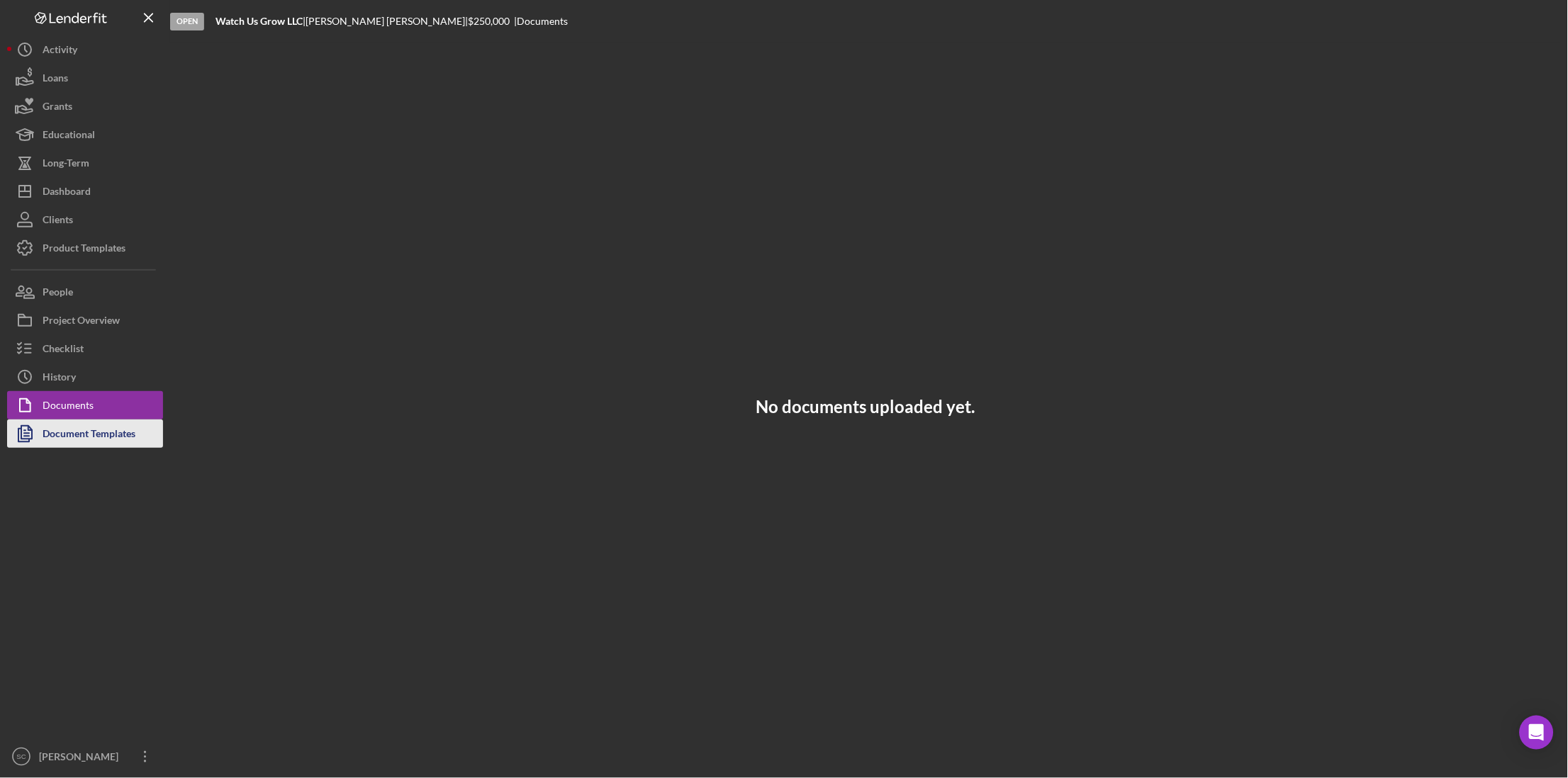
click at [93, 438] on div "Document Templates" at bounding box center [89, 435] width 93 height 32
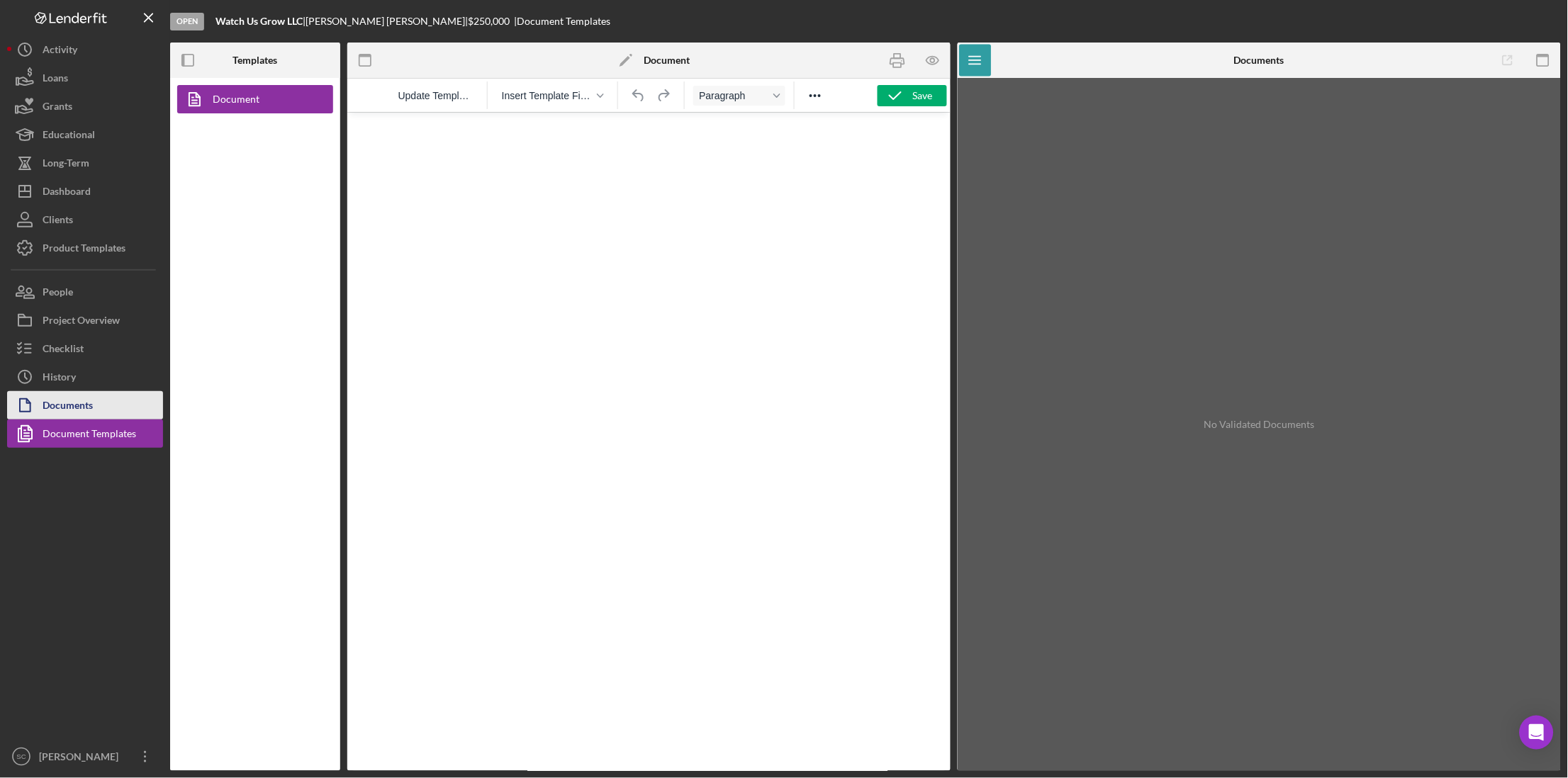
click at [90, 403] on div "Documents" at bounding box center [68, 407] width 50 height 32
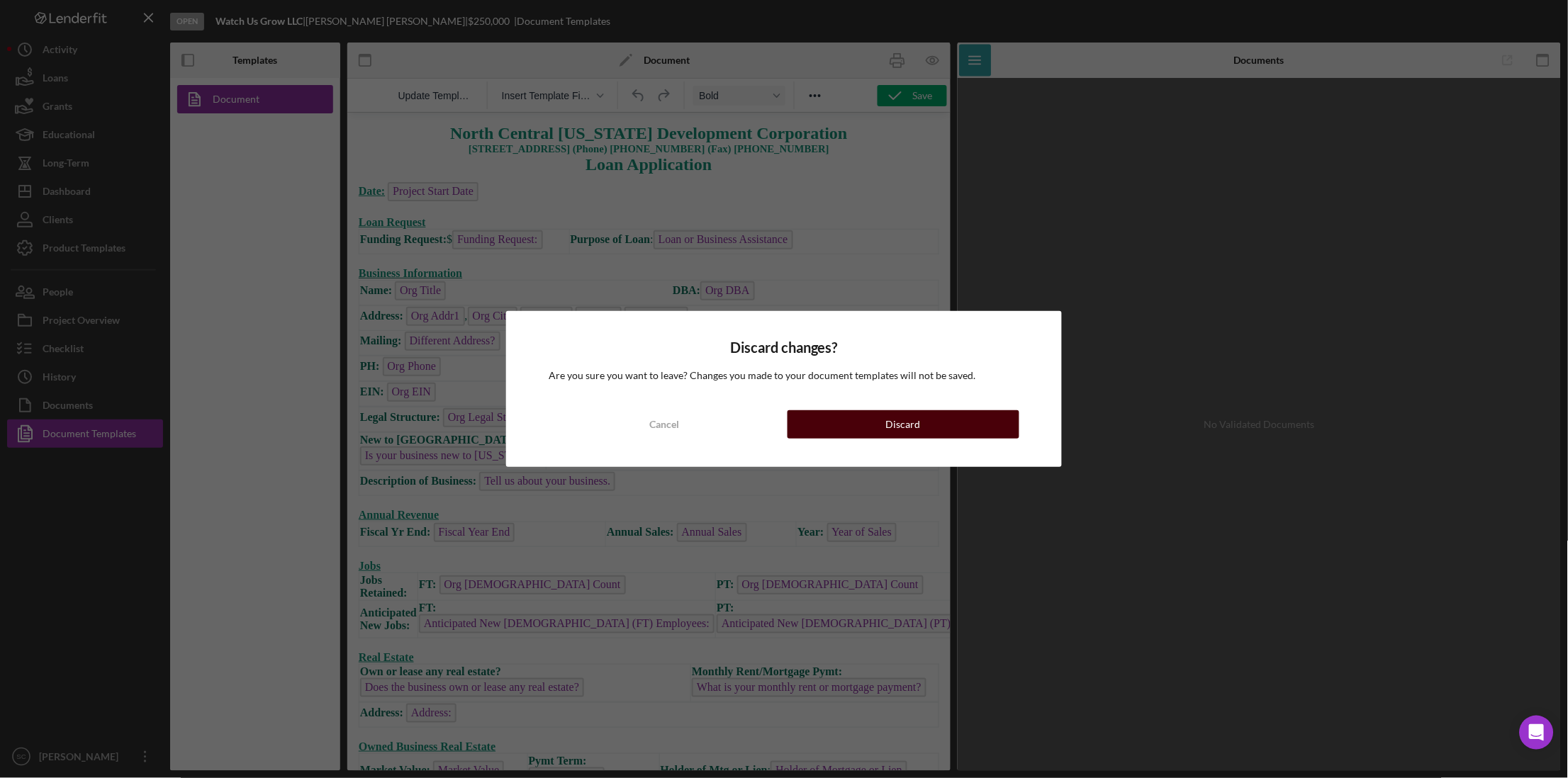
click at [864, 426] on button "Discard" at bounding box center [904, 424] width 232 height 28
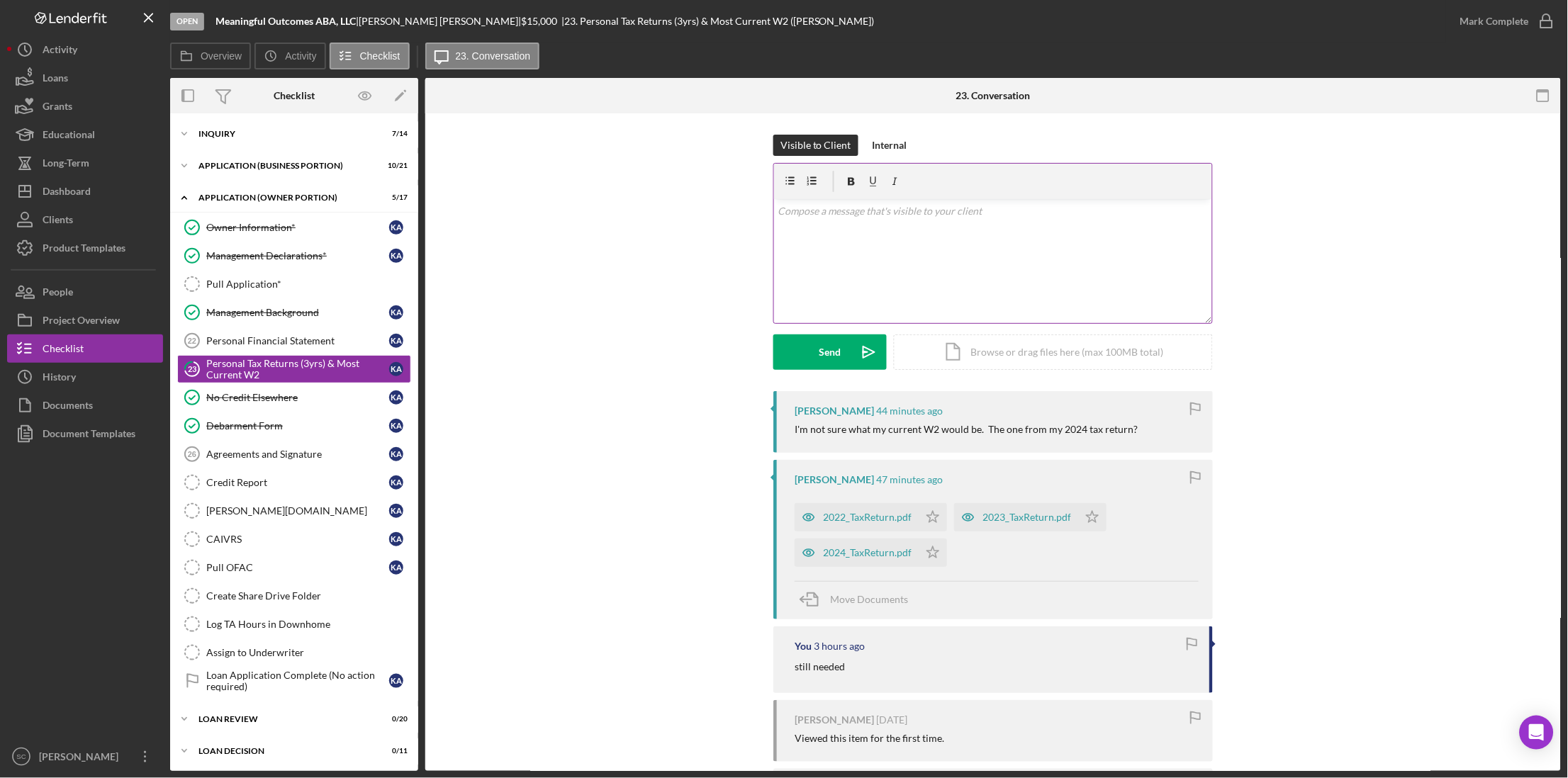
click at [805, 214] on p at bounding box center [993, 211] width 430 height 16
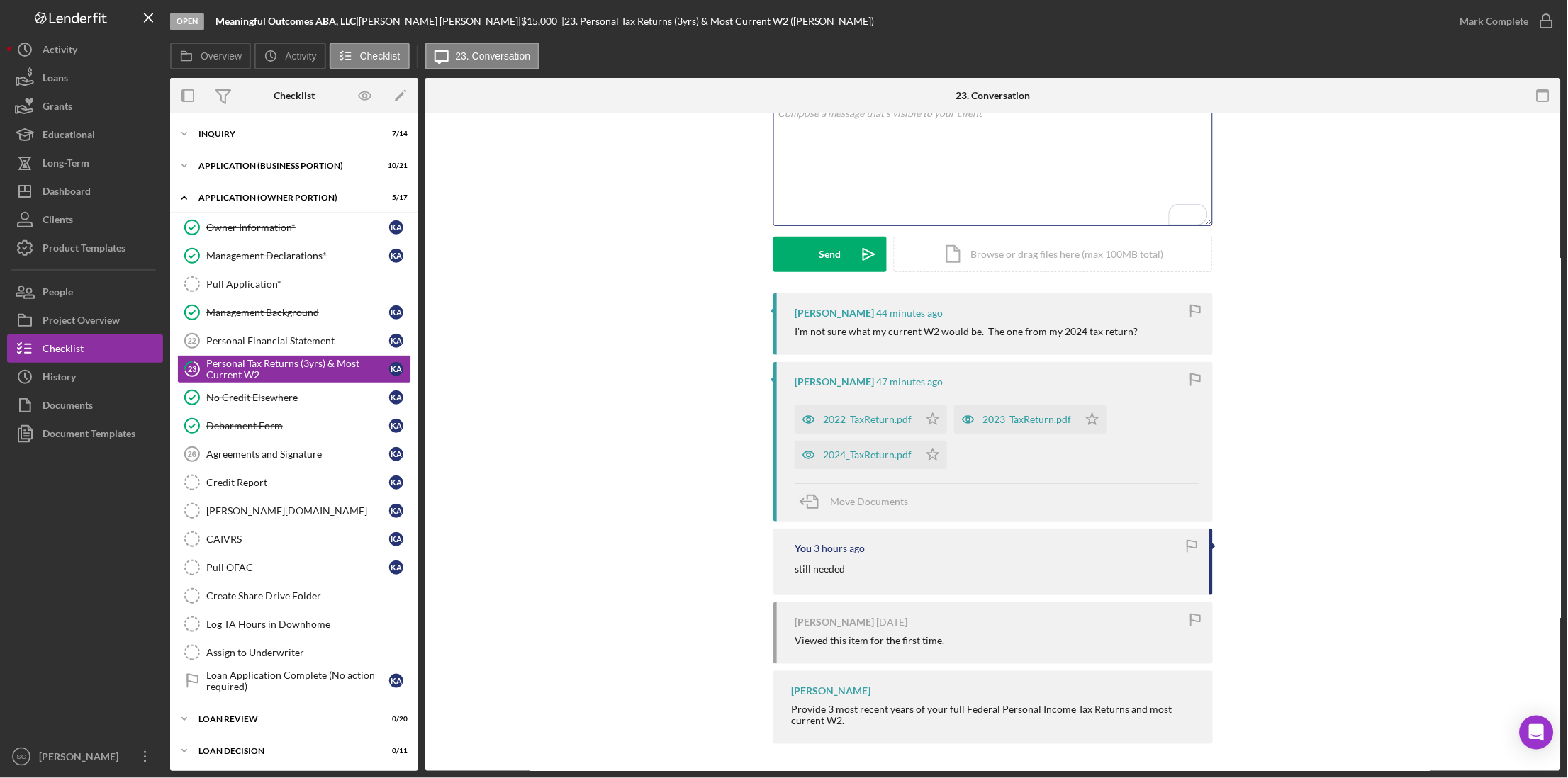
scroll to position [99, 0]
click at [97, 189] on button "Icon/Dashboard Dashboard" at bounding box center [85, 191] width 156 height 28
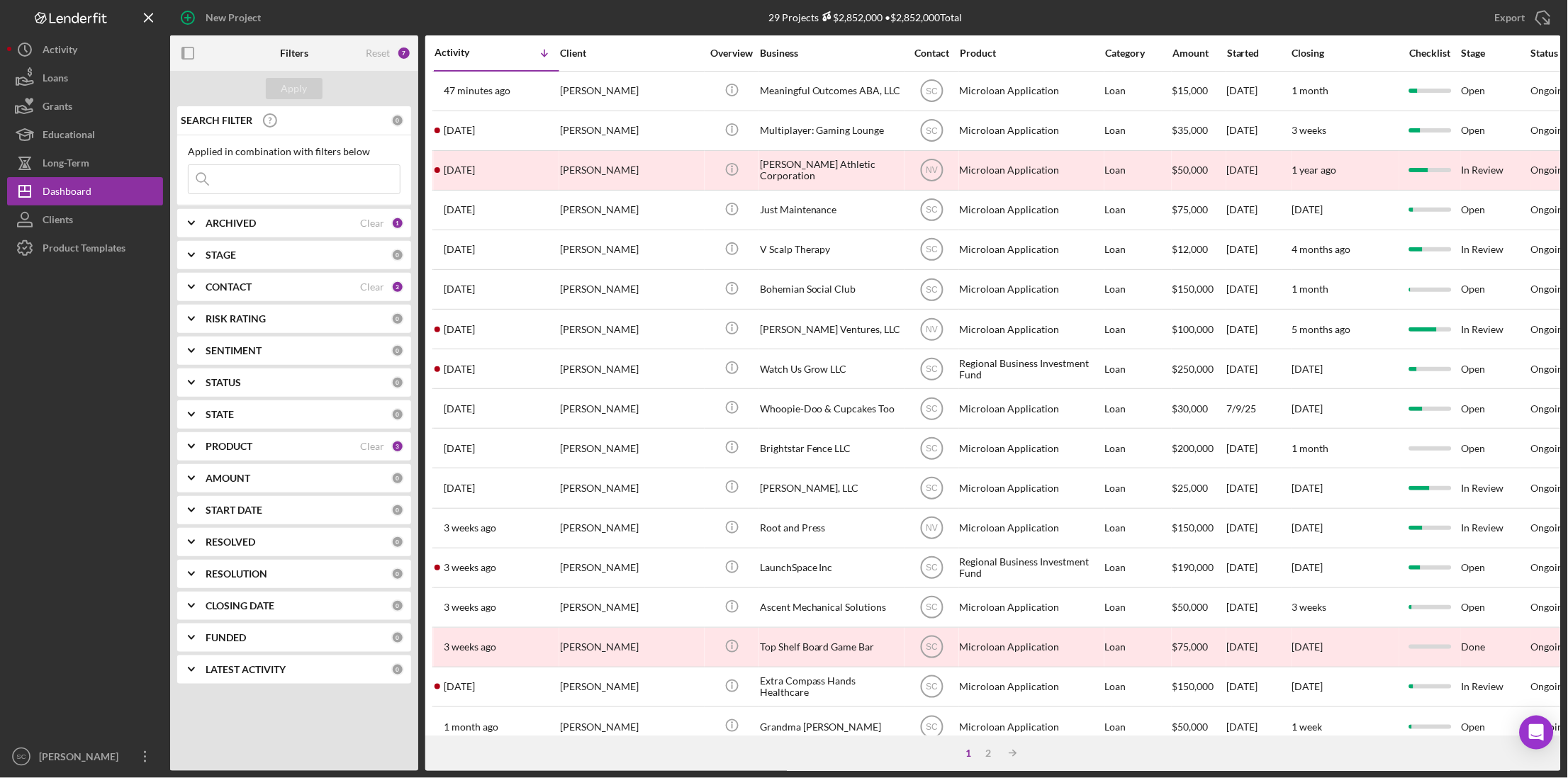
click at [254, 174] on input at bounding box center [294, 179] width 211 height 28
type input "fav"
click at [295, 87] on div "Apply" at bounding box center [294, 88] width 26 height 21
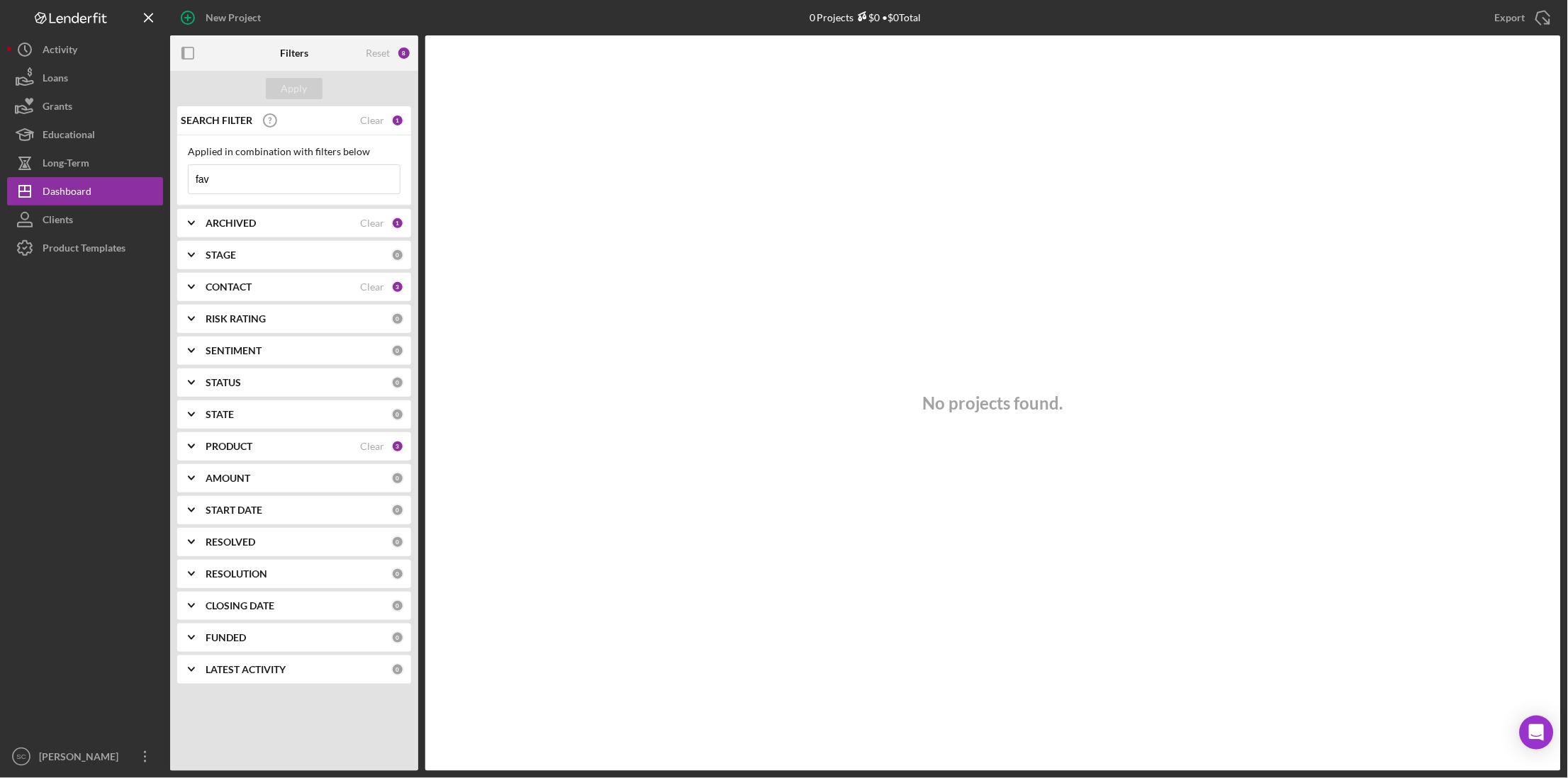
click at [237, 230] on div "ARCHIVED Clear 1" at bounding box center [305, 223] width 198 height 28
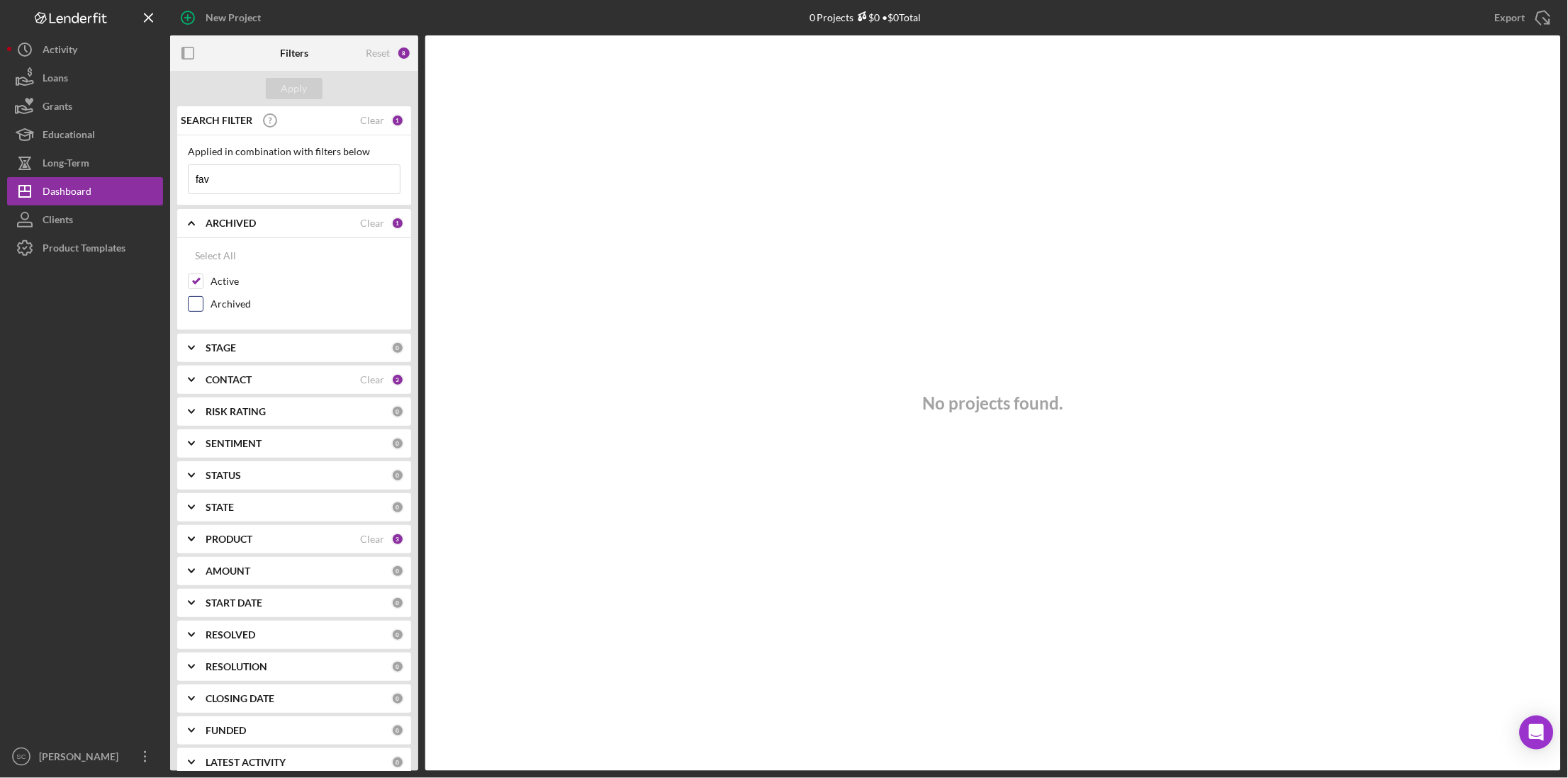
click at [201, 303] on input "Archived" at bounding box center [195, 304] width 14 height 14
checkbox input "true"
click at [244, 175] on input "fav" at bounding box center [294, 179] width 211 height 28
click at [286, 83] on div "Apply" at bounding box center [294, 88] width 26 height 21
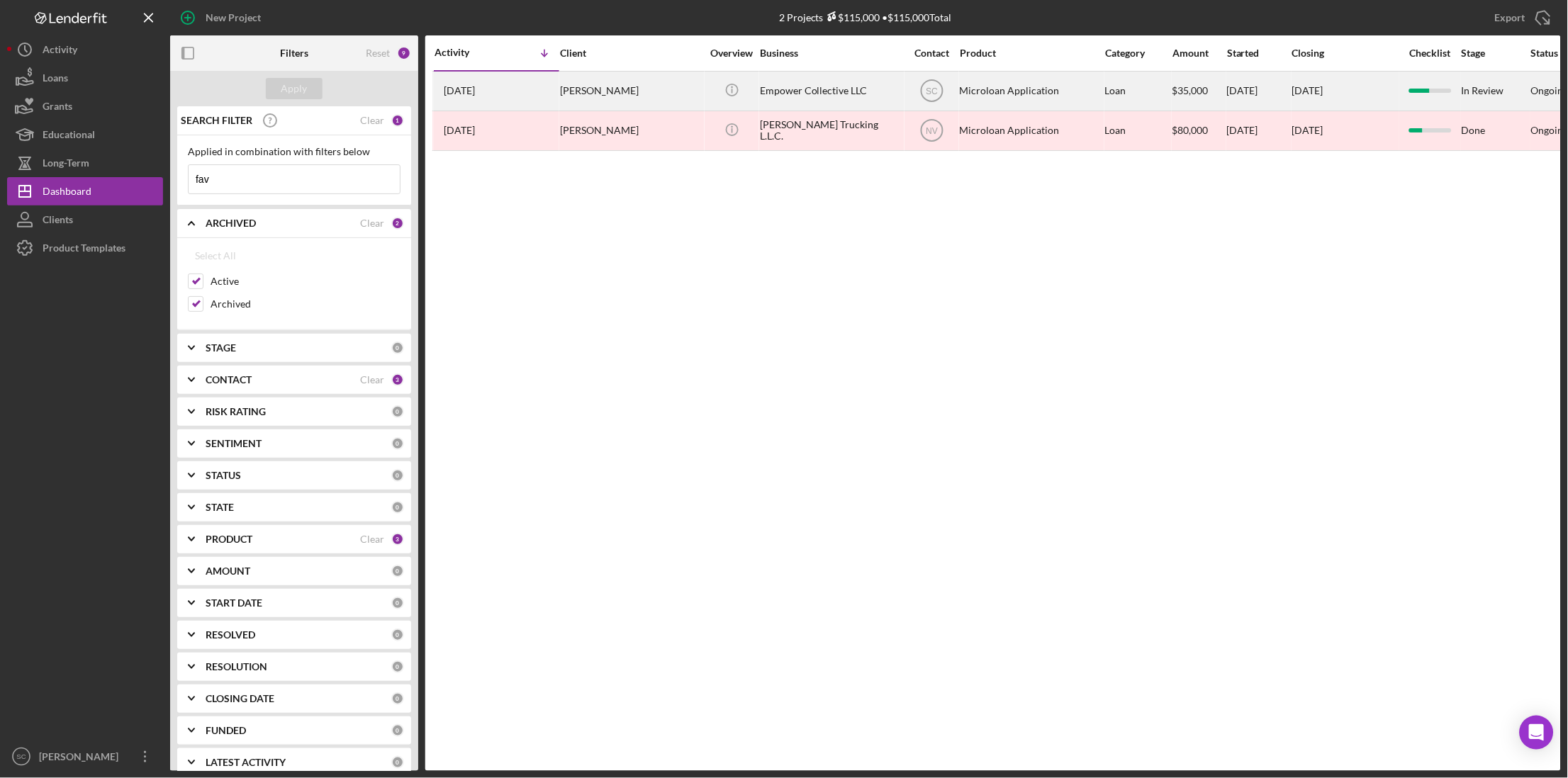
click at [622, 84] on div "[PERSON_NAME]" at bounding box center [631, 91] width 142 height 37
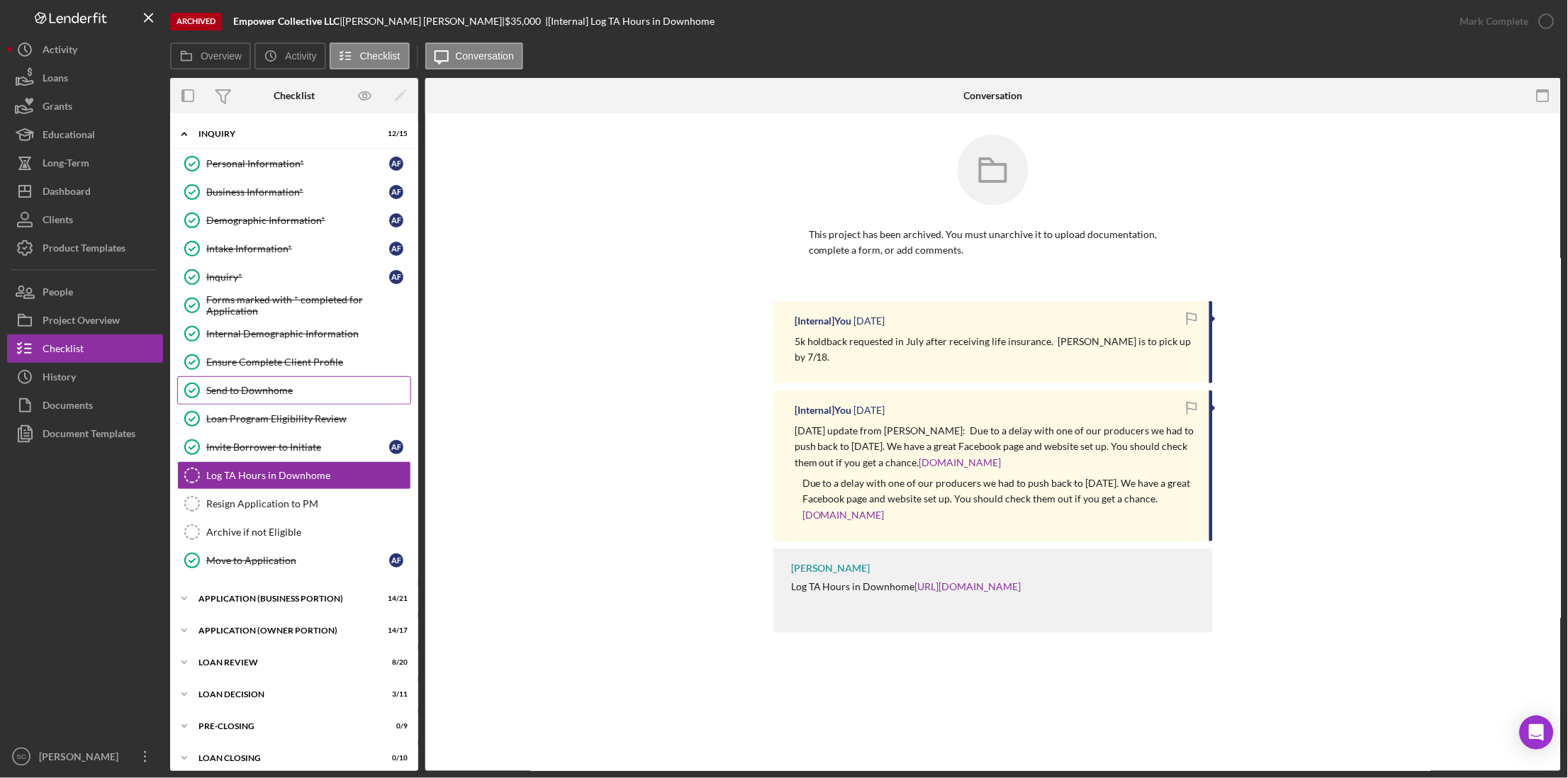
scroll to position [12, 0]
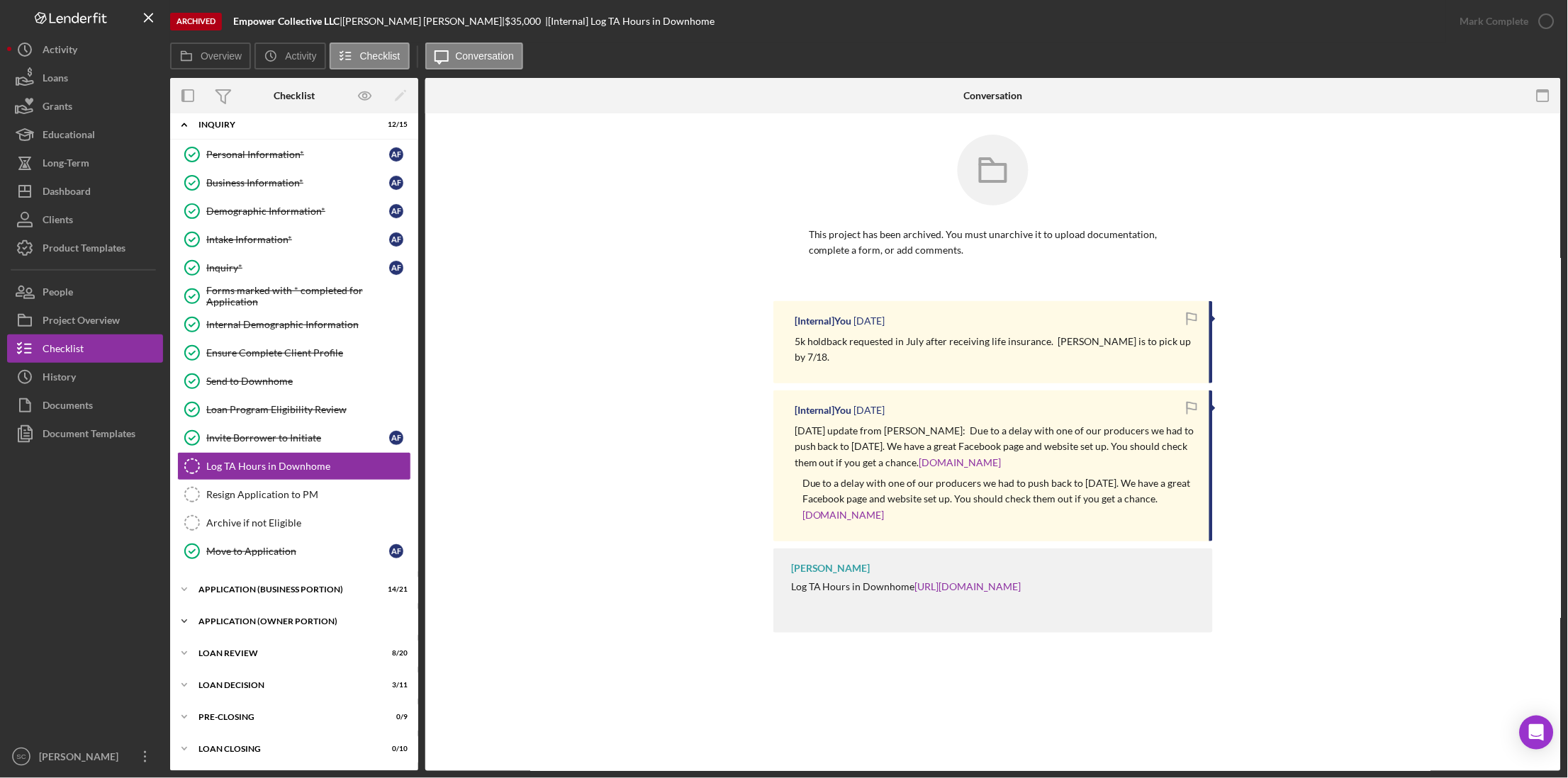
click at [285, 620] on div "APPLICATION (OWNER PORTION)" at bounding box center [299, 621] width 202 height 8
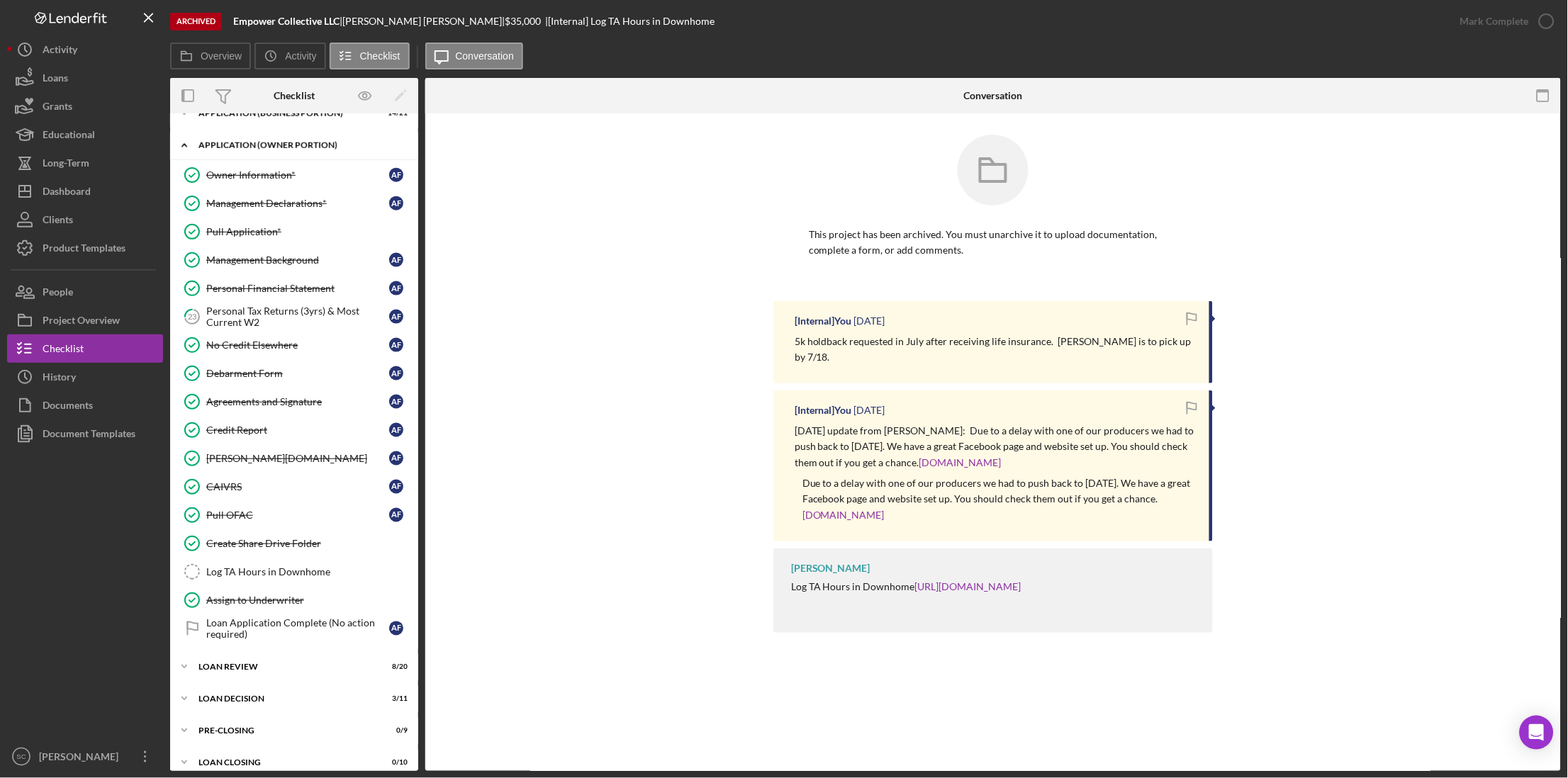
scroll to position [506, 0]
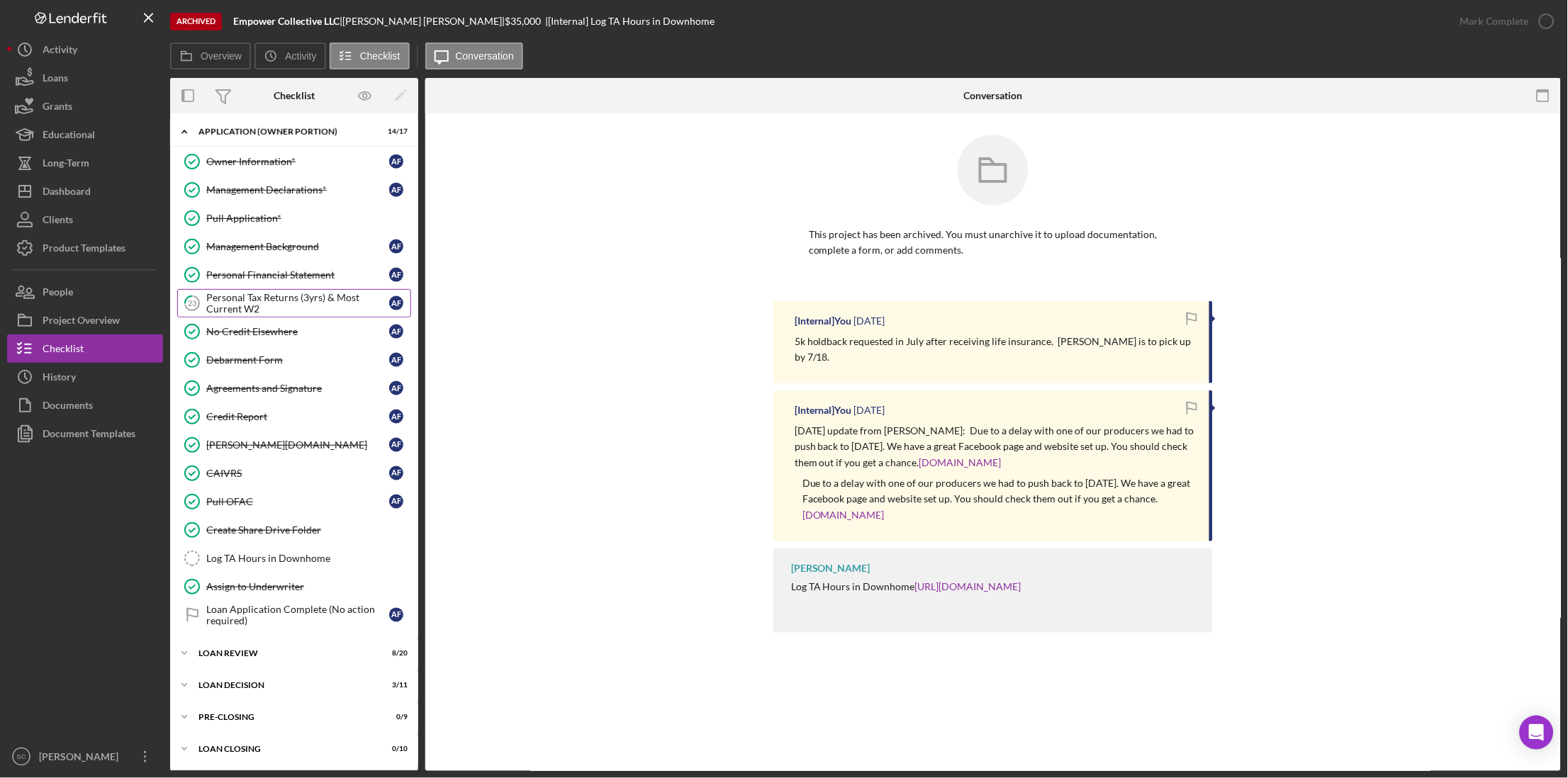
click at [264, 293] on div "Personal Tax Returns (3yrs) & Most Current W2" at bounding box center [298, 303] width 183 height 22
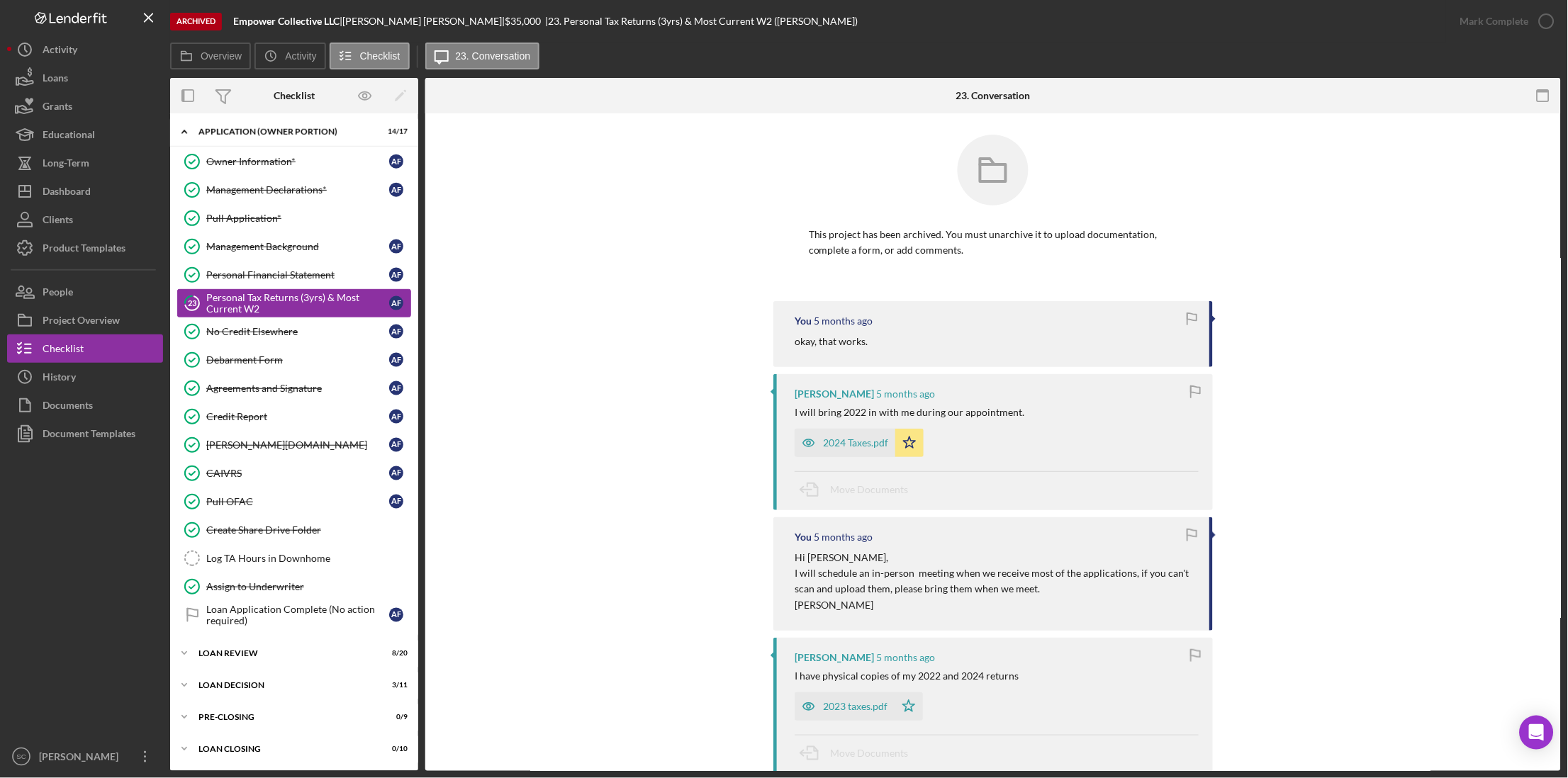
click at [250, 298] on div "Personal Tax Returns (3yrs) & Most Current W2" at bounding box center [298, 303] width 183 height 22
click at [848, 440] on div "2024 Taxes.pdf" at bounding box center [856, 443] width 65 height 11
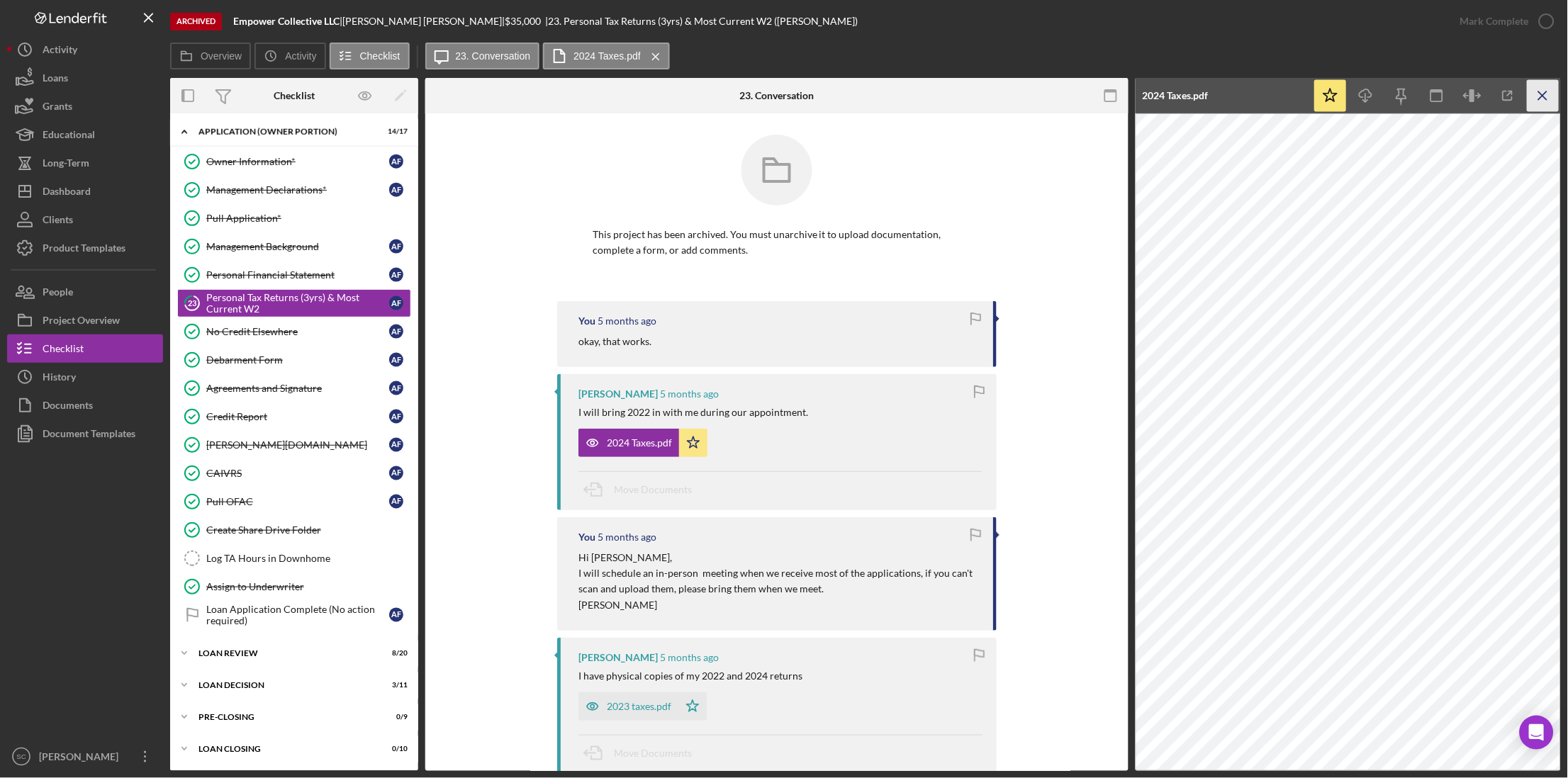
click at [1254, 97] on icon "Icon/Menu Close" at bounding box center [1543, 96] width 32 height 32
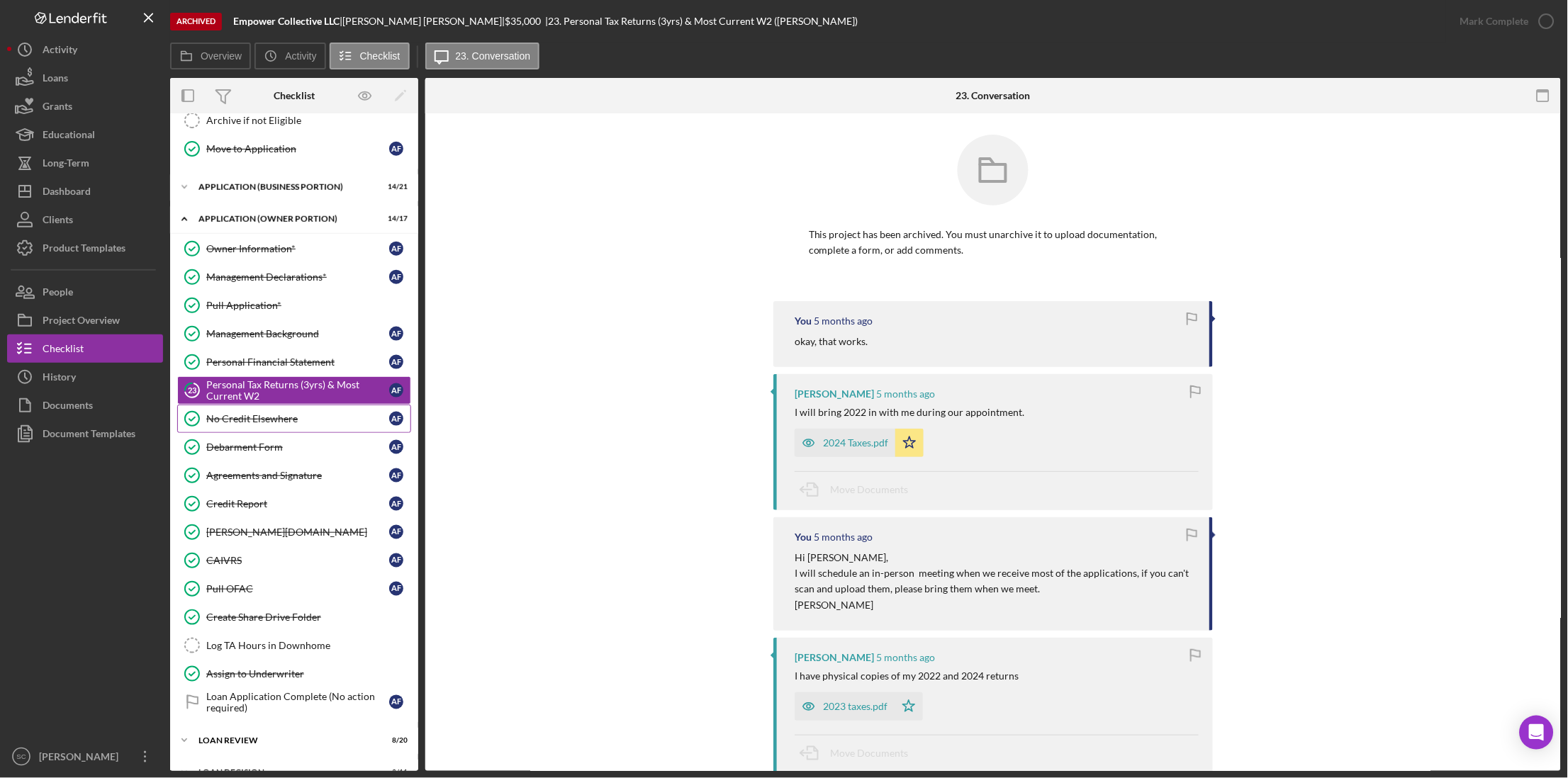
scroll to position [329, 0]
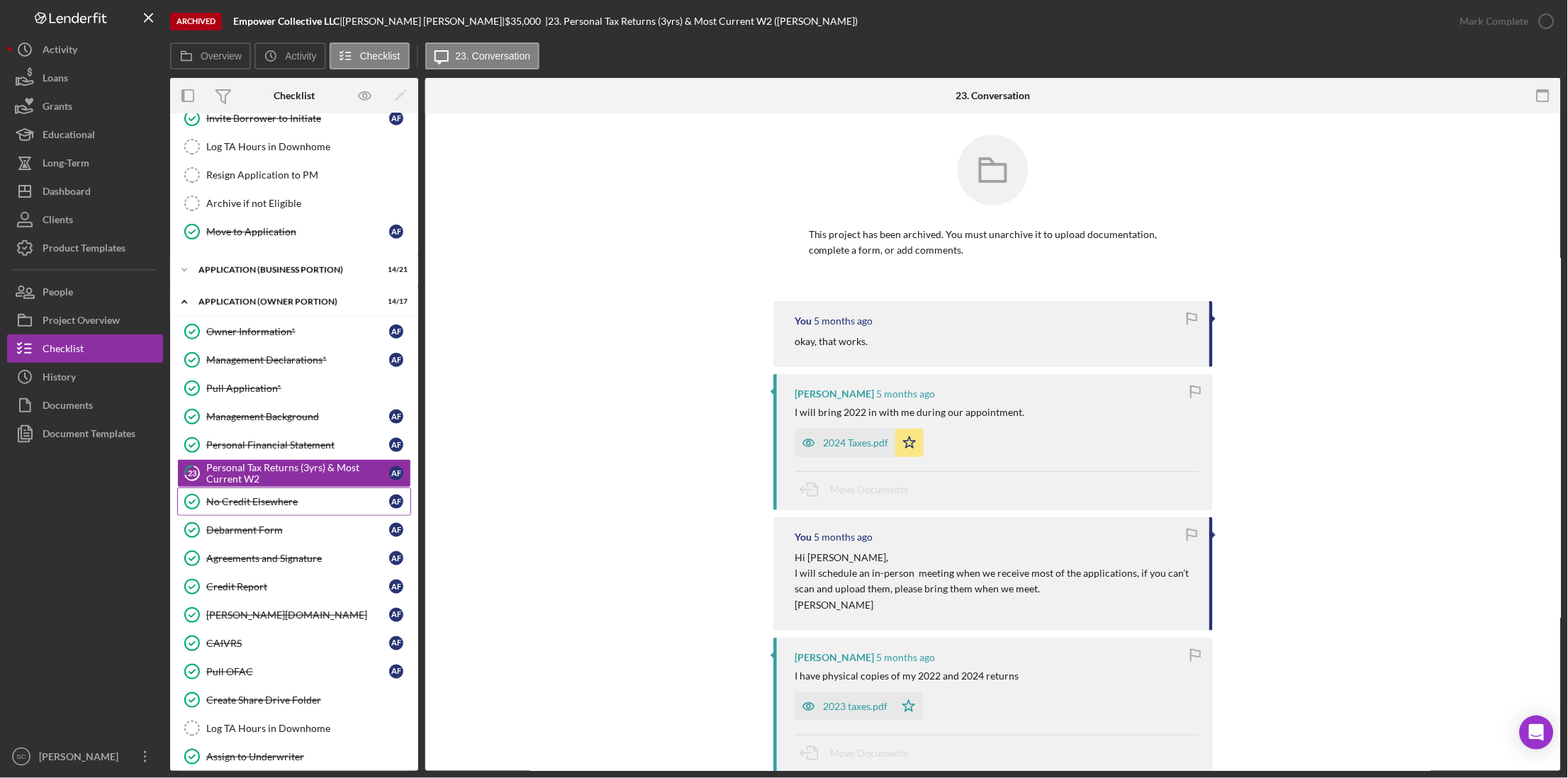
click at [250, 516] on link "No Credit Elsewhere No Credit Elsewhere A F" at bounding box center [294, 502] width 234 height 28
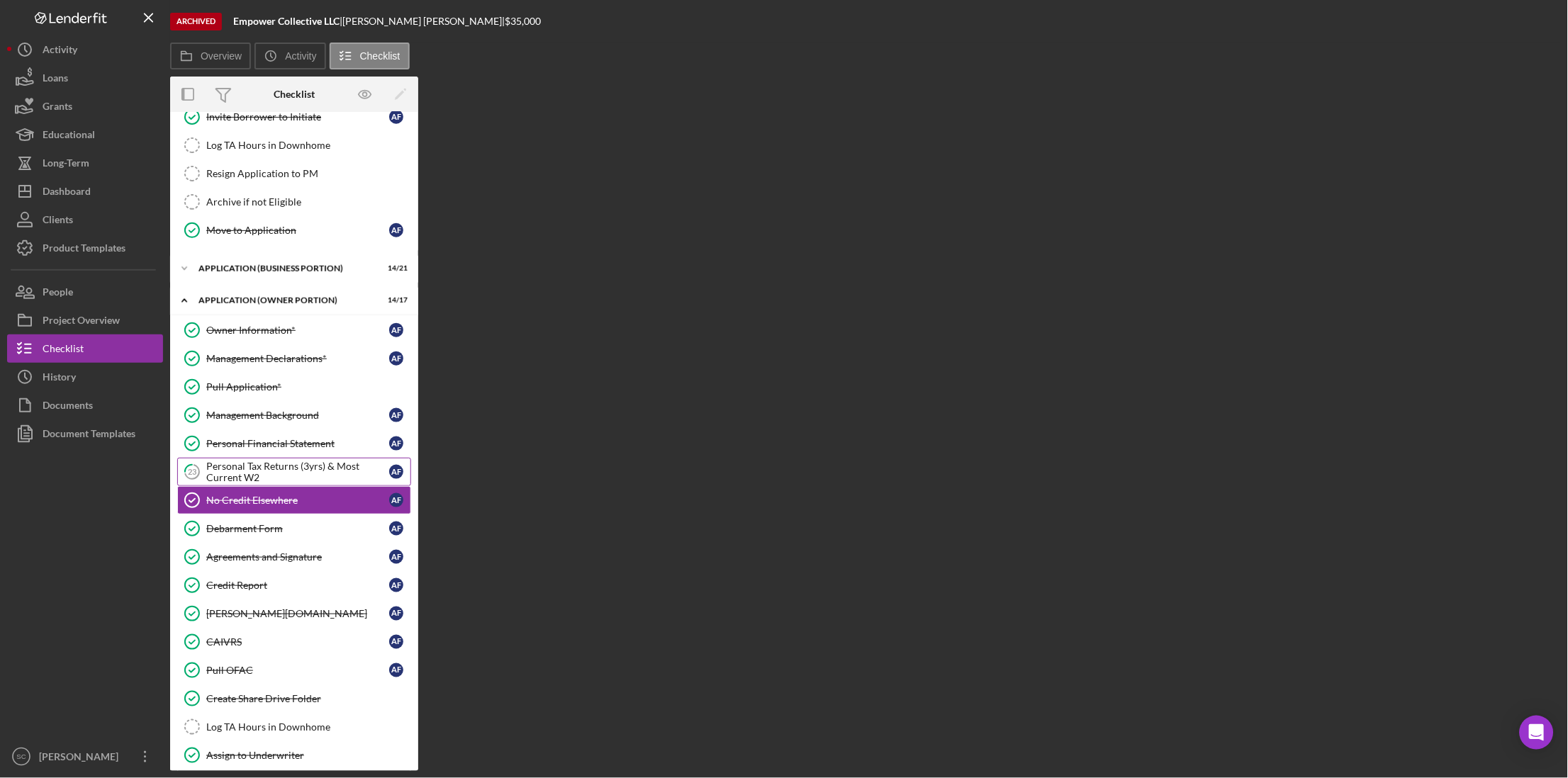
click at [247, 472] on div "Personal Tax Returns (3yrs) & Most Current W2" at bounding box center [298, 472] width 183 height 22
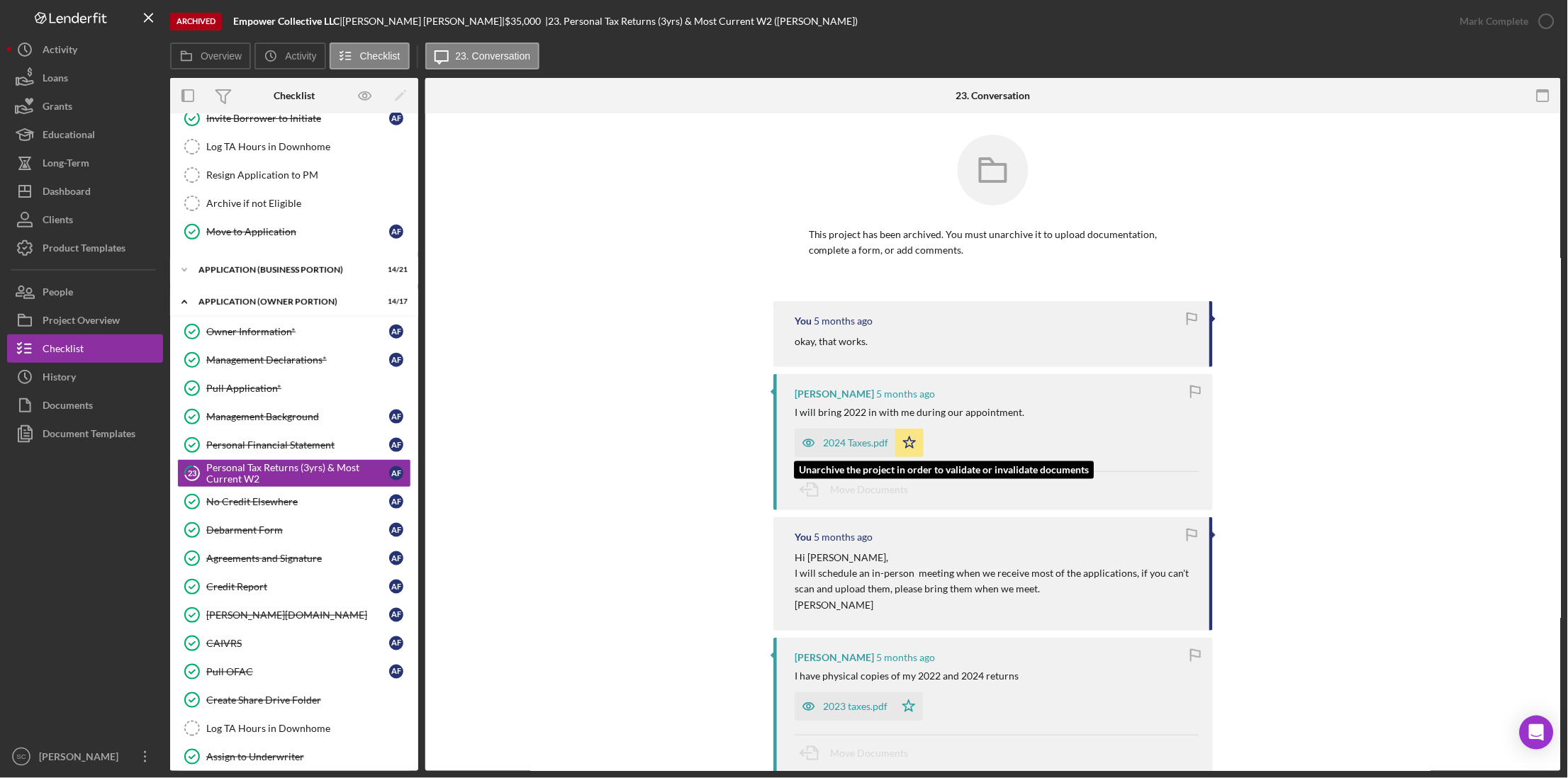
click at [871, 441] on div "2024 Taxes.pdf" at bounding box center [856, 443] width 65 height 11
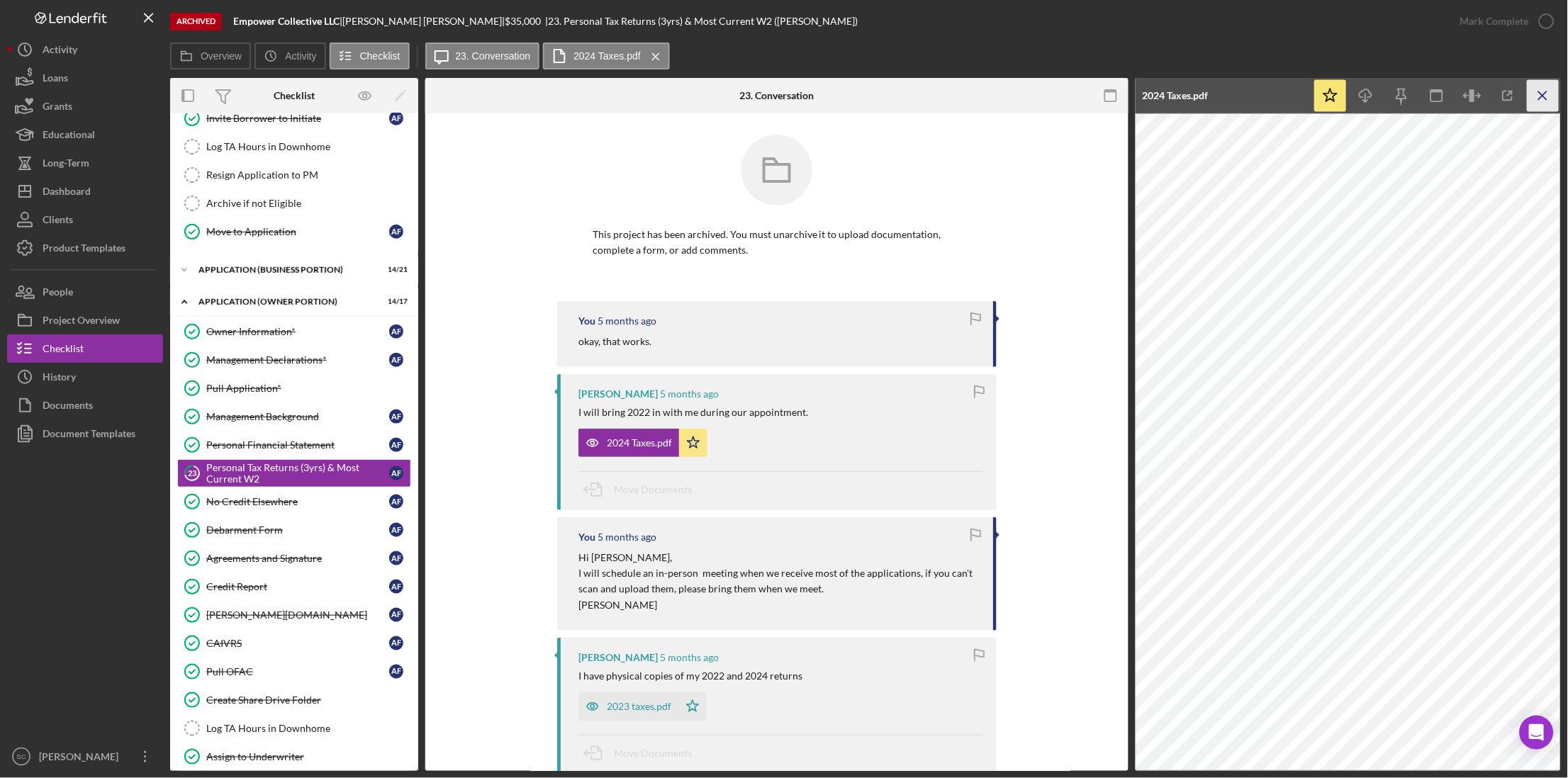
click at [1254, 101] on icon "Icon/Menu Close" at bounding box center [1543, 96] width 32 height 32
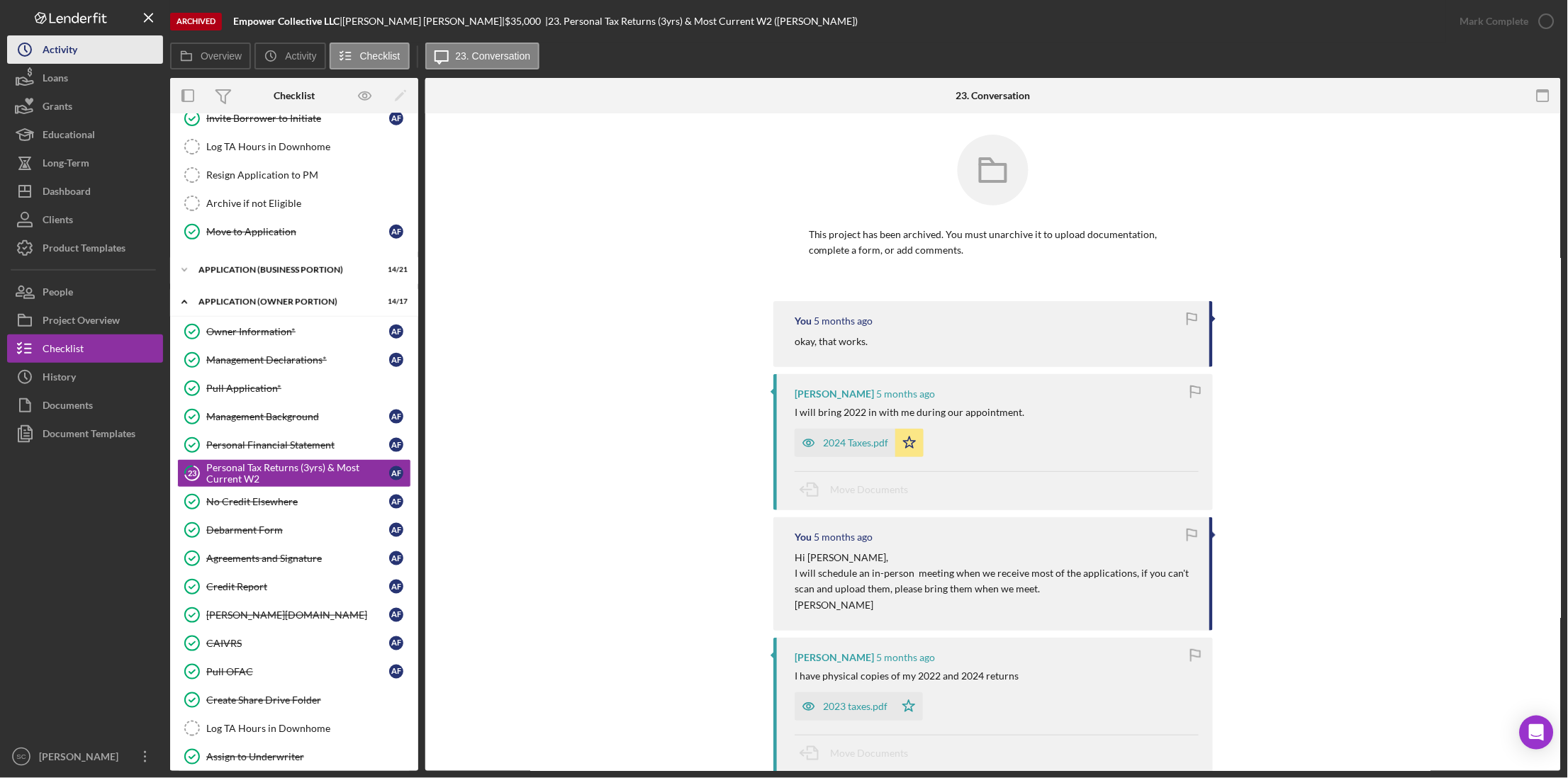
click at [72, 48] on div "Activity" at bounding box center [60, 51] width 35 height 32
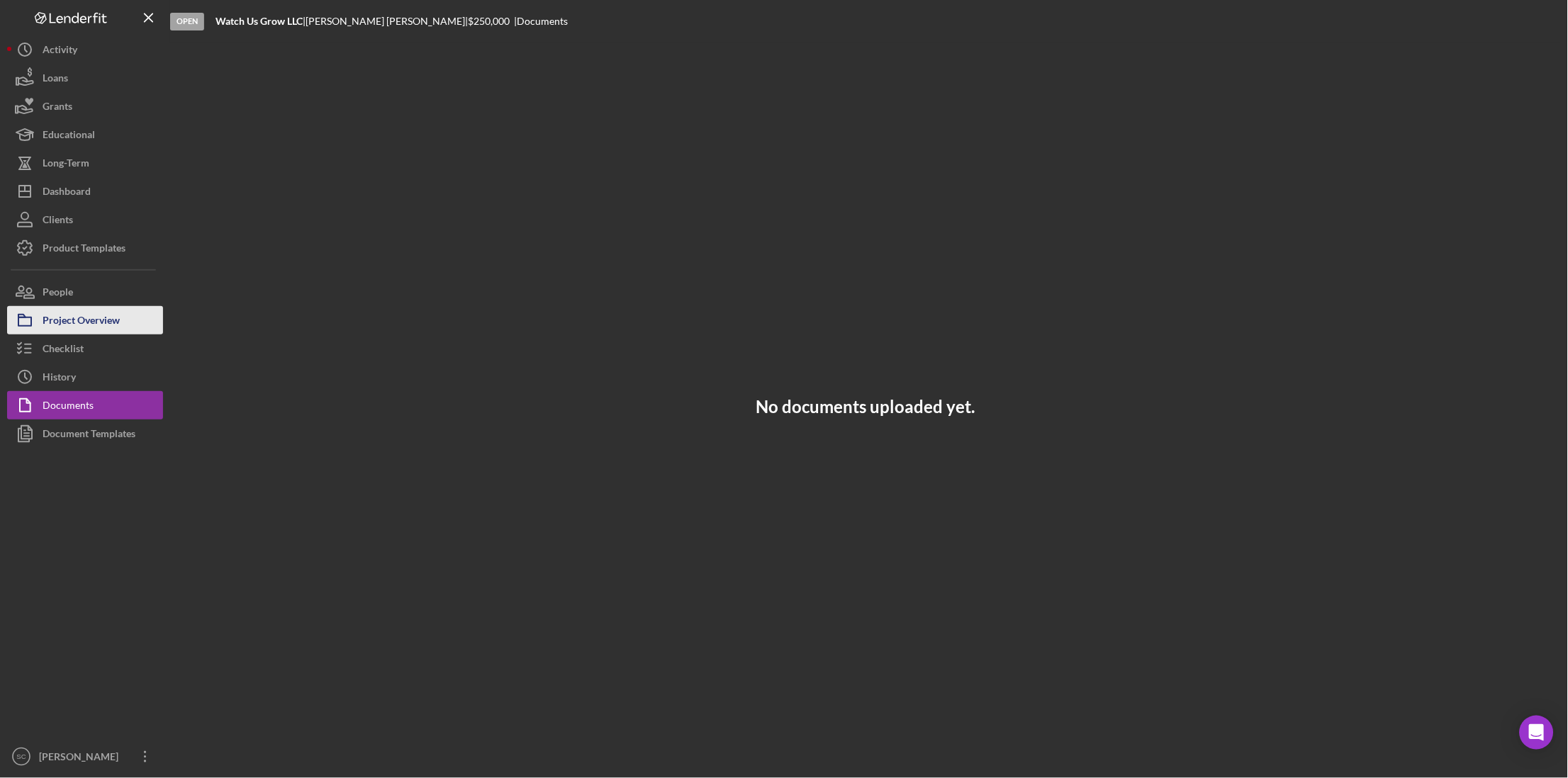
click at [103, 315] on div "Project Overview" at bounding box center [81, 322] width 78 height 32
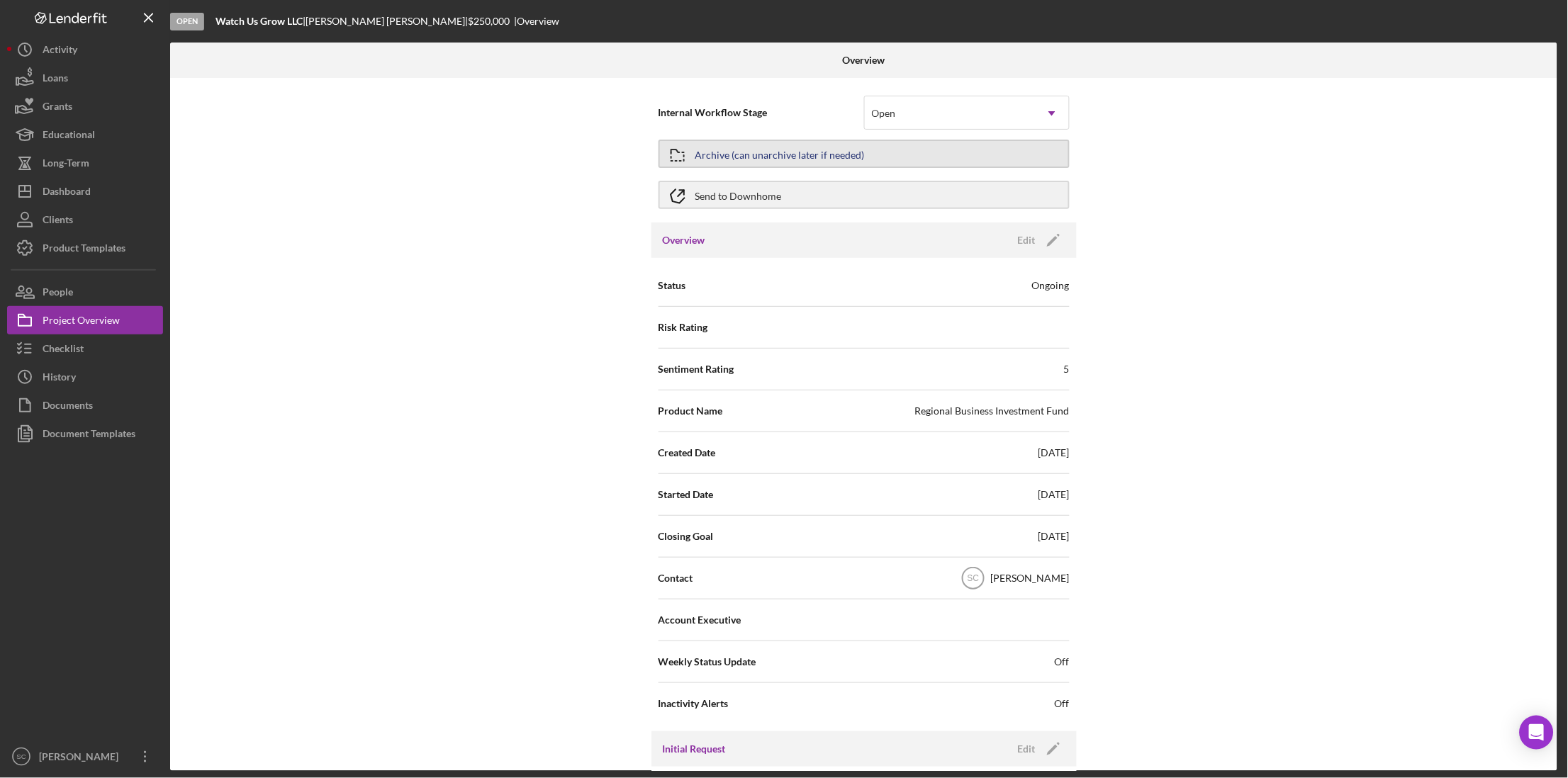
click at [784, 154] on div "Archive (can unarchive later if needed)" at bounding box center [779, 153] width 169 height 25
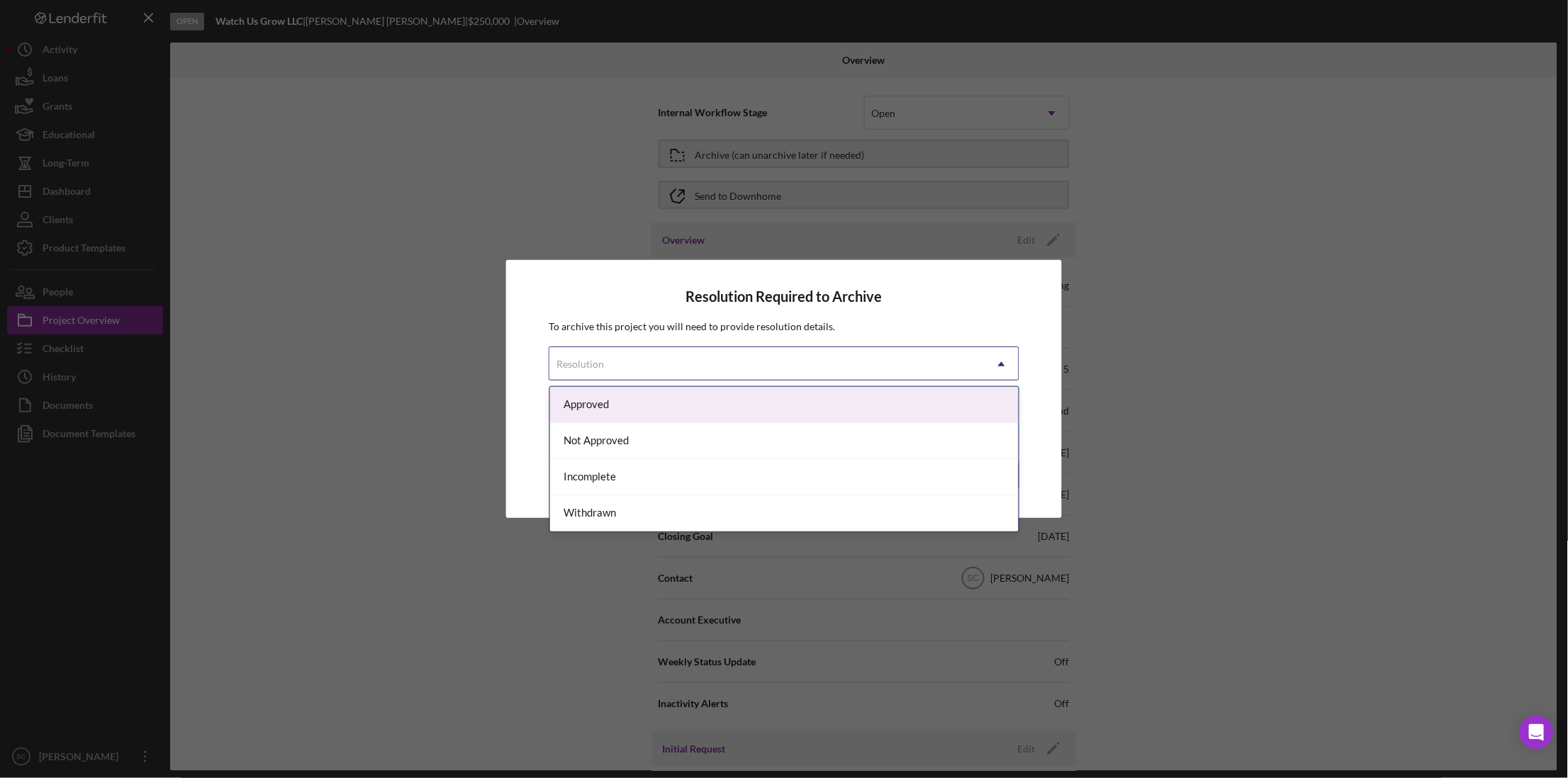
click at [691, 355] on div "Resolution" at bounding box center [767, 363] width 435 height 33
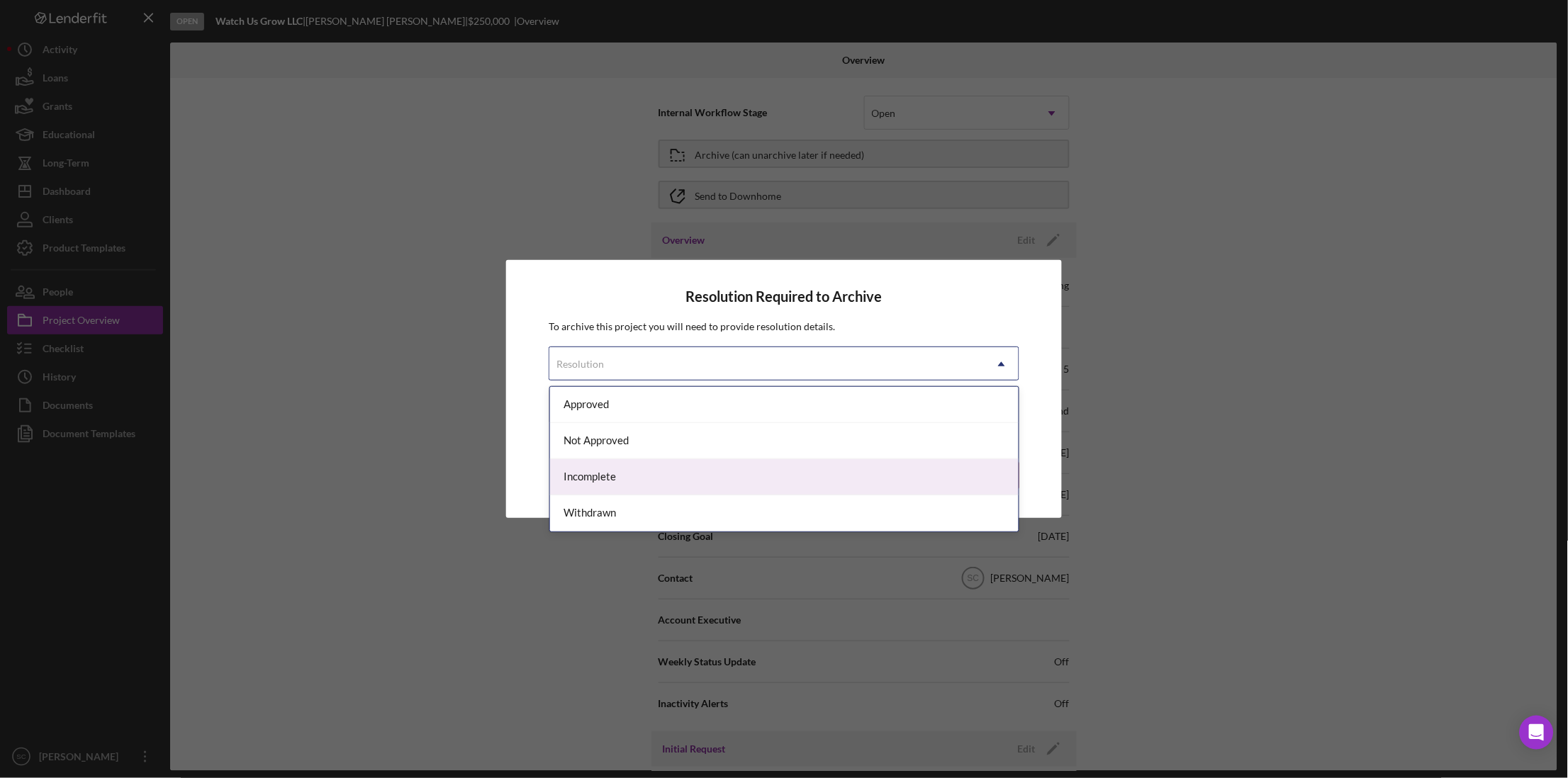
click at [639, 486] on div "Incomplete" at bounding box center [785, 476] width 469 height 36
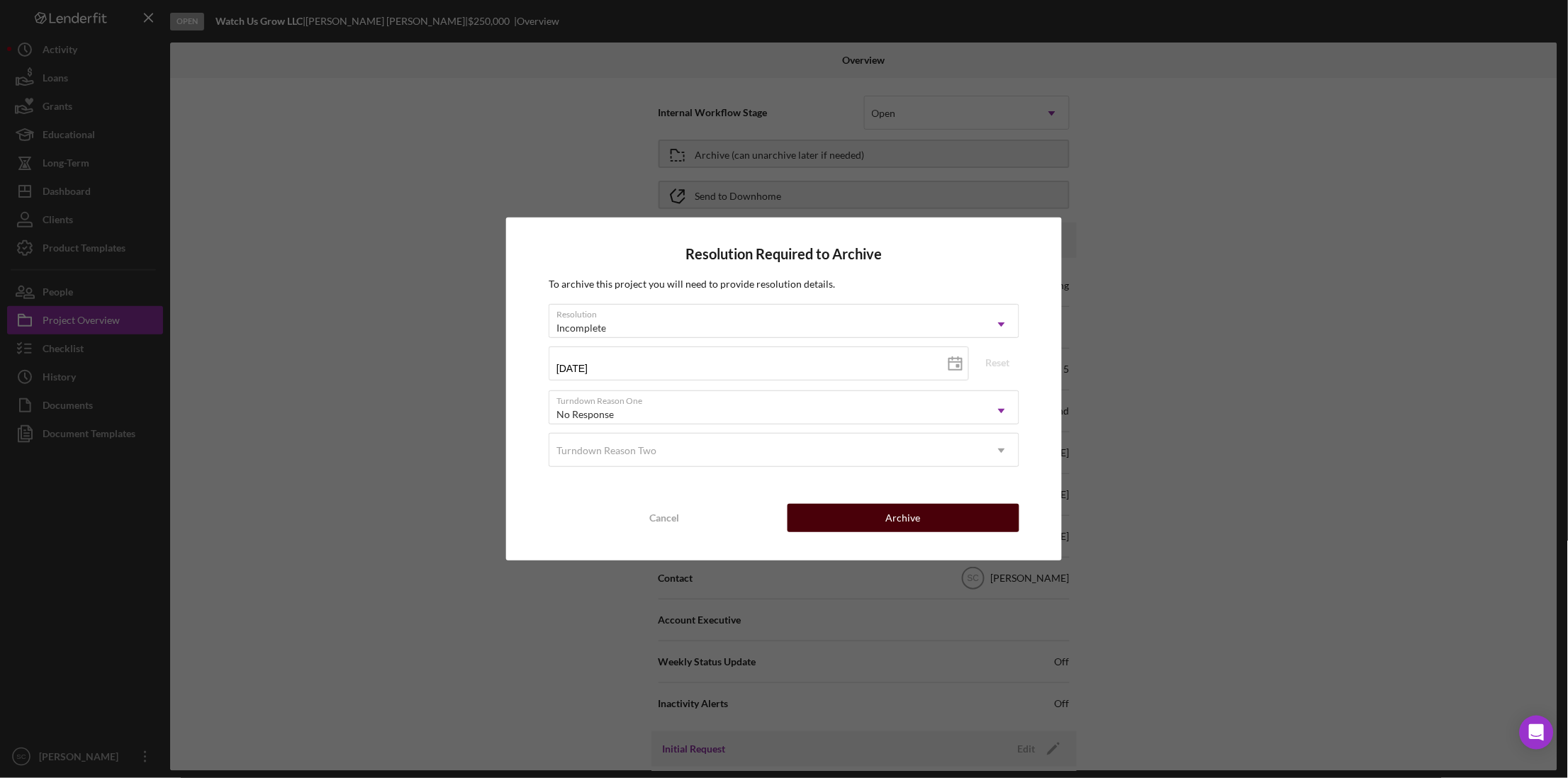
click at [852, 513] on button "Archive" at bounding box center [904, 517] width 232 height 28
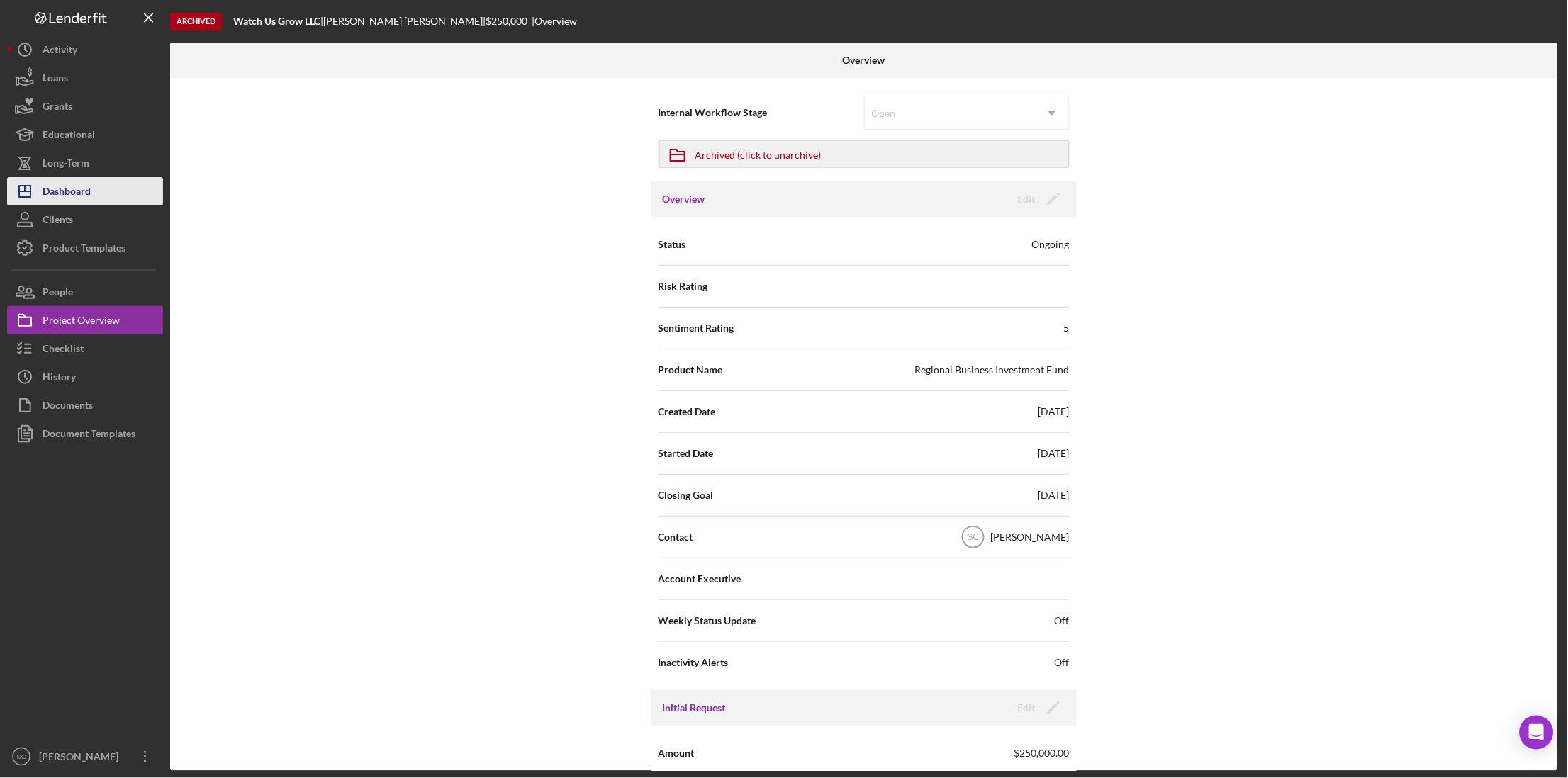
click at [85, 196] on div "Dashboard" at bounding box center [67, 193] width 49 height 32
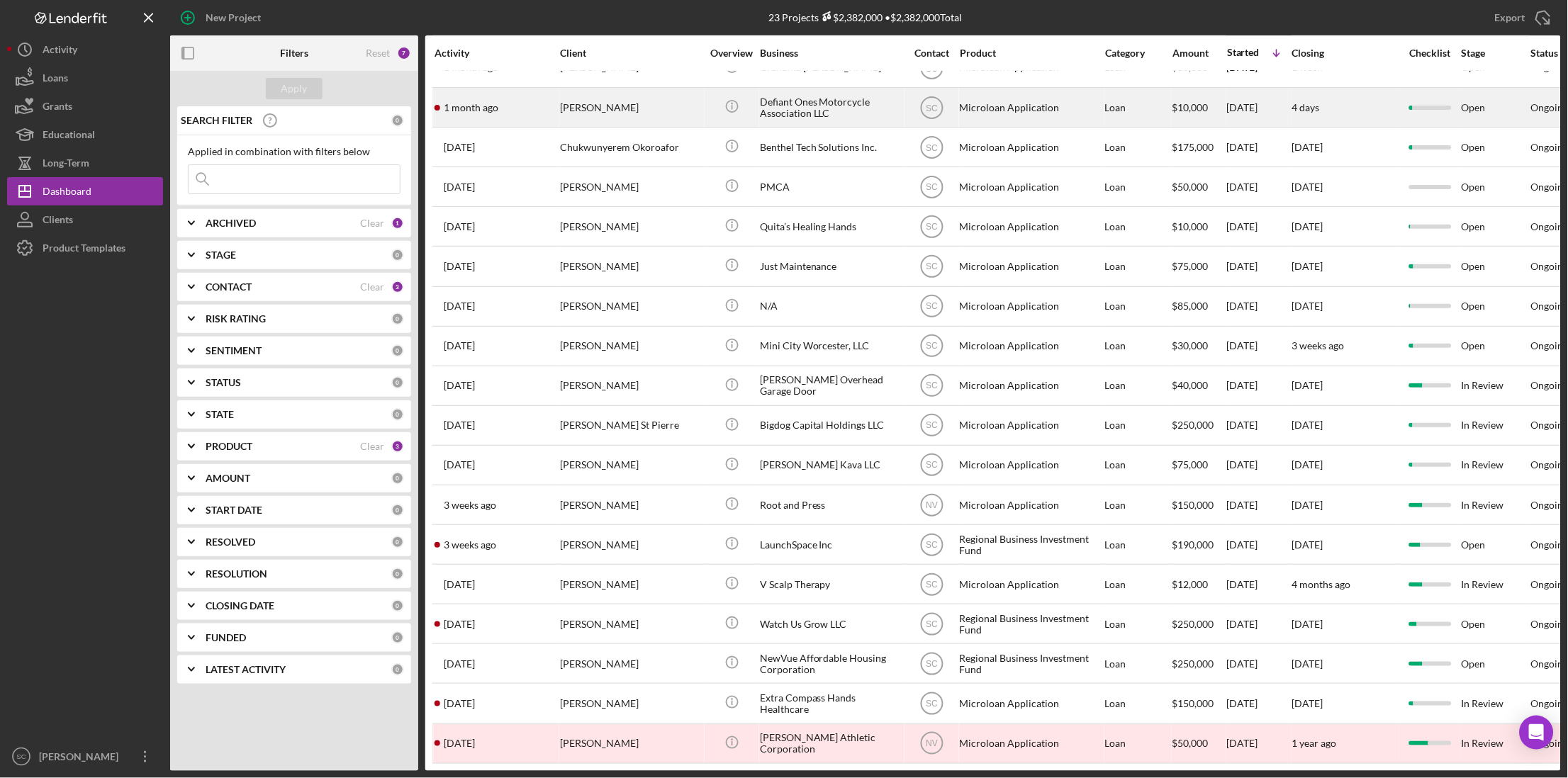
scroll to position [241, 0]
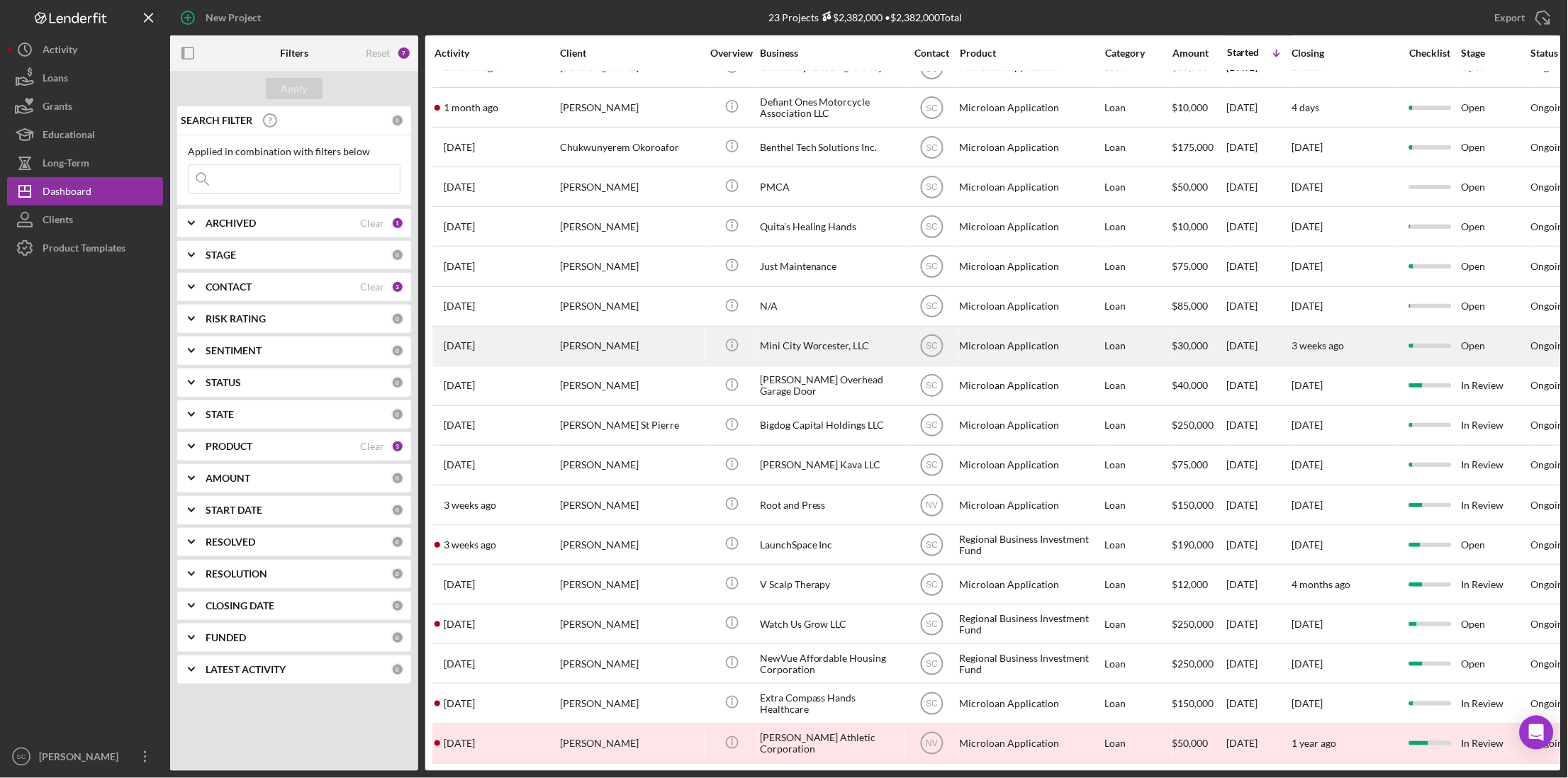
click at [833, 333] on div "Mini City Worcester, LLC" at bounding box center [831, 346] width 142 height 37
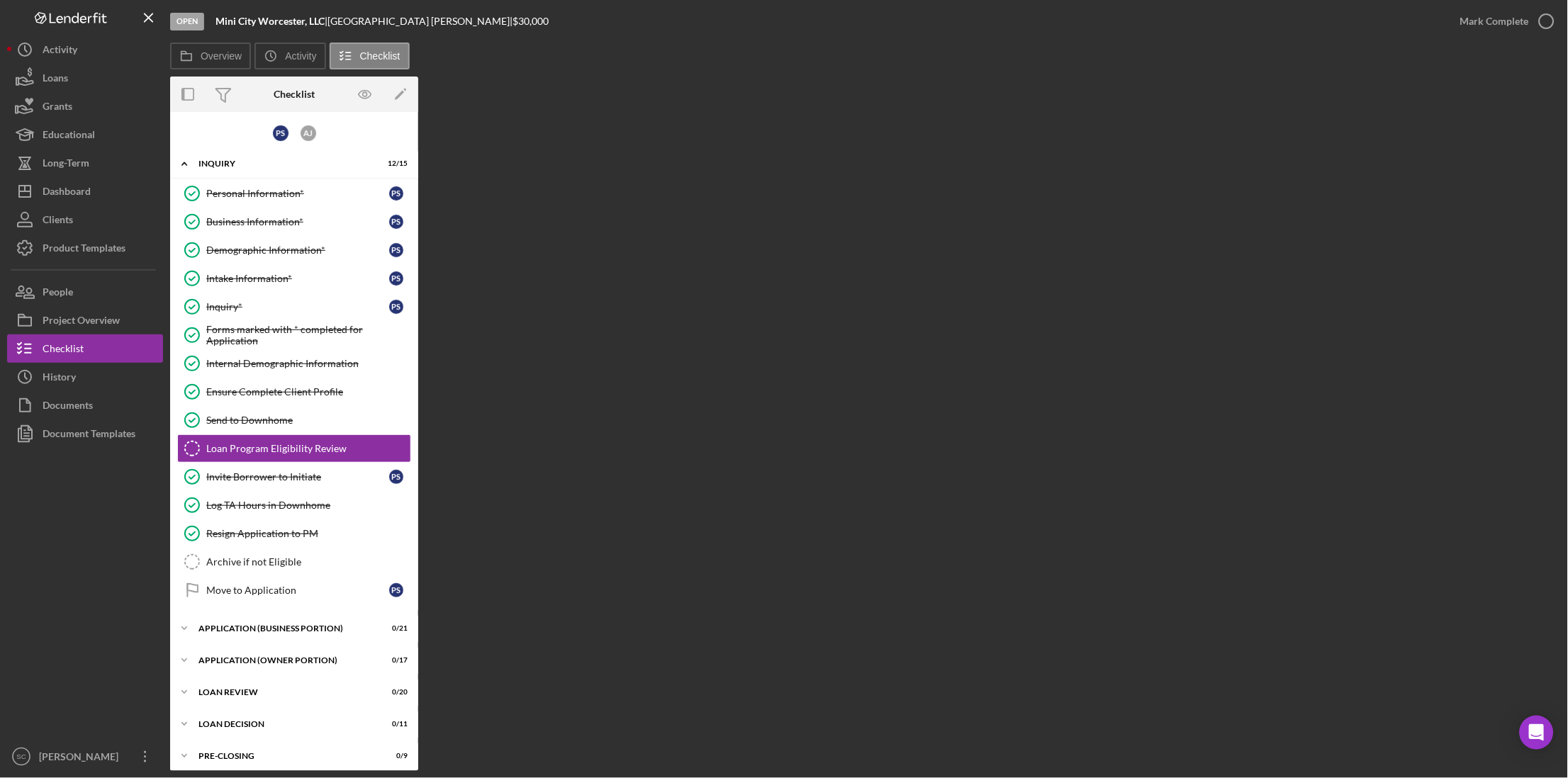
scroll to position [7, 0]
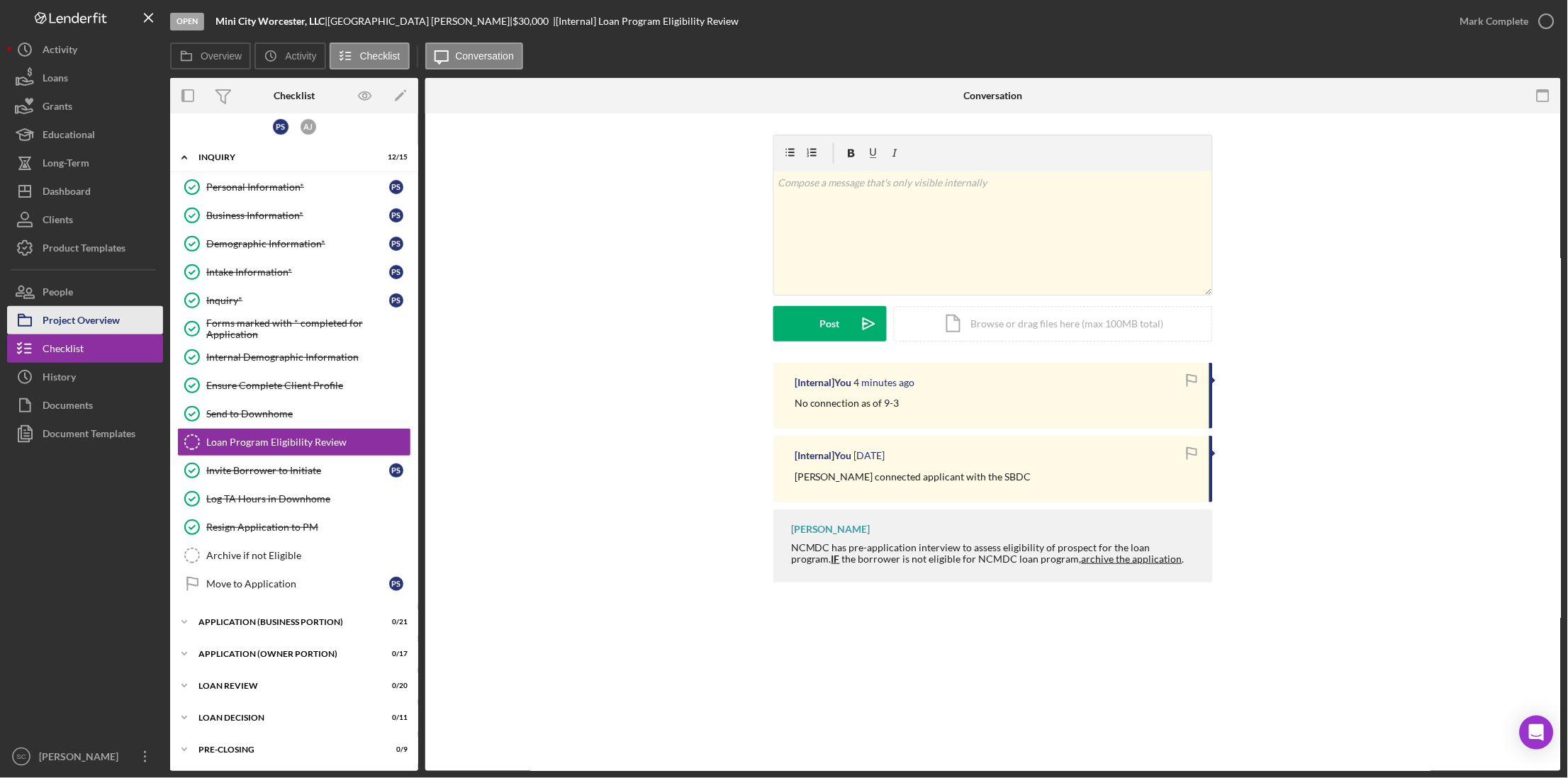
click at [108, 318] on div "Project Overview" at bounding box center [81, 322] width 78 height 32
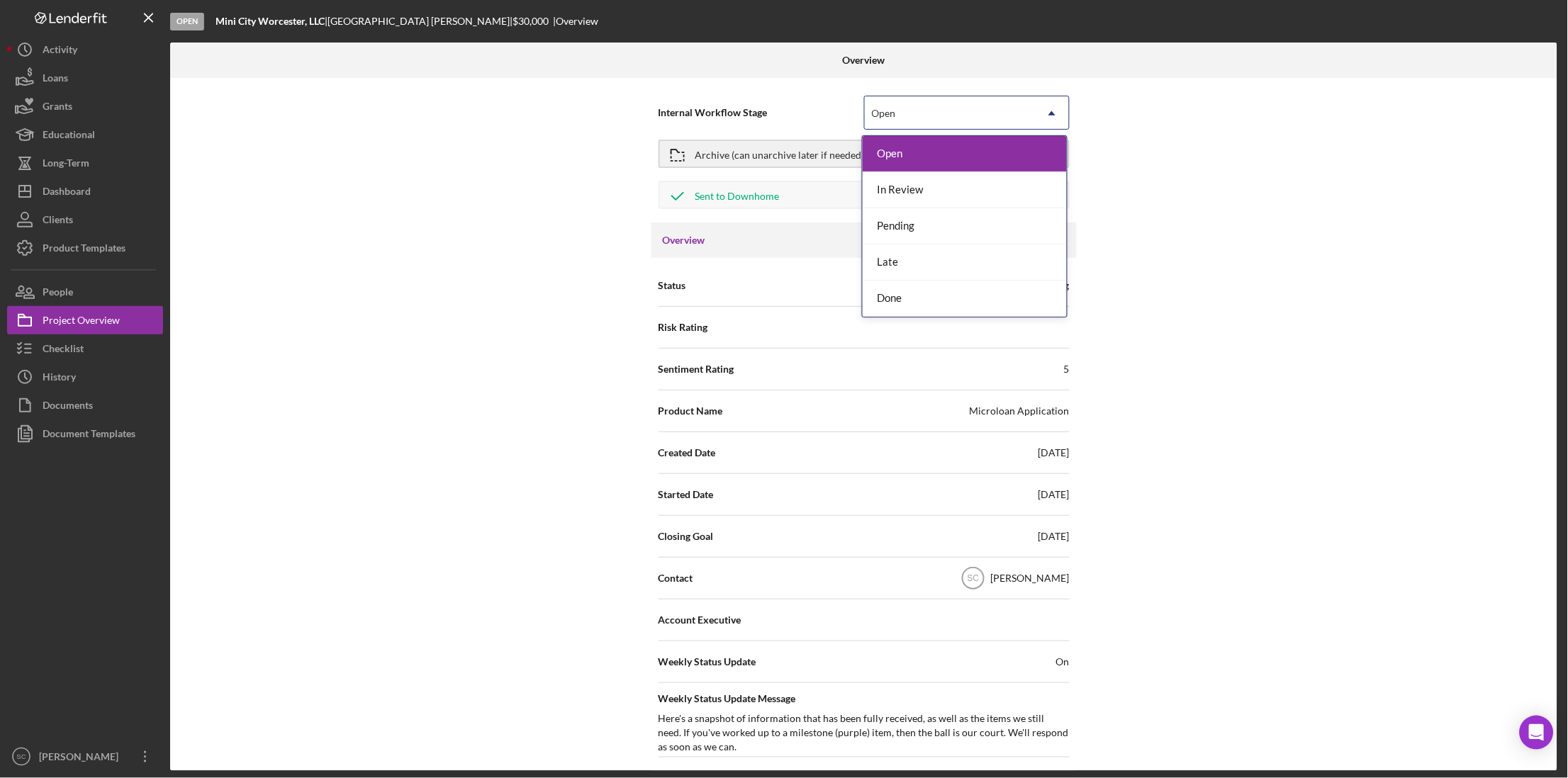
click at [940, 122] on div "Open" at bounding box center [949, 113] width 170 height 33
click at [928, 290] on div "Done" at bounding box center [964, 298] width 204 height 36
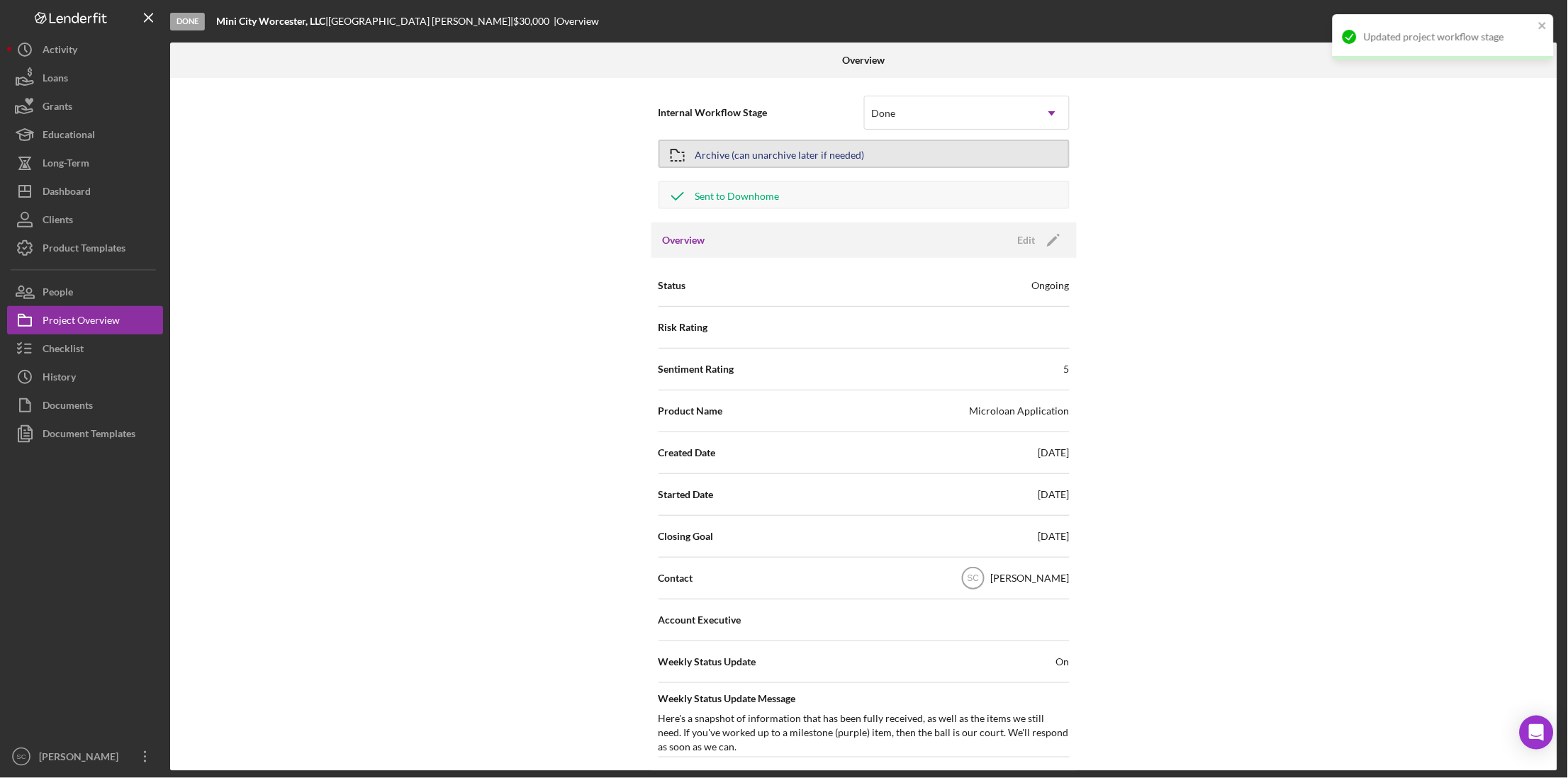
click at [794, 160] on div "Archive (can unarchive later if needed)" at bounding box center [779, 153] width 169 height 25
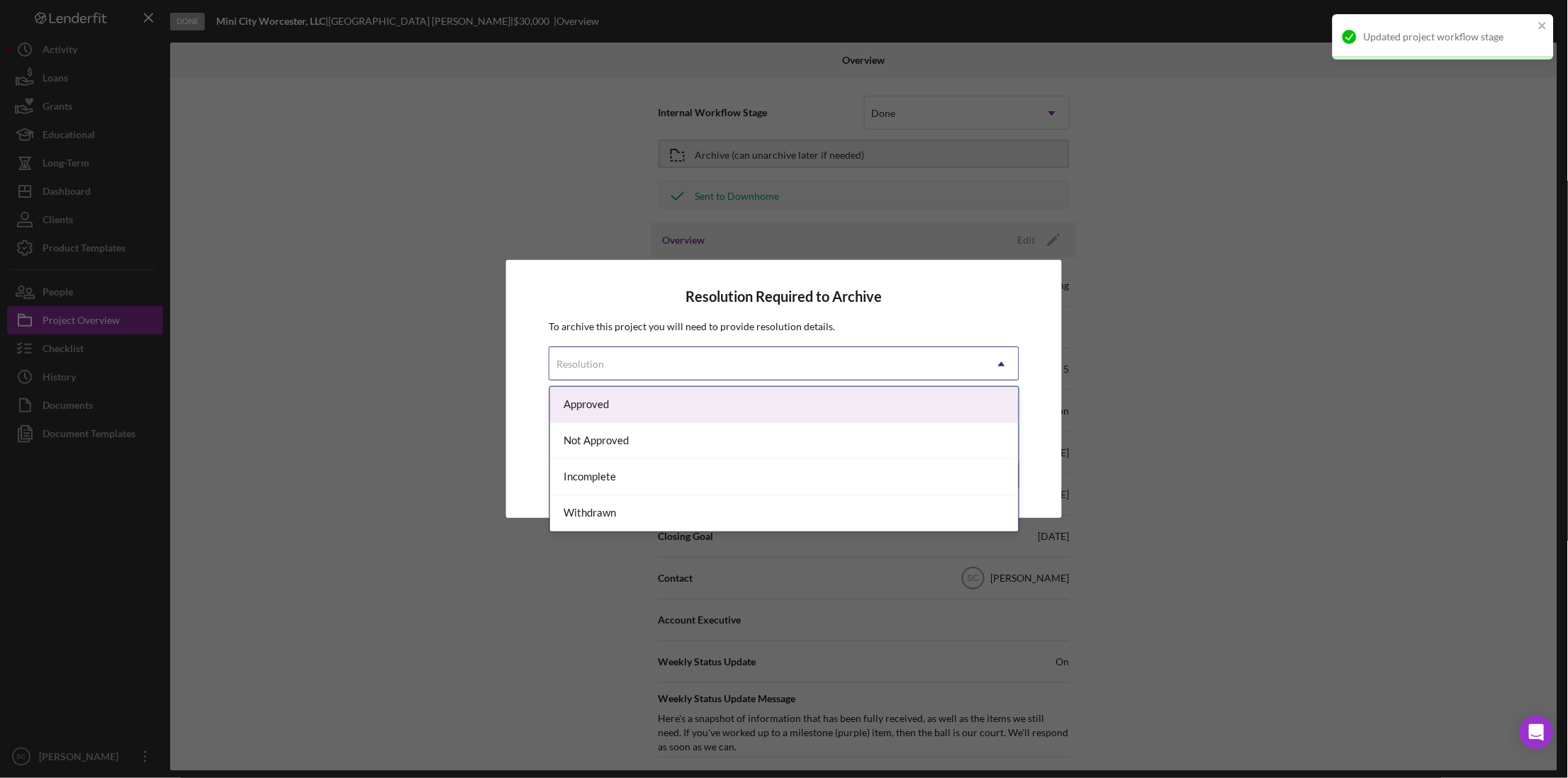
click at [666, 360] on div "Resolution" at bounding box center [767, 363] width 435 height 33
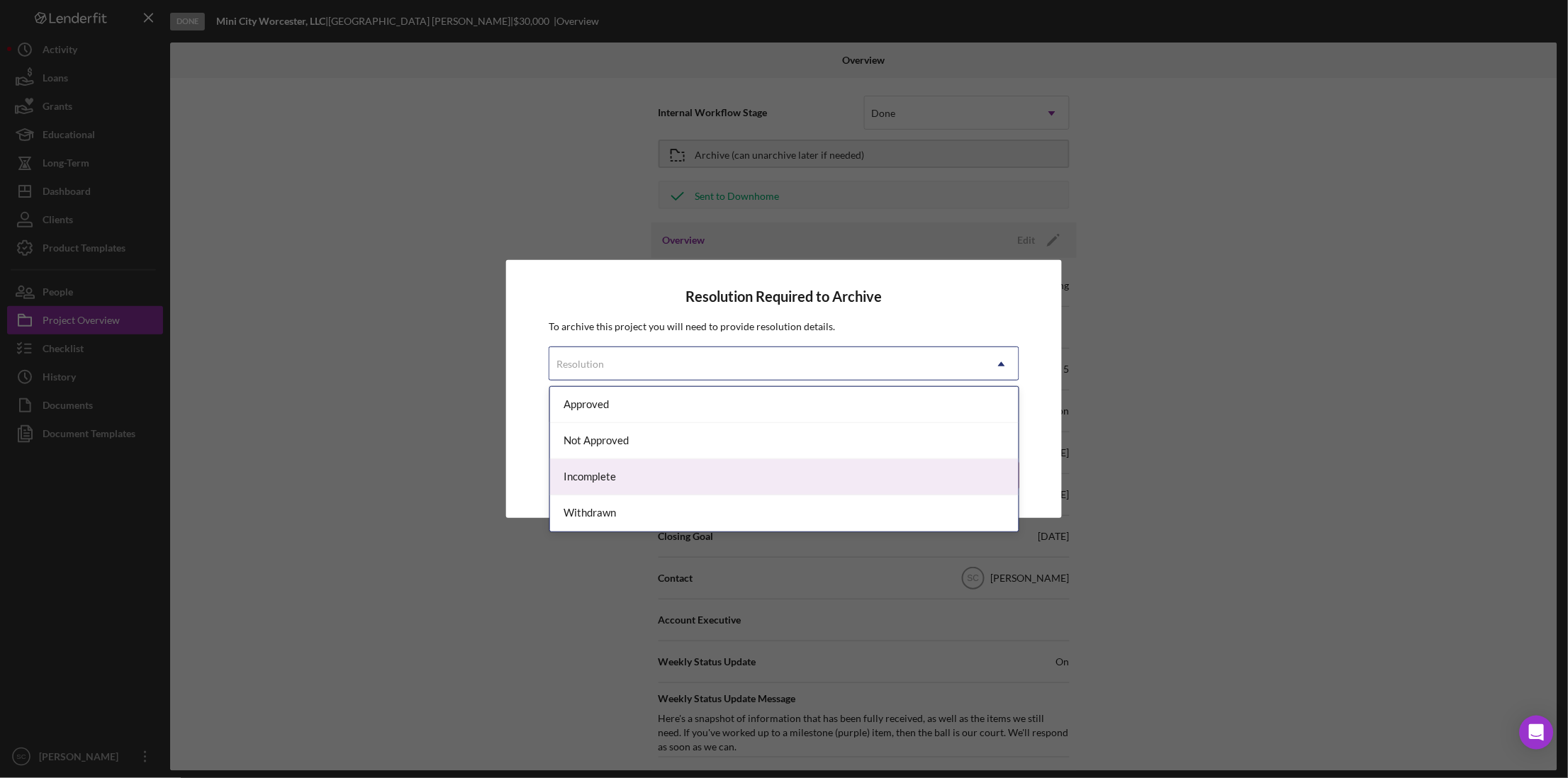
click at [643, 470] on div "Incomplete" at bounding box center [785, 476] width 469 height 36
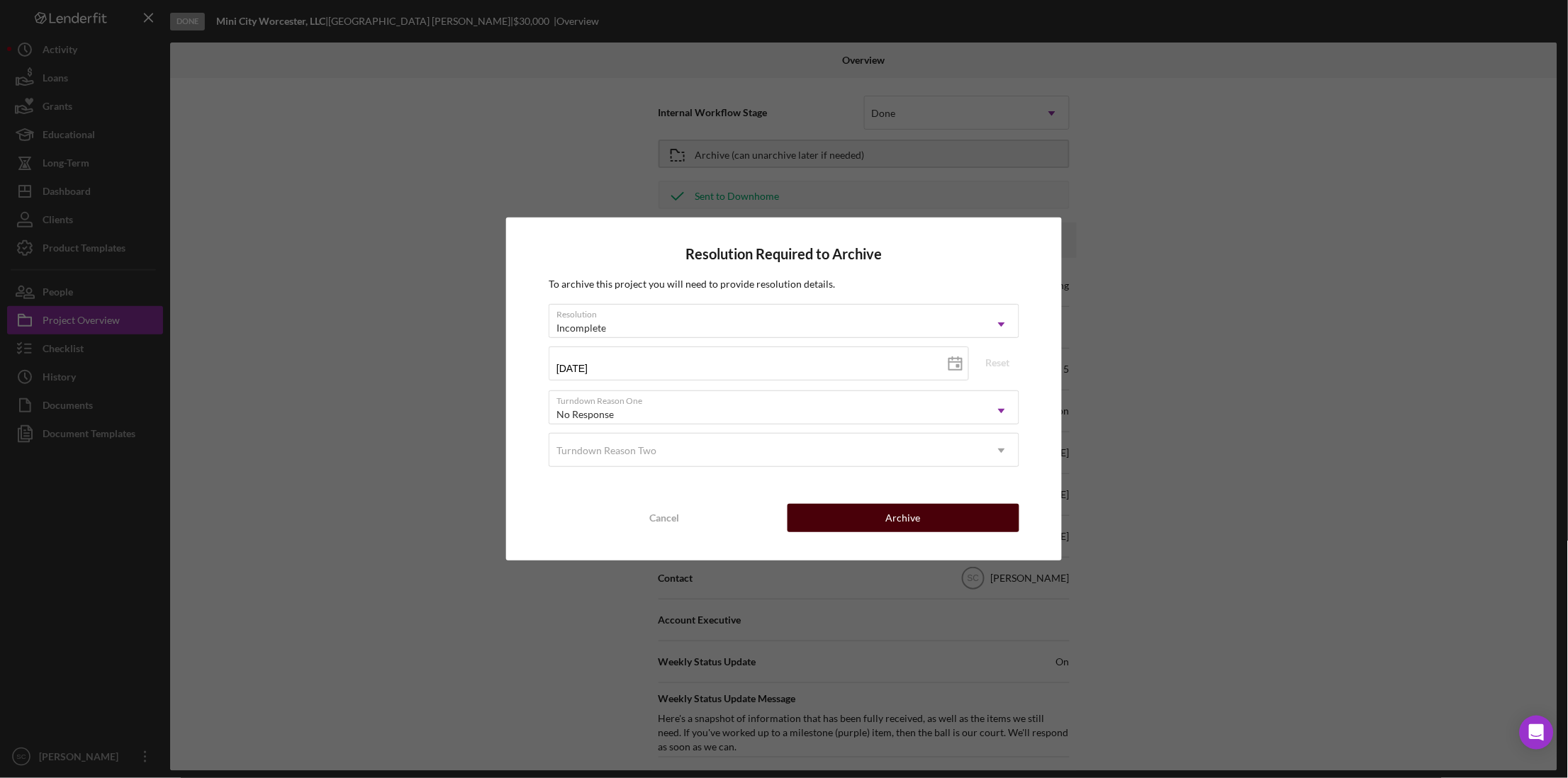
click at [864, 510] on button "Archive" at bounding box center [904, 517] width 232 height 28
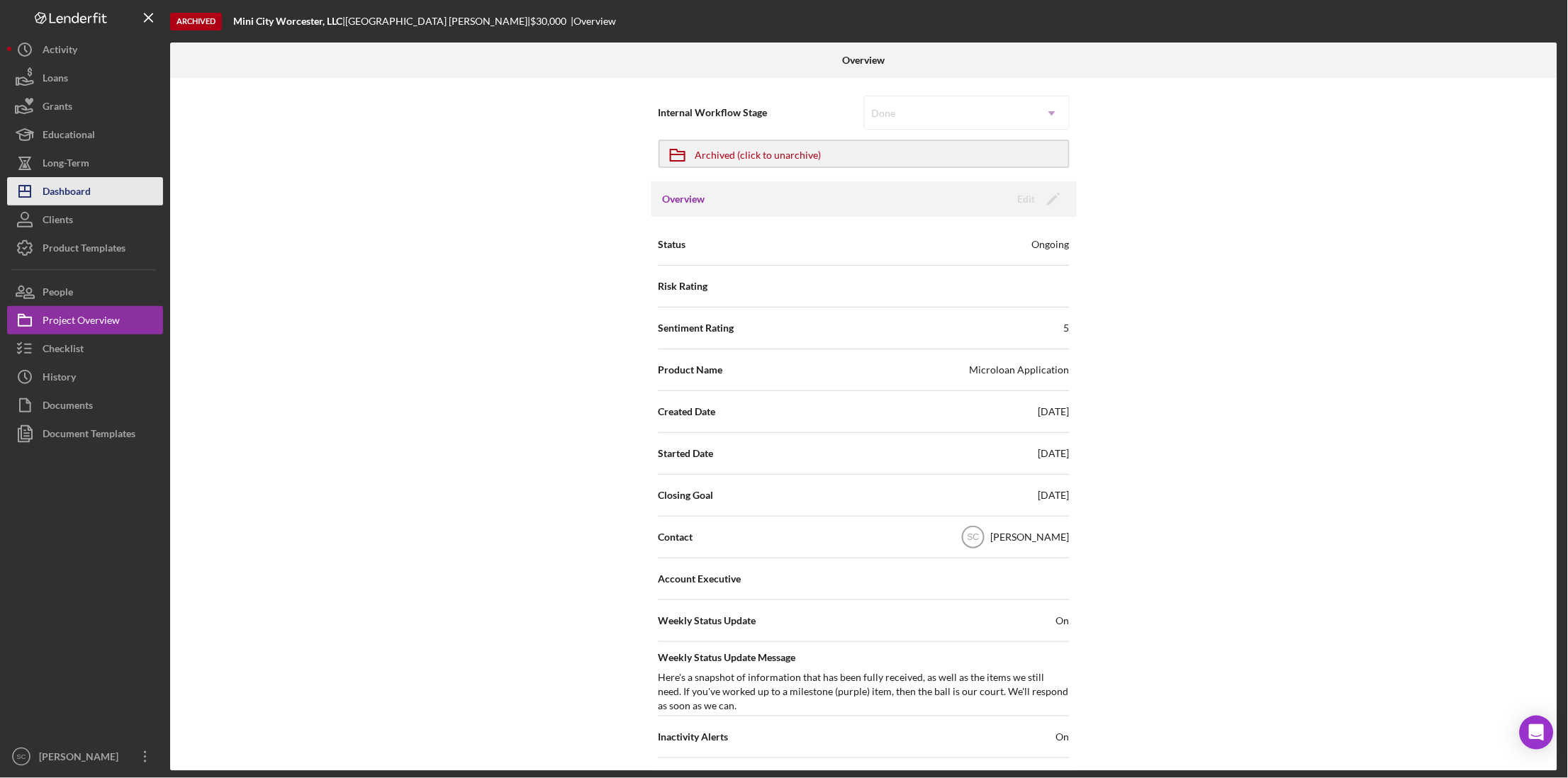
click at [119, 186] on button "Icon/Dashboard Dashboard" at bounding box center [85, 191] width 156 height 28
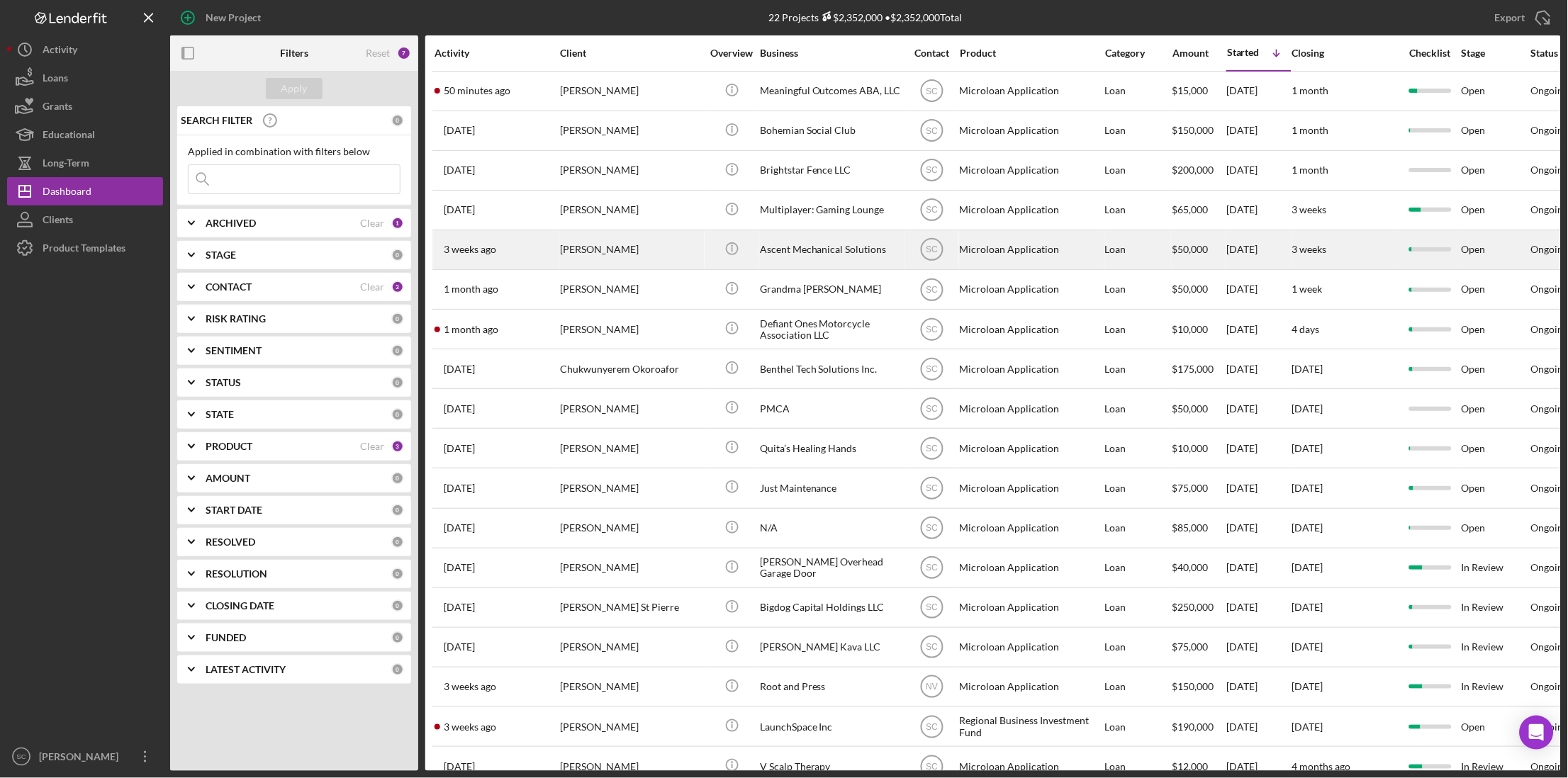
click at [615, 252] on div "[PERSON_NAME]" at bounding box center [631, 249] width 142 height 37
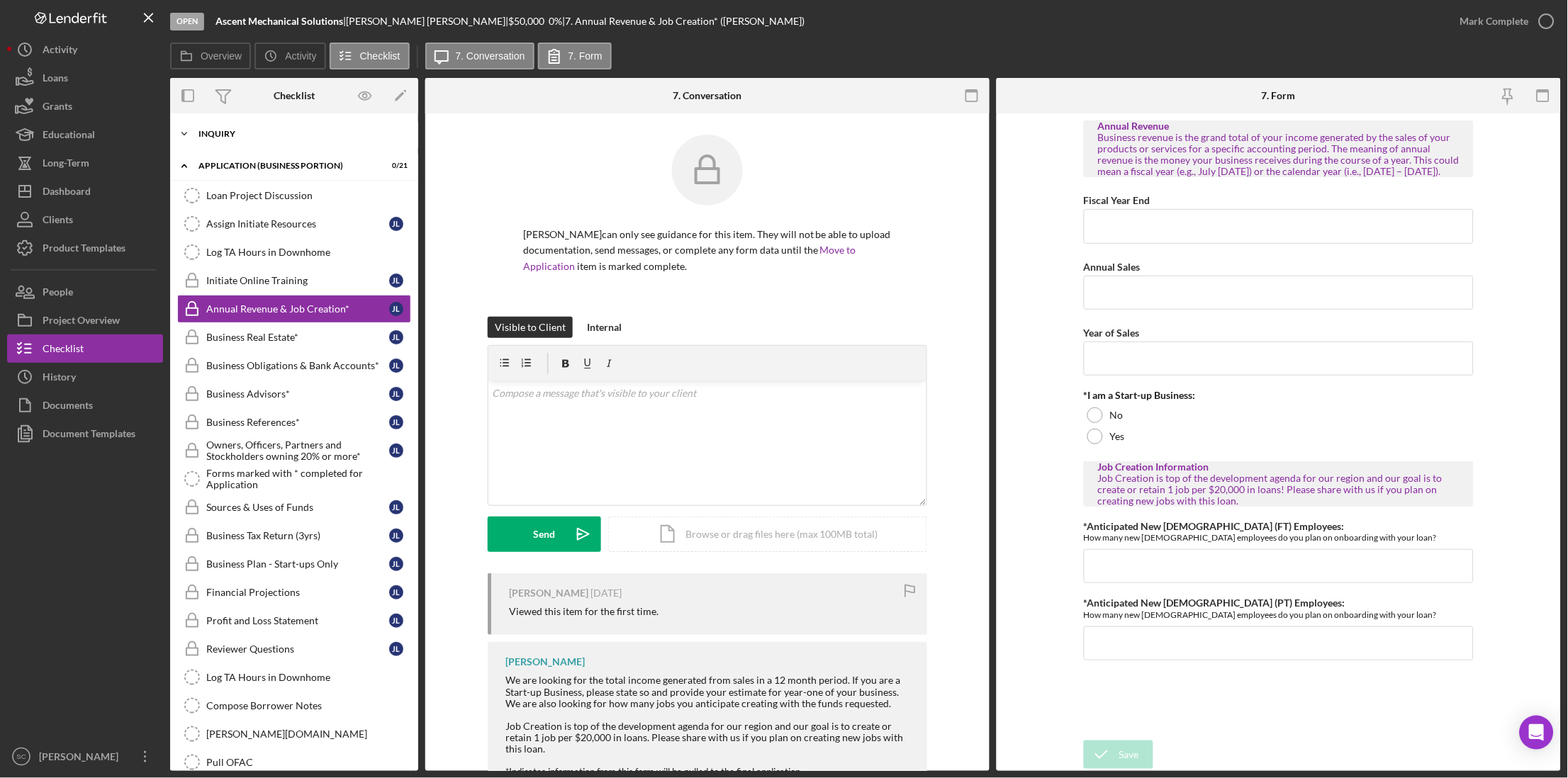
click at [217, 134] on div "INQUIRY" at bounding box center [299, 134] width 202 height 8
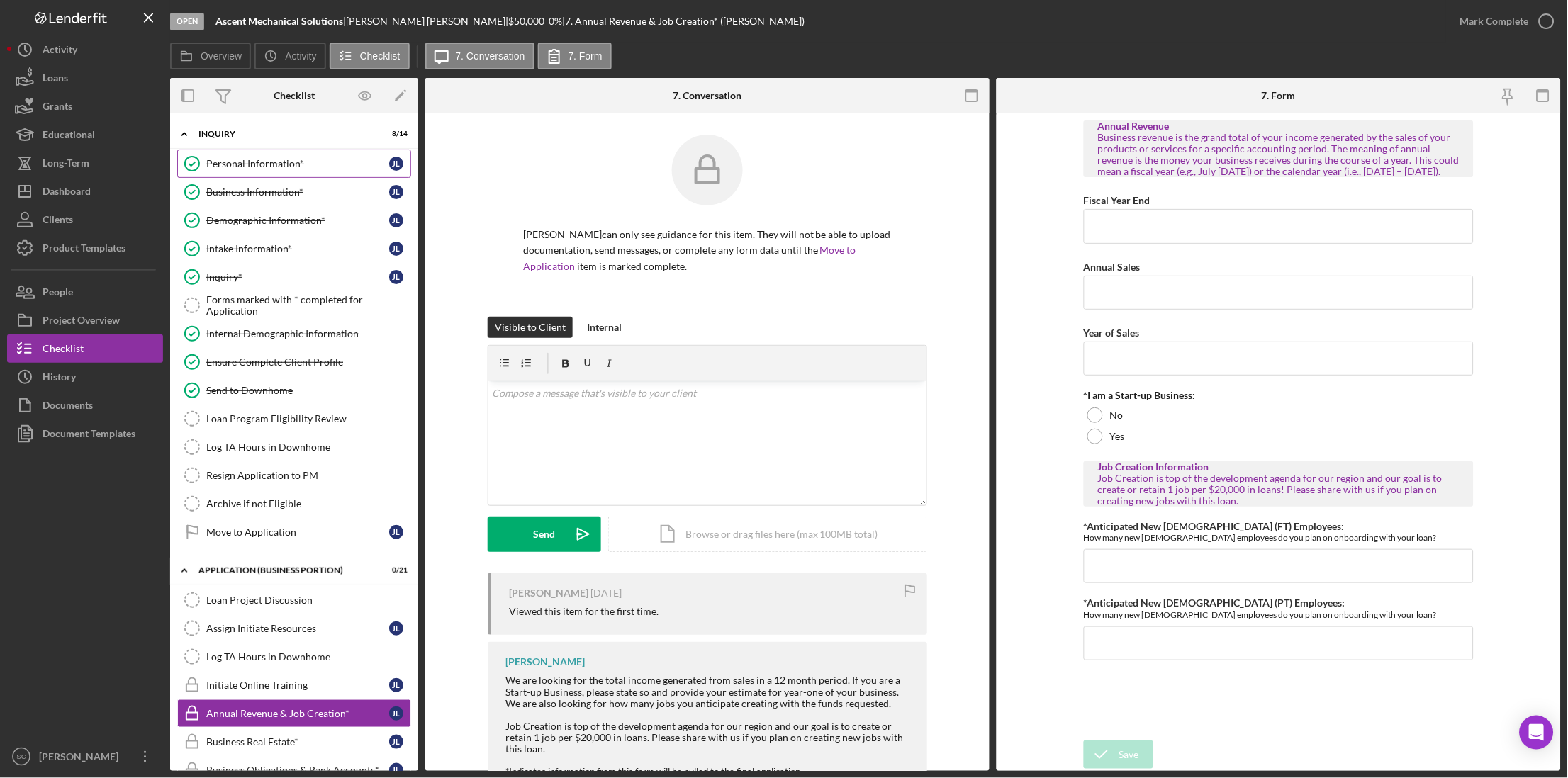
click at [292, 166] on div "Personal Information*" at bounding box center [298, 163] width 183 height 11
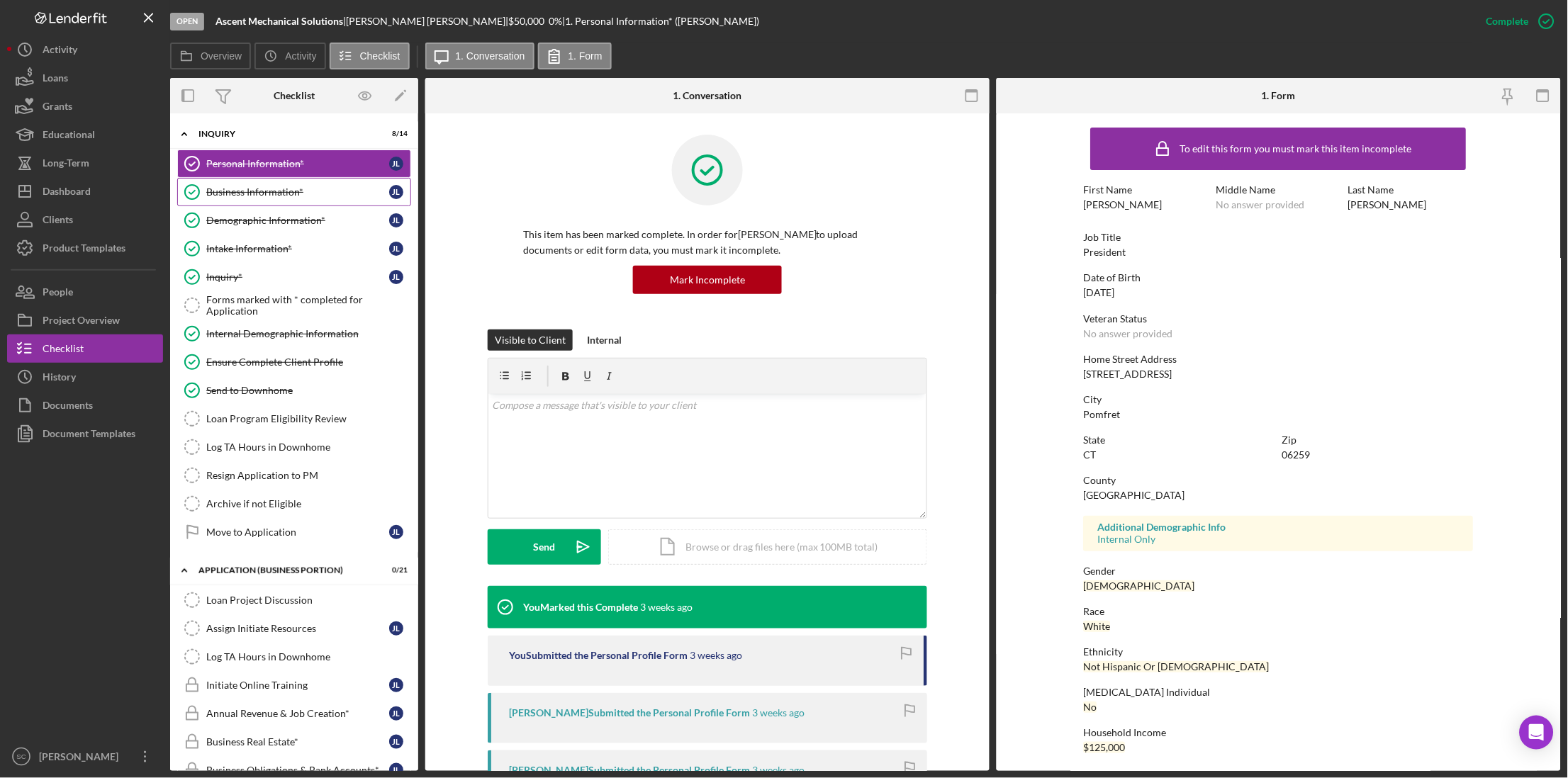
click at [286, 205] on link "Business Information* Business Information* J L" at bounding box center [294, 191] width 234 height 28
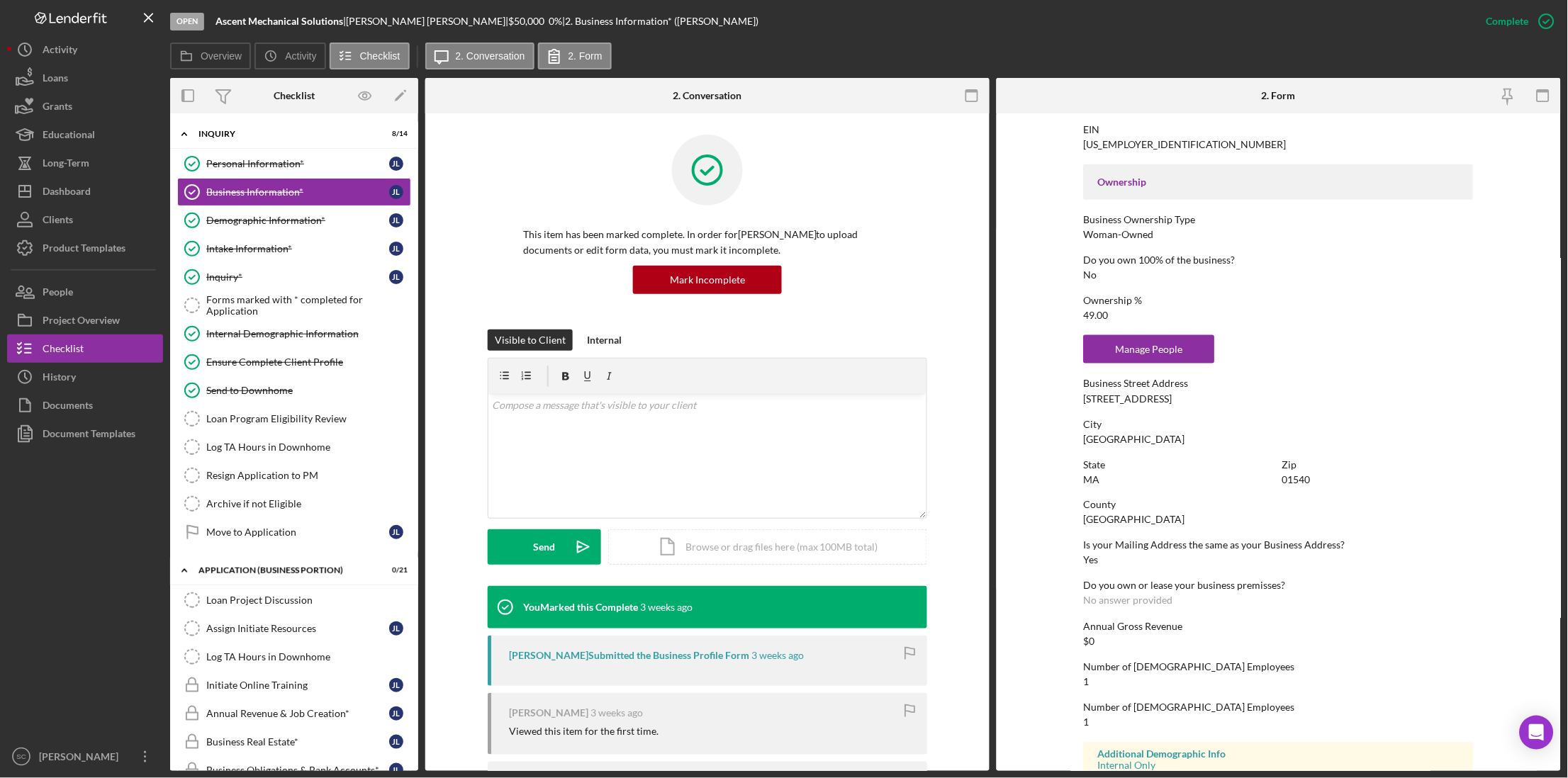
scroll to position [493, 0]
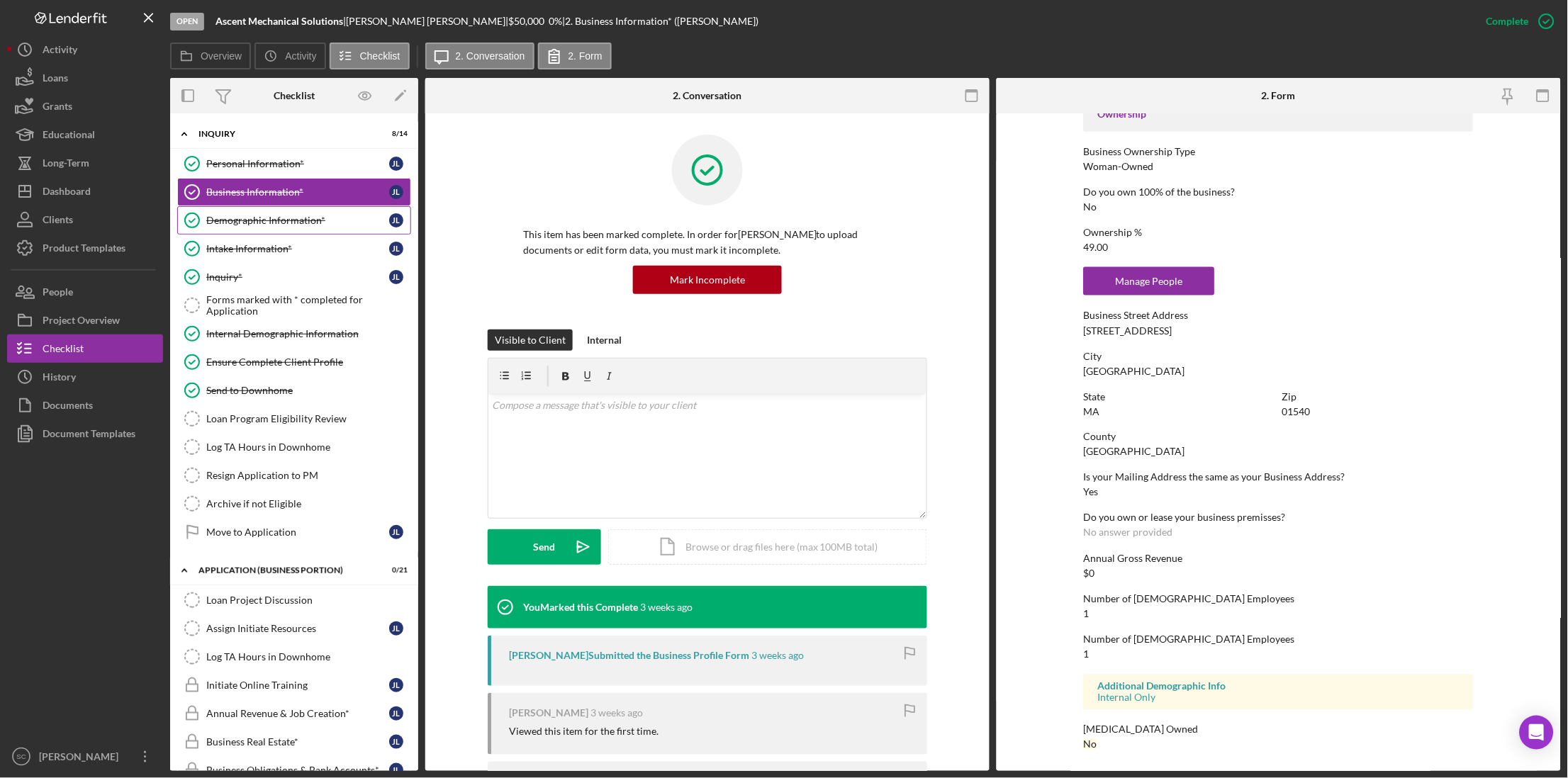
click at [254, 224] on div "Demographic Information*" at bounding box center [298, 220] width 183 height 11
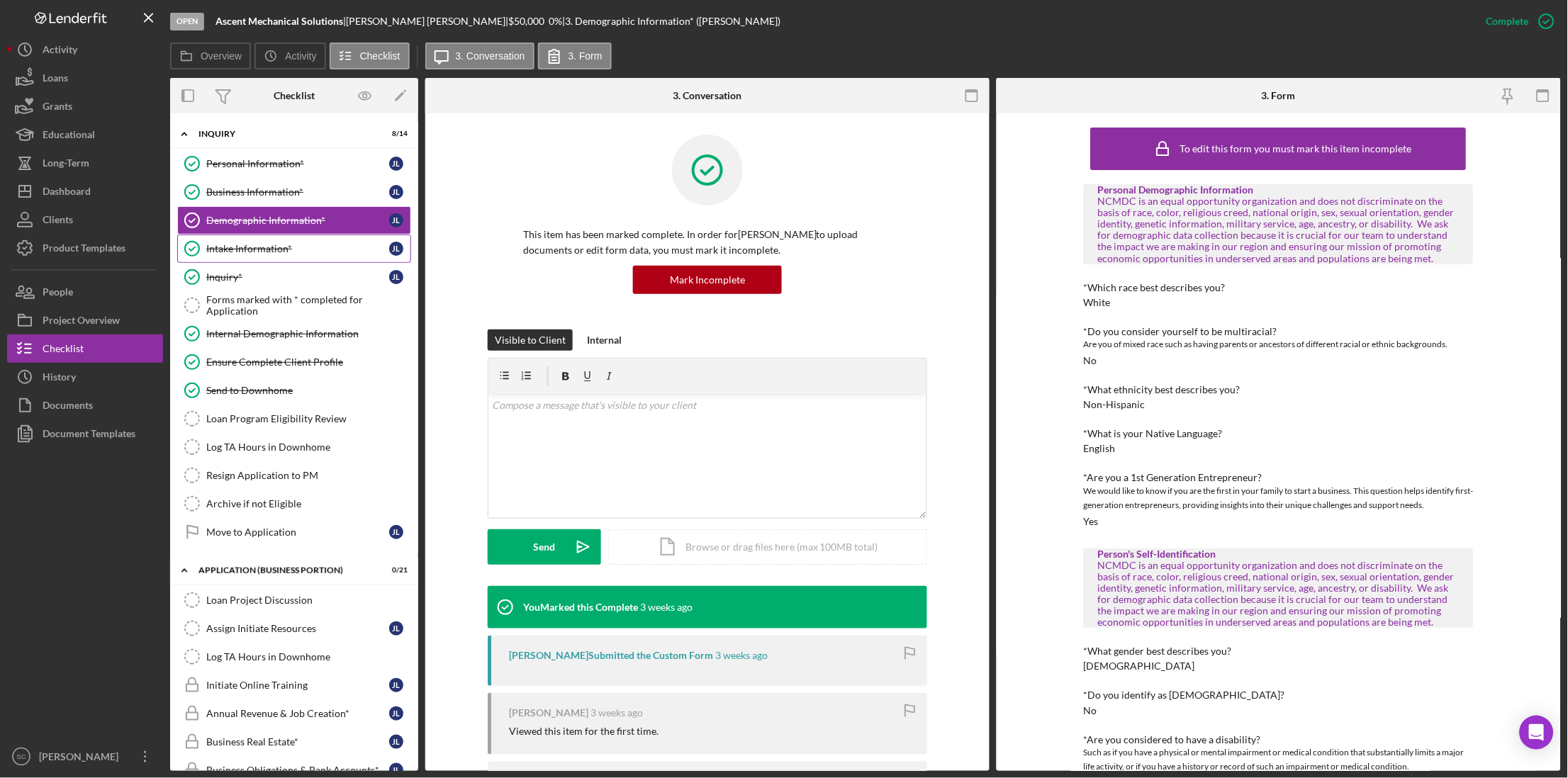
click at [259, 251] on div "Intake Information*" at bounding box center [298, 248] width 183 height 11
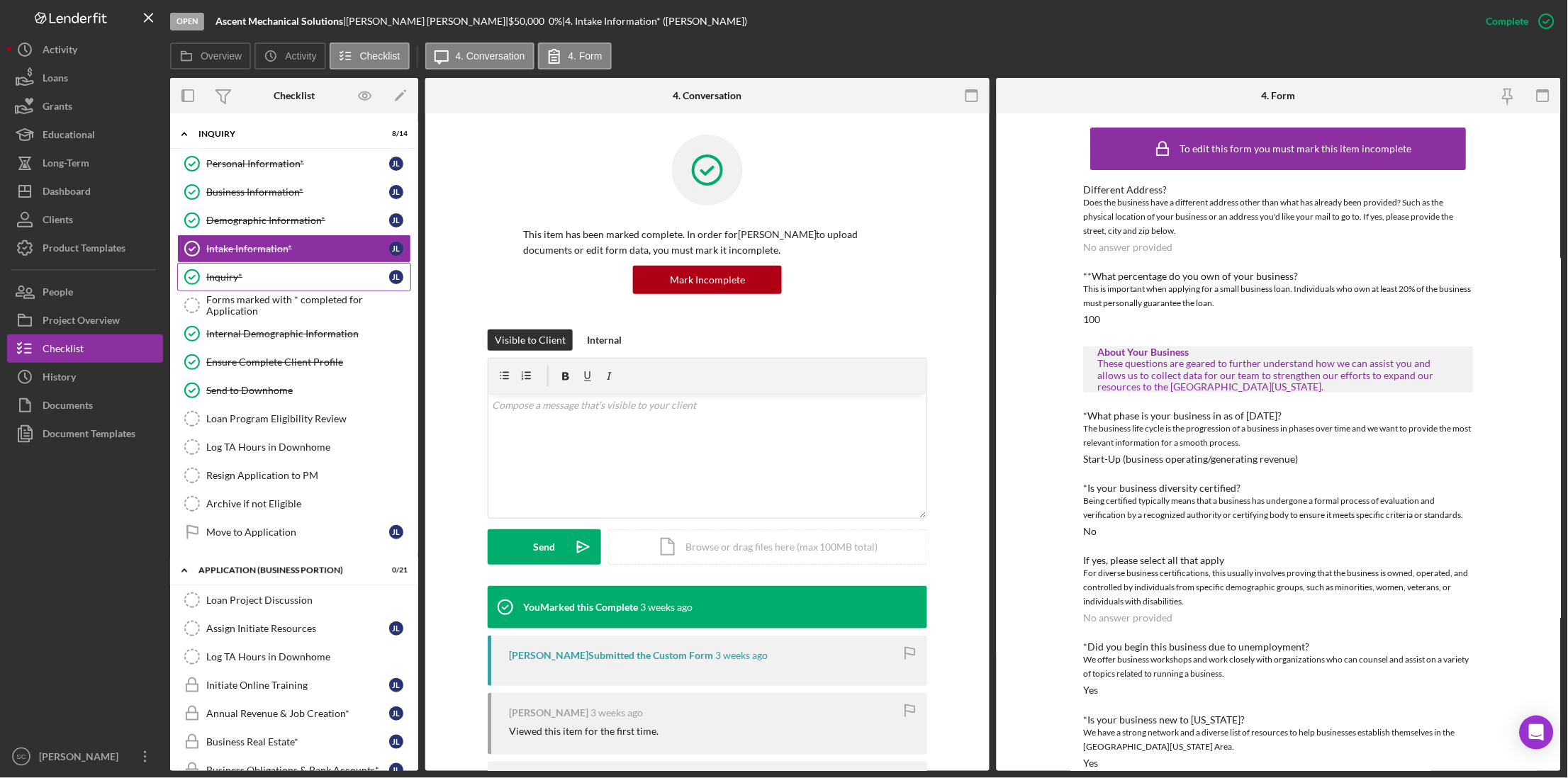
click at [255, 278] on div "Inquiry*" at bounding box center [298, 276] width 183 height 11
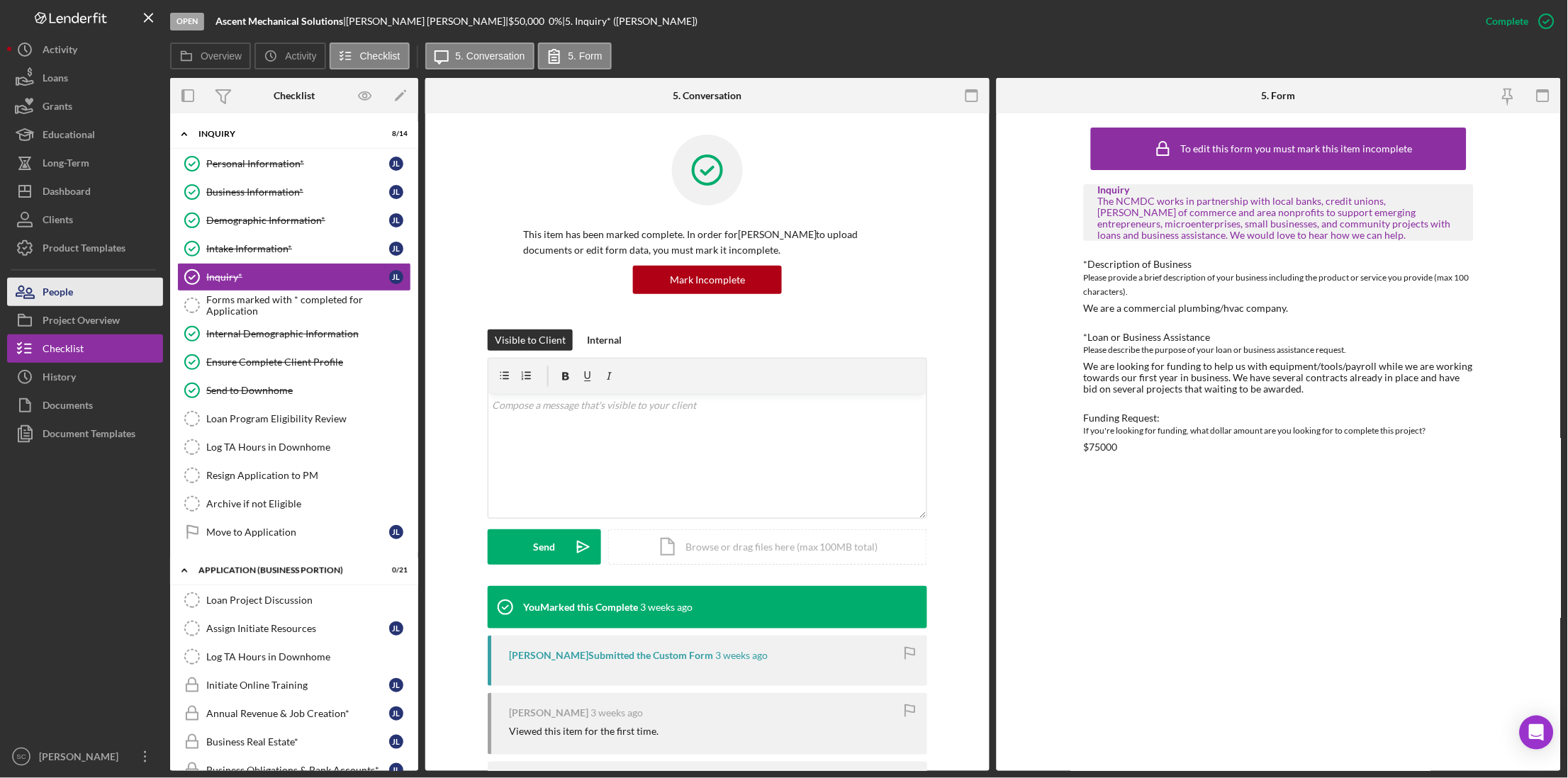
click at [104, 293] on button "People" at bounding box center [85, 291] width 156 height 28
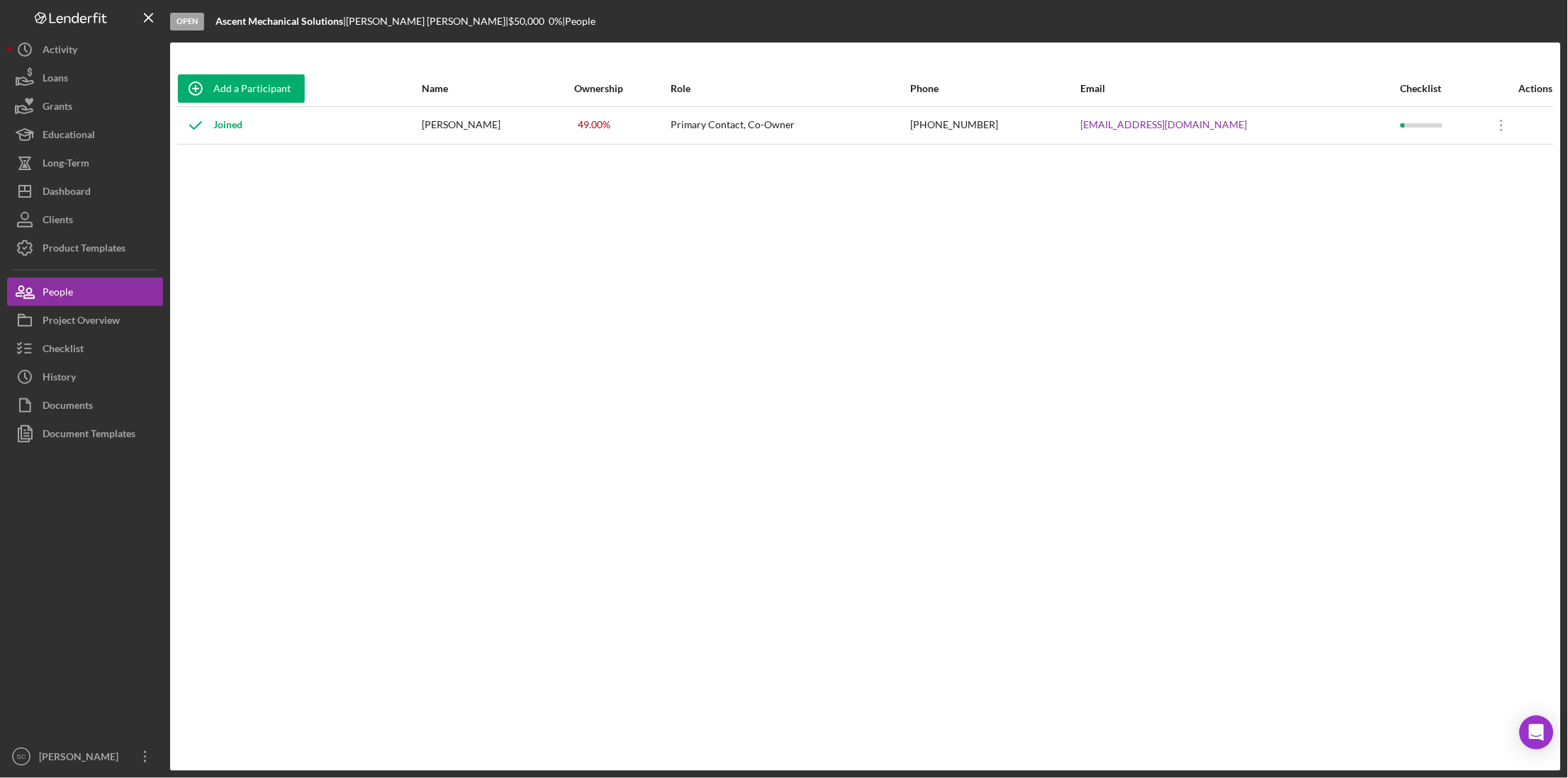
click at [771, 374] on div "Add a Participant Name Ownership Role Phone Email Checklist Actions Joined Josh…" at bounding box center [865, 406] width 1390 height 672
click at [64, 321] on div "Project Overview" at bounding box center [81, 322] width 78 height 32
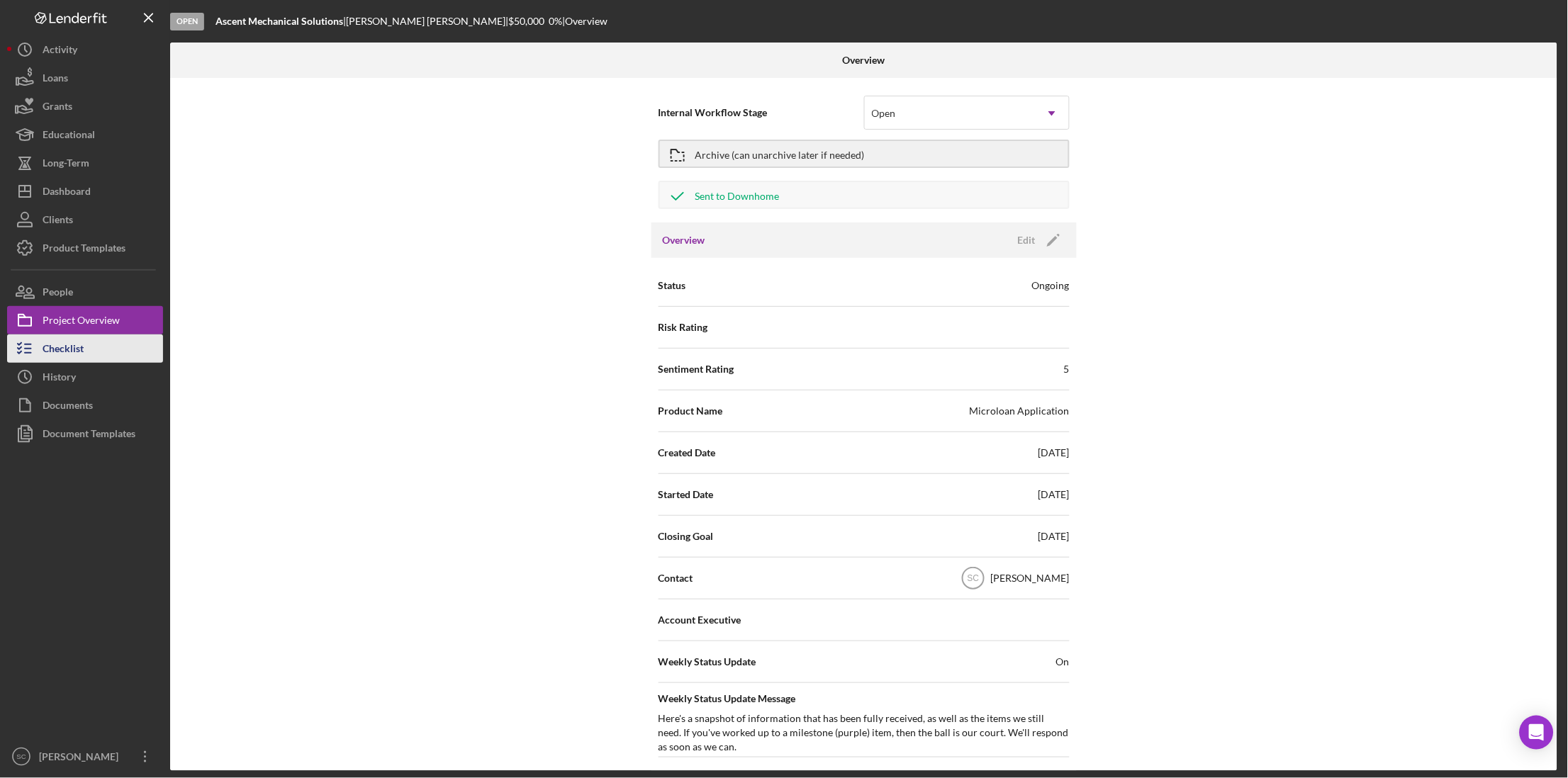
click at [65, 346] on div "Checklist" at bounding box center [64, 350] width 41 height 32
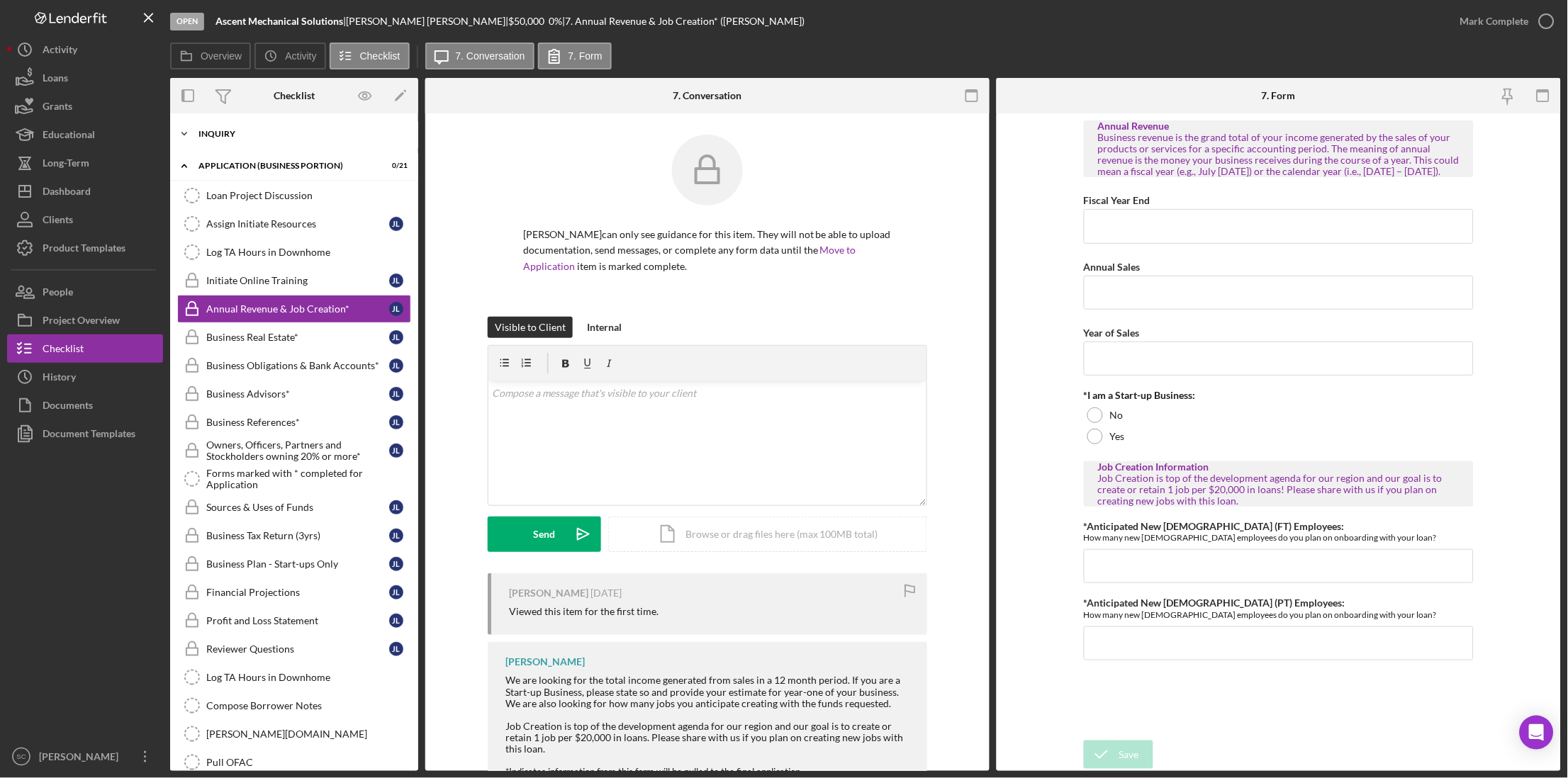
click at [252, 133] on div "INQUIRY" at bounding box center [299, 134] width 202 height 8
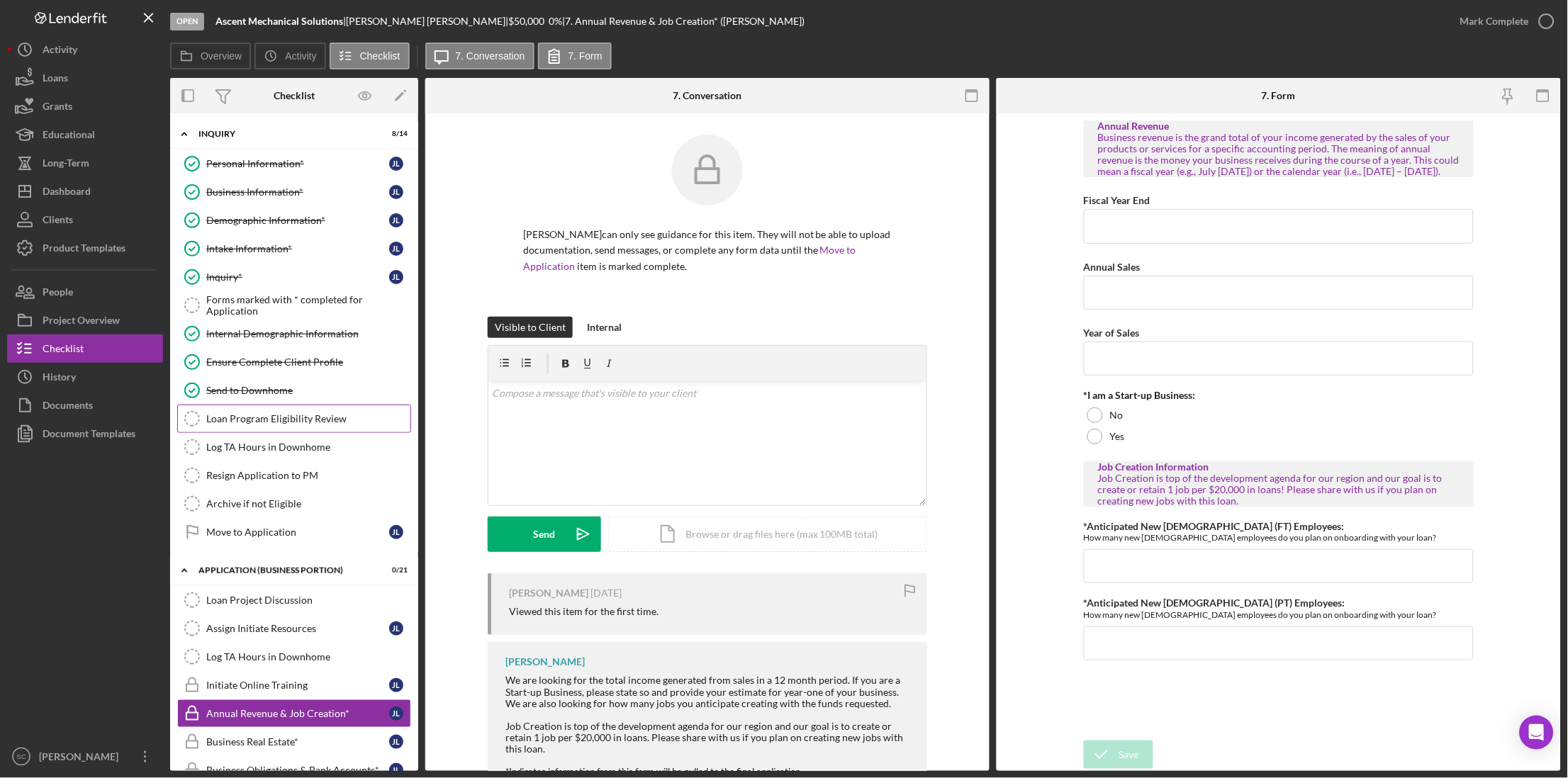
click at [259, 423] on div "Loan Program Eligibility Review" at bounding box center [308, 418] width 204 height 11
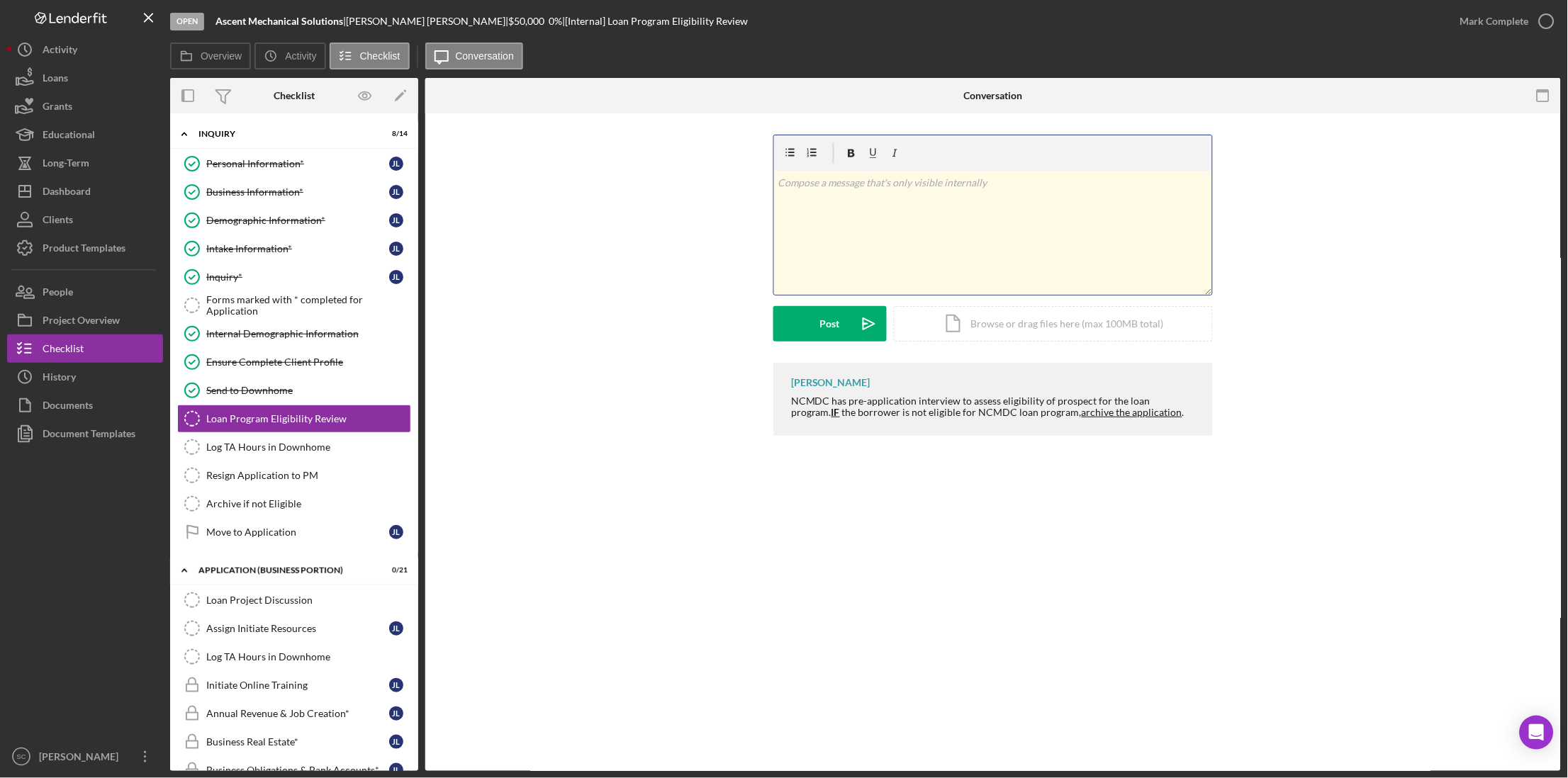
click at [887, 194] on div "v Color teal Color pink Remove color Add row above Add row below Add column bef…" at bounding box center [992, 233] width 438 height 124
click at [1131, 180] on p "Connect, Kim, Joshua's wife to the SBDC for business plan and projections." at bounding box center [993, 191] width 430 height 32
click at [922, 230] on p "see calendar for notes" at bounding box center [993, 237] width 430 height 16
click at [829, 326] on div "Post" at bounding box center [829, 324] width 20 height 35
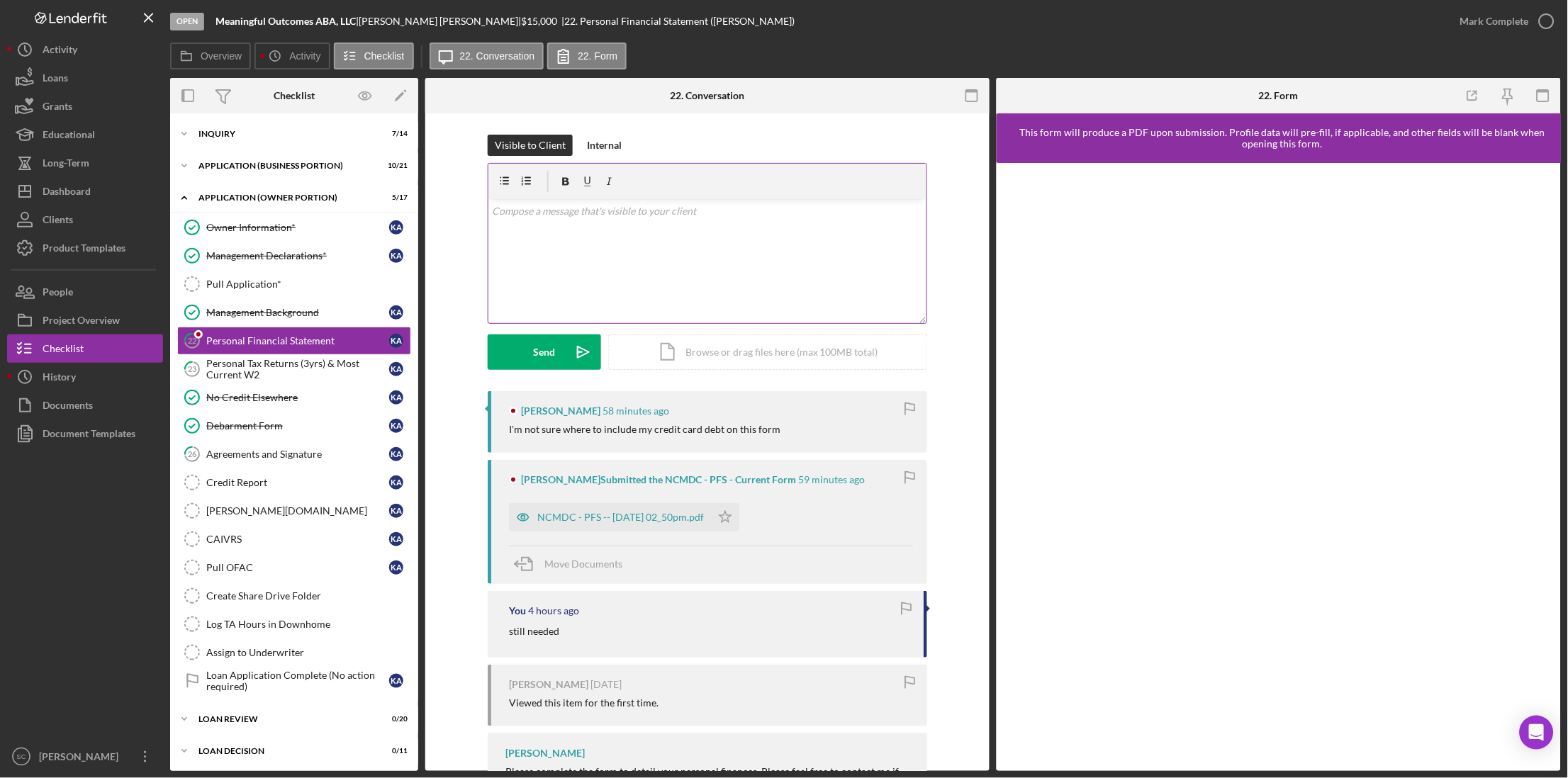
click at [576, 217] on p at bounding box center [707, 211] width 430 height 16
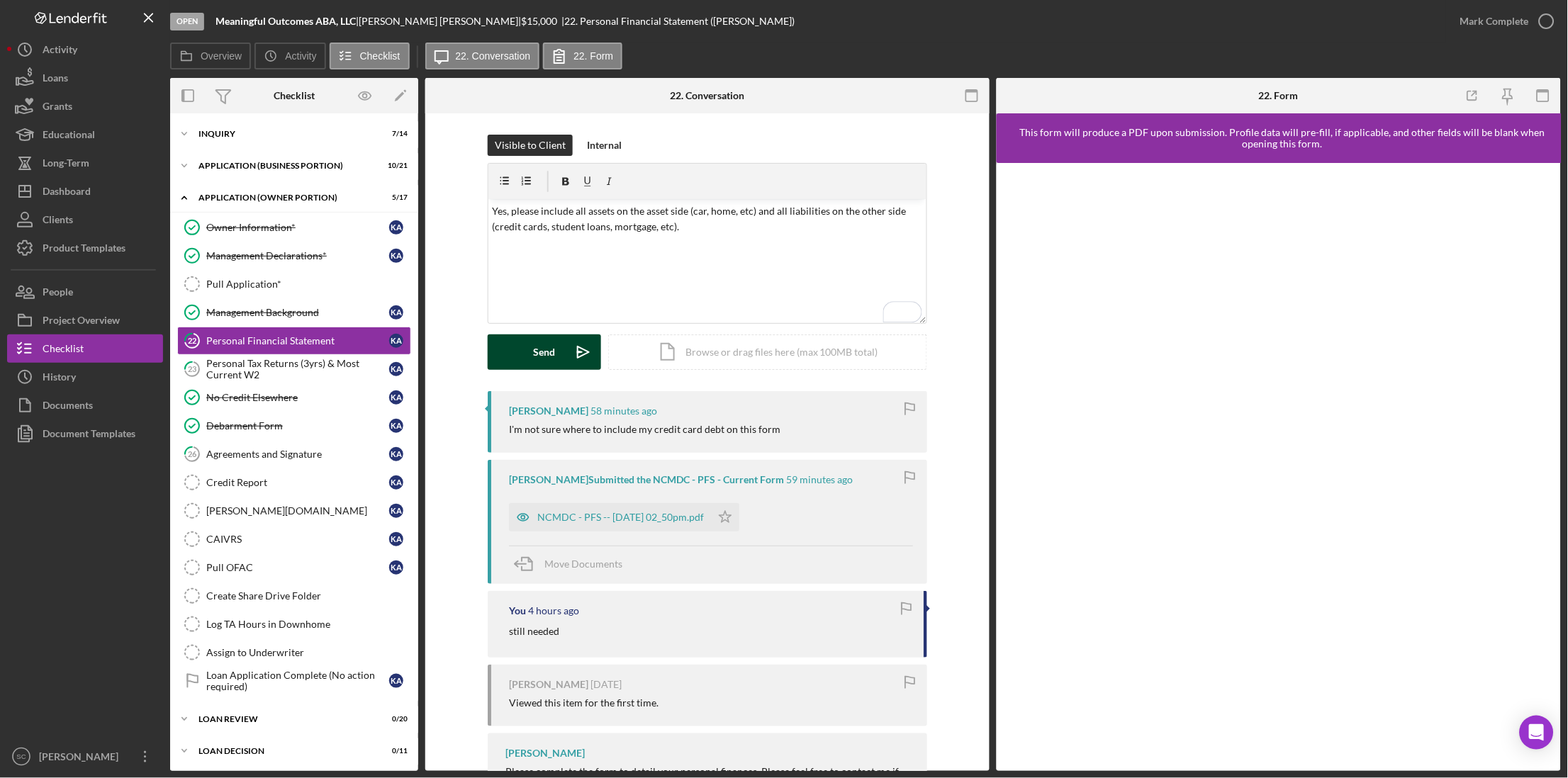
click at [556, 350] on button "Send Icon/icon-invite-send" at bounding box center [544, 352] width 113 height 35
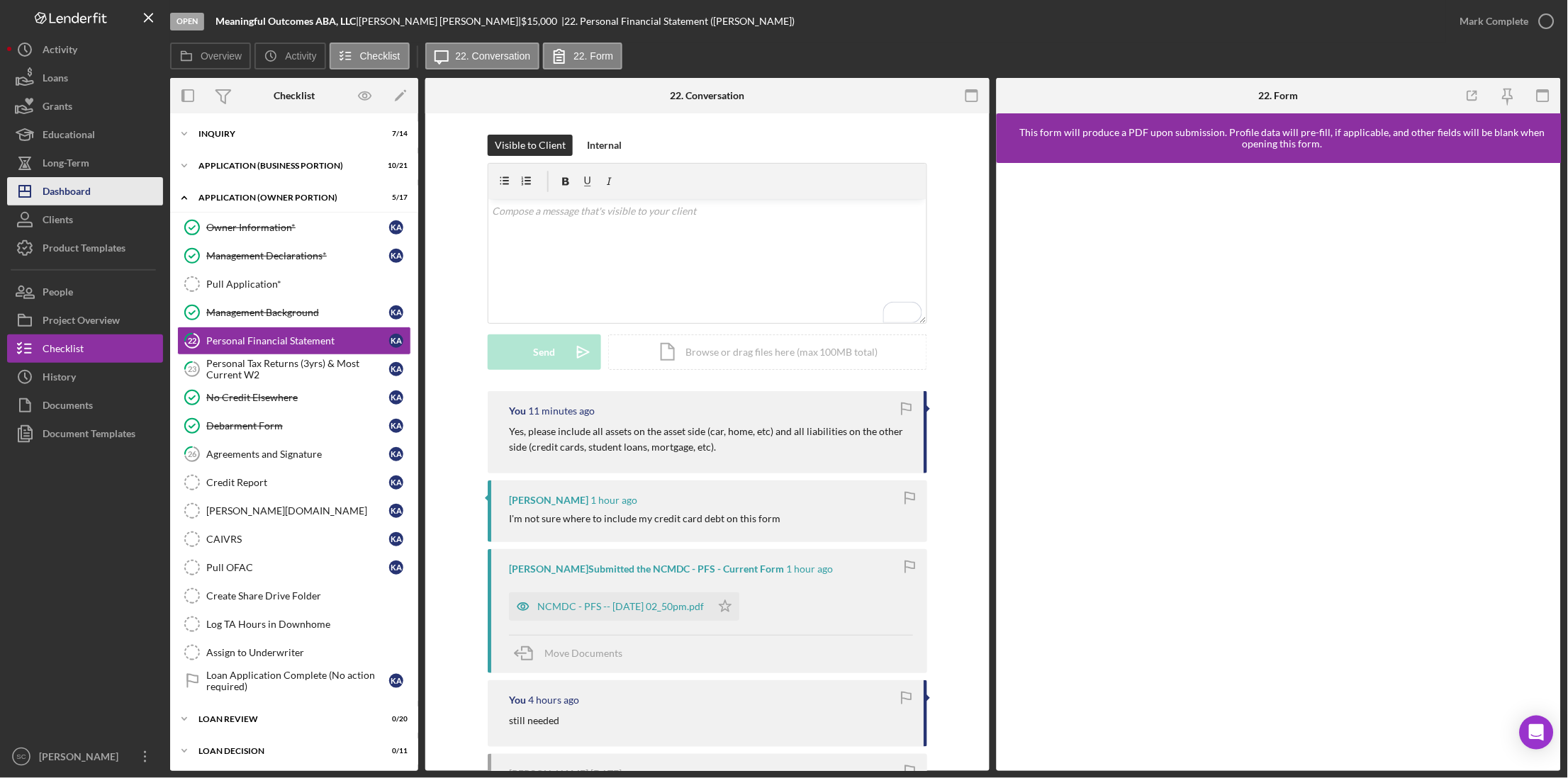
click at [99, 184] on button "Icon/Dashboard Dashboard" at bounding box center [85, 191] width 156 height 28
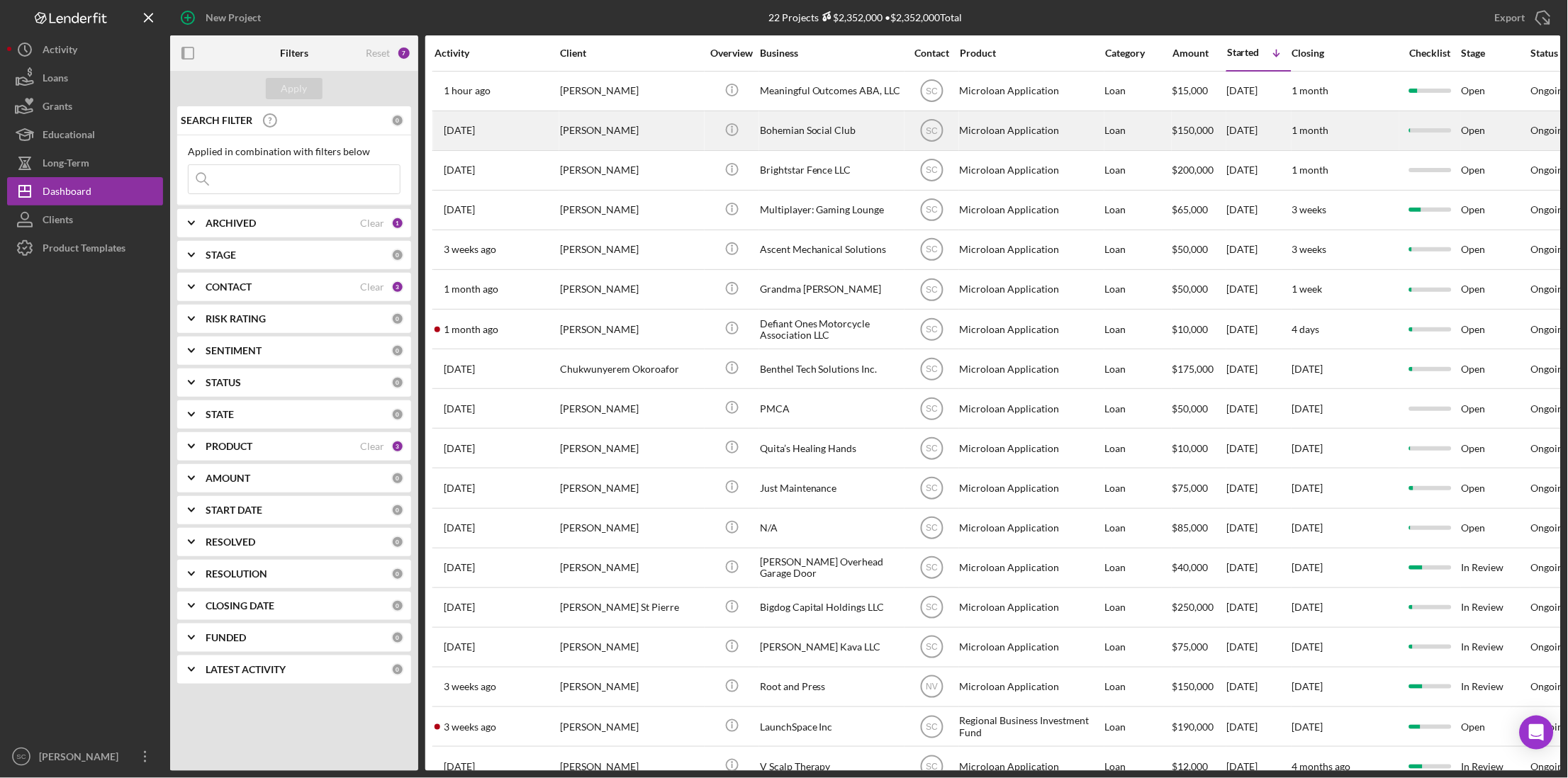
click at [617, 142] on div "[PERSON_NAME]" at bounding box center [631, 131] width 142 height 37
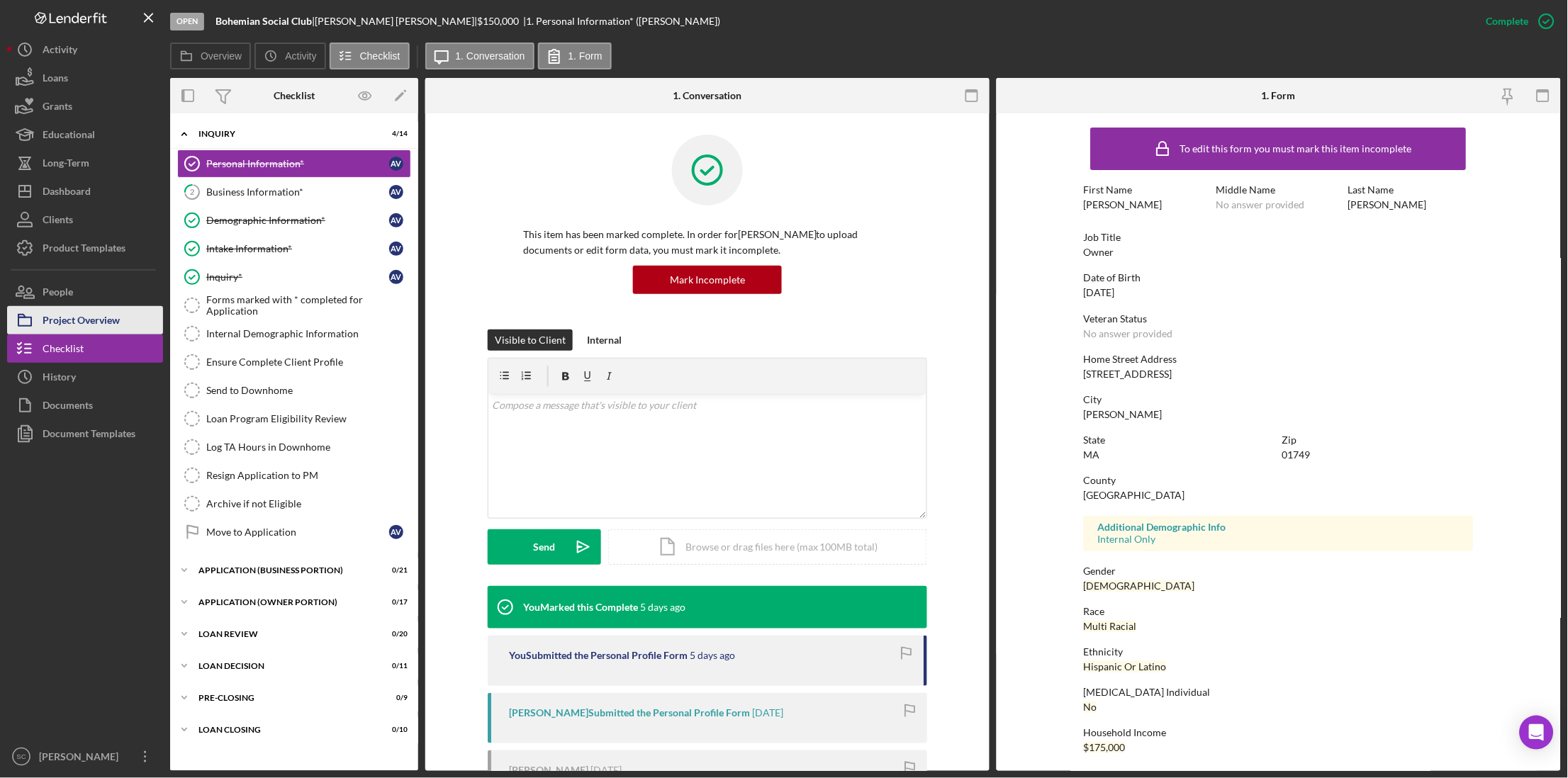
click at [54, 314] on div "Project Overview" at bounding box center [81, 322] width 78 height 32
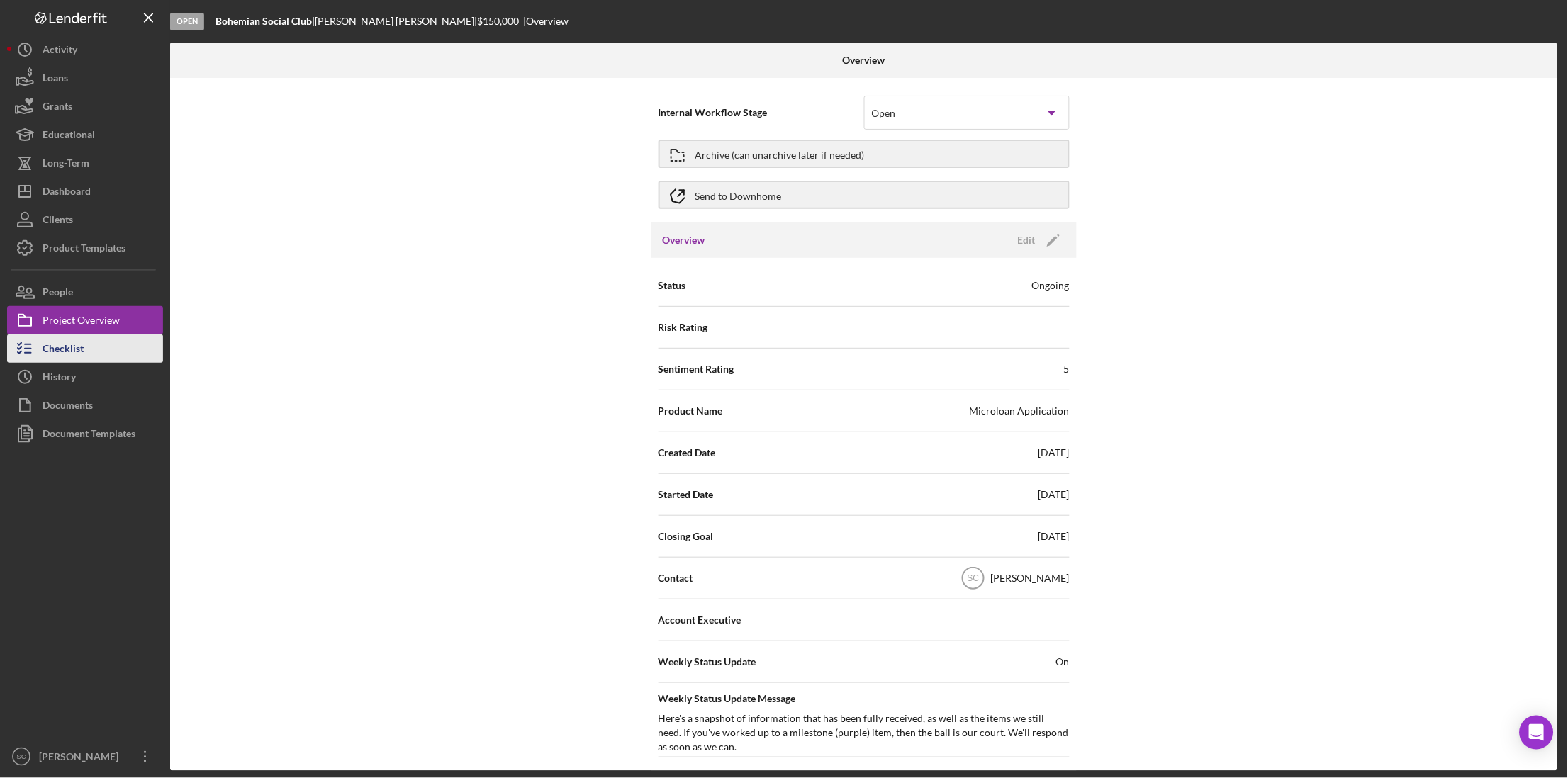
click at [60, 339] on div "Checklist" at bounding box center [64, 350] width 41 height 32
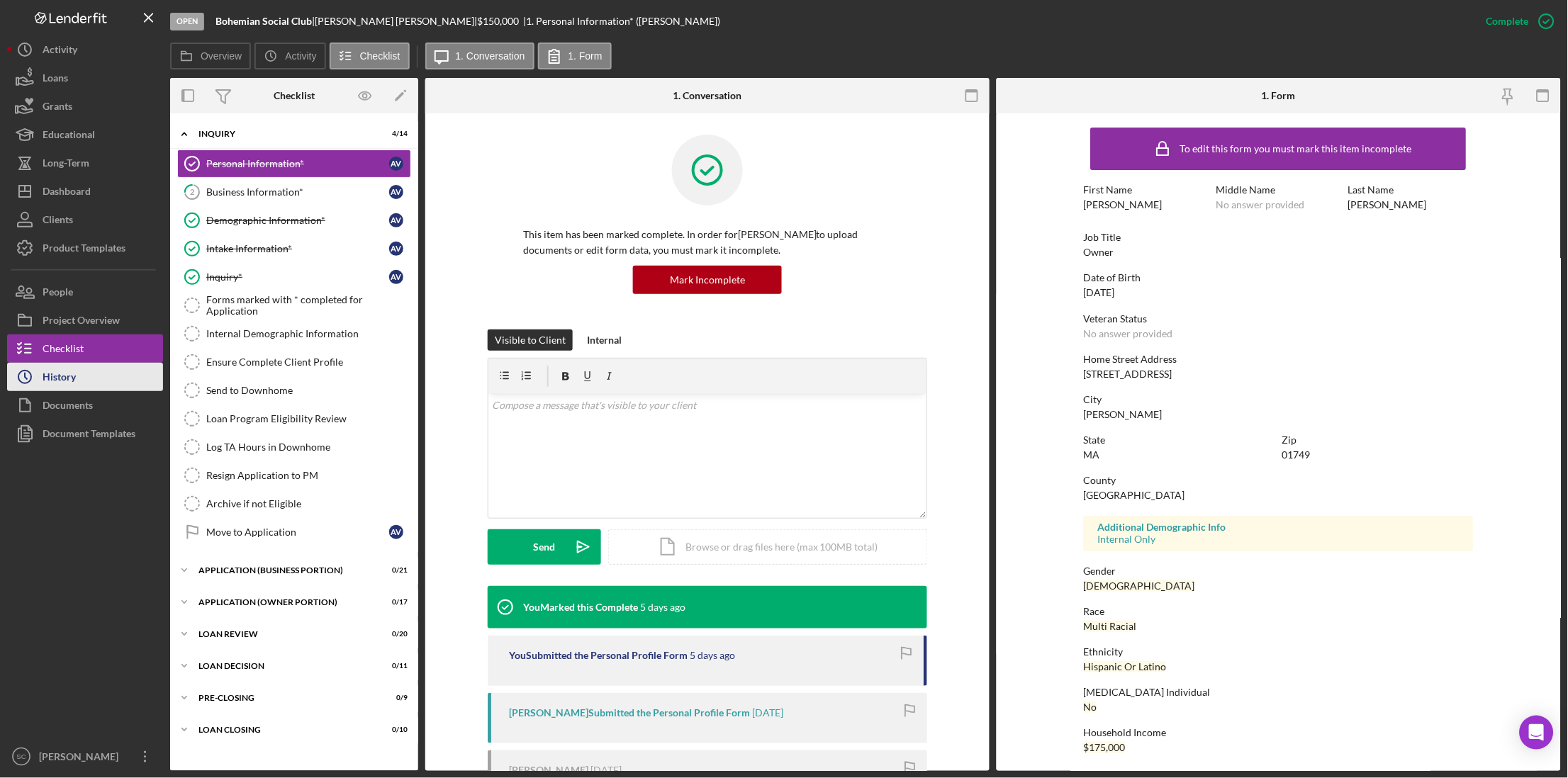
click at [62, 377] on div "History" at bounding box center [60, 378] width 34 height 32
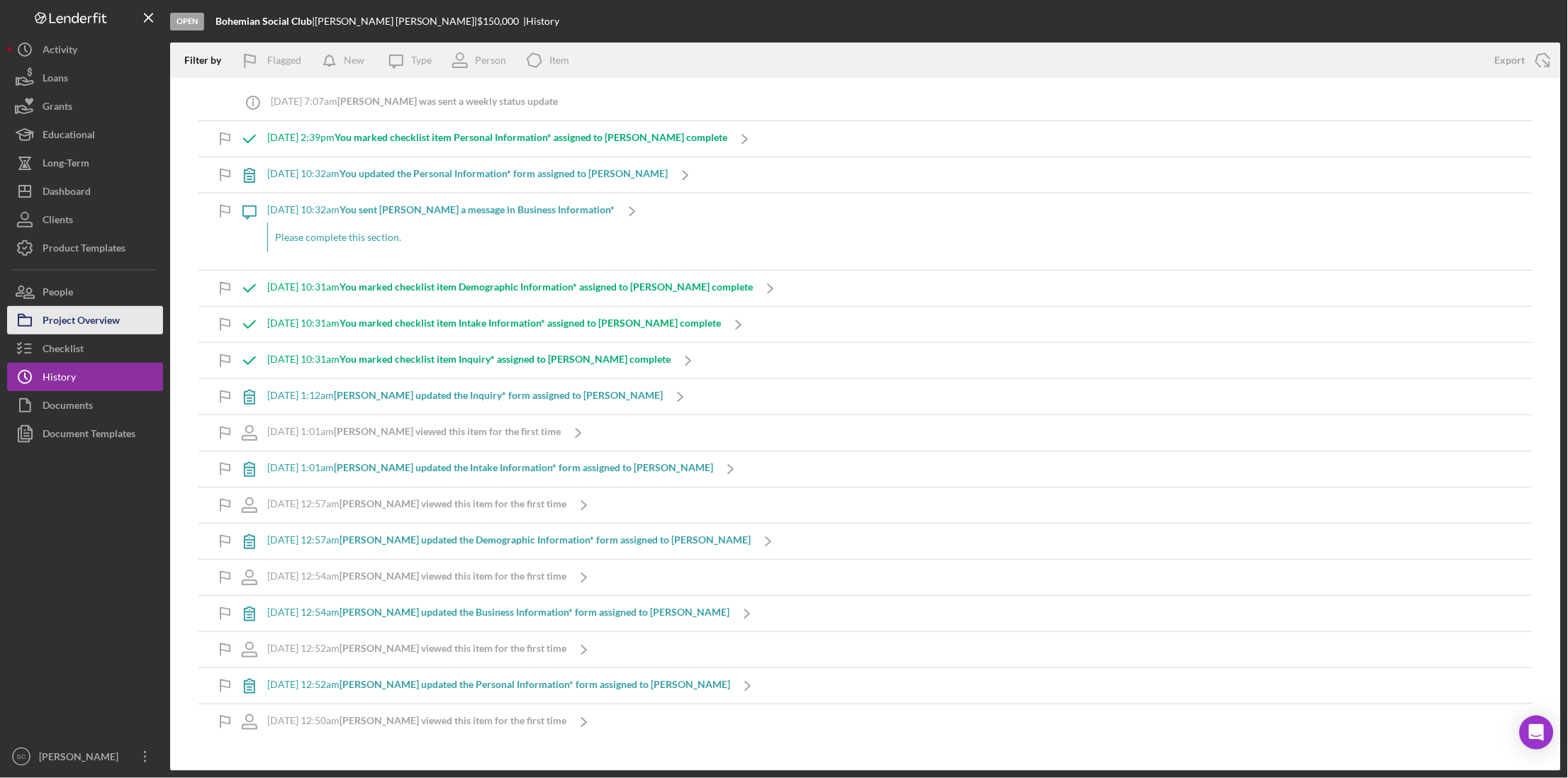
click at [133, 329] on button "Project Overview" at bounding box center [85, 320] width 156 height 28
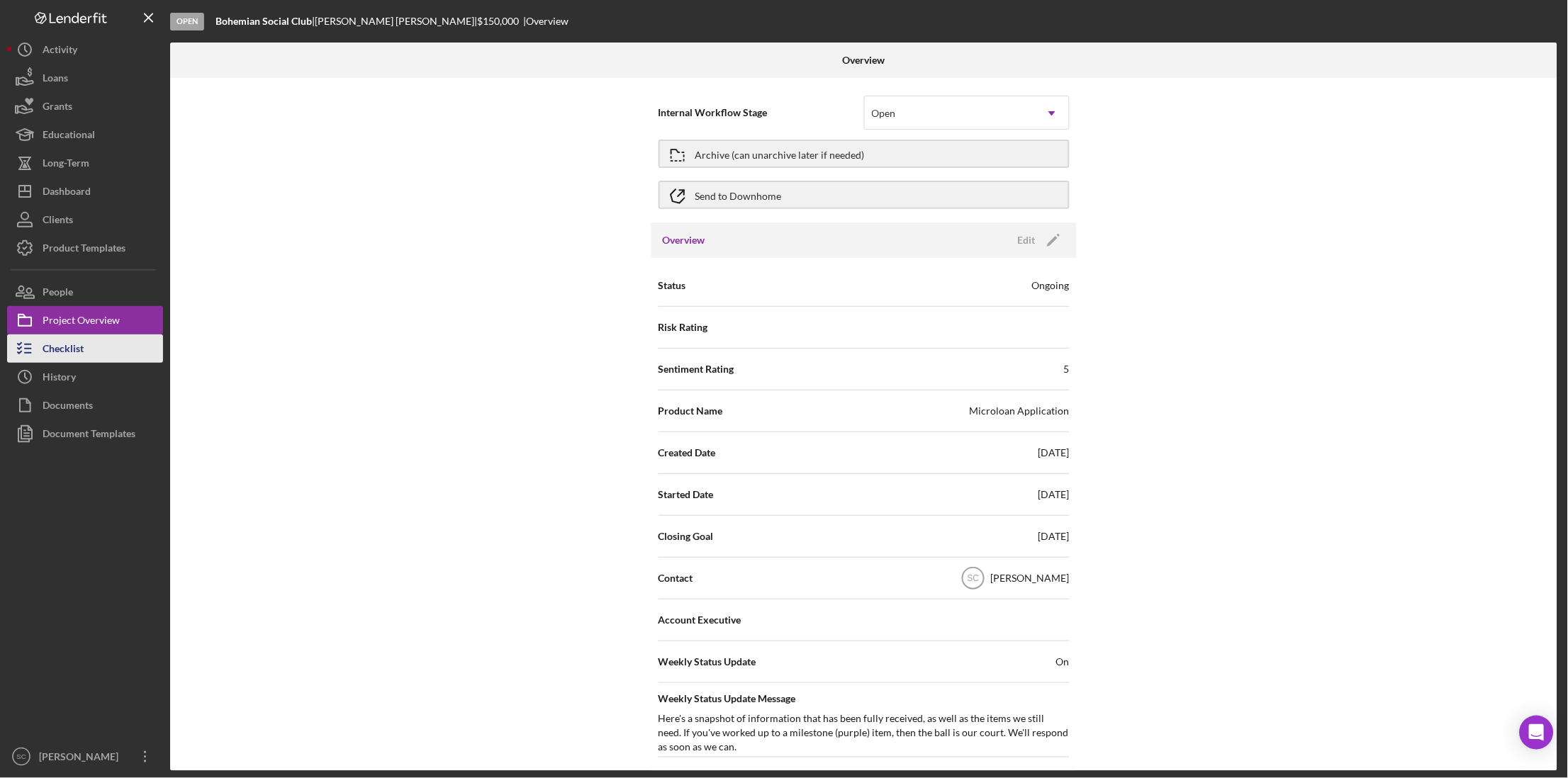
click at [93, 357] on button "Checklist" at bounding box center [85, 348] width 156 height 28
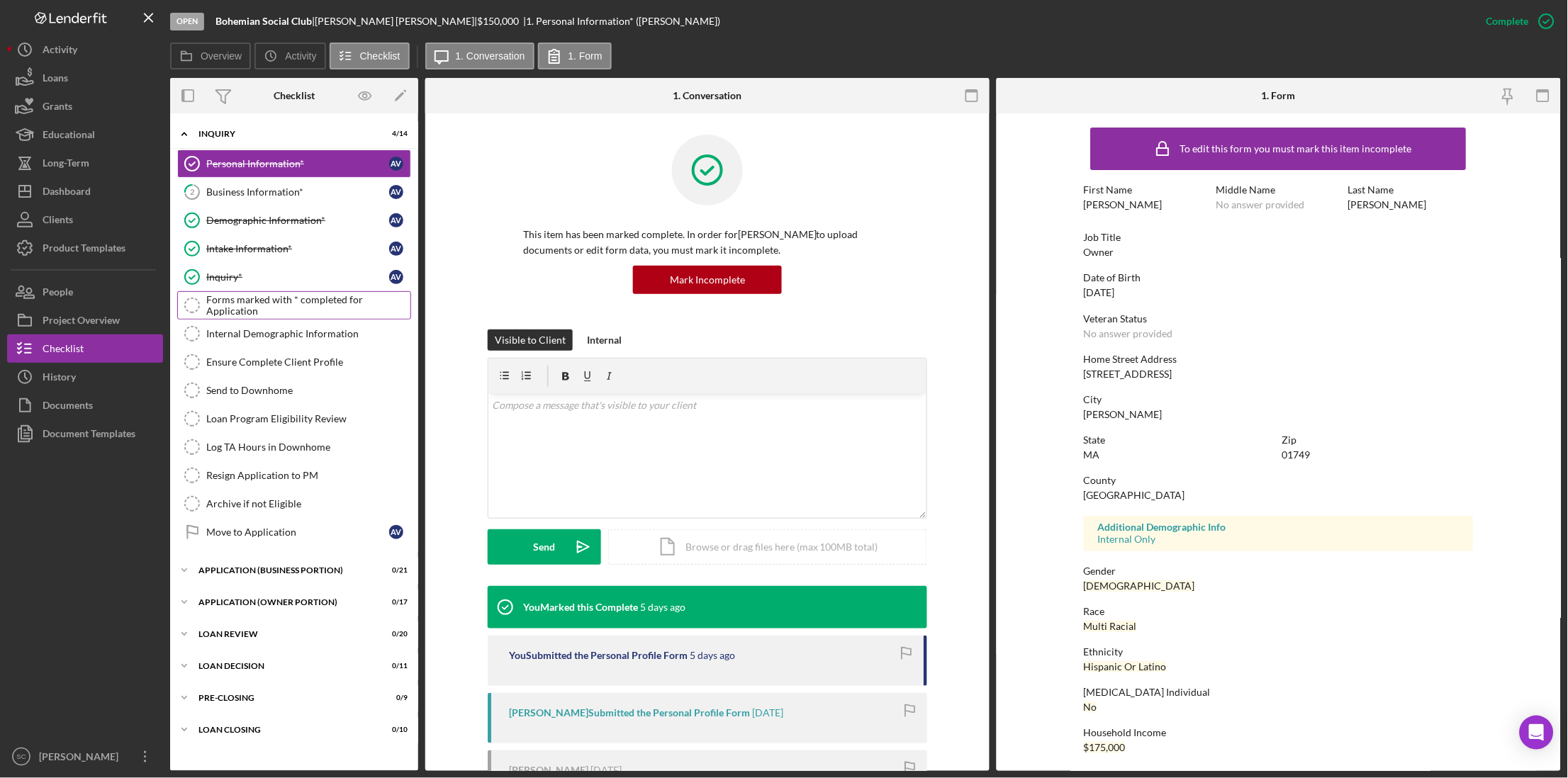
click at [275, 315] on link "Forms marked with * completed for Application Forms marked with * completed for…" at bounding box center [294, 305] width 234 height 28
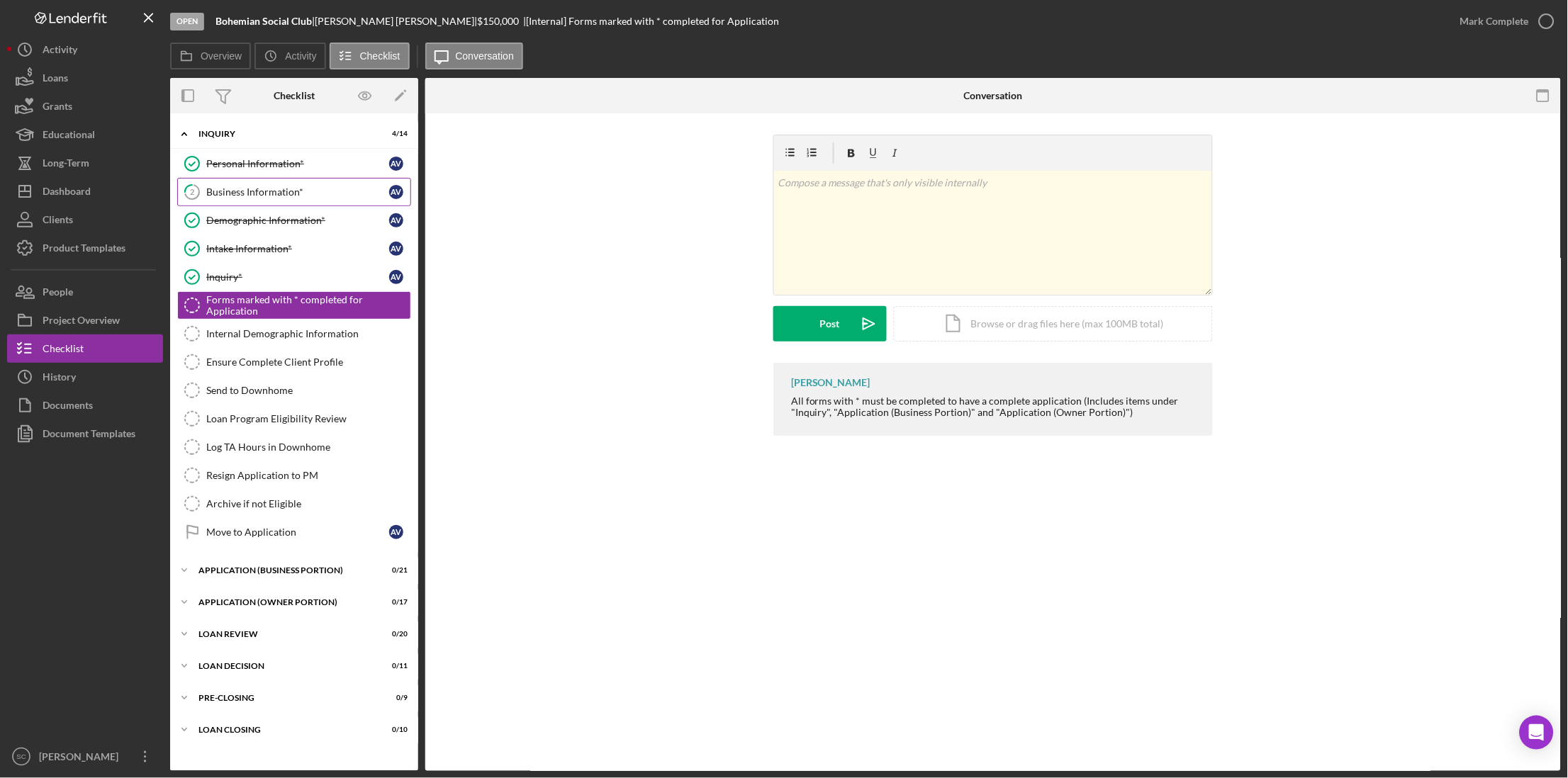
click at [277, 191] on div "Business Information*" at bounding box center [298, 191] width 183 height 11
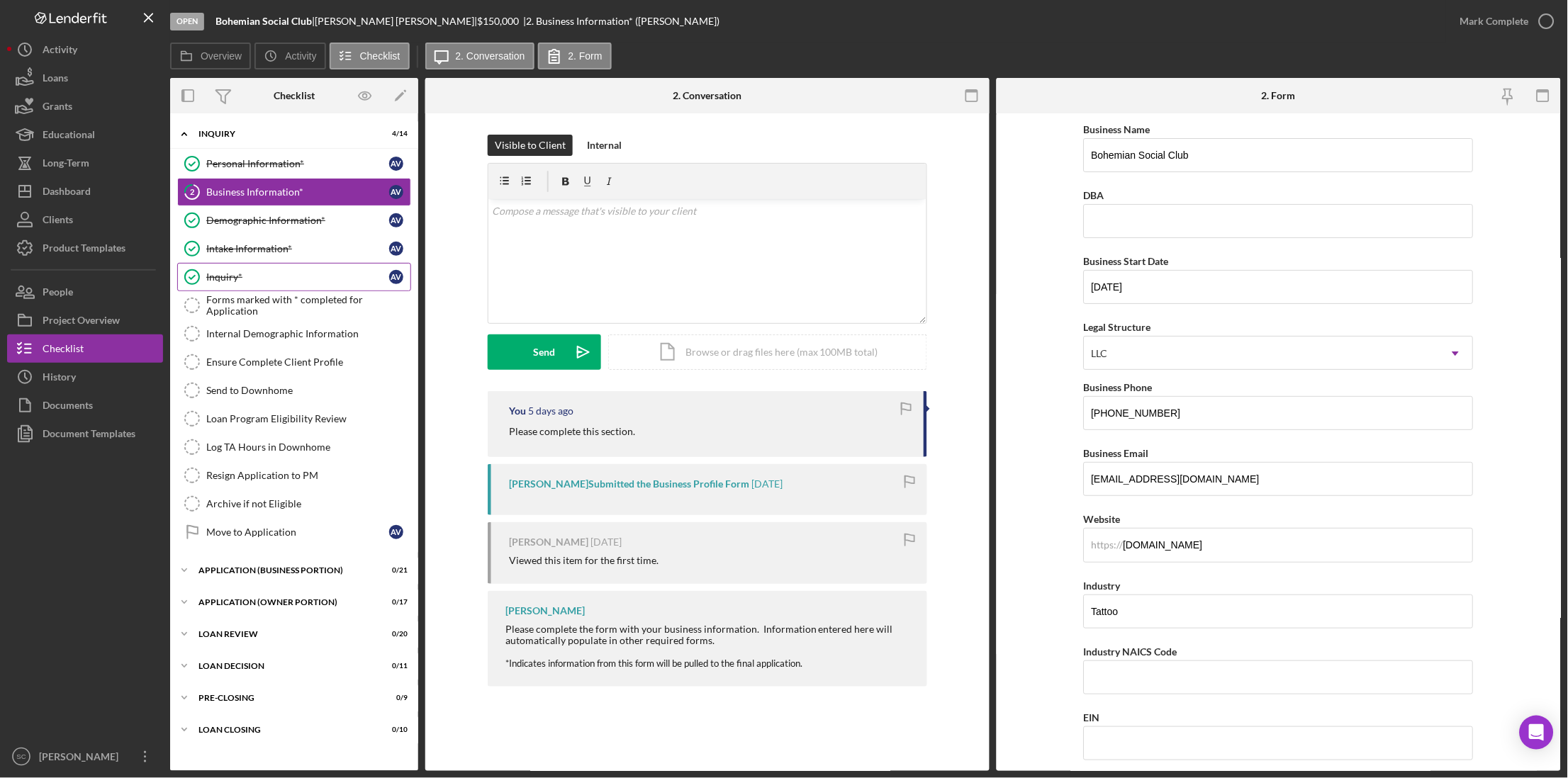
drag, startPoint x: 269, startPoint y: 275, endPoint x: 286, endPoint y: 274, distance: 17.0
click at [269, 275] on div "Inquiry*" at bounding box center [298, 276] width 183 height 11
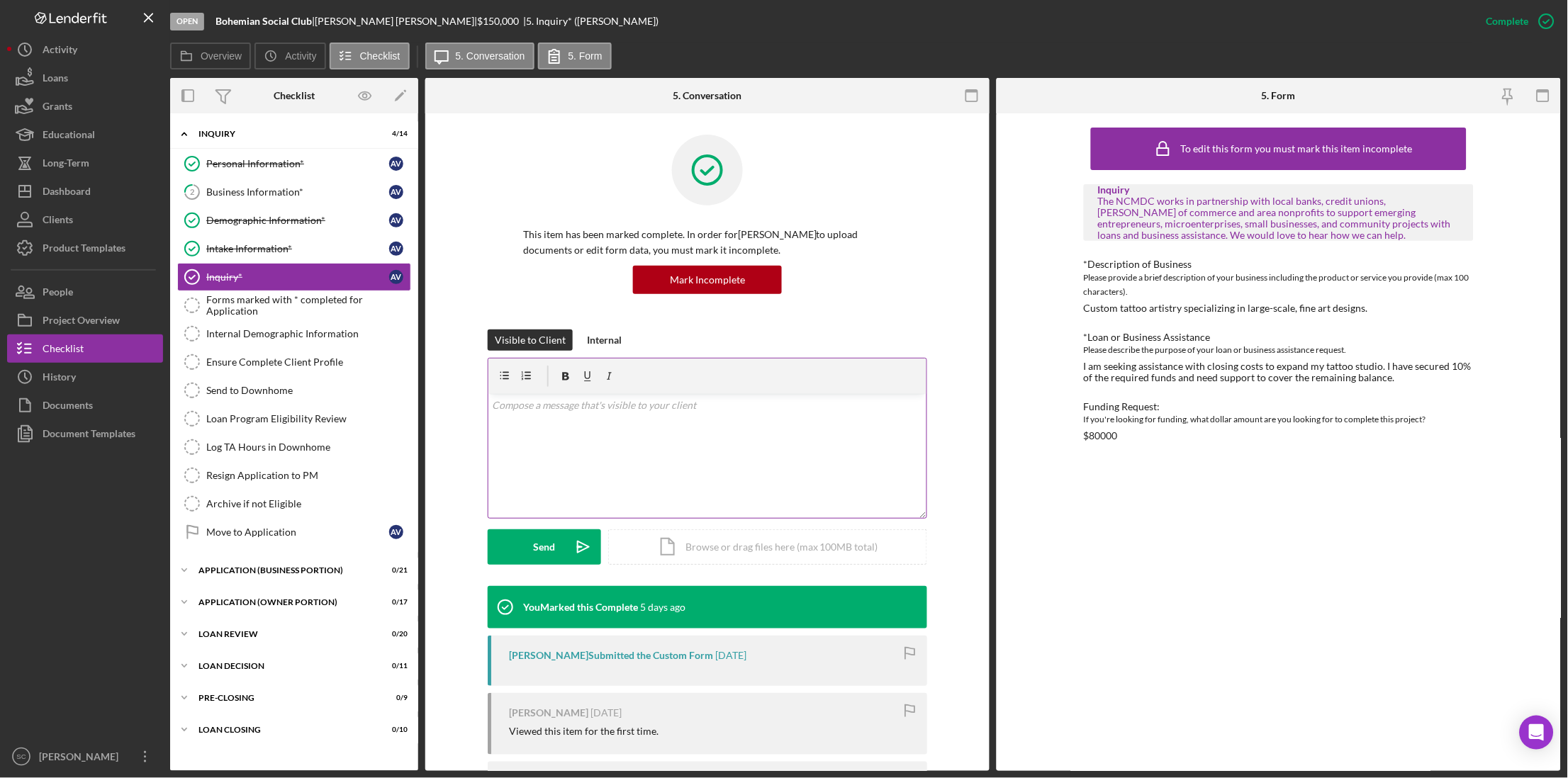
click at [744, 409] on p at bounding box center [707, 404] width 430 height 16
click at [282, 245] on div "Intake Information*" at bounding box center [298, 248] width 183 height 11
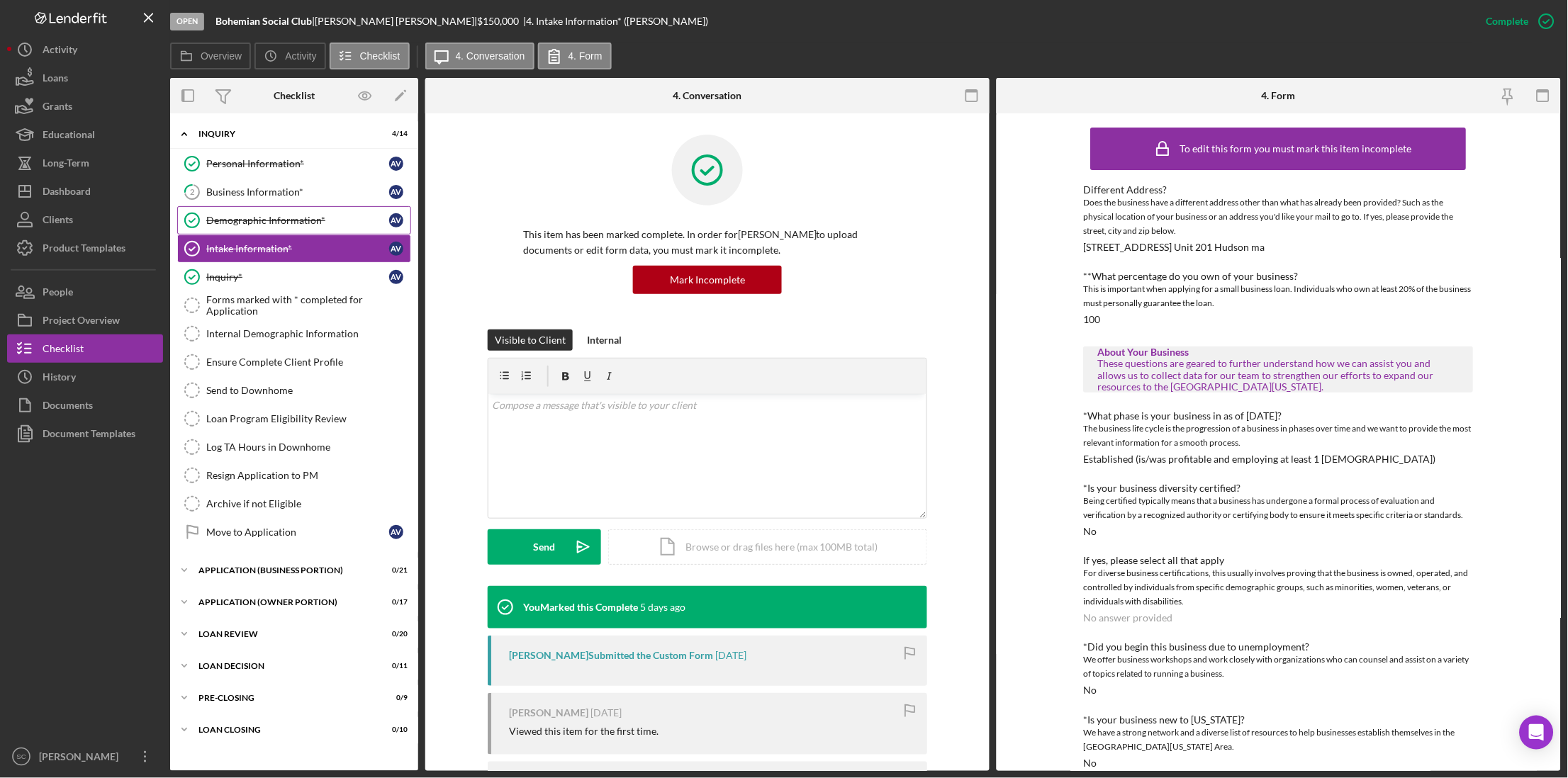
click at [279, 219] on div "Demographic Information*" at bounding box center [298, 220] width 183 height 11
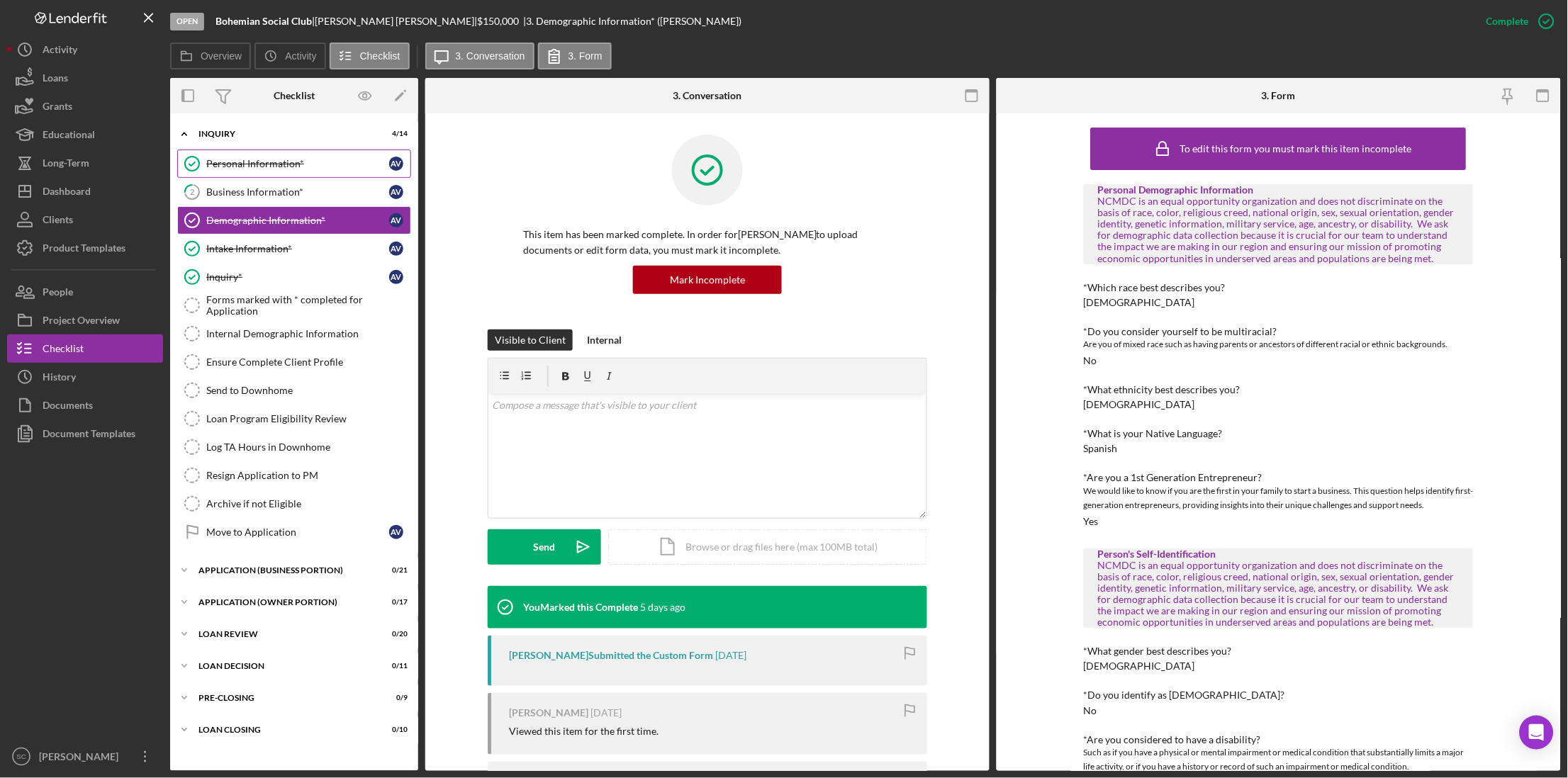
click at [208, 154] on icon "Personal Information*" at bounding box center [192, 163] width 36 height 35
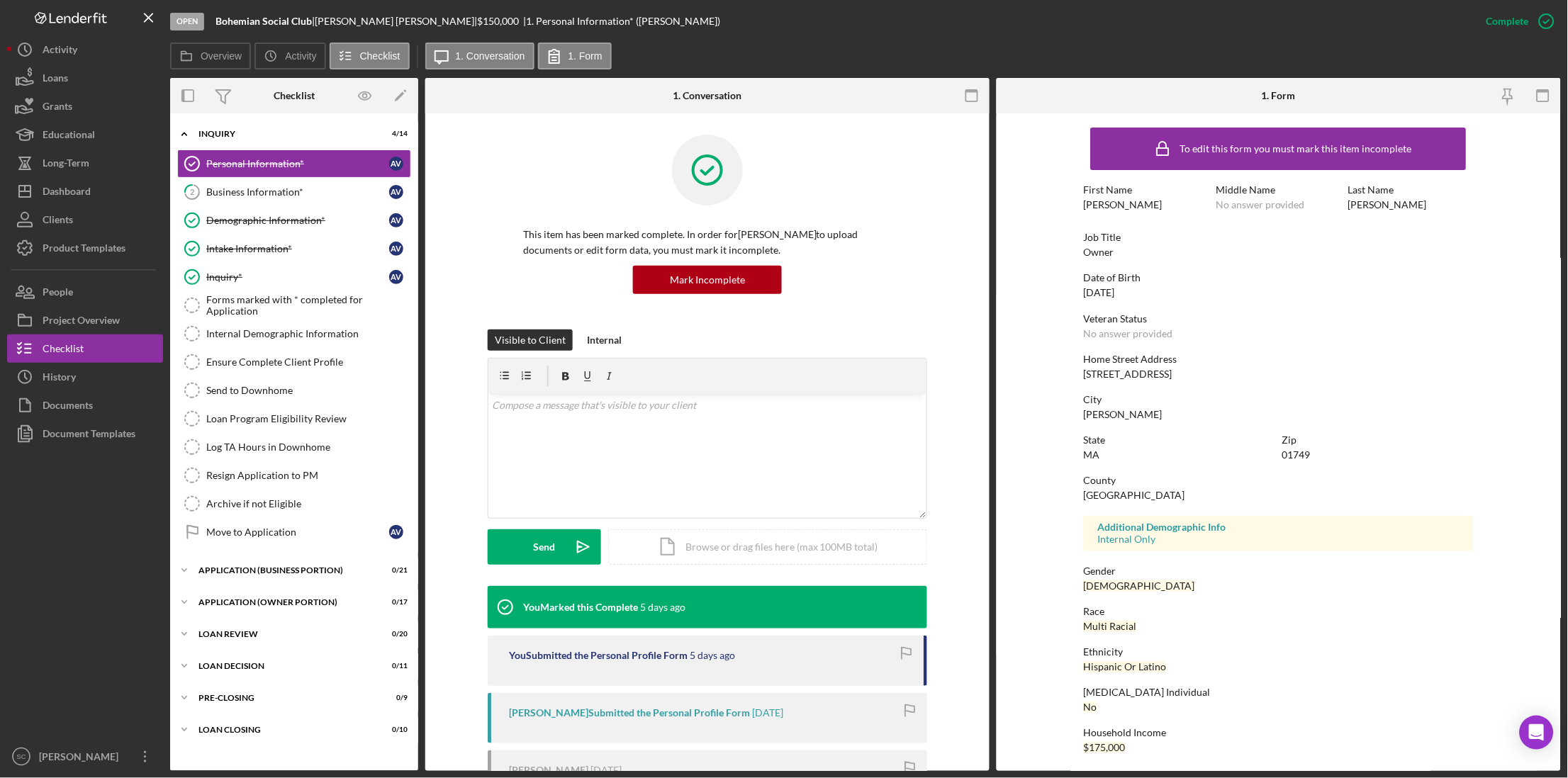
scroll to position [3, 0]
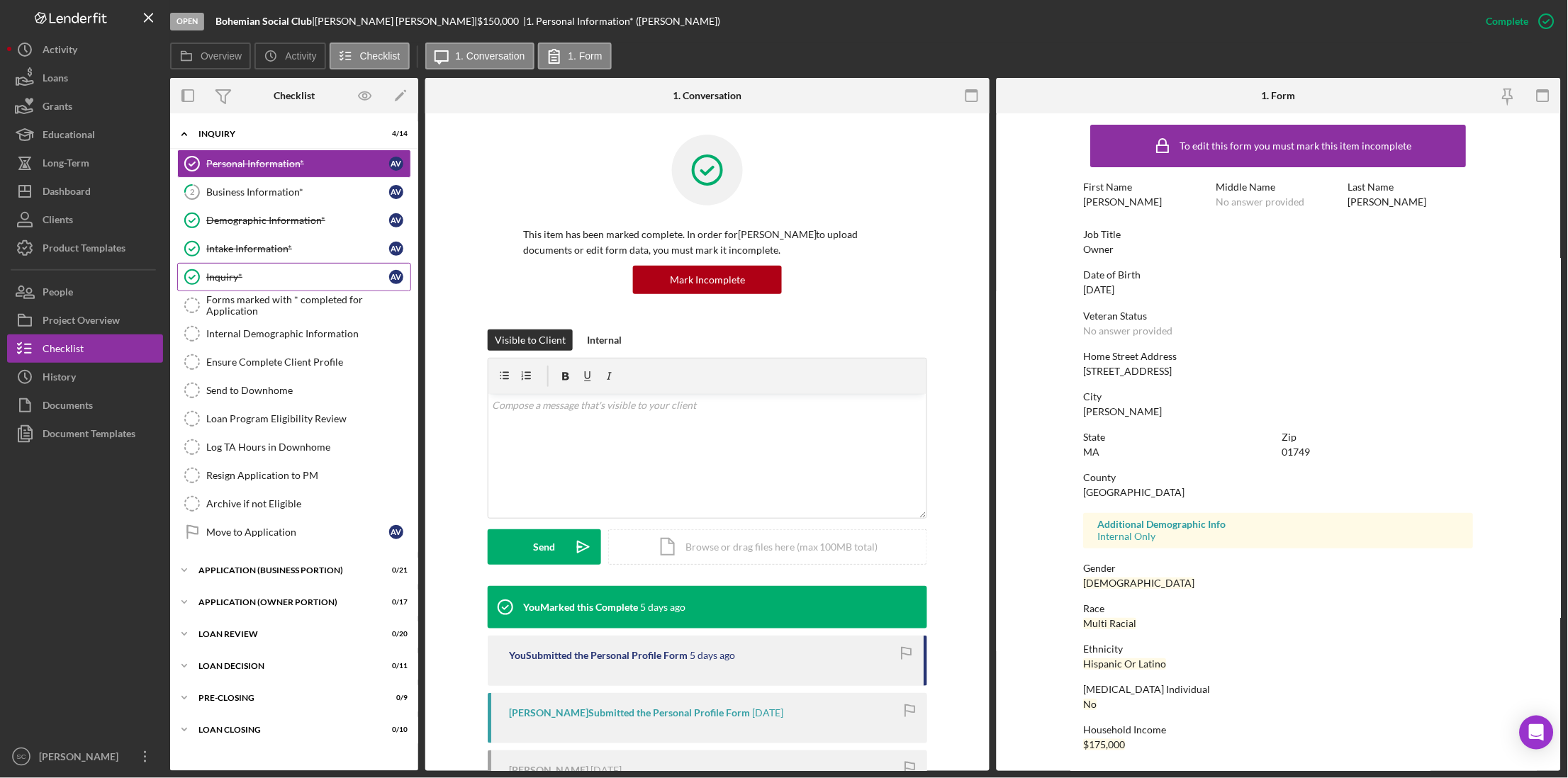
click at [250, 277] on div "Inquiry*" at bounding box center [298, 276] width 183 height 11
